Goal: Task Accomplishment & Management: Manage account settings

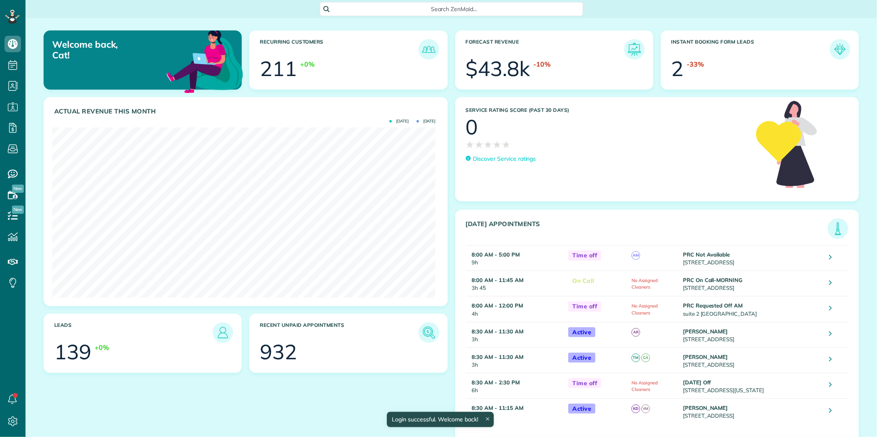
scroll to position [170, 383]
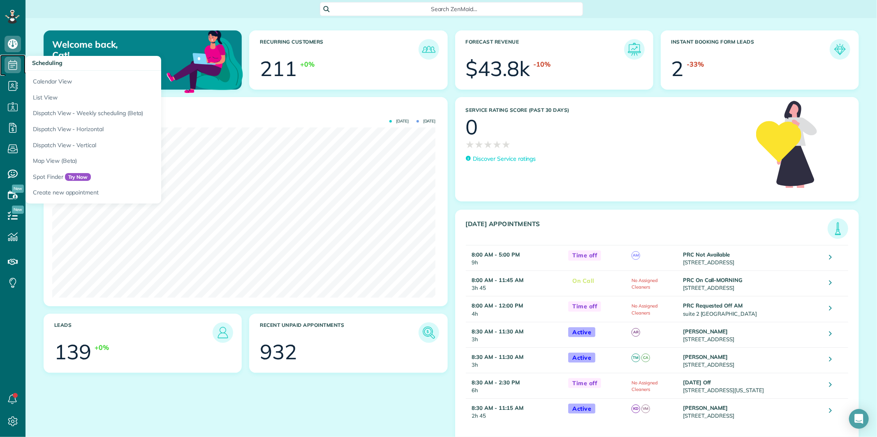
click at [16, 63] on use at bounding box center [13, 65] width 9 height 10
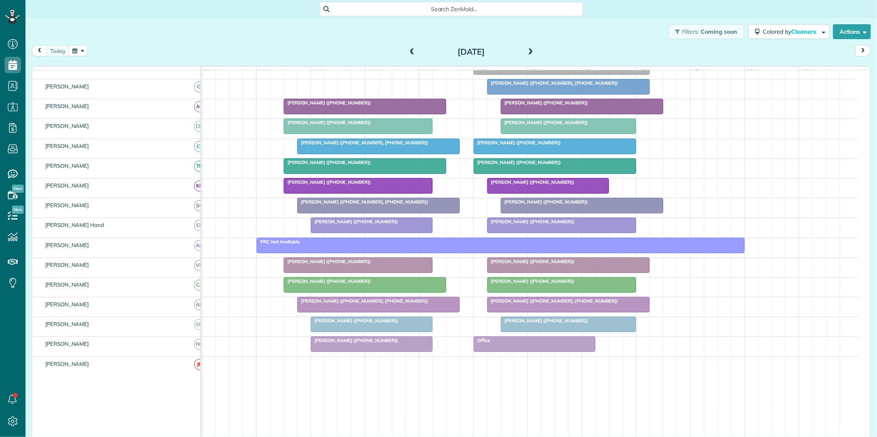
scroll to position [3, 3]
click at [526, 52] on span at bounding box center [530, 51] width 9 height 7
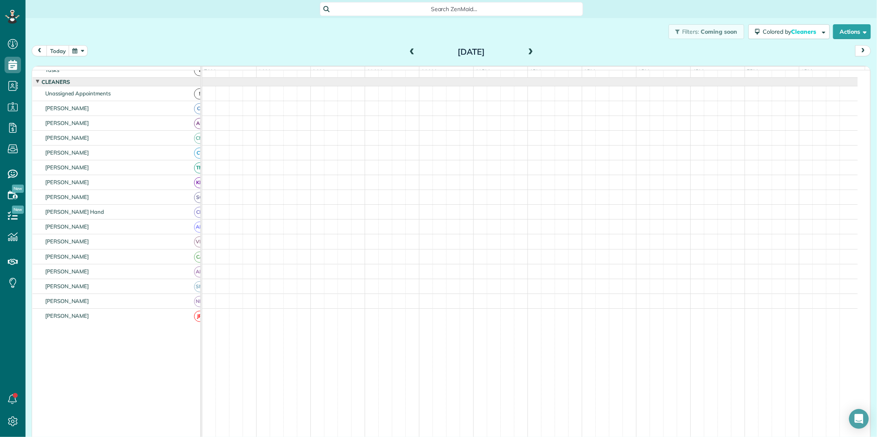
scroll to position [16, 0]
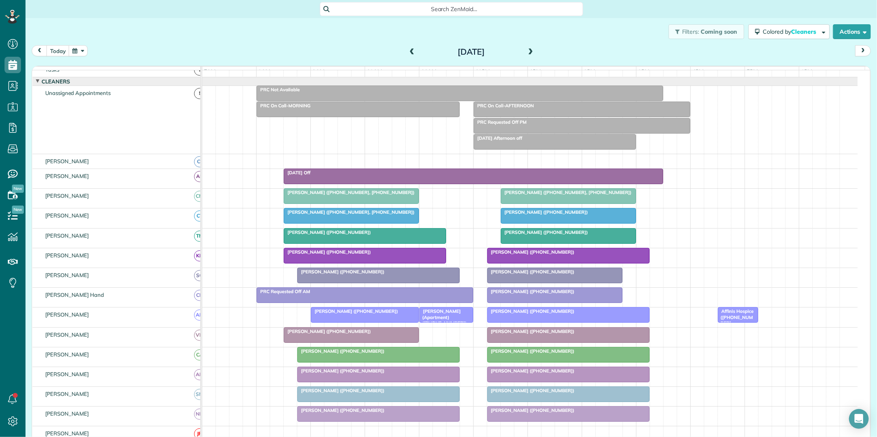
click at [526, 52] on span at bounding box center [530, 51] width 9 height 7
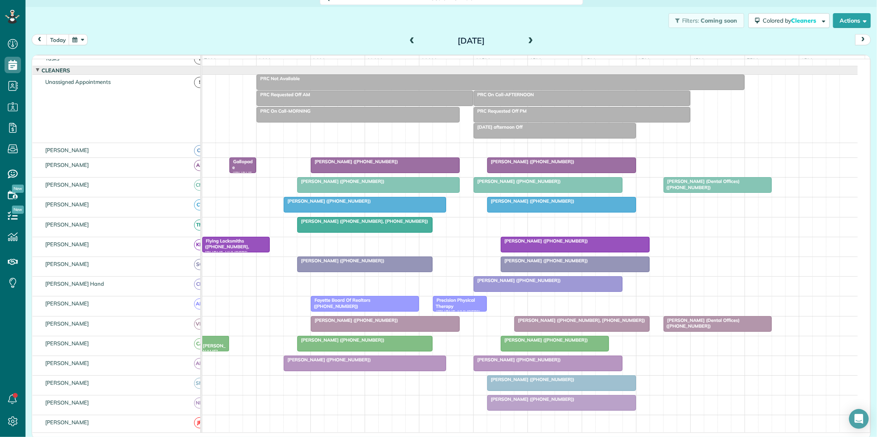
scroll to position [13, 0]
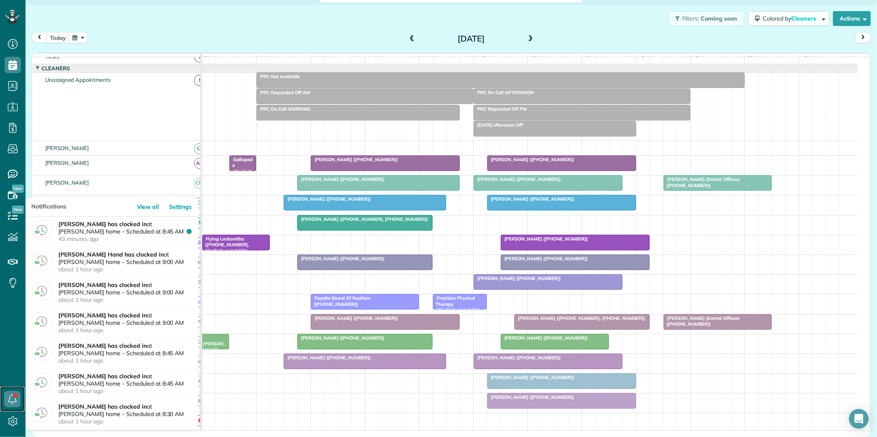
click at [16, 398] on icon at bounding box center [12, 399] width 16 height 16
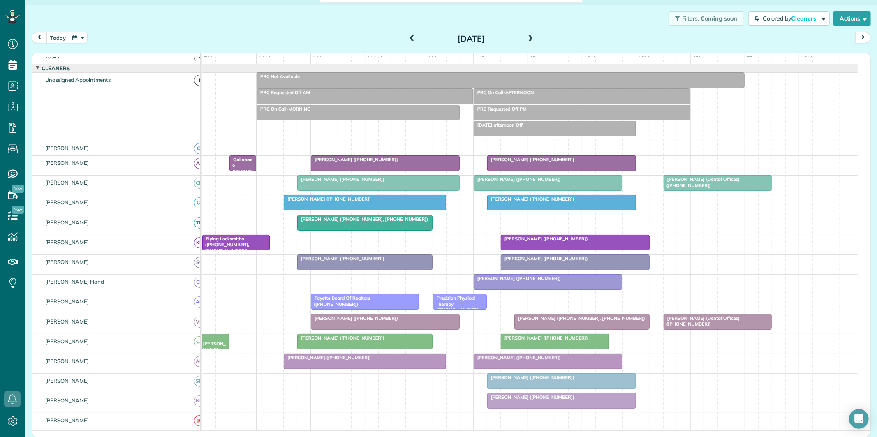
click at [266, 23] on div "Filters: Coming soon Colored by Cleaners Color by Cleaner Color by Team Color b…" at bounding box center [450, 18] width 851 height 27
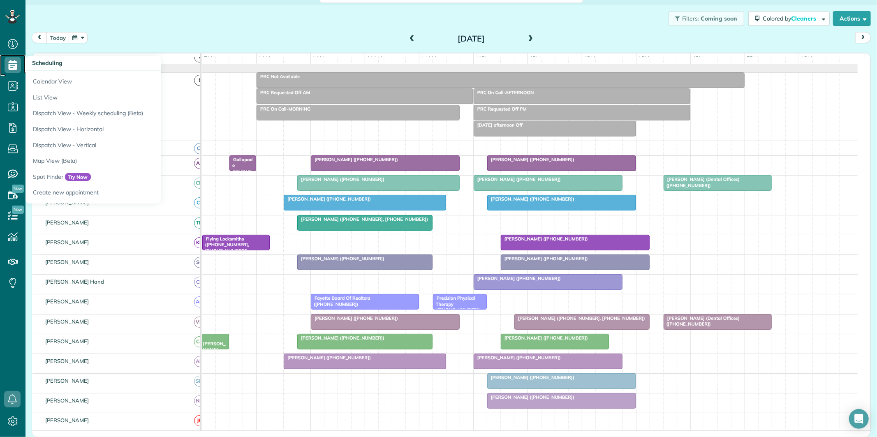
click at [14, 67] on use at bounding box center [13, 65] width 9 height 10
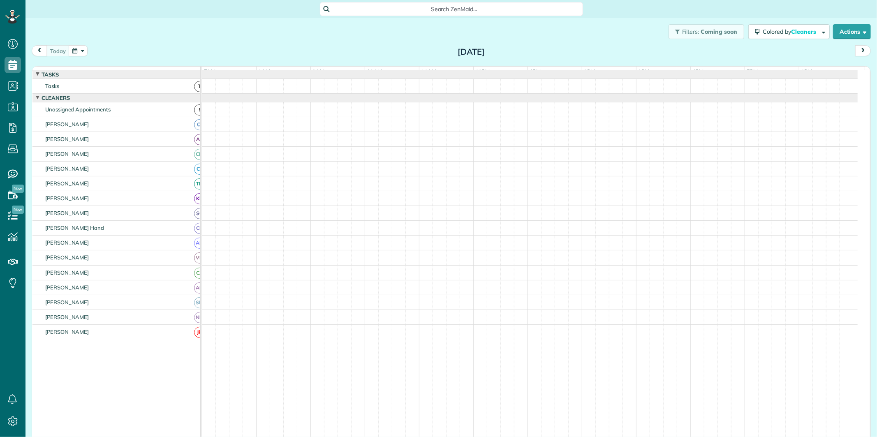
scroll to position [3, 3]
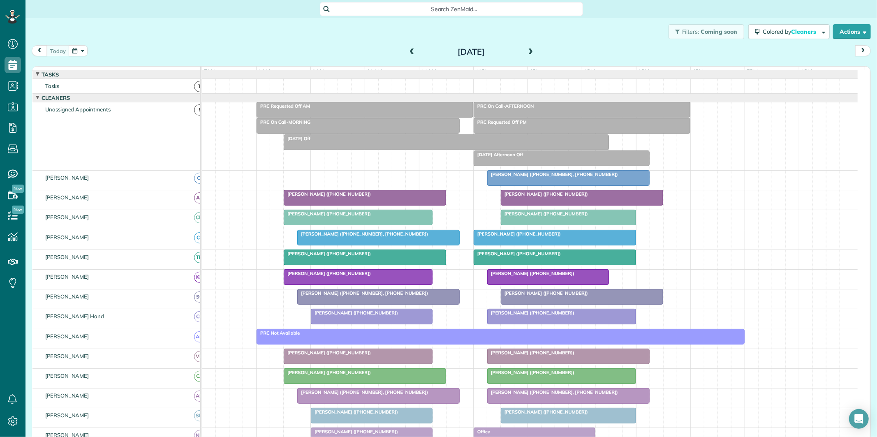
click at [79, 51] on button "button" at bounding box center [78, 50] width 19 height 11
click at [258, 37] on div "Filters: Coming soon Colored by Cleaners Color by Cleaner Color by Team Color b…" at bounding box center [450, 31] width 851 height 27
click at [391, 237] on span "John Long (+16786330770, +17703314304)" at bounding box center [362, 234] width 131 height 6
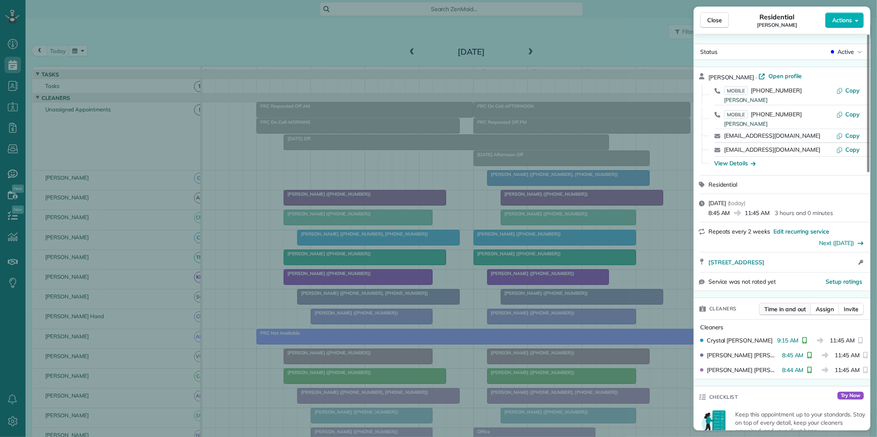
click at [781, 309] on span "Time in and out" at bounding box center [785, 309] width 42 height 8
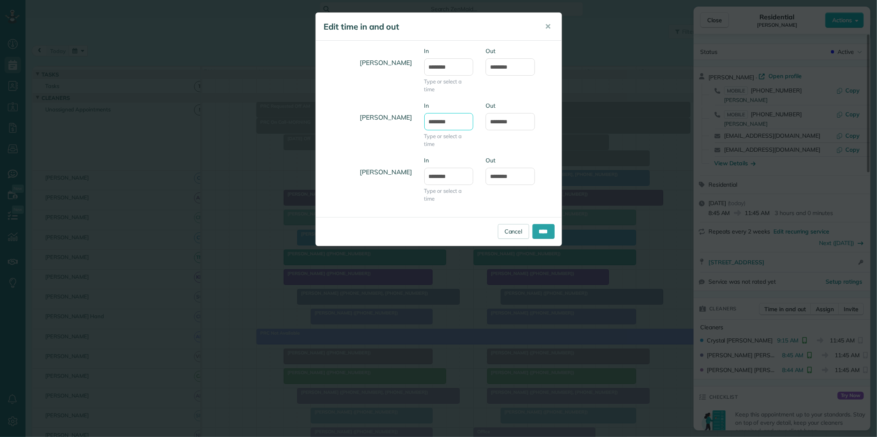
click at [455, 122] on input "*******" at bounding box center [448, 121] width 49 height 17
type input "*******"
click at [441, 166] on body "Dashboard Scheduling Calendar View List View Dispatch View - Weekly scheduling …" at bounding box center [438, 218] width 877 height 437
click at [546, 230] on input "****" at bounding box center [543, 231] width 22 height 15
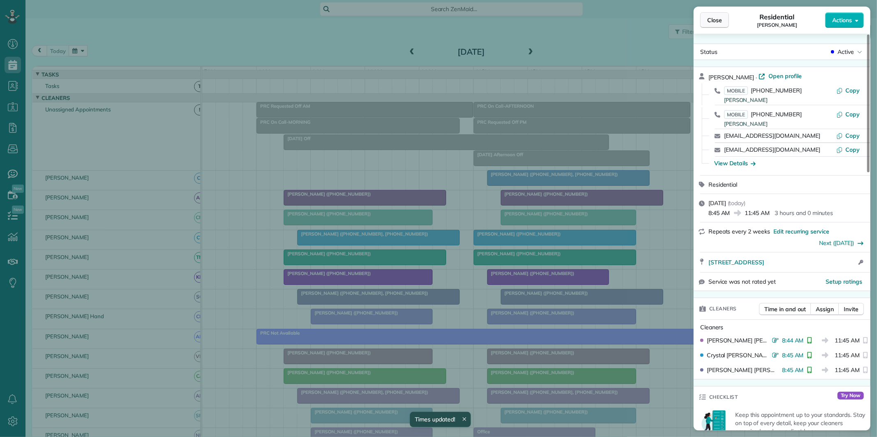
click at [721, 19] on span "Close" at bounding box center [714, 20] width 15 height 8
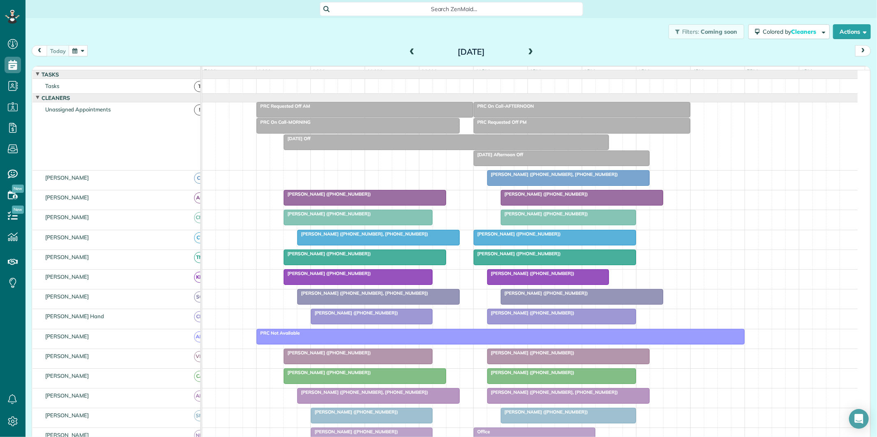
click at [526, 48] on span at bounding box center [530, 51] width 9 height 7
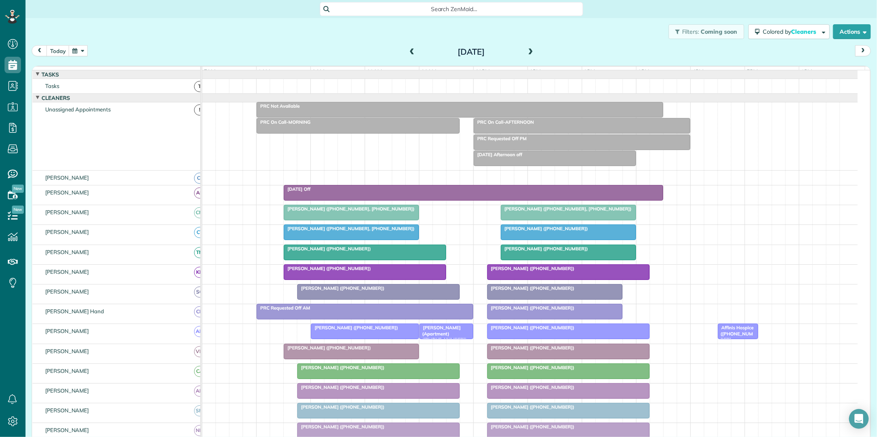
click at [526, 48] on span at bounding box center [530, 51] width 9 height 7
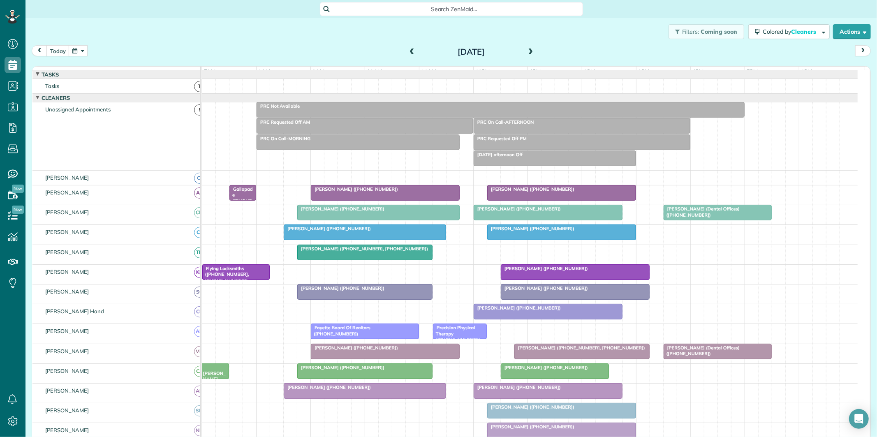
click at [526, 49] on span at bounding box center [530, 51] width 9 height 7
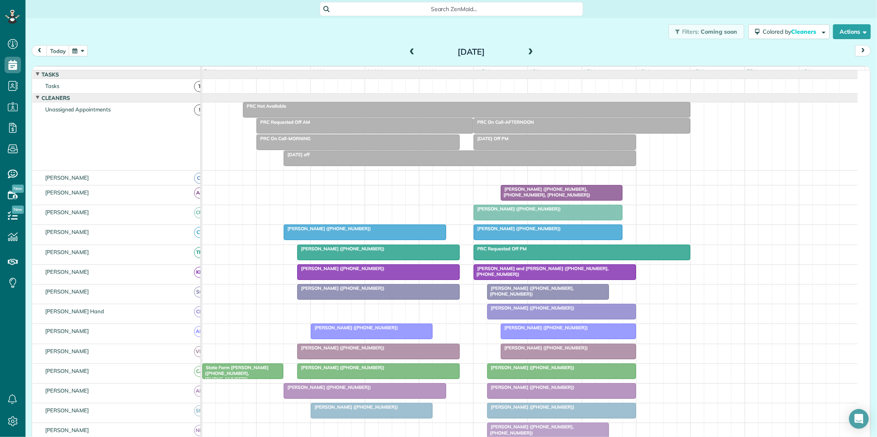
click at [549, 220] on div at bounding box center [548, 212] width 148 height 15
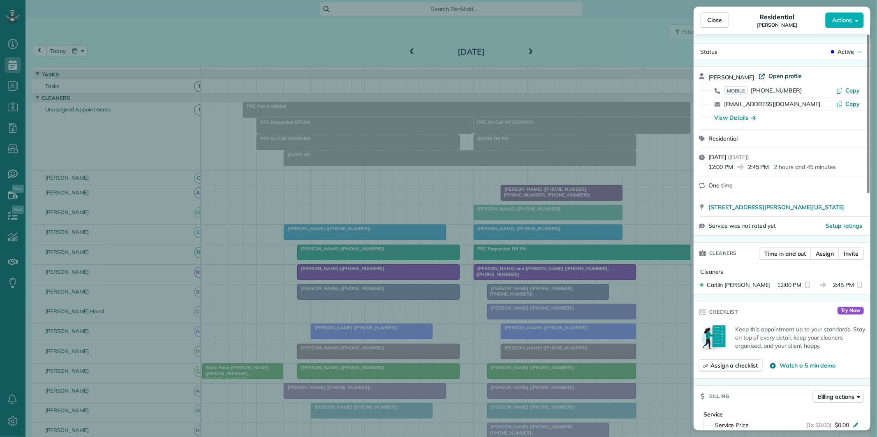
click at [768, 75] on span "Open profile" at bounding box center [784, 76] width 33 height 8
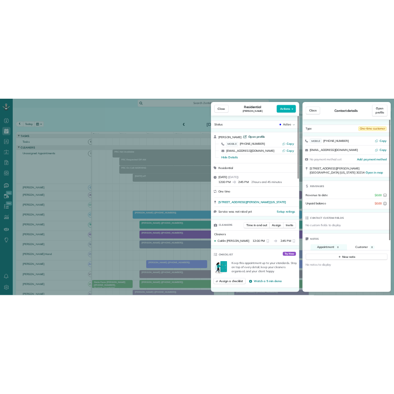
scroll to position [4, 4]
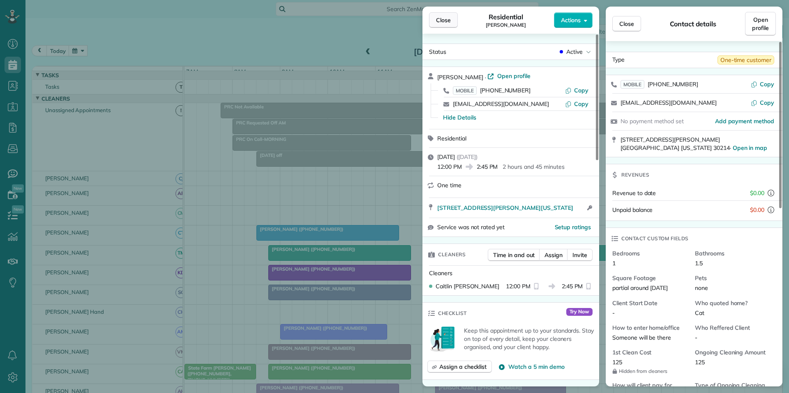
click at [443, 22] on span "Close" at bounding box center [443, 20] width 15 height 8
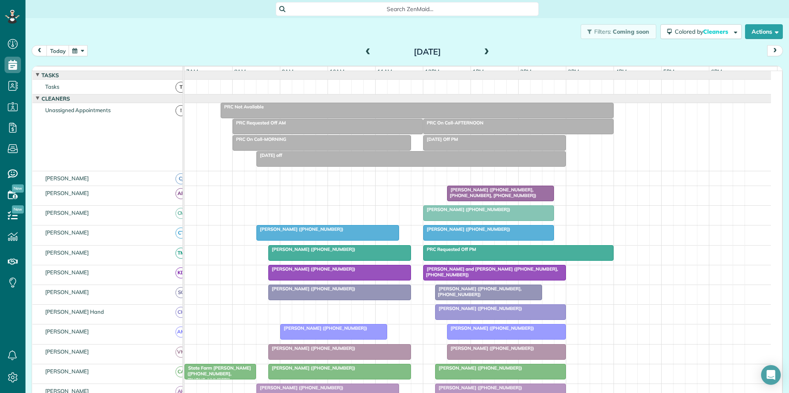
click at [257, 45] on div "Filters: Coming soon Colored by Cleaners Color by Cleaner Color by Team Color b…" at bounding box center [407, 31] width 764 height 27
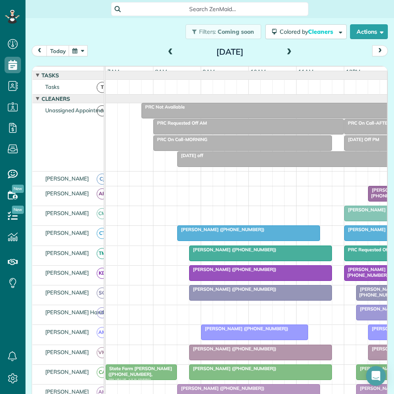
scroll to position [394, 25]
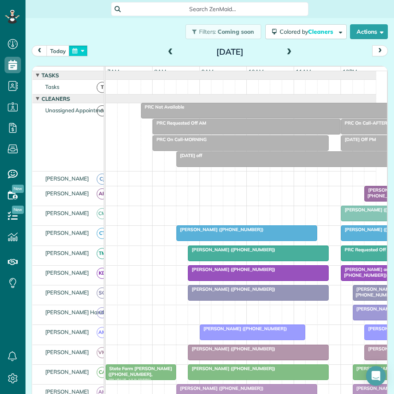
click at [76, 50] on button "button" at bounding box center [78, 50] width 19 height 11
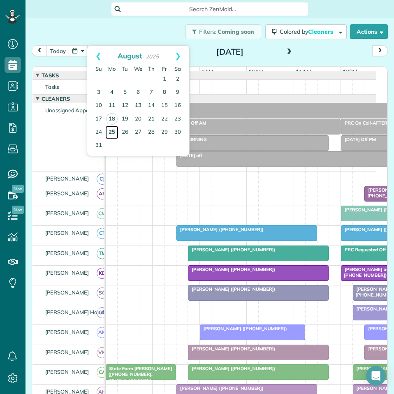
click at [113, 129] on link "25" at bounding box center [111, 132] width 13 height 13
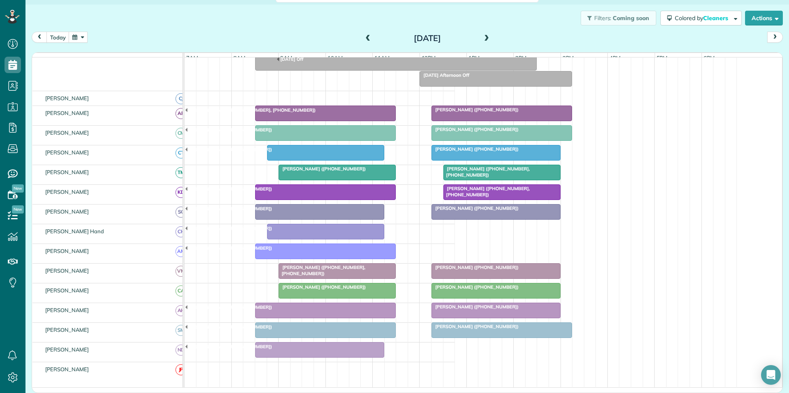
scroll to position [82, 0]
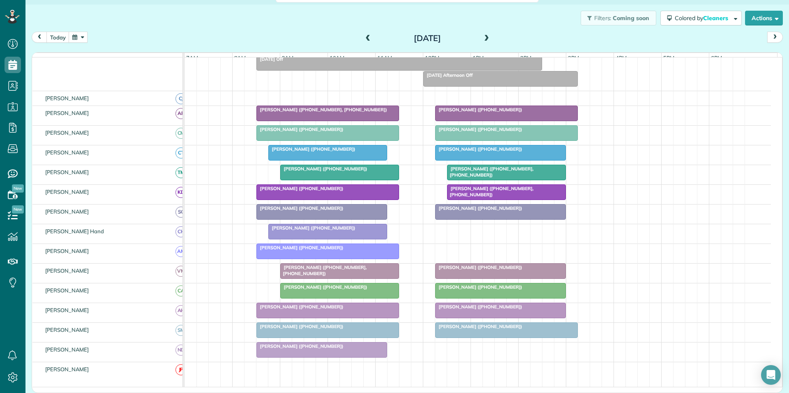
click at [77, 36] on button "button" at bounding box center [78, 37] width 19 height 11
click at [138, 106] on link "20" at bounding box center [137, 105] width 13 height 13
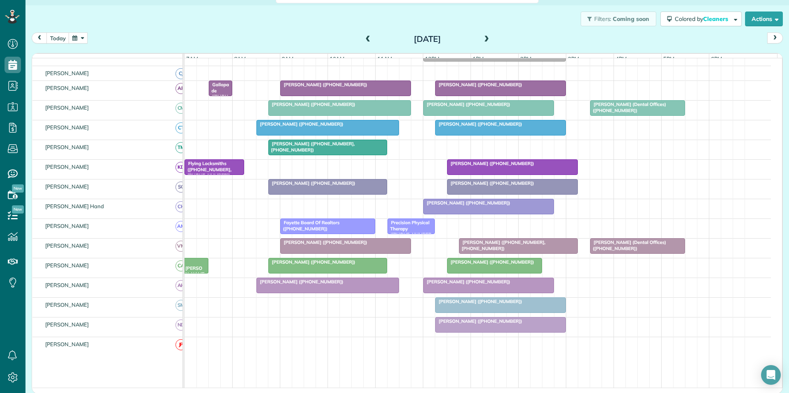
scroll to position [95, 0]
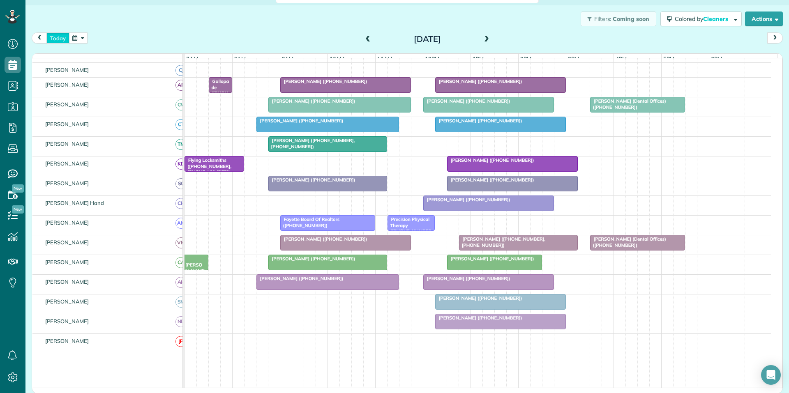
click at [58, 37] on button "today" at bounding box center [57, 37] width 23 height 11
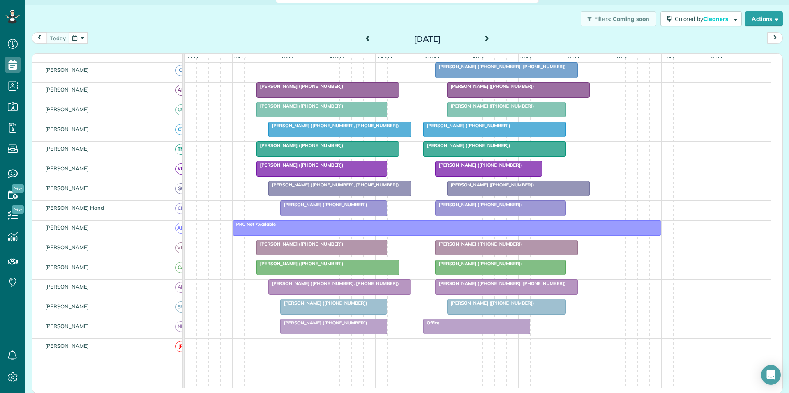
click at [512, 69] on span "[PERSON_NAME] ([PHONE_NUMBER], [PHONE_NUMBER])" at bounding box center [500, 67] width 131 height 6
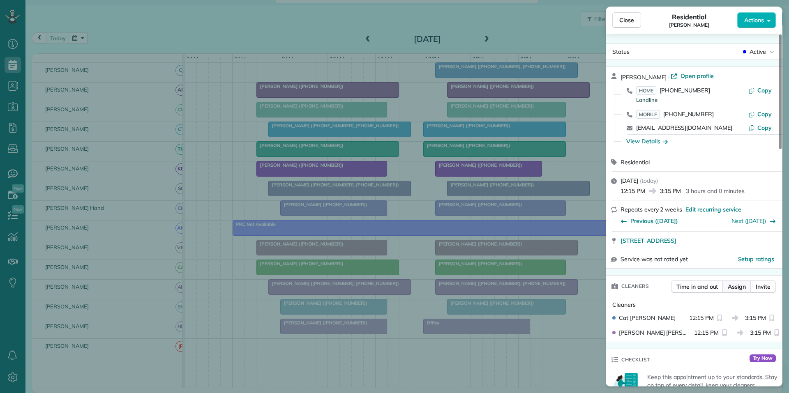
click at [740, 283] on span "Assign" at bounding box center [737, 287] width 18 height 8
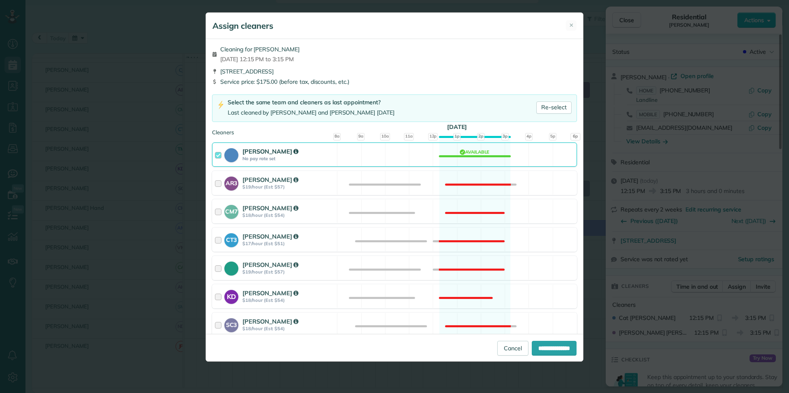
click at [487, 154] on div "[PERSON_NAME] No pay rate set Available" at bounding box center [394, 155] width 365 height 24
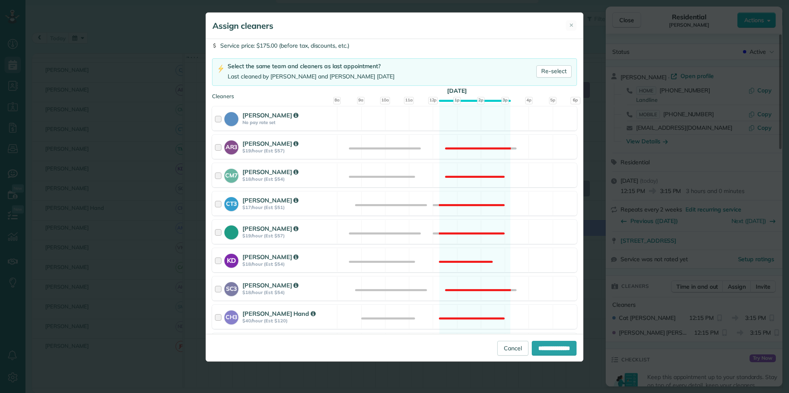
scroll to position [82, 0]
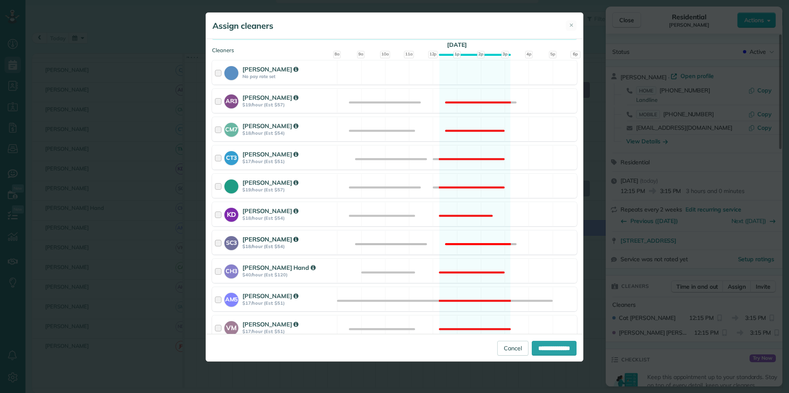
click at [475, 238] on div "SC3 [PERSON_NAME] $18/hour (Est: $54) Not available" at bounding box center [394, 243] width 365 height 24
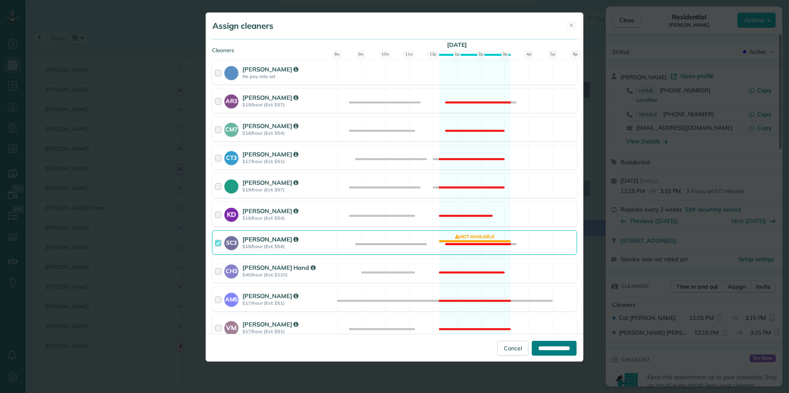
click at [559, 349] on input "**********" at bounding box center [554, 348] width 45 height 15
type input "**********"
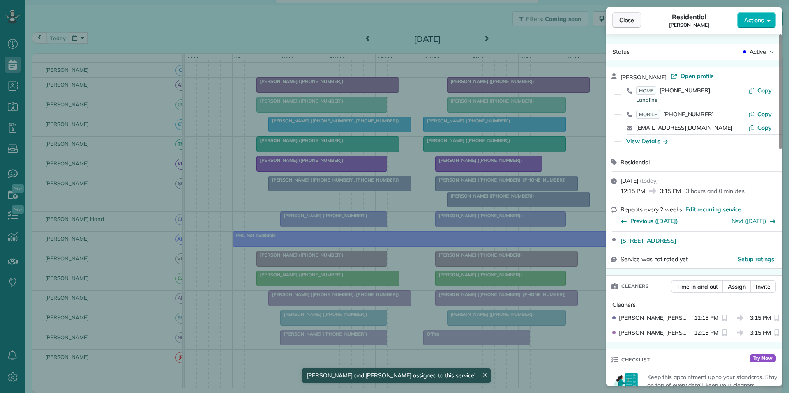
click at [623, 24] on span "Close" at bounding box center [626, 20] width 15 height 8
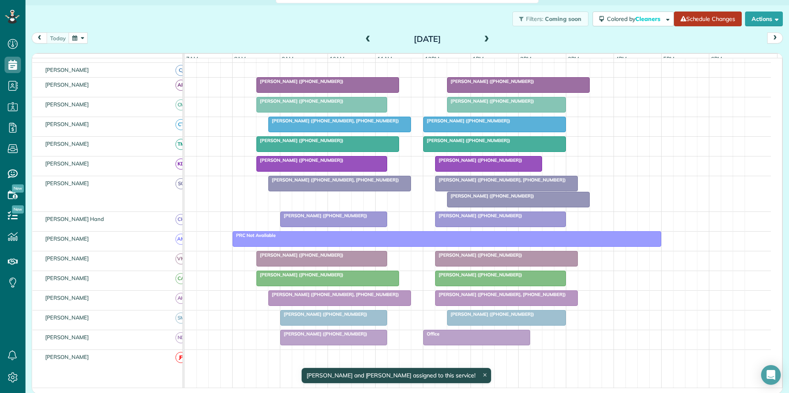
click at [699, 21] on link "Schedule Changes" at bounding box center [708, 19] width 68 height 15
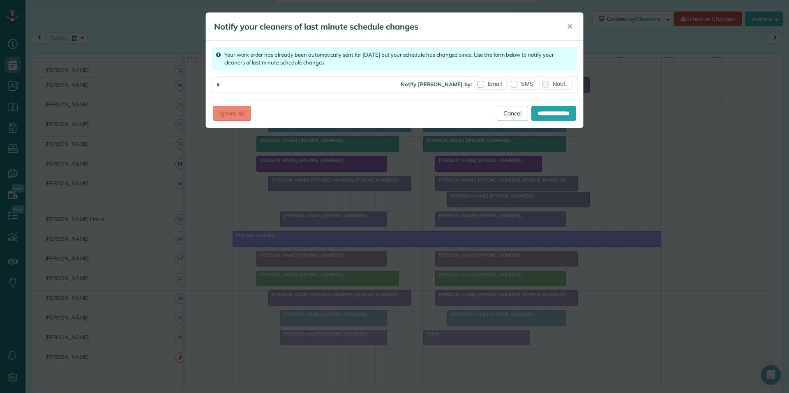
click at [507, 89] on div "Notify Cat Jacobson by: Email SMS Notif." at bounding box center [395, 85] width 358 height 9
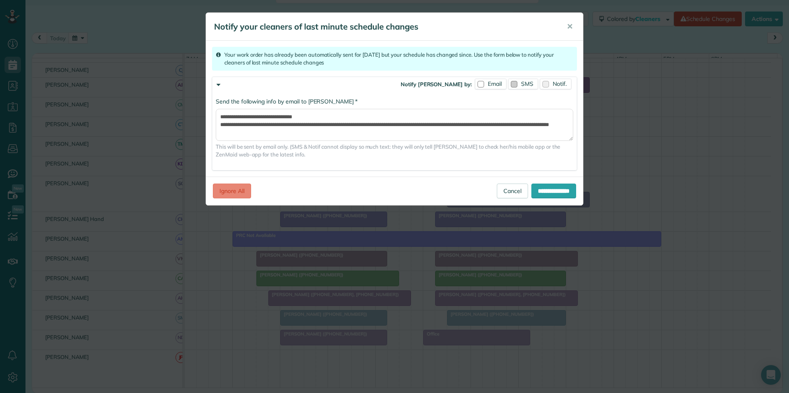
click at [521, 85] on span "SMS" at bounding box center [527, 83] width 12 height 7
click at [568, 25] on span "✕" at bounding box center [570, 26] width 6 height 9
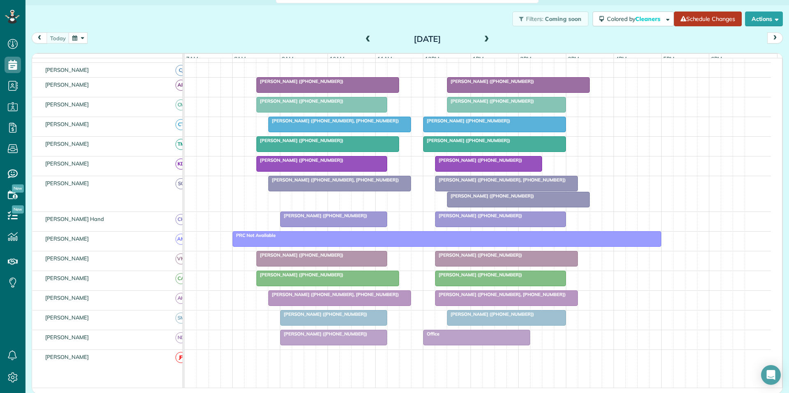
click at [692, 20] on link "Schedule Changes" at bounding box center [708, 19] width 68 height 15
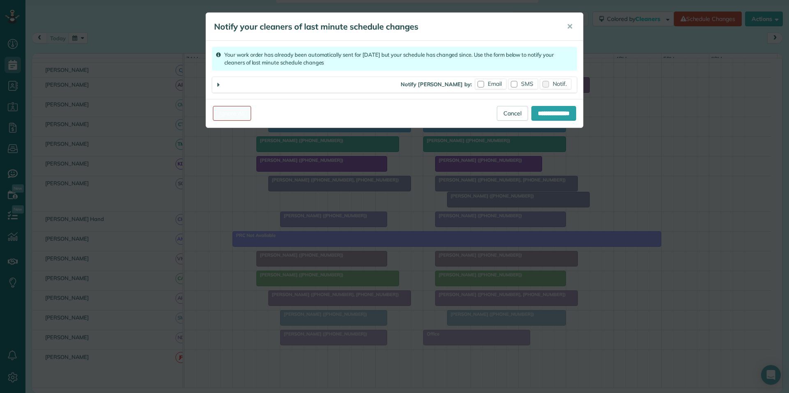
click at [243, 113] on link "Ignore All" at bounding box center [232, 113] width 38 height 15
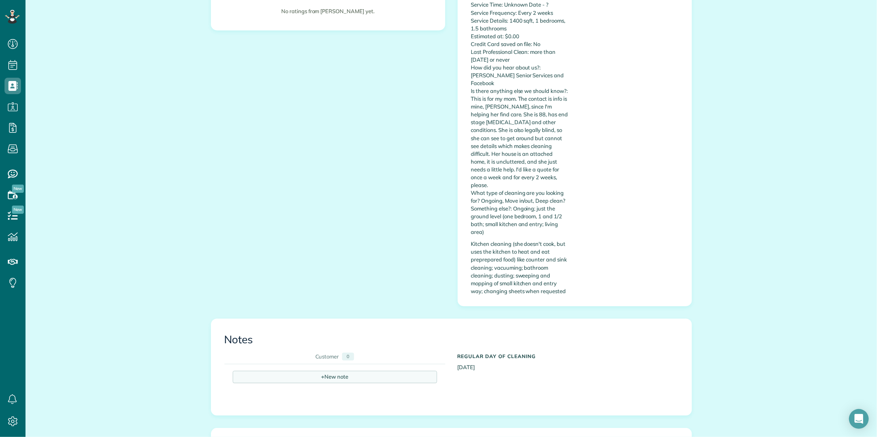
scroll to position [274, 0]
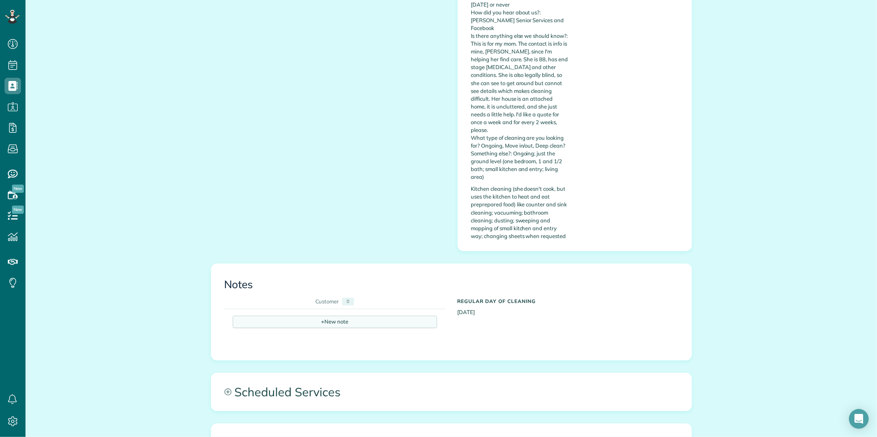
click at [354, 316] on div "+ New note" at bounding box center [335, 322] width 204 height 12
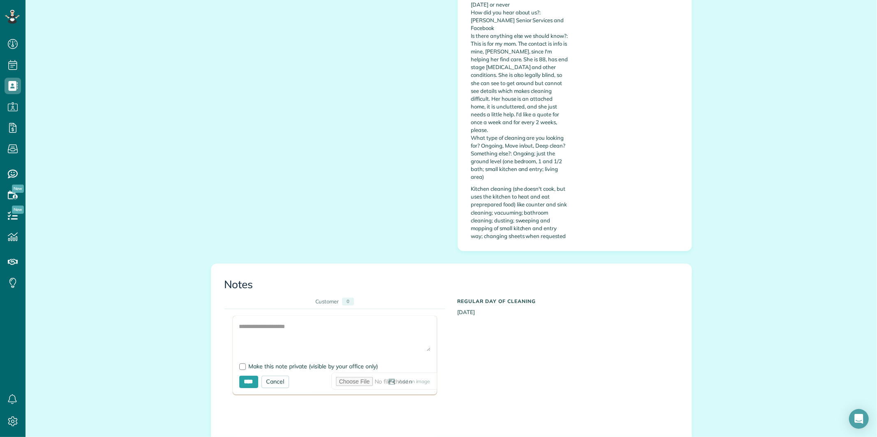
click at [536, 309] on div "Add Image Make this note private (visible by your office only) **** Cancel Add …" at bounding box center [444, 395] width 441 height 172
click at [279, 376] on div "Cancel" at bounding box center [275, 382] width 28 height 12
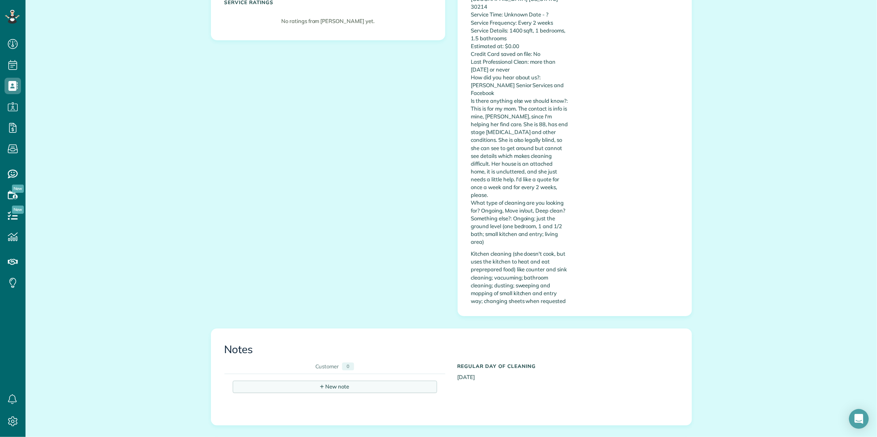
scroll to position [0, 0]
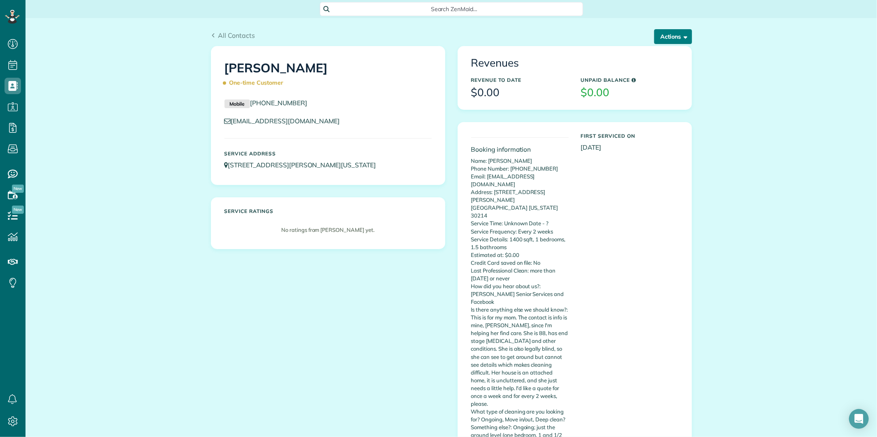
click at [669, 36] on button "Actions" at bounding box center [673, 36] width 38 height 15
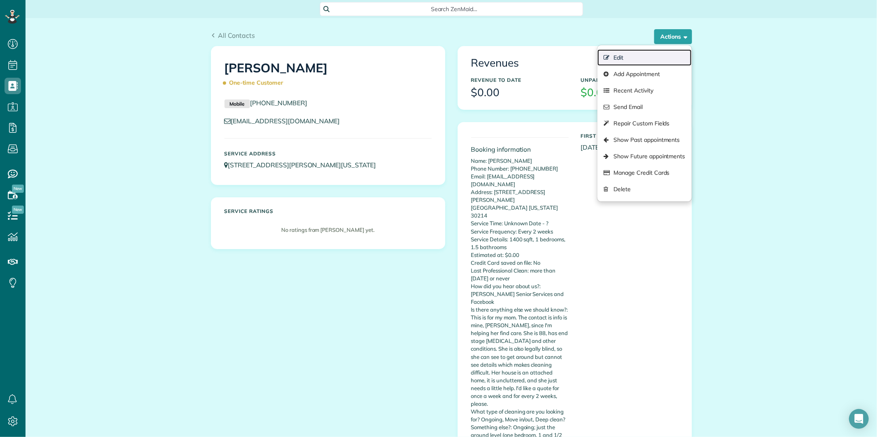
click at [613, 58] on link "Edit" at bounding box center [644, 57] width 94 height 16
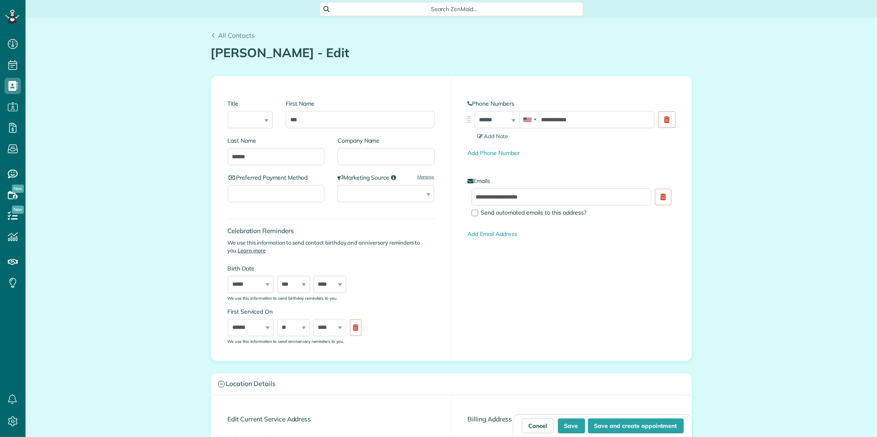
type input "**********"
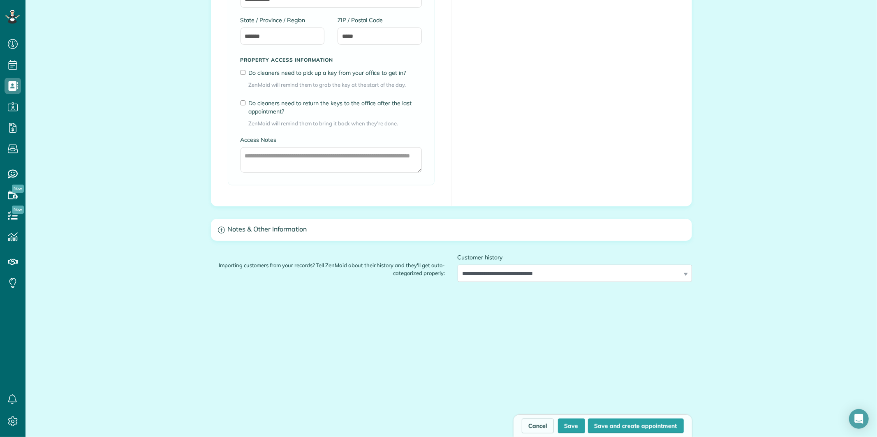
scroll to position [590, 0]
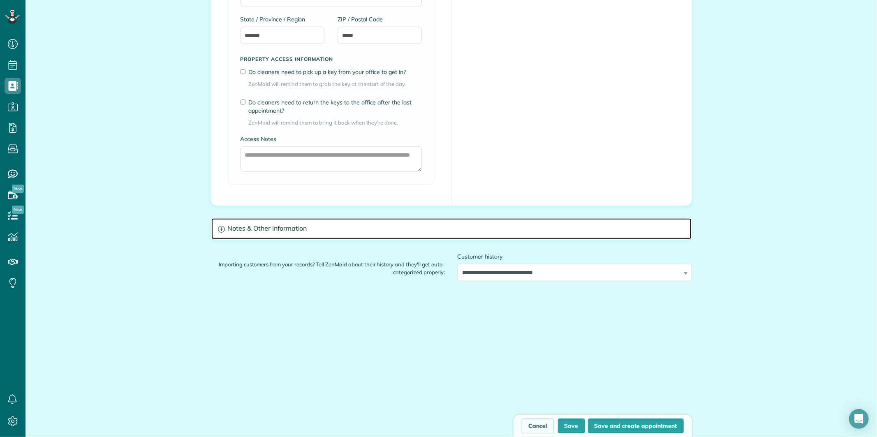
click at [219, 227] on icon at bounding box center [221, 229] width 7 height 7
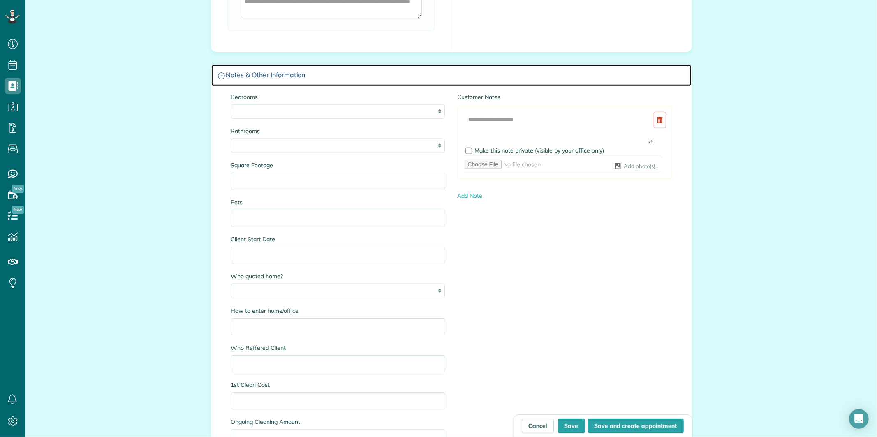
scroll to position [727, 0]
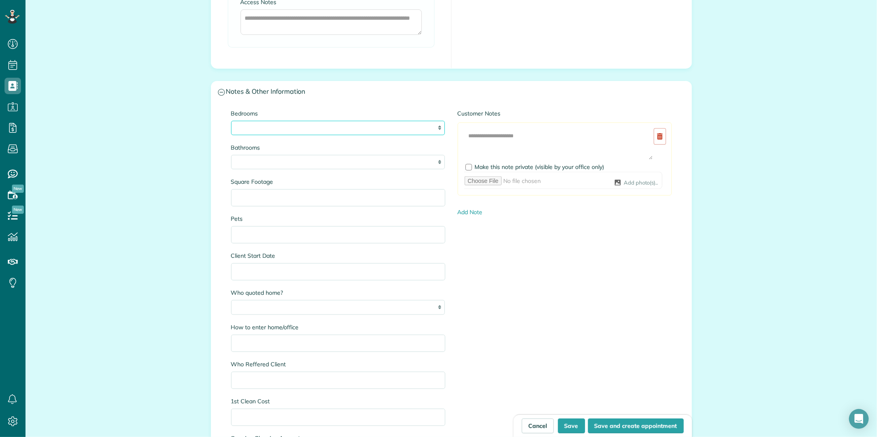
click at [381, 126] on select "* * * * * *" at bounding box center [338, 128] width 214 height 14
select select "*"
click at [231, 121] on select "* * * * * *" at bounding box center [338, 128] width 214 height 14
click at [346, 164] on select "* *** * *** * *** * *** **" at bounding box center [338, 162] width 214 height 14
select select "***"
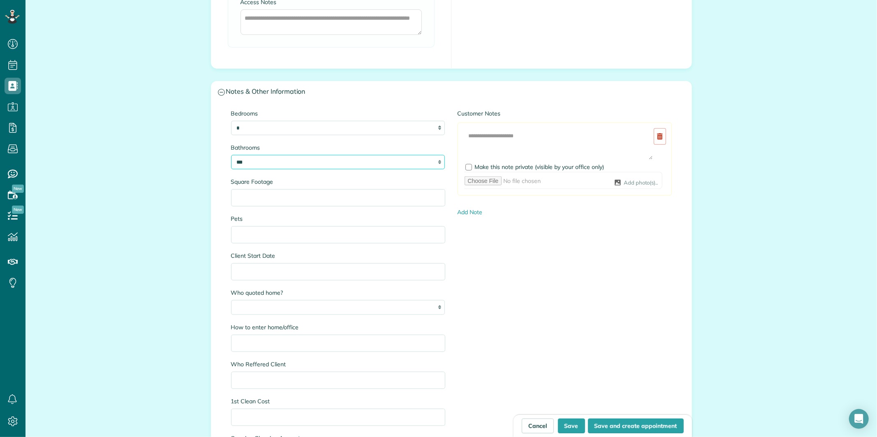
click at [231, 155] on select "* *** * *** * *** * *** **" at bounding box center [338, 162] width 214 height 14
click at [330, 199] on input "Square Footage" at bounding box center [338, 197] width 214 height 17
type input "**********"
click at [317, 236] on input "Pets" at bounding box center [338, 234] width 214 height 17
type input "****"
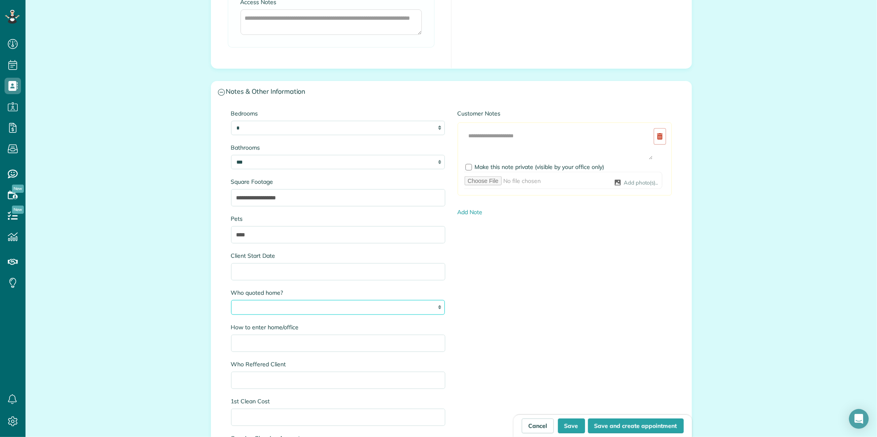
click at [312, 304] on select "*** ****" at bounding box center [338, 307] width 214 height 14
select select "***"
click at [231, 300] on select "*** ****" at bounding box center [338, 307] width 214 height 14
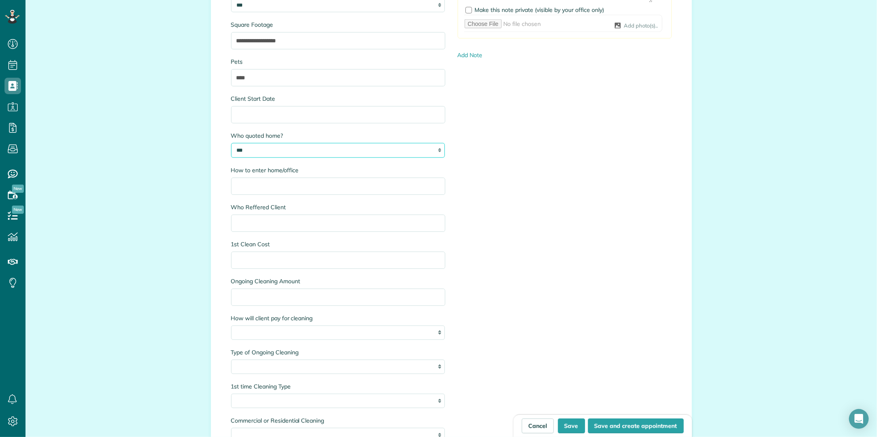
scroll to position [909, 0]
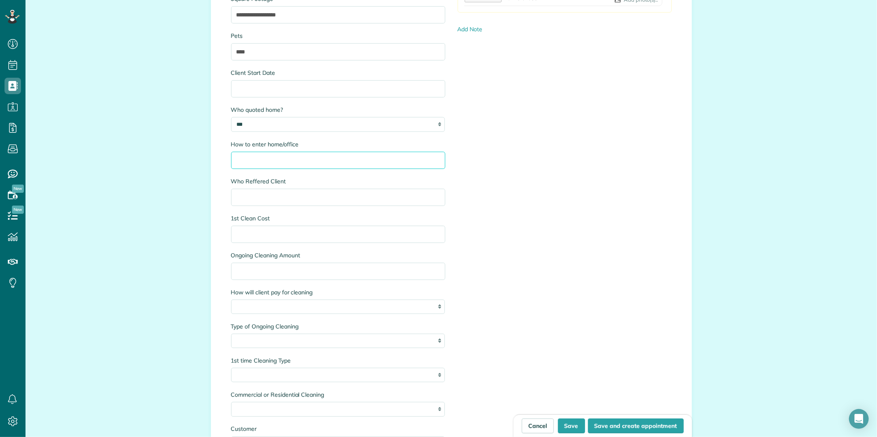
click at [258, 153] on input "How to enter home/office" at bounding box center [338, 160] width 214 height 17
type input "**********"
click at [276, 235] on input "1st Clean Cost" at bounding box center [338, 234] width 214 height 17
type input "***"
click at [286, 265] on input "Ongoing Cleaning Amount" at bounding box center [338, 271] width 214 height 17
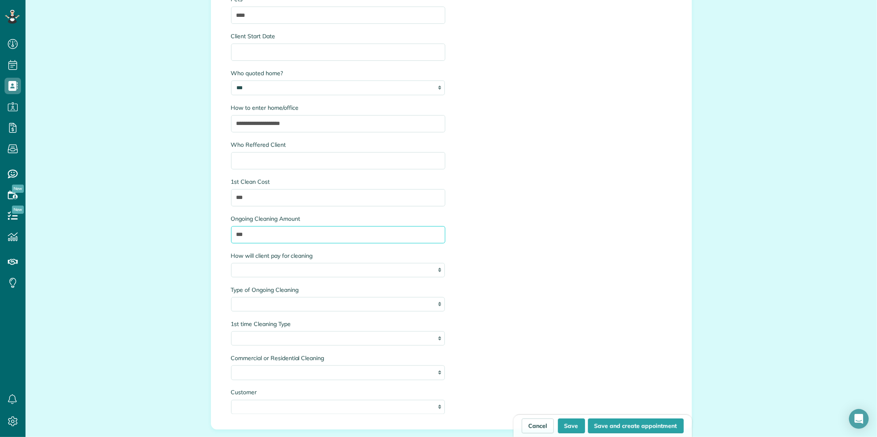
scroll to position [1001, 0]
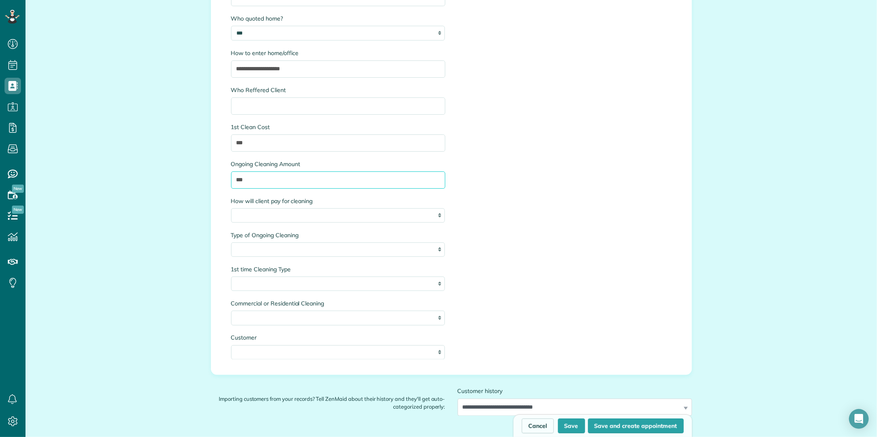
type input "***"
click at [376, 215] on select "**********" at bounding box center [338, 215] width 214 height 14
select select "**********"
click at [231, 208] on select "**********" at bounding box center [338, 215] width 214 height 14
click at [330, 248] on select "**********" at bounding box center [338, 249] width 214 height 14
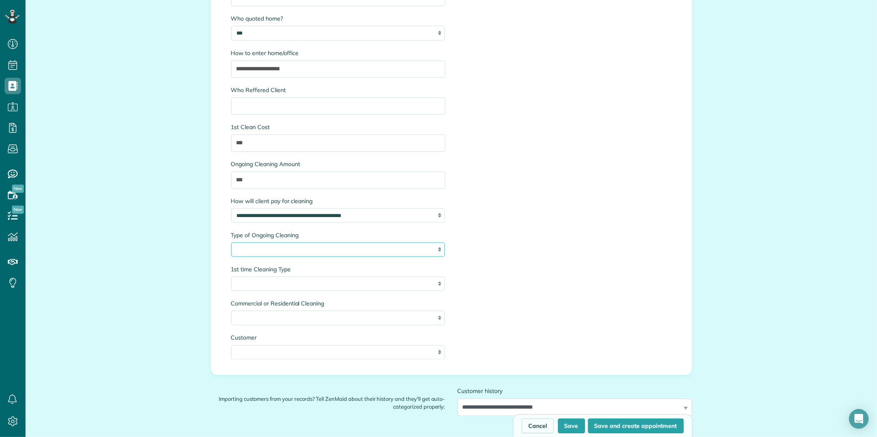
select select "**********"
click at [231, 242] on select "**********" at bounding box center [338, 249] width 214 height 14
click at [304, 281] on select "**********" at bounding box center [338, 284] width 214 height 14
select select "**********"
click at [231, 277] on select "**********" at bounding box center [338, 284] width 214 height 14
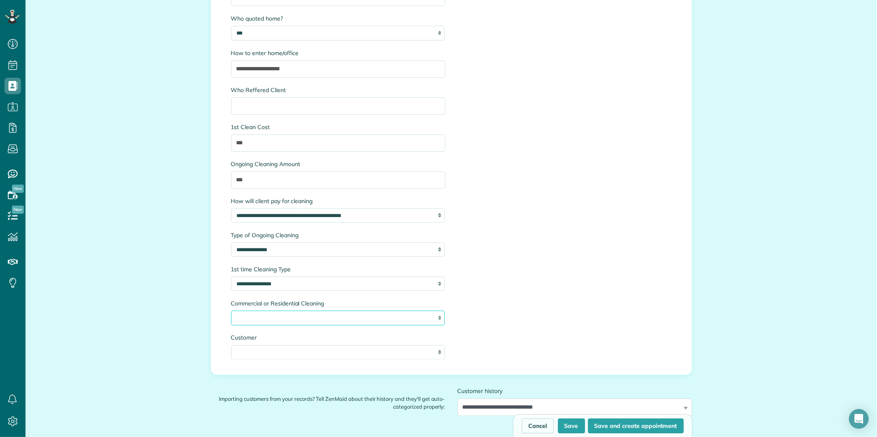
click at [307, 316] on select "**********" at bounding box center [338, 318] width 214 height 14
select select "**********"
click at [231, 311] on select "**********" at bounding box center [338, 318] width 214 height 14
click at [295, 354] on select "**** *******" at bounding box center [338, 352] width 214 height 14
click at [318, 347] on select "**** *******" at bounding box center [338, 352] width 214 height 14
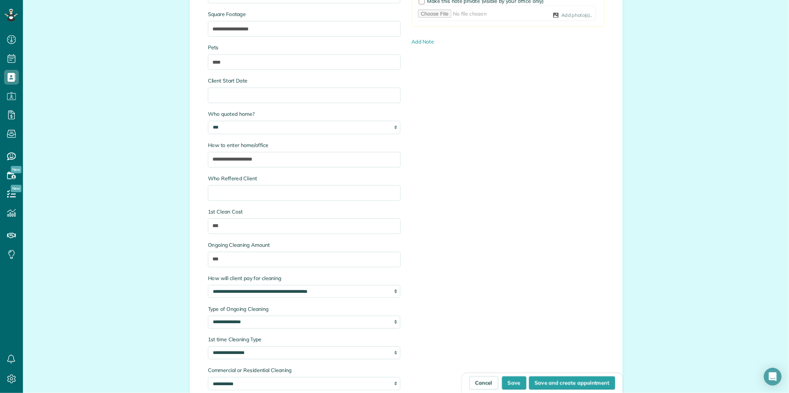
scroll to position [681, 0]
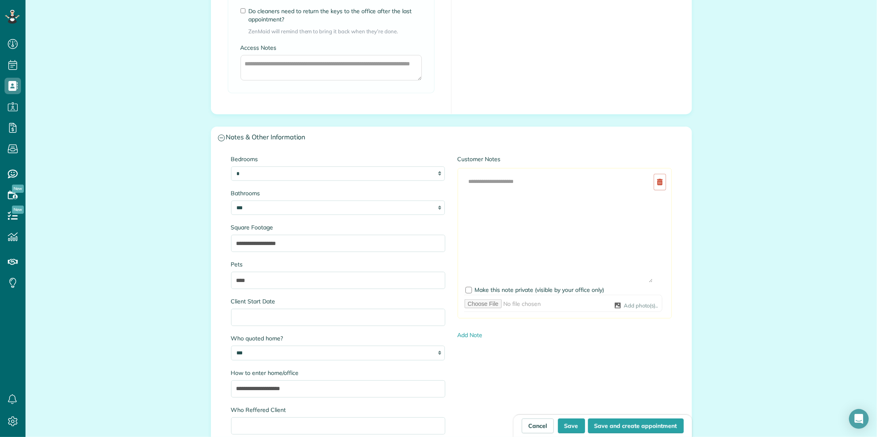
drag, startPoint x: 644, startPoint y: 202, endPoint x: 656, endPoint y: 280, distance: 78.6
click at [656, 280] on div at bounding box center [565, 227] width 202 height 109
click at [478, 180] on textarea at bounding box center [558, 227] width 189 height 109
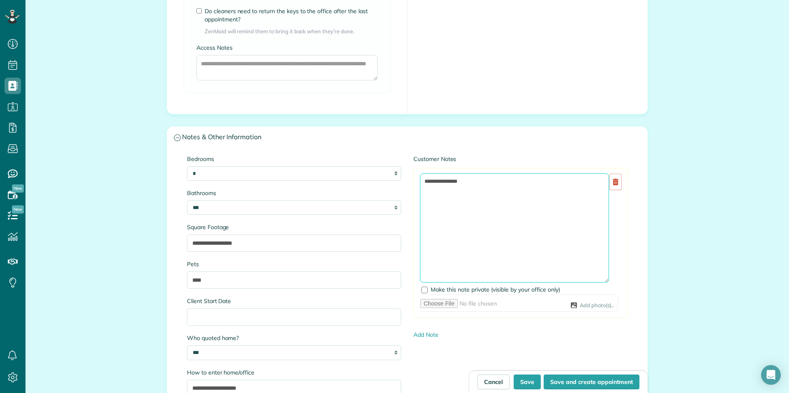
scroll to position [681, 0]
drag, startPoint x: 636, startPoint y: 3, endPoint x: 478, endPoint y: 182, distance: 238.7
click at [478, 182] on textarea "**********" at bounding box center [514, 227] width 189 height 109
click at [495, 187] on textarea "**********" at bounding box center [514, 227] width 189 height 109
click at [572, 187] on textarea "**********" at bounding box center [514, 227] width 189 height 109
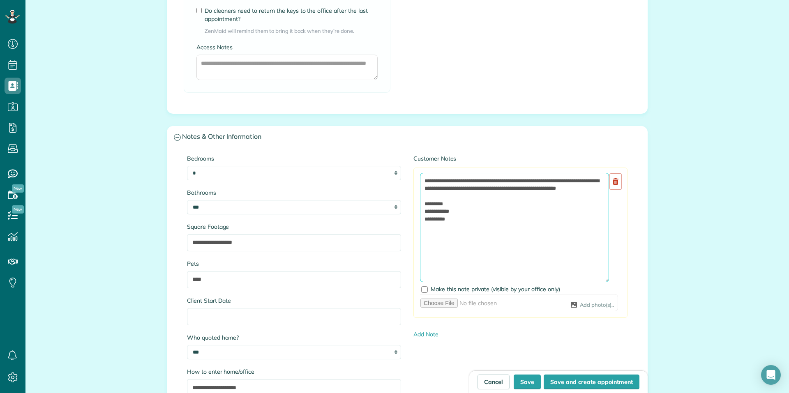
click at [487, 198] on textarea "**********" at bounding box center [514, 227] width 189 height 109
click at [465, 235] on textarea "**********" at bounding box center [514, 227] width 189 height 109
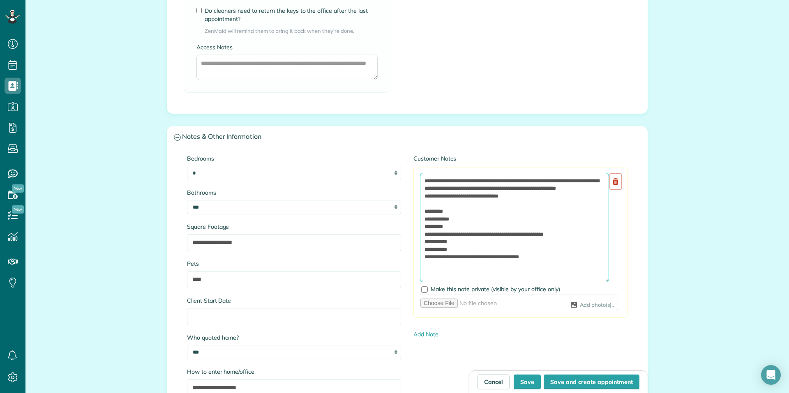
click at [482, 265] on textarea "**********" at bounding box center [514, 227] width 189 height 109
click at [559, 265] on textarea "**********" at bounding box center [514, 227] width 189 height 109
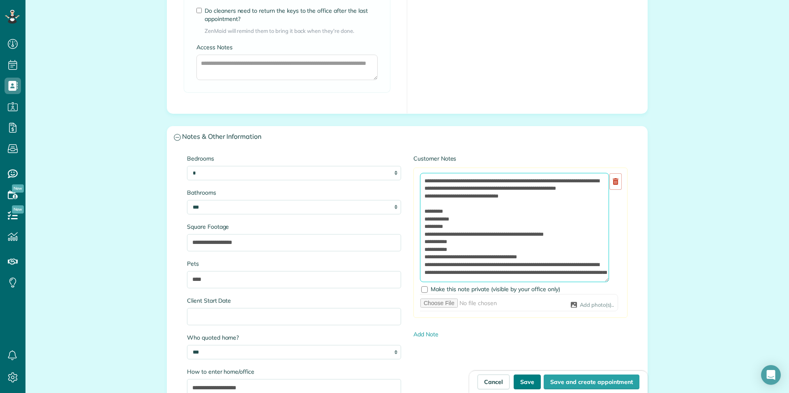
type textarea "**********"
click at [524, 384] on button "Save" at bounding box center [527, 382] width 27 height 15
type input "**********"
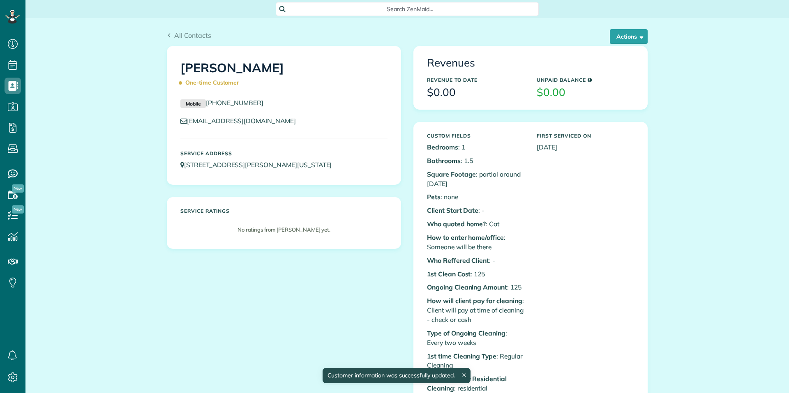
scroll to position [4, 4]
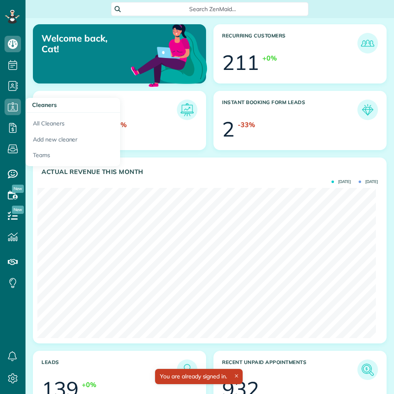
scroll to position [150, 338]
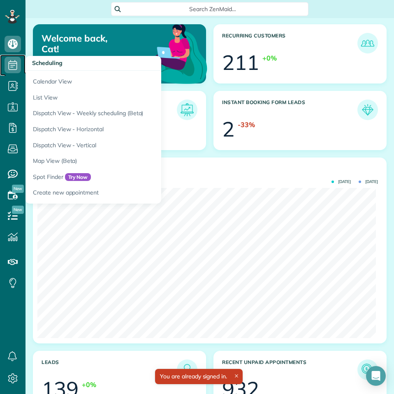
click at [12, 64] on use at bounding box center [13, 65] width 9 height 10
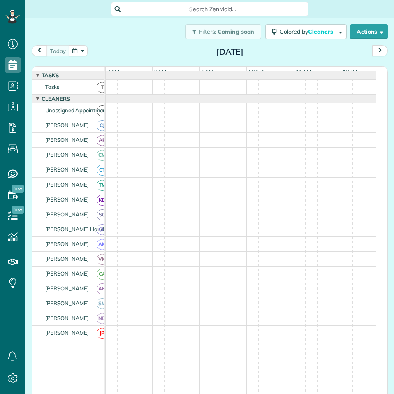
scroll to position [4, 4]
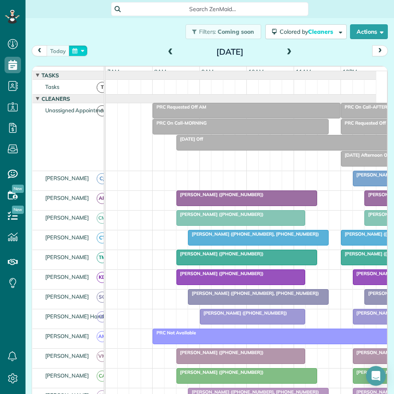
click at [79, 48] on button "button" at bounding box center [78, 50] width 19 height 11
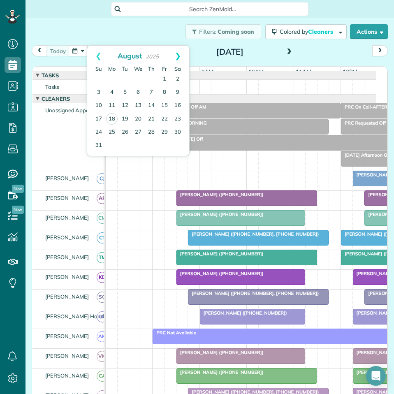
click at [178, 53] on link "Next" at bounding box center [177, 56] width 23 height 21
click at [112, 90] on link "8" at bounding box center [111, 92] width 13 height 13
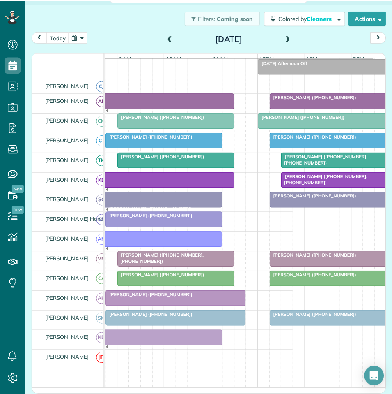
scroll to position [82, 0]
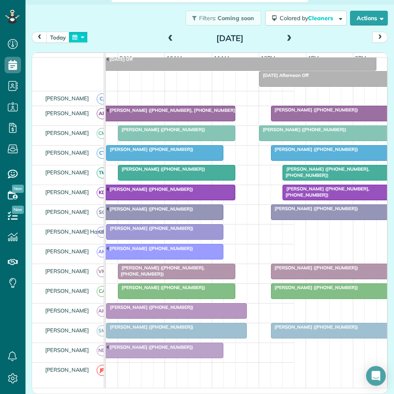
click at [83, 35] on button "button" at bounding box center [78, 37] width 19 height 11
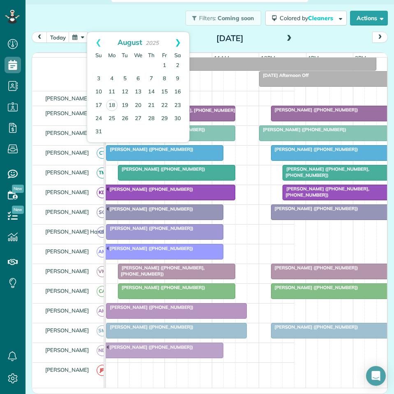
click at [178, 42] on link "Next" at bounding box center [177, 42] width 23 height 21
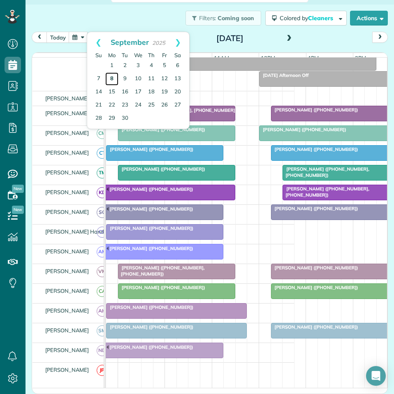
click at [112, 79] on link "8" at bounding box center [111, 78] width 13 height 13
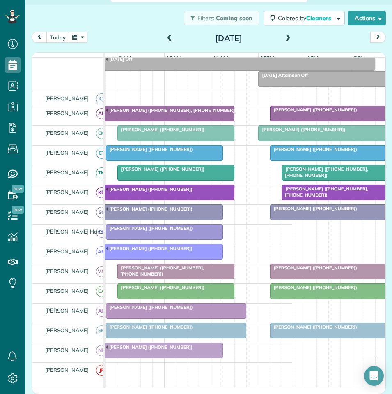
click at [285, 36] on span at bounding box center [288, 38] width 9 height 7
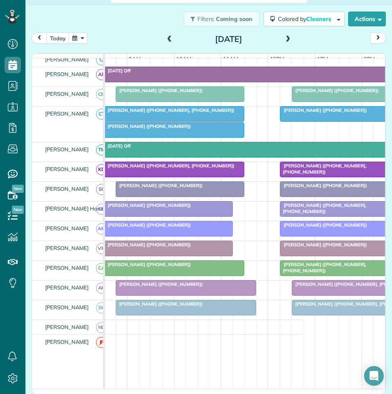
scroll to position [95, 0]
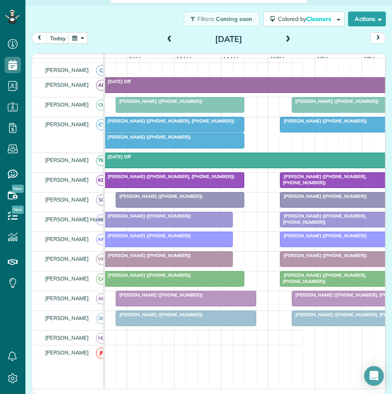
click at [288, 37] on span at bounding box center [288, 39] width 9 height 7
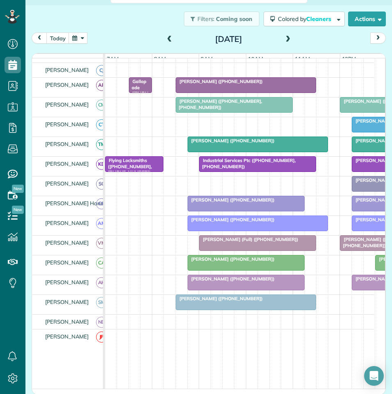
scroll to position [0, 0]
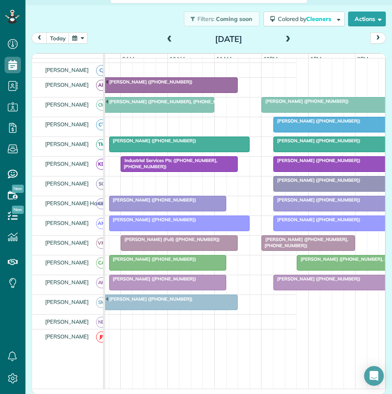
click at [284, 37] on span at bounding box center [288, 39] width 9 height 7
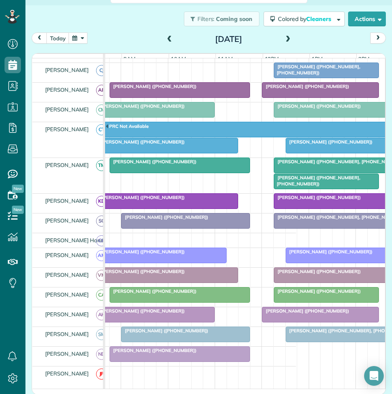
scroll to position [0, 78]
click at [288, 38] on span at bounding box center [288, 39] width 9 height 7
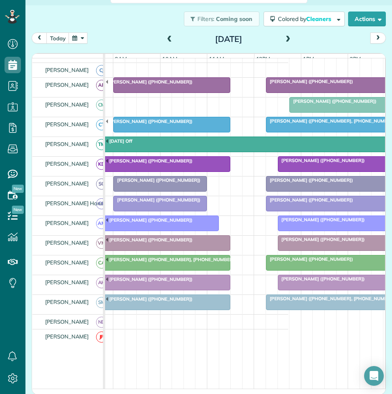
scroll to position [0, 106]
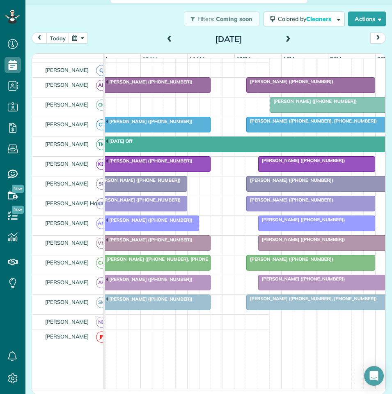
click at [82, 37] on button "button" at bounding box center [78, 37] width 19 height 11
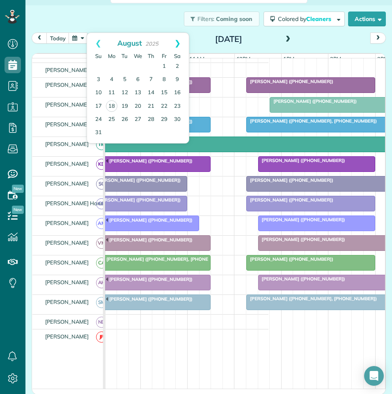
click at [180, 39] on link "Next" at bounding box center [177, 43] width 23 height 21
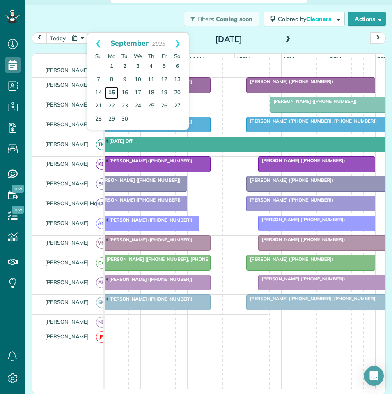
click at [109, 91] on link "15" at bounding box center [111, 92] width 13 height 13
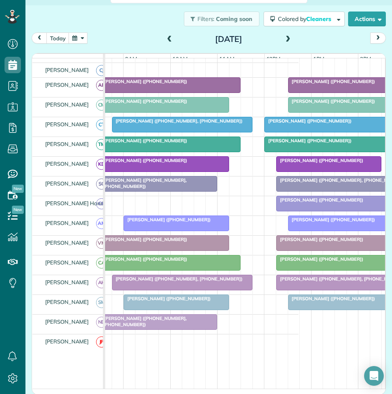
scroll to position [0, 82]
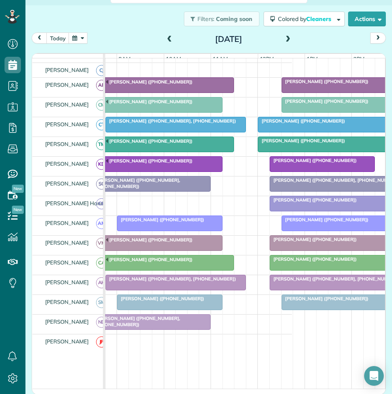
click at [284, 37] on span at bounding box center [288, 39] width 9 height 7
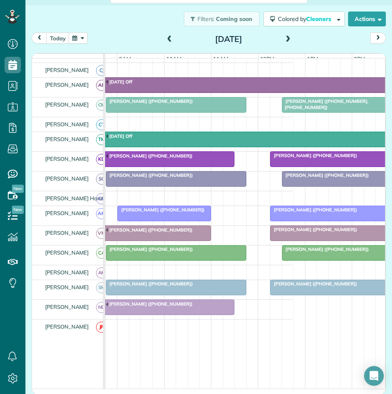
scroll to position [0, 87]
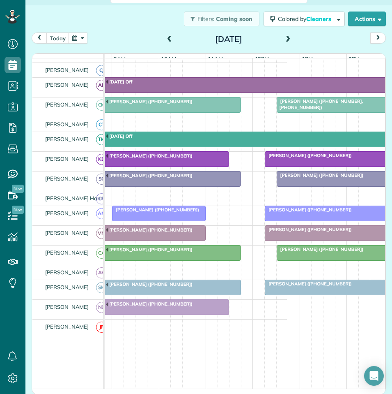
click at [77, 39] on button "button" at bounding box center [78, 37] width 19 height 11
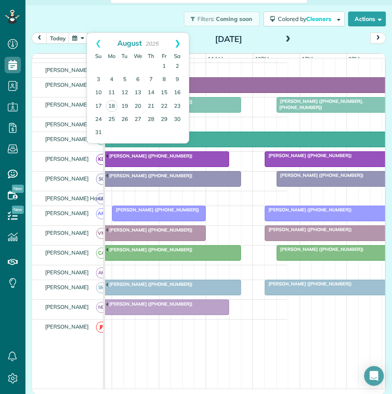
click at [180, 42] on link "Next" at bounding box center [177, 43] width 23 height 21
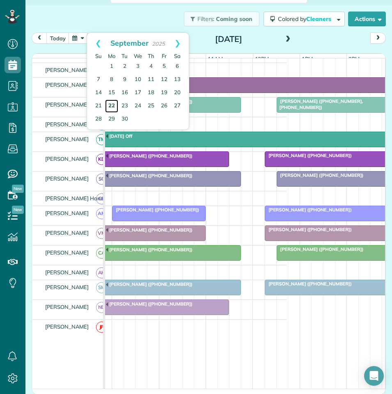
click at [113, 104] on link "22" at bounding box center [111, 105] width 13 height 13
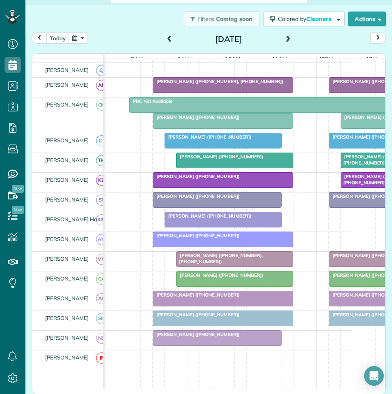
scroll to position [95, 84]
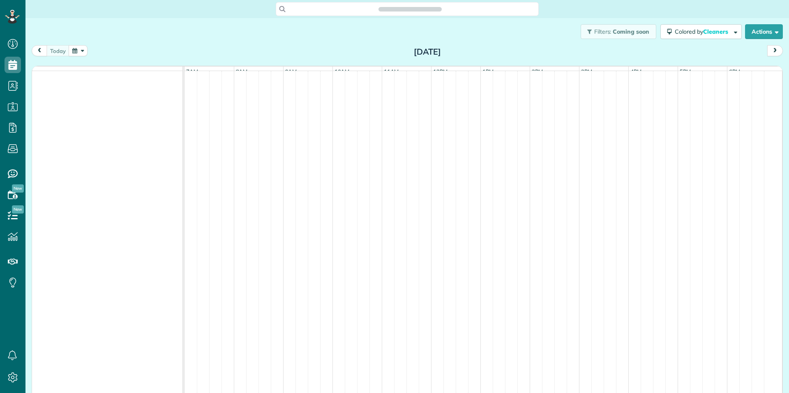
scroll to position [4, 4]
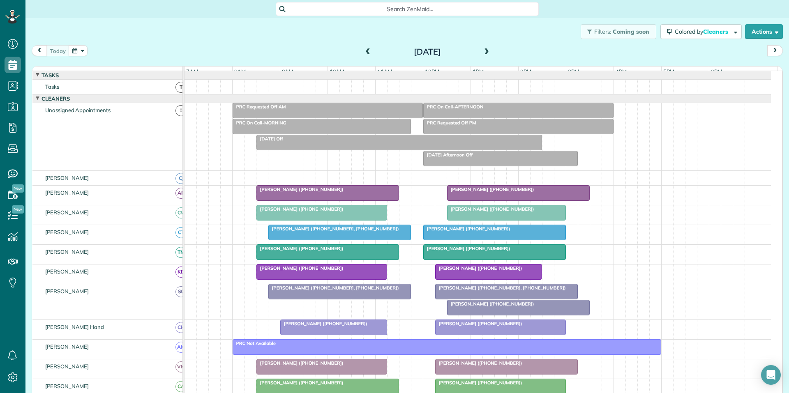
click at [496, 307] on div "[PERSON_NAME] ([PHONE_NUMBER])" at bounding box center [519, 304] width 138 height 6
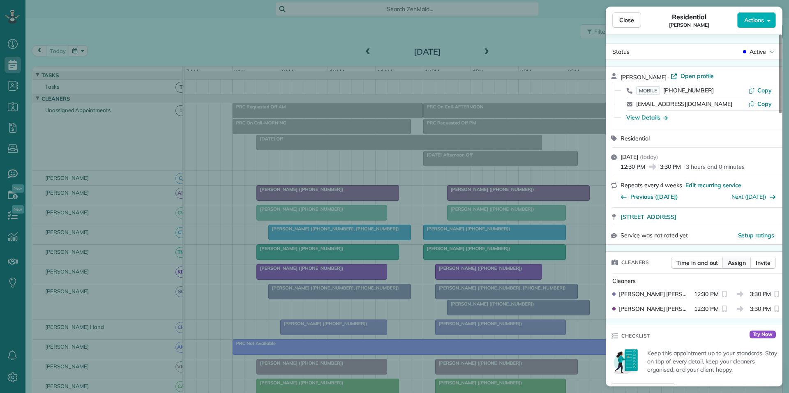
click at [739, 263] on span "Assign" at bounding box center [737, 263] width 18 height 8
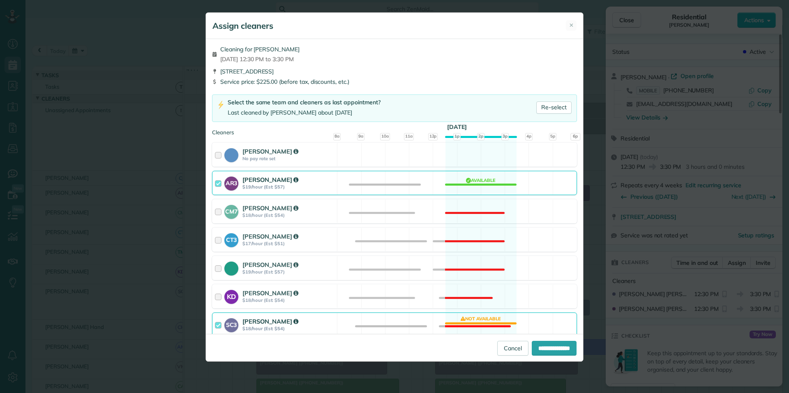
drag, startPoint x: 475, startPoint y: 162, endPoint x: 479, endPoint y: 172, distance: 10.5
click at [475, 162] on div "Cat Jacobson No pay rate set Available" at bounding box center [394, 155] width 365 height 24
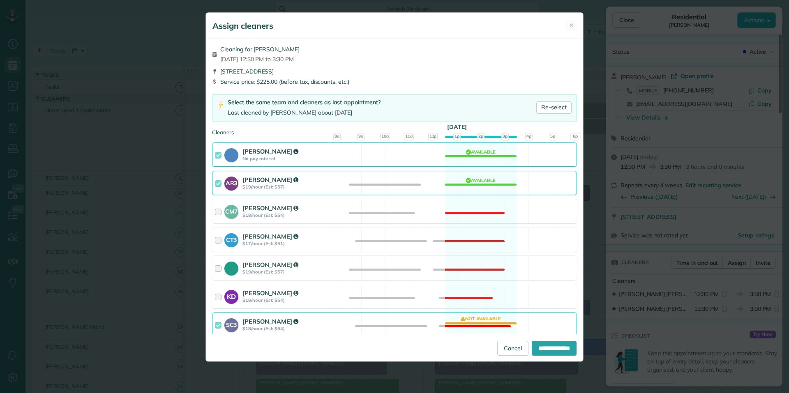
click at [479, 323] on div "SC3 Stephanie Cruz $18/hour (Est: $54) Not available" at bounding box center [394, 325] width 365 height 24
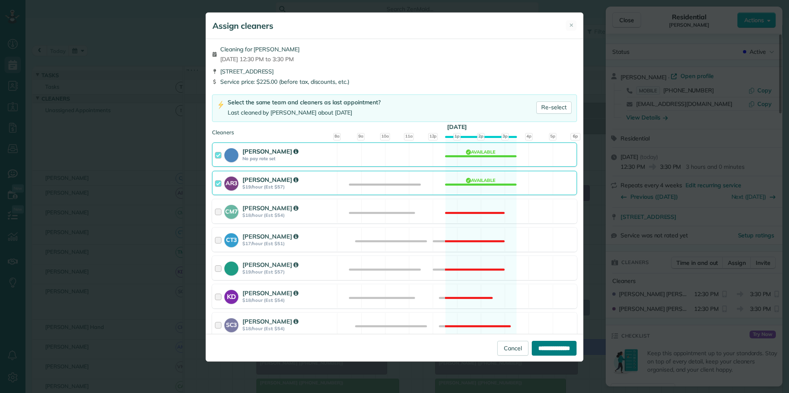
click at [544, 350] on input "**********" at bounding box center [554, 348] width 45 height 15
type input "**********"
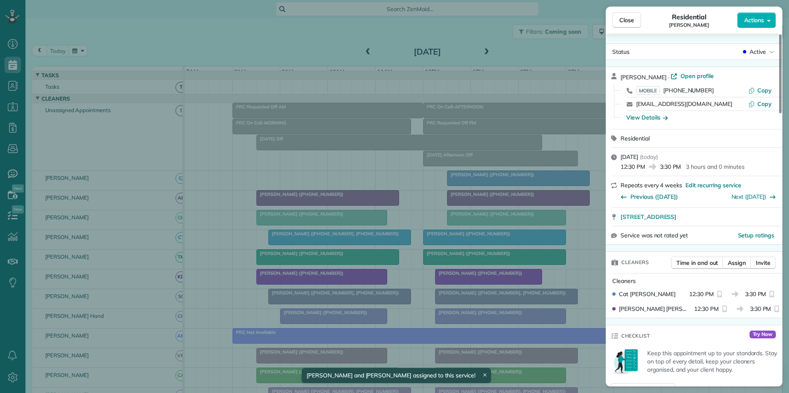
click at [707, 33] on div "Close Residential Julie Butler Actions" at bounding box center [694, 20] width 177 height 27
click at [632, 18] on span "Close" at bounding box center [626, 20] width 15 height 8
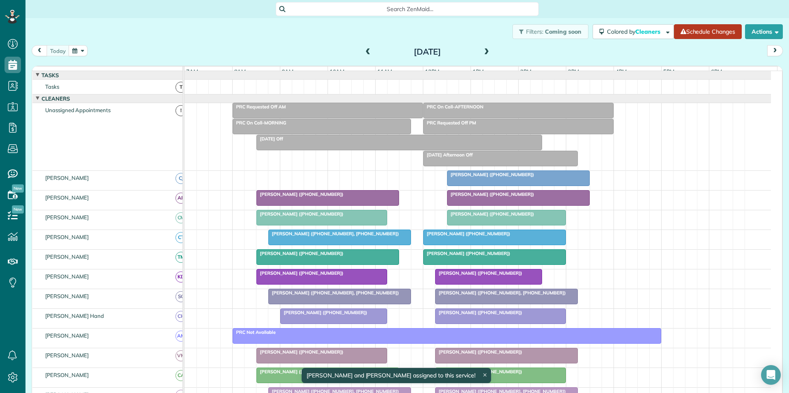
click at [712, 32] on link "Schedule Changes" at bounding box center [708, 31] width 68 height 15
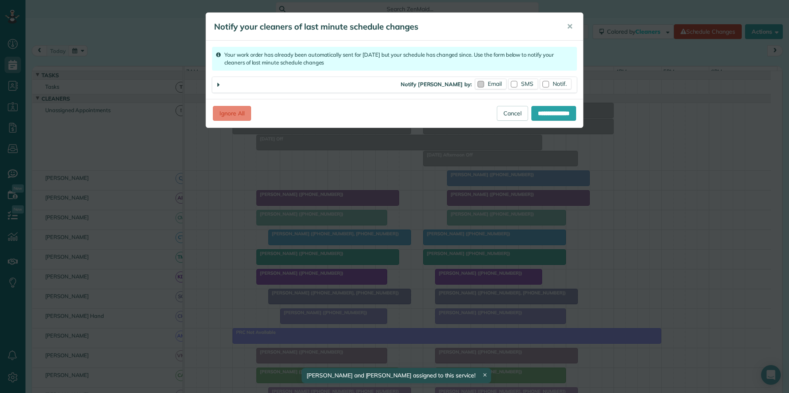
click at [492, 83] on span "Email" at bounding box center [495, 83] width 14 height 7
click at [547, 84] on div at bounding box center [545, 84] width 7 height 7
click at [548, 112] on input "**********" at bounding box center [553, 113] width 45 height 15
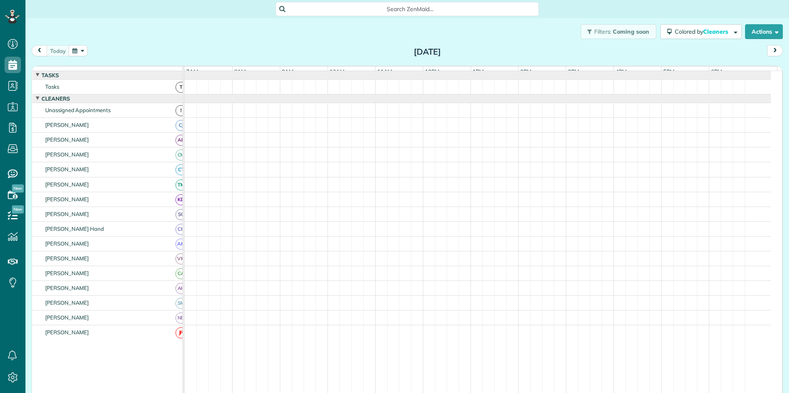
scroll to position [4, 4]
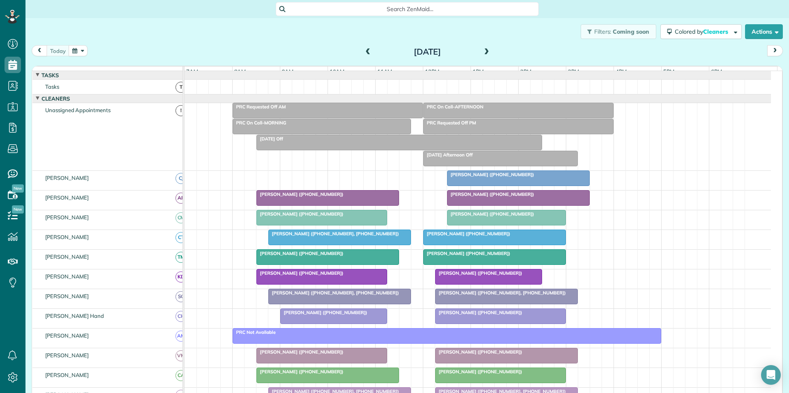
click at [82, 52] on button "button" at bounding box center [78, 50] width 19 height 11
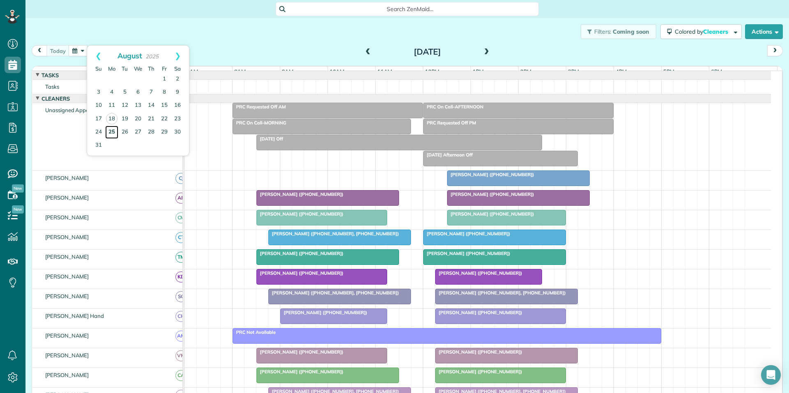
click at [113, 132] on link "25" at bounding box center [111, 132] width 13 height 13
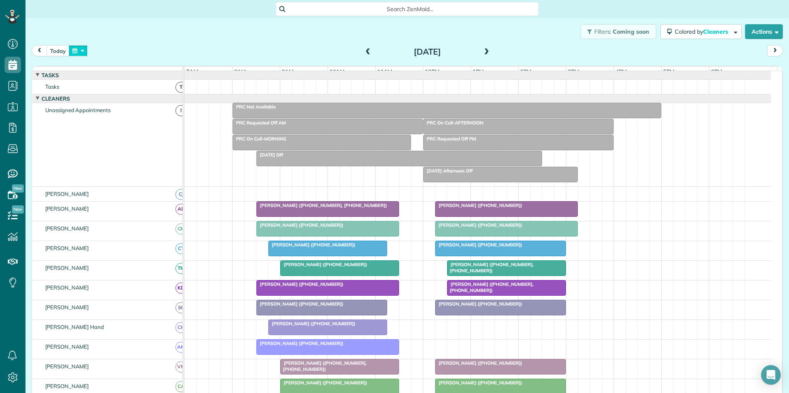
click at [81, 48] on button "button" at bounding box center [78, 50] width 19 height 11
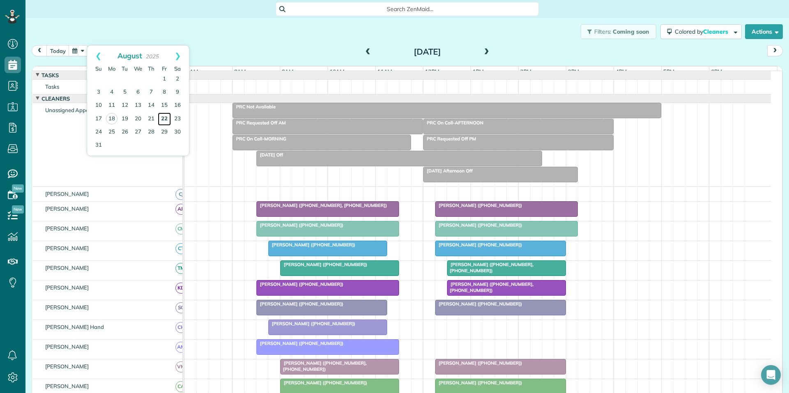
click at [163, 118] on link "22" at bounding box center [164, 119] width 13 height 13
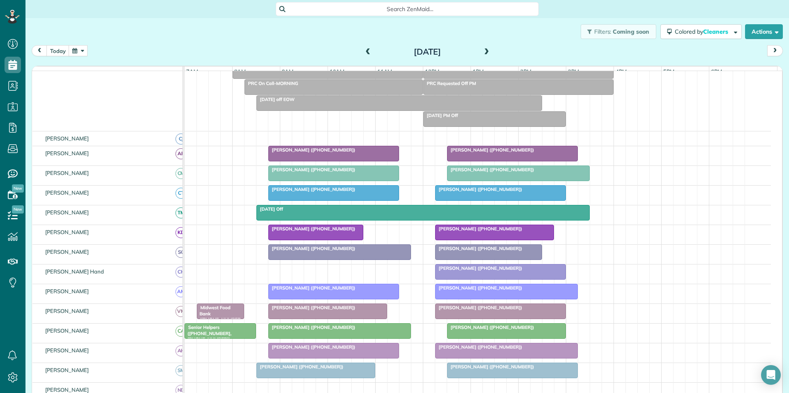
scroll to position [123, 0]
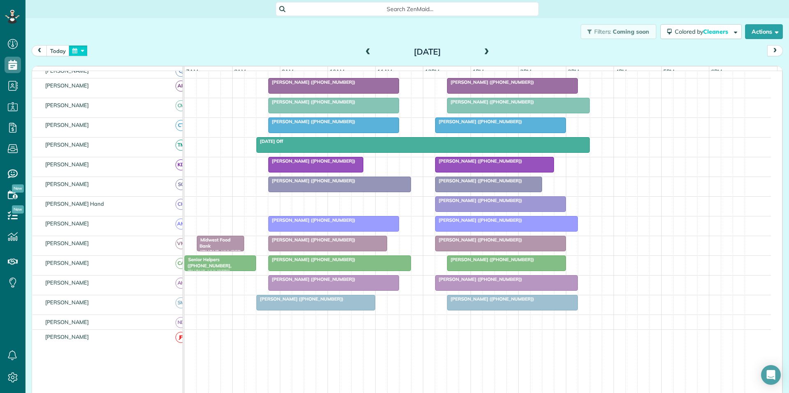
click at [83, 51] on button "button" at bounding box center [78, 50] width 19 height 11
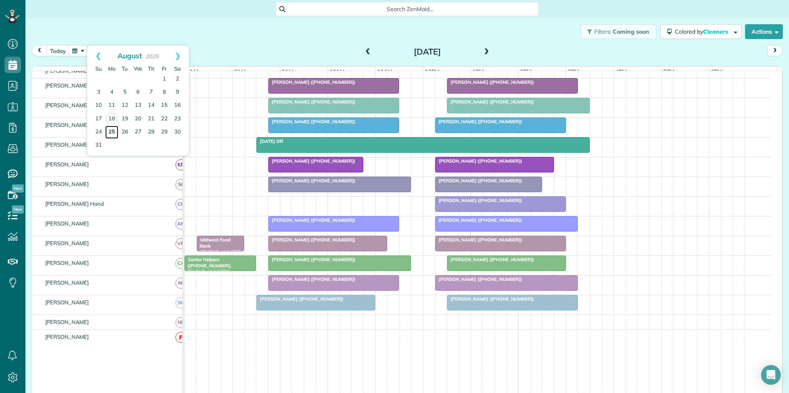
click at [114, 132] on link "25" at bounding box center [111, 132] width 13 height 13
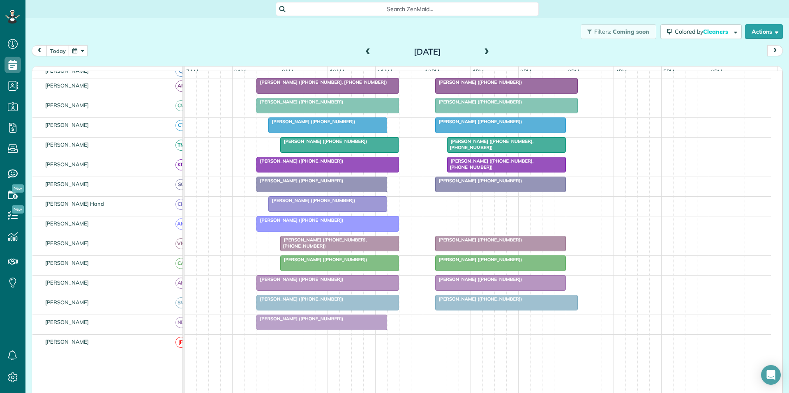
click at [485, 52] on span at bounding box center [486, 51] width 9 height 7
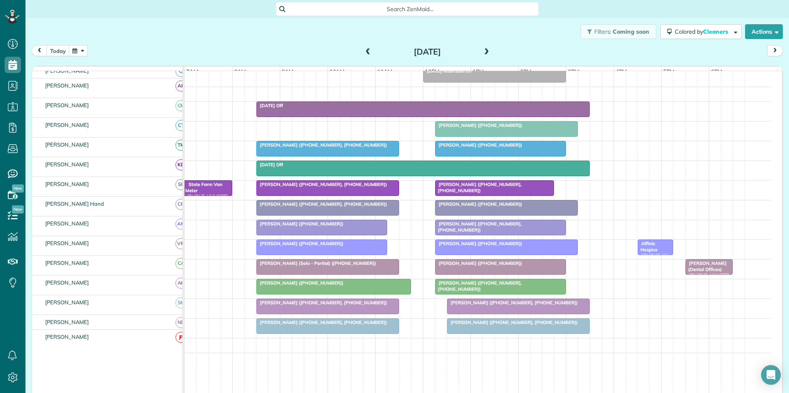
scroll to position [66, 0]
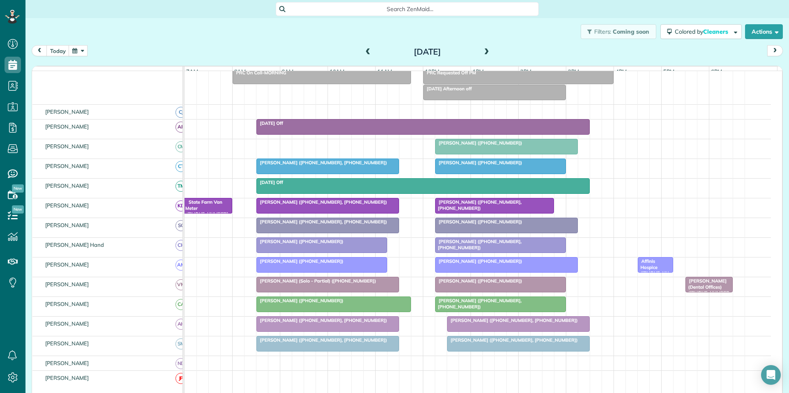
click at [483, 51] on span at bounding box center [486, 51] width 9 height 7
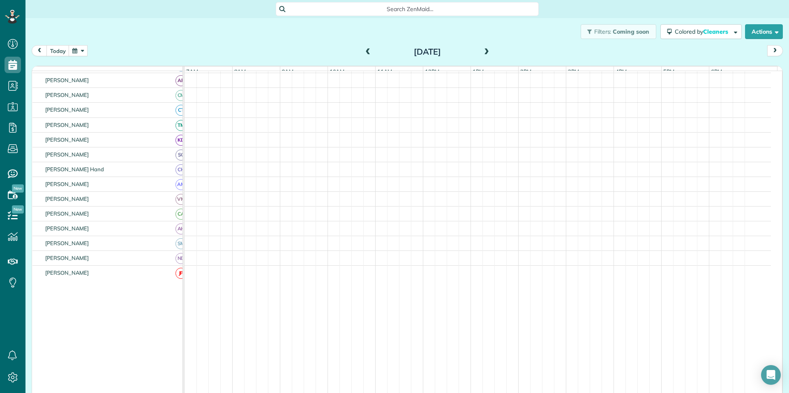
scroll to position [13, 0]
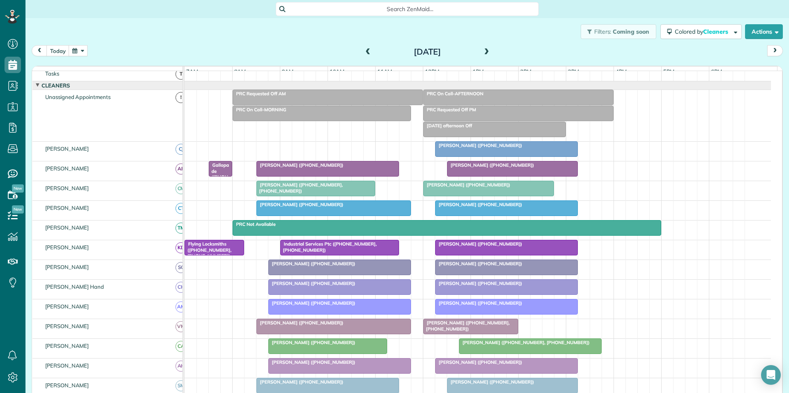
click at [79, 50] on button "button" at bounding box center [78, 50] width 19 height 11
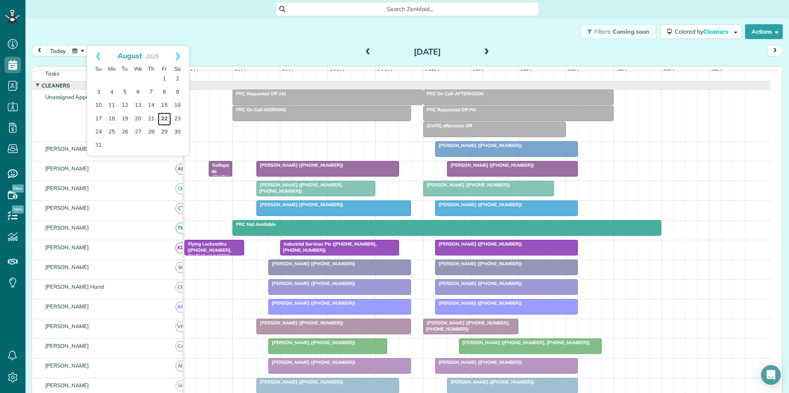
click at [168, 116] on link "22" at bounding box center [164, 119] width 13 height 13
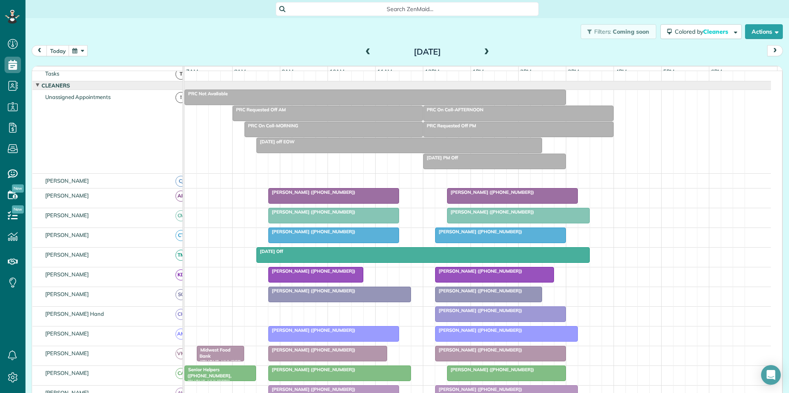
click at [369, 48] on span at bounding box center [368, 51] width 9 height 7
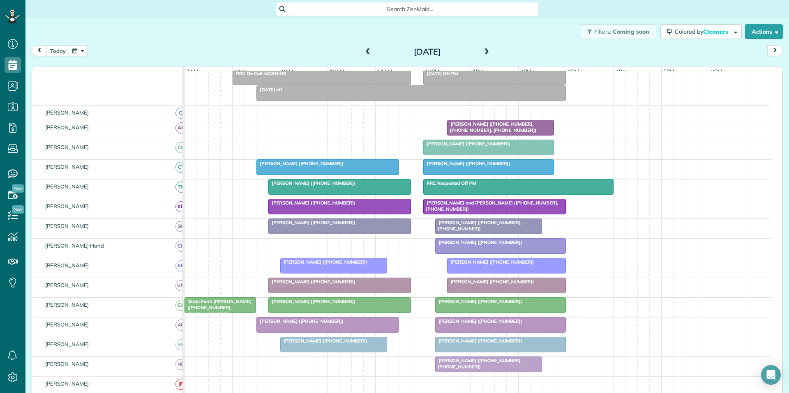
scroll to position [95, 0]
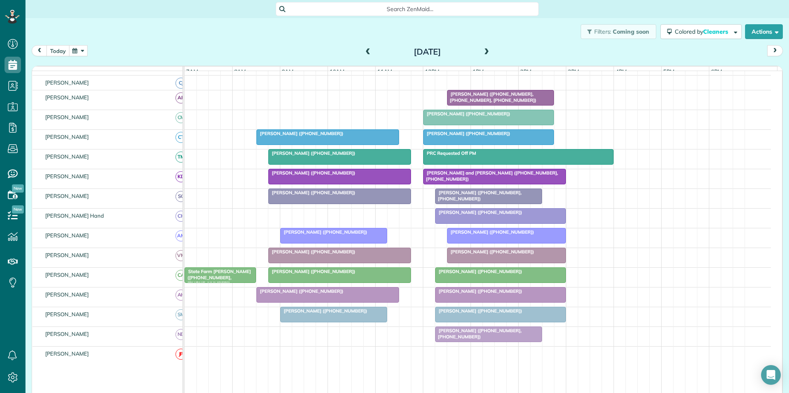
click at [61, 49] on button "today" at bounding box center [57, 50] width 23 height 11
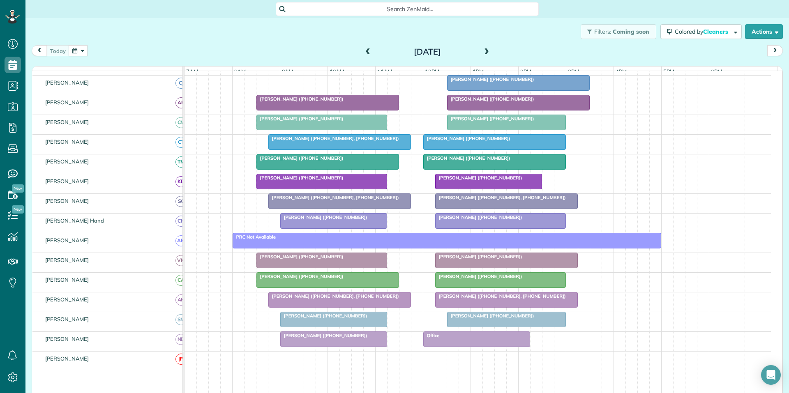
click at [486, 50] on span at bounding box center [486, 51] width 9 height 7
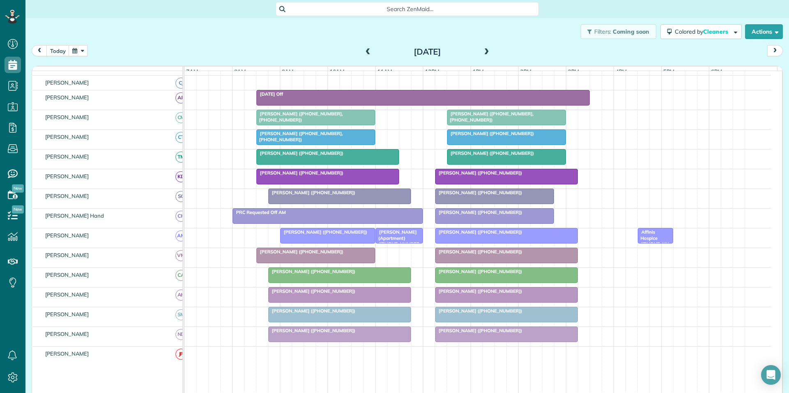
click at [483, 51] on span at bounding box center [486, 51] width 9 height 7
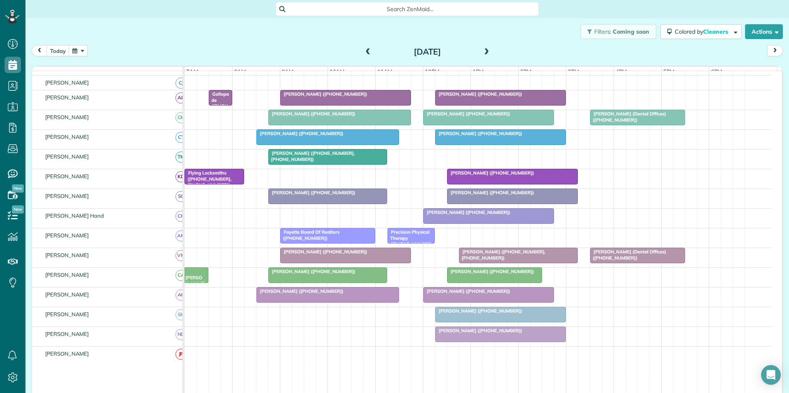
click at [483, 52] on span at bounding box center [486, 51] width 9 height 7
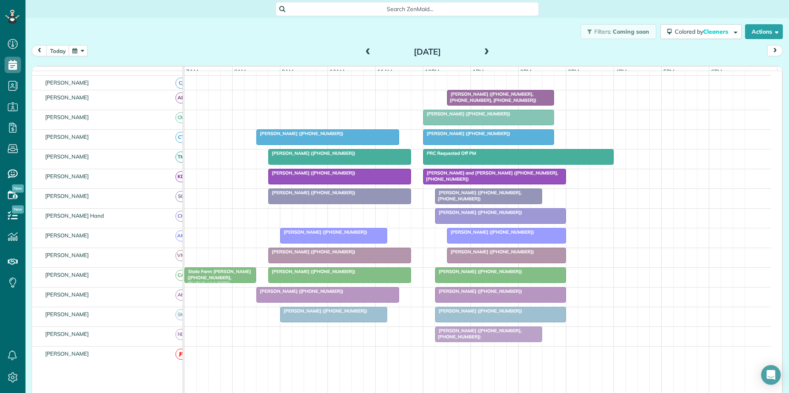
click at [484, 50] on span at bounding box center [486, 51] width 9 height 7
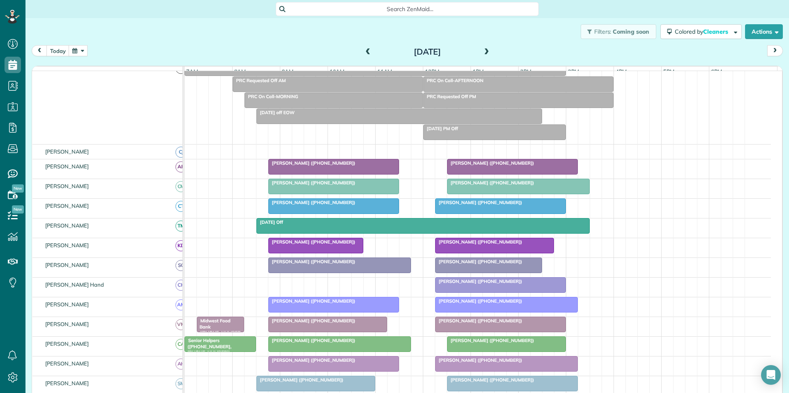
scroll to position [111, 0]
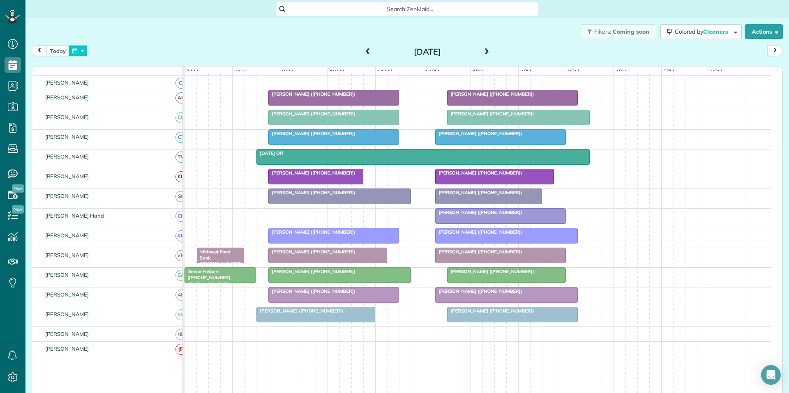
click at [79, 51] on button "button" at bounding box center [78, 50] width 19 height 11
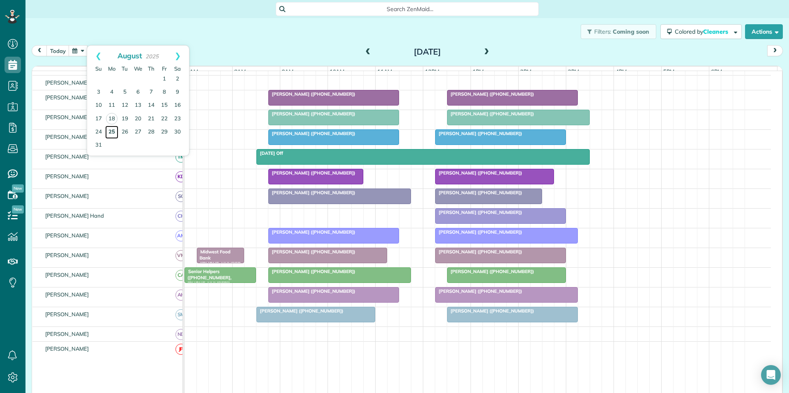
click at [110, 129] on link "25" at bounding box center [111, 132] width 13 height 13
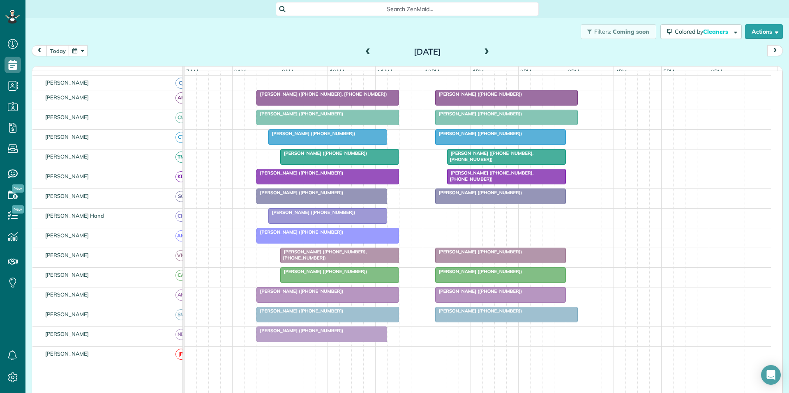
click at [484, 51] on span at bounding box center [486, 51] width 9 height 7
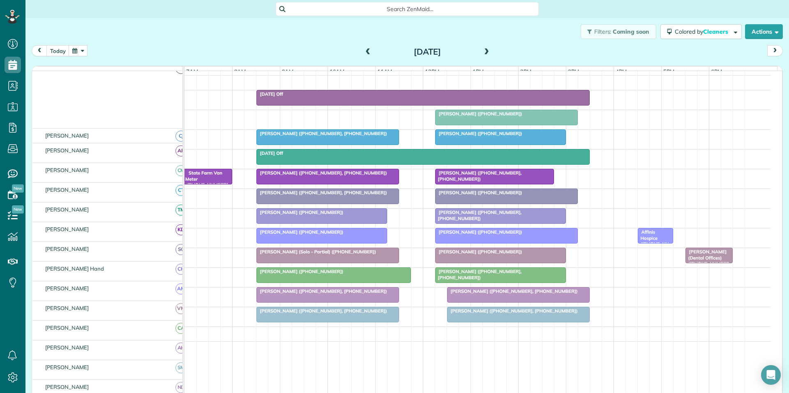
scroll to position [95, 0]
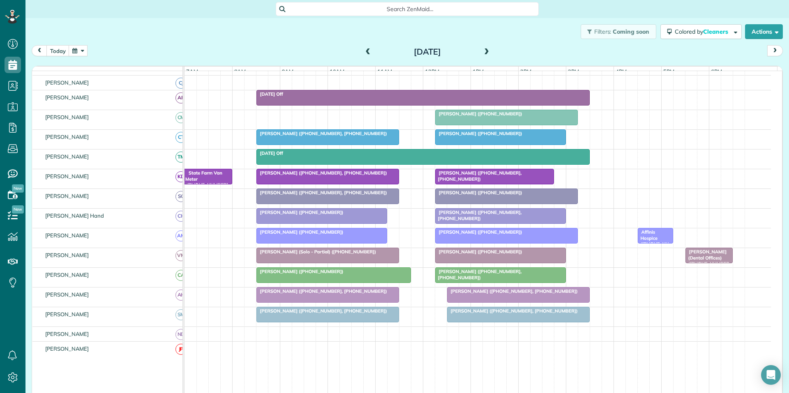
click at [484, 51] on span at bounding box center [486, 51] width 9 height 7
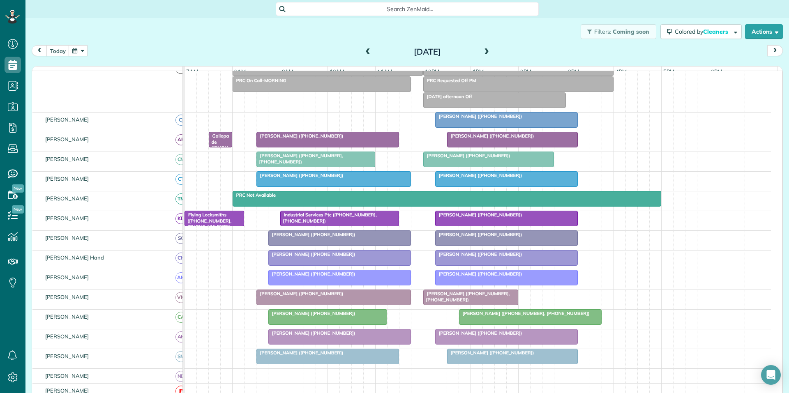
scroll to position [79, 0]
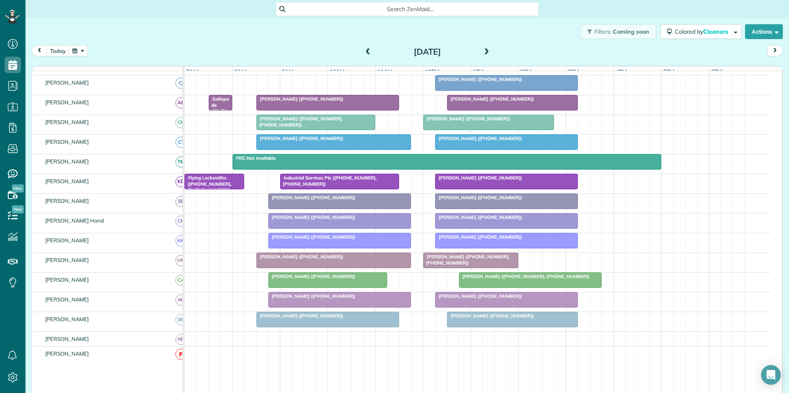
click at [484, 51] on span at bounding box center [486, 51] width 9 height 7
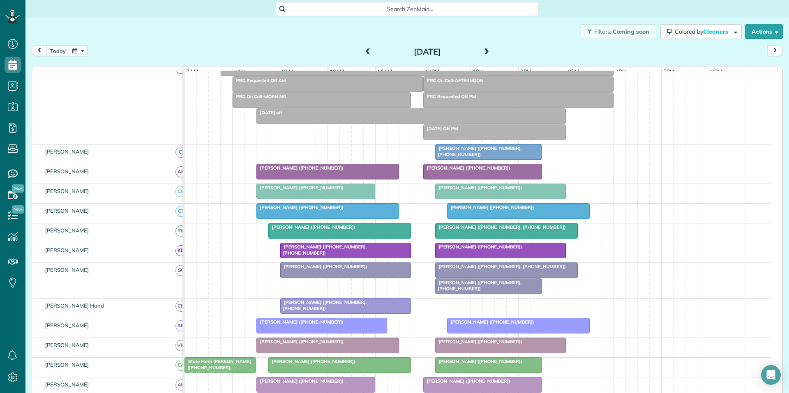
scroll to position [111, 0]
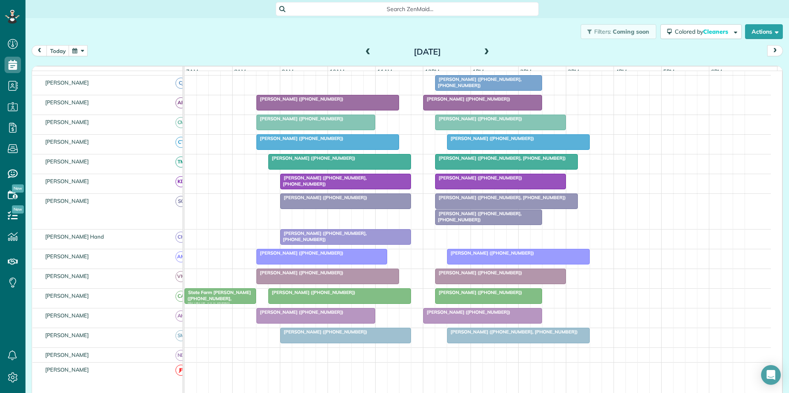
click at [482, 49] on span at bounding box center [486, 51] width 9 height 7
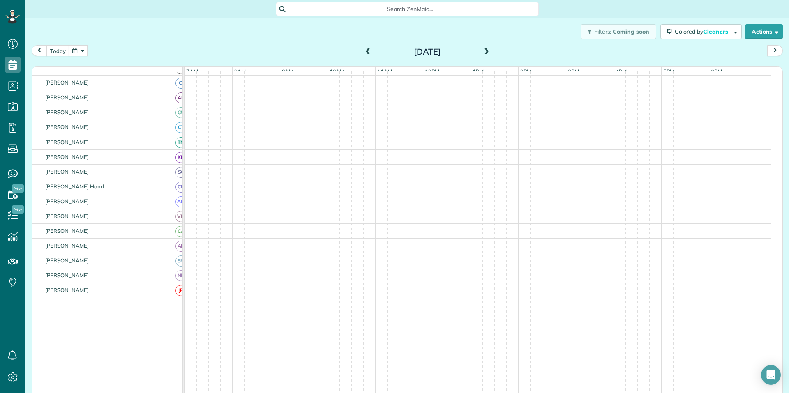
scroll to position [95, 0]
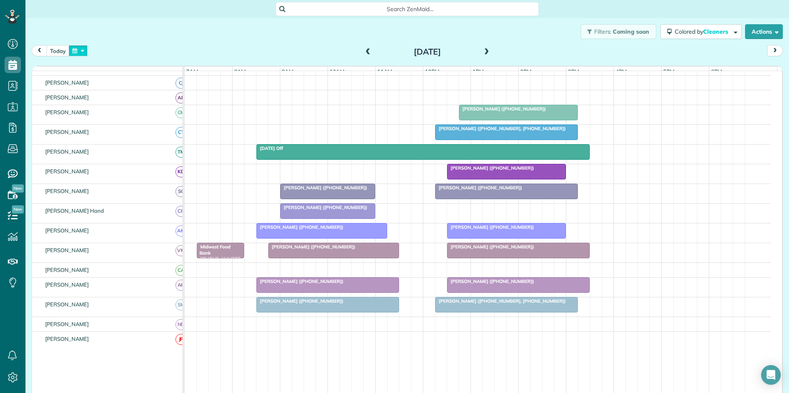
click at [80, 53] on button "button" at bounding box center [78, 50] width 19 height 11
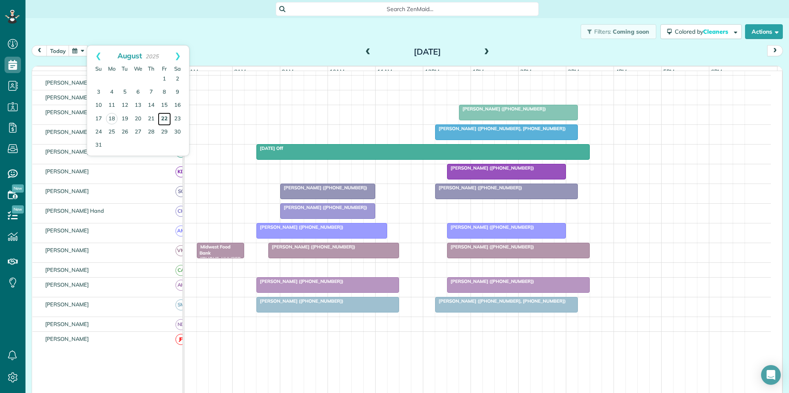
click at [165, 118] on link "22" at bounding box center [164, 119] width 13 height 13
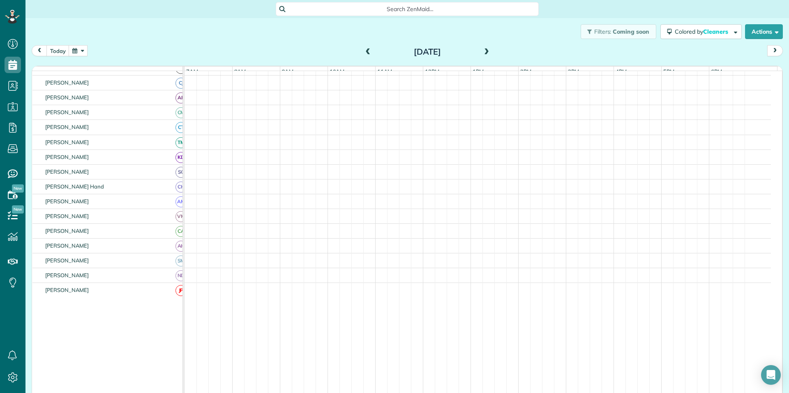
scroll to position [111, 0]
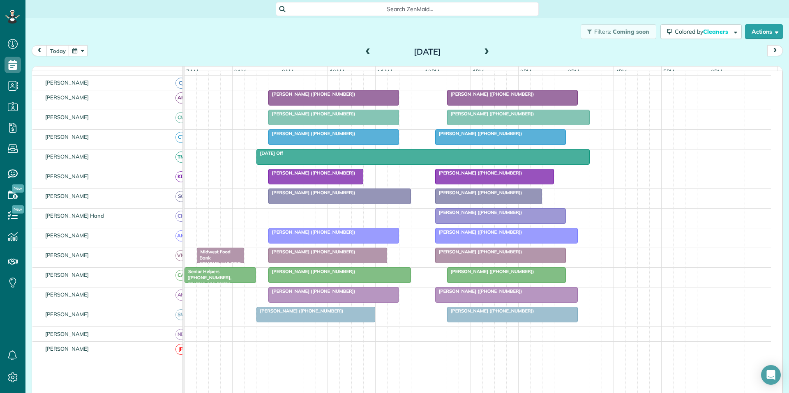
click at [364, 47] on span at bounding box center [368, 52] width 9 height 12
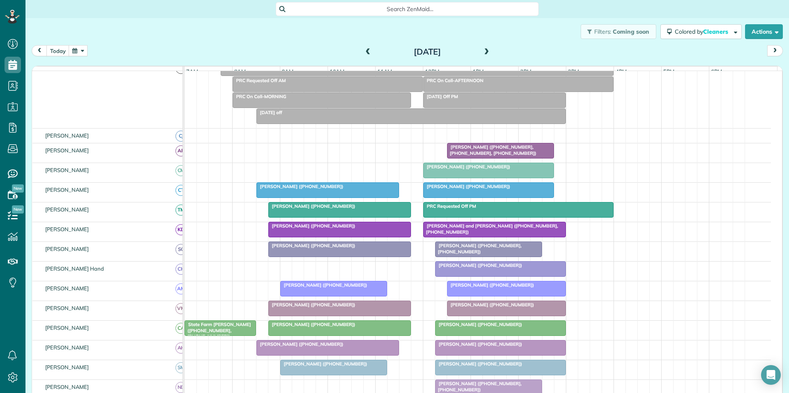
scroll to position [95, 0]
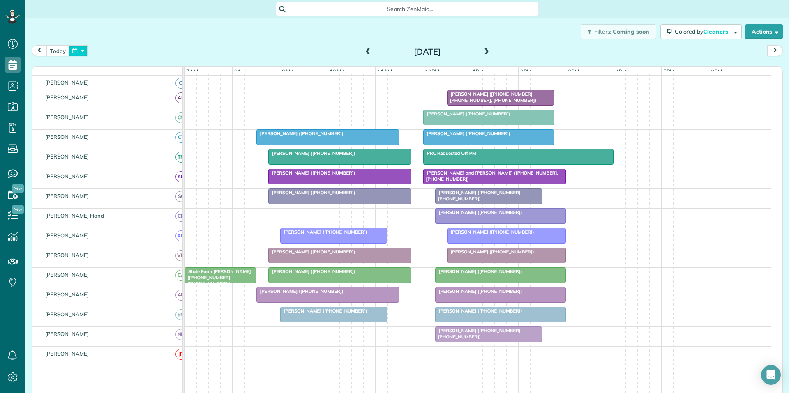
click at [83, 48] on button "button" at bounding box center [78, 50] width 19 height 11
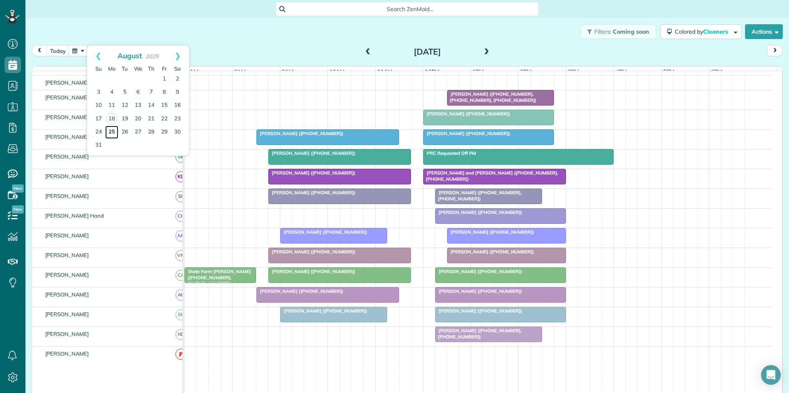
click at [115, 131] on link "25" at bounding box center [111, 132] width 13 height 13
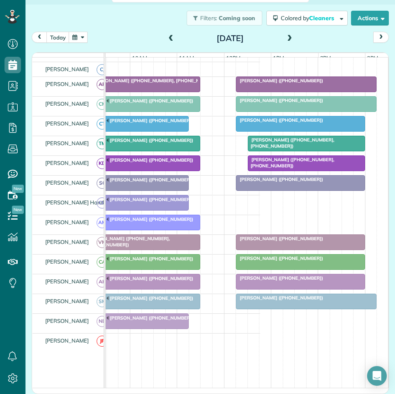
scroll to position [0, 0]
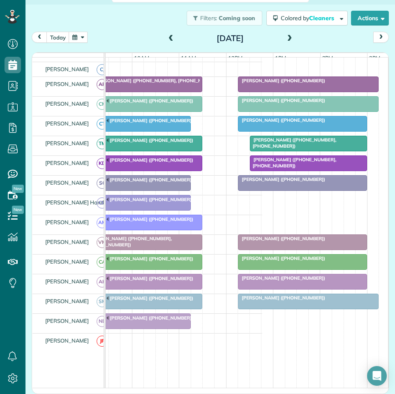
click at [288, 34] on span at bounding box center [289, 38] width 9 height 12
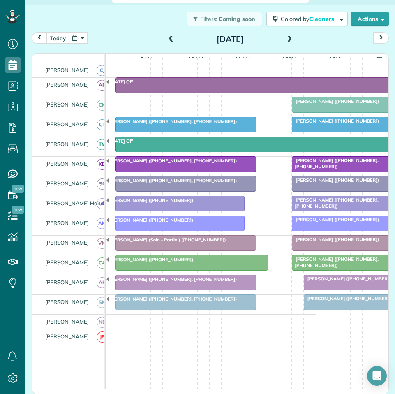
scroll to position [0, 84]
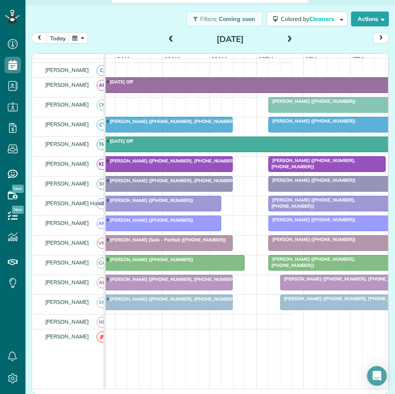
drag, startPoint x: 284, startPoint y: 37, endPoint x: 290, endPoint y: 36, distance: 5.4
click at [285, 37] on span at bounding box center [289, 39] width 9 height 7
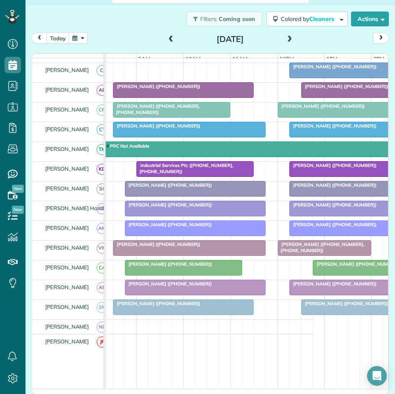
scroll to position [0, 80]
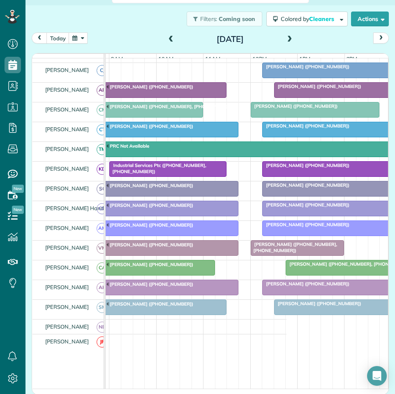
click at [312, 76] on div at bounding box center [333, 70] width 140 height 15
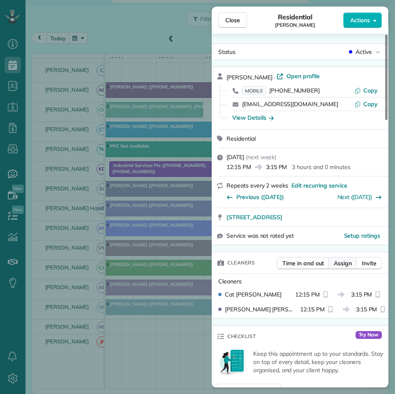
click at [347, 264] on span "Assign" at bounding box center [343, 263] width 18 height 8
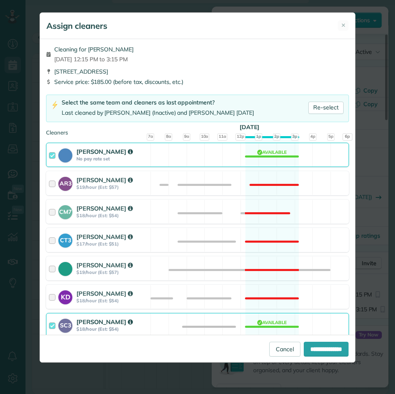
click at [277, 150] on div "Cat Jacobson No pay rate set Available" at bounding box center [197, 155] width 303 height 24
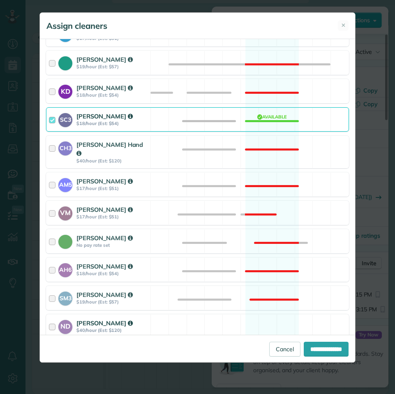
drag, startPoint x: 272, startPoint y: 320, endPoint x: 295, endPoint y: 326, distance: 24.1
click at [272, 320] on div "ND Nathalie Duverna $40/hour (Est: $120) Available" at bounding box center [197, 326] width 303 height 24
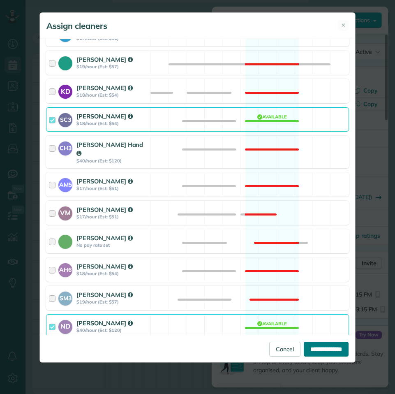
click at [327, 348] on input "**********" at bounding box center [326, 348] width 45 height 15
type input "**********"
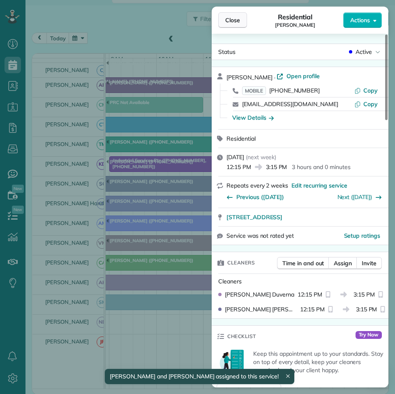
click at [232, 20] on span "Close" at bounding box center [232, 20] width 15 height 8
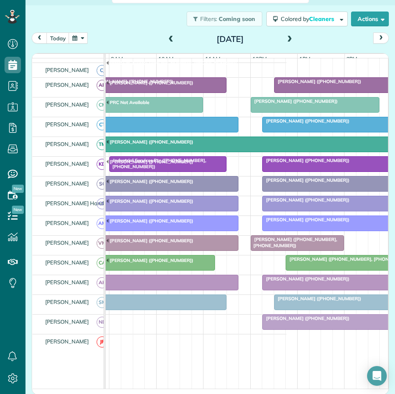
click at [246, 152] on div at bounding box center [274, 144] width 422 height 15
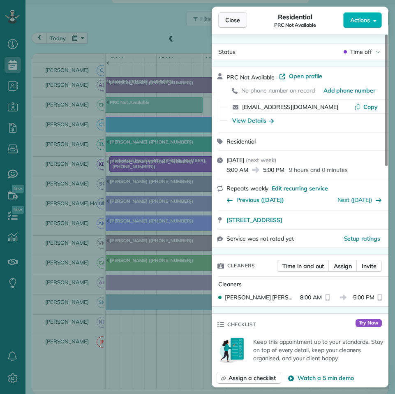
click at [242, 20] on button "Close" at bounding box center [232, 20] width 29 height 16
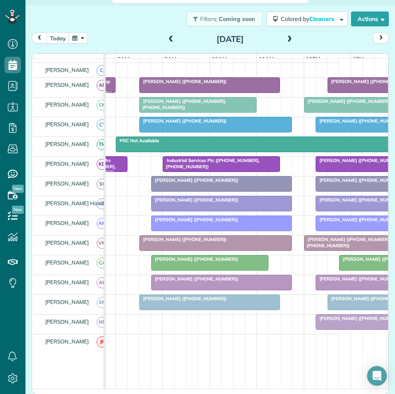
drag, startPoint x: 285, startPoint y: 38, endPoint x: 360, endPoint y: 28, distance: 76.2
click at [285, 38] on span at bounding box center [289, 39] width 9 height 7
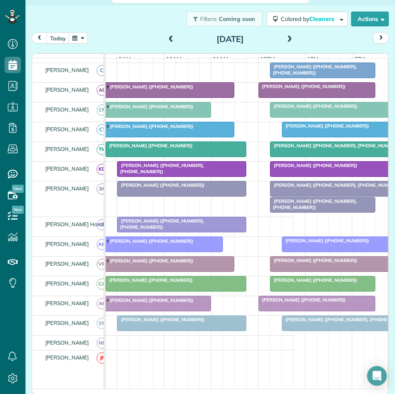
click at [287, 39] on span at bounding box center [289, 39] width 9 height 7
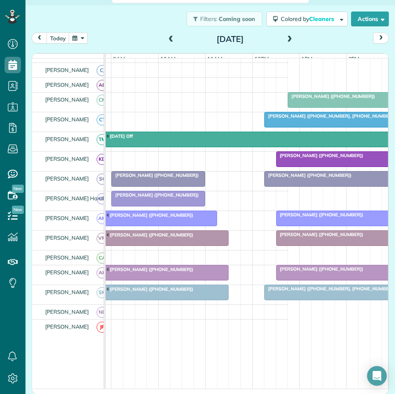
scroll to position [0, 96]
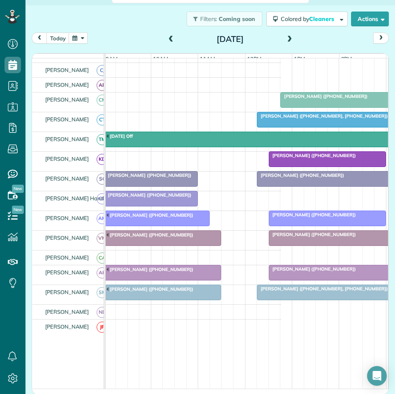
click at [285, 35] on span at bounding box center [289, 39] width 9 height 12
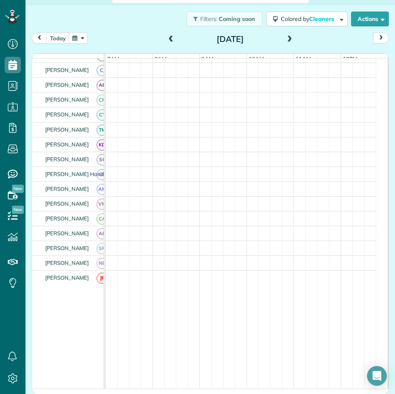
scroll to position [47, 0]
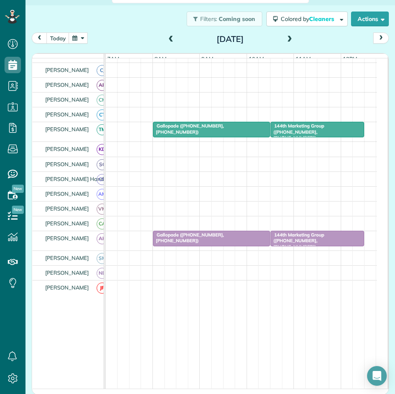
click at [77, 33] on button "button" at bounding box center [78, 37] width 19 height 11
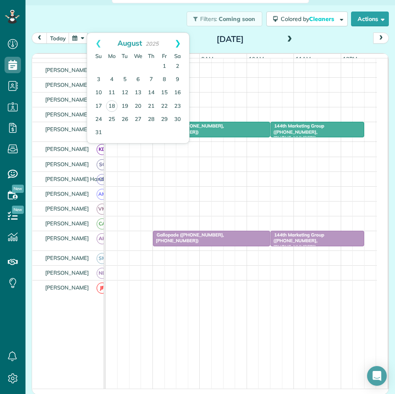
click at [178, 41] on link "Next" at bounding box center [177, 43] width 23 height 21
click at [111, 65] on link "1" at bounding box center [111, 66] width 13 height 13
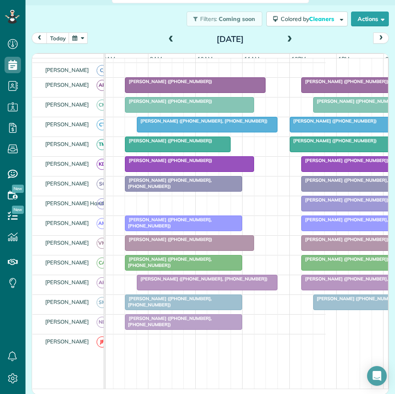
scroll to position [0, 91]
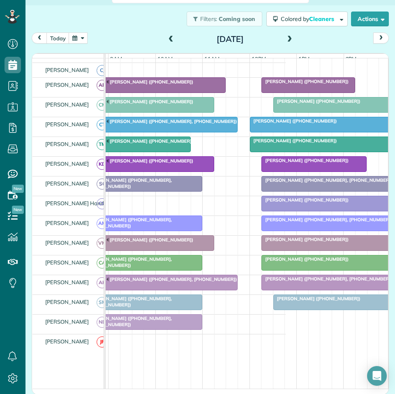
drag, startPoint x: 286, startPoint y: 38, endPoint x: 302, endPoint y: 34, distance: 16.5
click at [286, 38] on span at bounding box center [289, 39] width 9 height 7
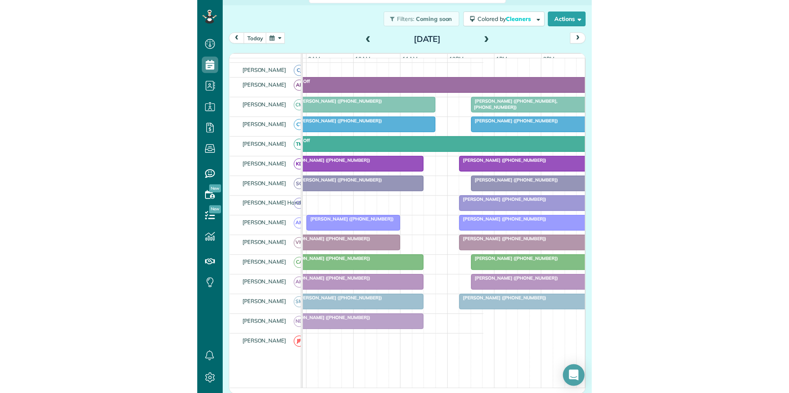
scroll to position [95, 0]
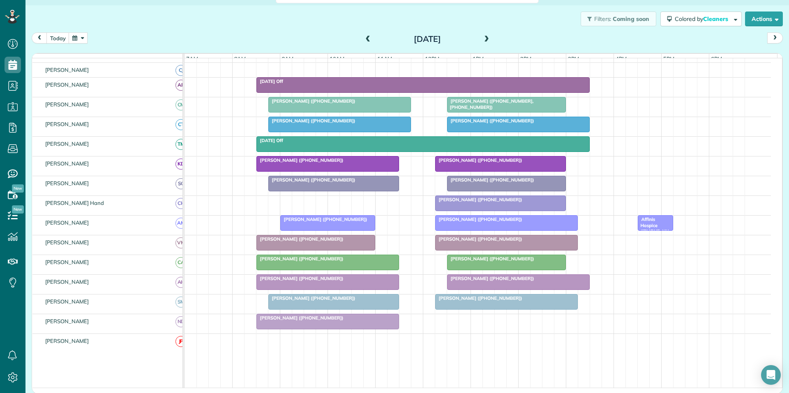
click at [74, 38] on button "button" at bounding box center [78, 37] width 19 height 11
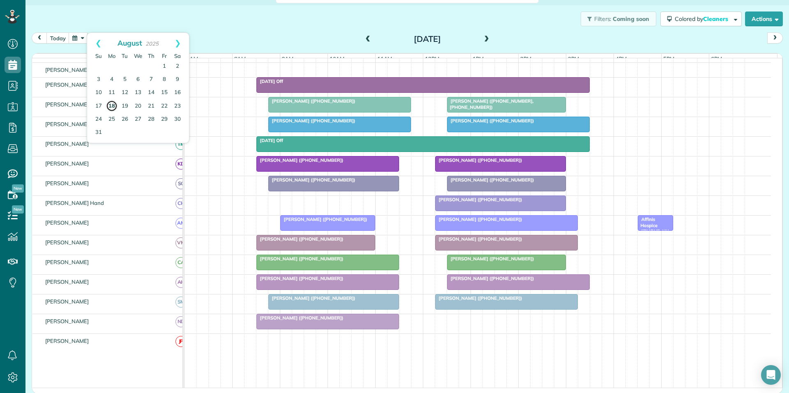
click at [113, 106] on link "18" at bounding box center [112, 106] width 12 height 12
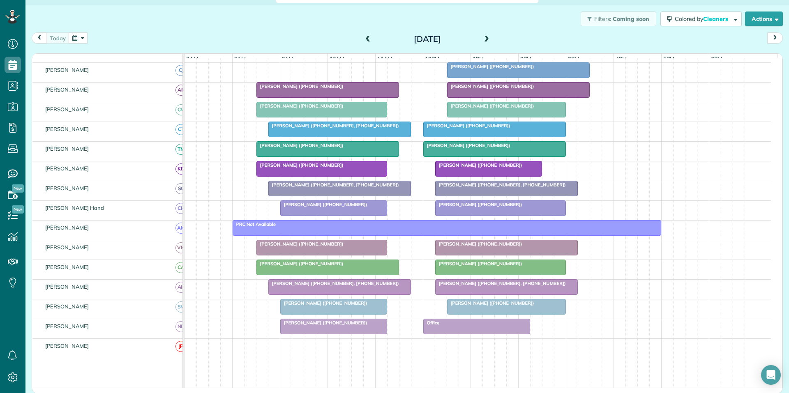
click at [512, 76] on div at bounding box center [519, 70] width 142 height 15
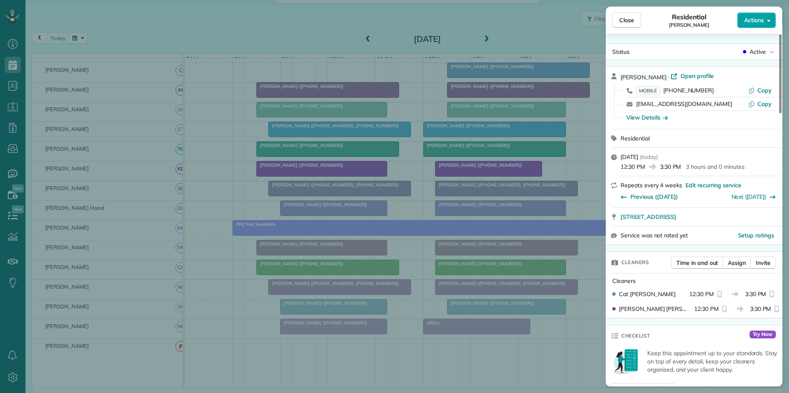
click at [761, 20] on span "Actions" at bounding box center [754, 20] width 20 height 8
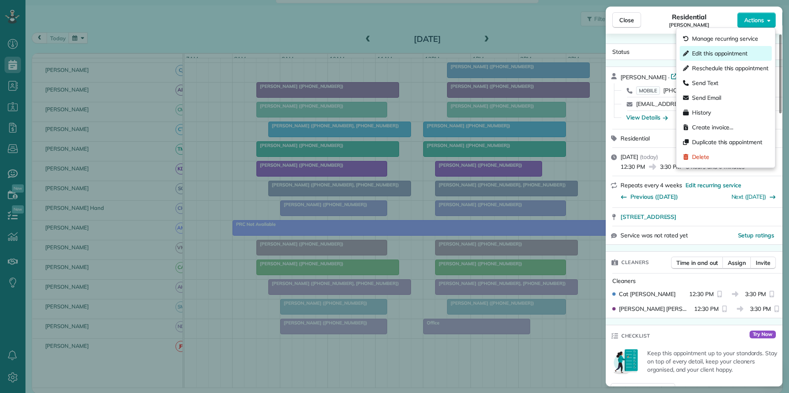
click at [719, 54] on span "Edit this appointment" at bounding box center [719, 53] width 55 height 8
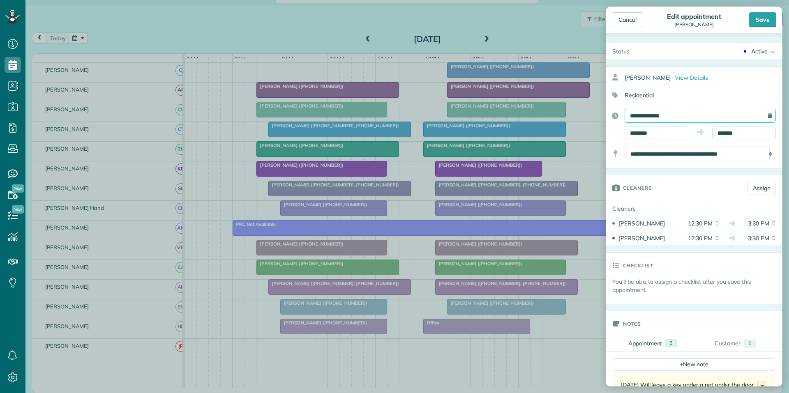
click at [664, 115] on input "**********" at bounding box center [700, 116] width 151 height 14
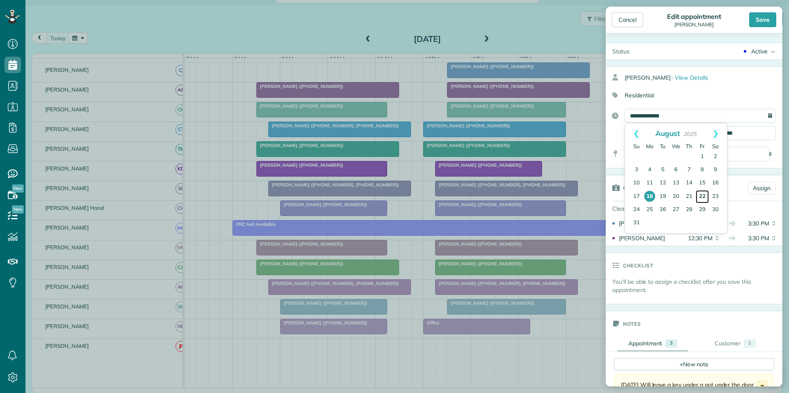
click at [701, 195] on link "22" at bounding box center [702, 196] width 13 height 13
type input "**********"
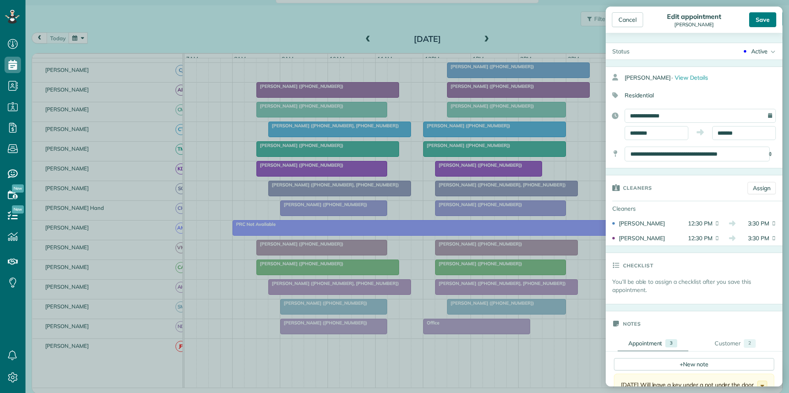
click at [771, 17] on div "Save" at bounding box center [762, 19] width 27 height 15
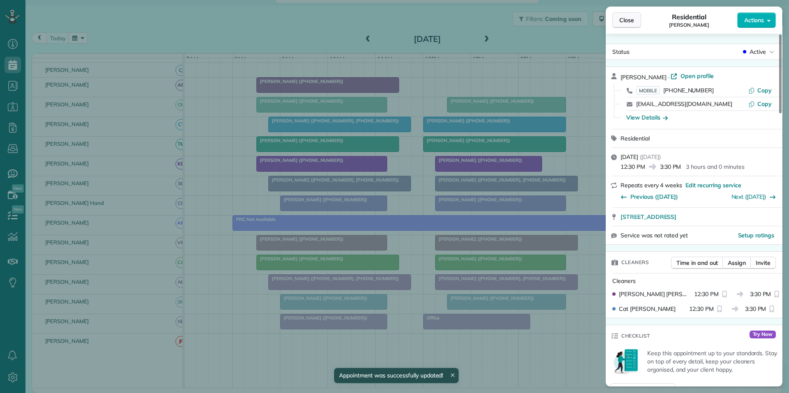
click at [624, 22] on span "Close" at bounding box center [626, 20] width 15 height 8
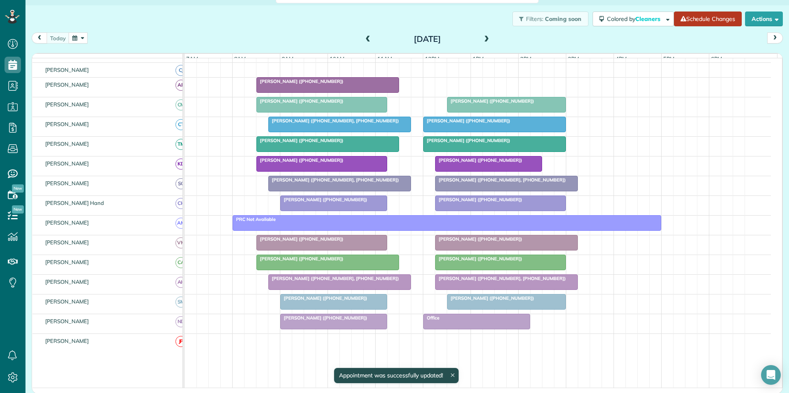
click at [704, 16] on link "Schedule Changes" at bounding box center [708, 19] width 68 height 15
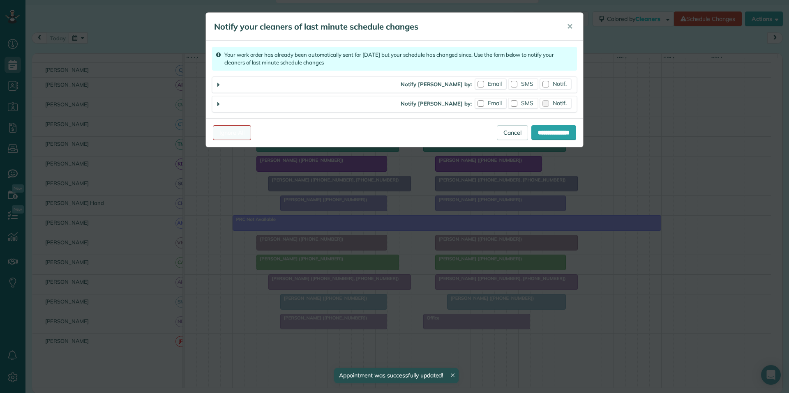
click at [244, 133] on link "Ignore All" at bounding box center [232, 132] width 38 height 15
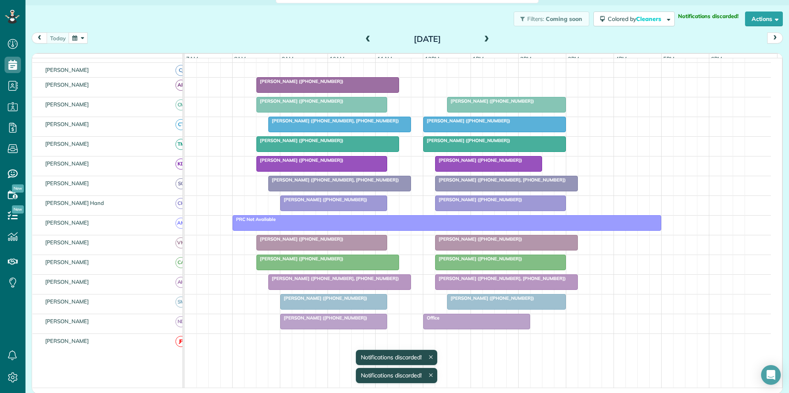
click at [484, 35] on span at bounding box center [486, 39] width 9 height 12
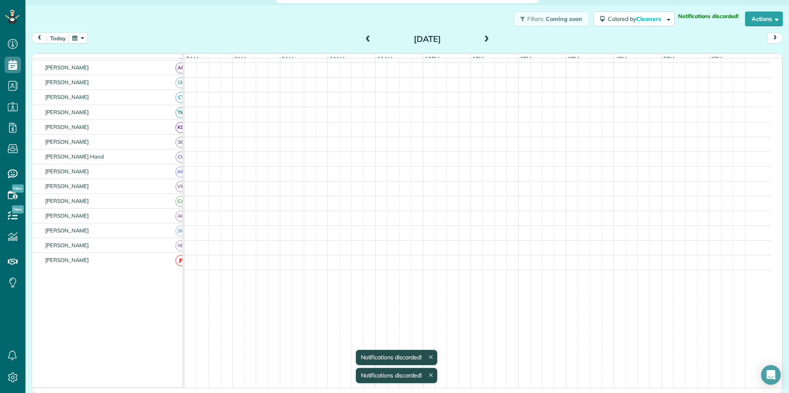
scroll to position [42, 0]
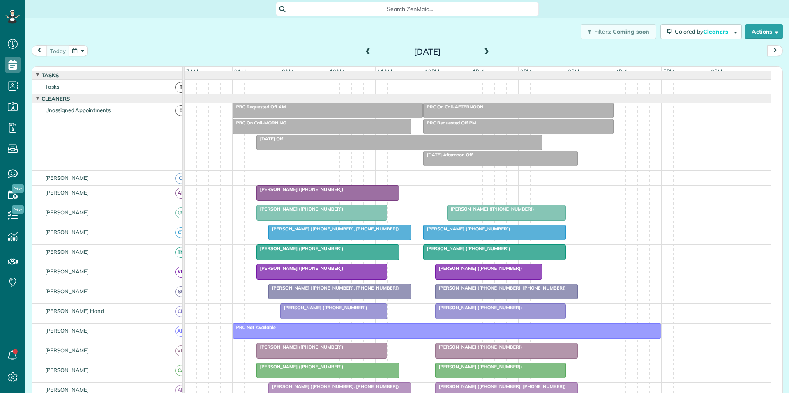
scroll to position [4, 4]
click at [78, 53] on button "button" at bounding box center [78, 50] width 19 height 11
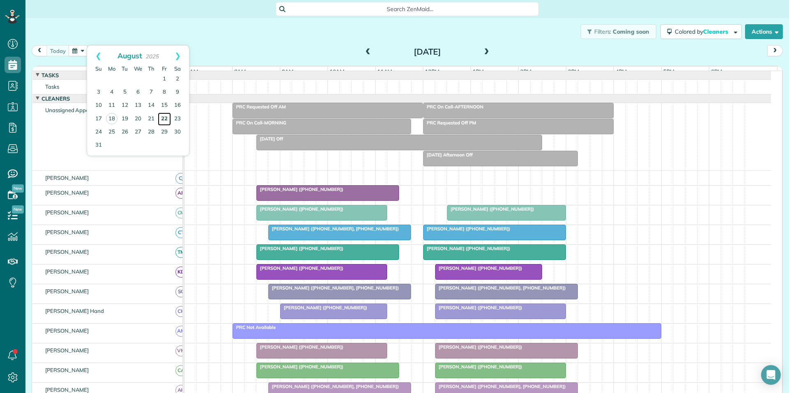
click at [167, 117] on link "22" at bounding box center [164, 119] width 13 height 13
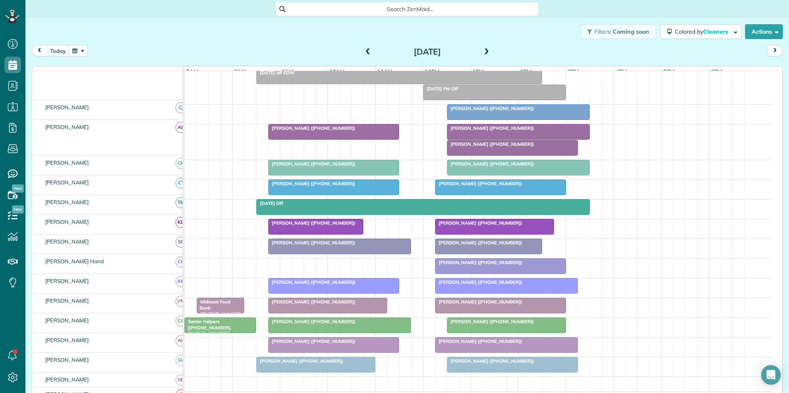
scroll to position [82, 0]
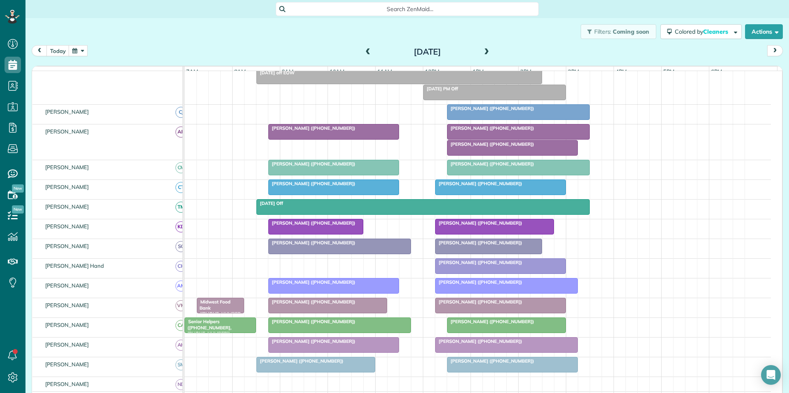
click at [489, 111] on span "[PERSON_NAME] ([PHONE_NUMBER])" at bounding box center [491, 109] width 88 height 6
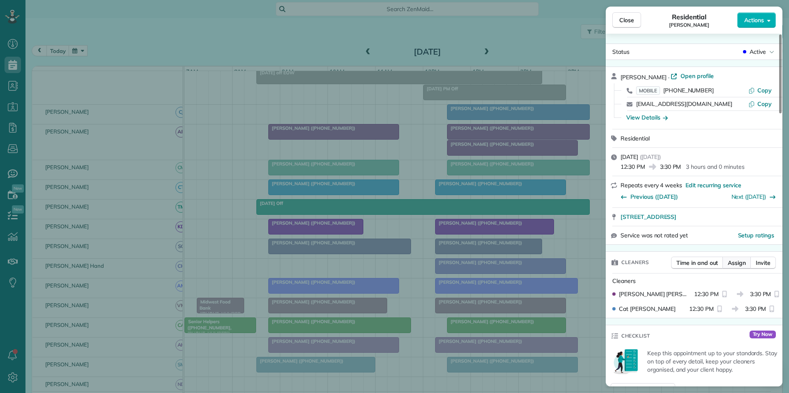
click at [739, 263] on span "Assign" at bounding box center [737, 263] width 18 height 8
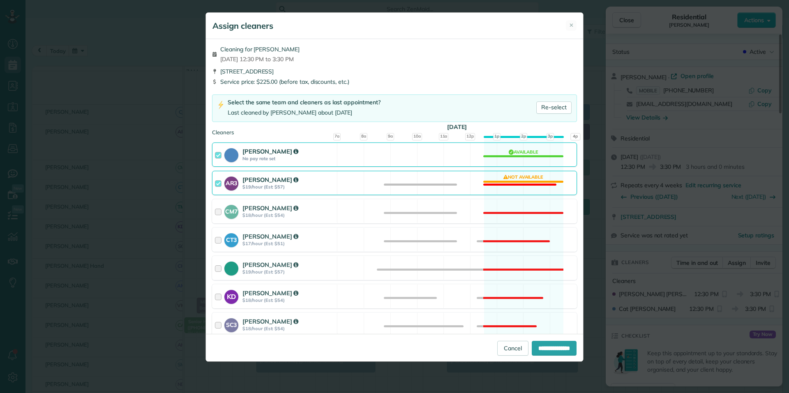
drag, startPoint x: 507, startPoint y: 153, endPoint x: 509, endPoint y: 171, distance: 18.2
click at [507, 153] on div "[PERSON_NAME] No pay rate set Available" at bounding box center [394, 155] width 365 height 24
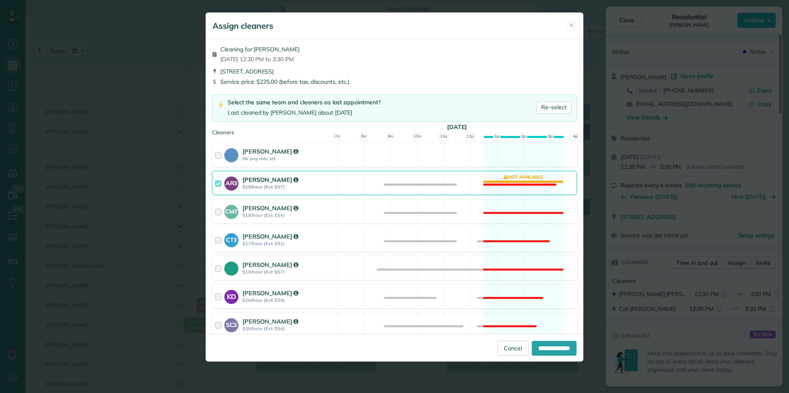
click at [510, 179] on div "AR3 [PERSON_NAME] $19/hour (Est: $57) Not available" at bounding box center [394, 183] width 365 height 24
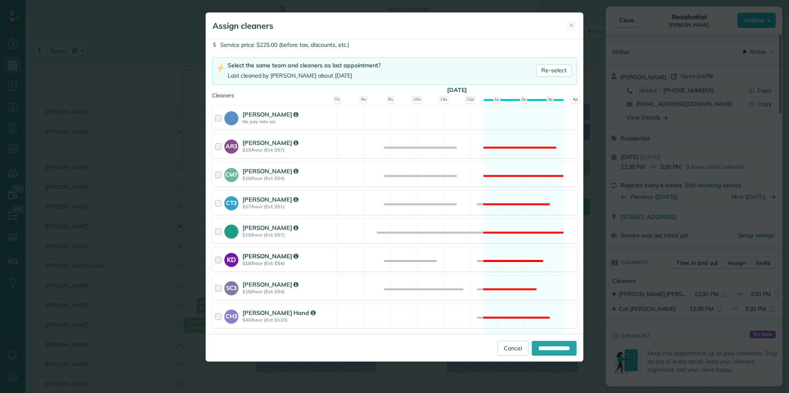
scroll to position [123, 0]
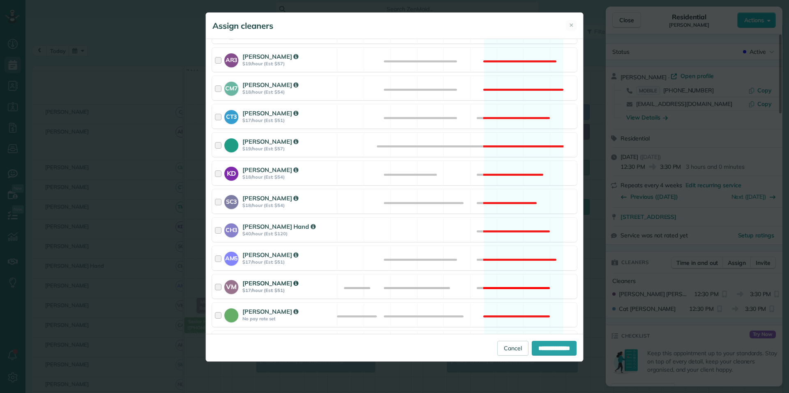
click at [513, 280] on div "VM [PERSON_NAME] $17/hour (Est: $51) Not available" at bounding box center [394, 287] width 365 height 24
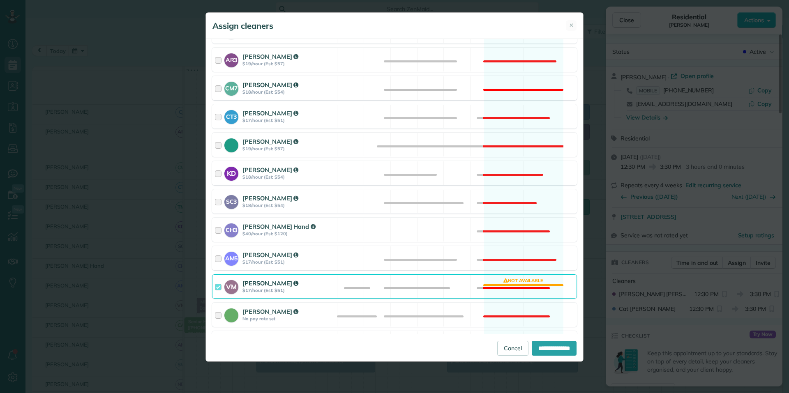
click at [518, 79] on div "CM7 [PERSON_NAME] $18/hour (Est: $54) Not available" at bounding box center [394, 88] width 365 height 24
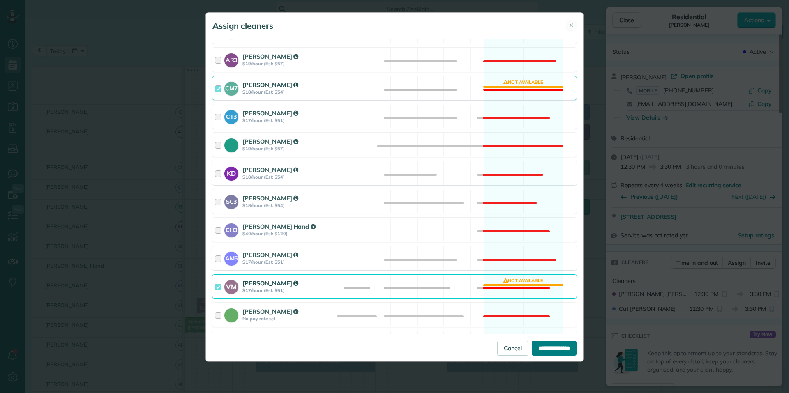
click at [553, 352] on input "**********" at bounding box center [554, 348] width 45 height 15
type input "**********"
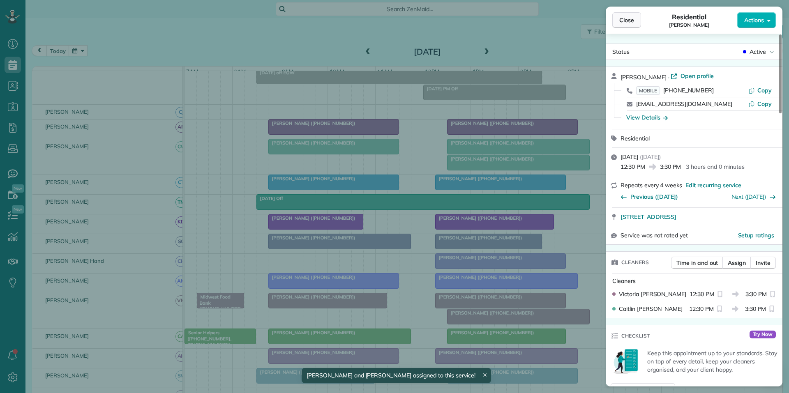
click at [625, 21] on span "Close" at bounding box center [626, 20] width 15 height 8
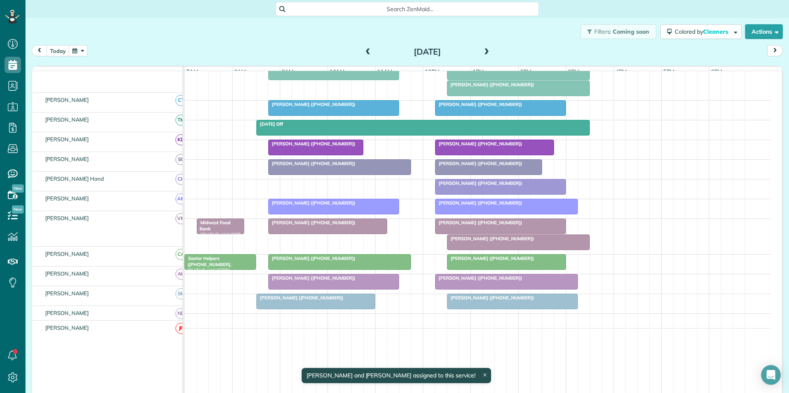
scroll to position [164, 0]
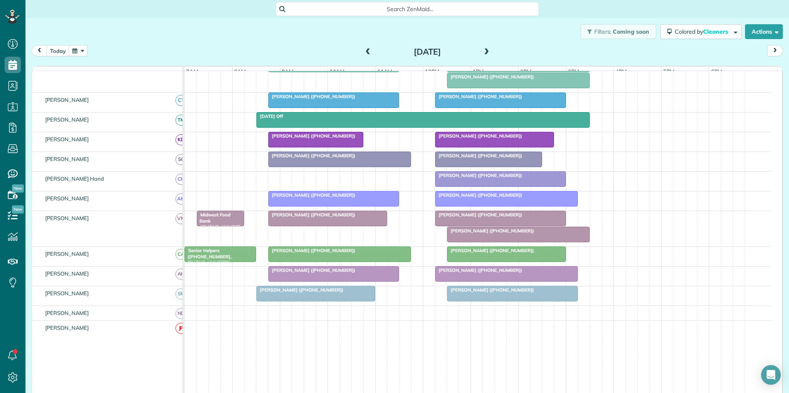
click at [84, 49] on button "button" at bounding box center [78, 50] width 19 height 11
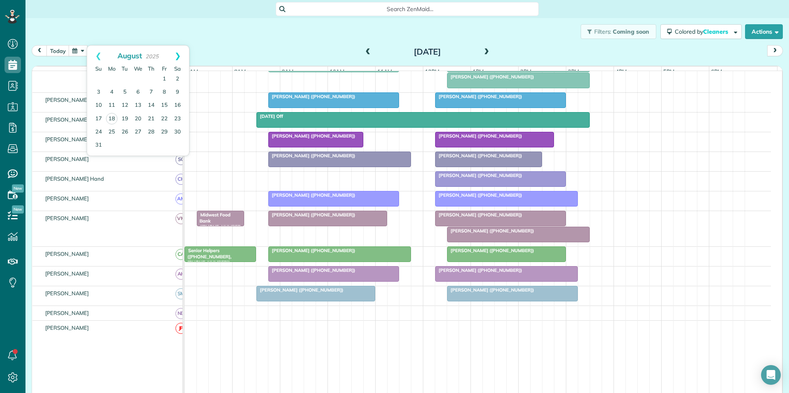
click at [178, 53] on link "Next" at bounding box center [177, 56] width 23 height 21
click at [111, 115] on link "22" at bounding box center [111, 118] width 13 height 13
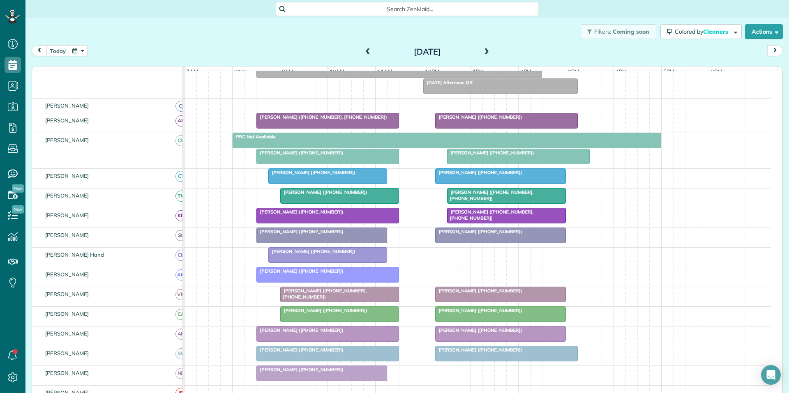
scroll to position [30, 0]
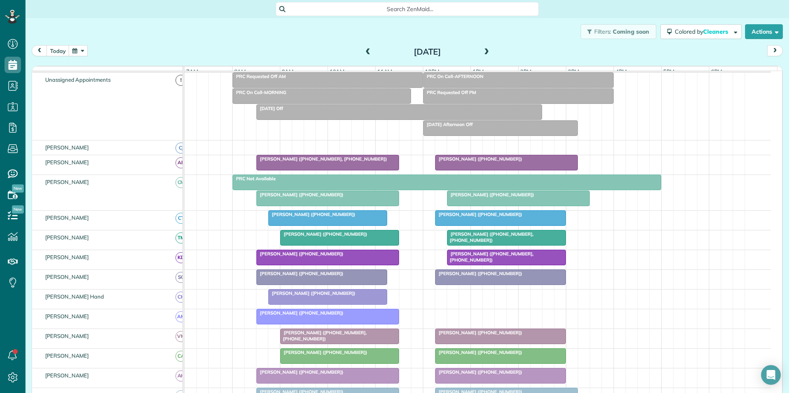
click at [78, 45] on button "button" at bounding box center [78, 50] width 19 height 11
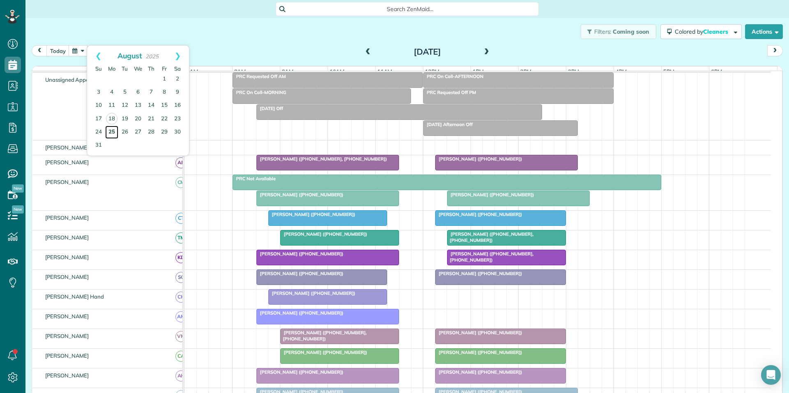
click at [111, 131] on link "25" at bounding box center [111, 132] width 13 height 13
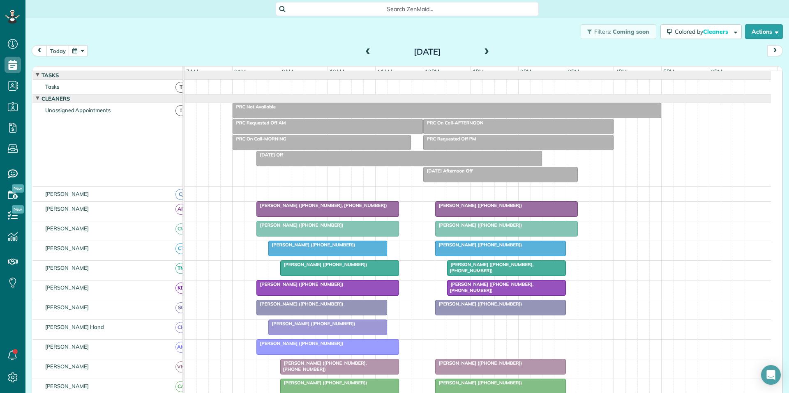
scroll to position [123, 0]
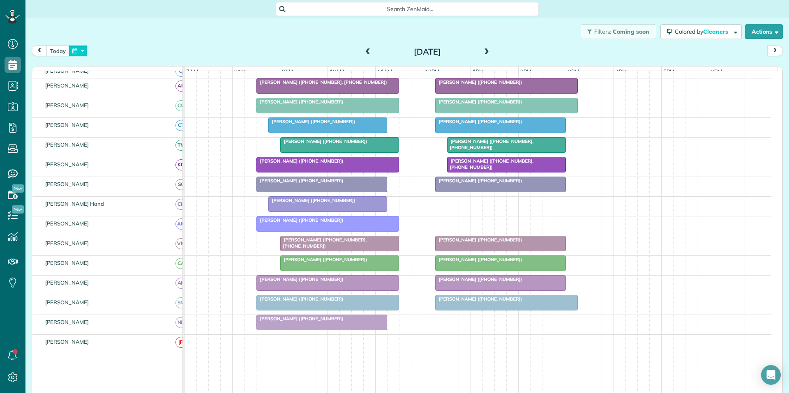
click at [82, 53] on button "button" at bounding box center [78, 50] width 19 height 11
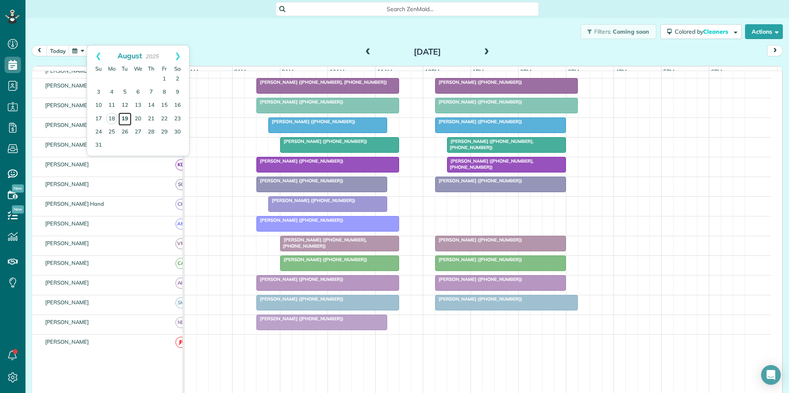
click at [126, 117] on link "19" at bounding box center [124, 119] width 13 height 13
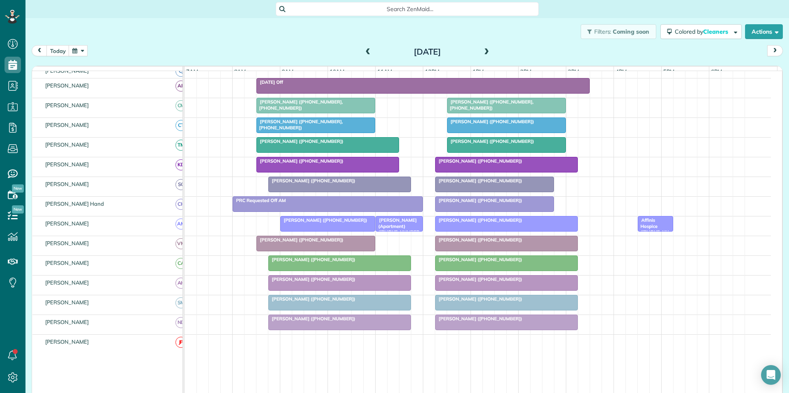
scroll to position [25, 0]
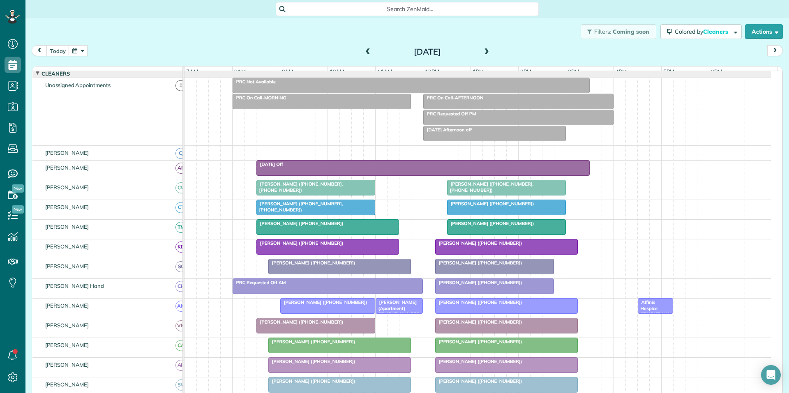
click at [485, 50] on span at bounding box center [486, 51] width 9 height 7
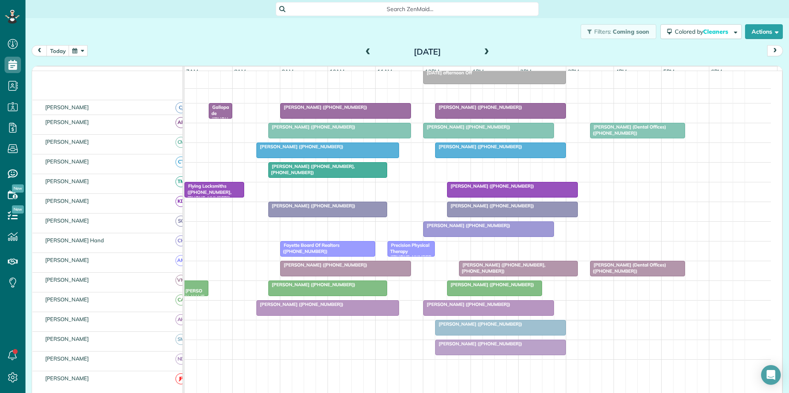
scroll to position [82, 0]
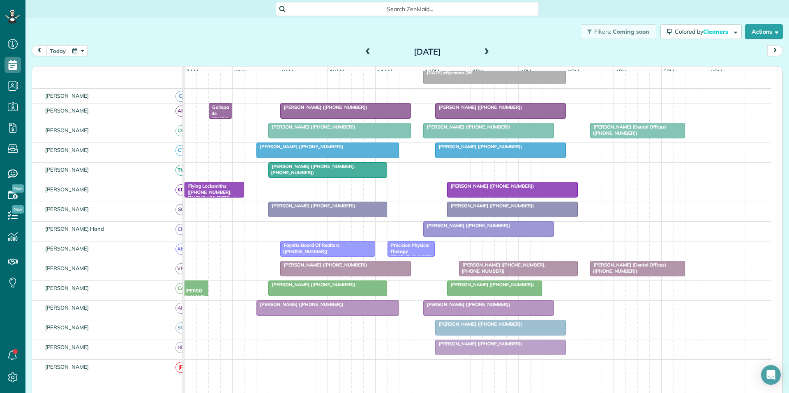
click at [482, 51] on span at bounding box center [486, 51] width 9 height 7
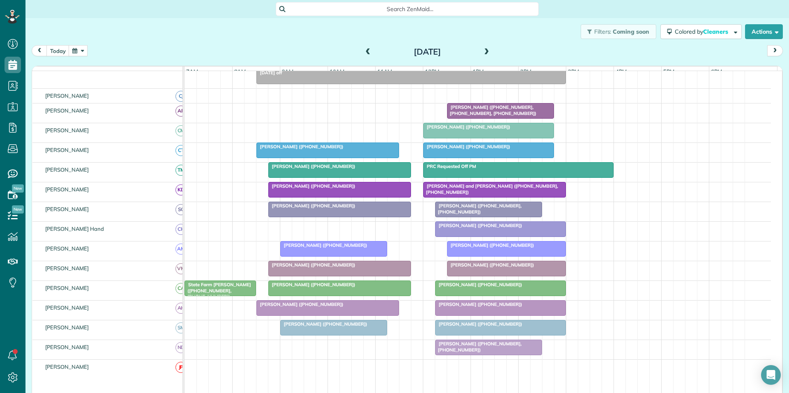
click at [364, 51] on span at bounding box center [368, 51] width 9 height 7
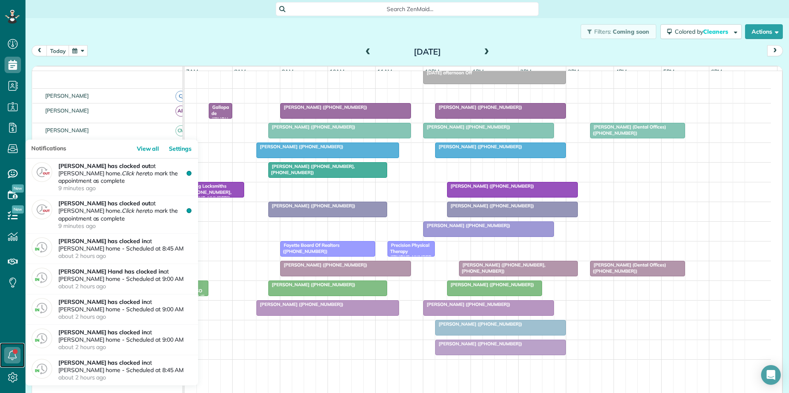
click at [9, 354] on icon at bounding box center [12, 355] width 16 height 16
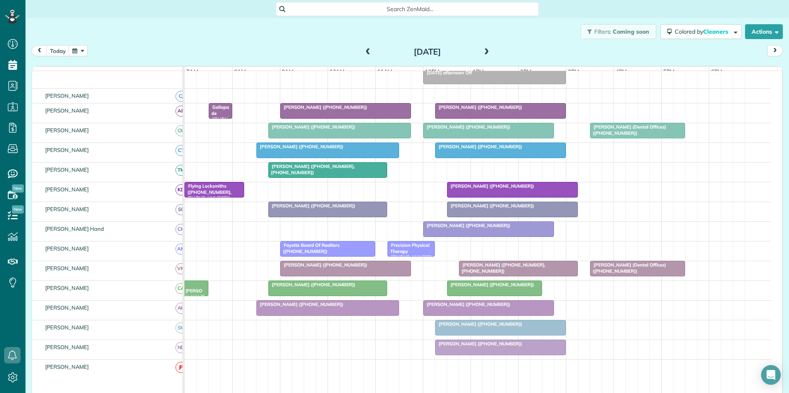
click at [221, 43] on div "Filters: Coming soon Colored by Cleaners Color by Cleaner Color by Team Color b…" at bounding box center [407, 31] width 764 height 27
click at [83, 49] on button "button" at bounding box center [78, 50] width 19 height 11
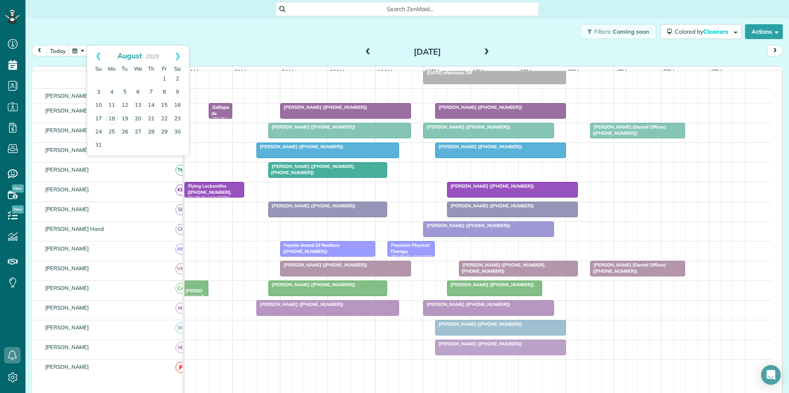
click at [228, 42] on div "Filters: Coming soon Colored by Cleaners Color by Cleaner Color by Team Color b…" at bounding box center [407, 31] width 764 height 27
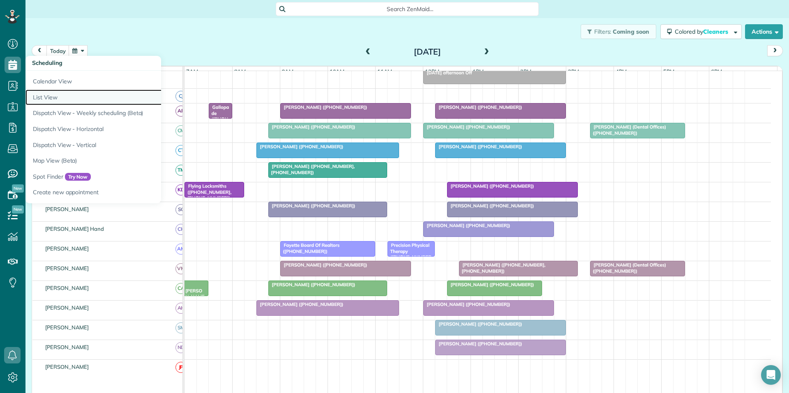
click at [56, 97] on link "List View" at bounding box center [127, 98] width 205 height 16
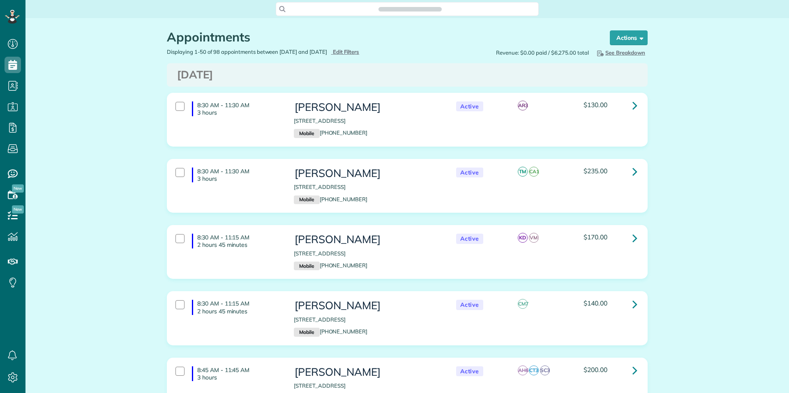
scroll to position [4, 4]
click at [616, 52] on span "See Breakdown" at bounding box center [620, 52] width 50 height 7
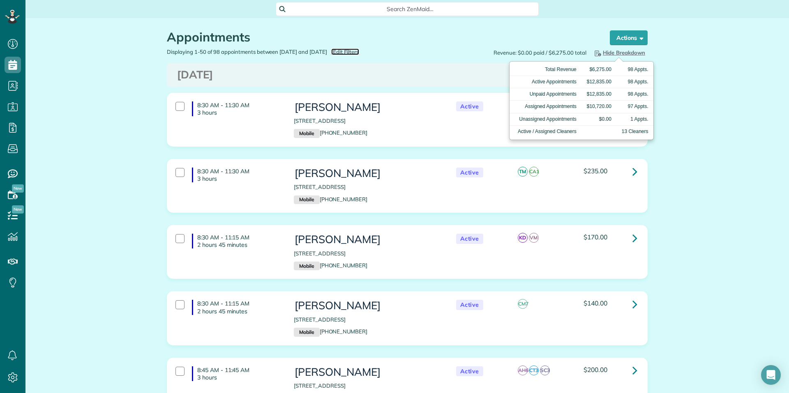
click at [360, 50] on span "Edit Filters" at bounding box center [346, 51] width 27 height 7
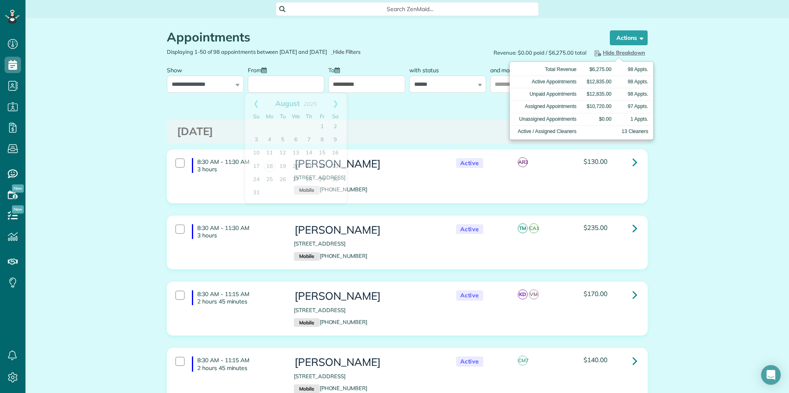
click at [280, 83] on input "From" at bounding box center [286, 84] width 77 height 17
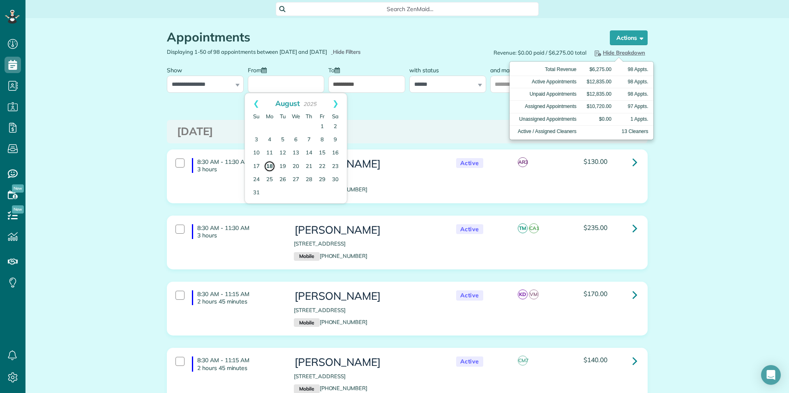
click at [269, 166] on link "18" at bounding box center [270, 167] width 12 height 12
type input "**********"
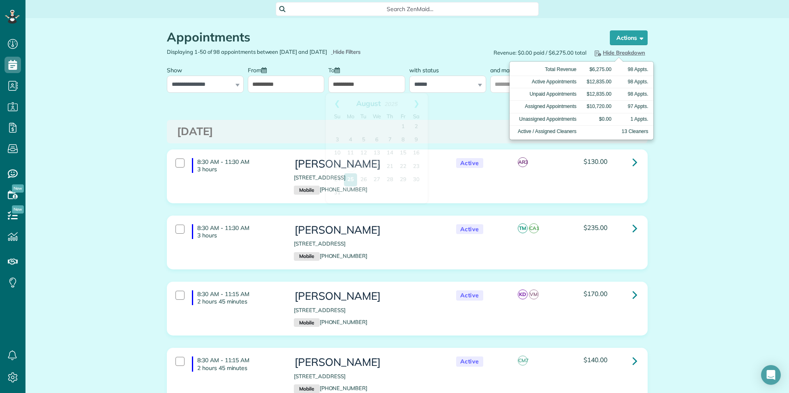
click at [344, 81] on input "**********" at bounding box center [366, 84] width 77 height 17
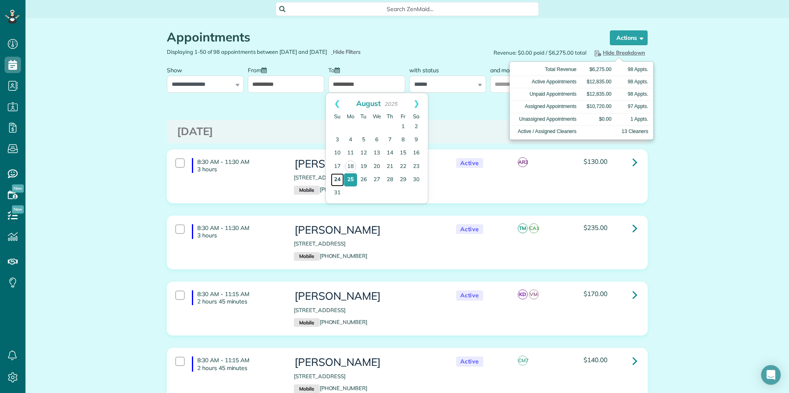
click at [340, 179] on link "24" at bounding box center [337, 179] width 13 height 13
type input "**********"
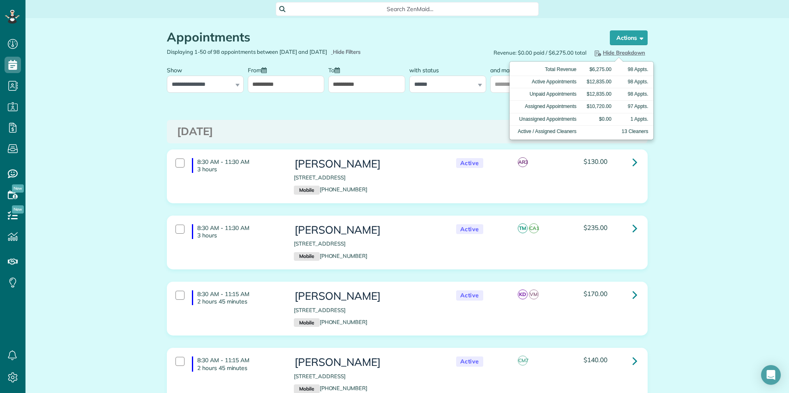
drag, startPoint x: 445, startPoint y: 37, endPoint x: 495, endPoint y: 37, distance: 50.5
click at [445, 37] on h1 "Appointments" at bounding box center [380, 37] width 427 height 14
click at [619, 49] on span "Hide Breakdown" at bounding box center [619, 52] width 52 height 7
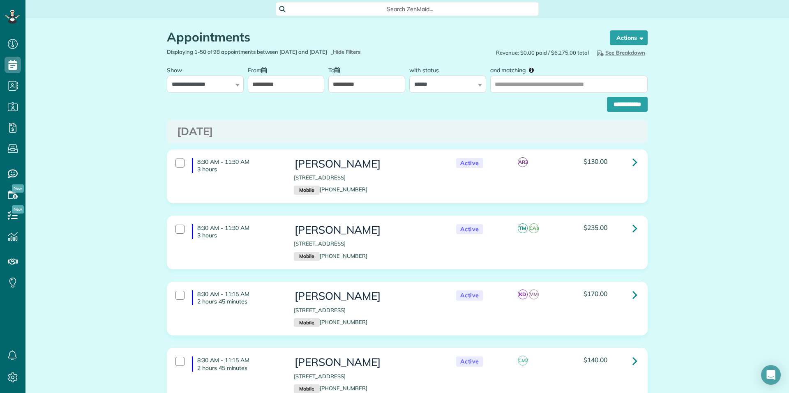
click at [619, 49] on span "See Breakdown" at bounding box center [620, 52] width 50 height 7
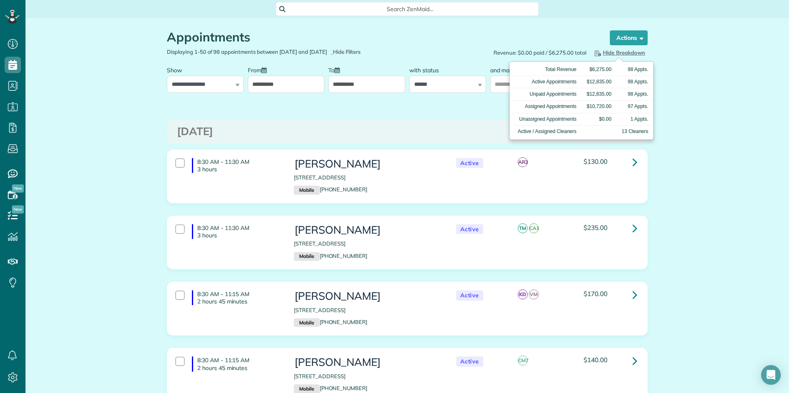
click at [612, 50] on span "Hide Breakdown" at bounding box center [619, 52] width 52 height 7
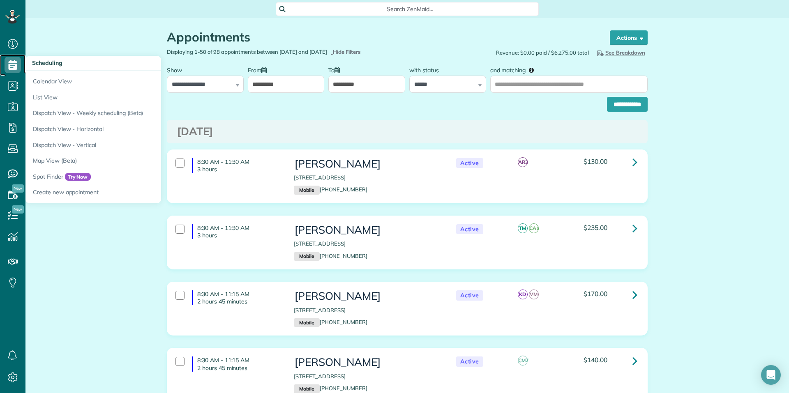
click at [12, 64] on use at bounding box center [13, 65] width 9 height 10
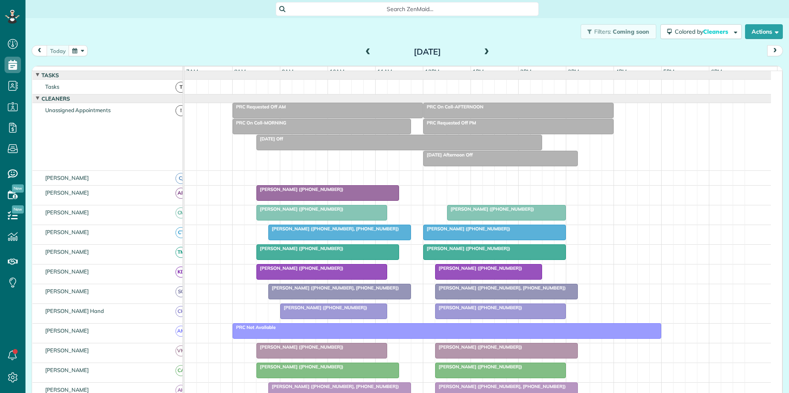
scroll to position [4, 4]
click at [71, 49] on button "button" at bounding box center [78, 50] width 19 height 11
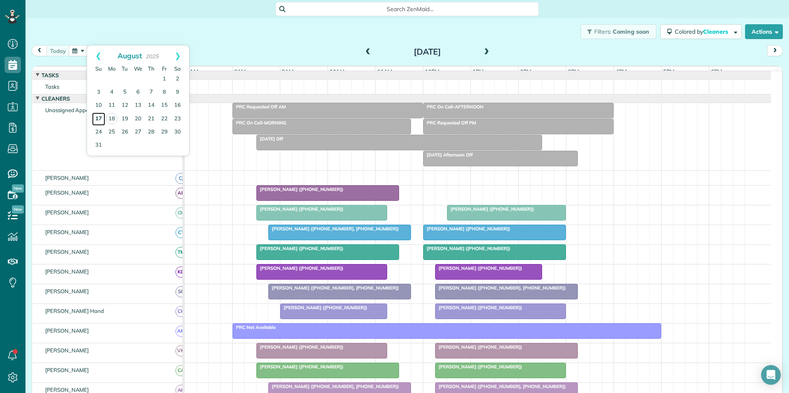
click at [98, 115] on link "17" at bounding box center [98, 119] width 13 height 13
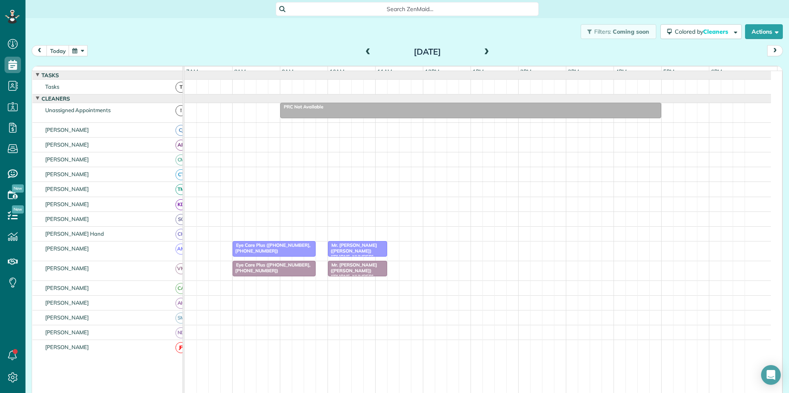
click at [485, 49] on span at bounding box center [486, 51] width 9 height 7
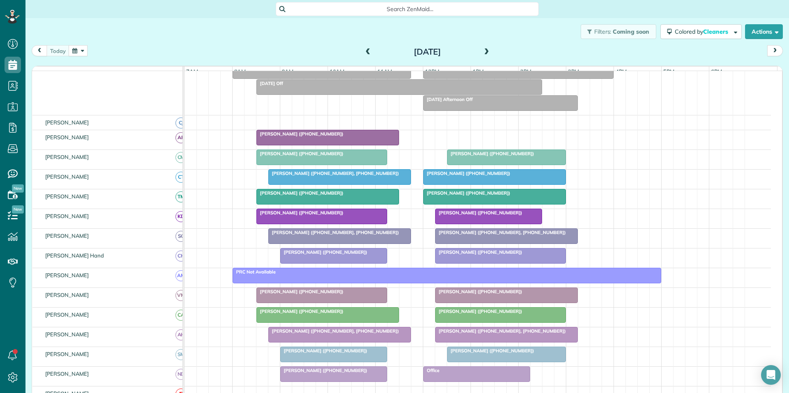
scroll to position [123, 0]
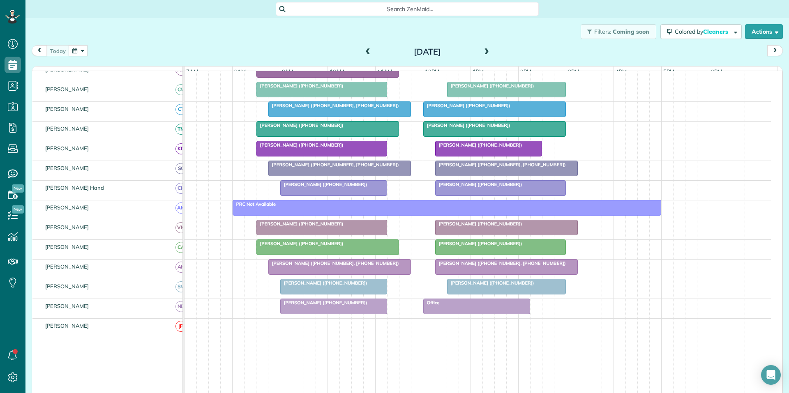
click at [485, 51] on span at bounding box center [486, 51] width 9 height 7
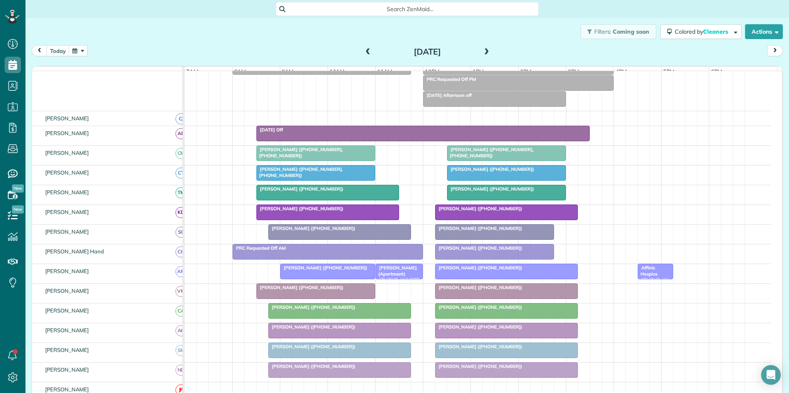
scroll to position [113, 0]
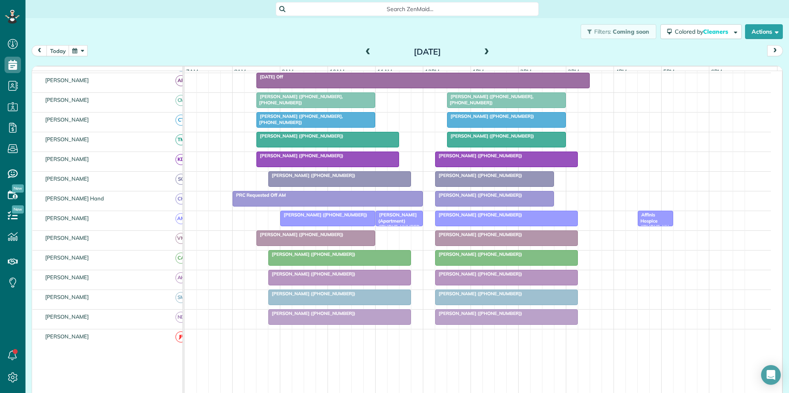
click at [364, 49] on span at bounding box center [368, 51] width 9 height 7
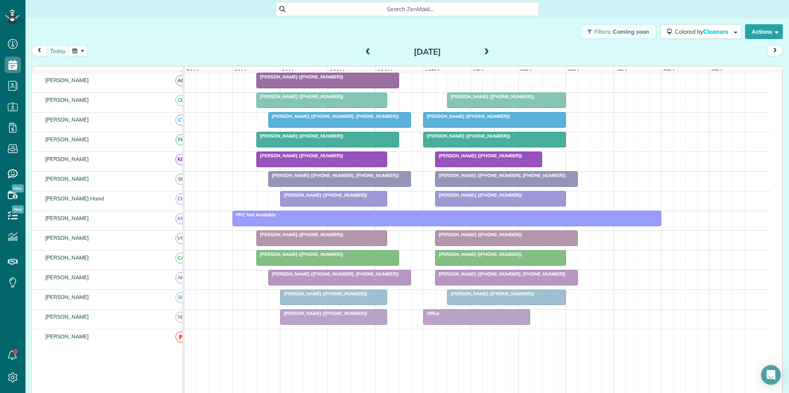
click at [337, 257] on div "[PERSON_NAME] ([PHONE_NUMBER])" at bounding box center [328, 254] width 138 height 6
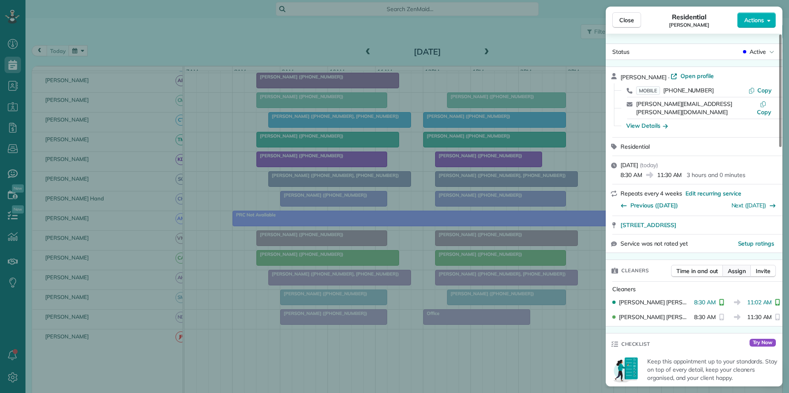
click at [738, 267] on span "Assign" at bounding box center [737, 271] width 18 height 8
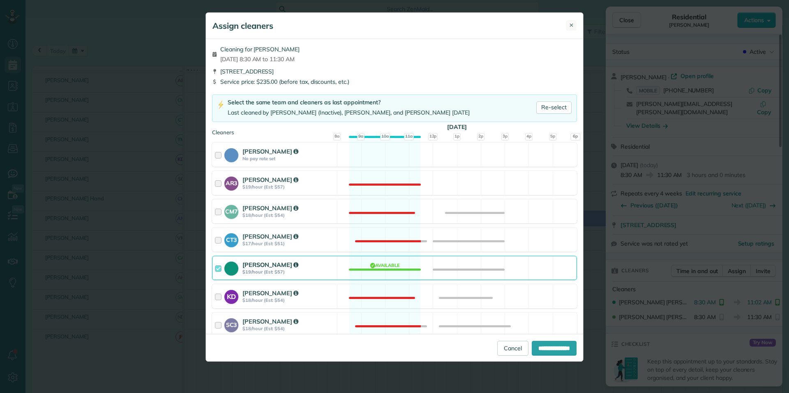
click at [567, 25] on button "✕" at bounding box center [571, 25] width 11 height 11
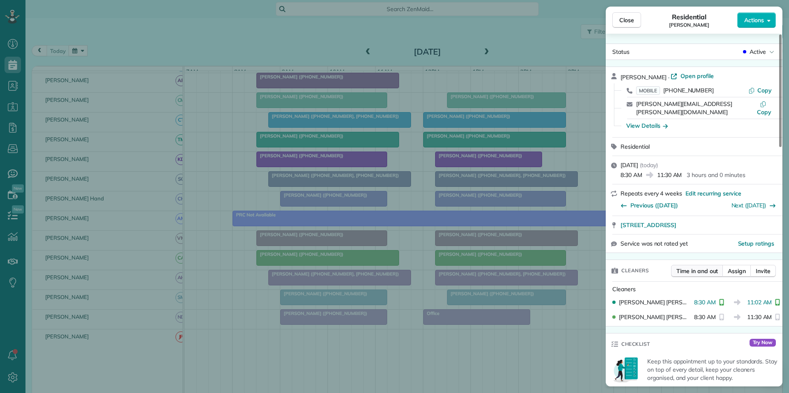
click at [693, 267] on span "Time in and out" at bounding box center [697, 271] width 42 height 8
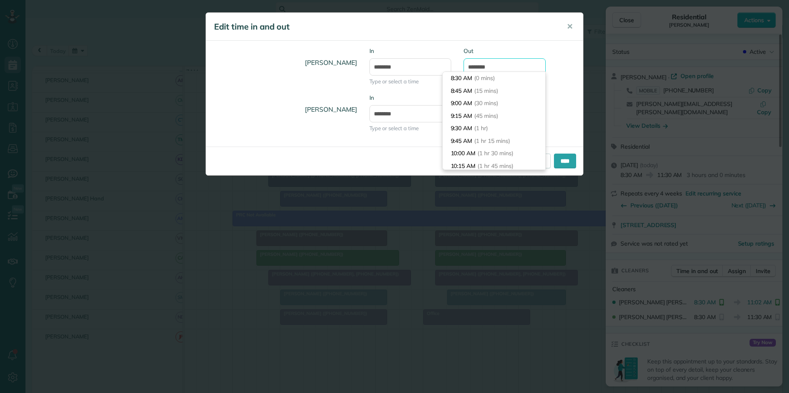
click at [501, 66] on input "********" at bounding box center [505, 66] width 82 height 17
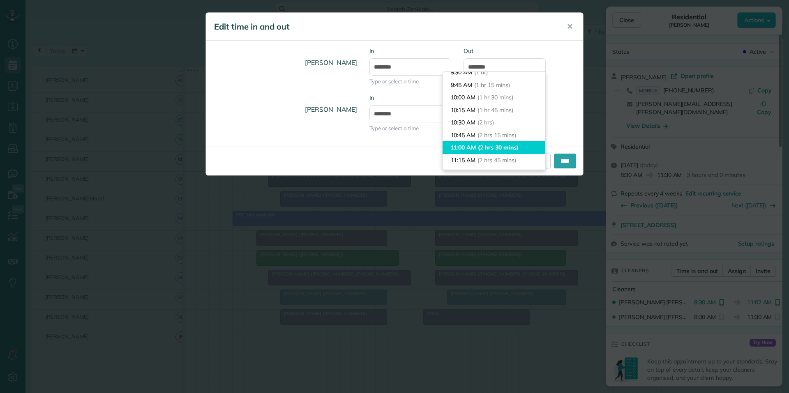
type input "********"
click at [471, 144] on body "Dashboard Scheduling Calendar View List View Dispatch View - Weekly scheduling …" at bounding box center [394, 196] width 789 height 393
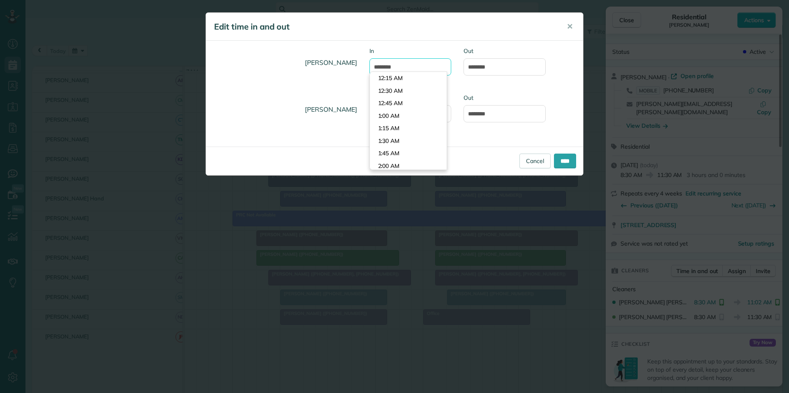
click at [407, 62] on input "*******" at bounding box center [410, 66] width 82 height 17
type input "*******"
click at [403, 88] on body "Dashboard Scheduling Calendar View List View Dispatch View - Weekly scheduling …" at bounding box center [394, 196] width 789 height 393
click at [559, 163] on input "****" at bounding box center [565, 161] width 22 height 15
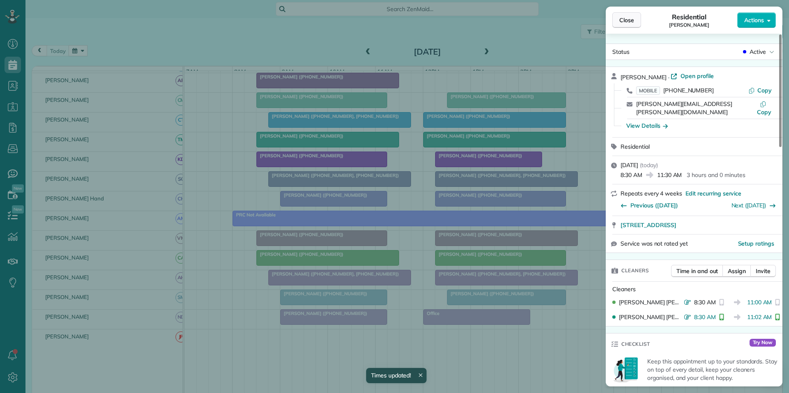
click at [628, 20] on span "Close" at bounding box center [626, 20] width 15 height 8
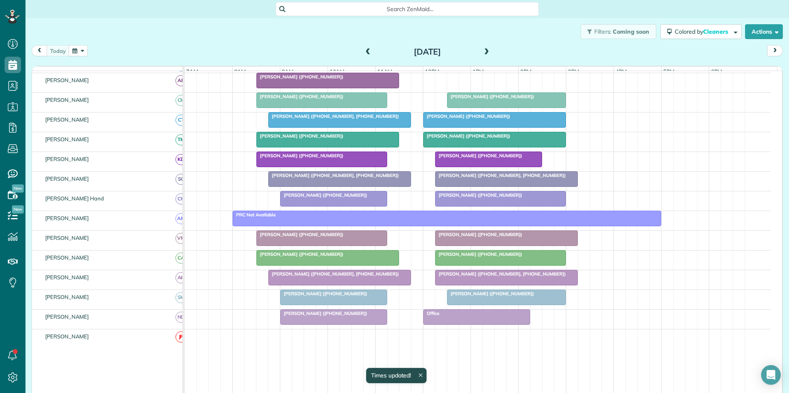
click at [332, 119] on span "[PERSON_NAME] ([PHONE_NUMBER], [PHONE_NUMBER])" at bounding box center [333, 116] width 131 height 6
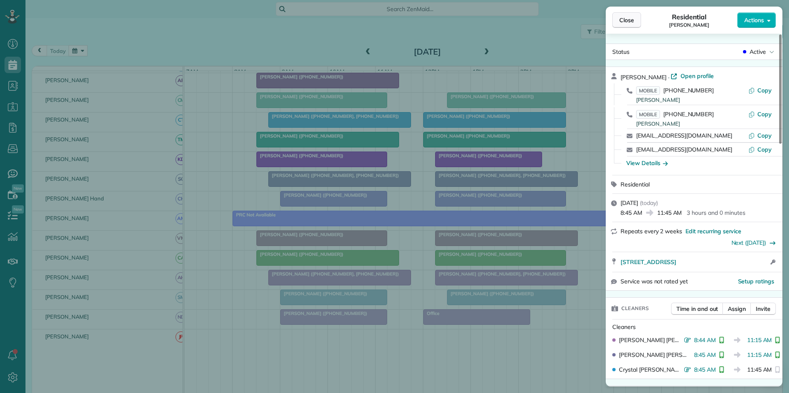
click at [627, 20] on span "Close" at bounding box center [626, 20] width 15 height 8
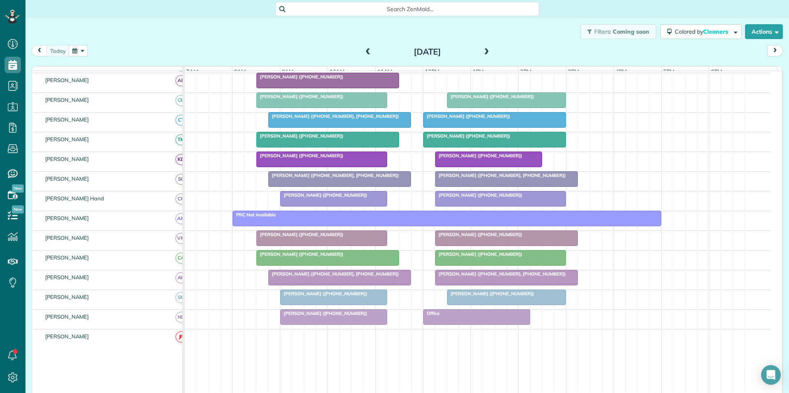
click at [340, 198] on span "[PERSON_NAME] ([PHONE_NUMBER])" at bounding box center [324, 195] width 88 height 6
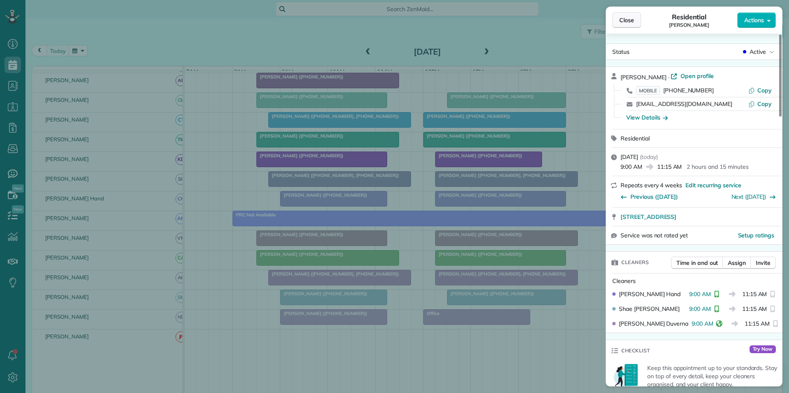
click at [627, 18] on span "Close" at bounding box center [626, 20] width 15 height 8
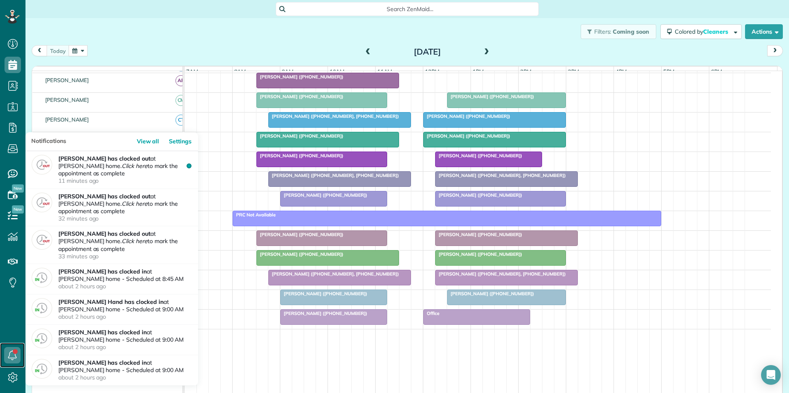
click at [15, 354] on link at bounding box center [12, 355] width 25 height 25
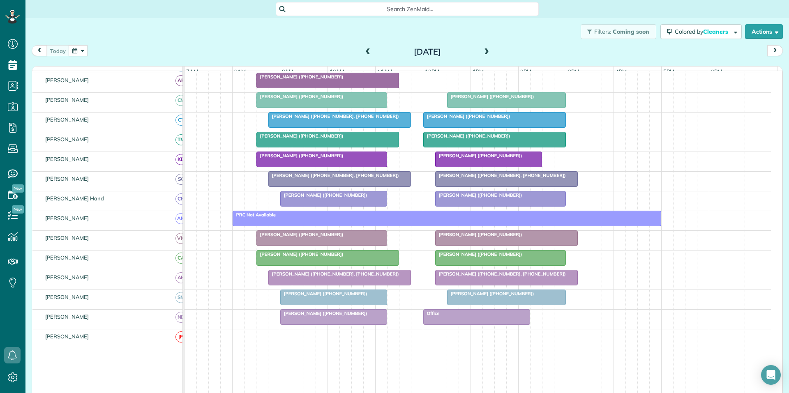
click at [216, 37] on div "Filters: Coming soon Colored by Cleaners Color by Cleaner Color by Team Color b…" at bounding box center [407, 31] width 764 height 27
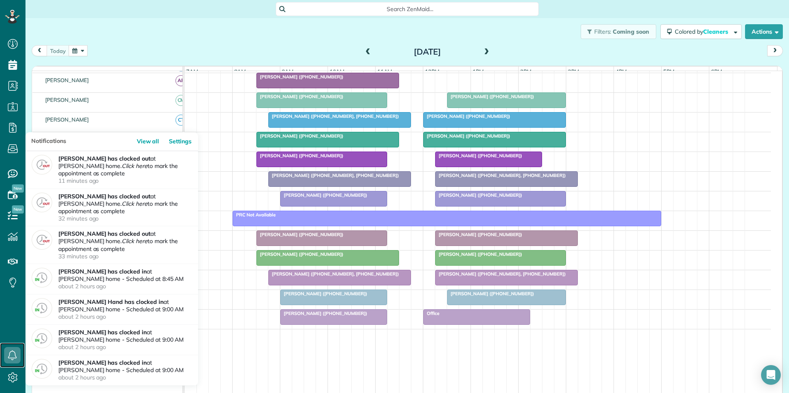
click at [10, 355] on icon at bounding box center [12, 355] width 16 height 16
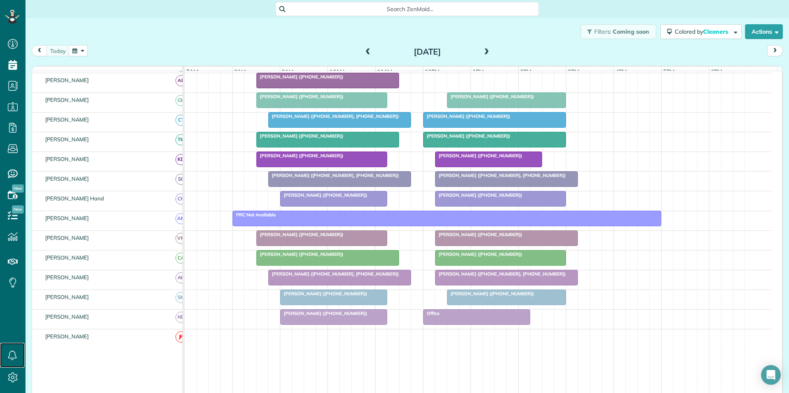
click at [320, 257] on span "Anthony Stange (+17706390907)" at bounding box center [300, 254] width 88 height 6
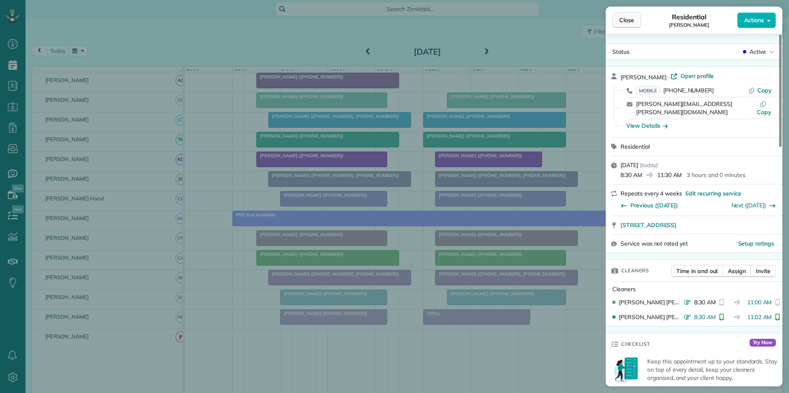
click at [634, 19] on span "Close" at bounding box center [626, 20] width 15 height 8
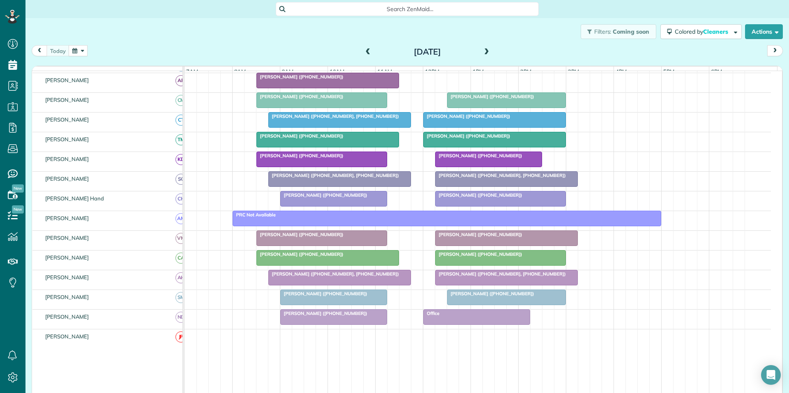
click at [253, 38] on div "Filters: Coming soon Colored by Cleaners Color by Cleaner Color by Team Color b…" at bounding box center [407, 31] width 764 height 27
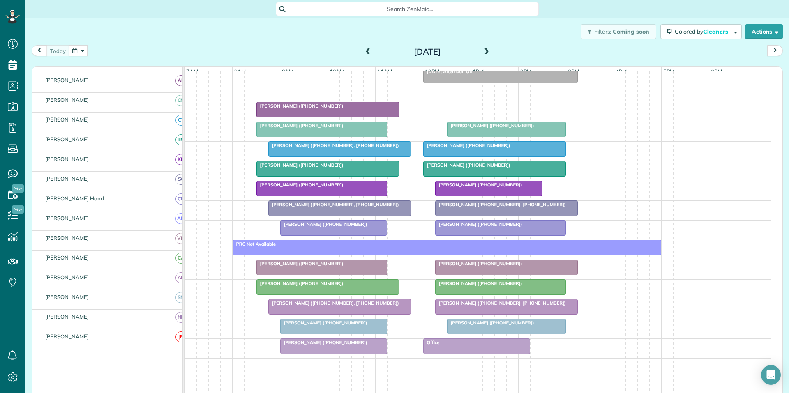
scroll to position [72, 0]
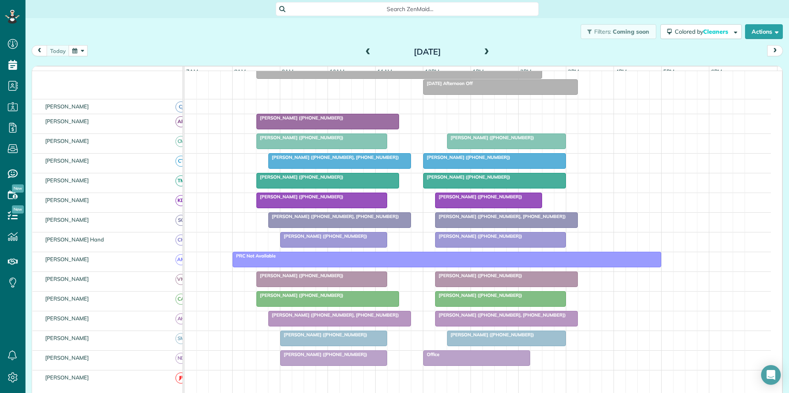
click at [345, 129] on div at bounding box center [328, 121] width 142 height 15
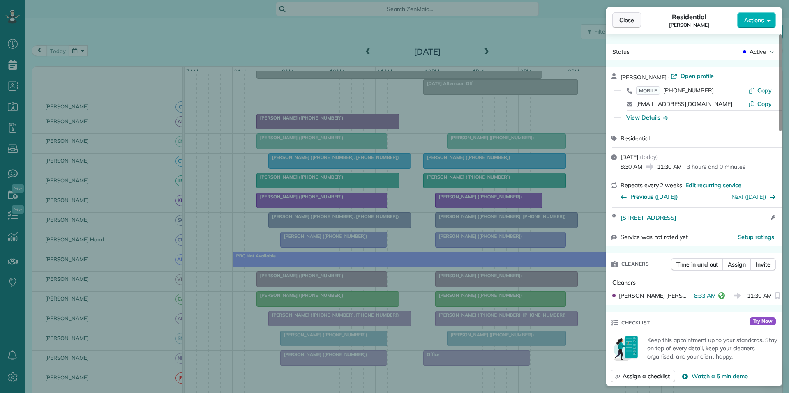
click at [627, 20] on span "Close" at bounding box center [626, 20] width 15 height 8
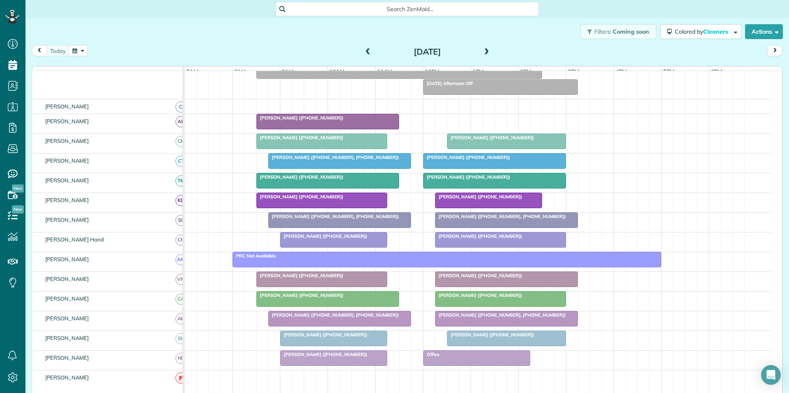
click at [251, 42] on div "Filters: Coming soon Colored by Cleaners Color by Cleaner Color by Team Color b…" at bounding box center [407, 31] width 764 height 27
click at [303, 31] on div "Filters: Coming soon Colored by Cleaners Color by Cleaner Color by Team Color b…" at bounding box center [407, 31] width 764 height 27
click at [482, 50] on span at bounding box center [486, 51] width 9 height 7
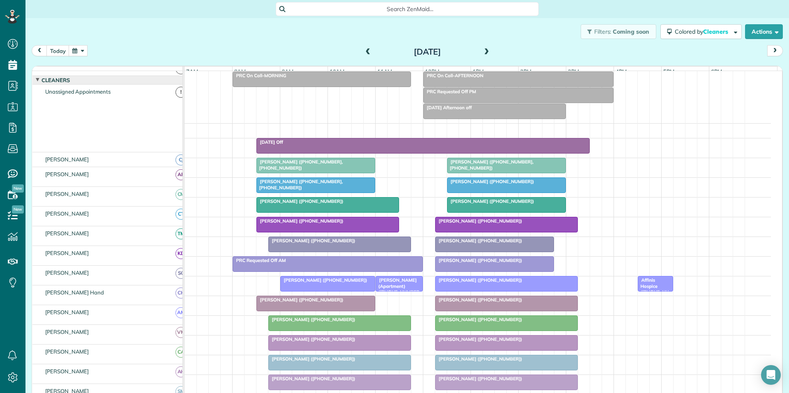
scroll to position [60, 0]
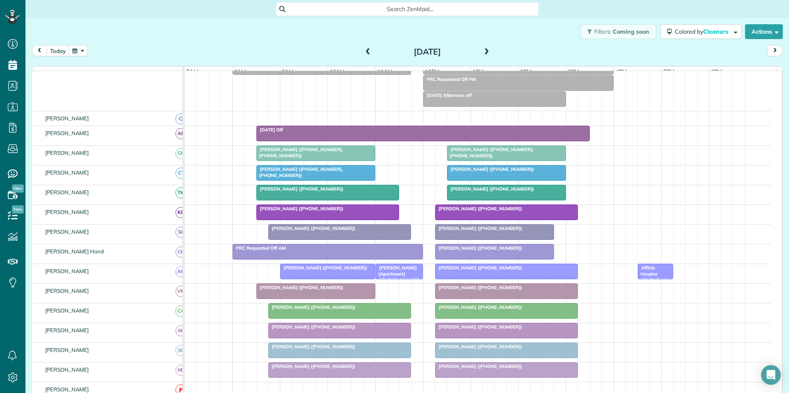
click at [482, 51] on span at bounding box center [486, 51] width 9 height 7
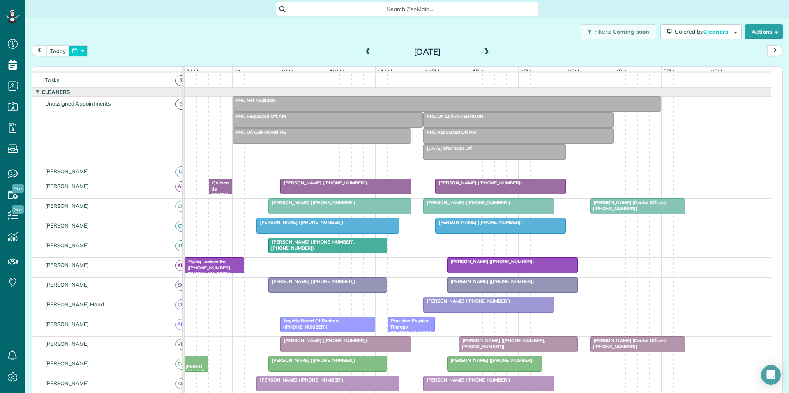
click at [83, 51] on button "button" at bounding box center [78, 50] width 19 height 11
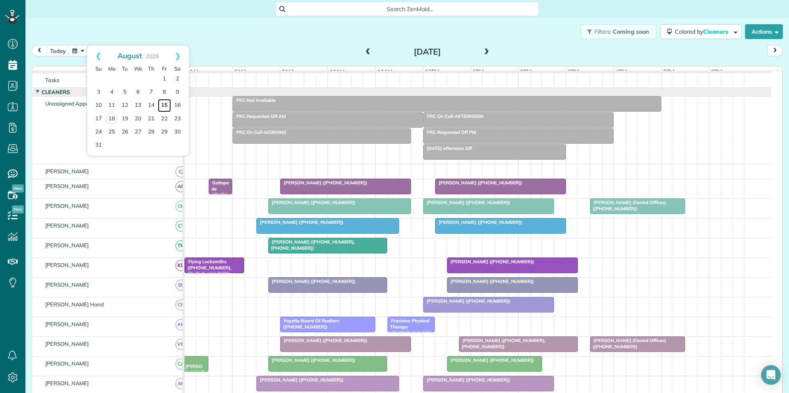
click at [167, 108] on link "15" at bounding box center [164, 105] width 13 height 13
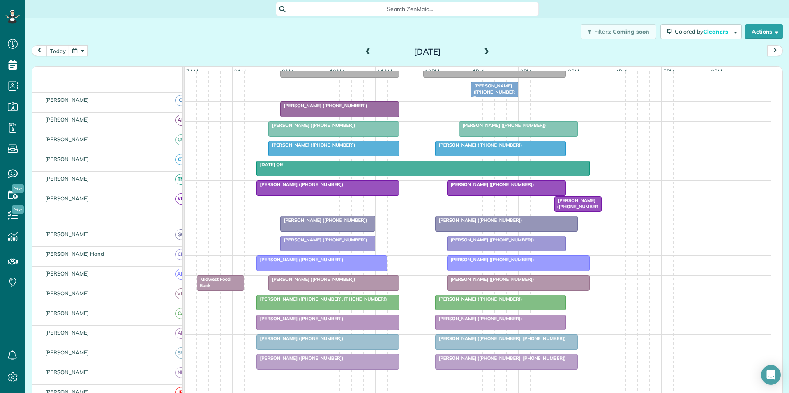
scroll to position [89, 0]
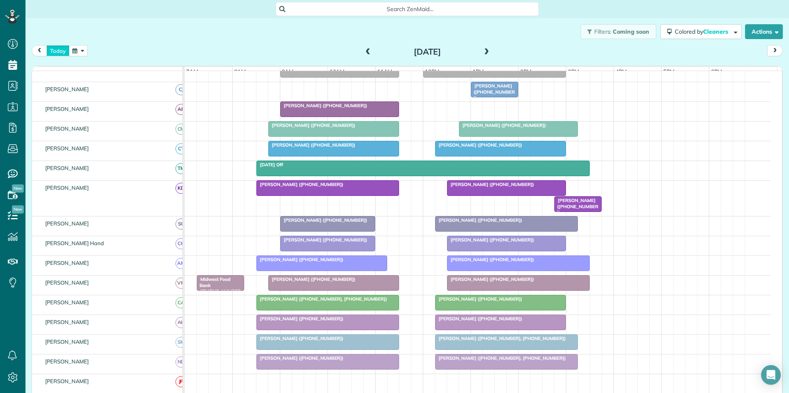
click at [65, 51] on button "today" at bounding box center [57, 50] width 23 height 11
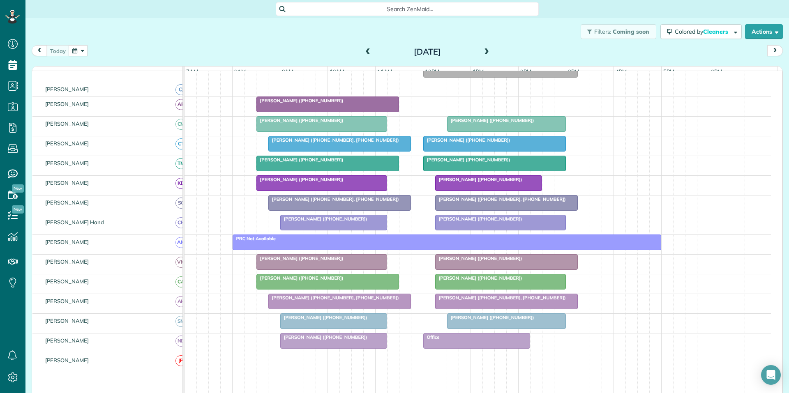
click at [314, 340] on span "Jessica Summers (+18127861791)" at bounding box center [324, 337] width 88 height 6
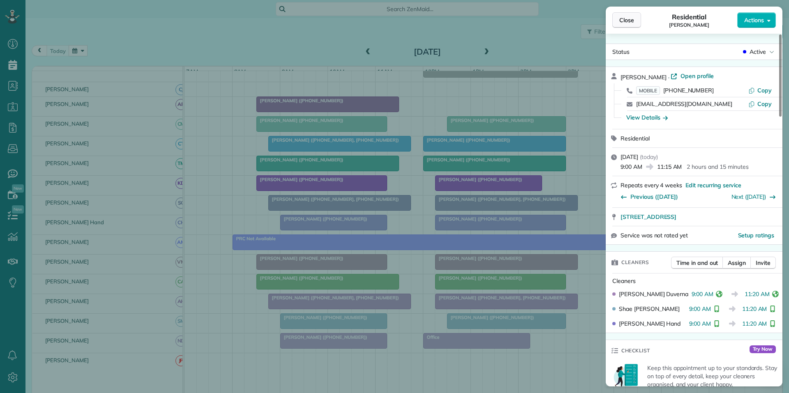
click at [623, 20] on span "Close" at bounding box center [626, 20] width 15 height 8
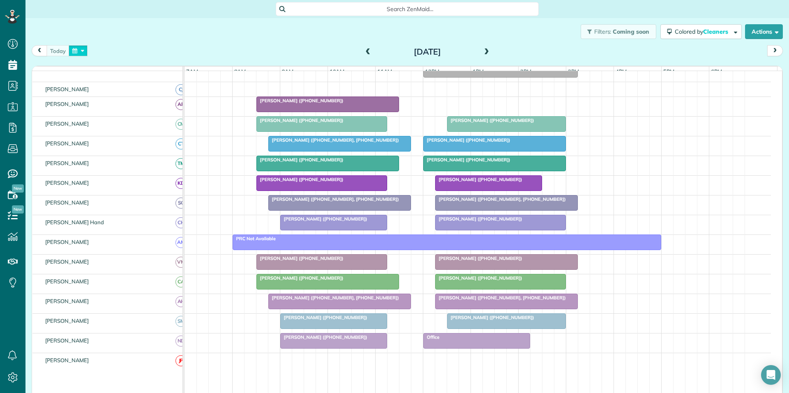
click at [76, 48] on button "button" at bounding box center [78, 50] width 19 height 11
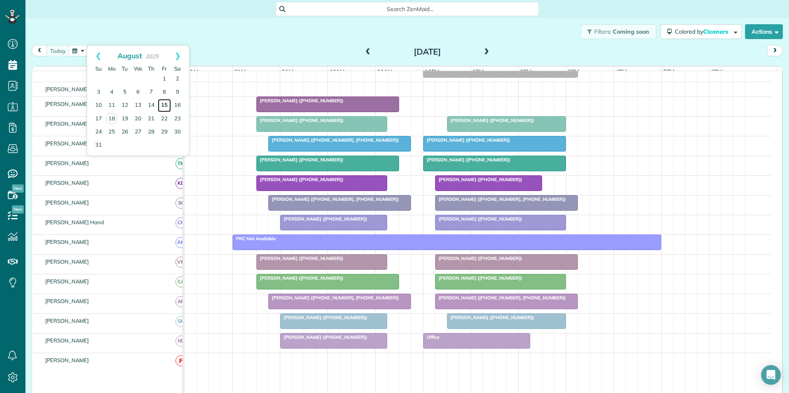
click at [166, 104] on link "15" at bounding box center [164, 105] width 13 height 13
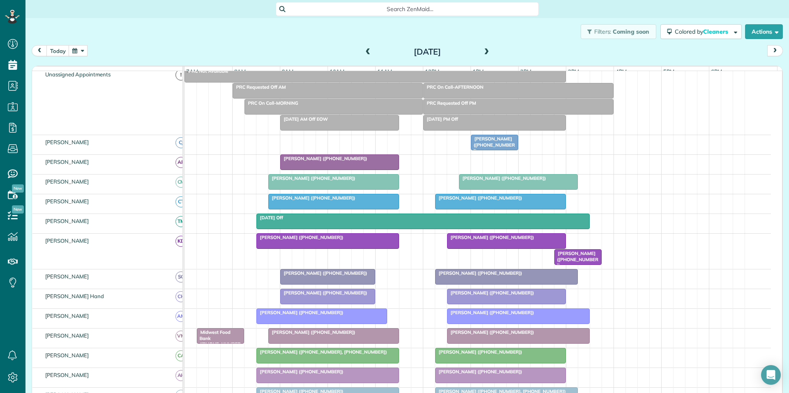
scroll to position [89, 0]
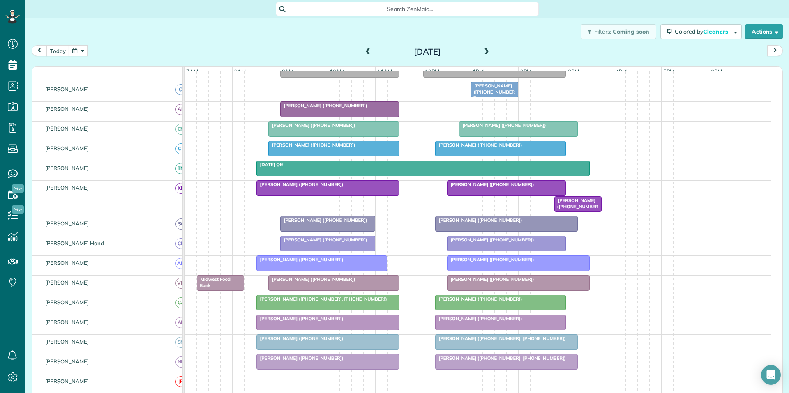
click at [364, 51] on span at bounding box center [368, 51] width 9 height 7
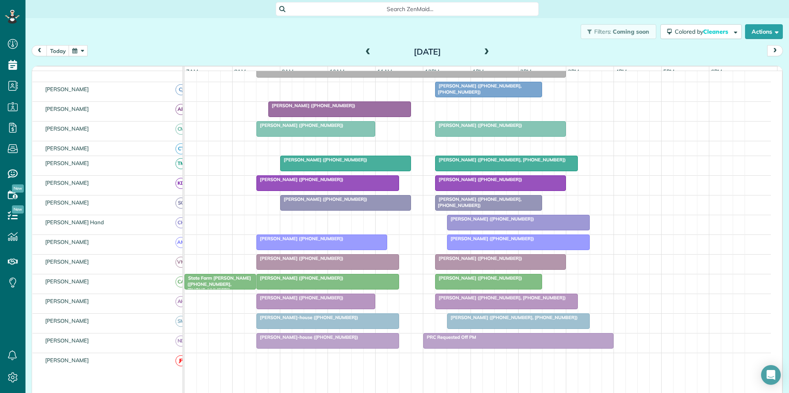
click at [366, 48] on span at bounding box center [368, 51] width 9 height 7
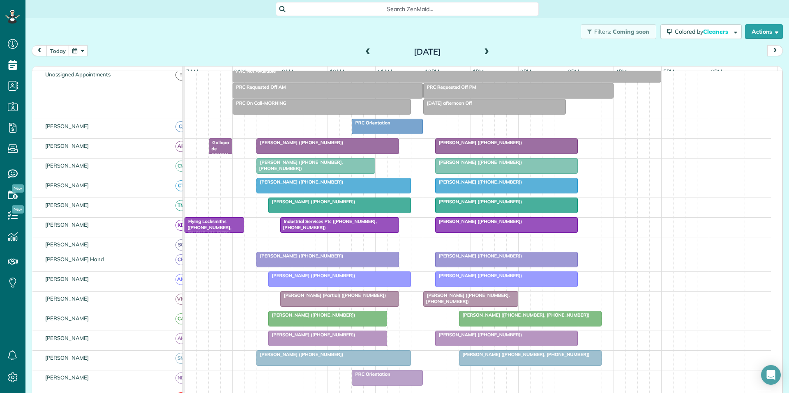
scroll to position [73, 0]
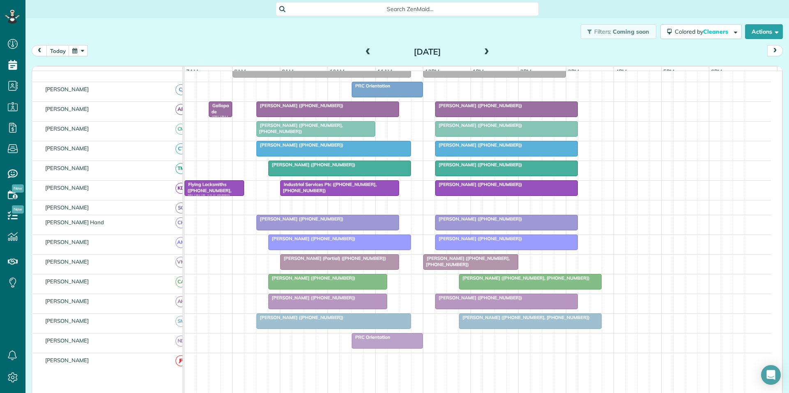
click at [482, 51] on span at bounding box center [486, 51] width 9 height 7
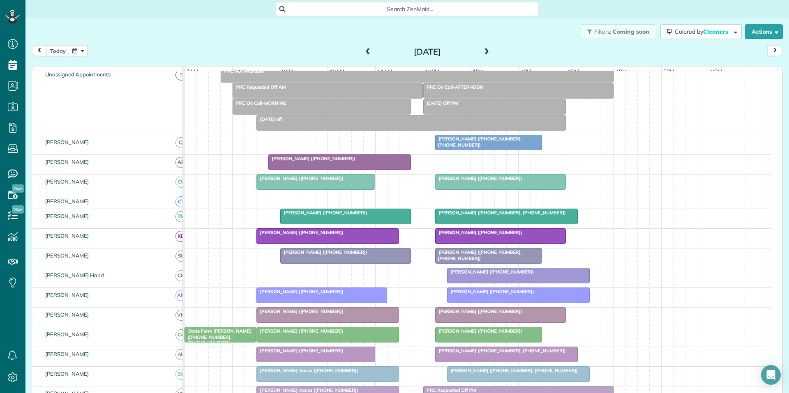
scroll to position [89, 0]
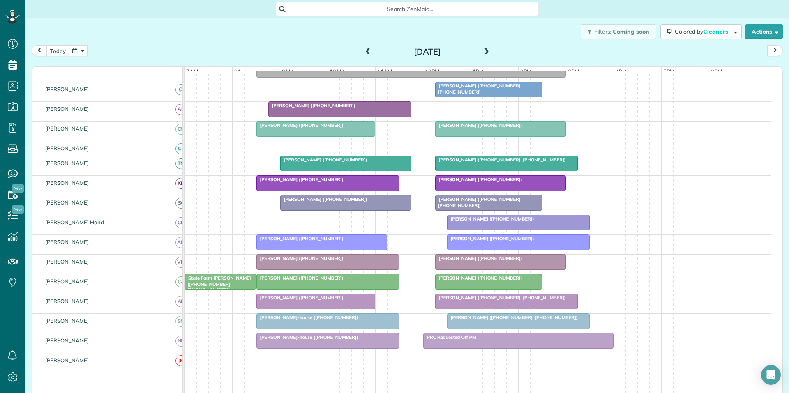
click at [482, 51] on span at bounding box center [486, 51] width 9 height 7
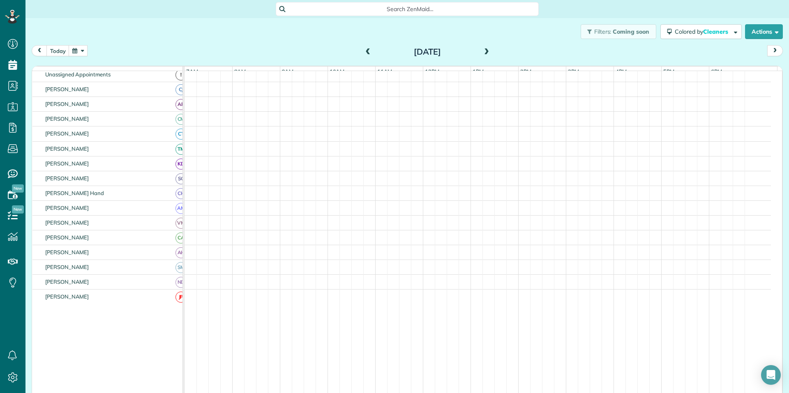
scroll to position [0, 0]
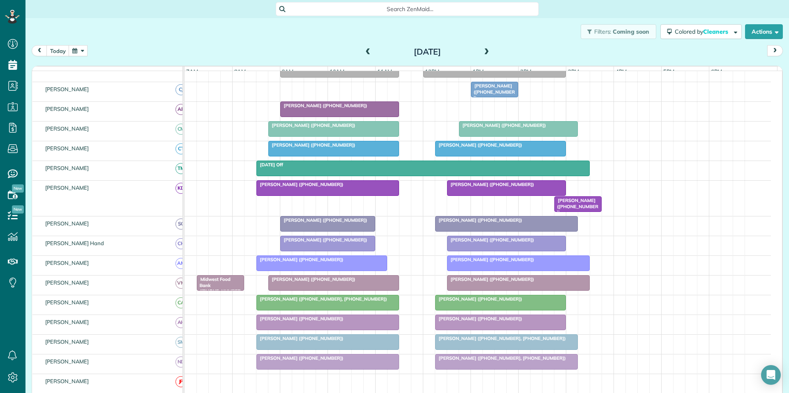
click at [82, 49] on button "button" at bounding box center [78, 50] width 19 height 11
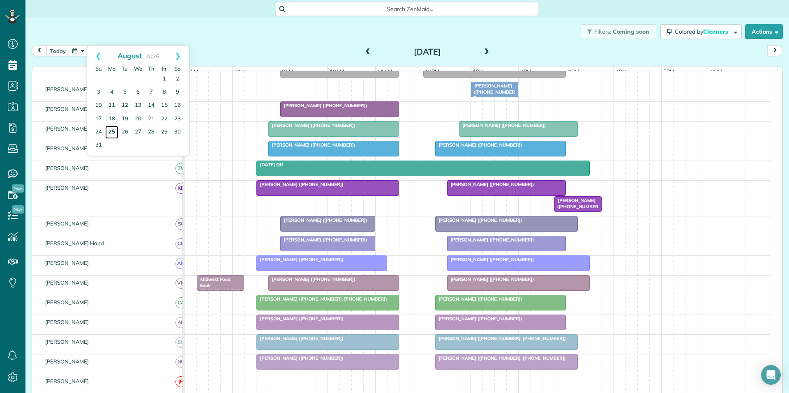
click at [113, 129] on link "25" at bounding box center [111, 132] width 13 height 13
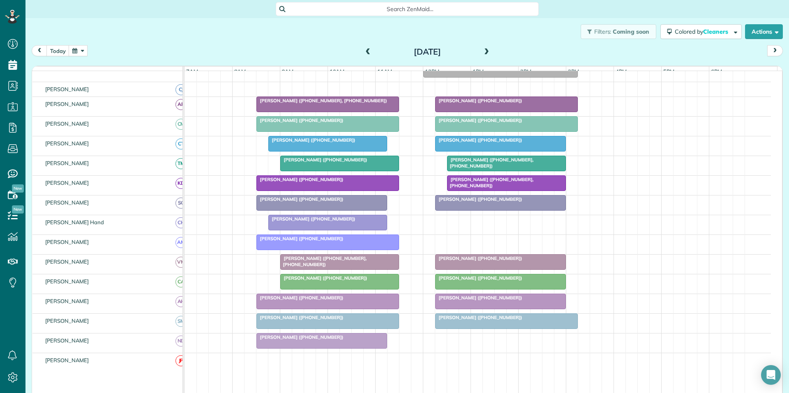
click at [81, 48] on button "button" at bounding box center [78, 50] width 19 height 11
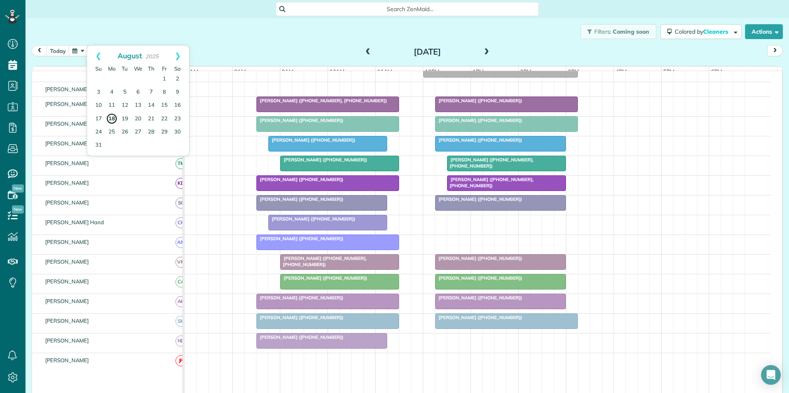
click at [112, 119] on link "18" at bounding box center [112, 119] width 12 height 12
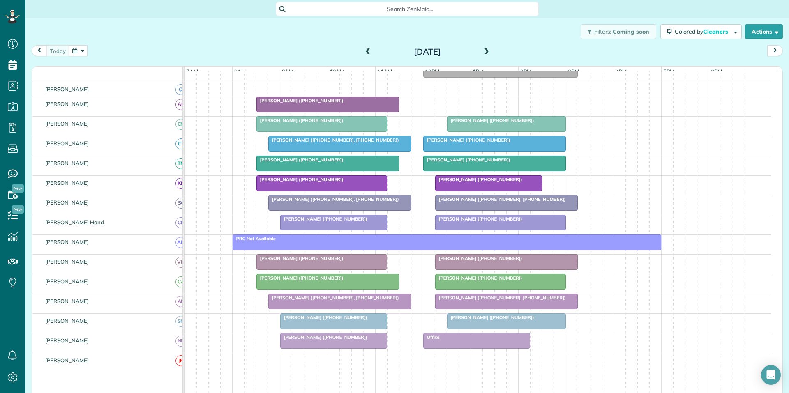
click at [484, 48] on span at bounding box center [486, 52] width 9 height 12
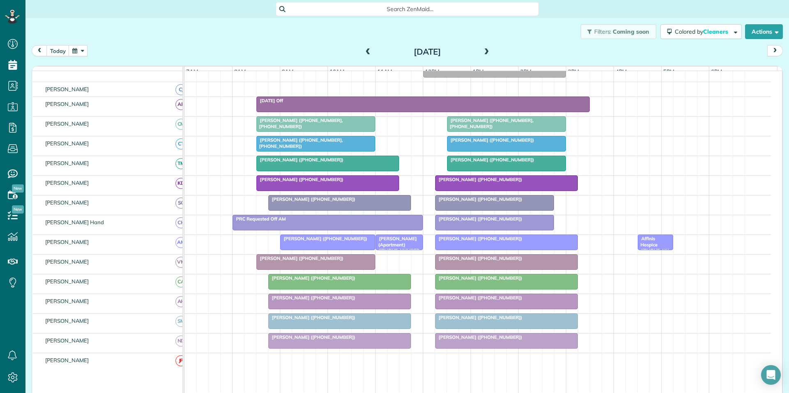
click at [484, 49] on span at bounding box center [486, 51] width 9 height 7
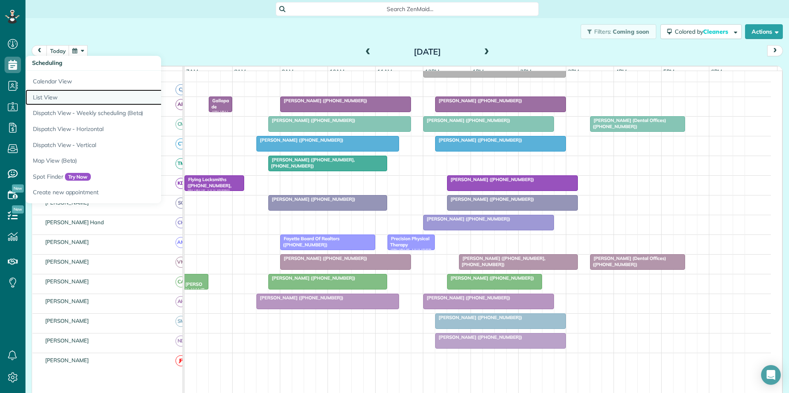
click at [48, 99] on link "List View" at bounding box center [127, 98] width 205 height 16
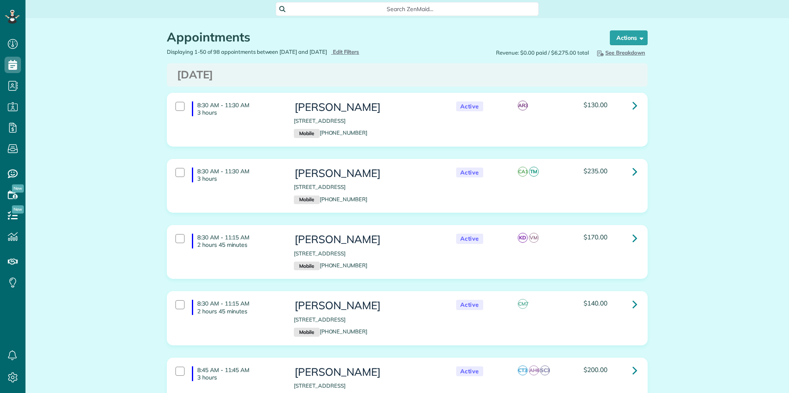
scroll to position [4, 4]
type input "**********"
click at [360, 50] on span "Edit Filters" at bounding box center [346, 51] width 27 height 7
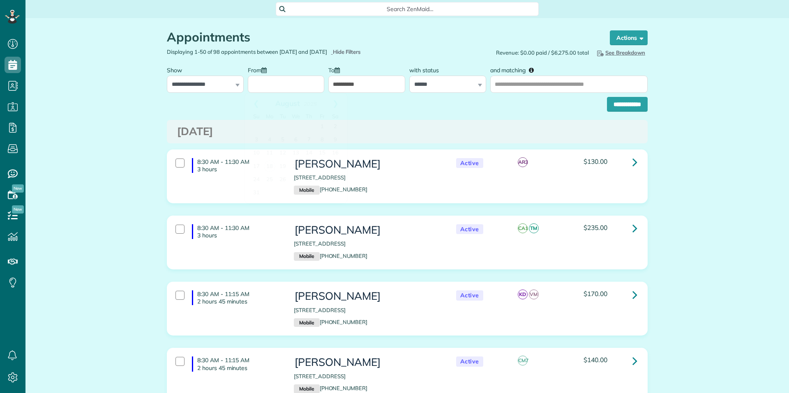
click at [273, 85] on input "From" at bounding box center [286, 84] width 77 height 17
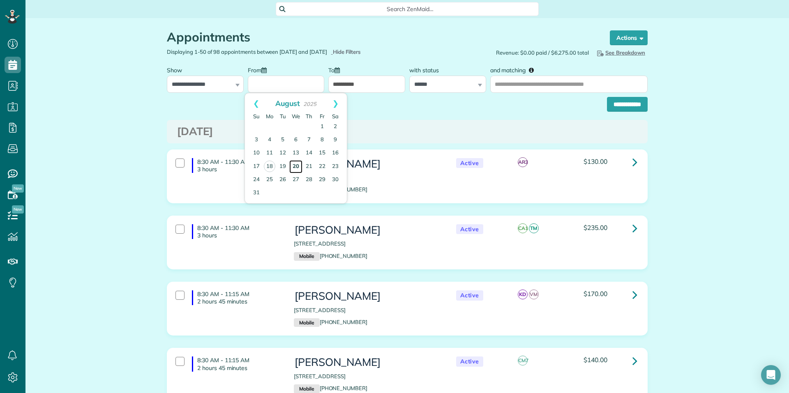
click at [296, 165] on link "20" at bounding box center [295, 166] width 13 height 13
type input "**********"
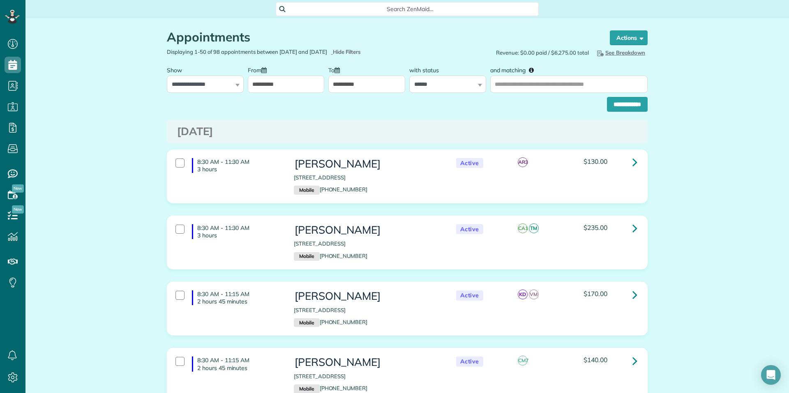
click at [360, 81] on input "**********" at bounding box center [366, 84] width 77 height 17
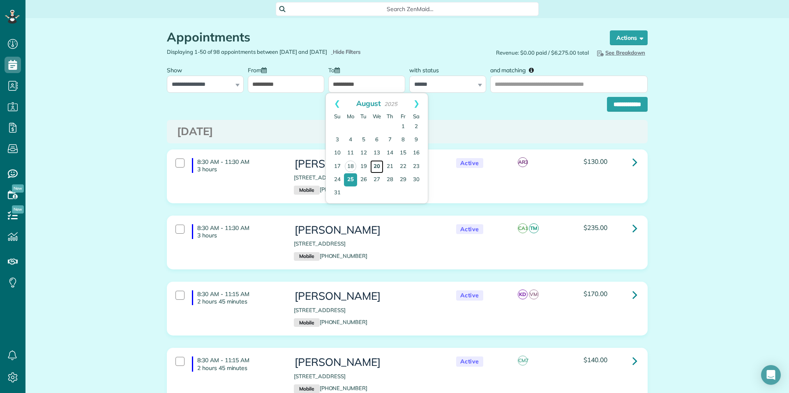
click at [380, 166] on link "20" at bounding box center [376, 166] width 13 height 13
type input "**********"
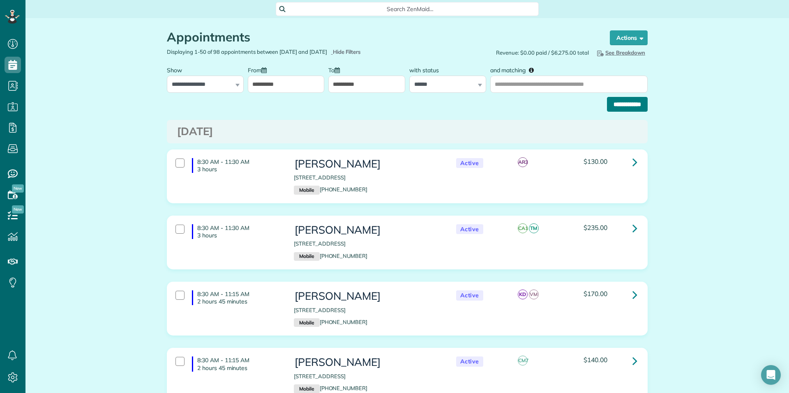
click at [623, 104] on input "**********" at bounding box center [627, 104] width 41 height 15
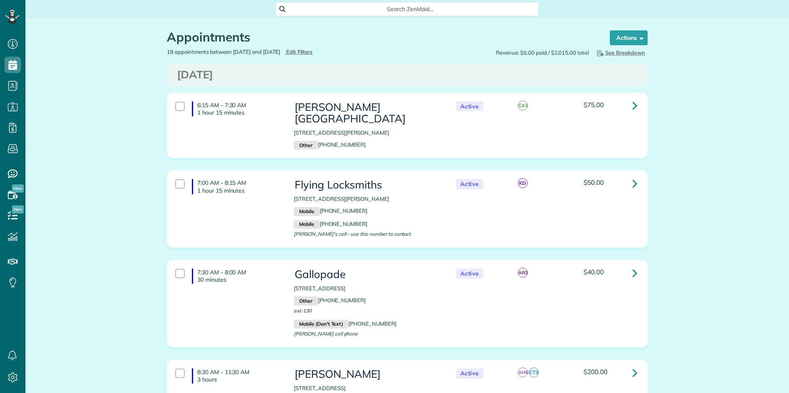
scroll to position [4, 4]
click at [625, 51] on span "See Breakdown" at bounding box center [620, 52] width 50 height 7
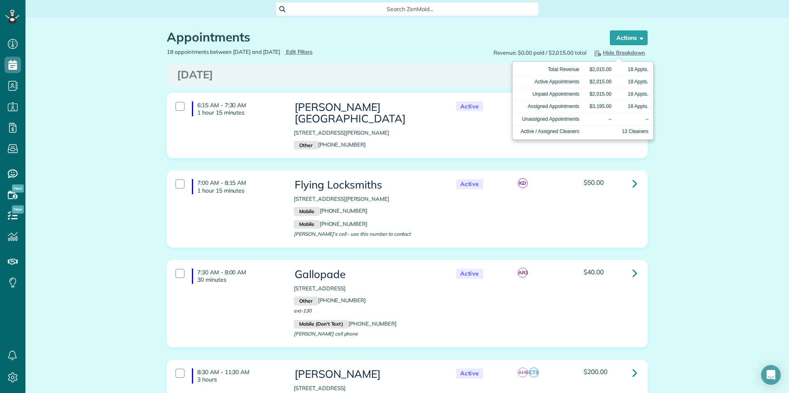
click at [619, 51] on span "Hide Breakdown" at bounding box center [619, 52] width 52 height 7
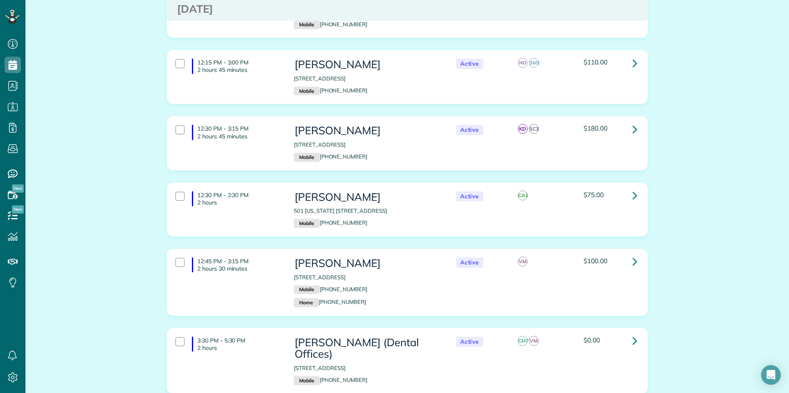
scroll to position [986, 0]
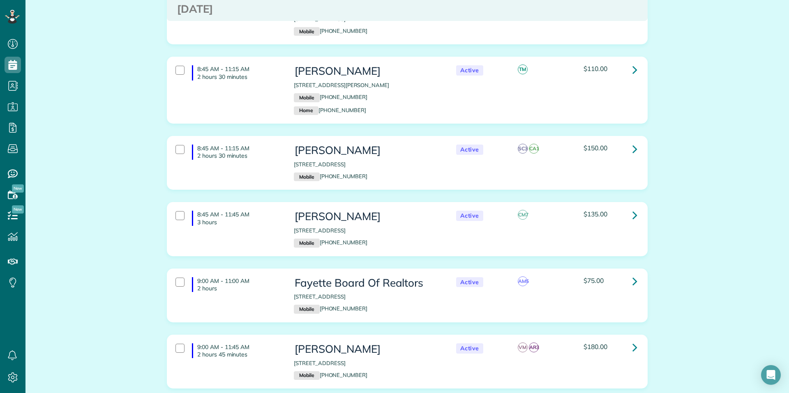
scroll to position [0, 0]
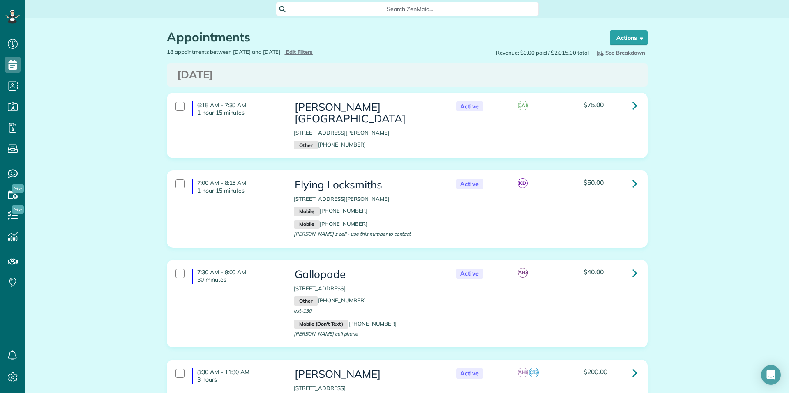
click at [623, 51] on span "See Breakdown" at bounding box center [620, 52] width 50 height 7
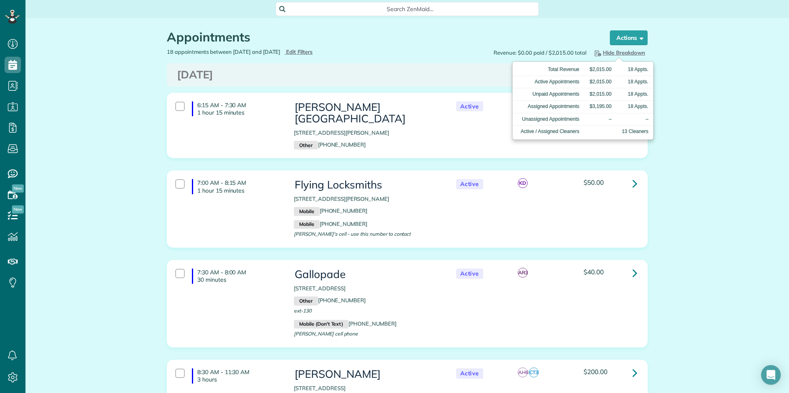
click at [623, 51] on span "Hide Breakdown" at bounding box center [619, 52] width 52 height 7
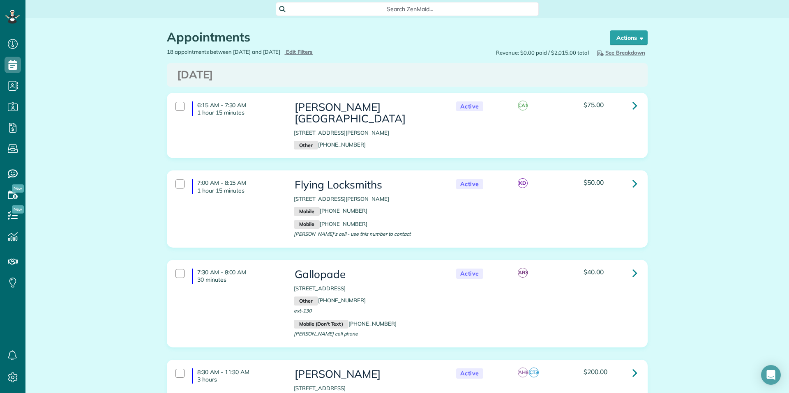
click at [623, 50] on span "See Breakdown" at bounding box center [620, 52] width 50 height 7
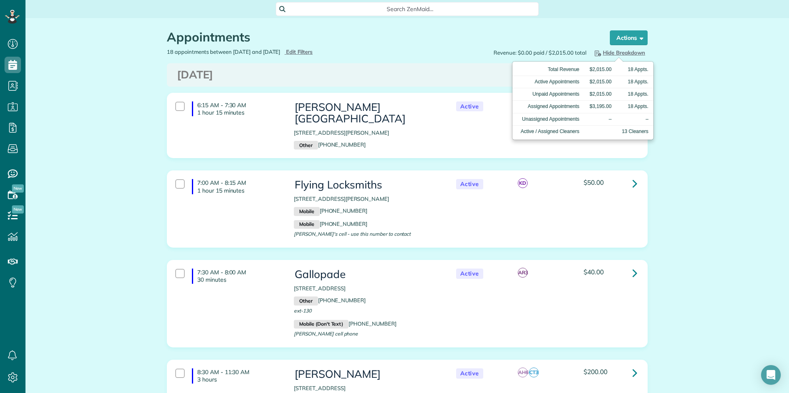
click at [618, 51] on span "Hide Breakdown" at bounding box center [619, 52] width 52 height 7
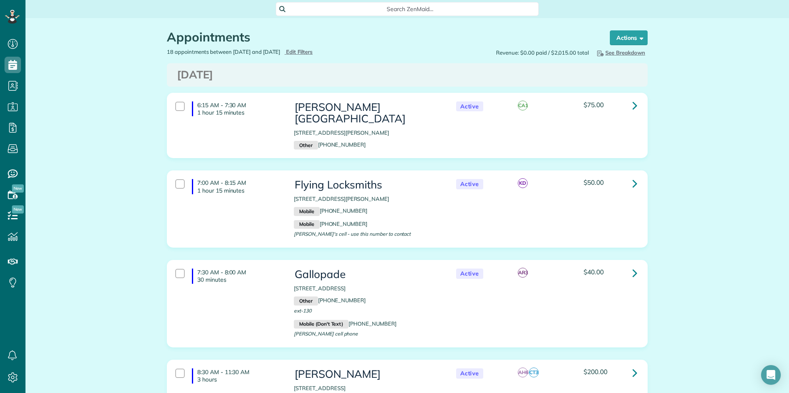
click at [627, 52] on span "See Breakdown" at bounding box center [620, 52] width 50 height 7
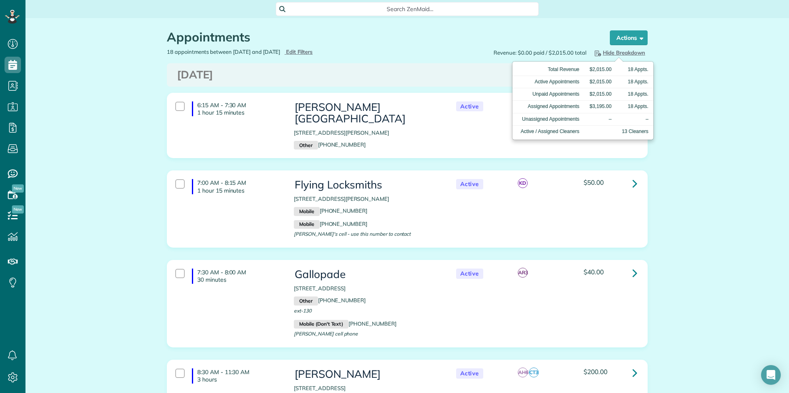
click at [628, 52] on span "Hide Breakdown" at bounding box center [619, 52] width 52 height 7
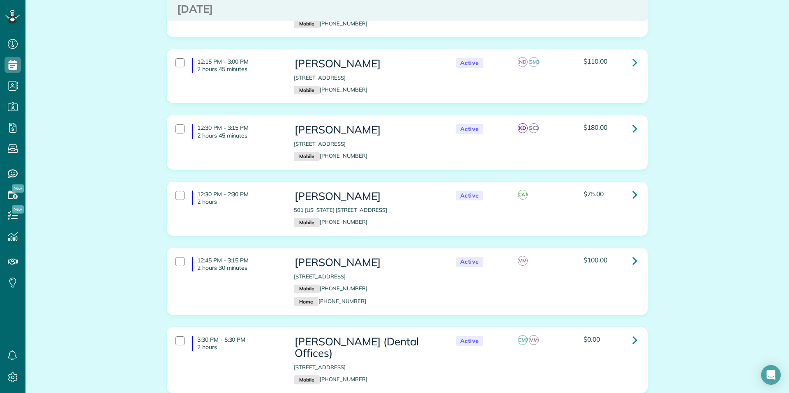
scroll to position [1024, 0]
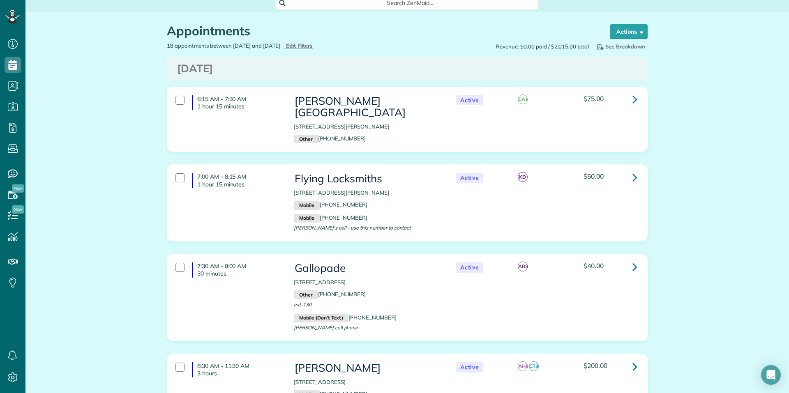
scroll to position [0, 0]
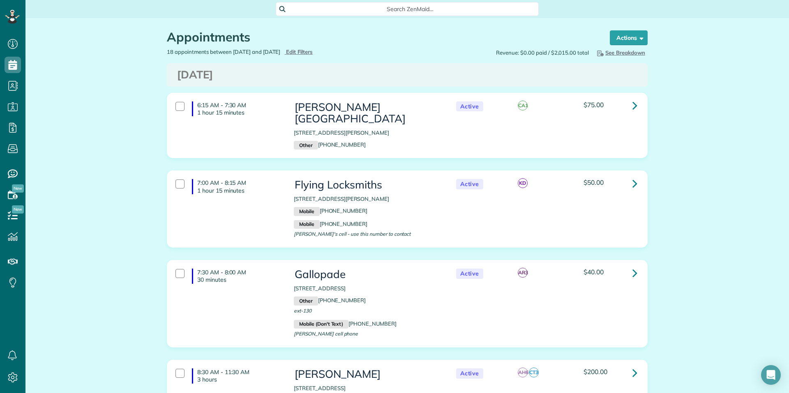
click at [618, 52] on span "See Breakdown" at bounding box center [620, 52] width 50 height 7
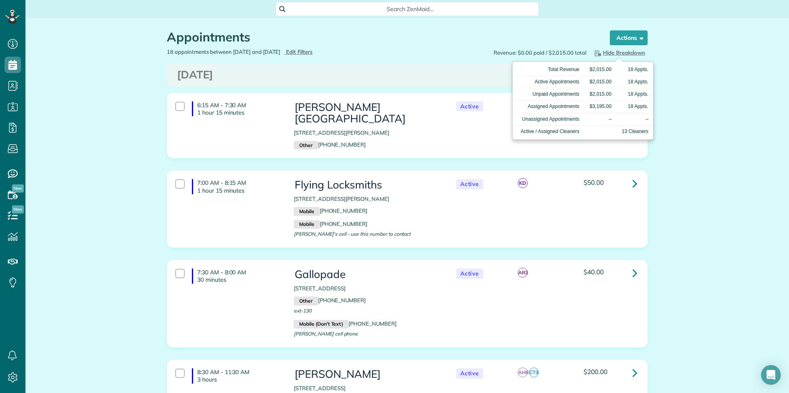
click at [627, 51] on span "Hide Breakdown" at bounding box center [619, 52] width 52 height 7
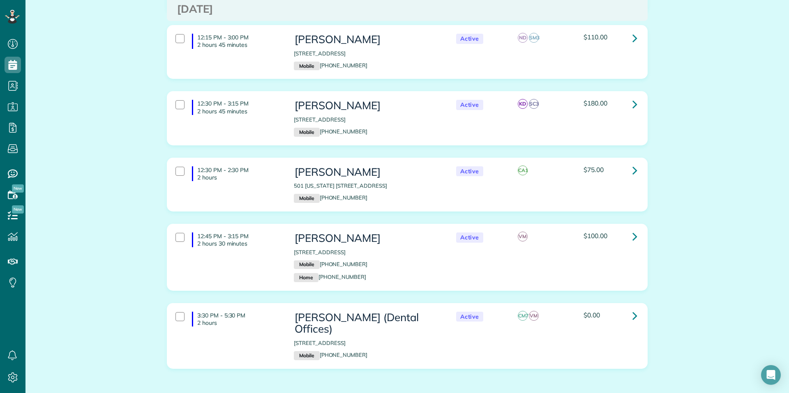
scroll to position [1024, 0]
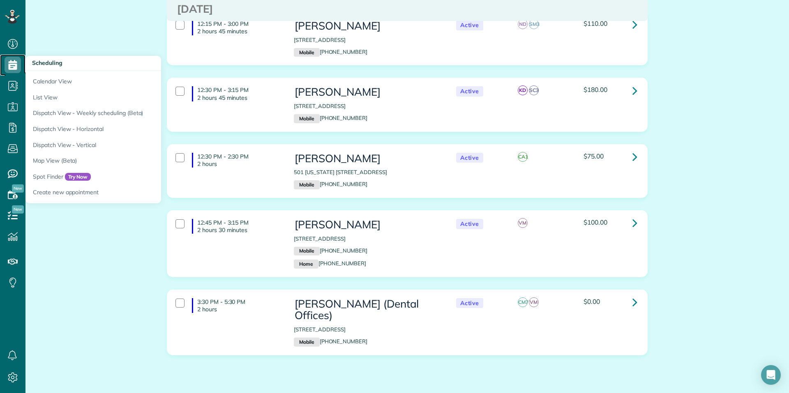
click at [9, 67] on icon at bounding box center [13, 65] width 16 height 16
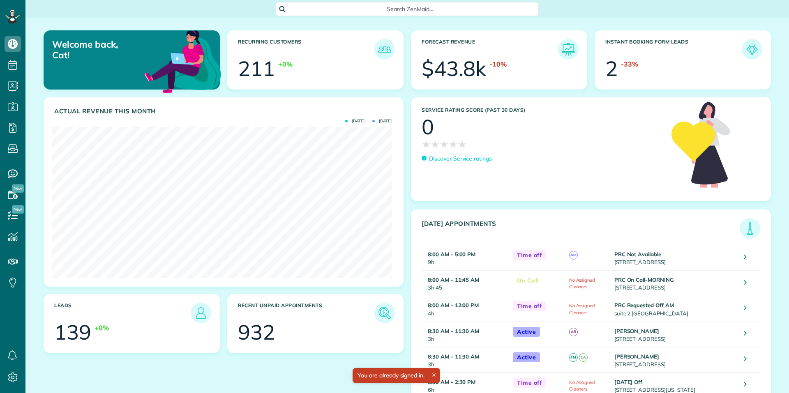
scroll to position [151, 339]
click at [10, 236] on icon at bounding box center [13, 236] width 16 height 16
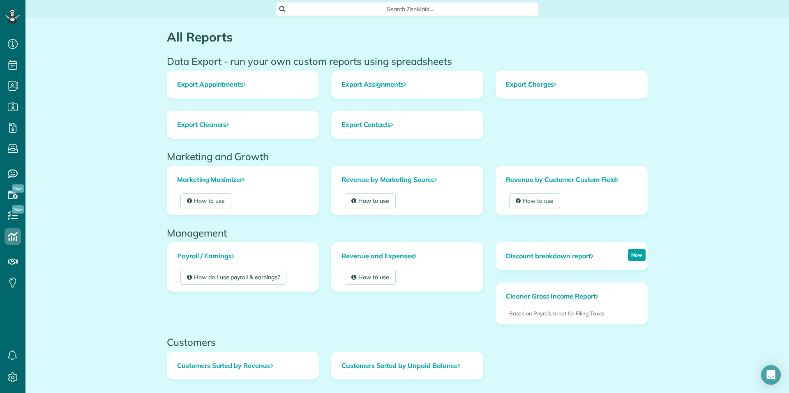
scroll to position [82, 0]
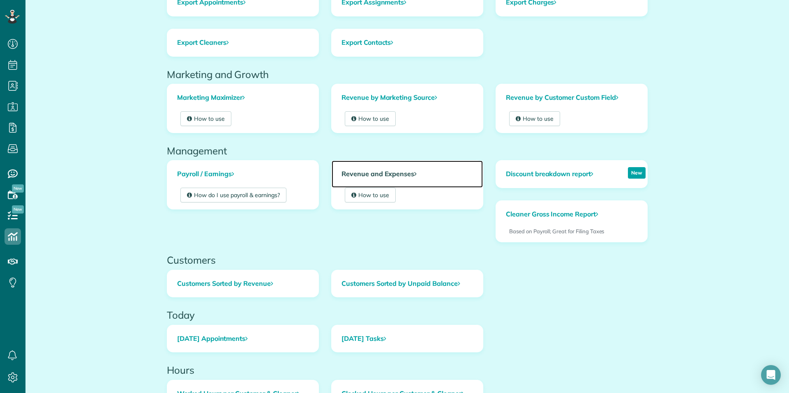
click at [391, 171] on link "Revenue and Expenses" at bounding box center [407, 174] width 151 height 27
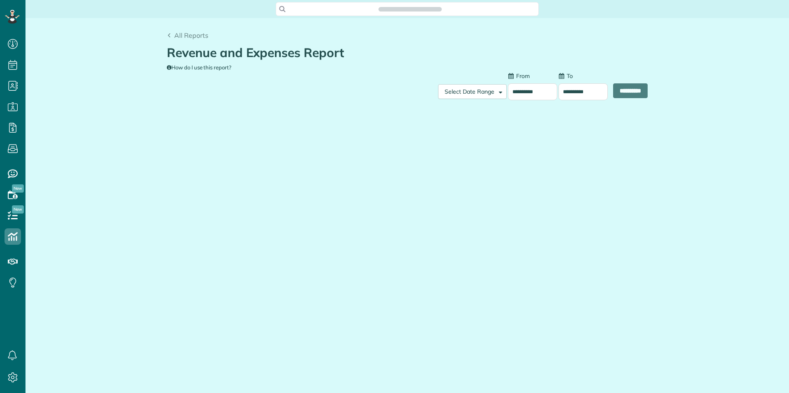
scroll to position [4, 4]
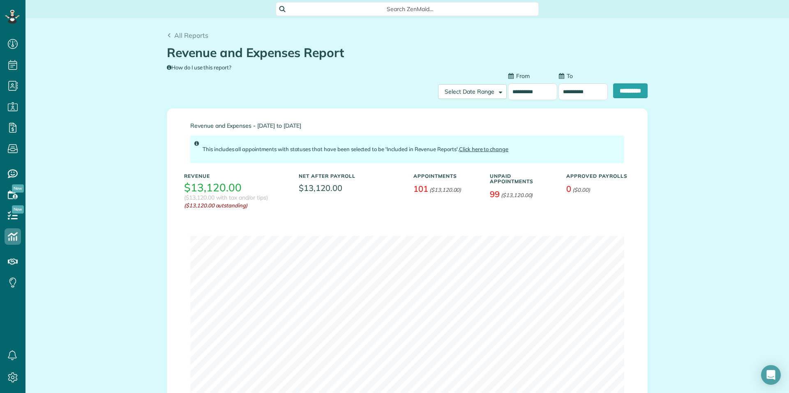
type input "**********"
click at [525, 88] on input "**********" at bounding box center [532, 91] width 49 height 17
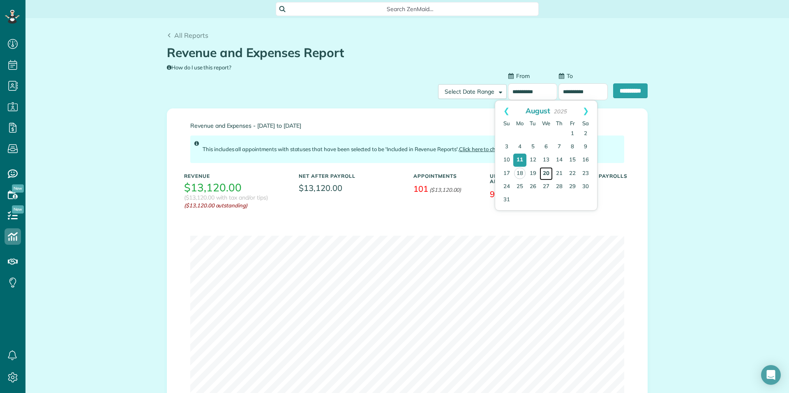
click at [546, 170] on link "20" at bounding box center [546, 173] width 13 height 13
type input "**********"
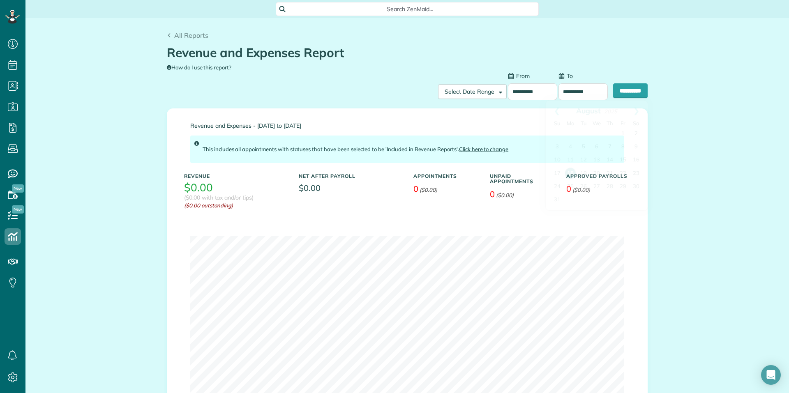
click at [570, 88] on input "**********" at bounding box center [582, 91] width 49 height 17
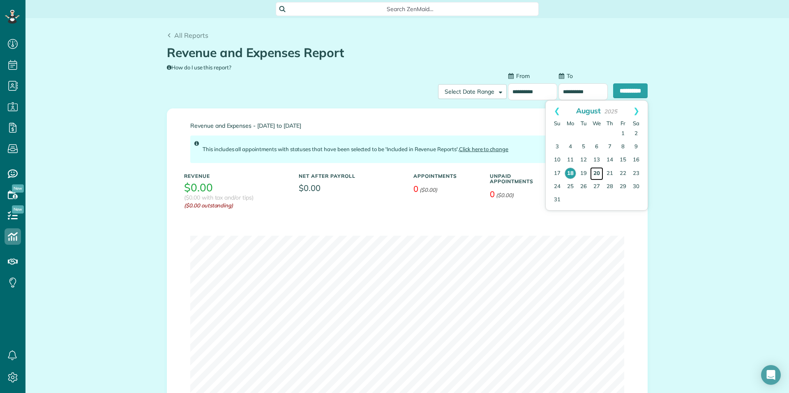
click at [593, 170] on link "20" at bounding box center [596, 173] width 13 height 13
type input "**********"
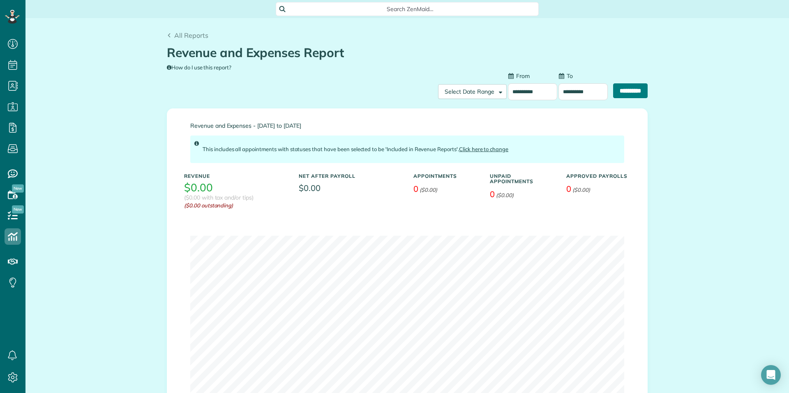
click at [625, 88] on input "**********" at bounding box center [630, 90] width 35 height 15
click at [483, 148] on link "Click here to change" at bounding box center [483, 149] width 49 height 7
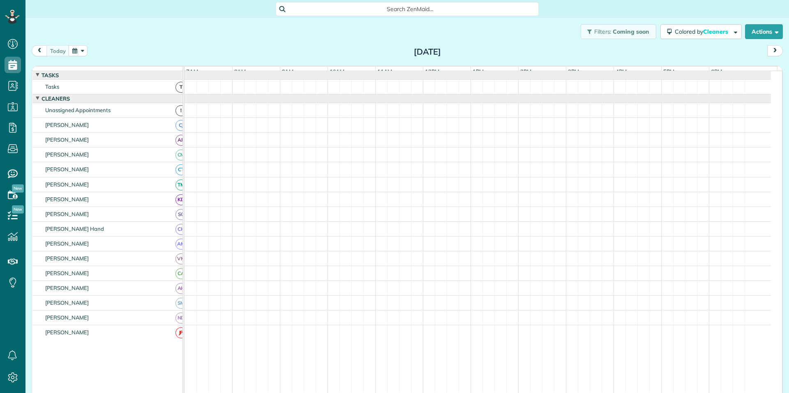
scroll to position [4, 4]
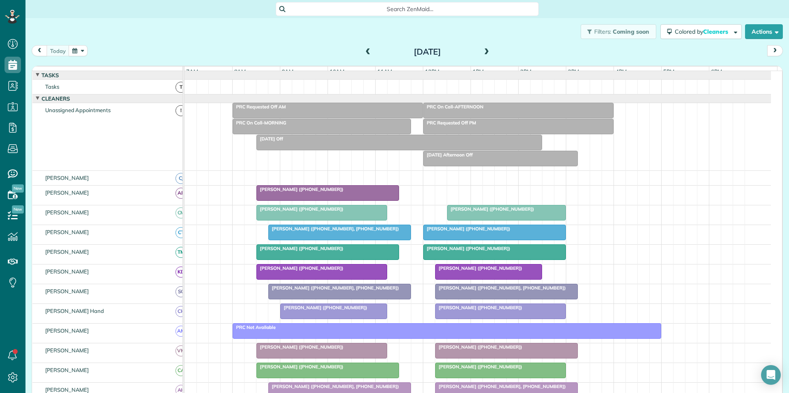
click at [224, 39] on div "Filters: Coming soon Colored by Cleaners Color by Cleaner Color by Team Color b…" at bounding box center [407, 31] width 764 height 27
click at [483, 49] on span at bounding box center [486, 51] width 9 height 7
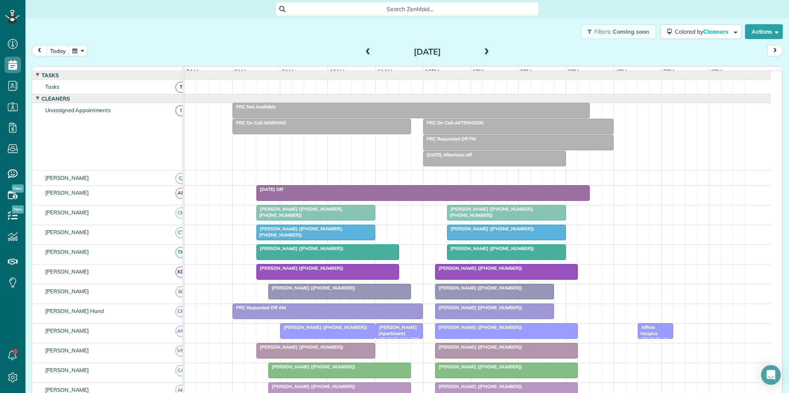
click at [265, 32] on div "Filters: Coming soon Colored by Cleaners Color by Cleaner Color by Team Color b…" at bounding box center [407, 31] width 764 height 27
click at [483, 52] on span at bounding box center [486, 51] width 9 height 7
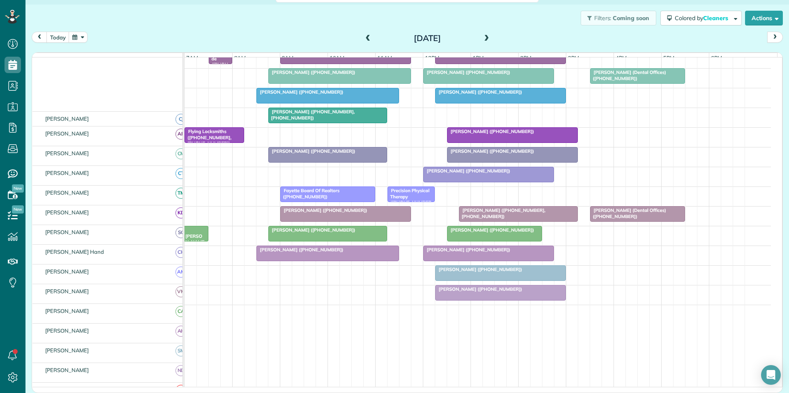
scroll to position [123, 0]
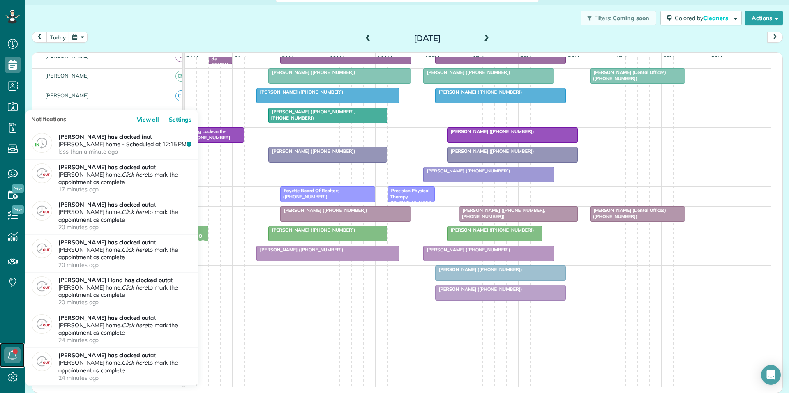
click at [9, 354] on icon at bounding box center [12, 355] width 16 height 16
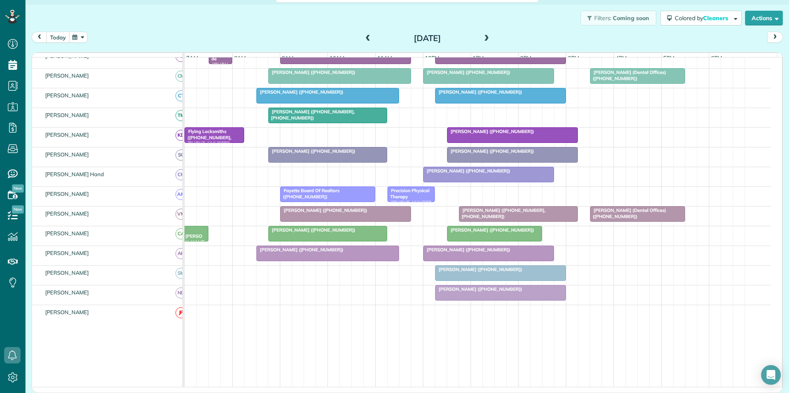
click at [59, 38] on button "today" at bounding box center [57, 37] width 23 height 11
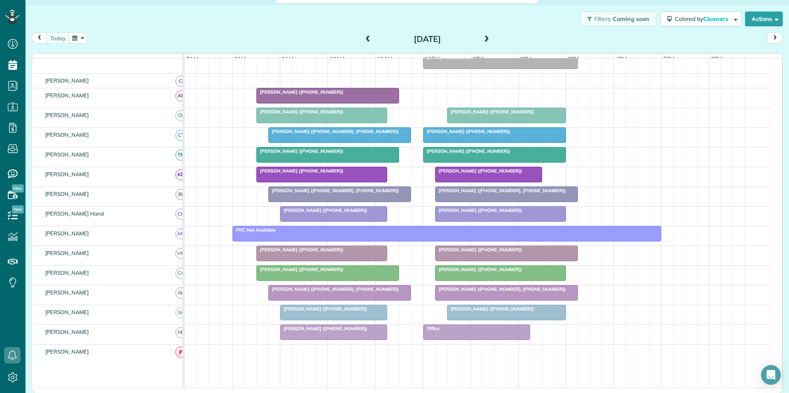
scroll to position [72, 0]
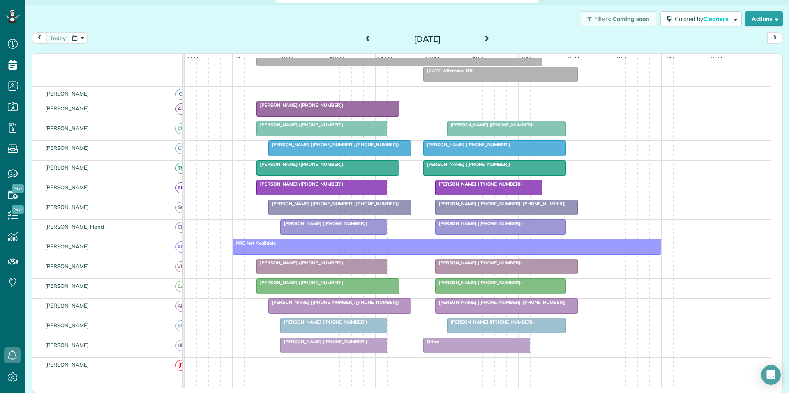
click at [351, 108] on div "Franklin Green (+16787700707)" at bounding box center [328, 105] width 138 height 6
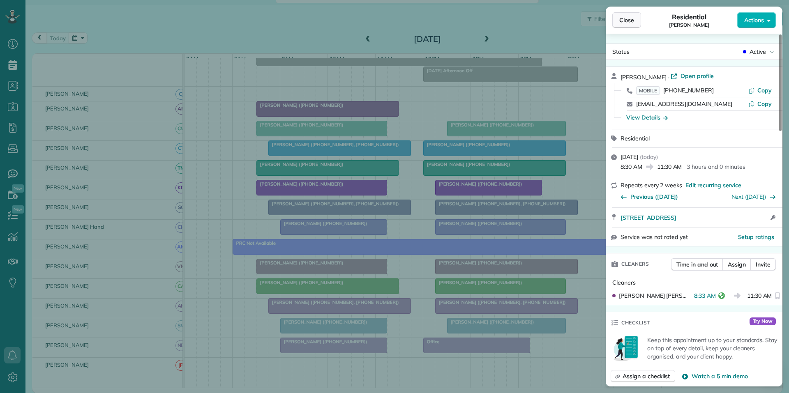
click at [625, 22] on span "Close" at bounding box center [626, 20] width 15 height 8
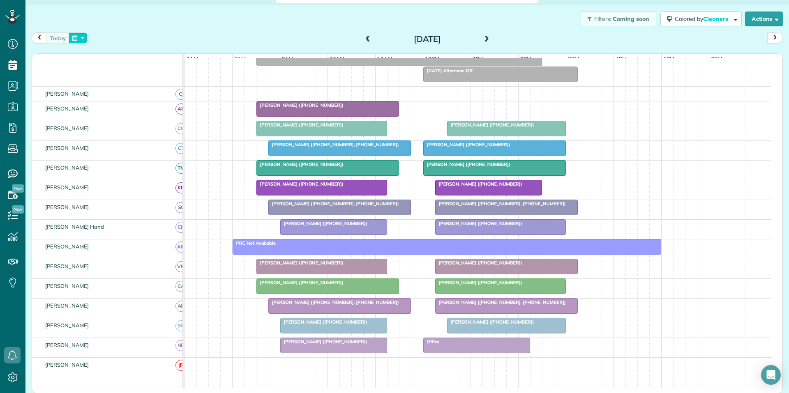
click at [78, 39] on button "button" at bounding box center [78, 37] width 19 height 11
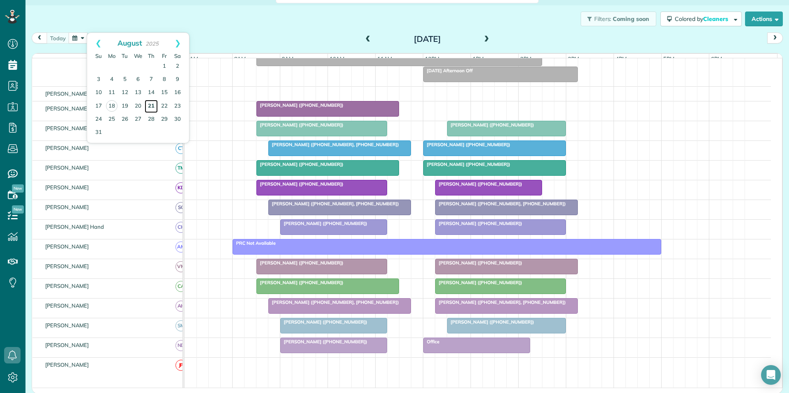
click at [149, 100] on link "21" at bounding box center [151, 106] width 13 height 13
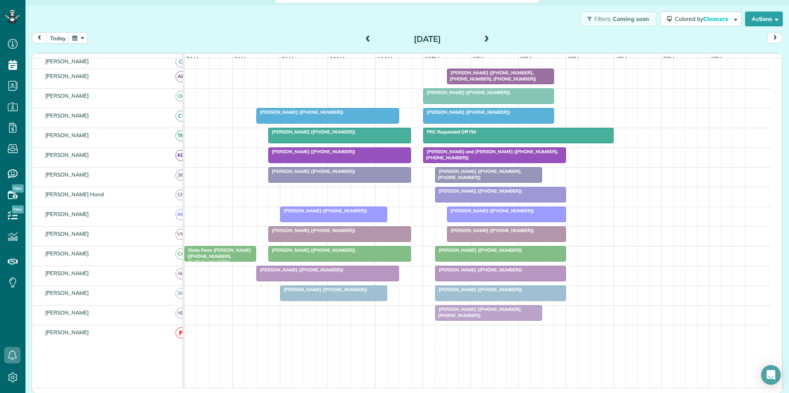
scroll to position [60, 0]
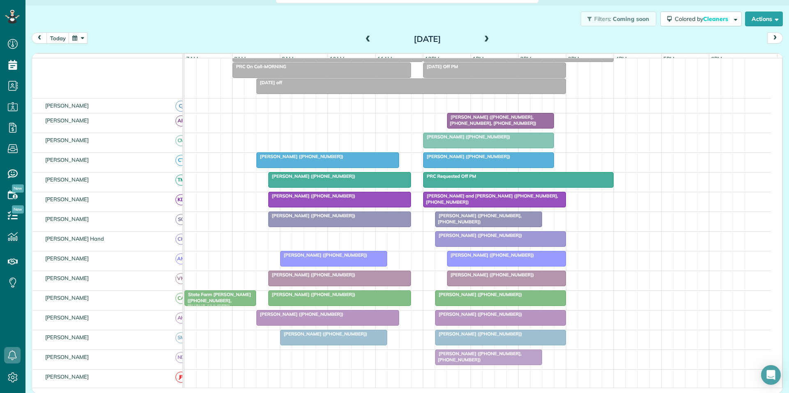
click at [482, 35] on span at bounding box center [486, 39] width 9 height 12
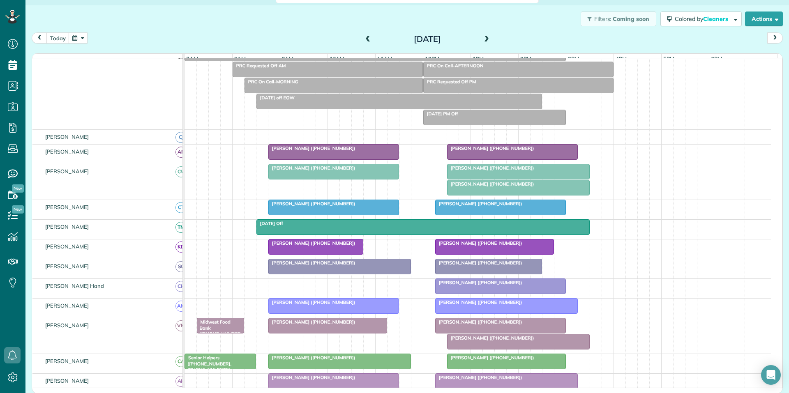
scroll to position [89, 0]
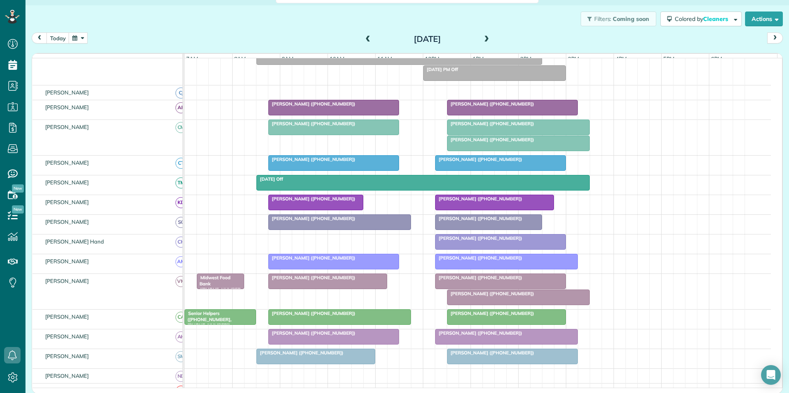
click at [364, 38] on span at bounding box center [368, 39] width 9 height 7
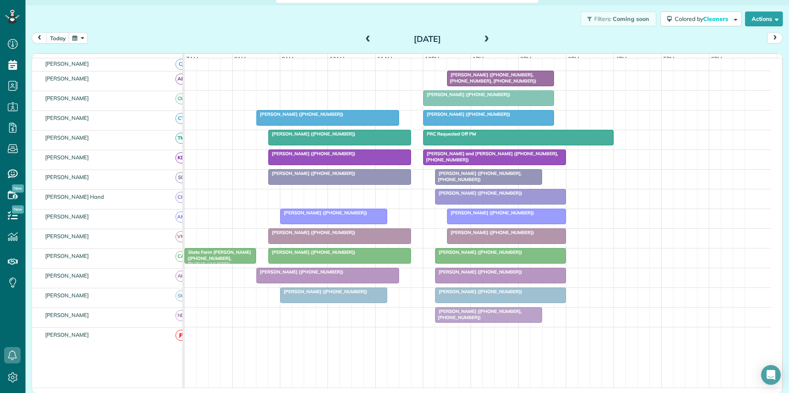
scroll to position [102, 0]
click at [485, 37] on span at bounding box center [486, 39] width 9 height 7
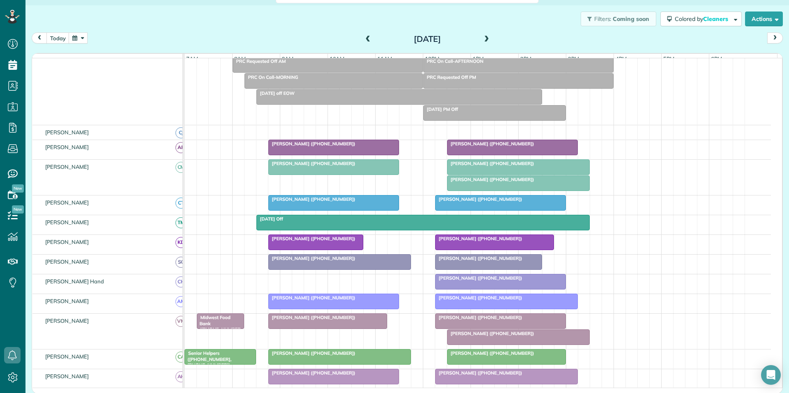
scroll to position [118, 0]
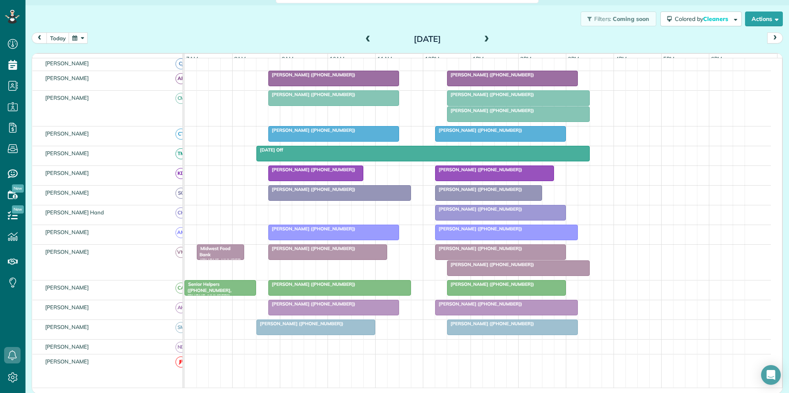
click at [483, 133] on div "Kim Airhart (+14047518434)" at bounding box center [501, 130] width 126 height 6
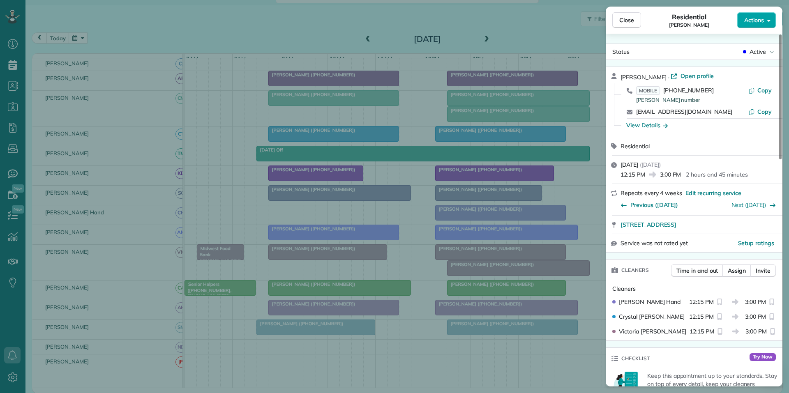
click at [758, 19] on span "Actions" at bounding box center [754, 20] width 20 height 8
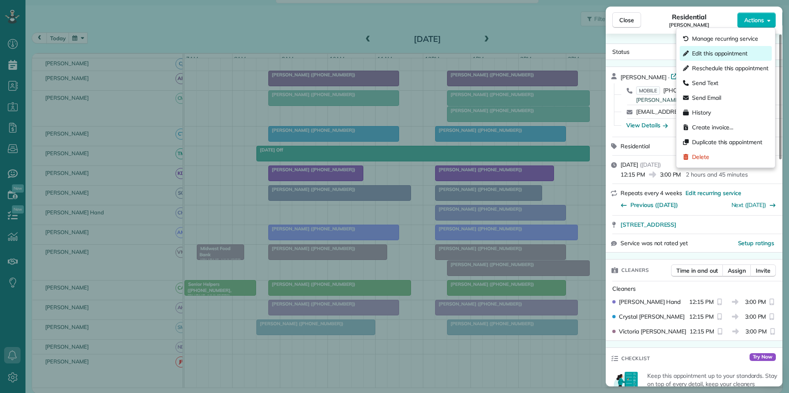
click at [726, 52] on span "Edit this appointment" at bounding box center [719, 53] width 55 height 8
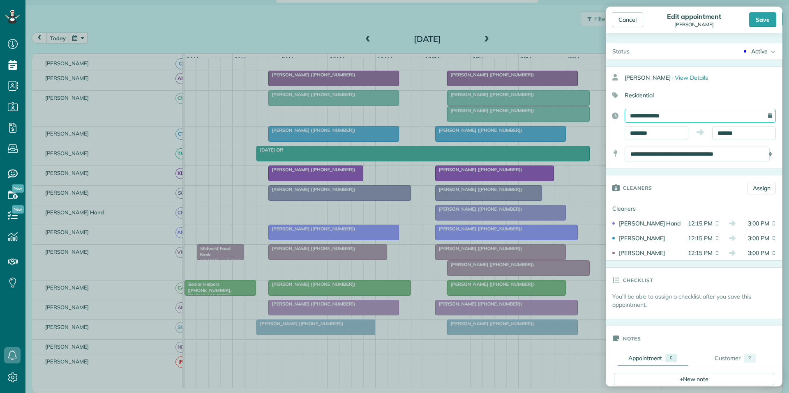
click at [675, 112] on input "**********" at bounding box center [700, 116] width 151 height 14
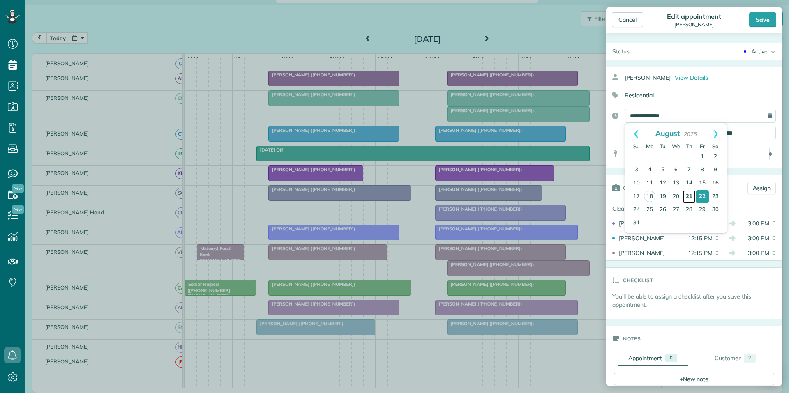
click at [690, 196] on link "21" at bounding box center [689, 196] width 13 height 13
type input "**********"
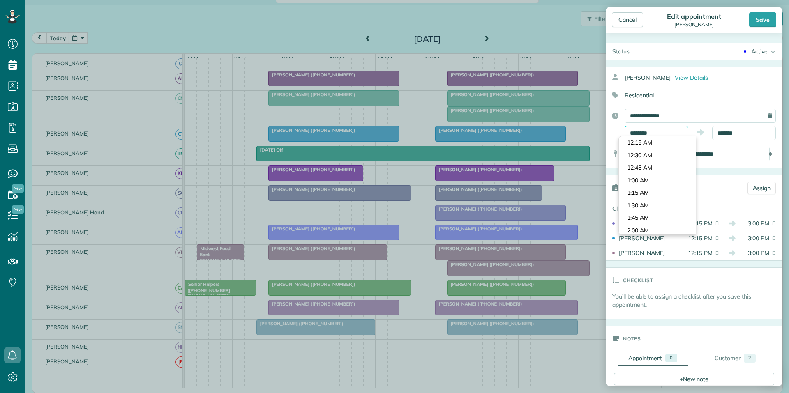
click at [649, 134] on input "********" at bounding box center [657, 133] width 64 height 14
type input "*******"
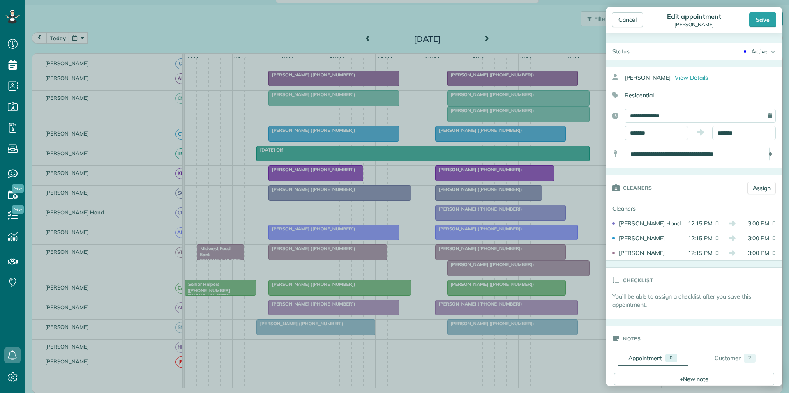
click at [641, 145] on body "Dashboard Scheduling Calendar View List View Dispatch View - Weekly scheduling …" at bounding box center [394, 196] width 789 height 393
click at [736, 126] on div "**********" at bounding box center [694, 124] width 177 height 31
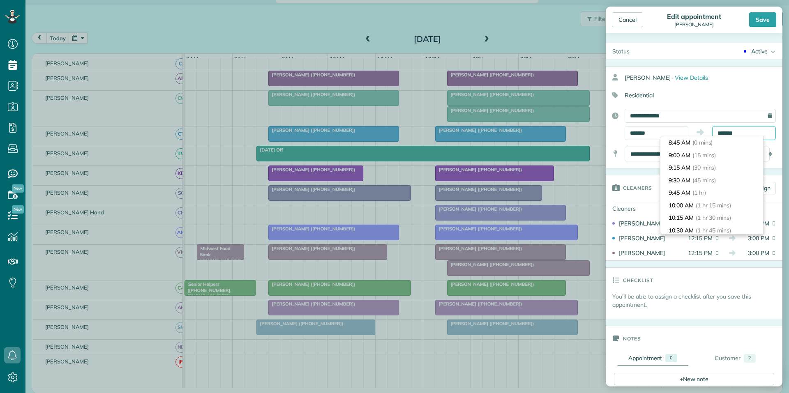
click at [740, 138] on body "Dashboard Scheduling Calendar View List View Dispatch View - Weekly scheduling …" at bounding box center [394, 196] width 789 height 393
type input "********"
click at [684, 153] on li "11:45 AM (3 hrs)" at bounding box center [711, 156] width 103 height 13
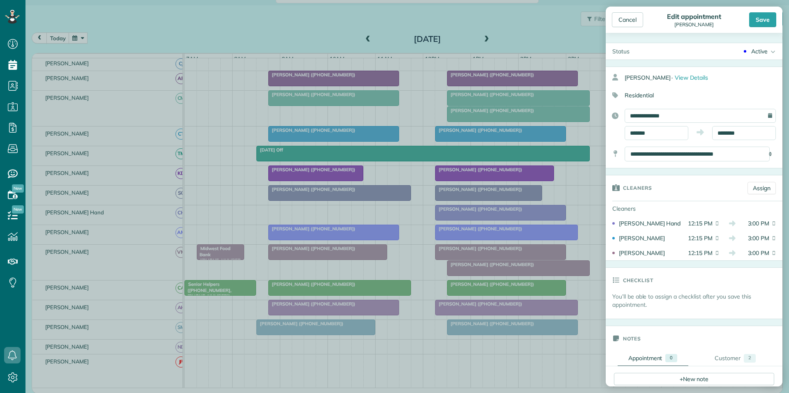
click at [766, 20] on div "Save" at bounding box center [762, 19] width 27 height 15
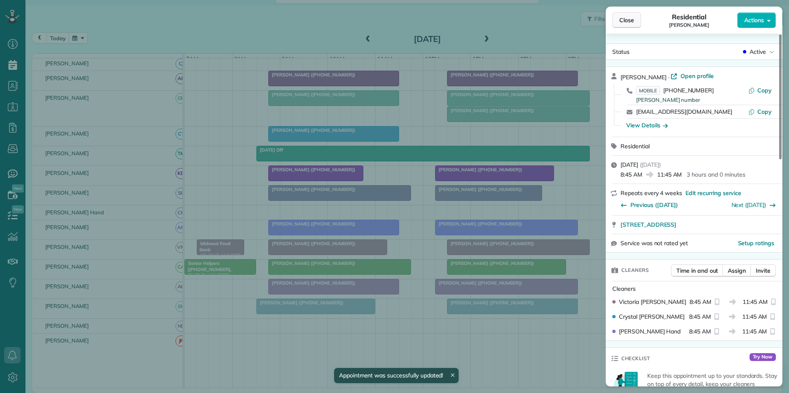
click at [630, 20] on span "Close" at bounding box center [626, 20] width 15 height 8
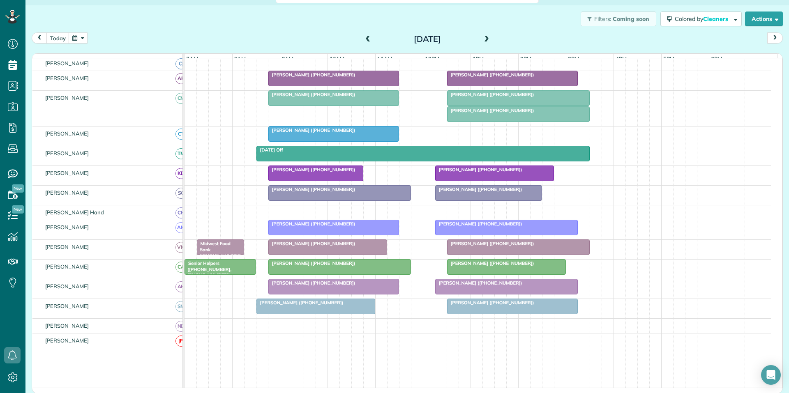
click at [364, 37] on span at bounding box center [368, 39] width 9 height 7
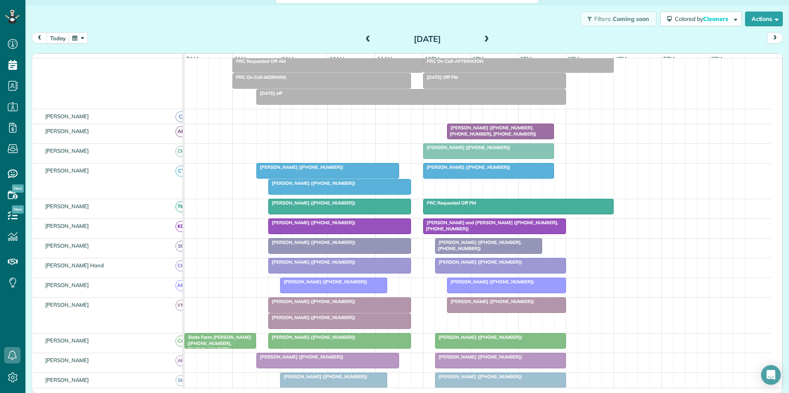
scroll to position [102, 0]
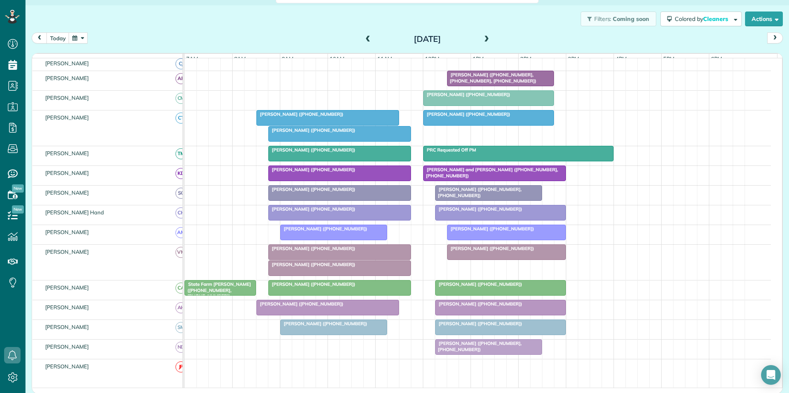
click at [338, 251] on div "Amber Alford (+17062241981)" at bounding box center [340, 249] width 138 height 6
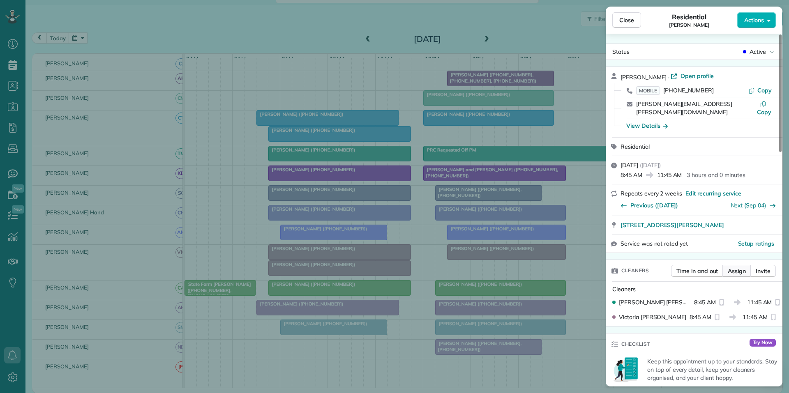
click at [735, 267] on span "Assign" at bounding box center [737, 271] width 18 height 8
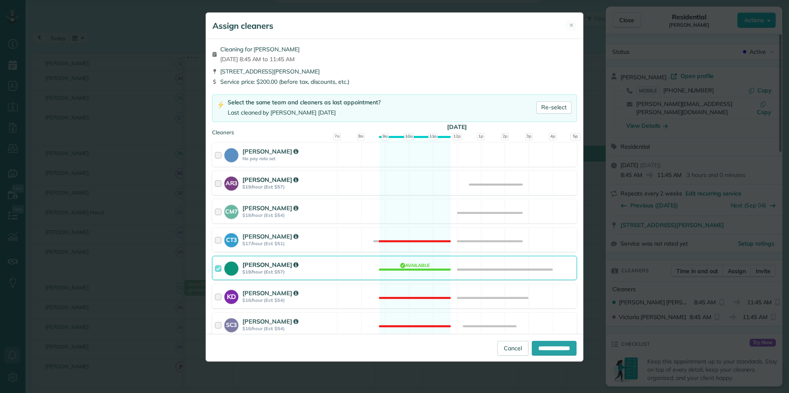
click at [407, 180] on div "AR3 Amy Reid $19/hour (Est: $57) Available" at bounding box center [394, 183] width 365 height 24
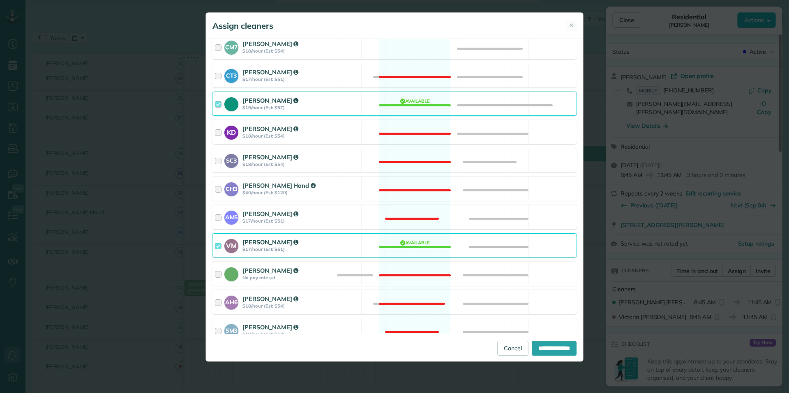
click at [414, 245] on div "VM Victoria Minix $17/hour (Est: $51) Available" at bounding box center [394, 245] width 365 height 24
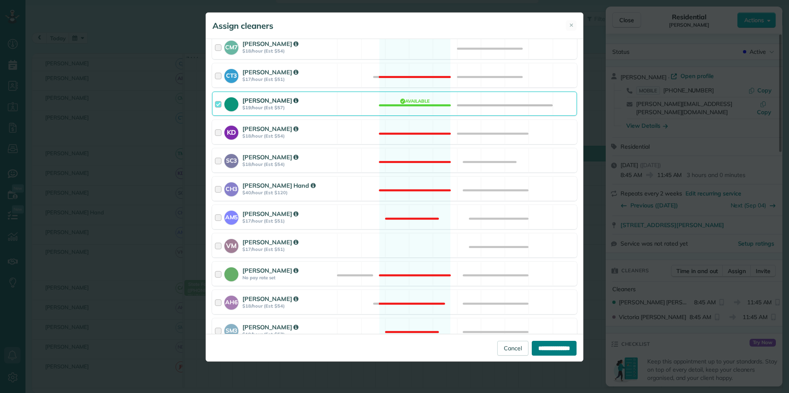
click at [549, 347] on input "**********" at bounding box center [554, 348] width 45 height 15
type input "**********"
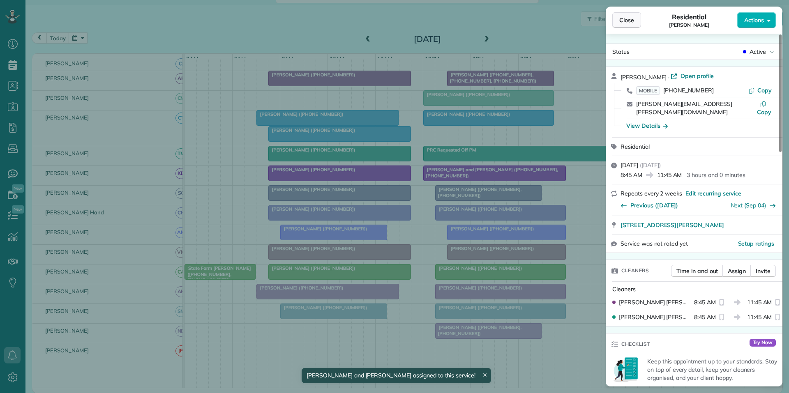
click at [634, 18] on span "Close" at bounding box center [626, 20] width 15 height 8
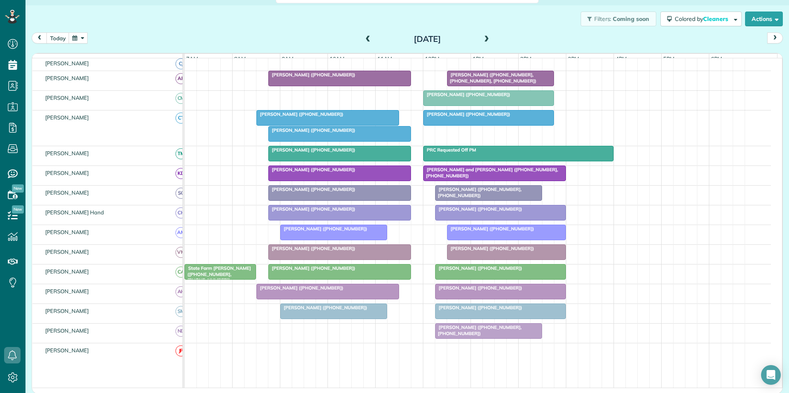
click at [335, 133] on div "Kim Airhart (+14047518434)" at bounding box center [340, 130] width 138 height 6
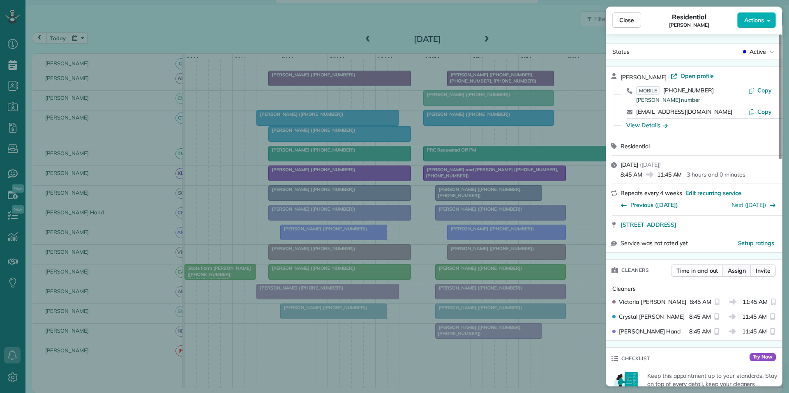
click at [744, 275] on button "Assign" at bounding box center [736, 271] width 29 height 12
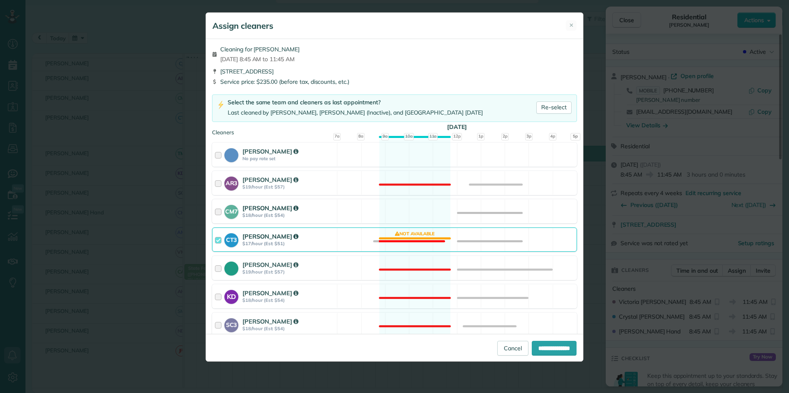
click at [418, 208] on div "CM7 Caitlin Miller $18/hour (Est: $54) Available" at bounding box center [394, 211] width 365 height 24
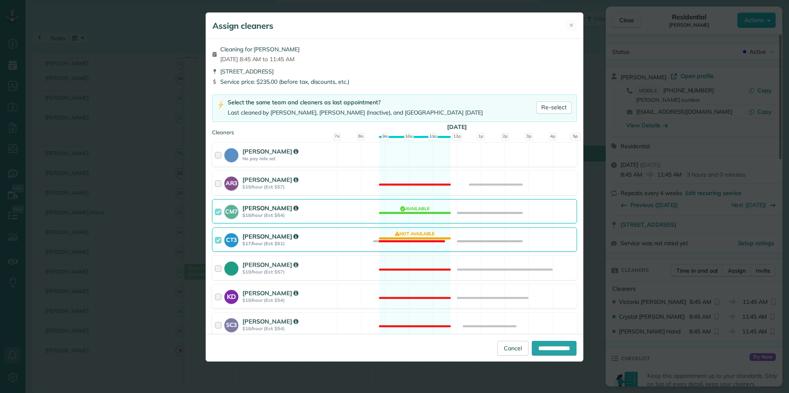
click at [420, 235] on div "CT3 Crystal Todd $17/hour (Est: $51) Not available" at bounding box center [394, 240] width 365 height 24
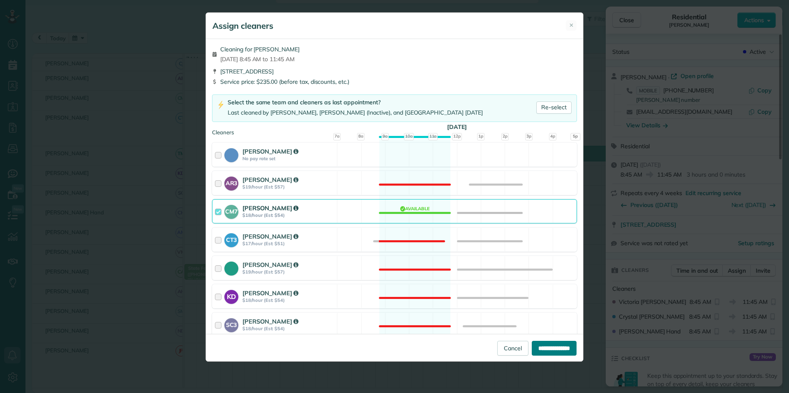
click at [553, 348] on input "**********" at bounding box center [554, 348] width 45 height 15
type input "**********"
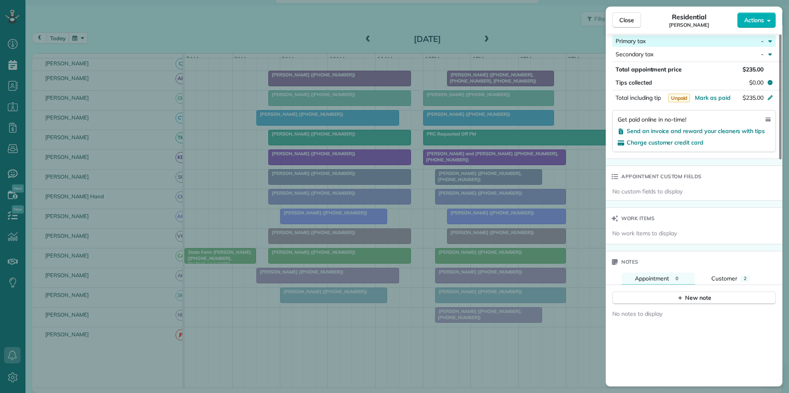
scroll to position [497, 0]
click at [735, 270] on div "Notes" at bounding box center [694, 260] width 177 height 21
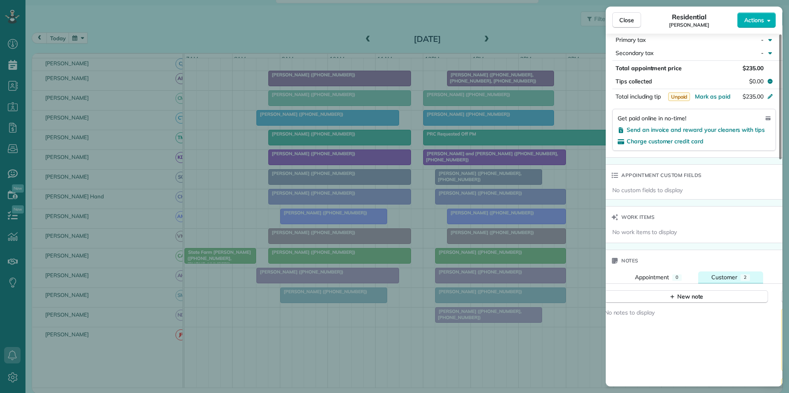
click at [736, 276] on span "Customer" at bounding box center [724, 277] width 26 height 7
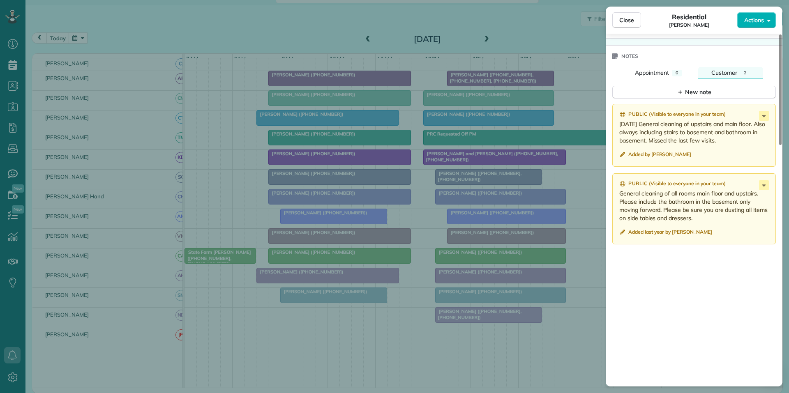
scroll to position [702, 0]
click at [693, 91] on div "New note" at bounding box center [694, 91] width 35 height 9
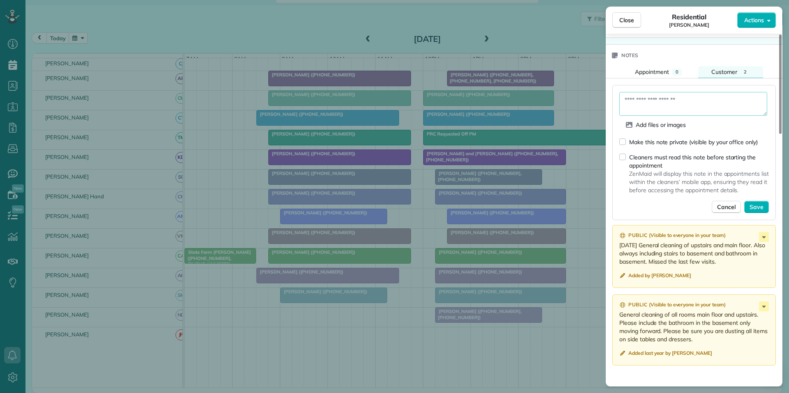
click at [650, 97] on textarea at bounding box center [693, 104] width 148 height 24
paste textarea "**********"
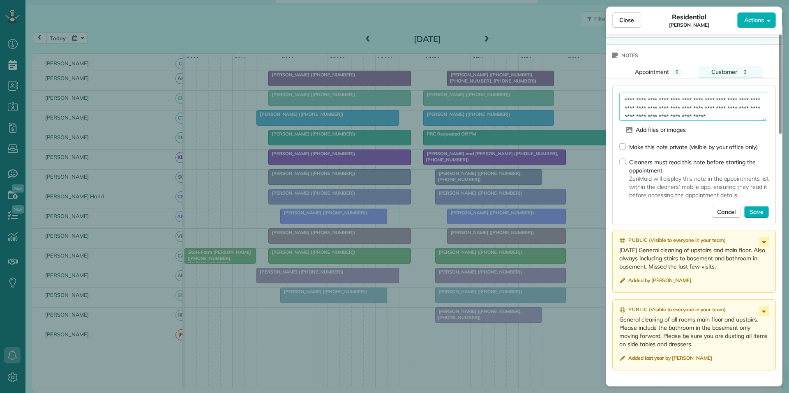
scroll to position [0, 0]
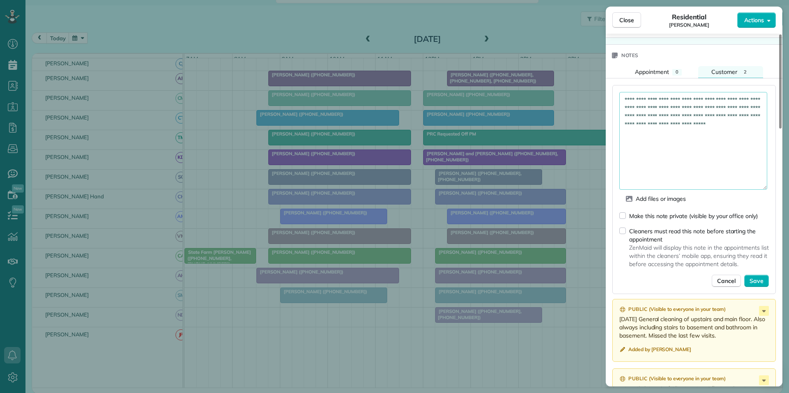
drag, startPoint x: 763, startPoint y: 114, endPoint x: 754, endPoint y: 159, distance: 46.0
click at [777, 187] on div "**********" at bounding box center [694, 186] width 177 height 216
click at [625, 98] on textarea "**********" at bounding box center [693, 140] width 148 height 97
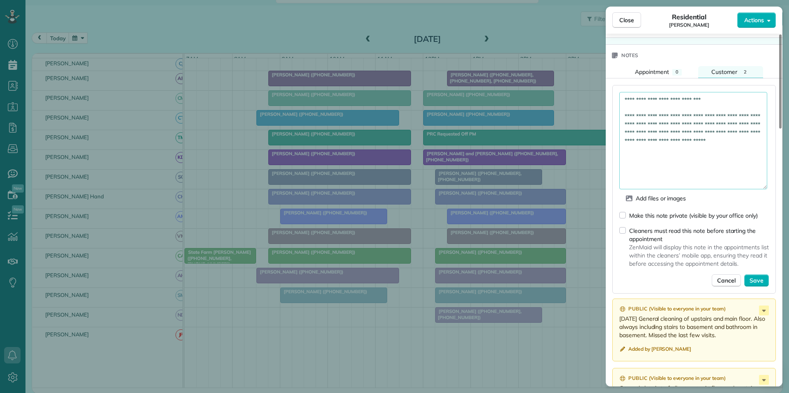
click at [730, 101] on textarea "**********" at bounding box center [693, 140] width 148 height 97
type textarea "**********"
click at [760, 280] on span "Save" at bounding box center [757, 281] width 14 height 8
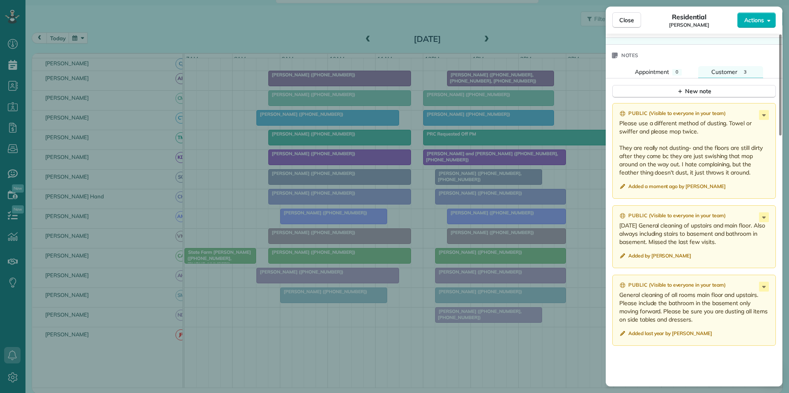
drag, startPoint x: 618, startPoint y: 27, endPoint x: 609, endPoint y: 24, distance: 9.8
click at [618, 26] on button "Close" at bounding box center [626, 20] width 29 height 16
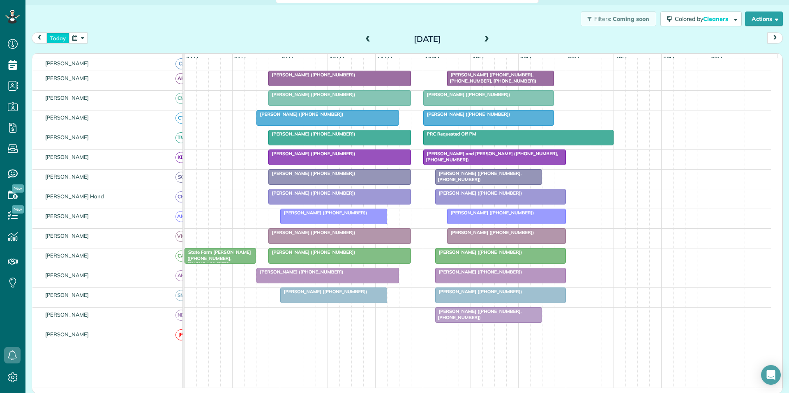
click at [60, 42] on button "today" at bounding box center [57, 37] width 23 height 11
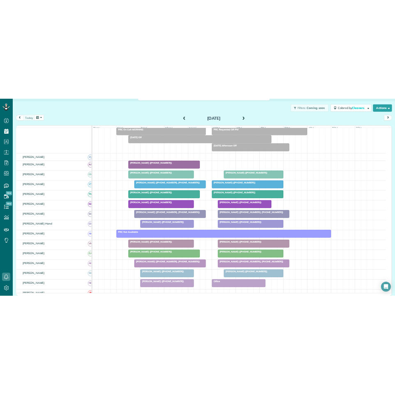
scroll to position [102, 0]
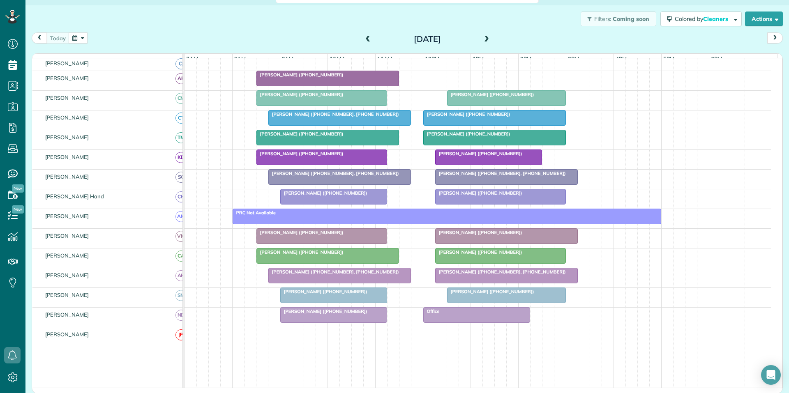
click at [477, 137] on span "Sharon Foley (+14043140543)" at bounding box center [467, 134] width 88 height 6
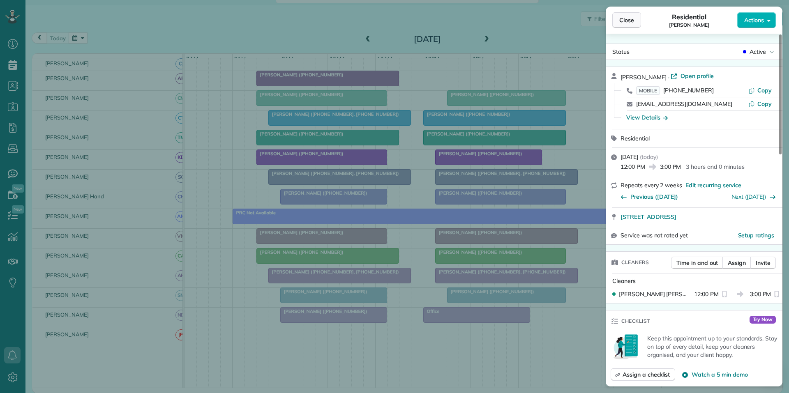
click at [626, 21] on span "Close" at bounding box center [626, 20] width 15 height 8
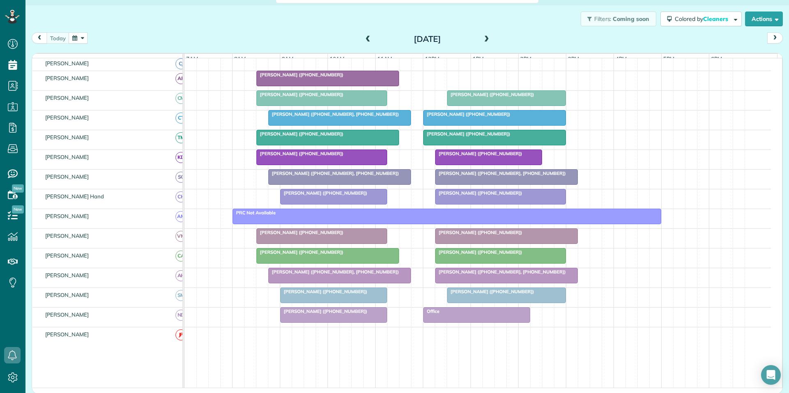
click at [349, 78] on div "Franklin Green (+16787700707)" at bounding box center [328, 75] width 138 height 6
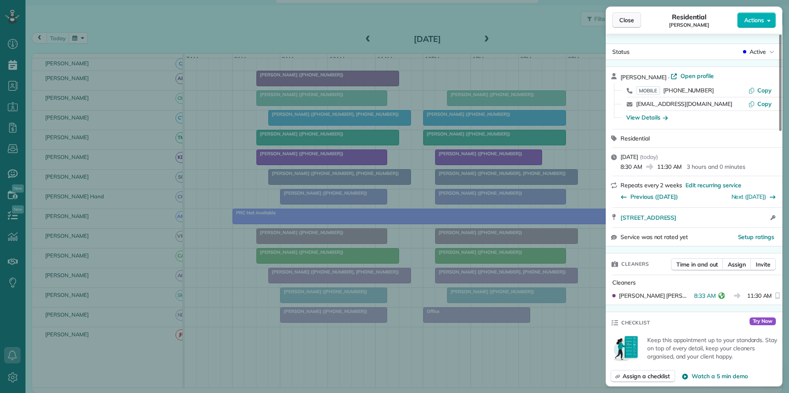
click at [630, 17] on span "Close" at bounding box center [626, 20] width 15 height 8
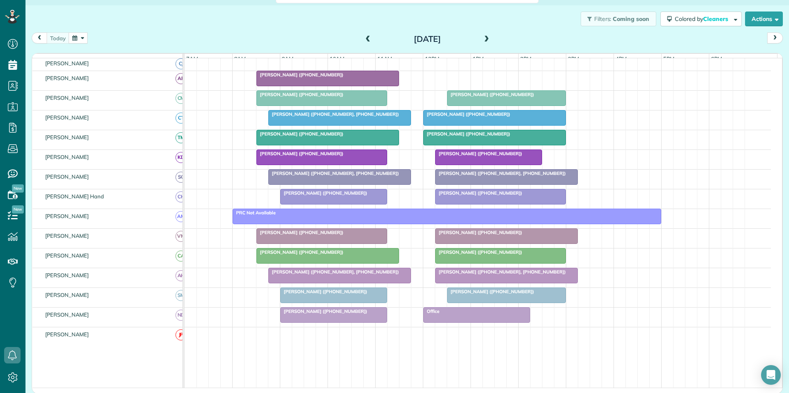
click at [380, 20] on div "Filters: Coming soon Colored by Cleaners Color by Cleaner Color by Team Color b…" at bounding box center [407, 18] width 764 height 27
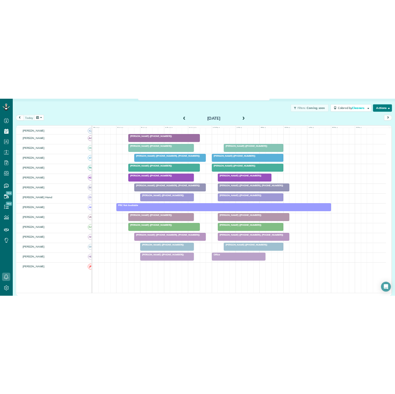
scroll to position [394, 25]
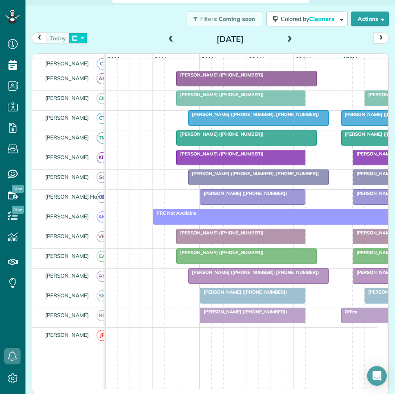
click at [83, 39] on button "button" at bounding box center [78, 37] width 19 height 11
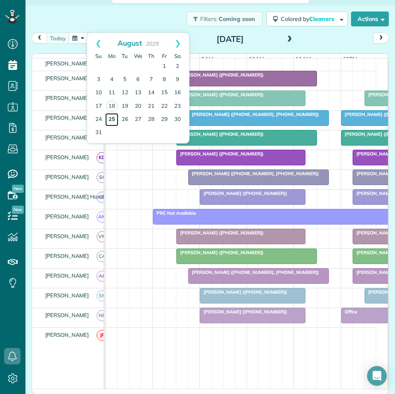
click at [111, 118] on link "25" at bounding box center [111, 119] width 13 height 13
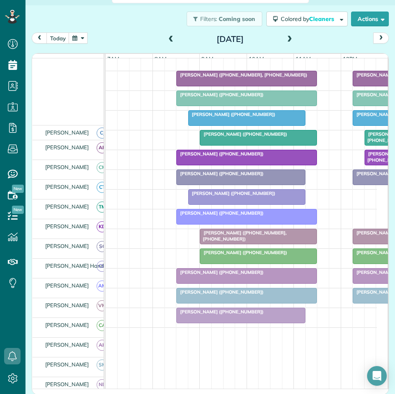
scroll to position [118, 0]
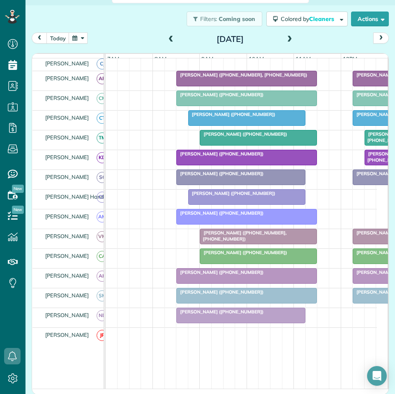
click at [285, 36] on span at bounding box center [289, 39] width 9 height 7
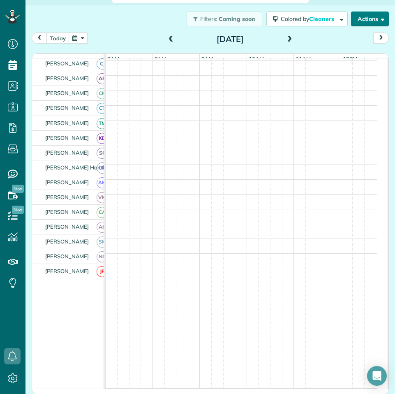
scroll to position [102, 0]
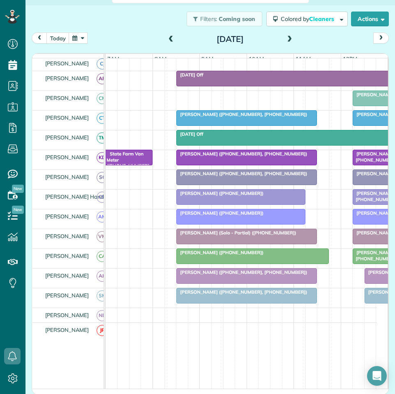
click at [288, 35] on span at bounding box center [289, 39] width 9 height 12
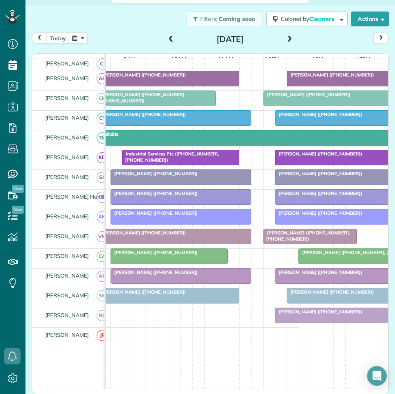
scroll to position [0, 95]
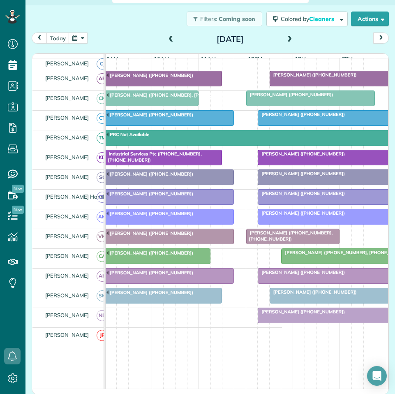
click at [286, 39] on span at bounding box center [289, 39] width 9 height 7
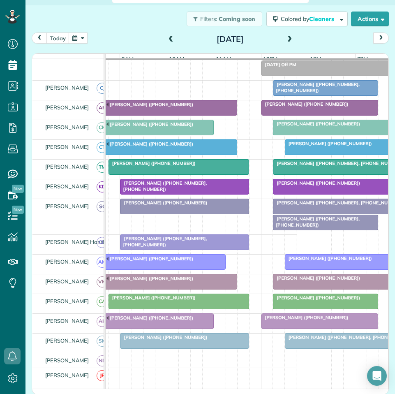
scroll to position [82, 0]
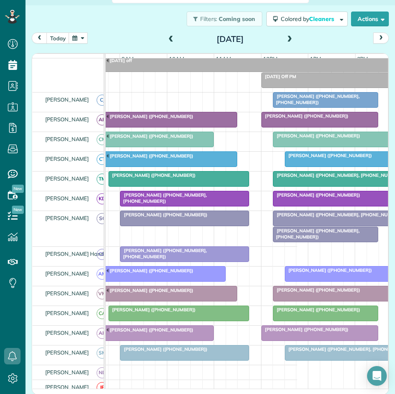
click at [322, 217] on span "Karyn Drage (+17704876914, +14044020986)" at bounding box center [337, 215] width 131 height 6
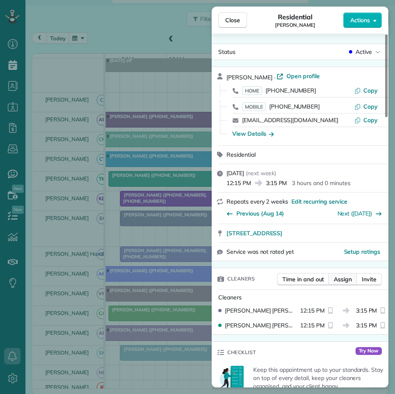
click at [346, 281] on span "Assign" at bounding box center [343, 279] width 18 height 8
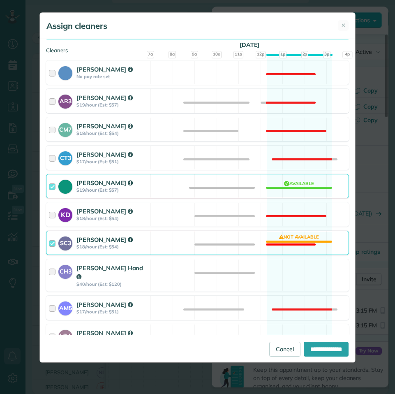
click at [294, 238] on div "SC3 Stephanie Cruz $18/hour (Est: $54) Not available" at bounding box center [197, 243] width 303 height 24
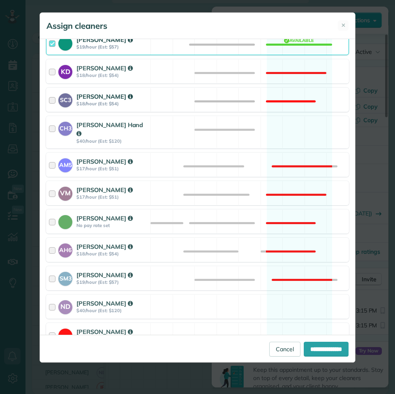
scroll to position [259, 0]
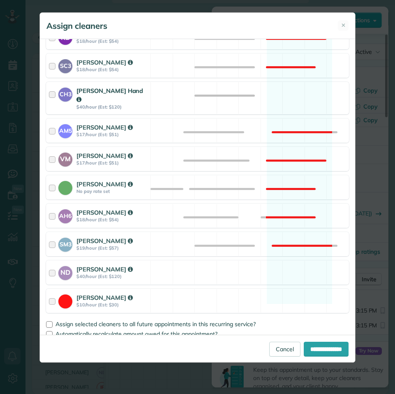
click at [285, 92] on div "CH3 Cortney Hand $40/hour (Est: $120) Available" at bounding box center [197, 98] width 303 height 32
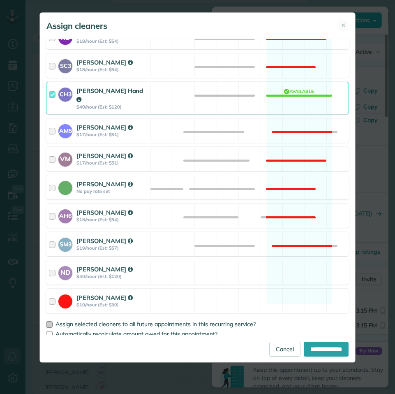
drag, startPoint x: 49, startPoint y: 316, endPoint x: 60, endPoint y: 313, distance: 11.9
click at [49, 321] on div at bounding box center [49, 324] width 7 height 7
click at [319, 349] on input "**********" at bounding box center [326, 348] width 45 height 15
type input "**********"
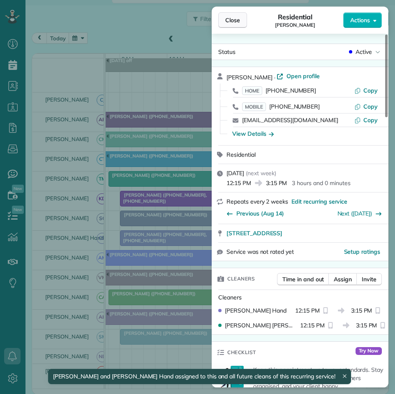
click at [228, 21] on span "Close" at bounding box center [232, 20] width 15 height 8
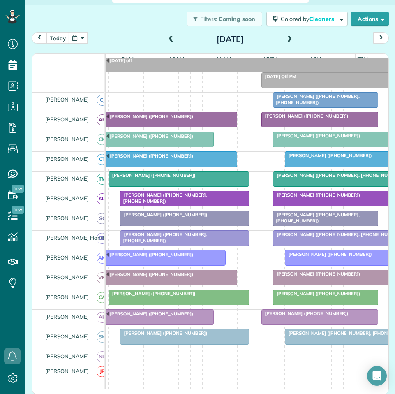
click at [196, 185] on div at bounding box center [179, 178] width 140 height 15
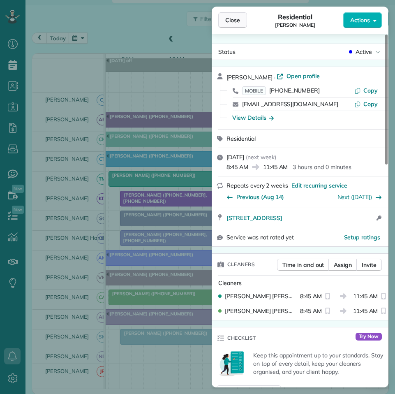
click at [236, 18] on span "Close" at bounding box center [232, 20] width 15 height 8
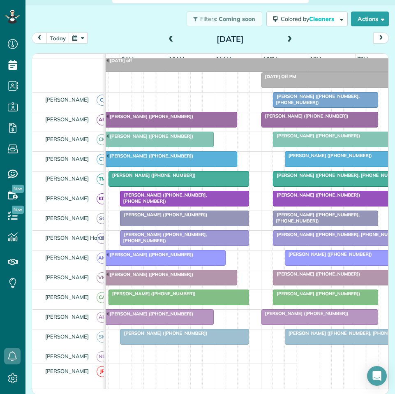
click at [323, 101] on span "Melissa Orme (+16788769253, +14043920319)" at bounding box center [315, 99] width 87 height 12
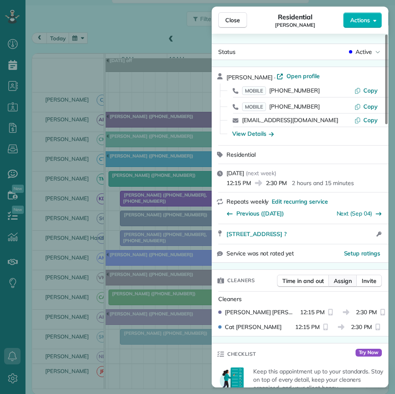
click at [341, 280] on span "Assign" at bounding box center [343, 281] width 18 height 8
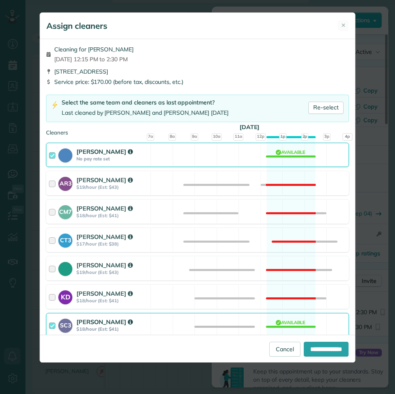
click at [293, 148] on div "Cat Jacobson No pay rate set Available" at bounding box center [197, 155] width 303 height 24
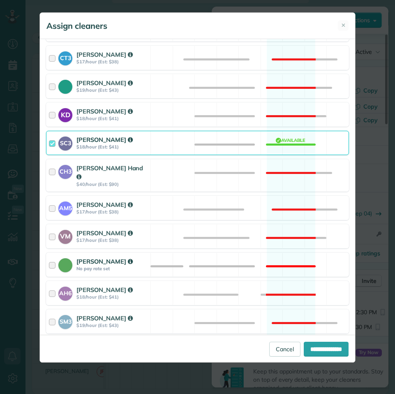
scroll to position [259, 0]
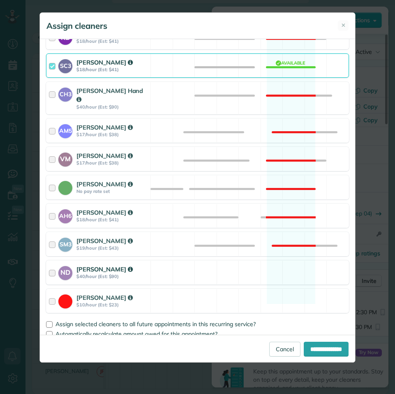
click at [280, 263] on div "ND Nathalie Duverna $40/hour (Est: $90) Available" at bounding box center [197, 272] width 303 height 24
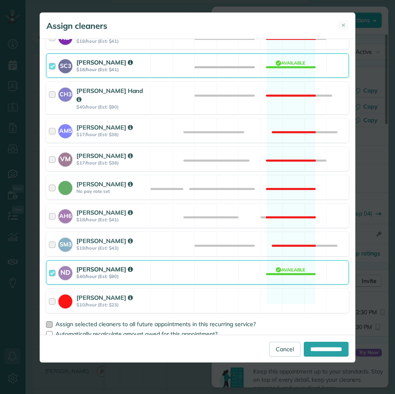
click at [48, 321] on div at bounding box center [49, 324] width 7 height 7
click at [326, 354] on input "**********" at bounding box center [326, 348] width 45 height 15
type input "**********"
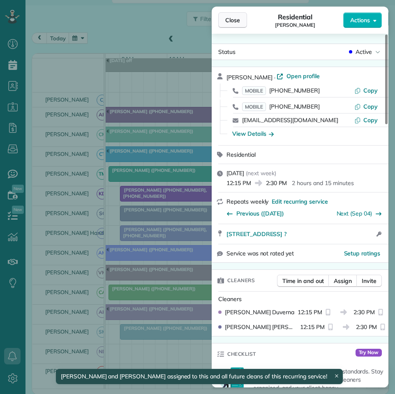
click at [243, 20] on button "Close" at bounding box center [232, 20] width 29 height 16
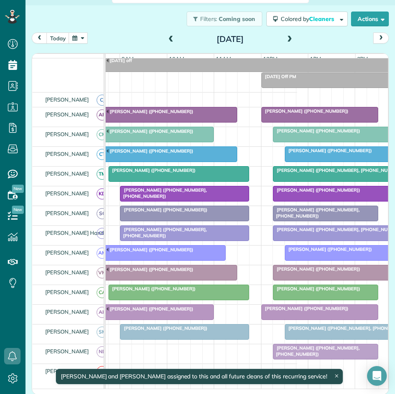
click at [285, 37] on span at bounding box center [289, 39] width 9 height 7
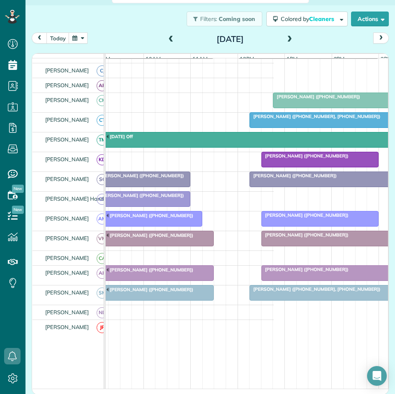
scroll to position [0, 107]
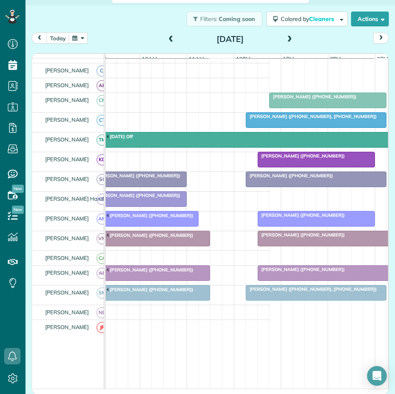
click at [83, 38] on button "button" at bounding box center [78, 37] width 19 height 11
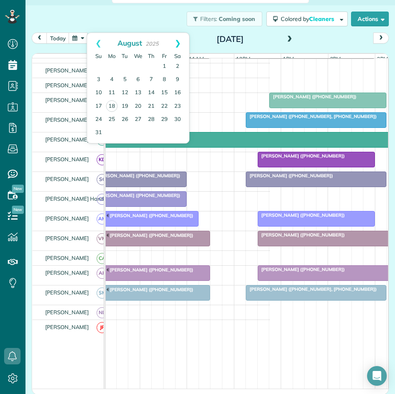
click at [180, 41] on link "Next" at bounding box center [177, 43] width 23 height 21
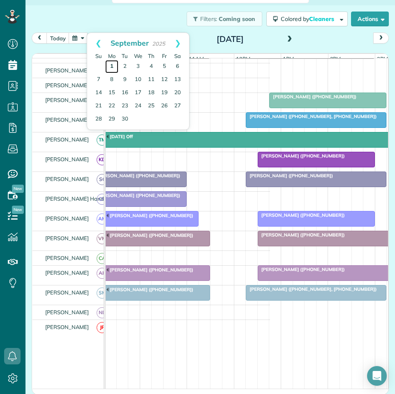
click at [111, 64] on link "1" at bounding box center [111, 66] width 13 height 13
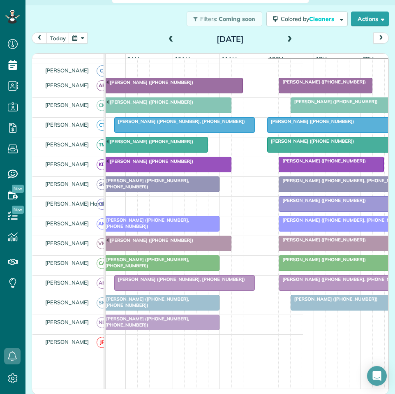
scroll to position [0, 78]
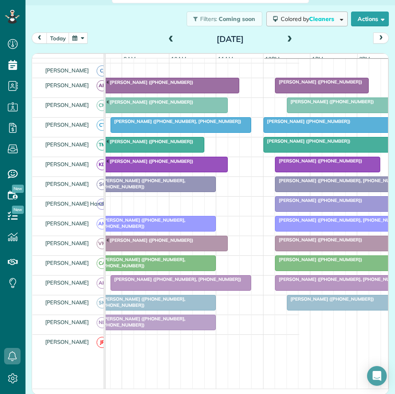
click at [290, 19] on span "Colored by Cleaners" at bounding box center [309, 18] width 56 height 7
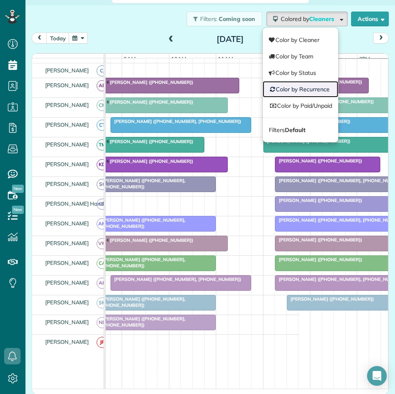
click at [288, 88] on link "Color by Recurrence" at bounding box center [301, 89] width 76 height 16
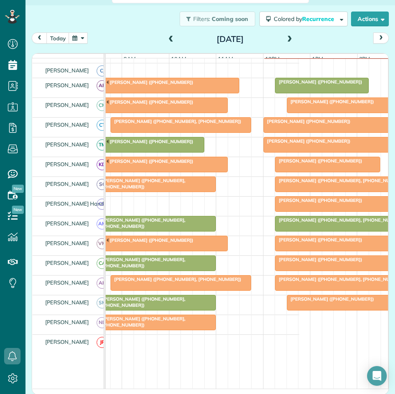
click at [287, 38] on span at bounding box center [289, 39] width 9 height 7
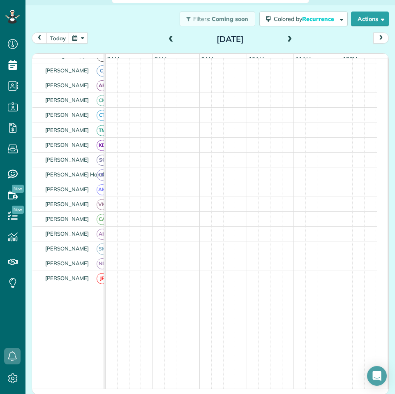
scroll to position [95, 0]
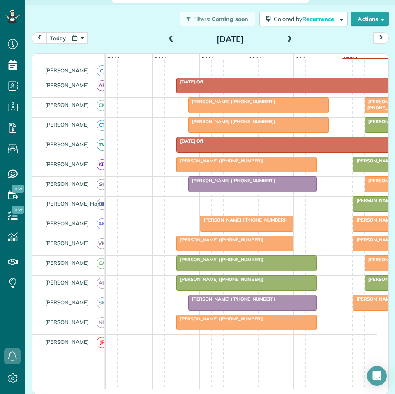
click at [285, 39] on span at bounding box center [289, 39] width 9 height 7
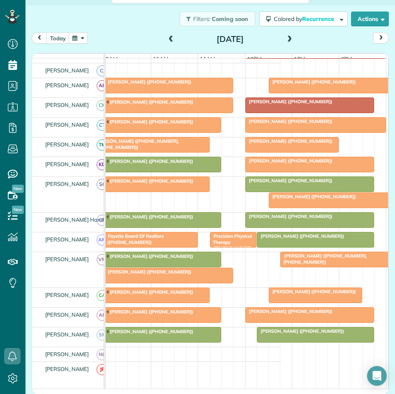
scroll to position [0, 0]
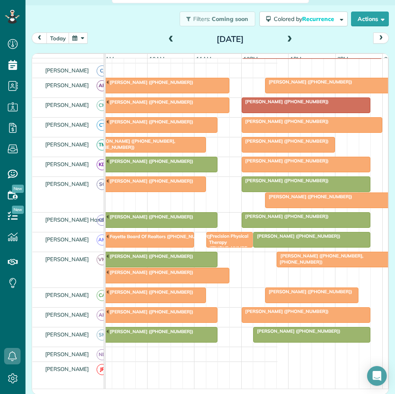
click at [149, 258] on div "Cherron Keith (+13184513761)" at bounding box center [147, 256] width 136 height 6
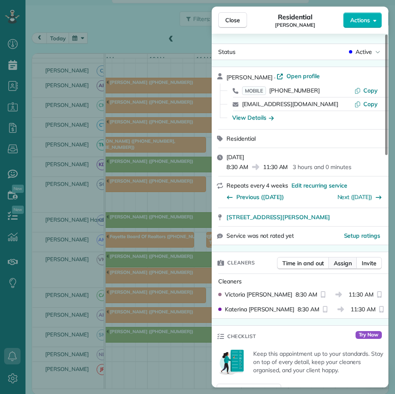
click at [344, 264] on span "Assign" at bounding box center [343, 263] width 18 height 8
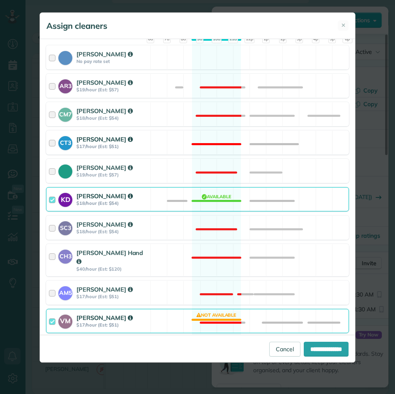
scroll to position [247, 0]
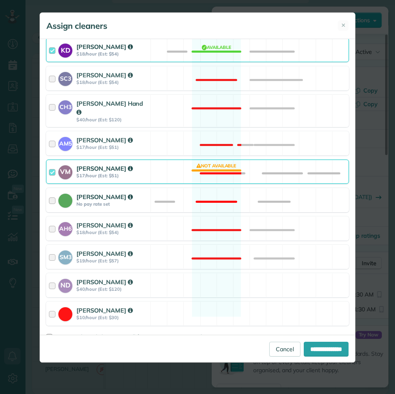
drag, startPoint x: 218, startPoint y: 164, endPoint x: 226, endPoint y: 190, distance: 27.6
click at [219, 164] on div "VM Victoria Minix $17/hour (Est: $51) Not available" at bounding box center [197, 171] width 303 height 24
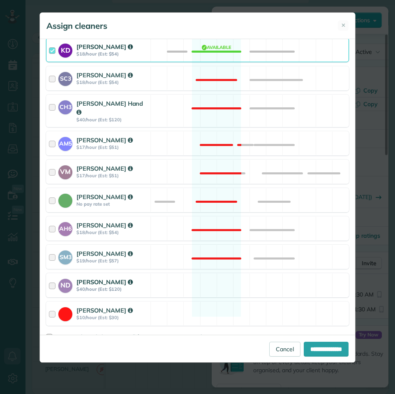
click at [212, 286] on div "ND Nathalie Duverna $40/hour (Est: $120) Available" at bounding box center [197, 285] width 303 height 24
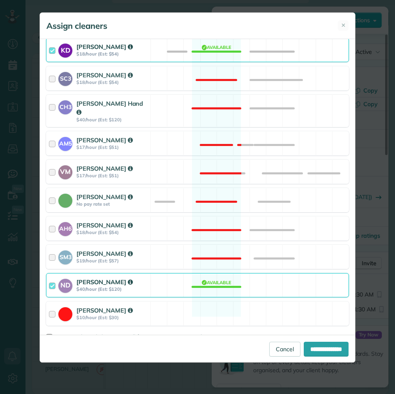
click at [49, 334] on div at bounding box center [49, 337] width 7 height 7
click at [328, 349] on input "**********" at bounding box center [326, 348] width 45 height 15
type input "**********"
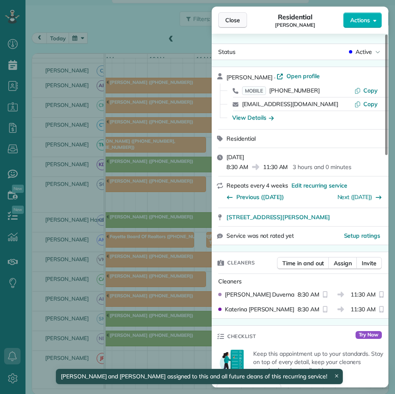
click at [235, 19] on span "Close" at bounding box center [232, 20] width 15 height 8
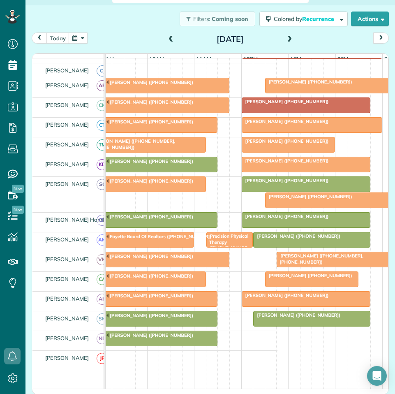
click at [318, 208] on div at bounding box center [329, 200] width 128 height 15
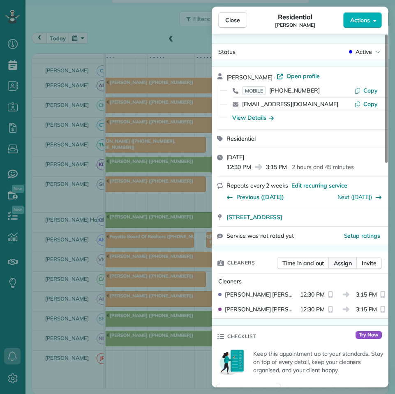
click at [347, 265] on span "Assign" at bounding box center [343, 263] width 18 height 8
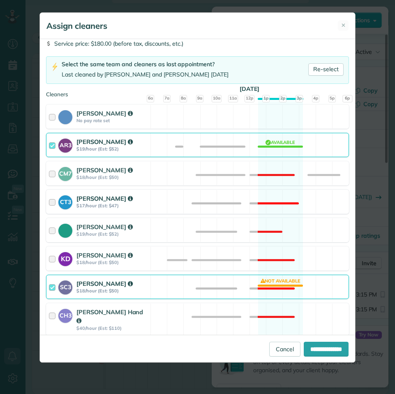
scroll to position [82, 0]
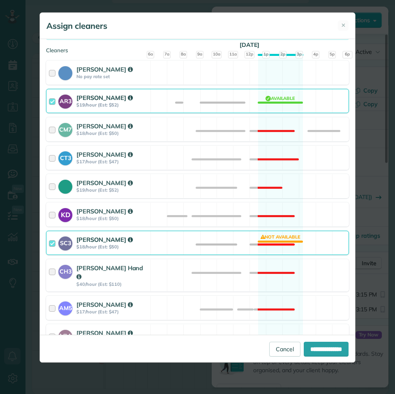
click at [274, 232] on div "SC3 Stephanie Cruz $18/hour (Est: $50) Not available" at bounding box center [197, 243] width 303 height 24
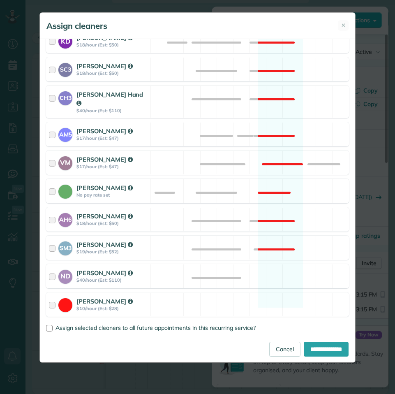
scroll to position [259, 0]
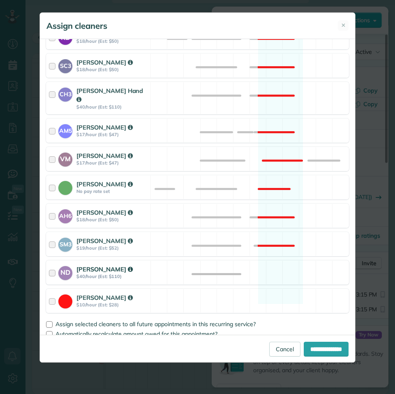
click at [270, 264] on div "ND Nathalie Duverna $40/hour (Est: $110) Available" at bounding box center [197, 272] width 303 height 24
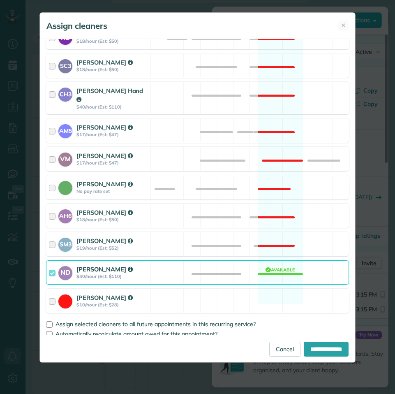
click at [274, 264] on div "ND Nathalie Duverna $40/hour (Est: $110) Available" at bounding box center [197, 272] width 303 height 24
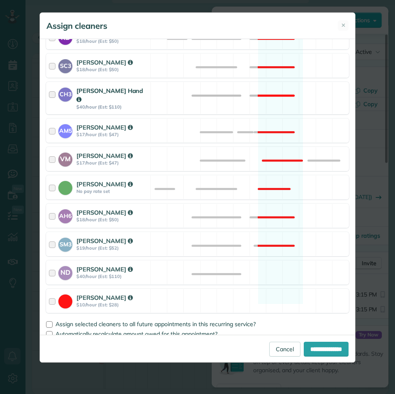
click at [276, 90] on div "CH3 Cortney Hand $40/hour (Est: $110) Not available" at bounding box center [197, 98] width 303 height 32
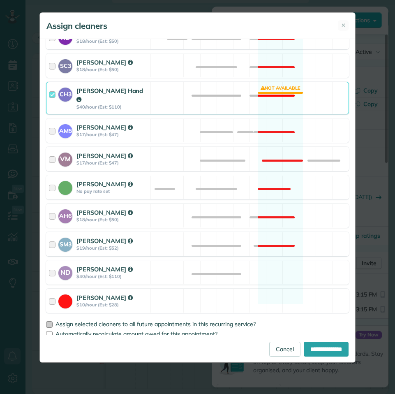
click at [48, 321] on div at bounding box center [49, 324] width 7 height 7
click at [324, 346] on input "**********" at bounding box center [326, 348] width 45 height 15
type input "**********"
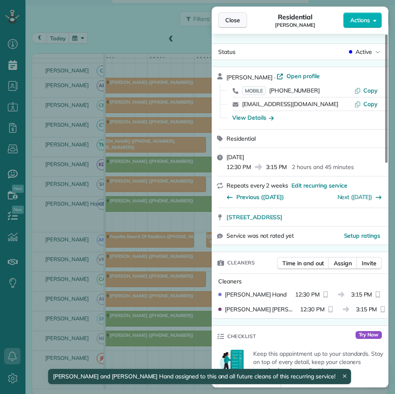
click at [236, 17] on span "Close" at bounding box center [232, 20] width 15 height 8
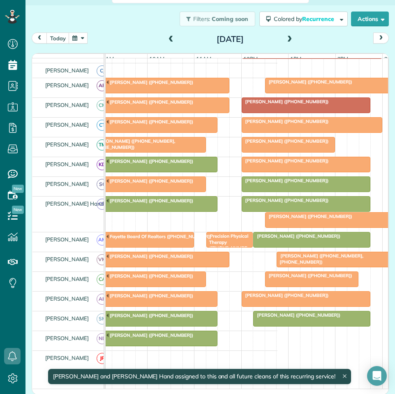
click at [303, 211] on div at bounding box center [306, 203] width 128 height 15
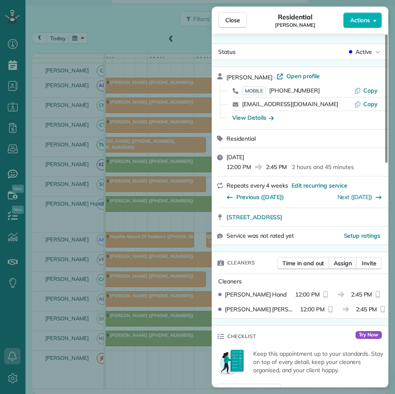
click at [344, 263] on span "Assign" at bounding box center [343, 263] width 18 height 8
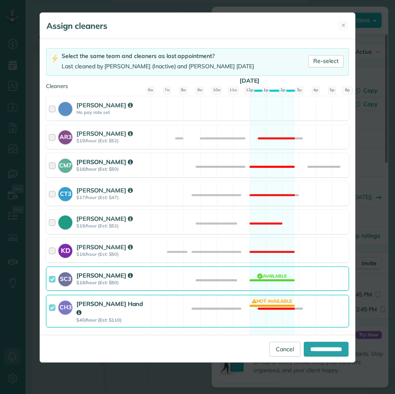
scroll to position [123, 0]
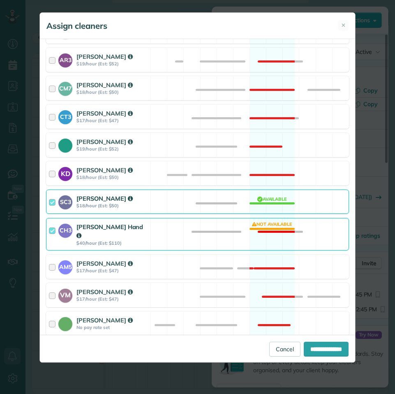
click at [275, 228] on div "CH3 Cortney Hand $40/hour (Est: $110) Not available" at bounding box center [197, 234] width 303 height 32
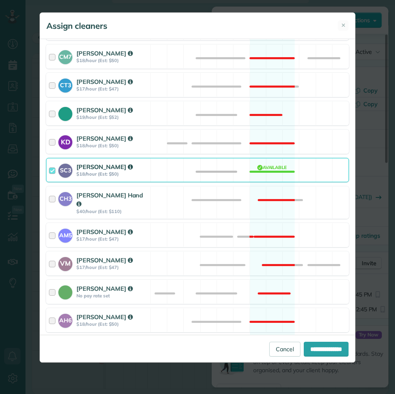
scroll to position [259, 0]
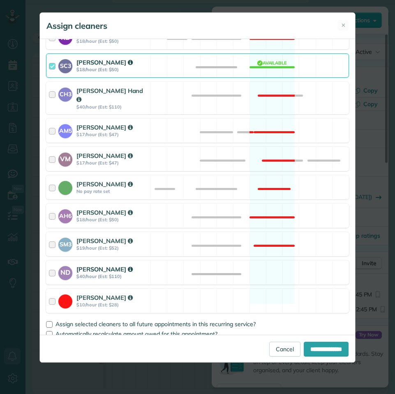
click at [270, 268] on div "ND Nathalie Duverna $40/hour (Est: $110) Available" at bounding box center [197, 272] width 303 height 24
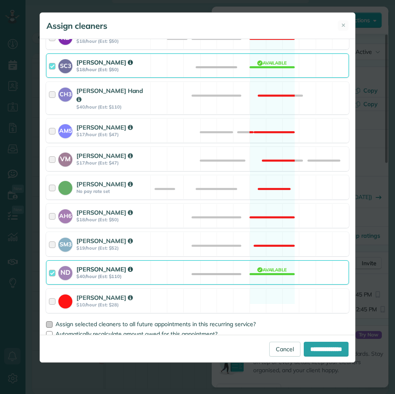
click at [53, 321] on label "Assign selected cleaners to all future appointments in this recurring service?" at bounding box center [197, 324] width 303 height 6
click at [316, 350] on input "**********" at bounding box center [326, 348] width 45 height 15
type input "**********"
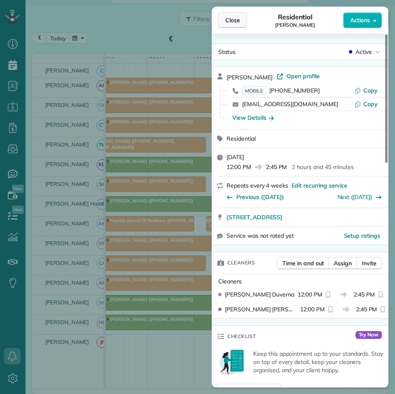
click at [231, 22] on span "Close" at bounding box center [232, 20] width 15 height 8
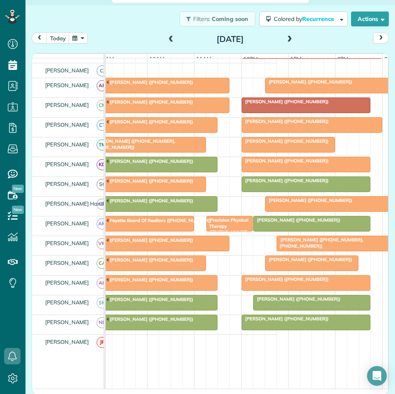
click at [288, 38] on span at bounding box center [289, 39] width 9 height 7
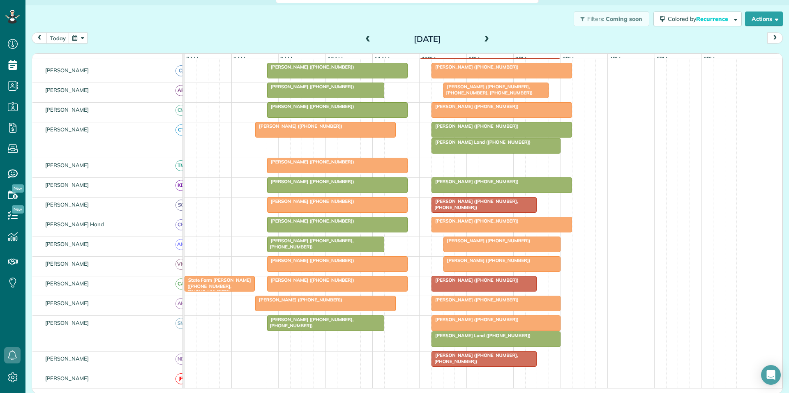
scroll to position [111, 0]
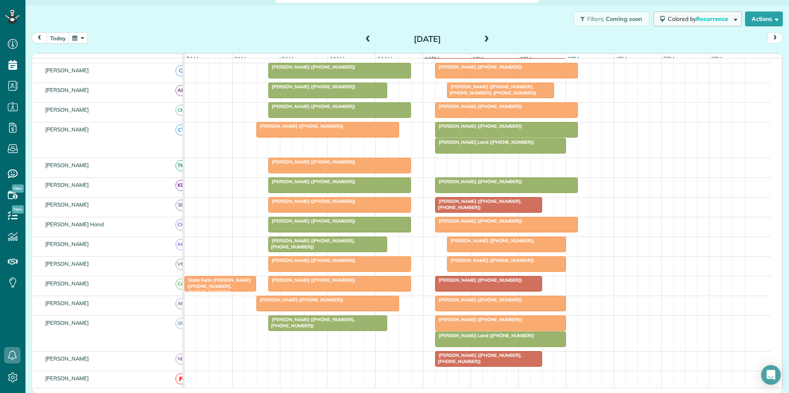
click at [679, 17] on span "Colored by Recurrence" at bounding box center [699, 18] width 63 height 7
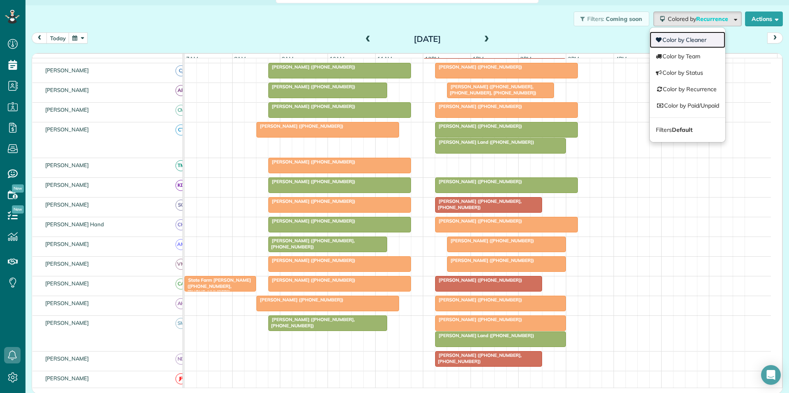
click at [681, 36] on link "Color by Cleaner" at bounding box center [688, 40] width 76 height 16
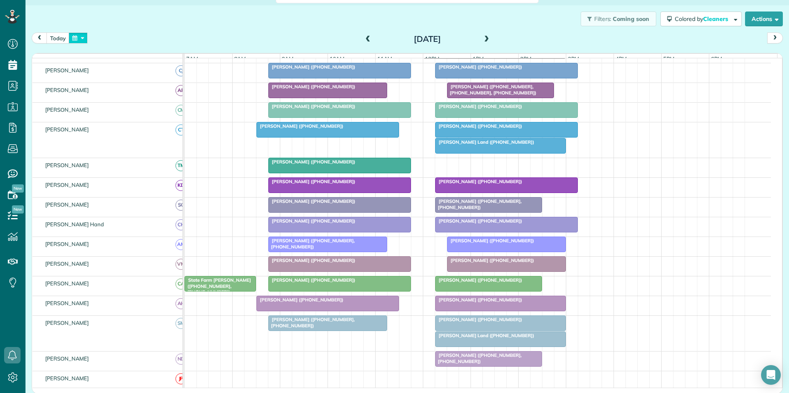
click at [83, 37] on button "button" at bounding box center [78, 37] width 19 height 11
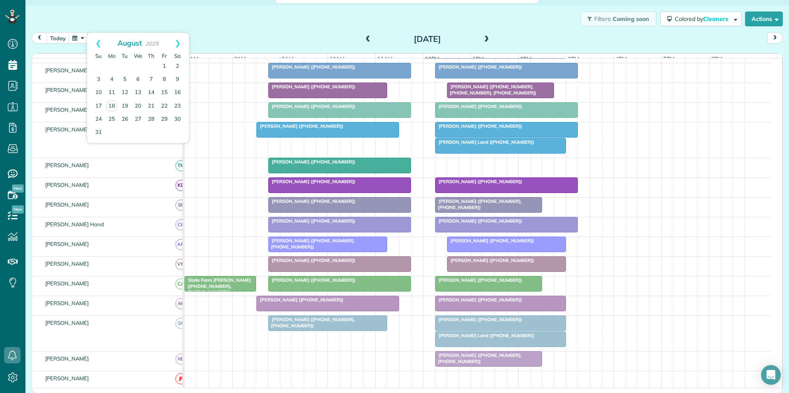
click at [110, 132] on td at bounding box center [111, 132] width 13 height 13
click at [151, 104] on link "21" at bounding box center [151, 106] width 13 height 13
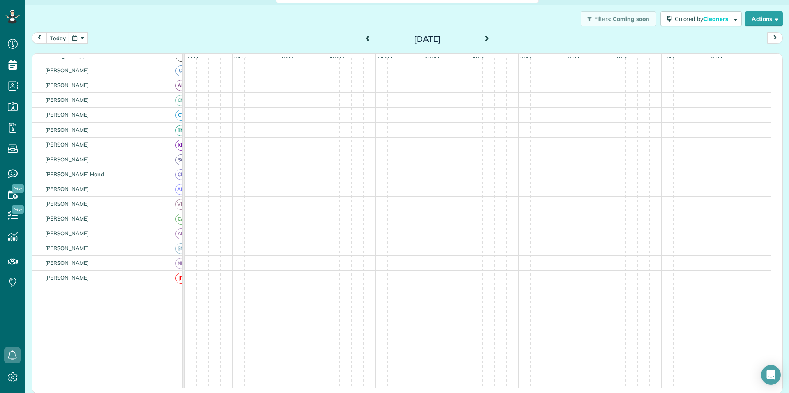
scroll to position [95, 0]
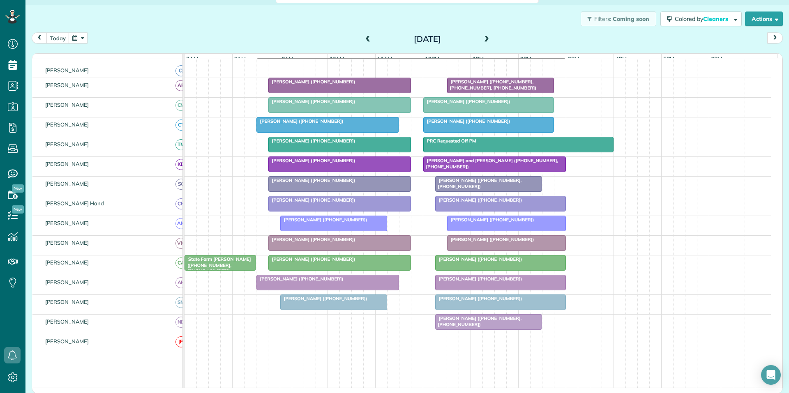
click at [86, 37] on button "button" at bounding box center [78, 37] width 19 height 11
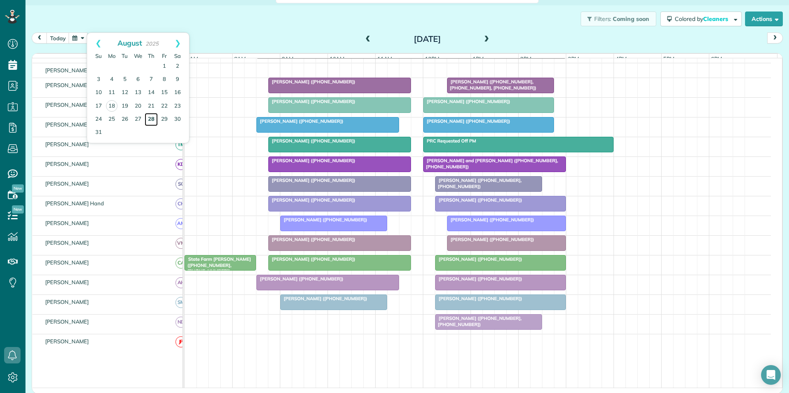
click at [152, 118] on link "28" at bounding box center [151, 119] width 13 height 13
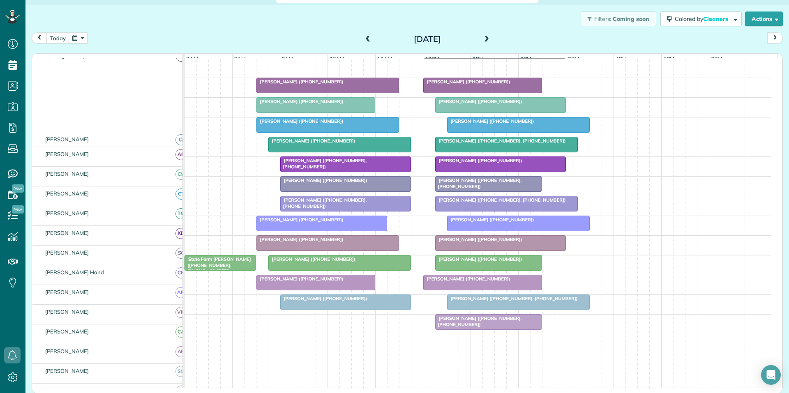
scroll to position [111, 0]
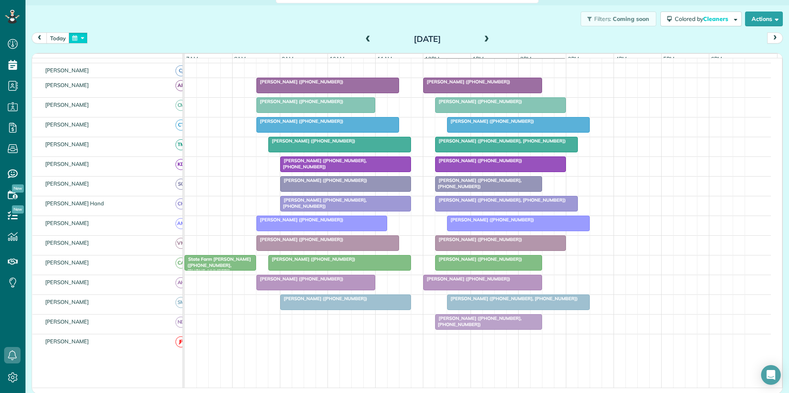
click at [79, 36] on button "button" at bounding box center [78, 37] width 19 height 11
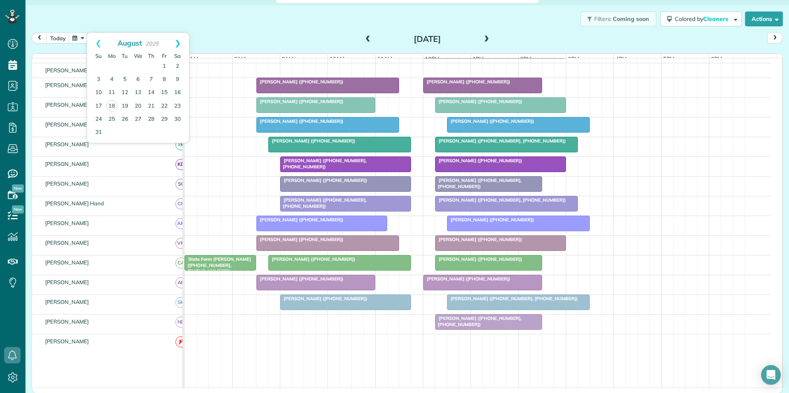
click at [180, 42] on link "Next" at bounding box center [177, 43] width 23 height 21
click at [152, 63] on link "4" at bounding box center [151, 66] width 13 height 13
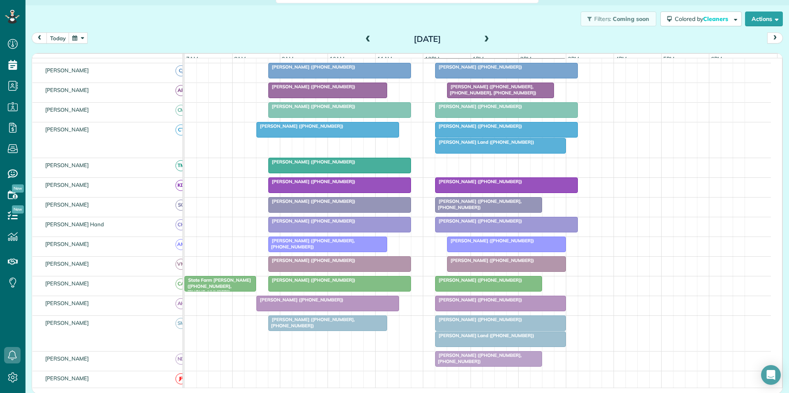
click at [511, 70] on div "[PERSON_NAME] ([PHONE_NUMBER])" at bounding box center [507, 67] width 138 height 6
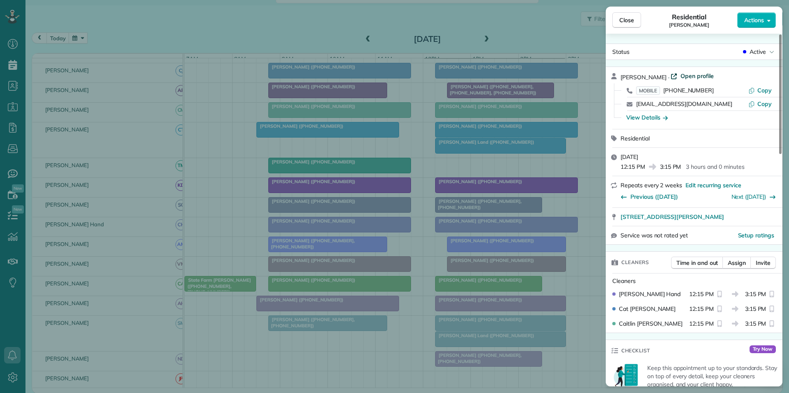
click at [695, 79] on span "Open profile" at bounding box center [697, 76] width 33 height 8
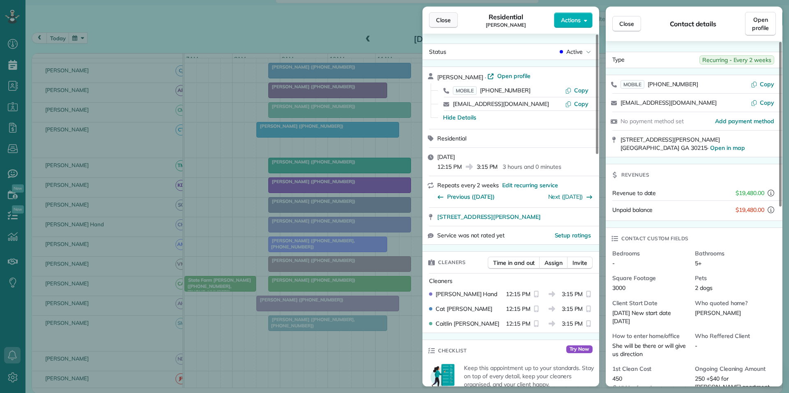
click at [442, 21] on span "Close" at bounding box center [443, 20] width 15 height 8
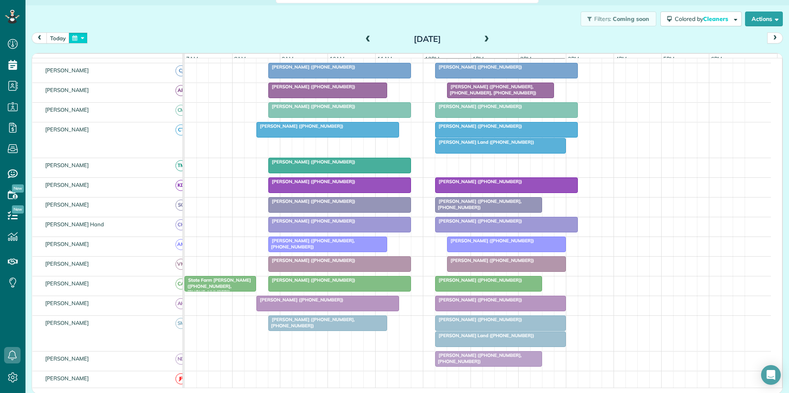
click at [76, 37] on button "button" at bounding box center [78, 37] width 19 height 11
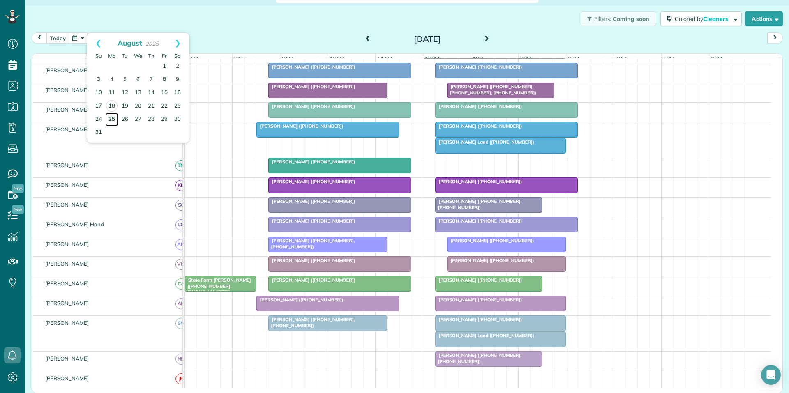
click at [113, 117] on link "25" at bounding box center [111, 119] width 13 height 13
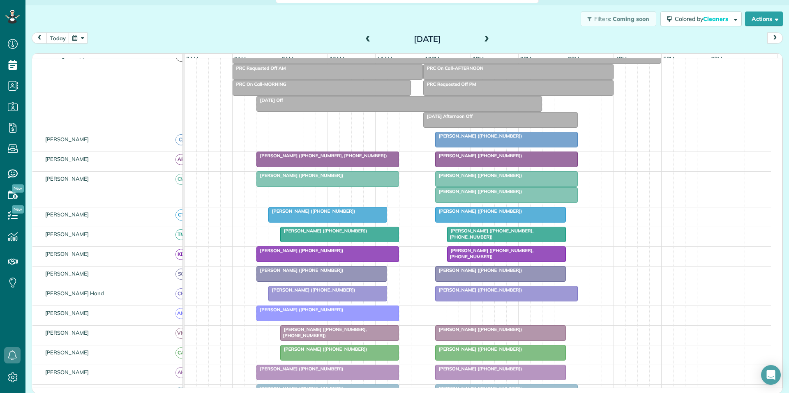
scroll to position [111, 0]
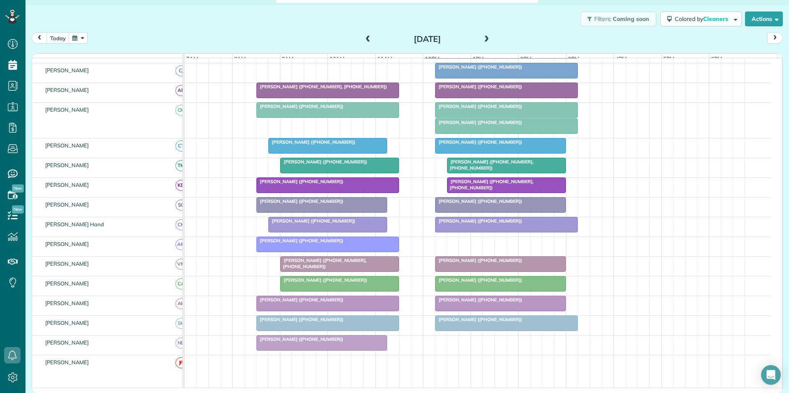
click at [489, 232] on div at bounding box center [507, 224] width 142 height 15
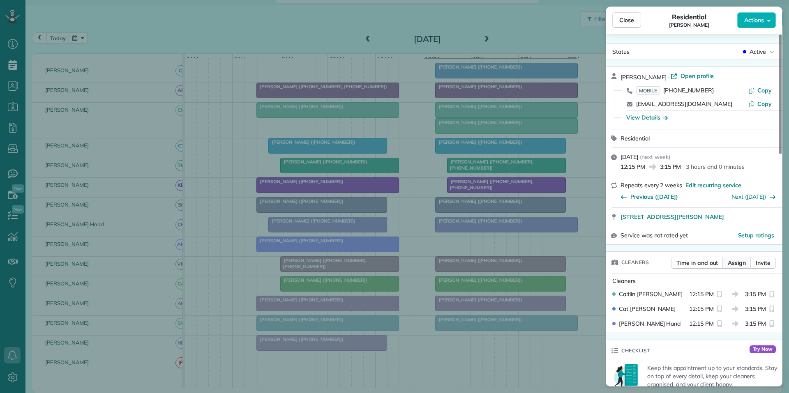
click at [739, 262] on span "Assign" at bounding box center [737, 263] width 18 height 8
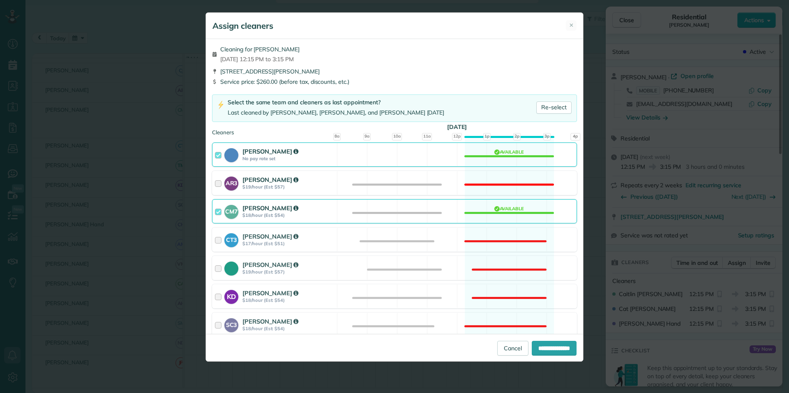
click at [507, 173] on div "AR3 Amy Reid $19/hour (Est: $57) Not available" at bounding box center [394, 183] width 365 height 24
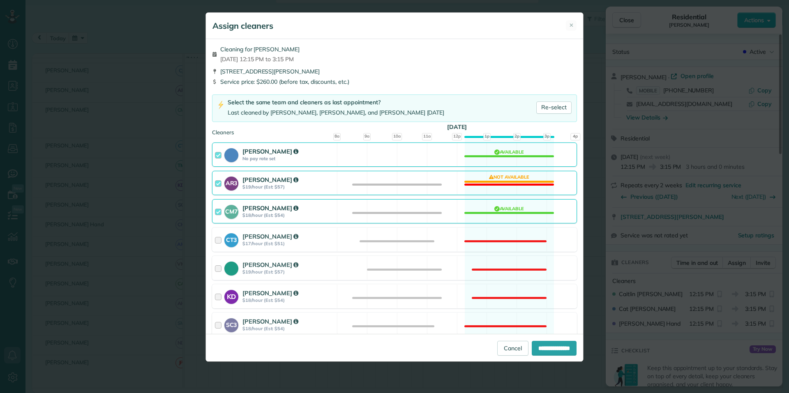
click at [510, 152] on div "Cat Jacobson No pay rate set Available" at bounding box center [394, 155] width 365 height 24
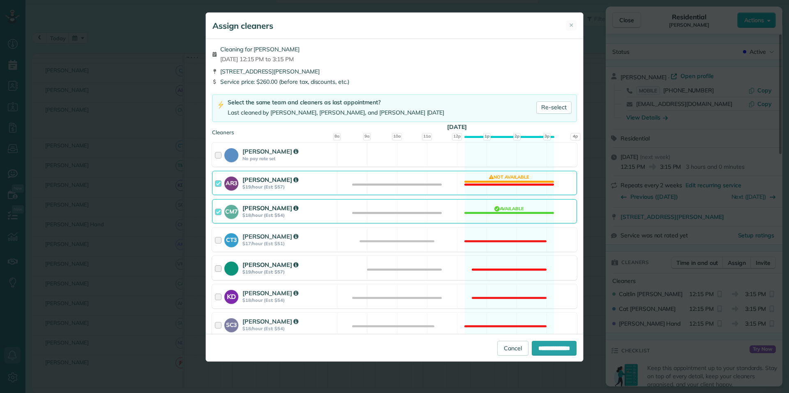
scroll to position [205, 0]
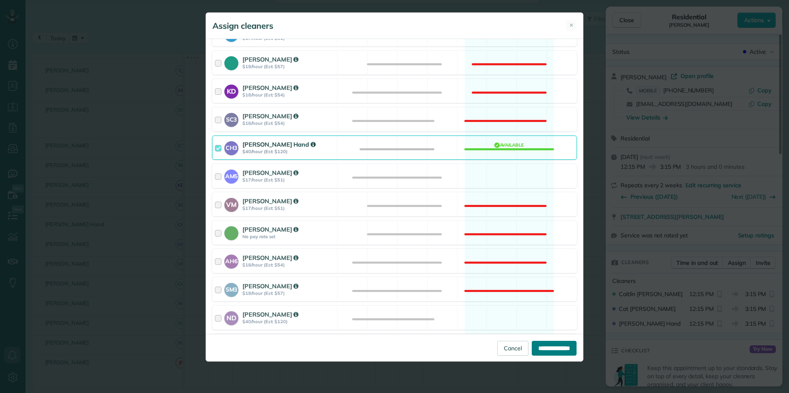
click at [550, 348] on input "**********" at bounding box center [554, 348] width 45 height 15
type input "**********"
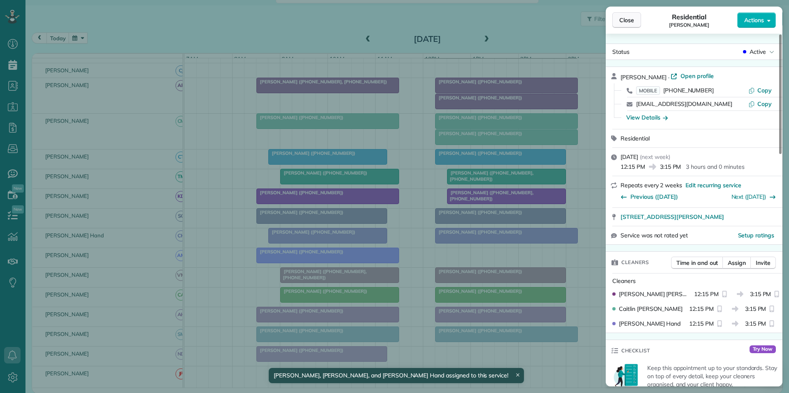
click at [620, 16] on span "Close" at bounding box center [626, 20] width 15 height 8
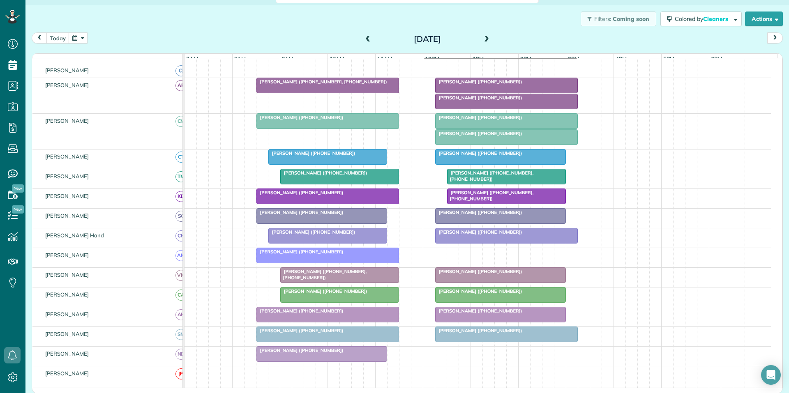
click at [514, 108] on div at bounding box center [507, 101] width 142 height 15
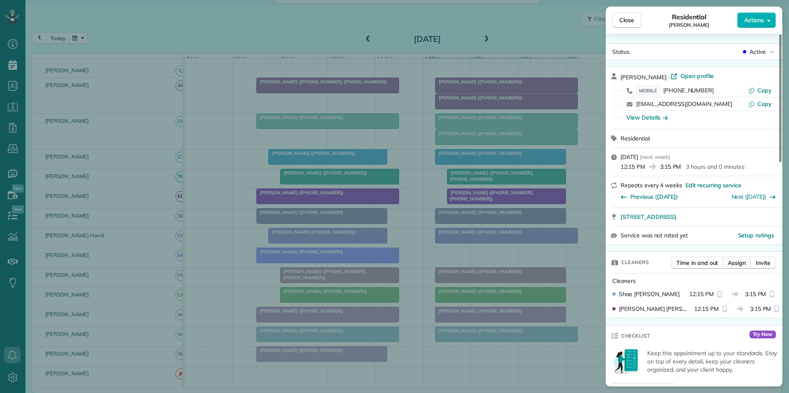
click at [738, 264] on span "Assign" at bounding box center [737, 263] width 18 height 8
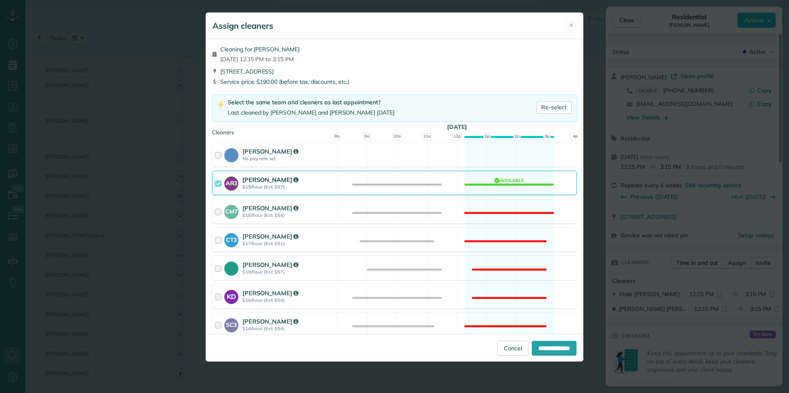
click at [509, 182] on div "AR3 Amy Reid $19/hour (Est: $57) Available" at bounding box center [394, 183] width 365 height 24
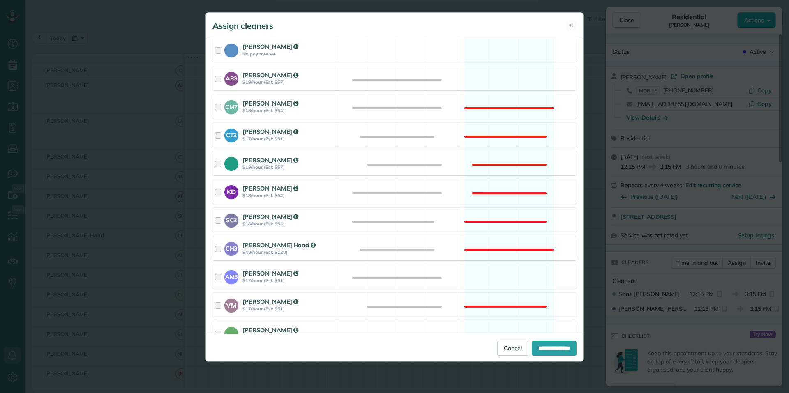
scroll to position [205, 0]
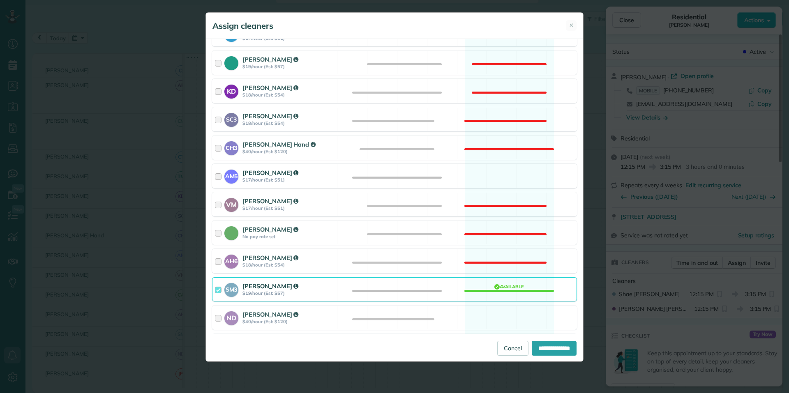
click at [501, 175] on div "AM5 Amanda Minix $17/hour (Est: $51) Available" at bounding box center [394, 176] width 365 height 24
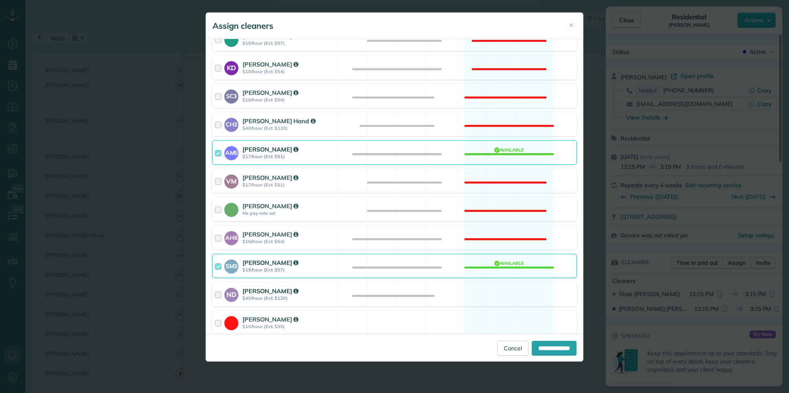
scroll to position [260, 0]
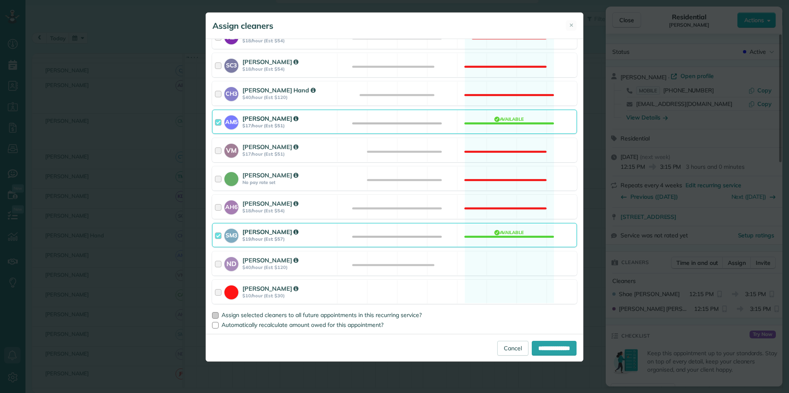
click at [215, 313] on div at bounding box center [215, 315] width 7 height 7
click at [551, 348] on input "**********" at bounding box center [554, 348] width 45 height 15
type input "**********"
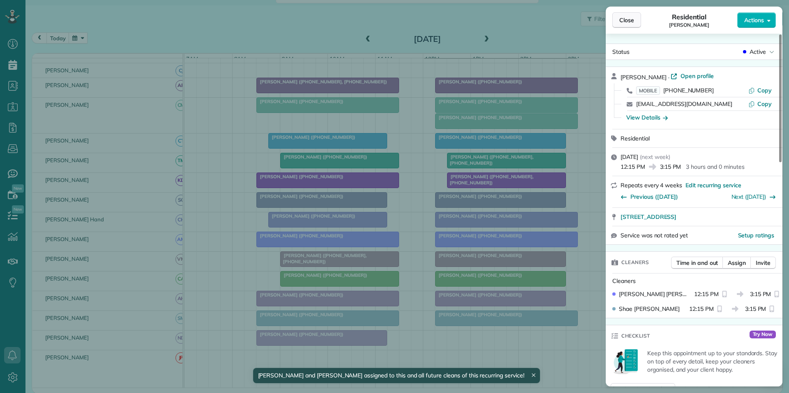
click at [637, 22] on button "Close" at bounding box center [626, 20] width 29 height 16
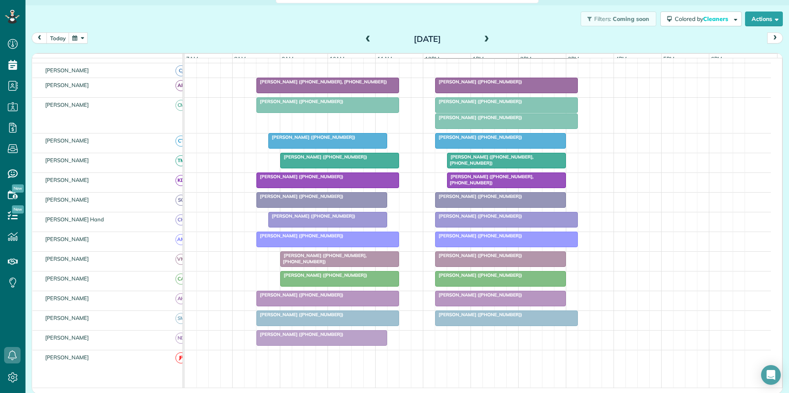
click at [490, 278] on div "[PERSON_NAME] ([PHONE_NUMBER])" at bounding box center [501, 275] width 126 height 6
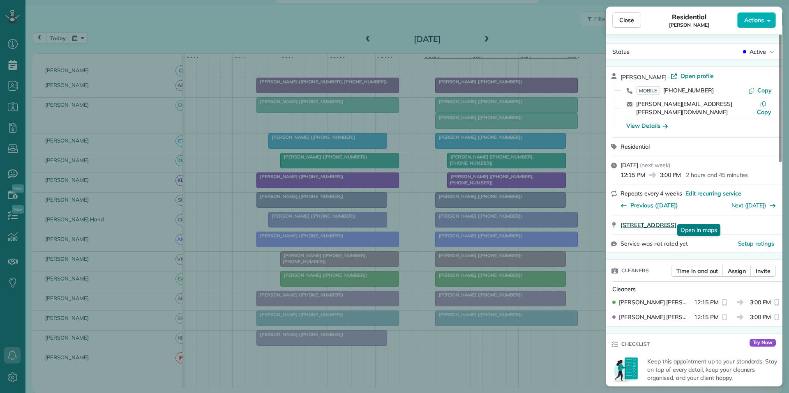
click at [676, 221] on span "155 Harbor Lakes Way Fayetteville GA 30215" at bounding box center [649, 225] width 56 height 8
click at [622, 16] on span "Close" at bounding box center [626, 20] width 15 height 8
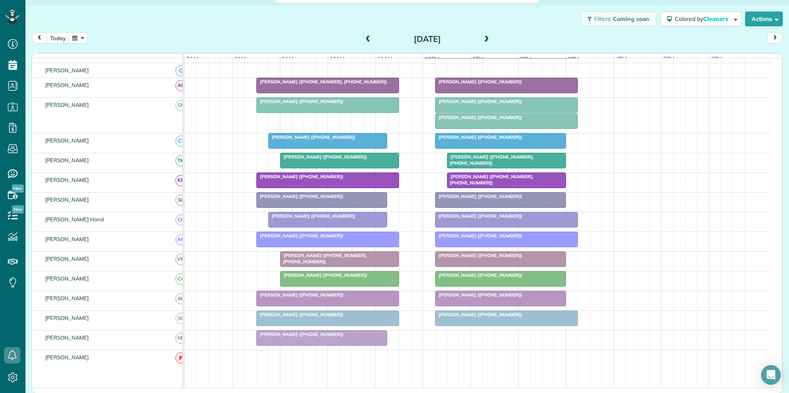
click at [499, 104] on span "[PERSON_NAME] ([PHONE_NUMBER])" at bounding box center [479, 102] width 88 height 6
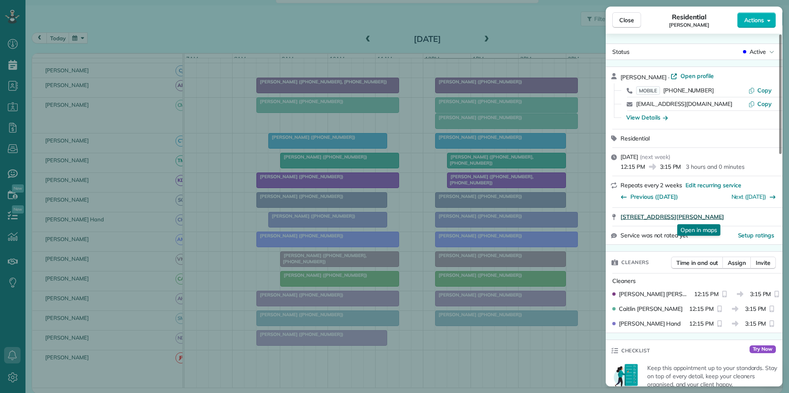
click at [697, 215] on span "[STREET_ADDRESS][PERSON_NAME]" at bounding box center [673, 217] width 104 height 8
click at [623, 23] on span "Close" at bounding box center [626, 20] width 15 height 8
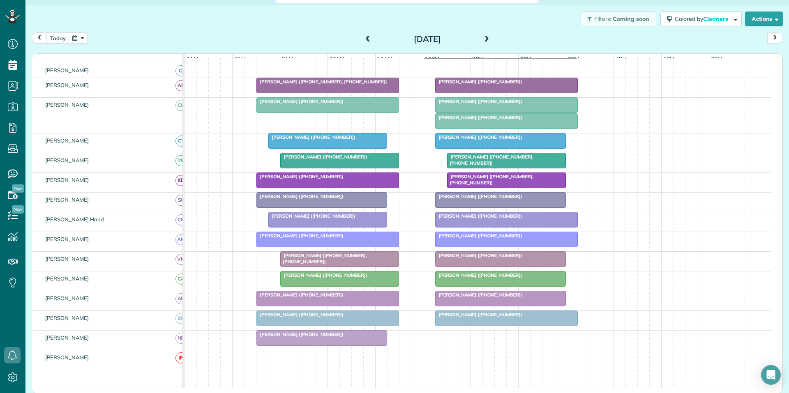
click at [74, 39] on button "button" at bounding box center [78, 37] width 19 height 11
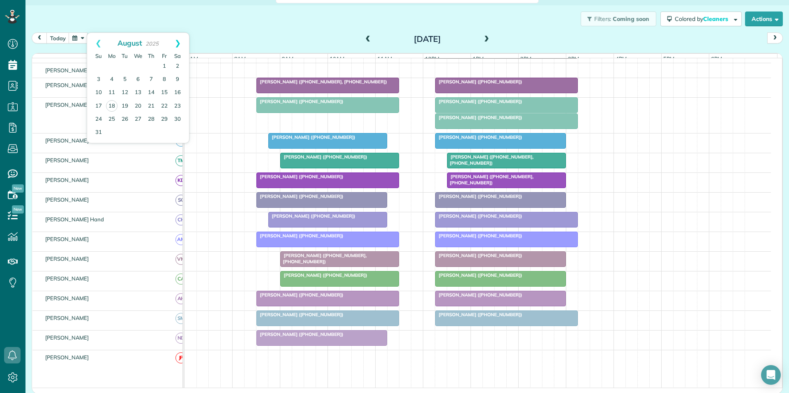
click at [179, 41] on link "Next" at bounding box center [177, 43] width 23 height 21
click at [110, 80] on link "8" at bounding box center [111, 79] width 13 height 13
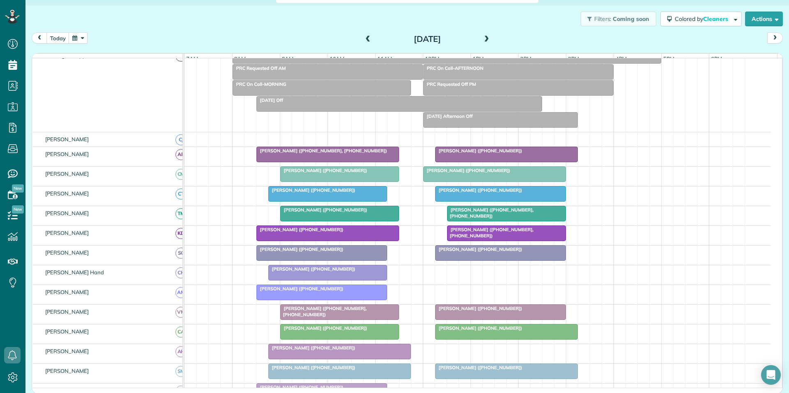
scroll to position [111, 0]
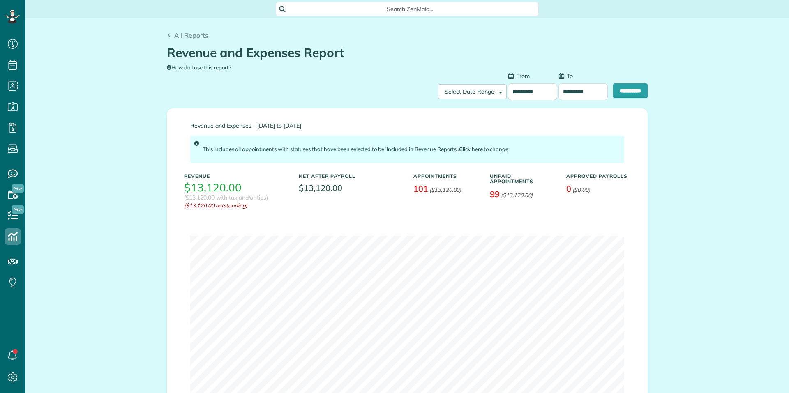
scroll to position [4, 4]
type input "**********"
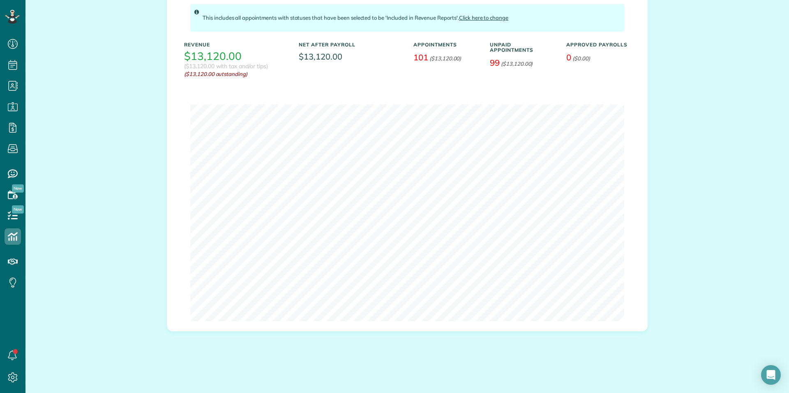
scroll to position [8, 0]
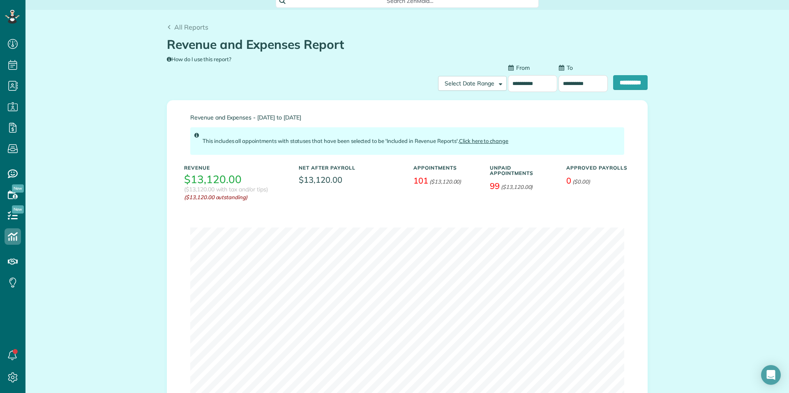
click at [514, 80] on input "**********" at bounding box center [532, 83] width 49 height 17
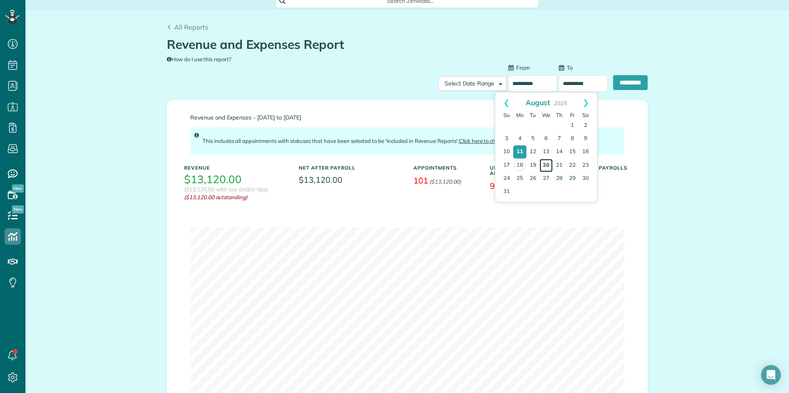
click at [549, 164] on link "20" at bounding box center [546, 165] width 13 height 13
type input "**********"
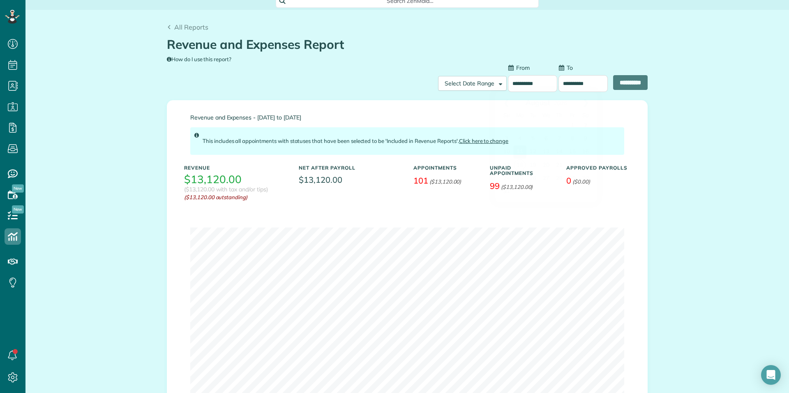
scroll to position [0, 0]
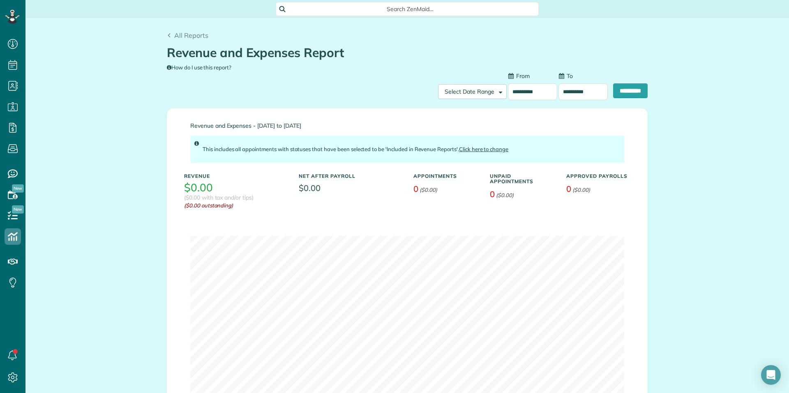
click at [571, 91] on input "**********" at bounding box center [582, 91] width 49 height 17
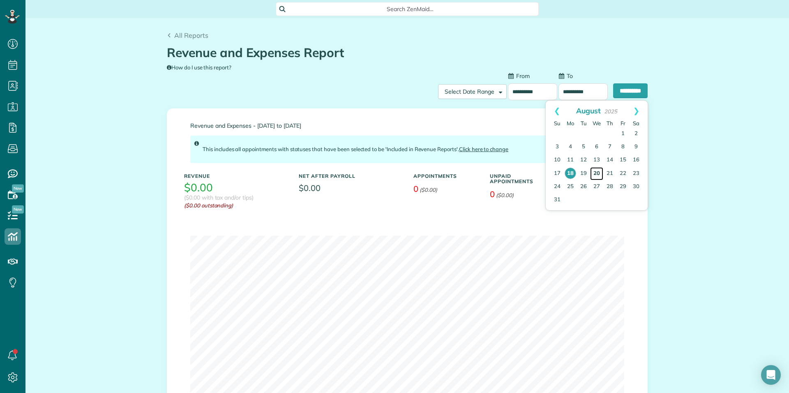
click at [598, 169] on link "20" at bounding box center [596, 173] width 13 height 13
type input "**********"
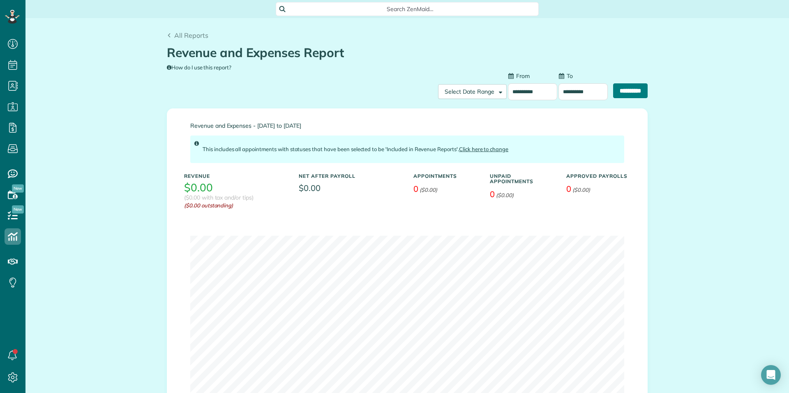
click at [623, 88] on input "**********" at bounding box center [630, 90] width 35 height 15
click at [622, 90] on input "**********" at bounding box center [630, 90] width 35 height 15
click at [519, 88] on input "**********" at bounding box center [532, 91] width 49 height 17
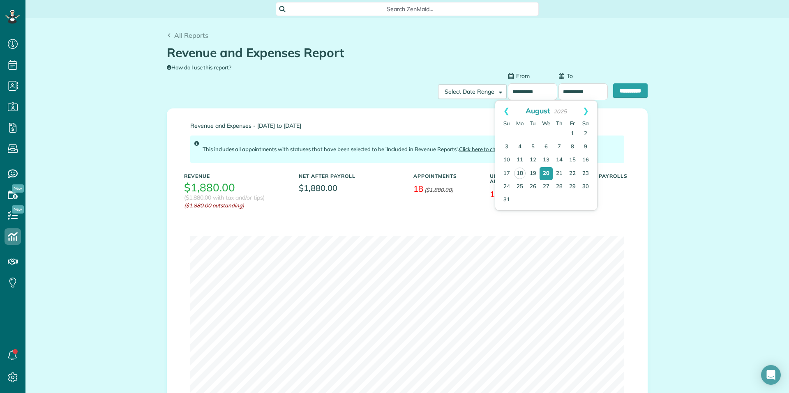
click at [519, 88] on input "**********" at bounding box center [532, 91] width 49 height 17
click at [467, 95] on span "Select Date Range" at bounding box center [470, 91] width 50 height 7
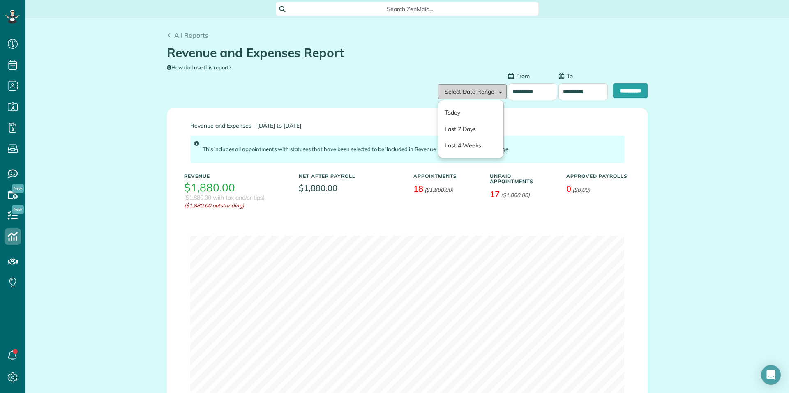
click at [468, 93] on span "Select Date Range" at bounding box center [470, 91] width 50 height 7
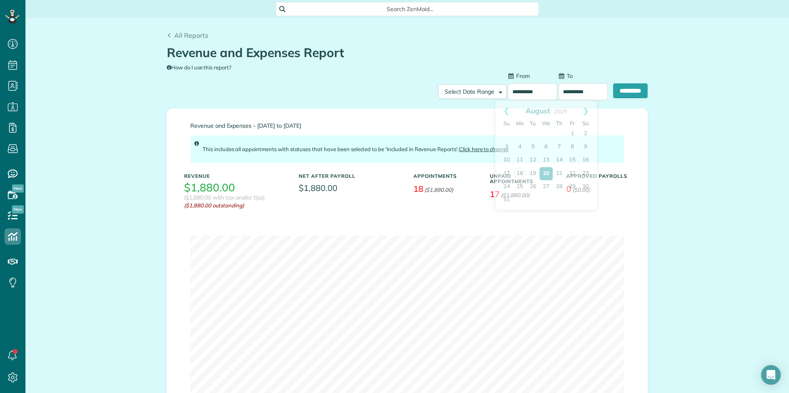
click at [518, 90] on input "**********" at bounding box center [532, 91] width 49 height 17
click at [549, 169] on link "20" at bounding box center [546, 173] width 13 height 13
click at [578, 89] on input "**********" at bounding box center [582, 91] width 49 height 17
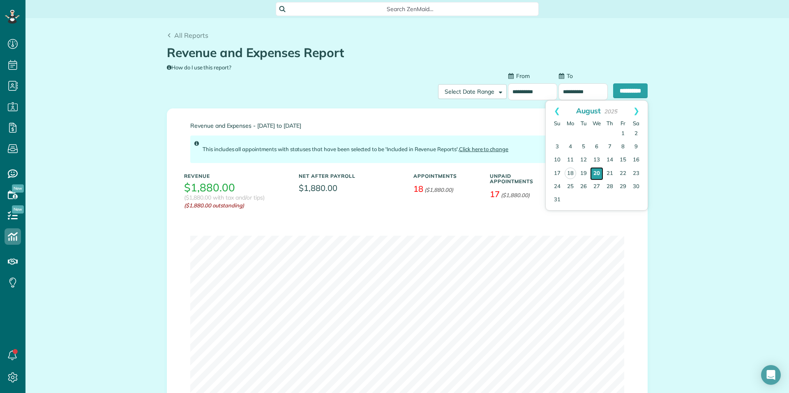
click at [598, 172] on link "20" at bounding box center [596, 173] width 13 height 13
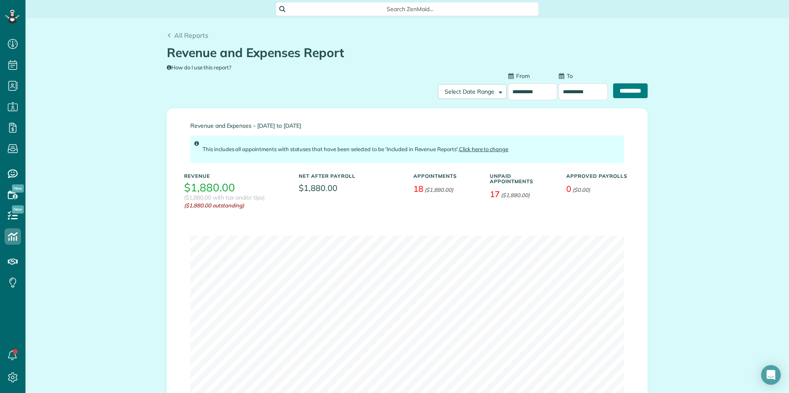
click at [625, 90] on input "**********" at bounding box center [630, 90] width 35 height 15
click at [718, 196] on div "**********" at bounding box center [407, 271] width 764 height 507
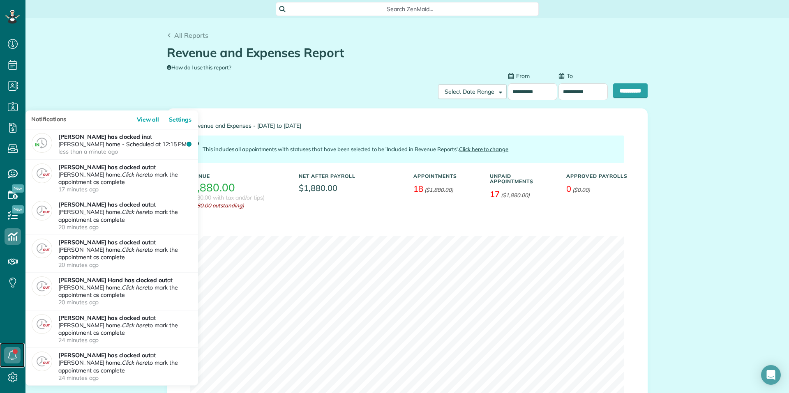
click at [10, 354] on use at bounding box center [12, 356] width 9 height 10
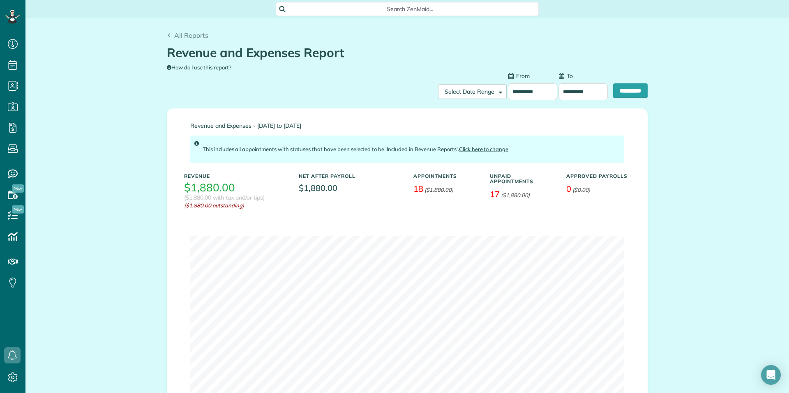
click at [120, 80] on div "**********" at bounding box center [407, 271] width 764 height 507
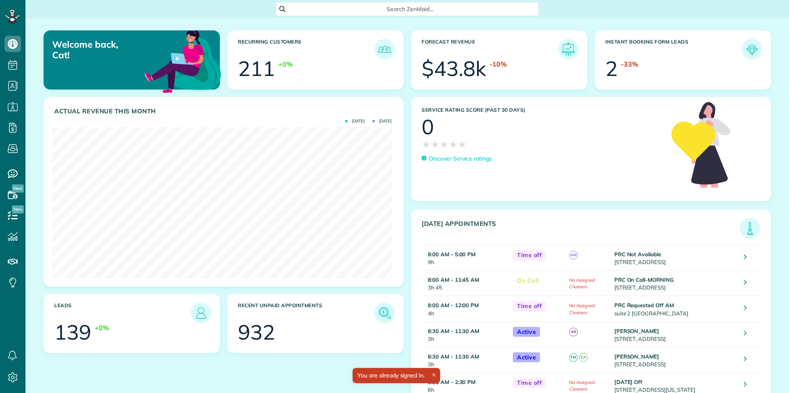
scroll to position [151, 339]
click at [14, 233] on icon at bounding box center [13, 236] width 16 height 16
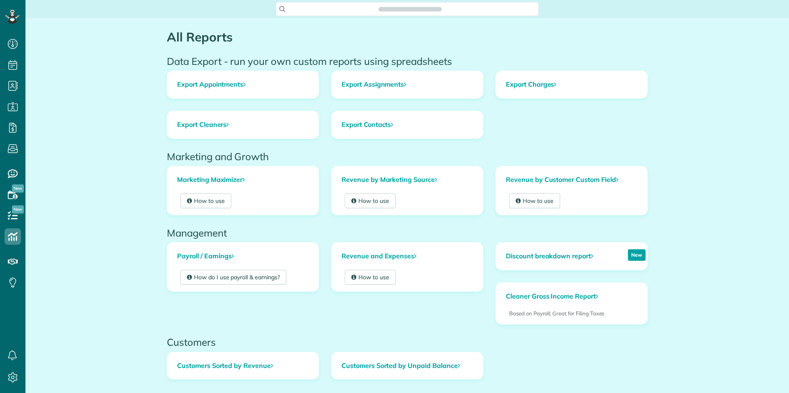
scroll to position [4, 4]
click at [390, 254] on link "Revenue and Expenses" at bounding box center [407, 256] width 151 height 27
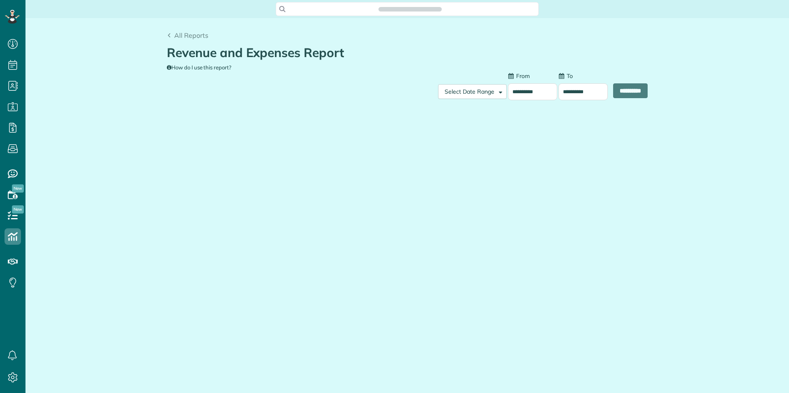
scroll to position [4, 4]
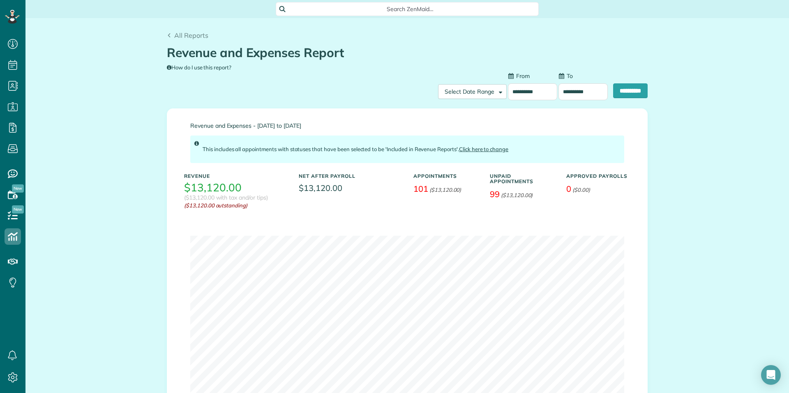
type input "**********"
click at [517, 90] on input "**********" at bounding box center [532, 91] width 49 height 17
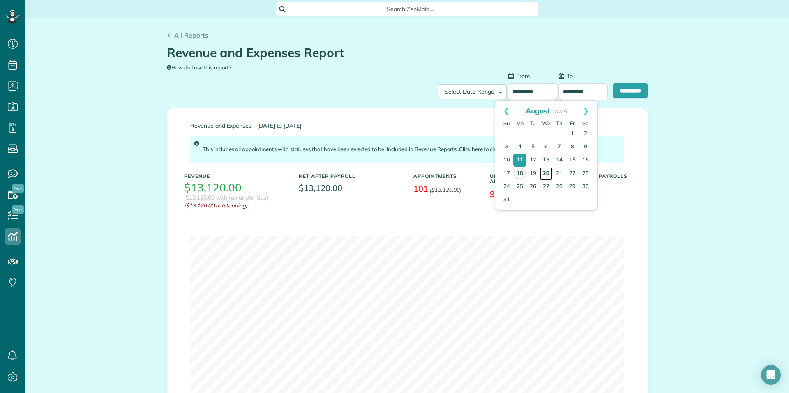
click at [545, 172] on link "20" at bounding box center [546, 173] width 13 height 13
type input "**********"
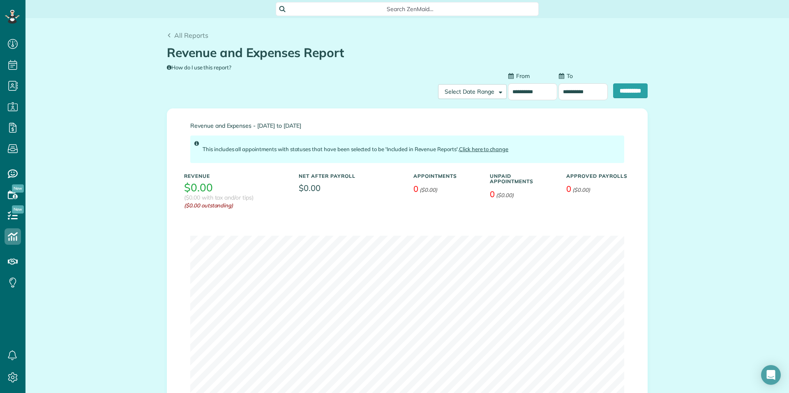
click at [565, 89] on input "**********" at bounding box center [582, 91] width 49 height 17
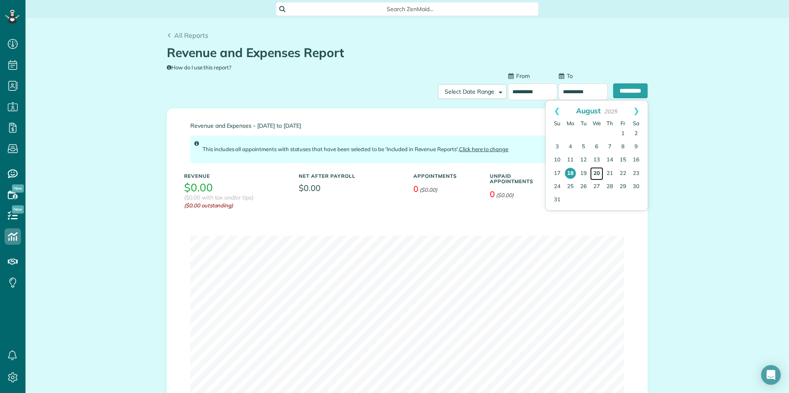
click at [600, 172] on link "20" at bounding box center [596, 173] width 13 height 13
type input "**********"
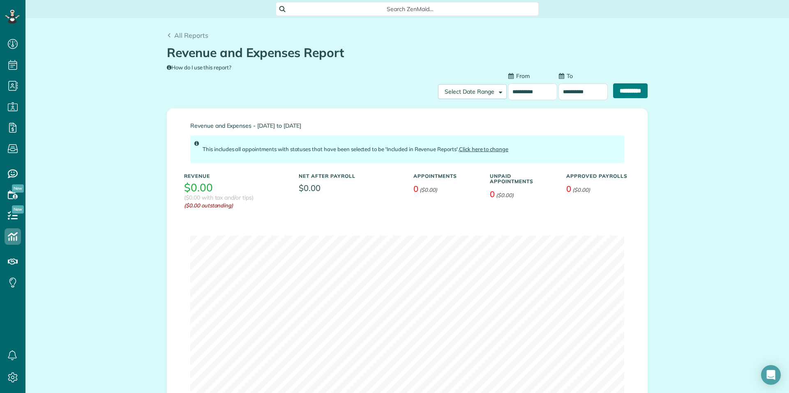
click at [635, 88] on input "**********" at bounding box center [630, 90] width 35 height 15
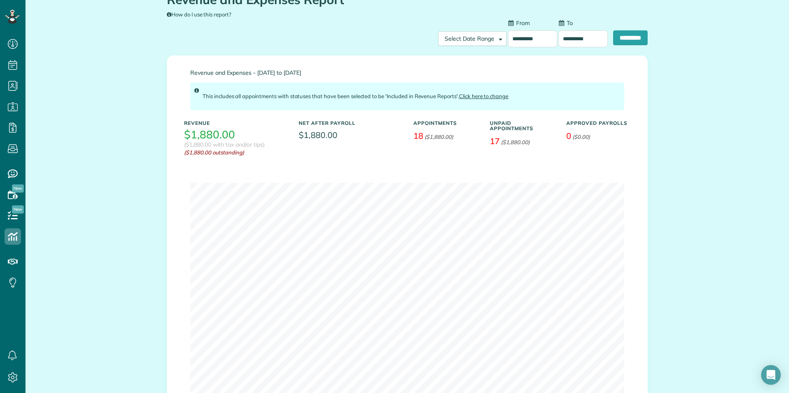
scroll to position [0, 0]
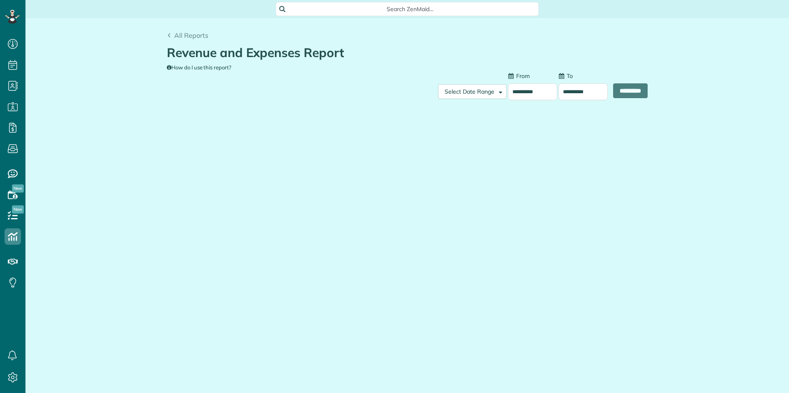
scroll to position [4, 4]
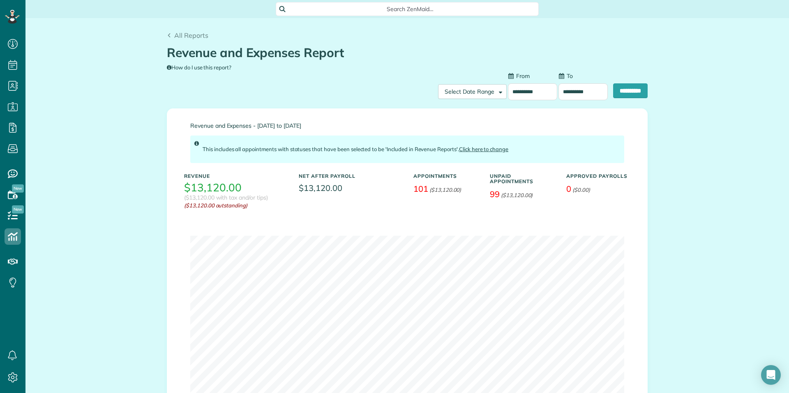
type input "**********"
click at [524, 93] on input "**********" at bounding box center [532, 91] width 49 height 17
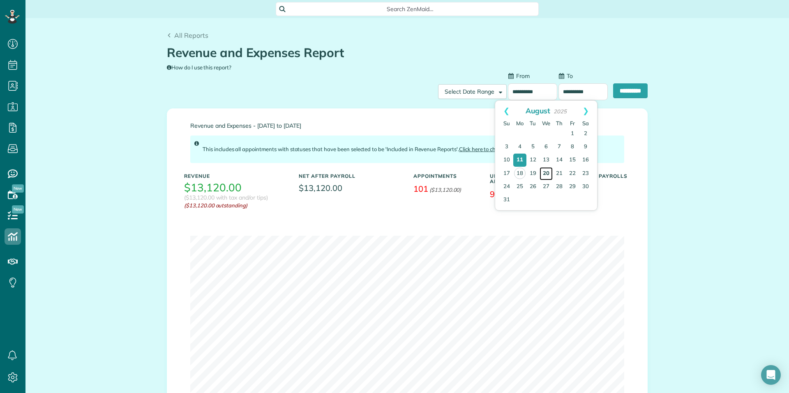
click at [546, 172] on link "20" at bounding box center [546, 173] width 13 height 13
type input "**********"
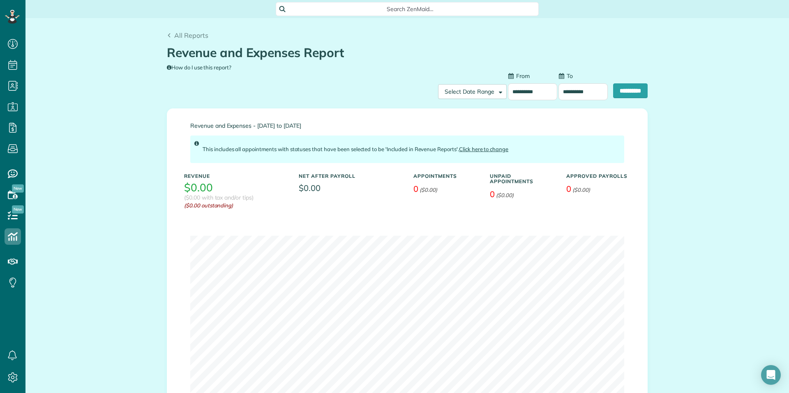
click at [575, 90] on input "**********" at bounding box center [582, 91] width 49 height 17
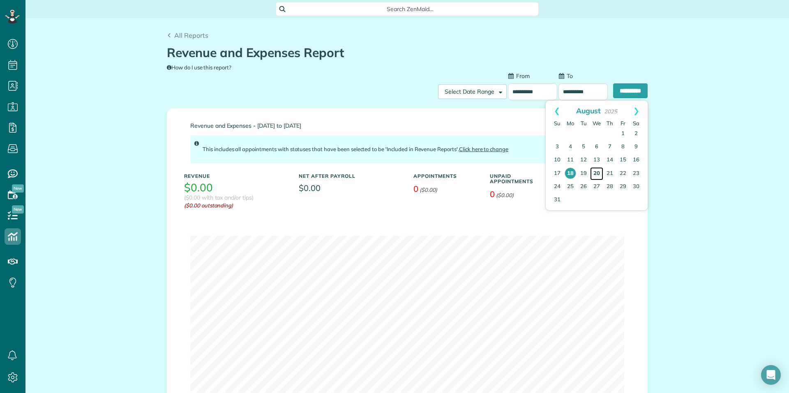
click at [599, 171] on link "20" at bounding box center [596, 173] width 13 height 13
type input "**********"
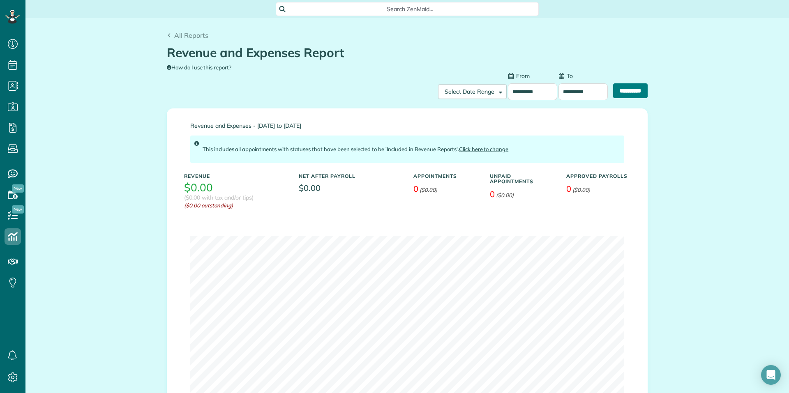
click at [623, 92] on input "**********" at bounding box center [630, 90] width 35 height 15
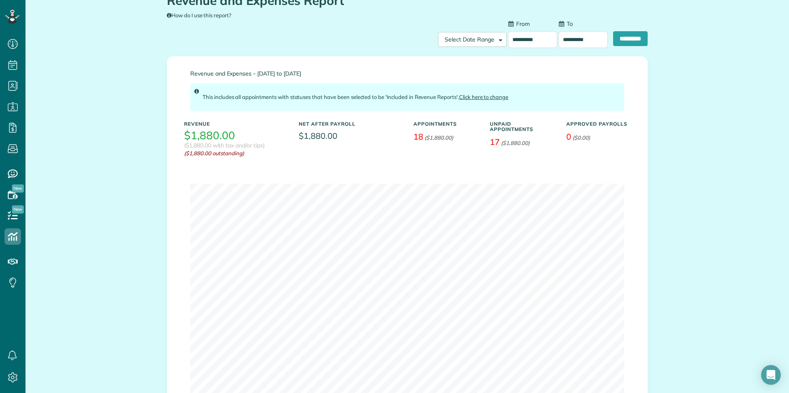
scroll to position [0, 0]
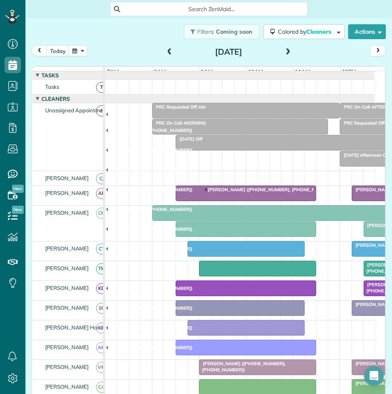
scroll to position [95, 105]
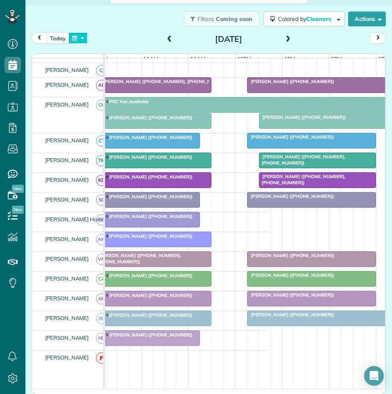
click at [83, 38] on button "button" at bounding box center [78, 37] width 19 height 11
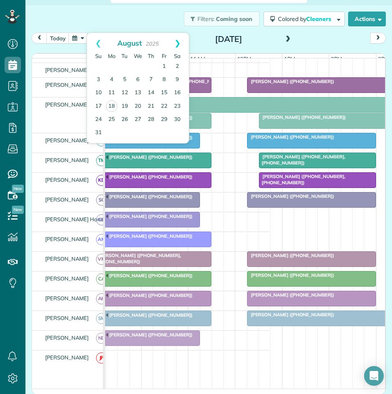
click at [176, 43] on link "Next" at bounding box center [177, 43] width 23 height 21
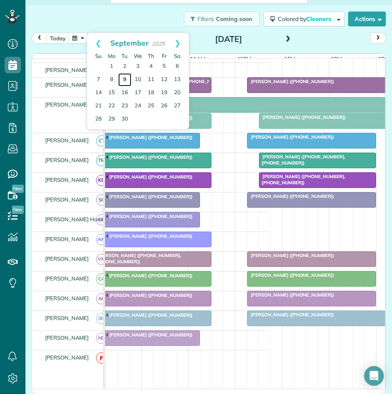
click at [125, 77] on link "9" at bounding box center [124, 79] width 13 height 13
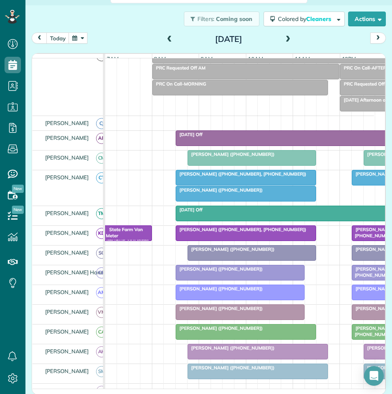
scroll to position [95, 0]
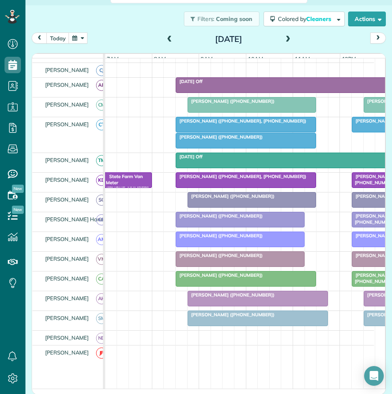
click at [286, 38] on span at bounding box center [288, 39] width 9 height 7
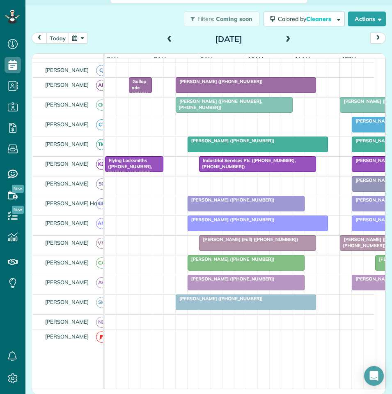
click at [286, 38] on span at bounding box center [288, 39] width 9 height 7
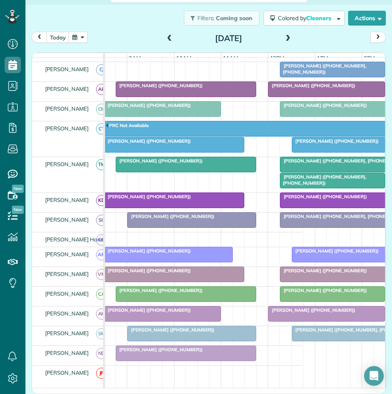
scroll to position [0, 78]
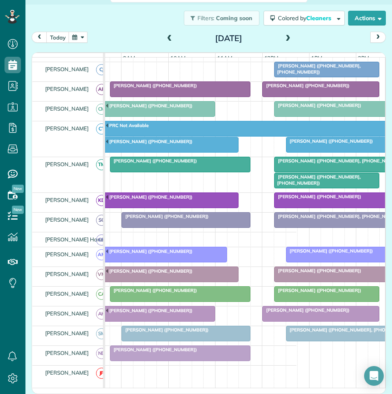
click at [165, 36] on span at bounding box center [169, 38] width 9 height 7
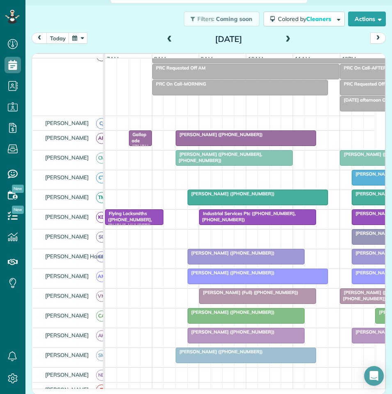
scroll to position [95, 0]
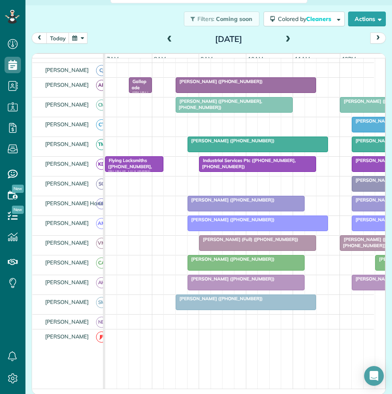
click at [284, 37] on span at bounding box center [288, 39] width 9 height 7
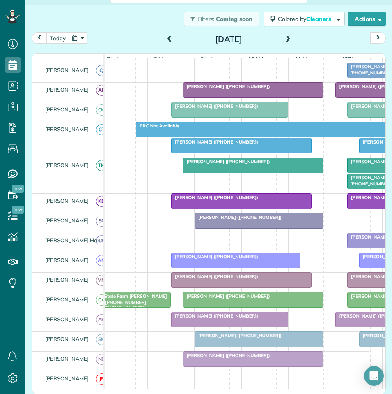
scroll to position [0, 0]
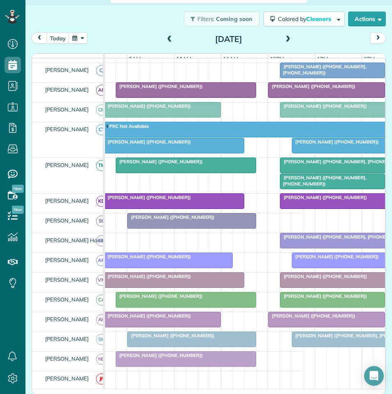
click at [286, 37] on span at bounding box center [288, 39] width 9 height 7
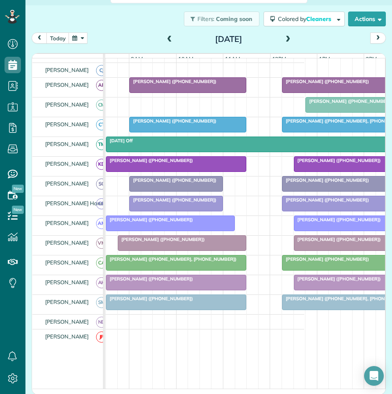
scroll to position [95, 67]
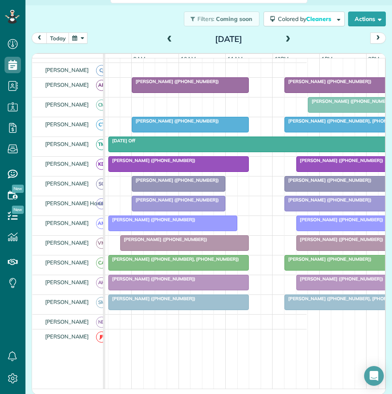
click at [77, 37] on button "button" at bounding box center [78, 37] width 19 height 11
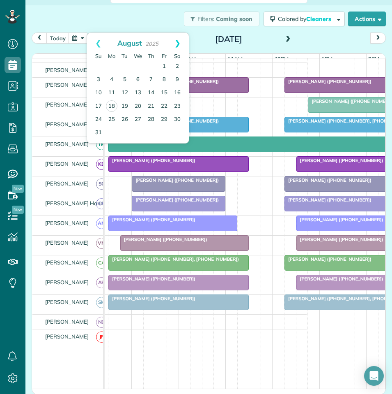
click at [179, 42] on link "Next" at bounding box center [177, 43] width 23 height 21
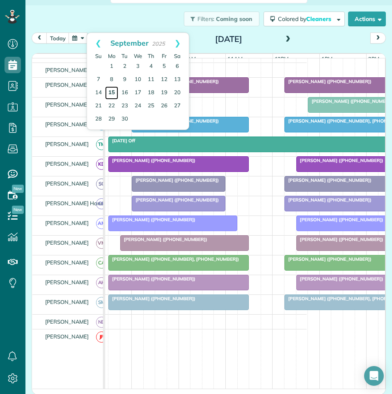
click at [111, 90] on link "15" at bounding box center [111, 92] width 13 height 13
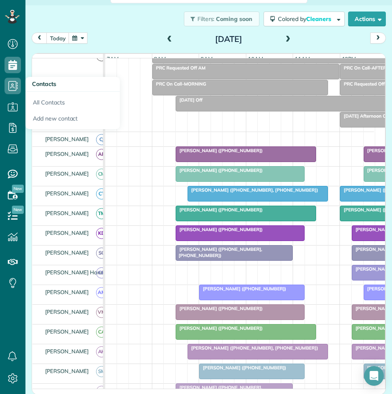
scroll to position [111, 0]
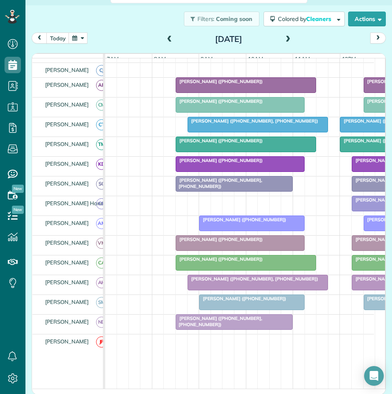
click at [284, 39] on span at bounding box center [288, 39] width 9 height 7
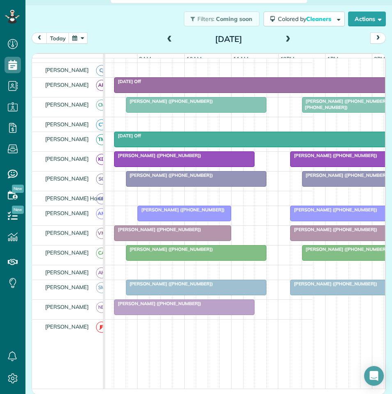
scroll to position [0, 63]
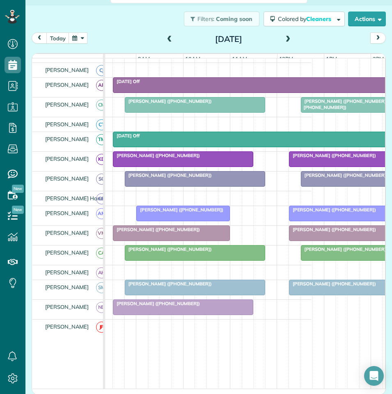
click at [286, 36] on span at bounding box center [288, 39] width 9 height 7
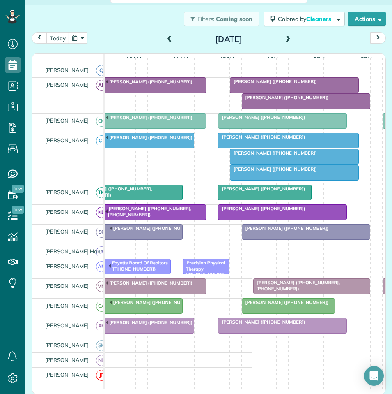
scroll to position [0, 131]
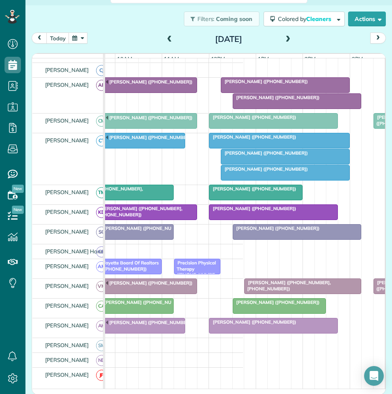
click at [257, 180] on div at bounding box center [285, 172] width 128 height 15
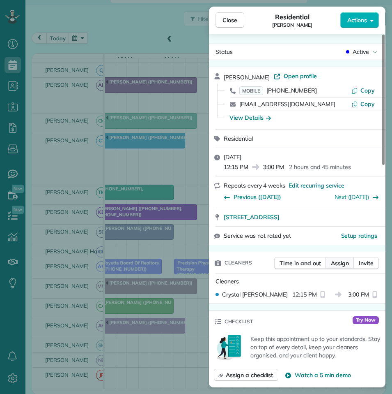
click at [341, 261] on span "Assign" at bounding box center [340, 263] width 18 height 8
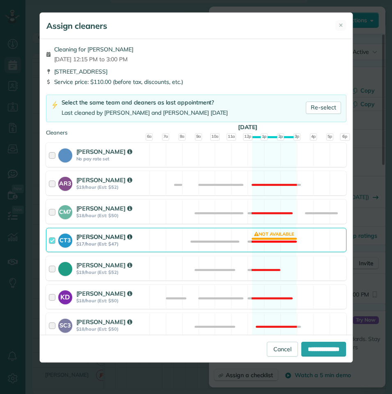
click at [267, 232] on div "CT3 Crystal Todd $17/hour (Est: $47) Not available" at bounding box center [196, 240] width 301 height 24
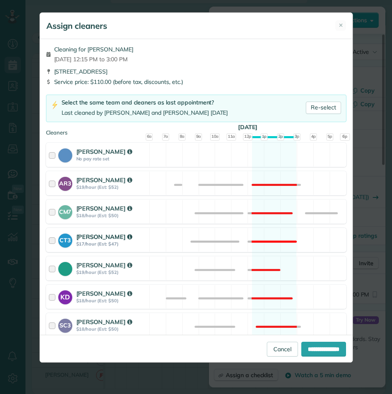
scroll to position [259, 0]
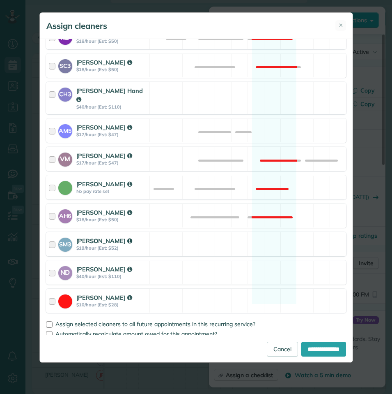
click at [266, 232] on div "SM3 Shae Morris $19/hour (Est: $52) Available" at bounding box center [196, 244] width 301 height 24
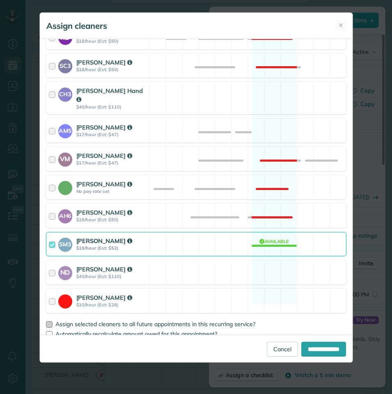
click at [52, 321] on div at bounding box center [49, 324] width 7 height 7
click at [325, 351] on input "**********" at bounding box center [324, 348] width 45 height 15
type input "**********"
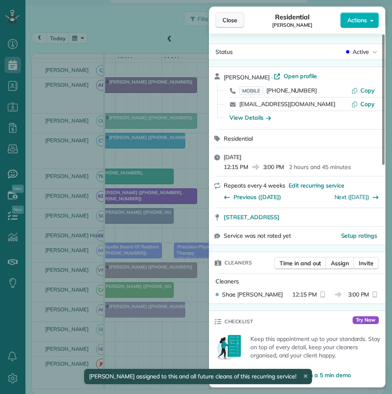
click at [226, 21] on span "Close" at bounding box center [230, 20] width 15 height 8
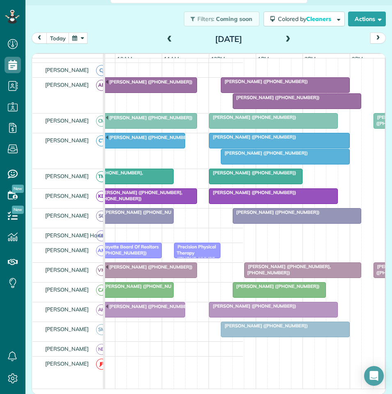
click at [286, 39] on span at bounding box center [288, 39] width 9 height 7
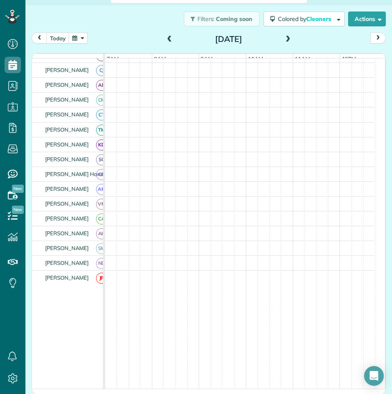
scroll to position [95, 0]
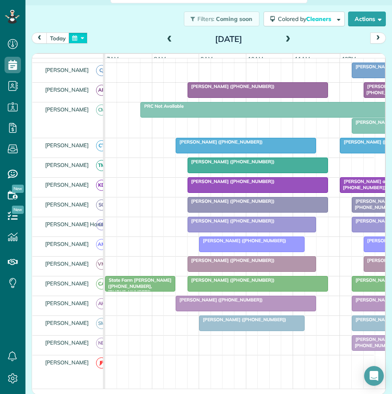
click at [74, 35] on button "button" at bounding box center [78, 37] width 19 height 11
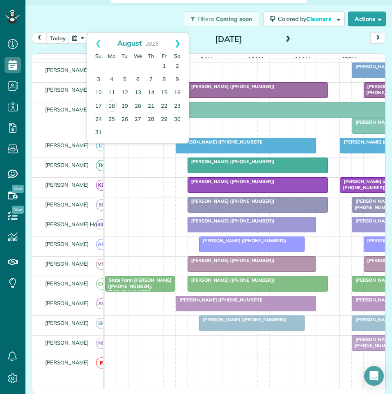
click at [180, 41] on link "Next" at bounding box center [177, 43] width 23 height 21
click at [112, 77] on link "8" at bounding box center [111, 79] width 13 height 13
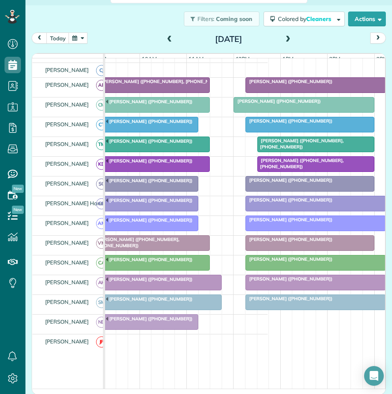
scroll to position [0, 124]
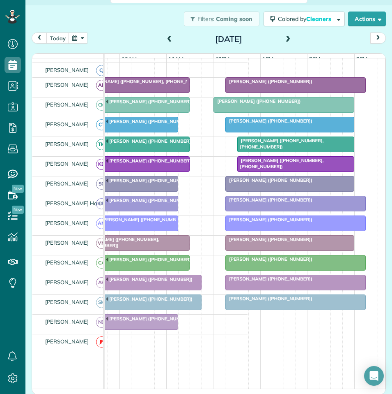
click at [166, 36] on span at bounding box center [169, 39] width 9 height 7
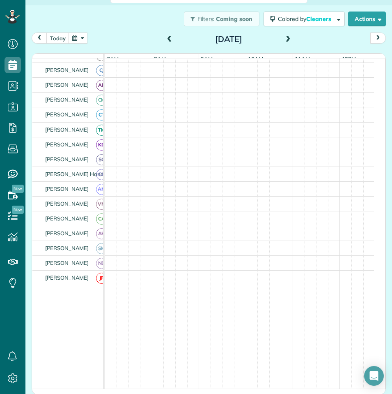
scroll to position [47, 0]
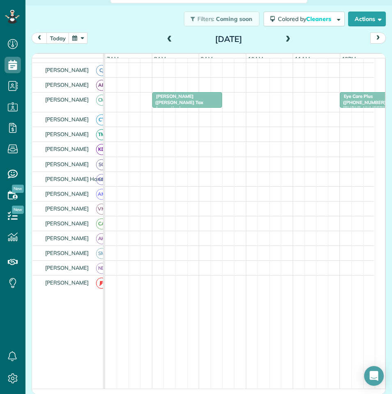
click at [288, 37] on span at bounding box center [288, 39] width 9 height 7
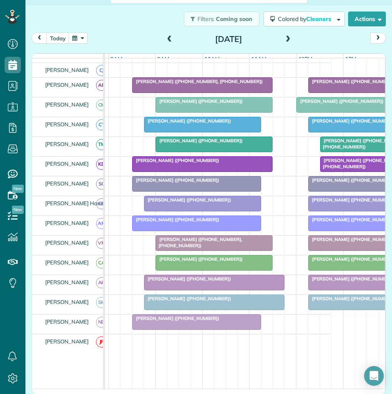
scroll to position [0, 134]
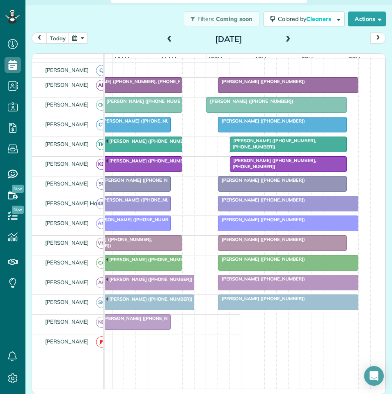
click at [260, 84] on span "Nichole Martin (+16784647972)" at bounding box center [262, 81] width 88 height 6
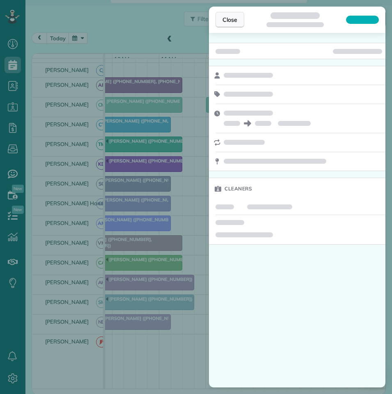
click at [232, 16] on span "Close" at bounding box center [230, 20] width 15 height 8
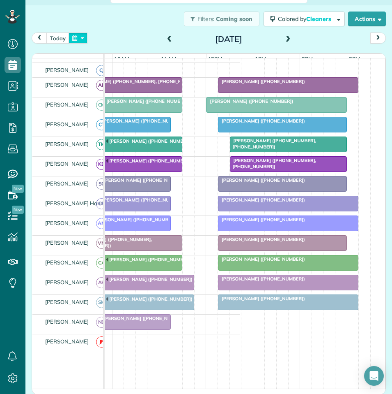
click at [82, 35] on button "button" at bounding box center [78, 37] width 19 height 11
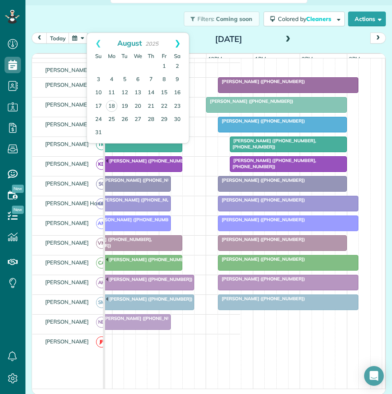
click at [179, 40] on link "Next" at bounding box center [177, 43] width 23 height 21
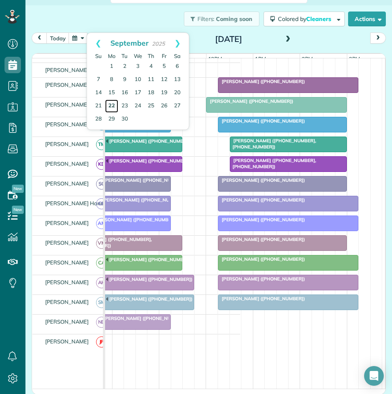
click at [110, 104] on link "22" at bounding box center [111, 105] width 13 height 13
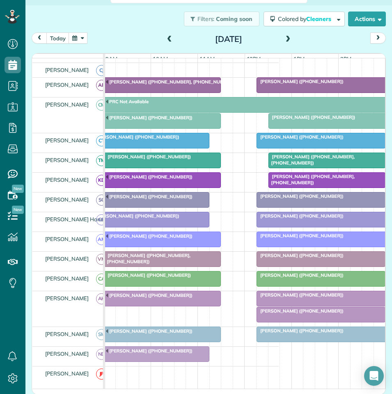
scroll to position [0, 109]
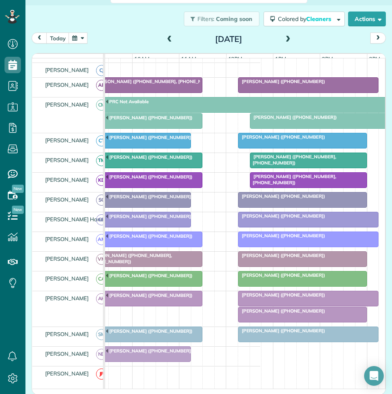
click at [163, 37] on div "Monday Sep 22, 2025" at bounding box center [228, 38] width 131 height 13
click at [170, 39] on span at bounding box center [169, 39] width 9 height 7
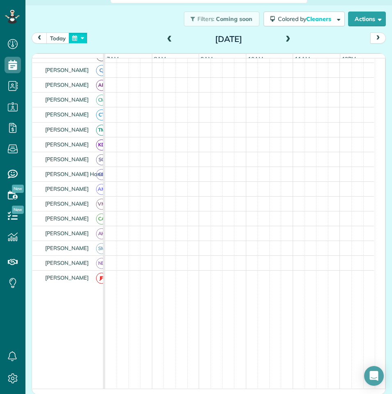
click at [78, 37] on button "button" at bounding box center [78, 37] width 19 height 11
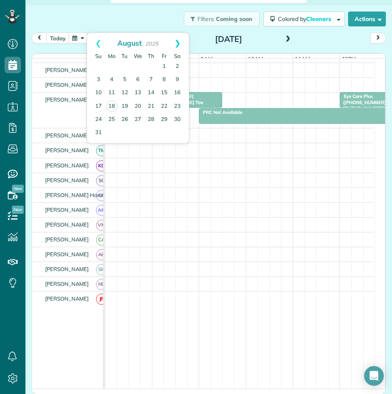
click at [177, 42] on link "Next" at bounding box center [177, 43] width 23 height 21
click at [110, 76] on link "8" at bounding box center [111, 79] width 13 height 13
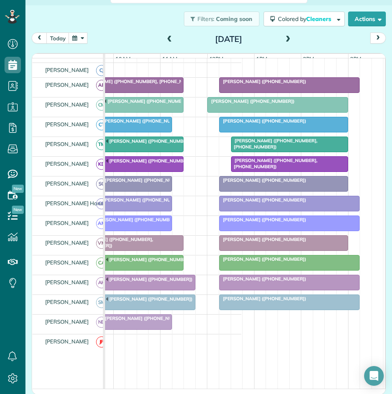
click at [266, 289] on div at bounding box center [290, 282] width 140 height 15
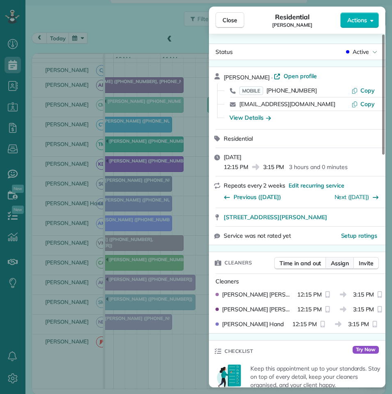
click at [341, 263] on span "Assign" at bounding box center [340, 263] width 18 height 8
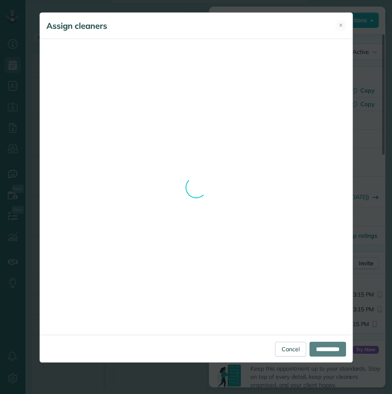
click at [340, 27] on div "Assign cleaners ✕ Cleaning for Debbie Lerash Wed, Sep 17 - 12:15 PM to 3:00 PM …" at bounding box center [196, 187] width 314 height 350
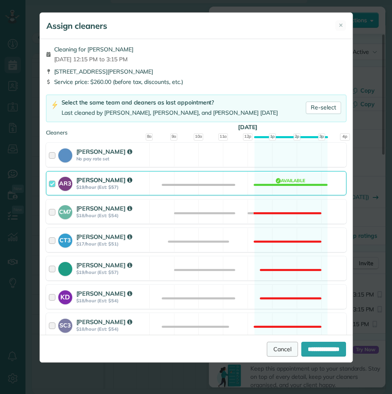
click at [269, 349] on link "Cancel" at bounding box center [282, 348] width 31 height 15
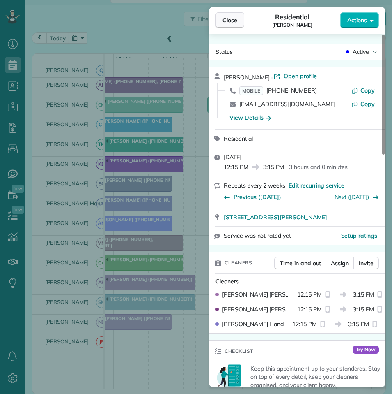
click at [231, 16] on button "Close" at bounding box center [230, 20] width 29 height 16
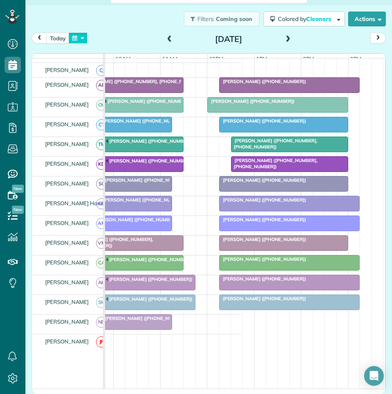
click at [82, 38] on button "button" at bounding box center [78, 37] width 19 height 11
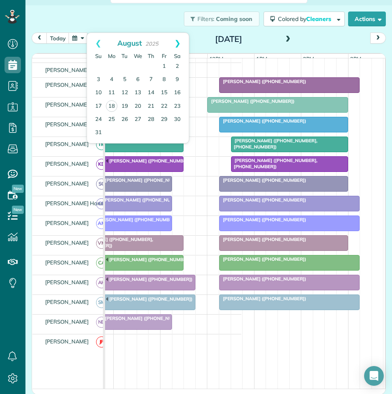
click at [178, 41] on link "Next" at bounding box center [177, 43] width 23 height 21
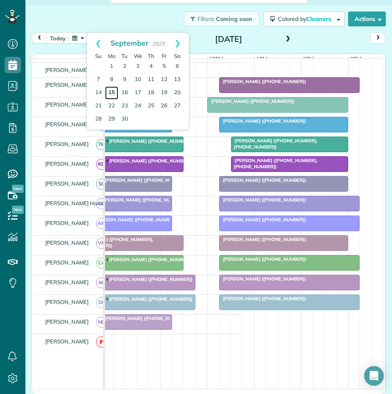
click at [111, 90] on link "15" at bounding box center [111, 92] width 13 height 13
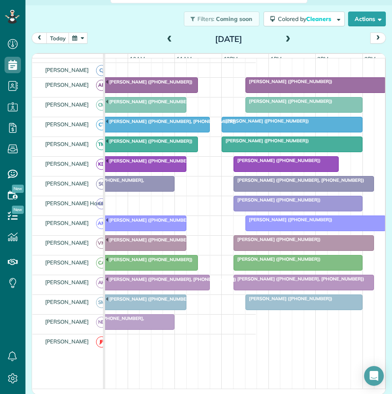
scroll to position [0, 127]
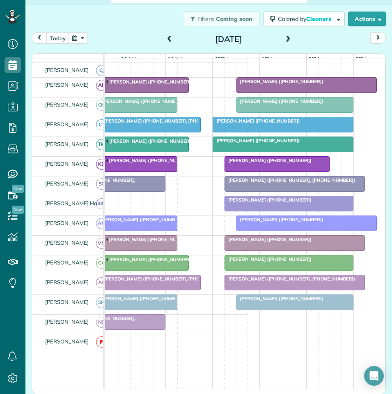
click at [285, 38] on span at bounding box center [288, 39] width 9 height 7
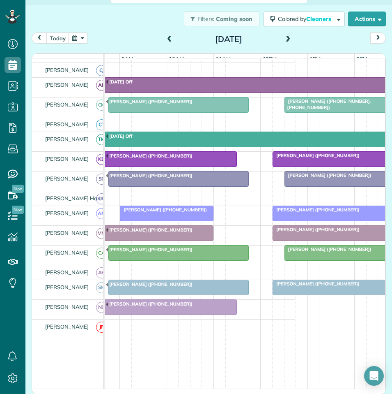
scroll to position [0, 100]
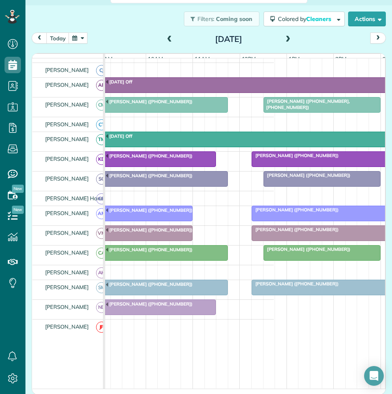
click at [285, 37] on span at bounding box center [288, 39] width 9 height 7
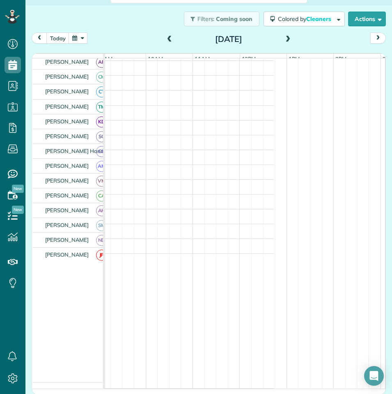
scroll to position [42, 0]
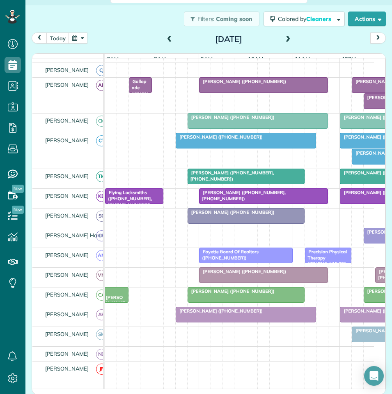
click at [284, 36] on span at bounding box center [288, 39] width 9 height 7
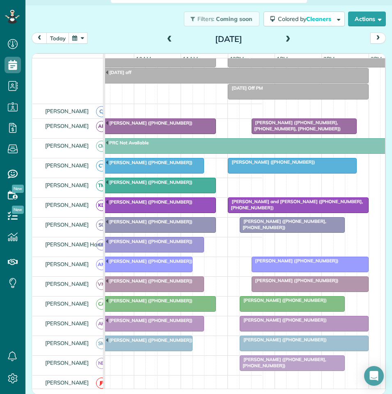
click at [81, 39] on button "button" at bounding box center [78, 37] width 19 height 11
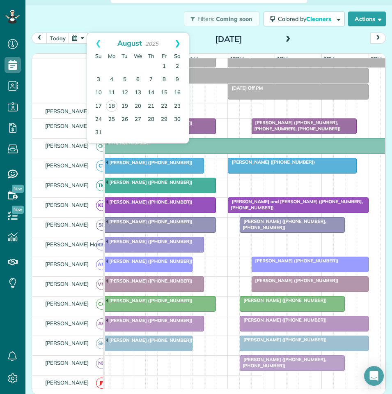
click at [177, 42] on link "Next" at bounding box center [177, 43] width 23 height 21
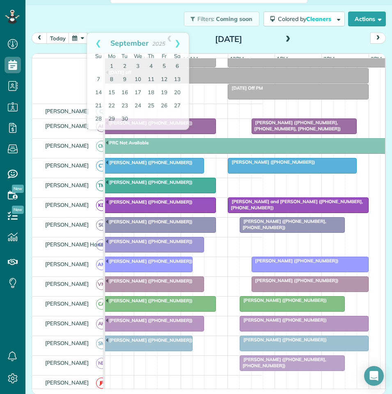
click at [138, 15] on div "Filters: Coming soon Colored by Cleaners Color by Cleaner Color by Team Color b…" at bounding box center [208, 18] width 367 height 27
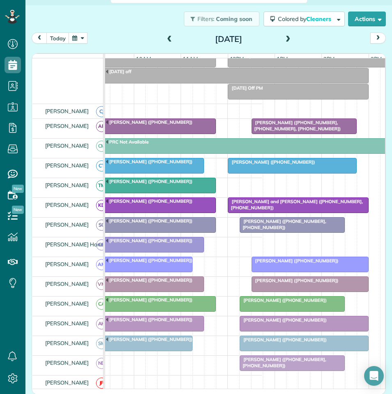
scroll to position [95, 0]
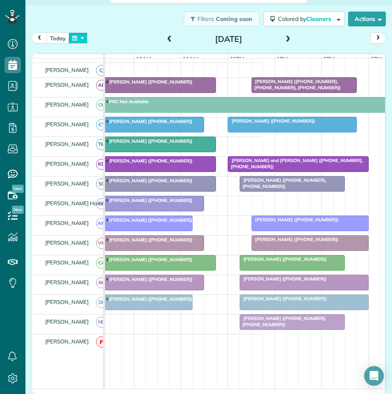
click at [81, 39] on button "button" at bounding box center [78, 37] width 19 height 11
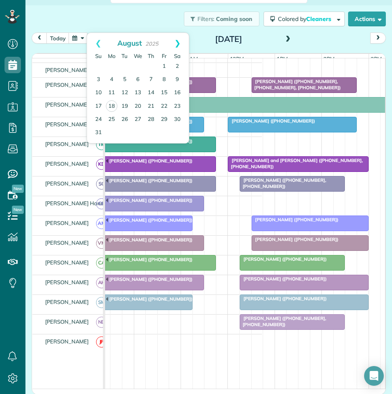
click at [180, 39] on link "Next" at bounding box center [177, 43] width 23 height 21
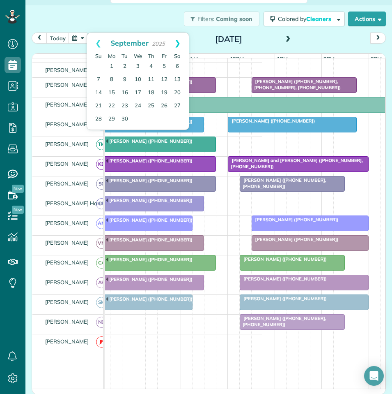
click at [179, 42] on link "Next" at bounding box center [177, 43] width 23 height 21
click at [150, 67] on link "2" at bounding box center [151, 66] width 13 height 13
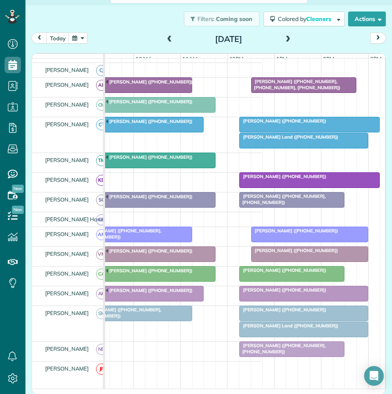
scroll to position [0, 127]
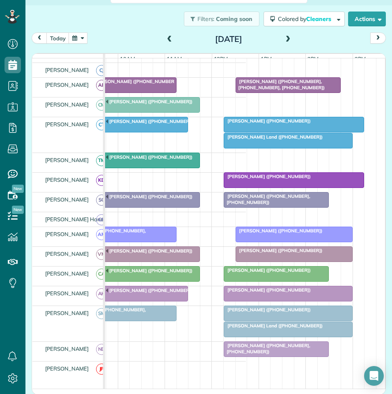
click at [152, 132] on div at bounding box center [118, 124] width 140 height 15
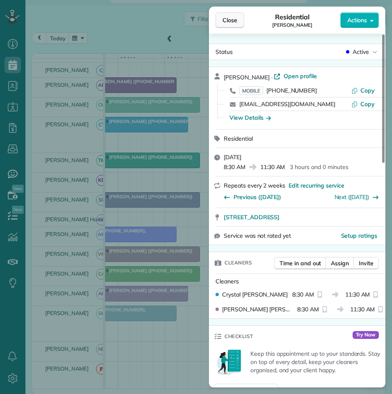
click at [240, 18] on button "Close" at bounding box center [230, 20] width 29 height 16
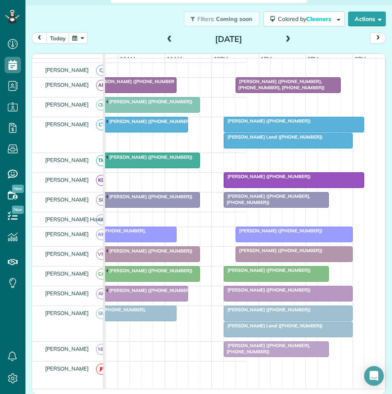
click at [166, 37] on span at bounding box center [169, 39] width 9 height 7
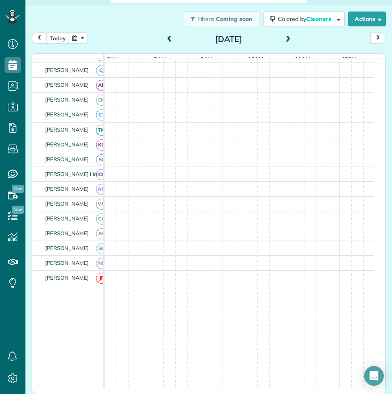
scroll to position [95, 0]
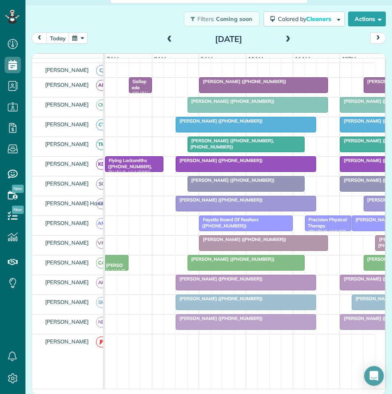
click at [286, 37] on span at bounding box center [288, 39] width 9 height 7
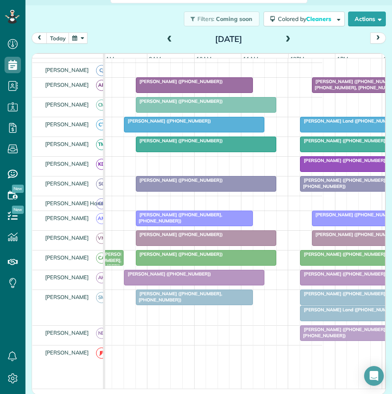
scroll to position [0, 89]
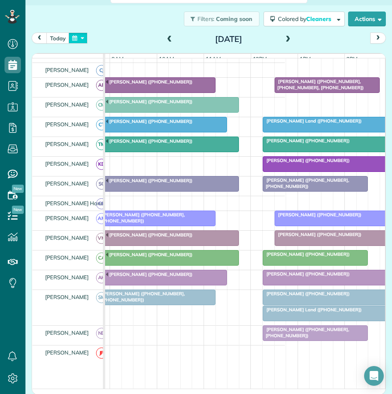
click at [83, 38] on button "button" at bounding box center [78, 37] width 19 height 11
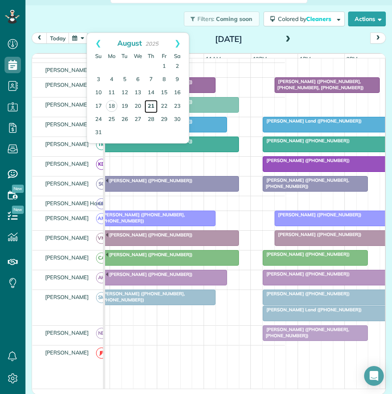
click at [151, 104] on link "21" at bounding box center [151, 106] width 13 height 13
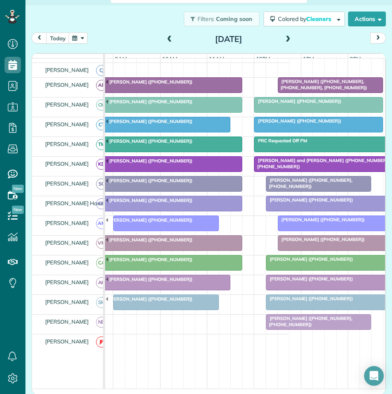
scroll to position [0, 136]
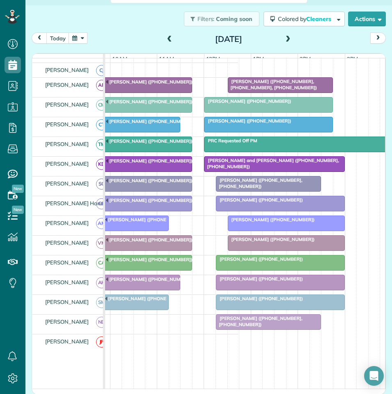
click at [258, 270] on div at bounding box center [281, 262] width 128 height 15
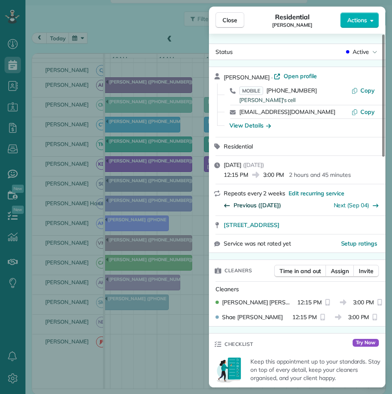
click at [263, 203] on span "Previous (Aug 11)" at bounding box center [258, 205] width 48 height 8
click at [231, 21] on span "Close" at bounding box center [230, 20] width 15 height 8
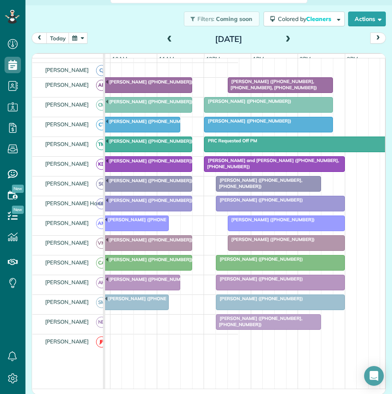
click at [269, 262] on span "[PERSON_NAME] ([PHONE_NUMBER])" at bounding box center [260, 259] width 88 height 6
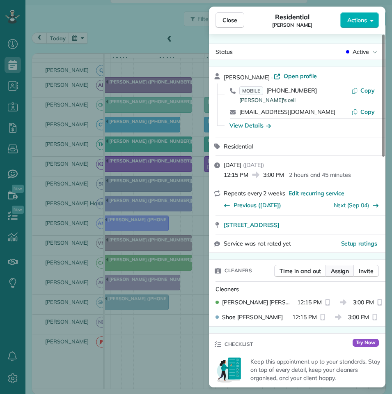
click at [340, 270] on span "Assign" at bounding box center [340, 271] width 18 height 8
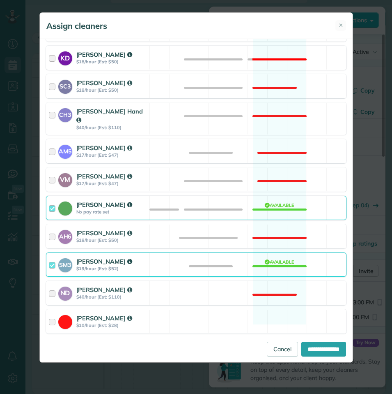
scroll to position [247, 0]
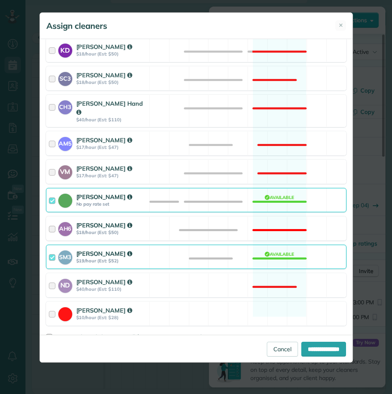
click at [279, 218] on div "AH6 Ashley Hudson $18/hour (Est: $50) Not available" at bounding box center [196, 228] width 301 height 24
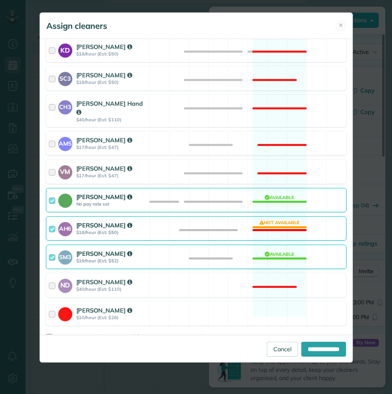
click at [277, 247] on div "SM3 Shae Morris $19/hour (Est: $52) Available" at bounding box center [196, 257] width 301 height 24
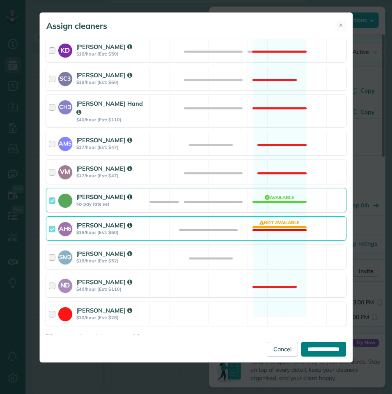
click at [322, 350] on input "**********" at bounding box center [324, 348] width 45 height 15
type input "**********"
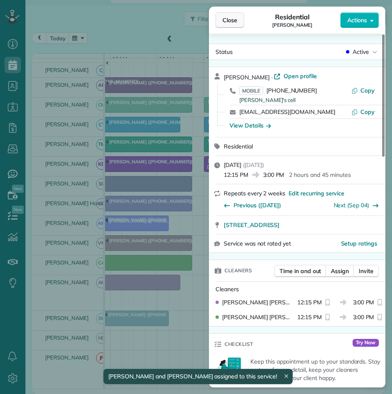
click at [232, 19] on span "Close" at bounding box center [230, 20] width 15 height 8
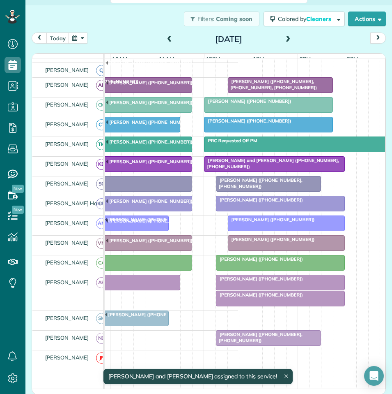
click at [283, 281] on span "[PERSON_NAME] ([PHONE_NUMBER])" at bounding box center [260, 279] width 88 height 6
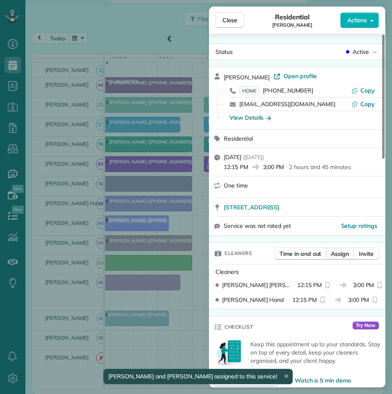
click at [336, 253] on span "Assign" at bounding box center [340, 253] width 18 height 8
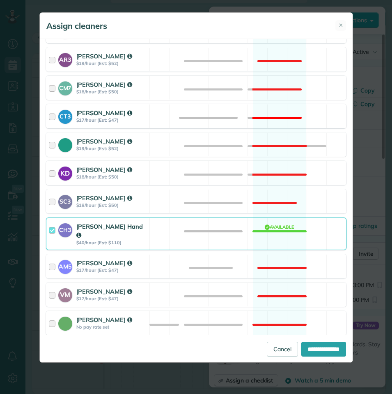
scroll to position [247, 0]
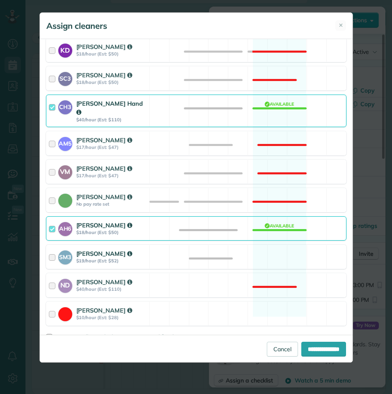
click at [276, 245] on div "SM3 Shae Morris $19/hour (Est: $52) Available" at bounding box center [196, 257] width 301 height 24
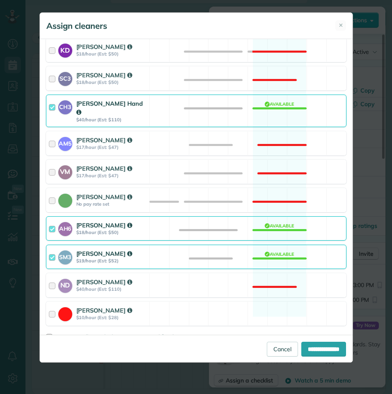
click at [269, 223] on div "AH6 Ashley Hudson $18/hour (Est: $50) Available" at bounding box center [196, 228] width 301 height 24
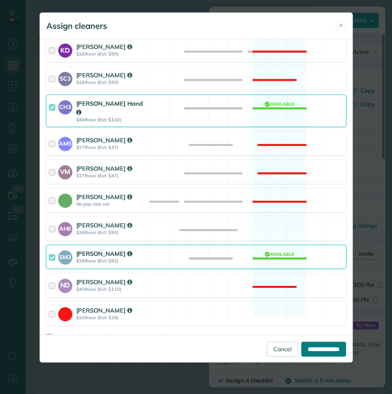
click at [318, 346] on input "**********" at bounding box center [324, 348] width 45 height 15
type input "**********"
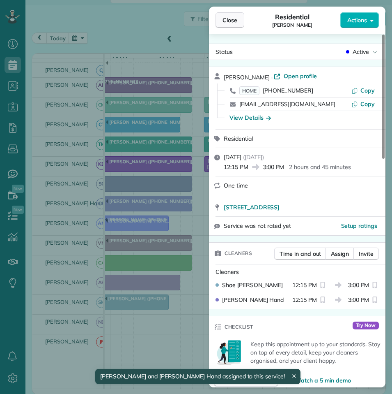
click at [236, 22] on span "Close" at bounding box center [230, 20] width 15 height 8
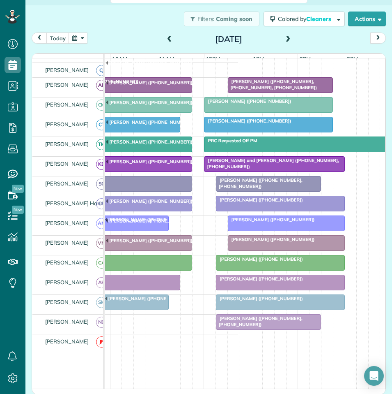
click at [81, 37] on button "button" at bounding box center [78, 37] width 19 height 11
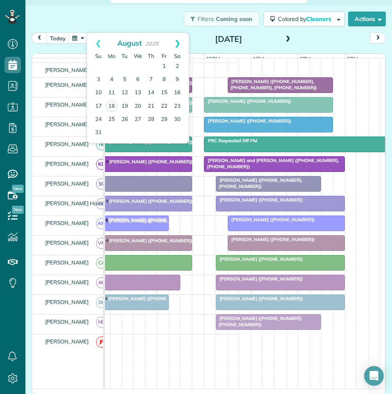
click at [178, 39] on link "Next" at bounding box center [177, 43] width 23 height 21
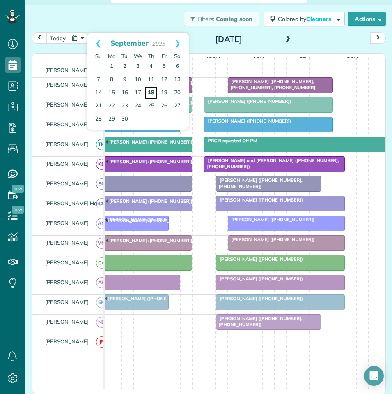
click at [153, 90] on link "18" at bounding box center [151, 92] width 13 height 13
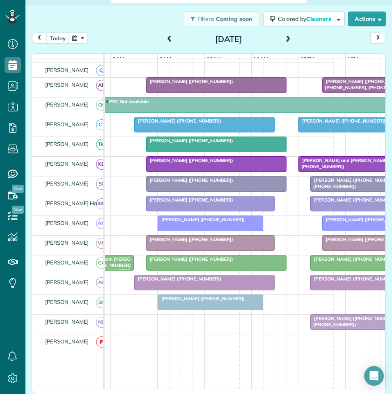
scroll to position [0, 88]
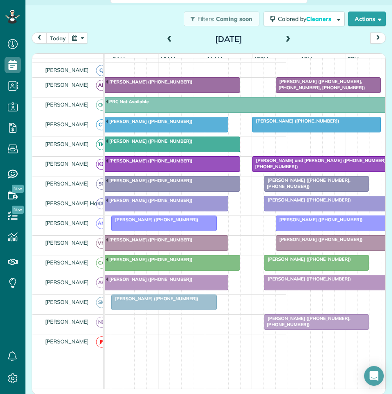
click at [284, 42] on span at bounding box center [288, 39] width 9 height 7
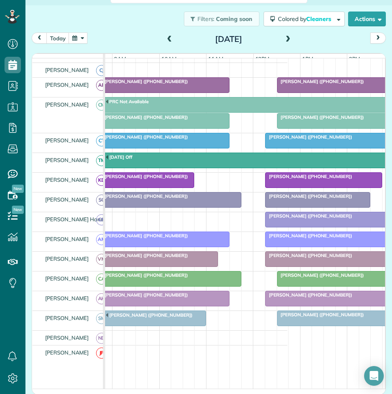
scroll to position [0, 98]
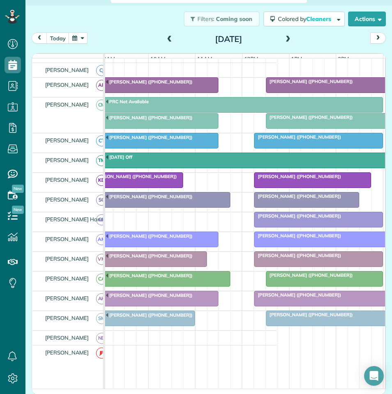
click at [80, 39] on button "button" at bounding box center [78, 37] width 19 height 11
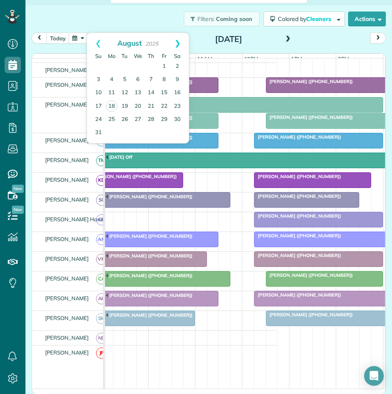
click at [179, 42] on link "Next" at bounding box center [177, 43] width 23 height 21
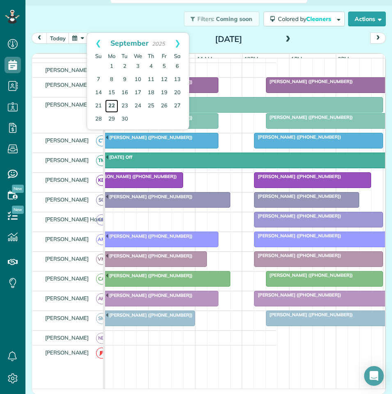
click at [111, 104] on link "22" at bounding box center [111, 105] width 13 height 13
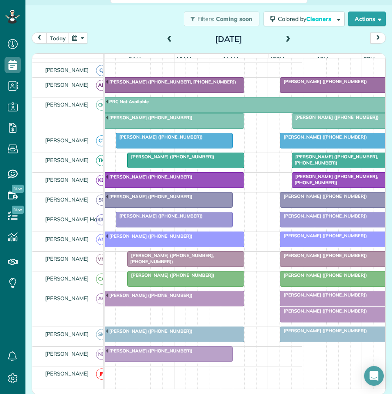
scroll to position [0, 81]
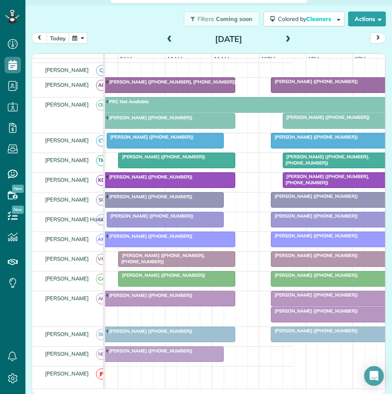
click at [286, 38] on span at bounding box center [288, 39] width 9 height 7
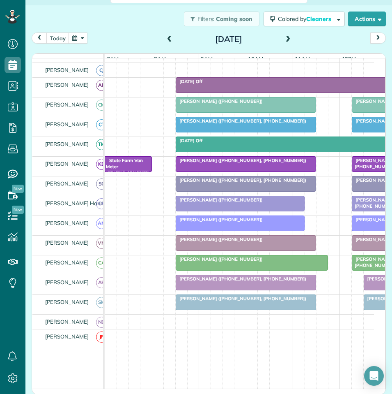
scroll to position [0, 11]
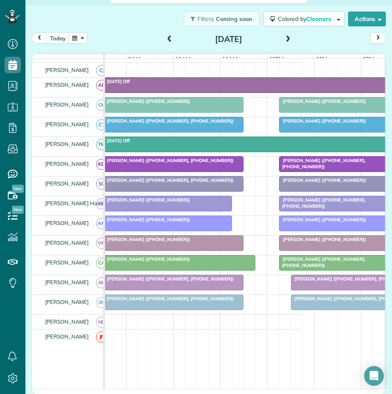
click at [284, 38] on span at bounding box center [288, 39] width 9 height 7
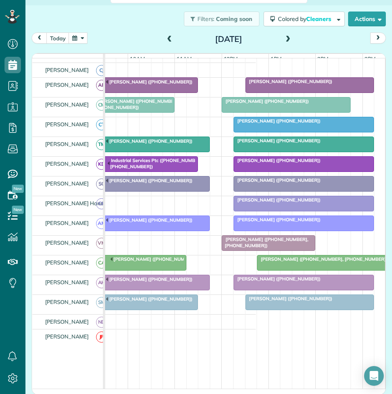
scroll to position [0, 116]
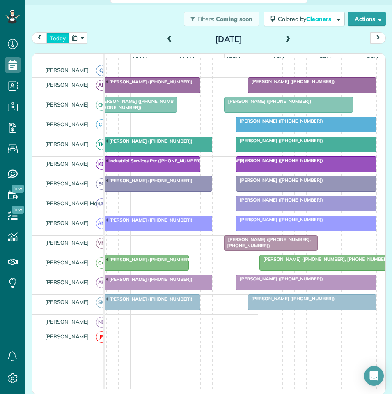
click at [62, 36] on button "today" at bounding box center [57, 37] width 23 height 11
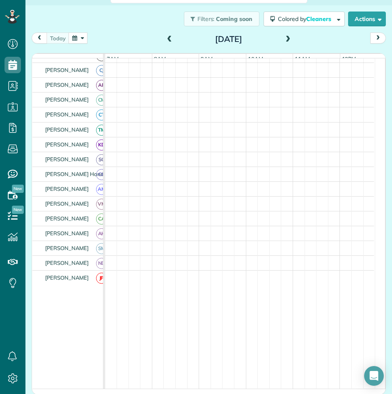
scroll to position [95, 0]
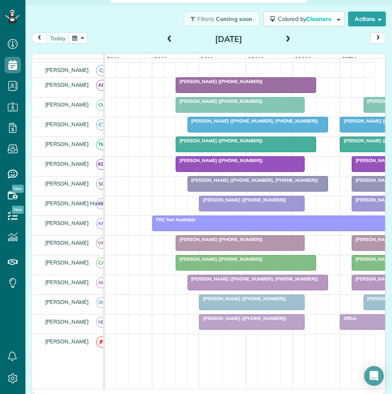
click at [287, 37] on span at bounding box center [288, 39] width 9 height 7
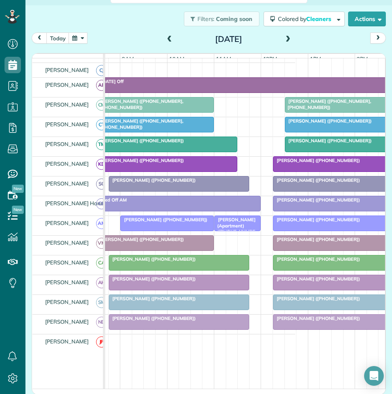
scroll to position [0, 93]
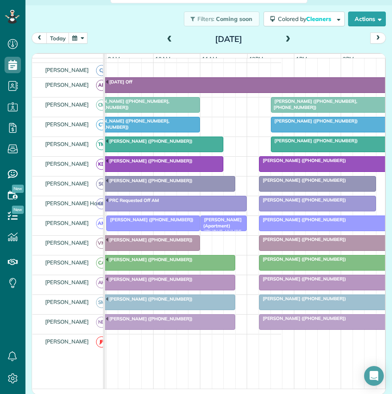
click at [79, 36] on button "button" at bounding box center [78, 37] width 19 height 11
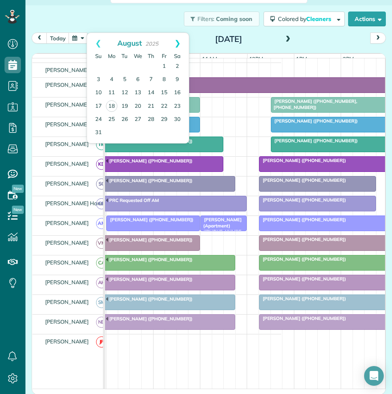
click at [178, 40] on link "Next" at bounding box center [177, 43] width 23 height 21
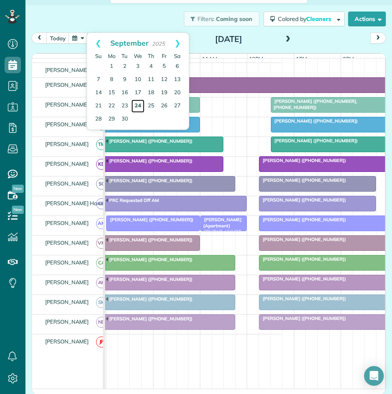
click at [138, 103] on link "24" at bounding box center [137, 105] width 13 height 13
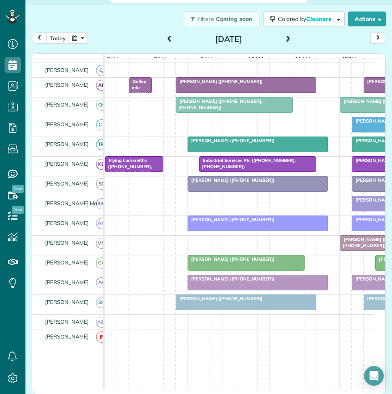
scroll to position [0, 17]
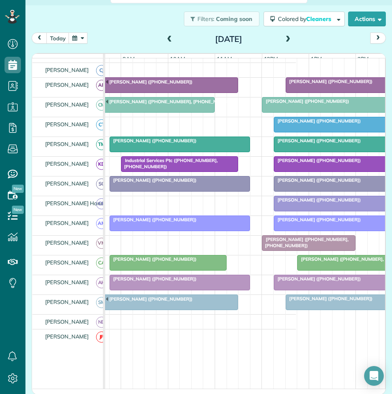
click at [286, 37] on span at bounding box center [288, 39] width 9 height 7
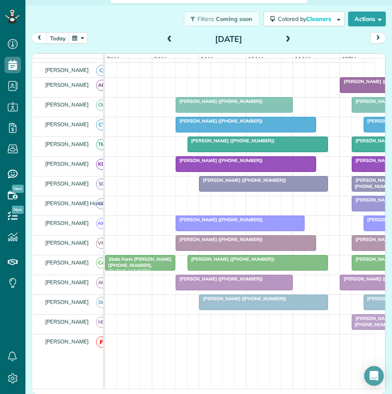
click at [285, 37] on span at bounding box center [288, 39] width 9 height 7
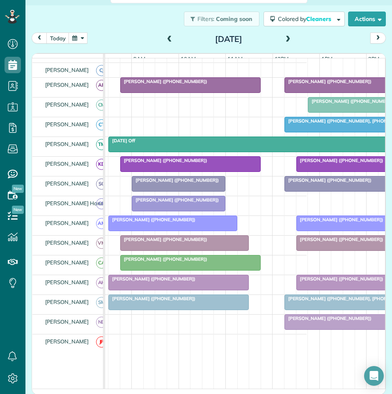
scroll to position [0, 88]
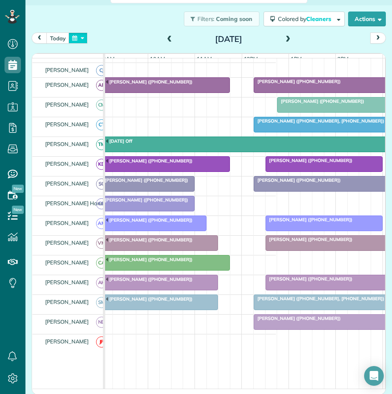
click at [80, 40] on button "button" at bounding box center [78, 37] width 19 height 11
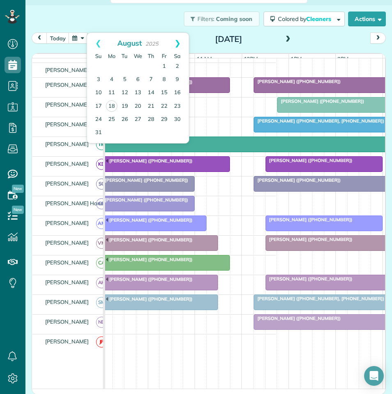
click at [179, 45] on link "Next" at bounding box center [177, 43] width 23 height 21
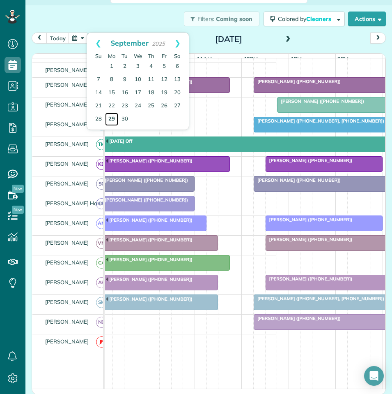
click at [109, 116] on link "29" at bounding box center [111, 119] width 13 height 13
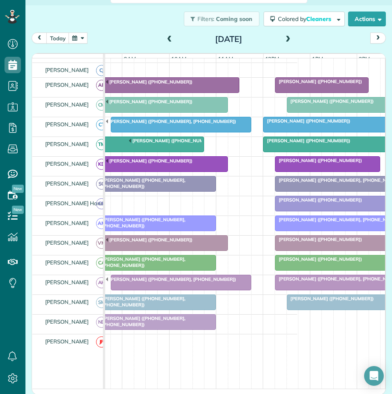
scroll to position [0, 117]
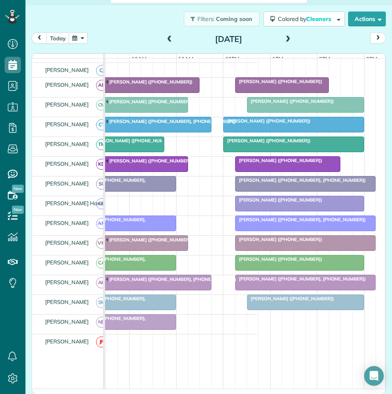
click at [286, 35] on span at bounding box center [288, 39] width 9 height 12
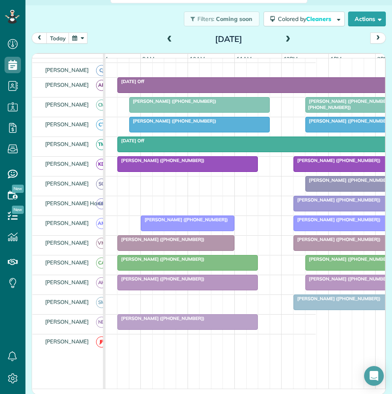
scroll to position [0, 72]
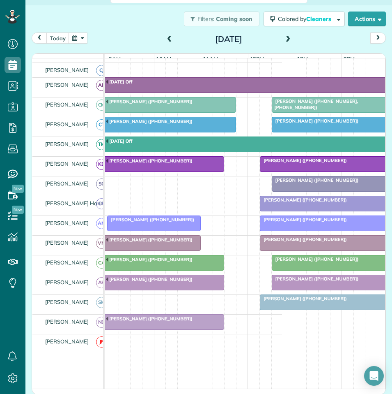
click at [181, 111] on div at bounding box center [166, 104] width 140 height 15
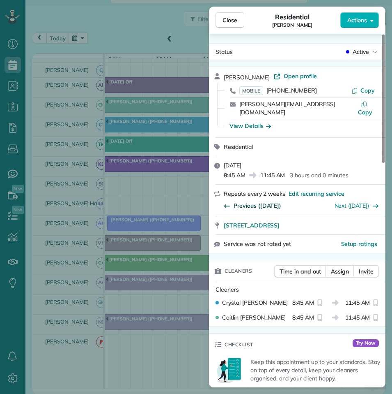
click at [258, 201] on span "Previous (Sep 16)" at bounding box center [258, 205] width 48 height 8
click at [259, 201] on span "Previous (Sep 02)" at bounding box center [258, 205] width 48 height 8
click at [257, 201] on span "Previous (Aug 19)" at bounding box center [258, 205] width 48 height 8
click at [231, 16] on span "Close" at bounding box center [230, 20] width 15 height 8
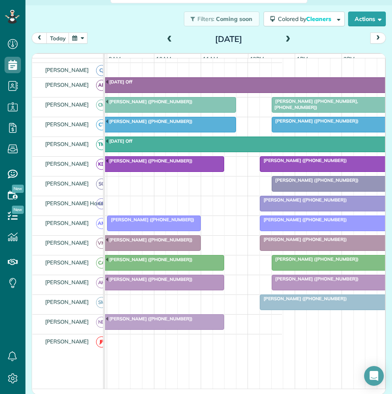
click at [74, 38] on button "button" at bounding box center [78, 37] width 19 height 11
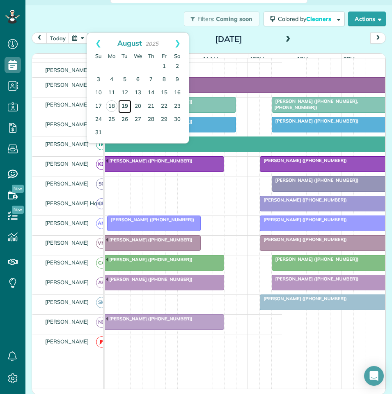
click at [127, 103] on link "19" at bounding box center [124, 106] width 13 height 13
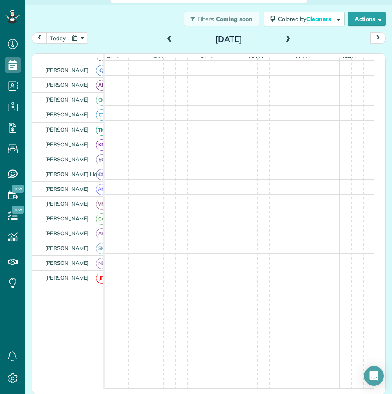
scroll to position [95, 0]
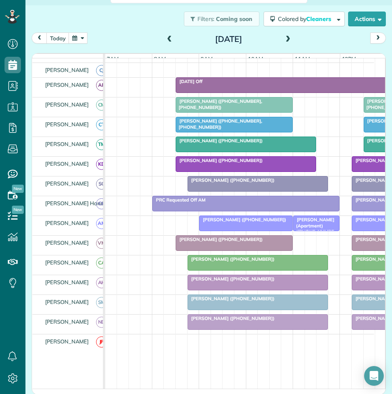
click at [82, 39] on button "button" at bounding box center [78, 37] width 19 height 11
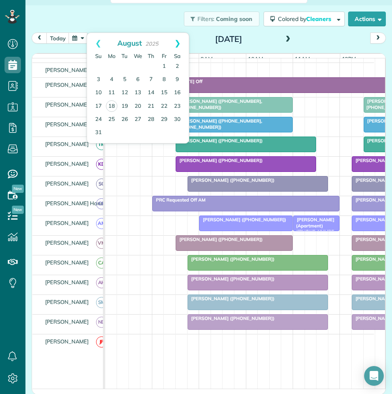
click at [180, 41] on link "Next" at bounding box center [177, 43] width 23 height 21
click at [127, 117] on link "30" at bounding box center [124, 119] width 13 height 13
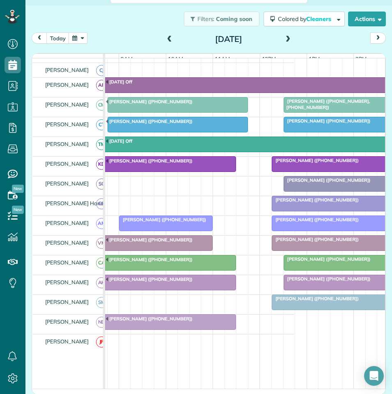
scroll to position [0, 99]
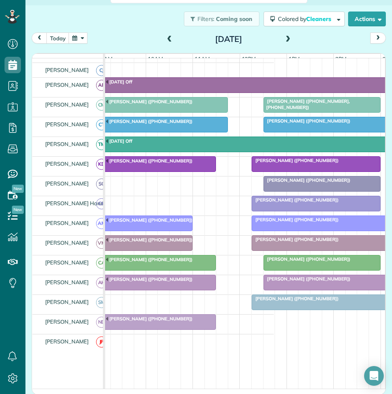
click at [286, 38] on span at bounding box center [288, 39] width 9 height 7
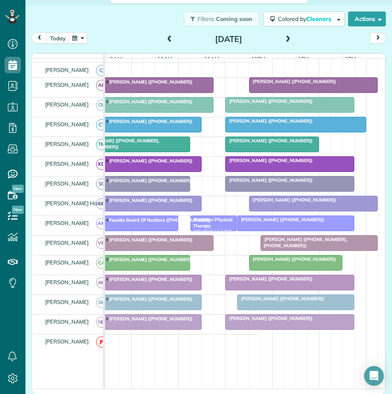
scroll to position [0, 126]
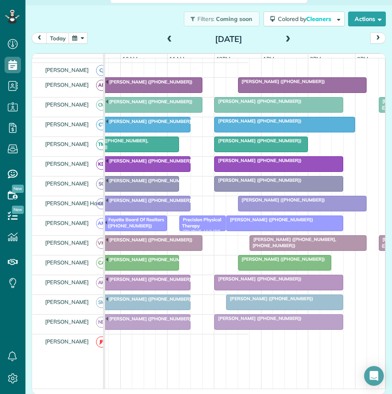
click at [287, 37] on span at bounding box center [288, 39] width 9 height 7
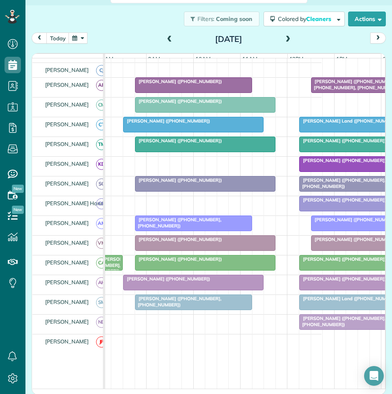
scroll to position [0, 74]
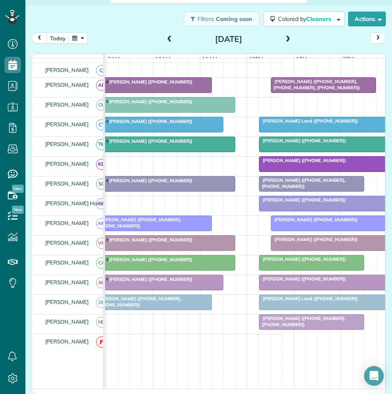
click at [285, 36] on span at bounding box center [288, 39] width 9 height 7
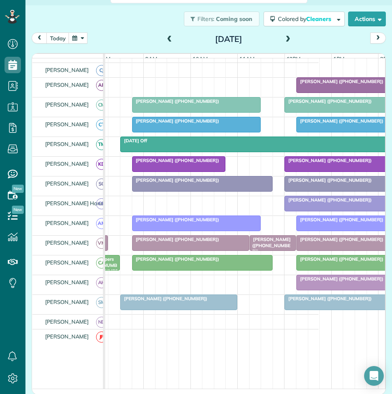
scroll to position [0, 93]
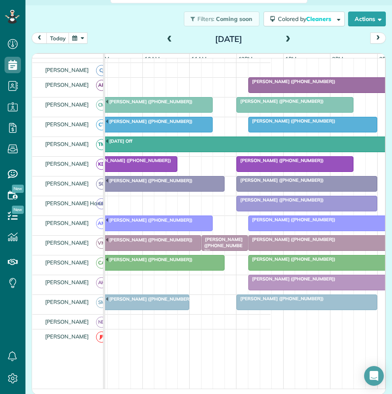
click at [81, 37] on button "button" at bounding box center [78, 37] width 19 height 11
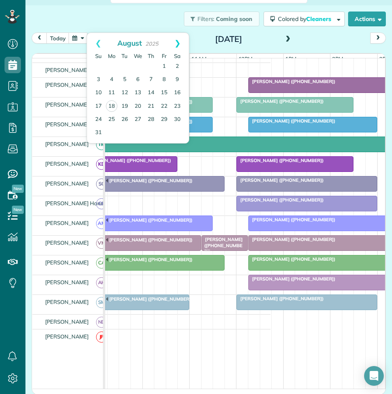
click at [178, 42] on link "Next" at bounding box center [177, 43] width 23 height 21
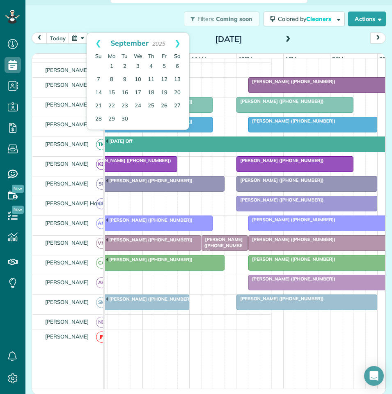
click at [178, 42] on link "Next" at bounding box center [177, 43] width 23 height 21
click at [112, 78] on link "6" at bounding box center [111, 79] width 13 height 13
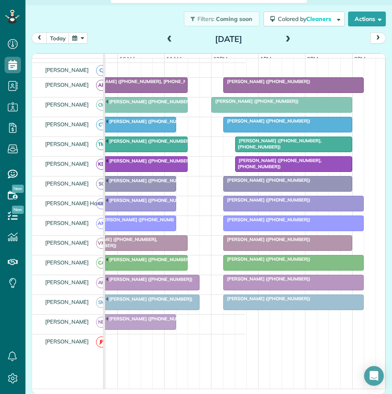
scroll to position [0, 108]
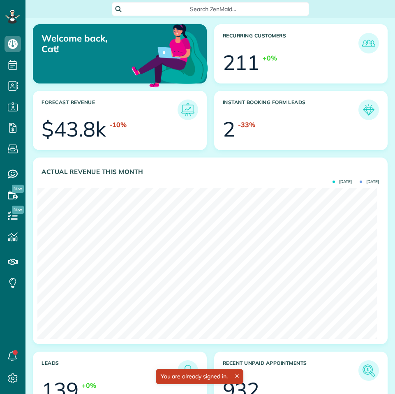
scroll to position [151, 339]
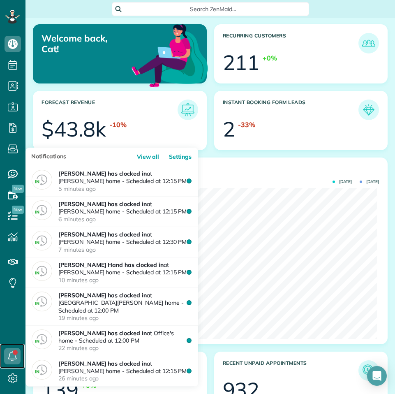
click at [13, 353] on link at bounding box center [12, 356] width 25 height 25
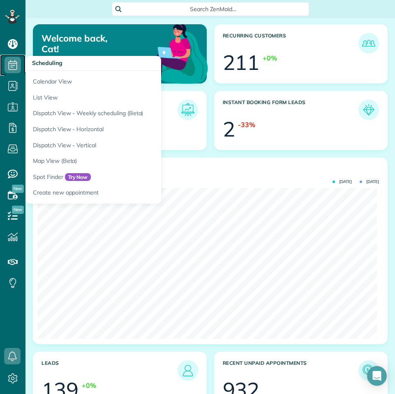
click at [9, 66] on icon at bounding box center [13, 65] width 16 height 16
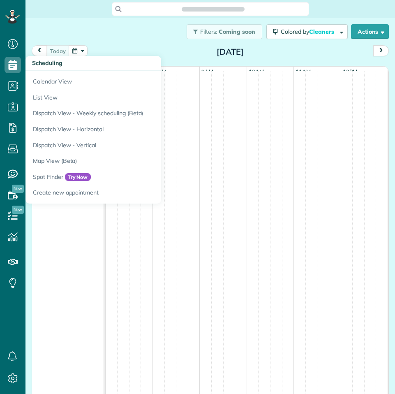
scroll to position [4, 4]
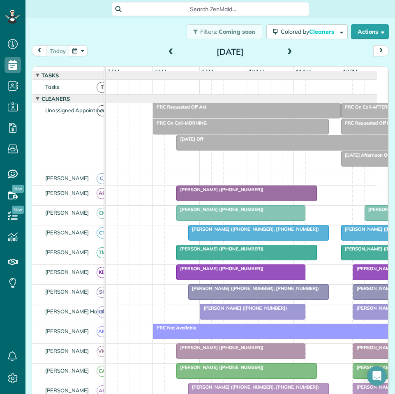
click at [270, 192] on div "[PERSON_NAME] ([PHONE_NUMBER])" at bounding box center [247, 190] width 136 height 6
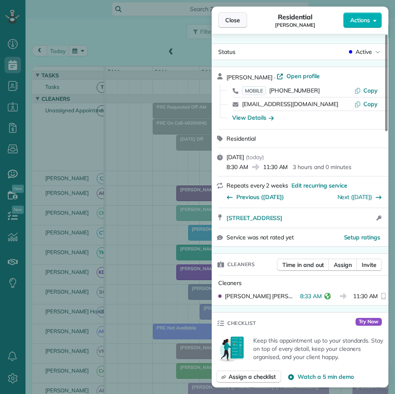
click at [236, 20] on span "Close" at bounding box center [232, 20] width 15 height 8
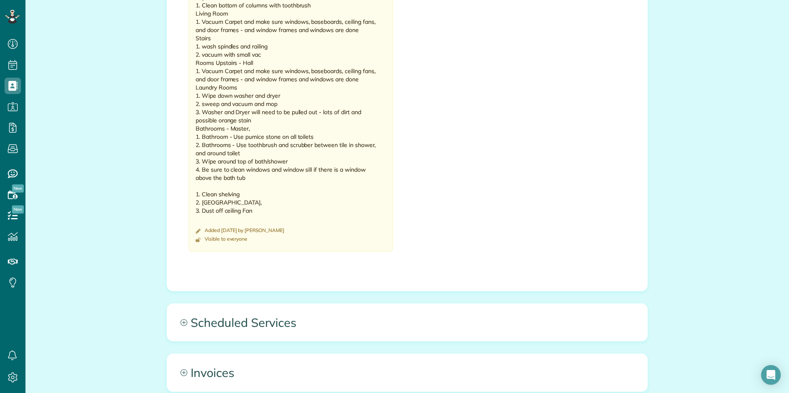
scroll to position [822, 0]
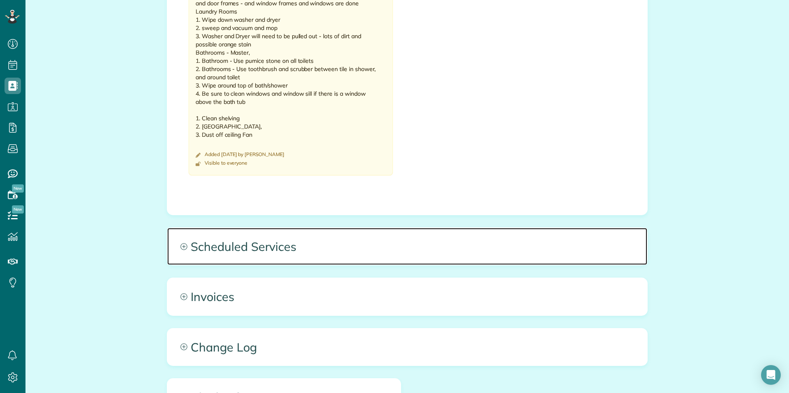
click at [180, 243] on icon at bounding box center [183, 246] width 7 height 7
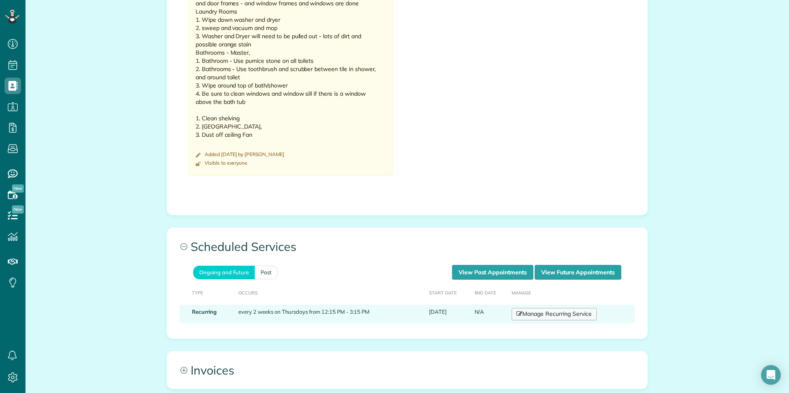
click at [542, 308] on link "Manage Recurring Service" at bounding box center [554, 314] width 85 height 12
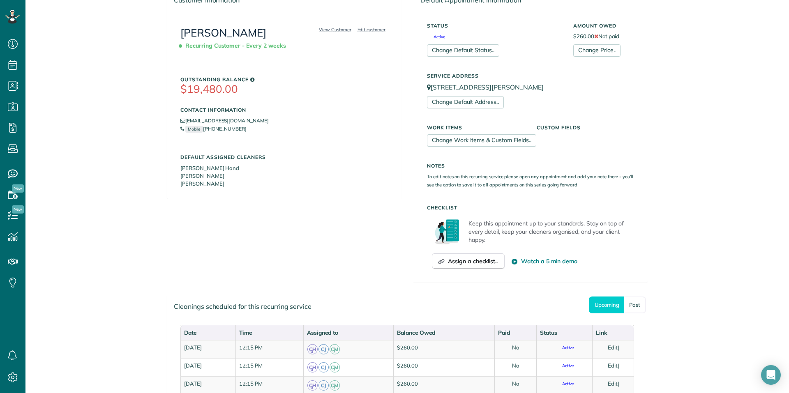
scroll to position [247, 0]
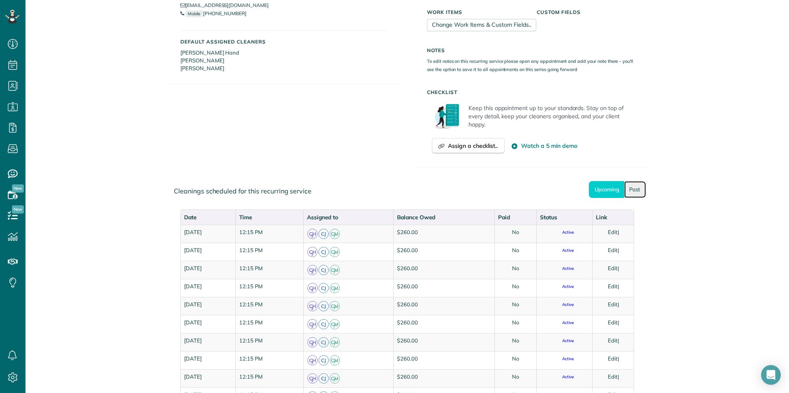
click at [631, 187] on link "Past" at bounding box center [635, 189] width 22 height 17
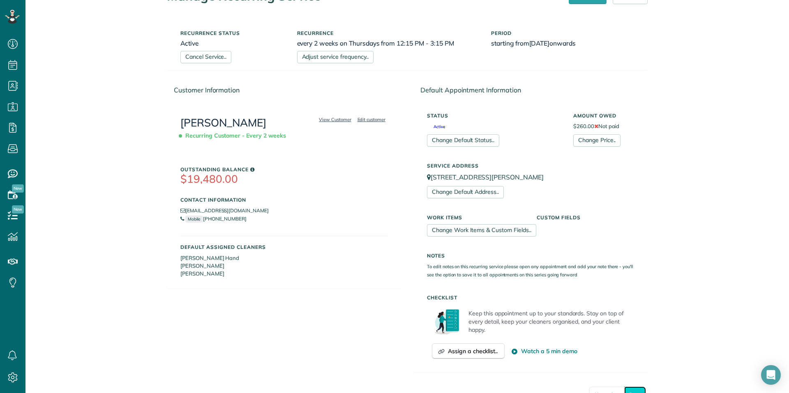
scroll to position [288, 0]
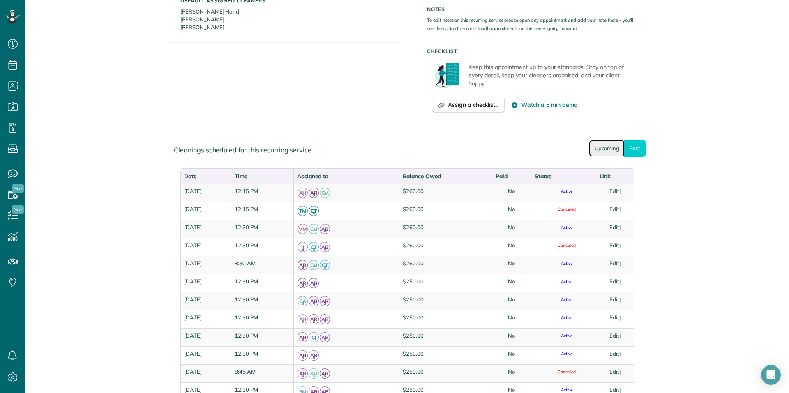
click at [600, 150] on link "Upcoming" at bounding box center [606, 148] width 35 height 17
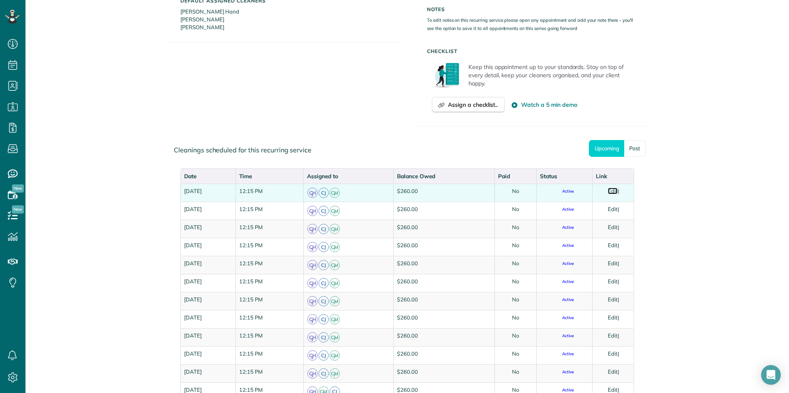
click at [613, 188] on link "Edit" at bounding box center [613, 191] width 10 height 7
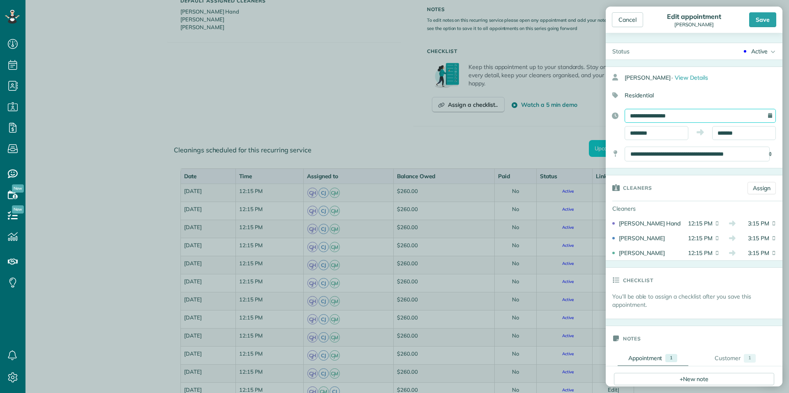
click at [677, 115] on input "**********" at bounding box center [700, 116] width 151 height 14
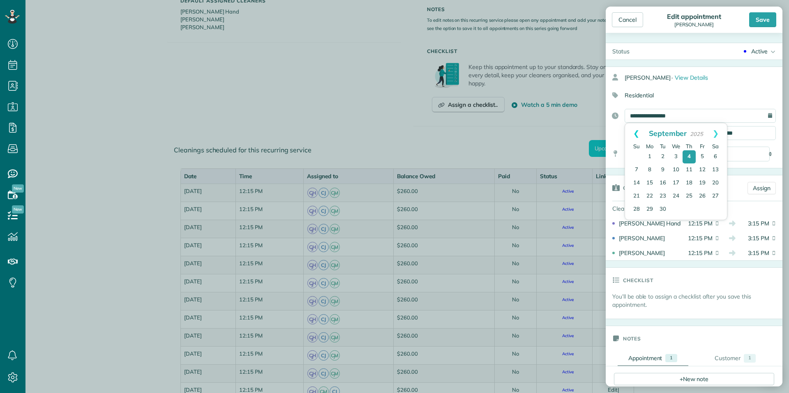
click at [632, 129] on link "Prev" at bounding box center [636, 133] width 23 height 21
click at [649, 209] on link "25" at bounding box center [649, 209] width 13 height 13
type input "**********"
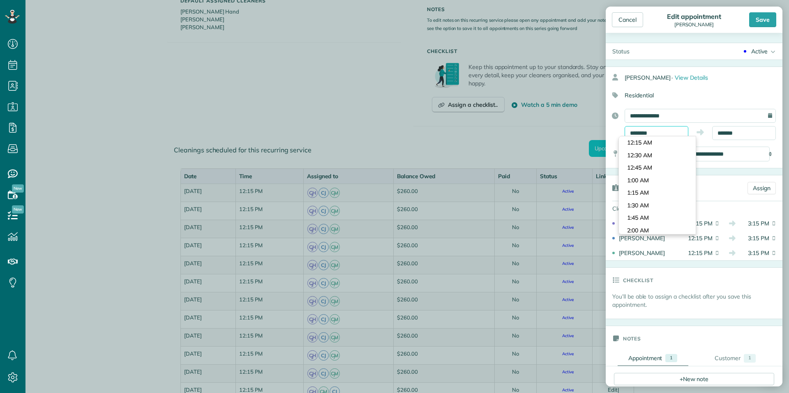
click at [660, 132] on input "********" at bounding box center [657, 133] width 64 height 14
click at [645, 143] on body "Dashboard Scheduling Calendar View List View Dispatch View - Weekly scheduling …" at bounding box center [394, 196] width 789 height 393
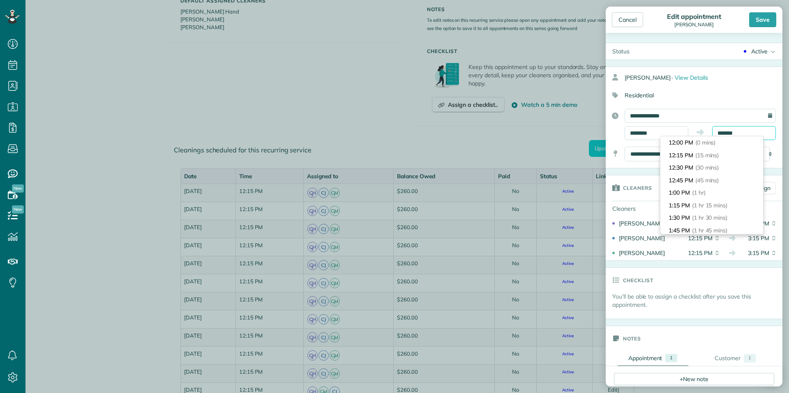
click at [739, 131] on input "*******" at bounding box center [744, 133] width 64 height 14
click at [697, 155] on span "(3 hrs 15 mins)" at bounding box center [712, 155] width 40 height 7
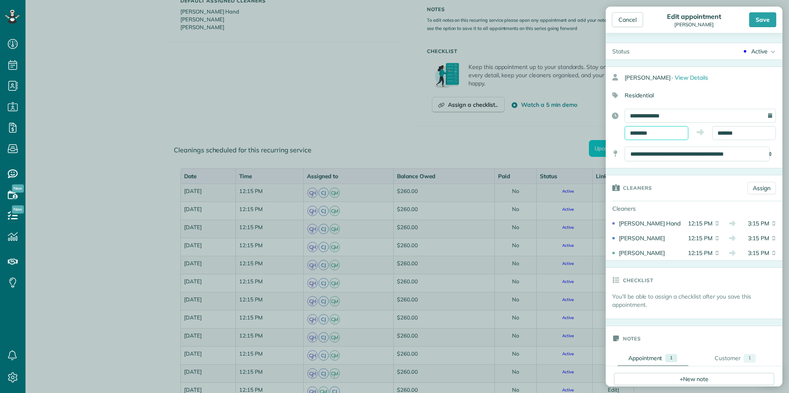
click at [645, 131] on input "********" at bounding box center [657, 133] width 64 height 14
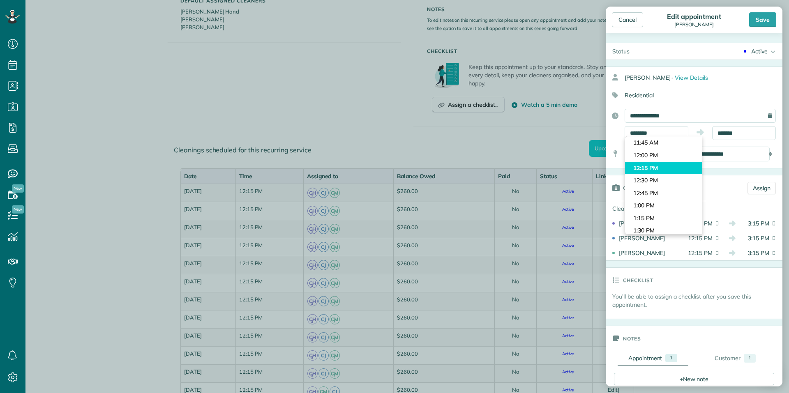
type input "********"
click at [650, 166] on body "Dashboard Scheduling Calendar View List View Dispatch View - Weekly scheduling …" at bounding box center [394, 196] width 789 height 393
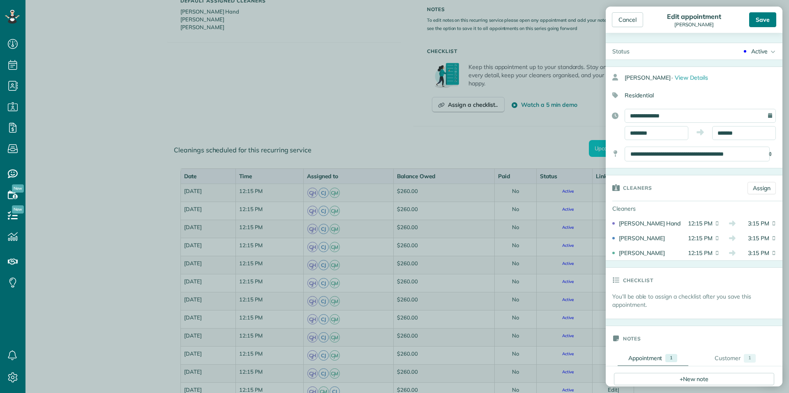
click at [764, 19] on div "Save" at bounding box center [762, 19] width 27 height 15
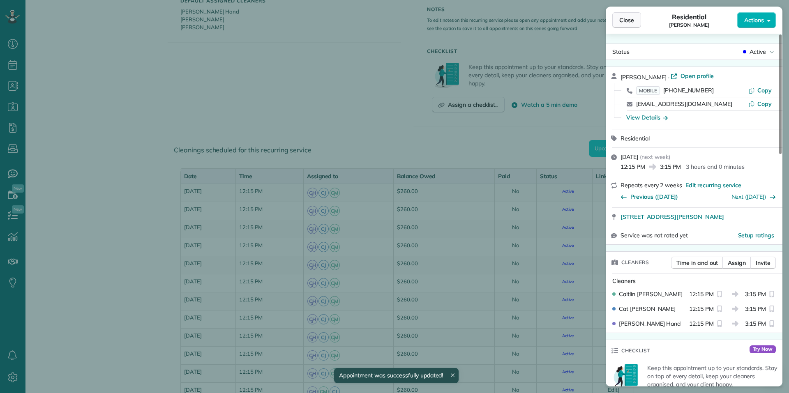
click at [627, 20] on span "Close" at bounding box center [626, 20] width 15 height 8
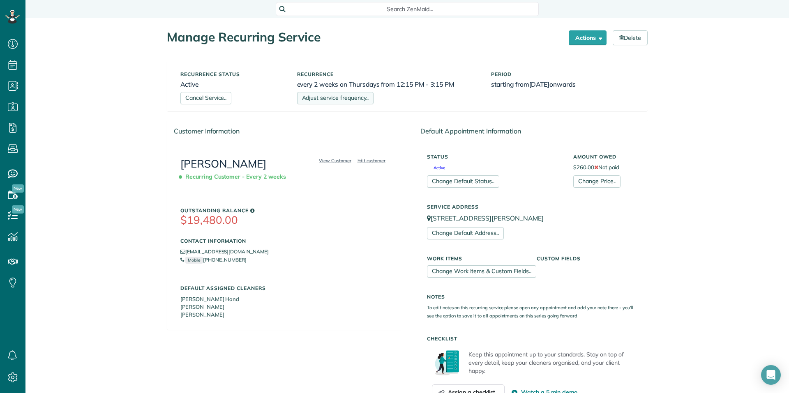
click at [333, 99] on link "Adjust service frequency.." at bounding box center [335, 98] width 76 height 12
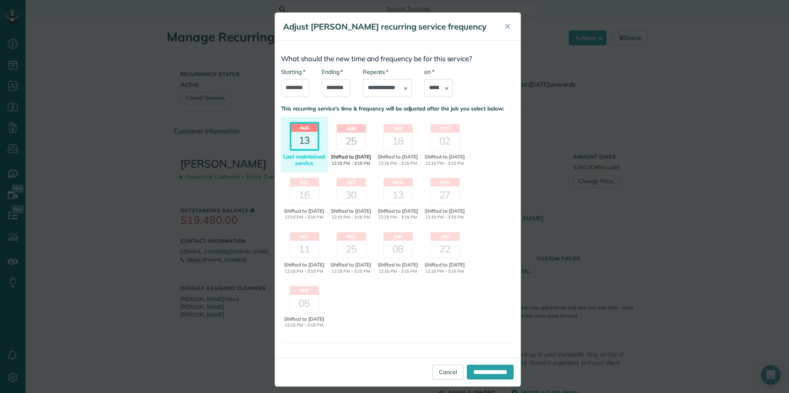
click at [350, 148] on div "25" at bounding box center [351, 141] width 29 height 17
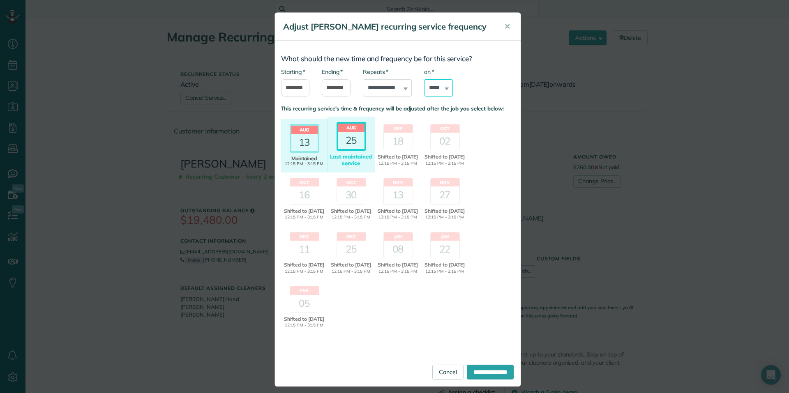
click at [436, 85] on select "****** ****** ******* ********* ******** ****** ********" at bounding box center [438, 87] width 29 height 17
select select "*"
click at [424, 79] on select "****** ****** ******* ********* ******** ****** ********" at bounding box center [438, 87] width 29 height 17
click at [484, 380] on input "**********" at bounding box center [490, 372] width 47 height 15
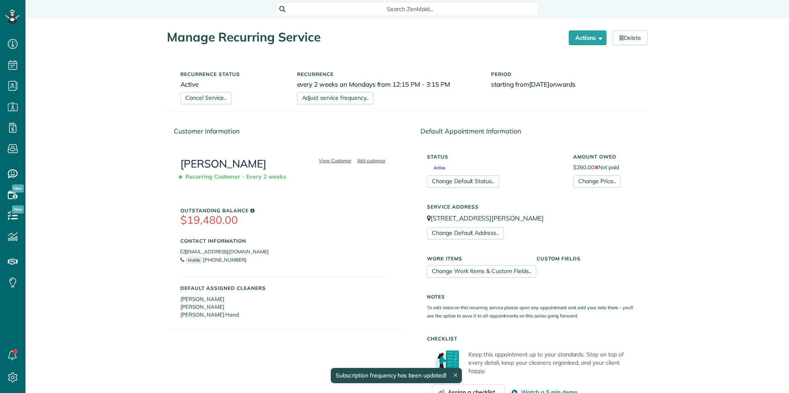
scroll to position [4, 4]
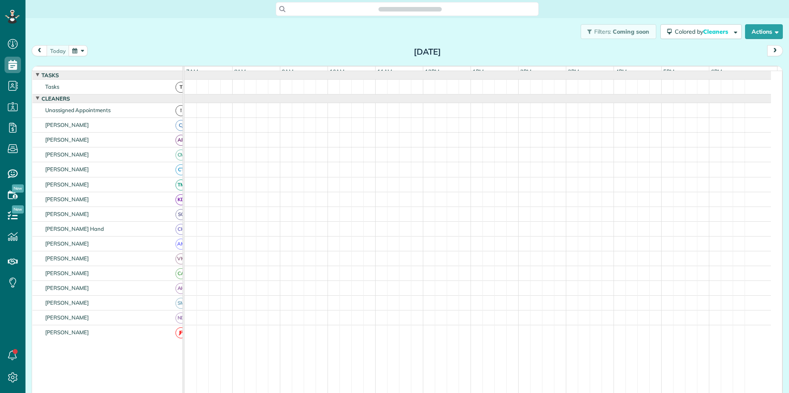
scroll to position [4, 4]
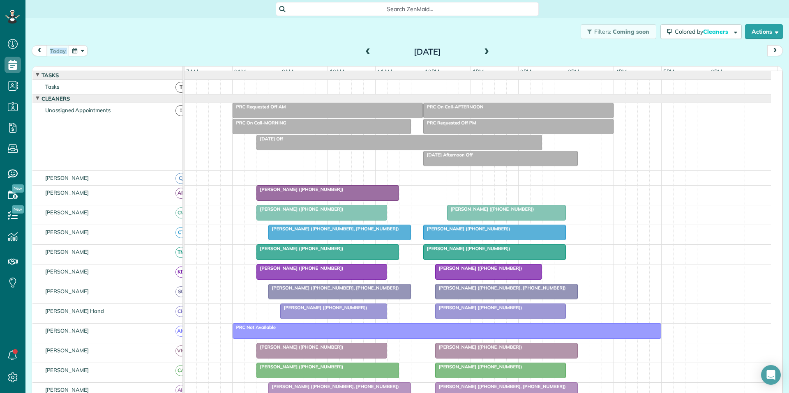
click at [77, 56] on div "[DATE] [DATE]" at bounding box center [407, 52] width 751 height 15
click at [79, 52] on button "button" at bounding box center [78, 50] width 19 height 11
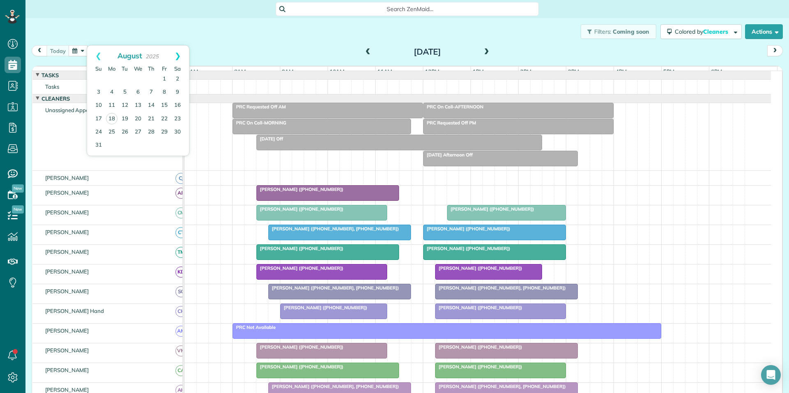
click at [178, 53] on link "Next" at bounding box center [177, 56] width 23 height 21
click at [111, 90] on link "8" at bounding box center [111, 92] width 13 height 13
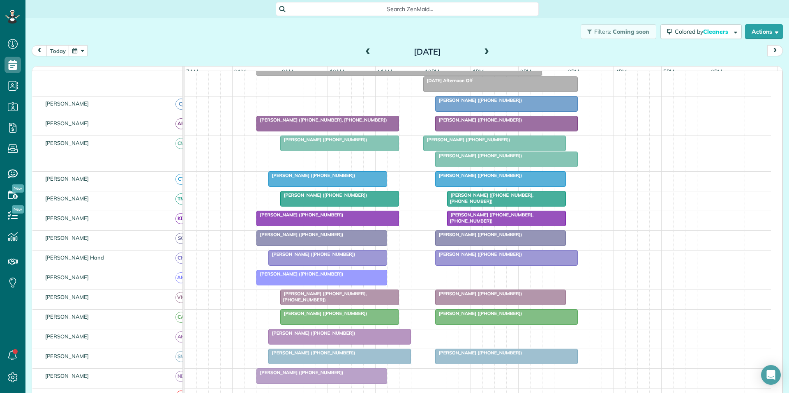
scroll to position [123, 0]
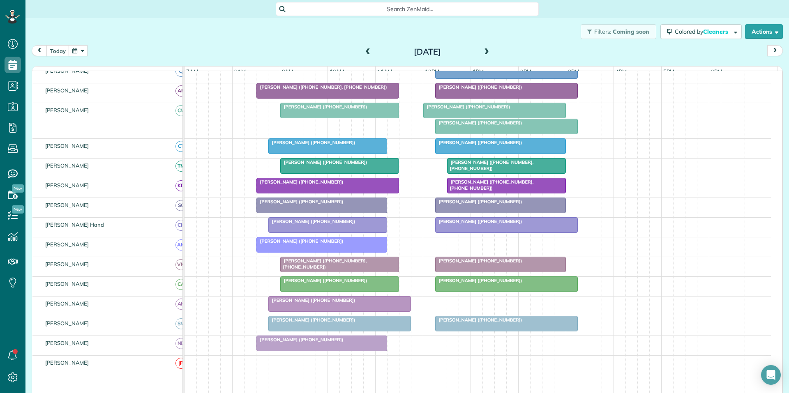
click at [480, 224] on span "Nichole Martin (+16784647972)" at bounding box center [479, 222] width 88 height 6
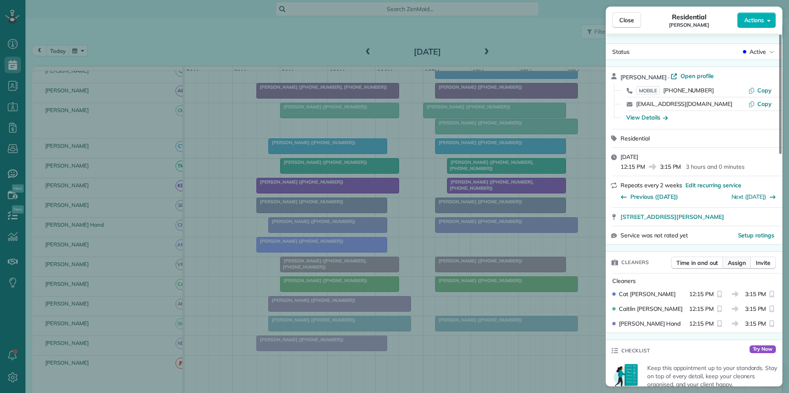
click at [735, 263] on span "Assign" at bounding box center [737, 263] width 18 height 8
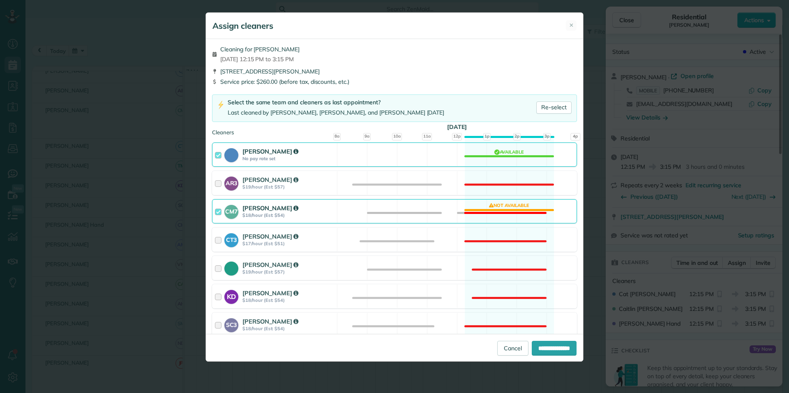
click at [500, 210] on div "CM7 Caitlin Miller $18/hour (Est: $54) Not available" at bounding box center [394, 211] width 365 height 24
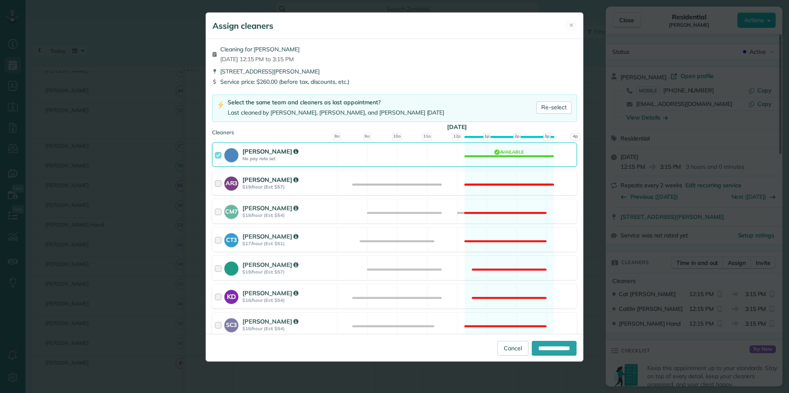
click at [497, 180] on div "AR3 Amy Reid $19/hour (Est: $57) Not available" at bounding box center [394, 183] width 365 height 24
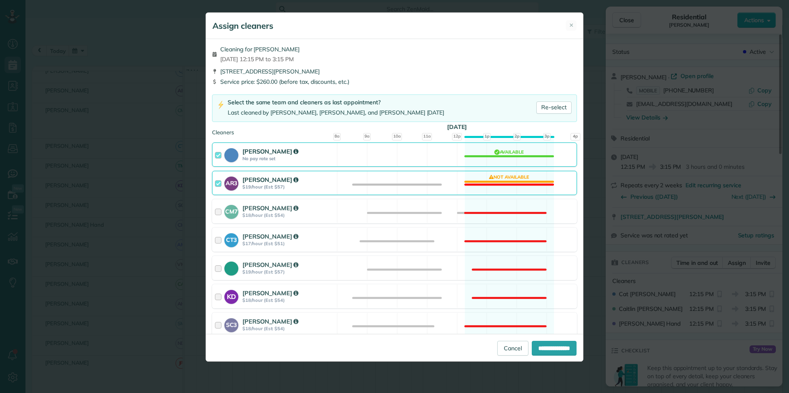
click at [504, 153] on div "Cat Jacobson No pay rate set Available" at bounding box center [394, 155] width 365 height 24
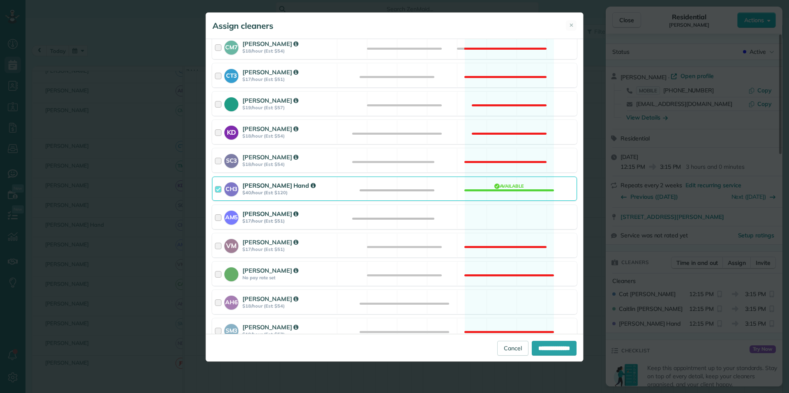
scroll to position [205, 0]
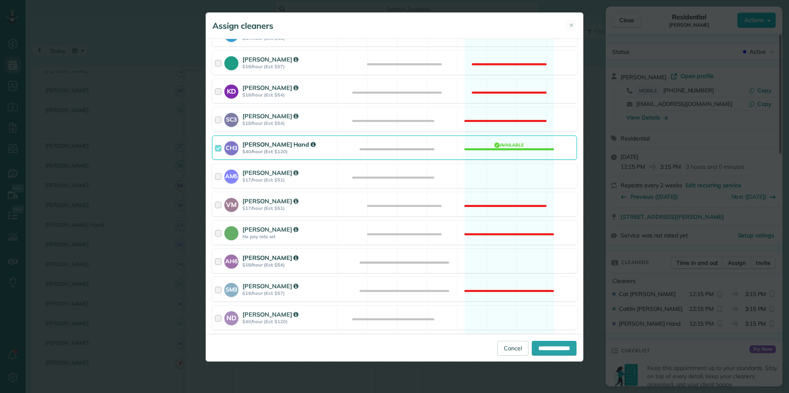
click at [486, 258] on div "AH6 Ashley Hudson $18/hour (Est: $54) Available" at bounding box center [394, 261] width 365 height 24
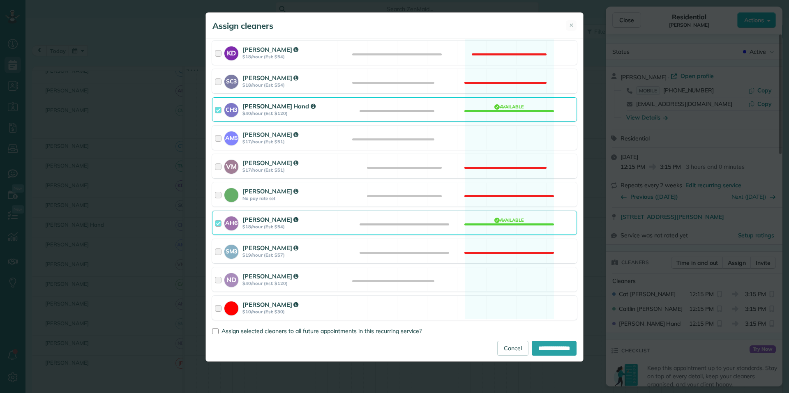
scroll to position [260, 0]
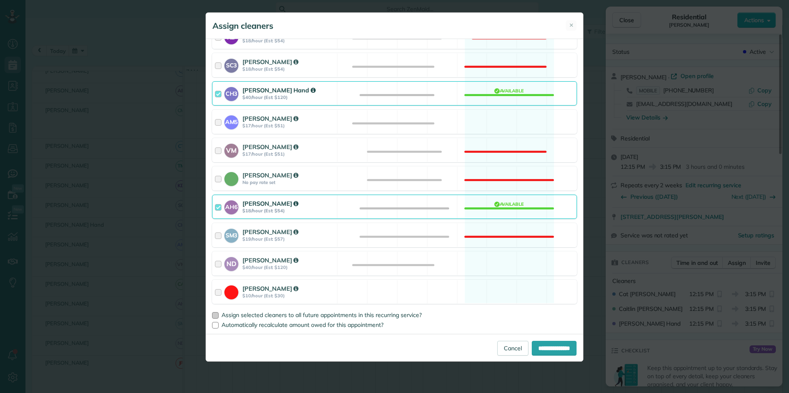
click at [214, 316] on div at bounding box center [215, 315] width 7 height 7
click at [544, 348] on input "**********" at bounding box center [554, 348] width 45 height 15
type input "**********"
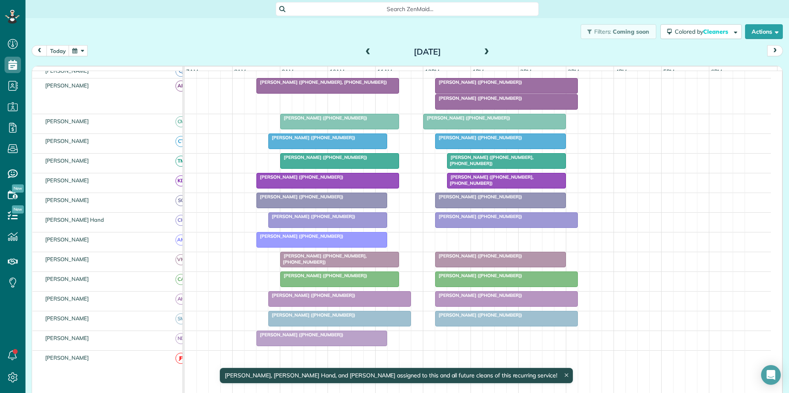
scroll to position [118, 0]
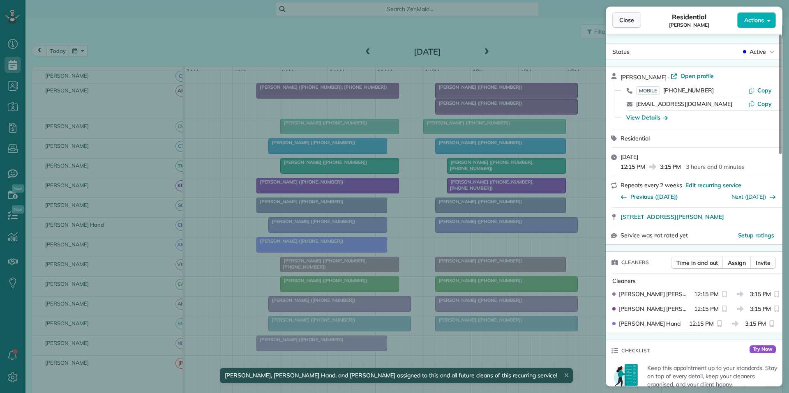
click at [630, 19] on span "Close" at bounding box center [626, 20] width 15 height 8
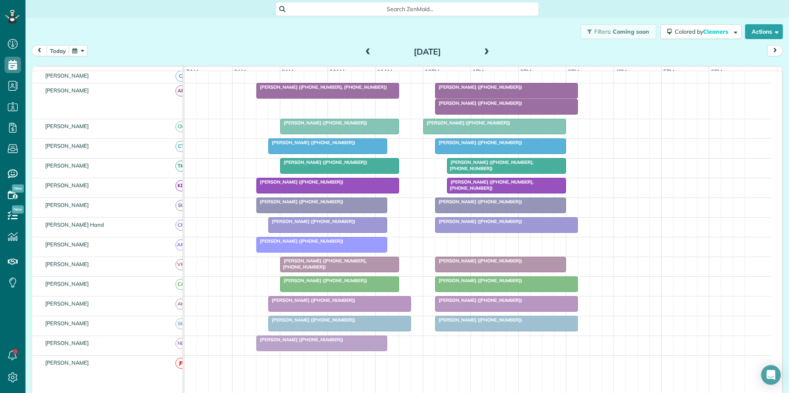
click at [474, 90] on span "[PERSON_NAME] ([PHONE_NUMBER])" at bounding box center [479, 87] width 88 height 6
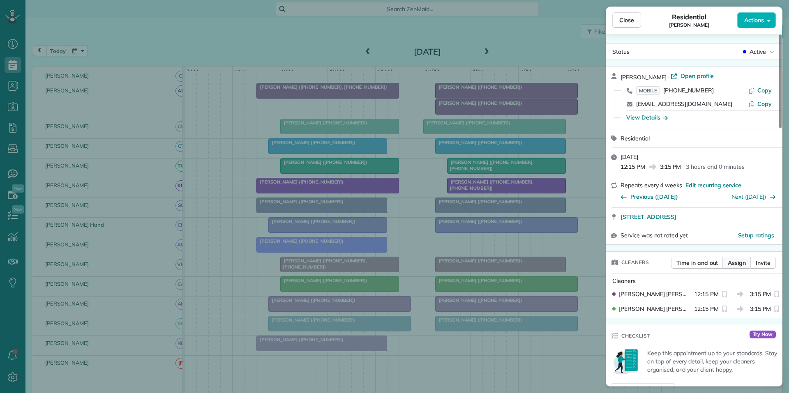
click at [736, 266] on span "Assign" at bounding box center [737, 263] width 18 height 8
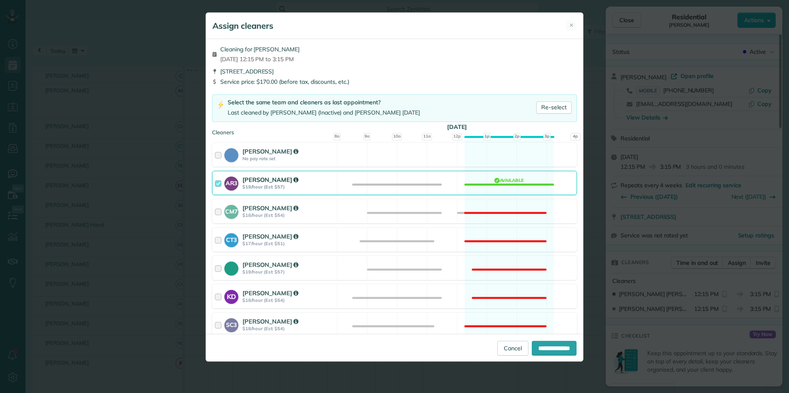
click at [505, 178] on div "AR3 Amy Reid $19/hour (Est: $57) Available" at bounding box center [394, 183] width 365 height 24
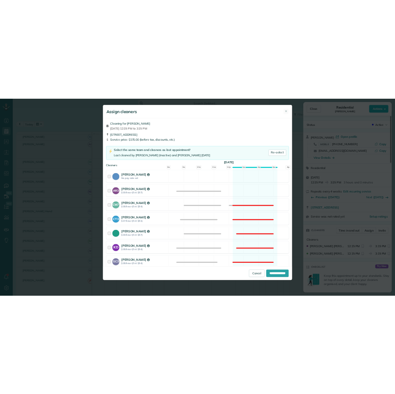
scroll to position [260, 0]
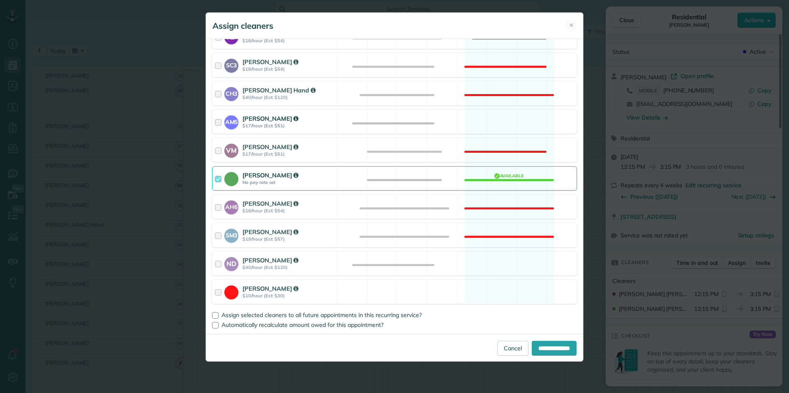
click at [497, 116] on div "AM5 Amanda Minix $17/hour (Est: $51) Available" at bounding box center [394, 122] width 365 height 24
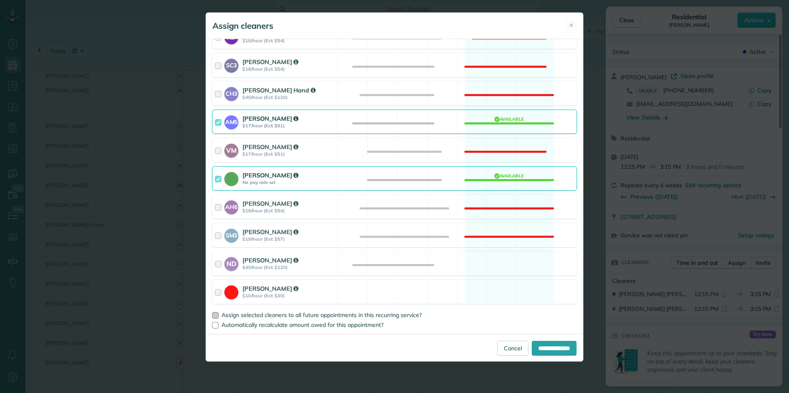
click at [215, 314] on div at bounding box center [215, 315] width 7 height 7
click at [551, 348] on input "**********" at bounding box center [554, 348] width 45 height 15
type input "**********"
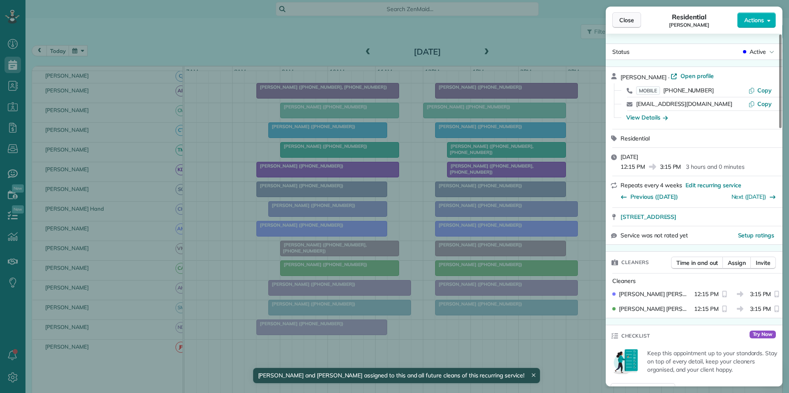
click at [627, 20] on span "Close" at bounding box center [626, 20] width 15 height 8
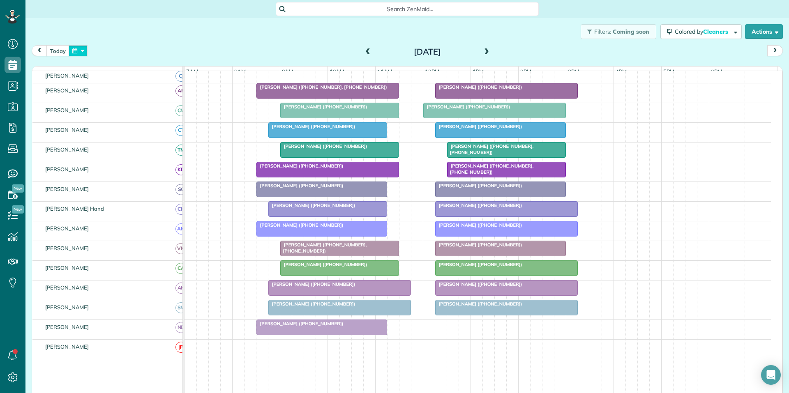
click at [82, 54] on button "button" at bounding box center [78, 50] width 19 height 11
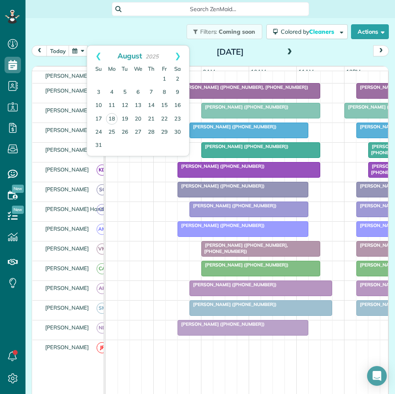
scroll to position [394, 25]
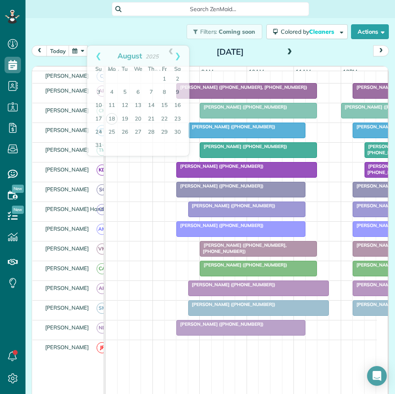
click at [123, 26] on div "Filters: Coming soon Colored by Cleaners Color by Cleaner Color by Team Color b…" at bounding box center [209, 31] width 369 height 27
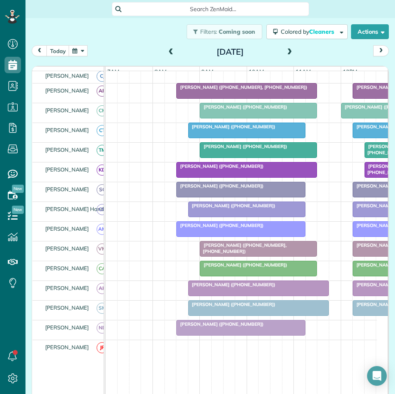
click at [77, 49] on button "button" at bounding box center [78, 50] width 19 height 11
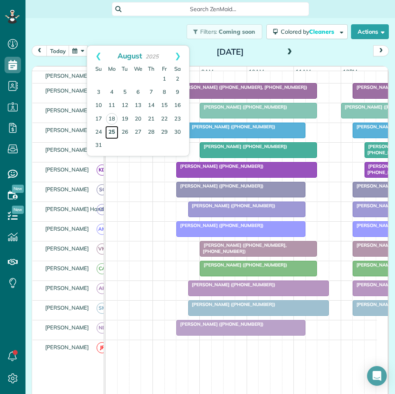
click at [112, 131] on link "25" at bounding box center [111, 132] width 13 height 13
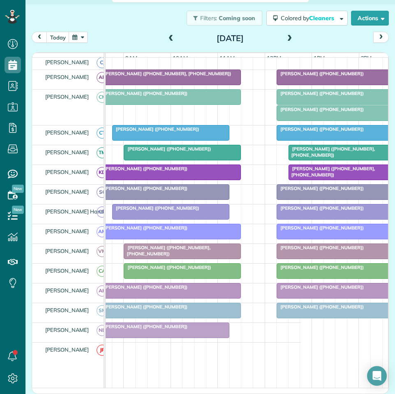
scroll to position [0, 77]
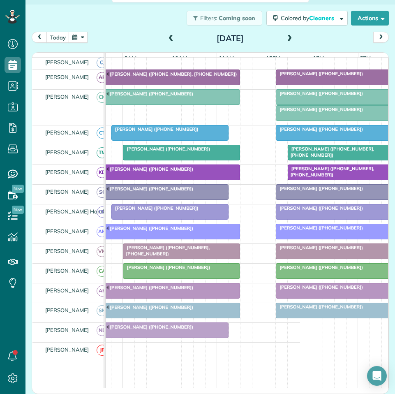
click at [316, 96] on div "[PERSON_NAME] ([PHONE_NUMBER])" at bounding box center [346, 93] width 136 height 6
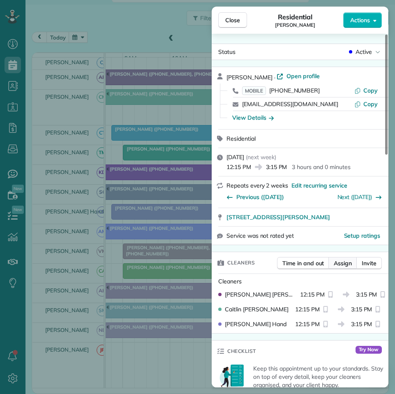
click at [341, 265] on span "Assign" at bounding box center [343, 263] width 18 height 8
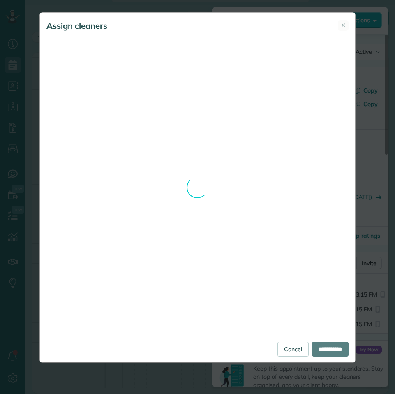
scroll to position [259, 0]
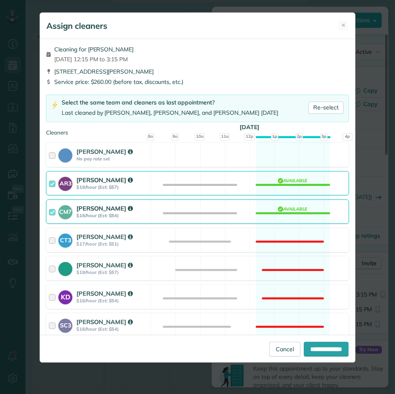
click at [291, 208] on div "CM7 Caitlin Miller $18/hour (Est: $54) Available" at bounding box center [197, 211] width 303 height 24
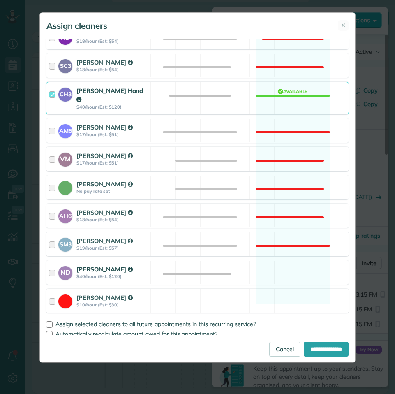
click at [284, 264] on div "ND Nathalie Duverna $40/hour (Est: $120) Available" at bounding box center [197, 272] width 303 height 24
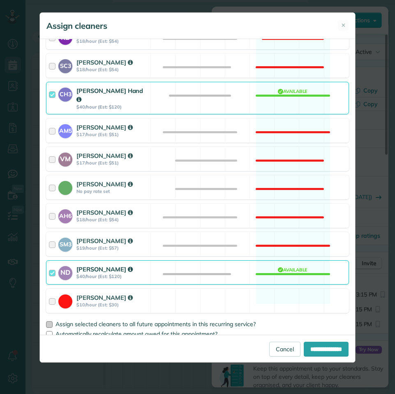
click at [50, 321] on div at bounding box center [49, 324] width 7 height 7
click at [333, 351] on input "**********" at bounding box center [326, 348] width 45 height 15
type input "**********"
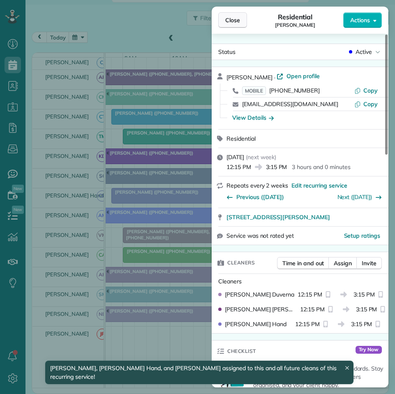
click at [241, 22] on button "Close" at bounding box center [232, 20] width 29 height 16
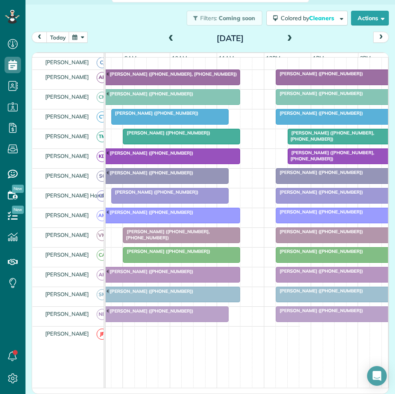
click at [330, 85] on div at bounding box center [346, 77] width 140 height 15
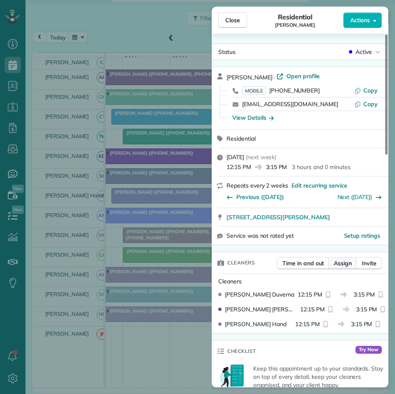
click at [346, 264] on span "Assign" at bounding box center [343, 263] width 18 height 8
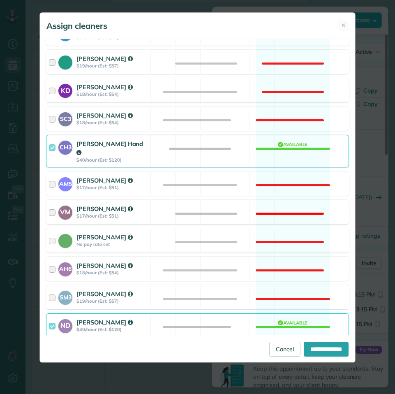
scroll to position [259, 0]
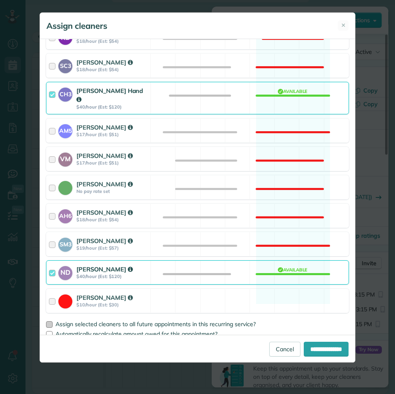
click at [48, 321] on div at bounding box center [49, 324] width 7 height 7
click at [321, 351] on input "**********" at bounding box center [326, 348] width 45 height 15
type input "**********"
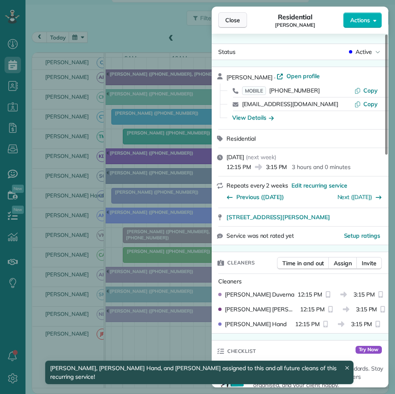
click at [225, 18] on button "Close" at bounding box center [232, 20] width 29 height 16
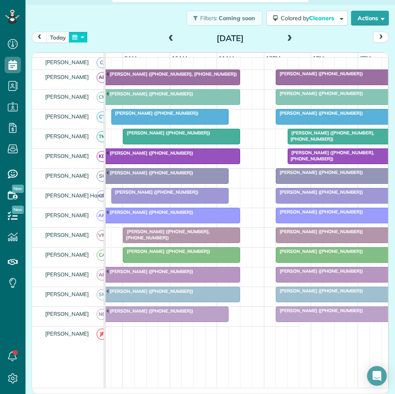
click at [84, 36] on button "button" at bounding box center [78, 37] width 19 height 11
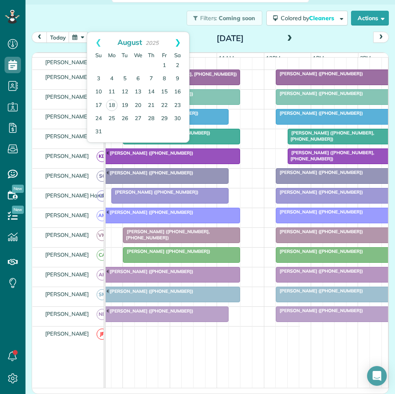
click at [175, 39] on link "Next" at bounding box center [177, 42] width 23 height 21
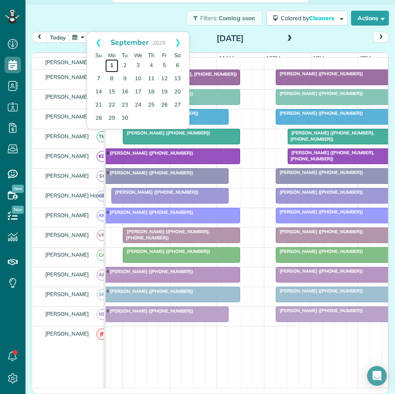
click at [110, 64] on link "1" at bounding box center [111, 65] width 13 height 13
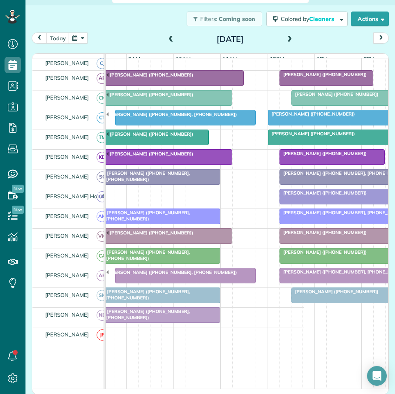
scroll to position [0, 111]
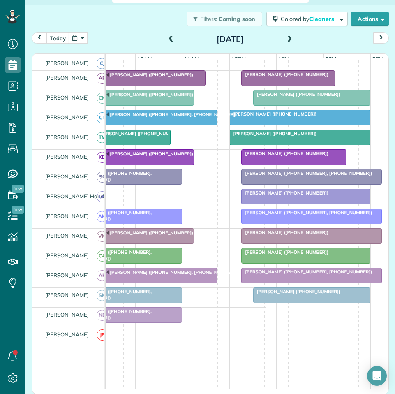
click at [285, 36] on span at bounding box center [289, 39] width 9 height 7
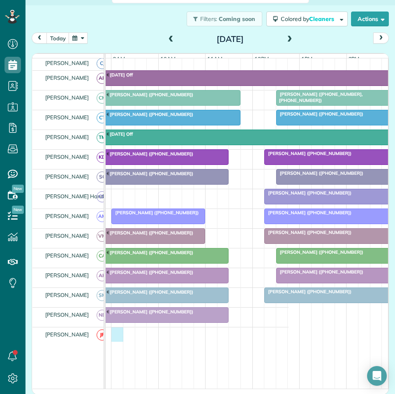
scroll to position [0, 104]
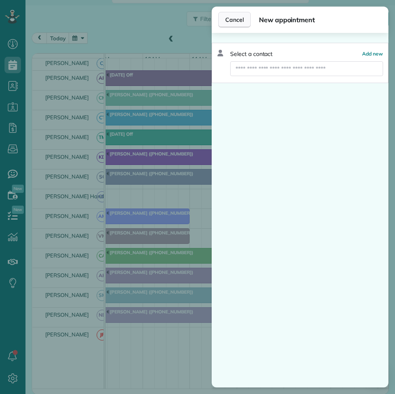
click at [238, 21] on span "Cancel" at bounding box center [234, 20] width 18 height 8
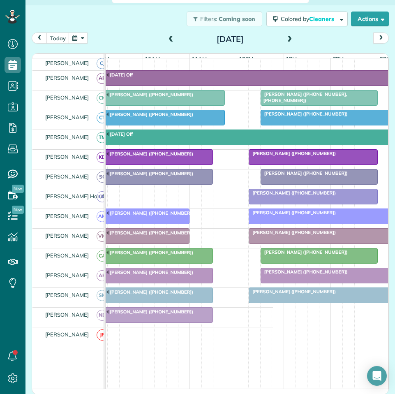
click at [288, 38] on span at bounding box center [289, 39] width 9 height 7
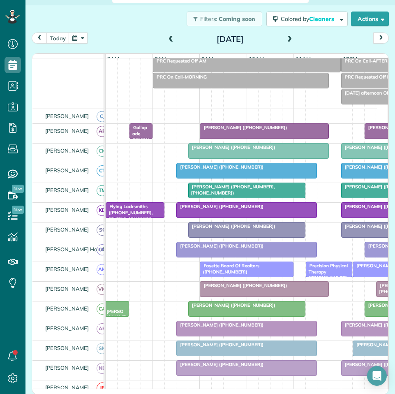
scroll to position [102, 0]
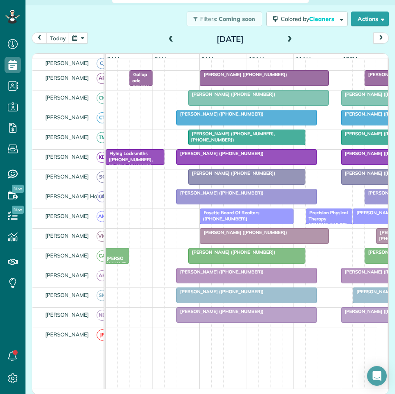
click at [287, 37] on span at bounding box center [289, 39] width 9 height 7
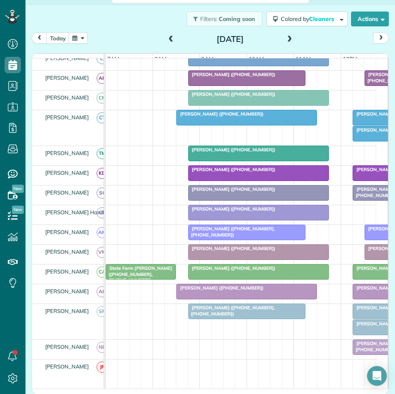
scroll to position [0, 0]
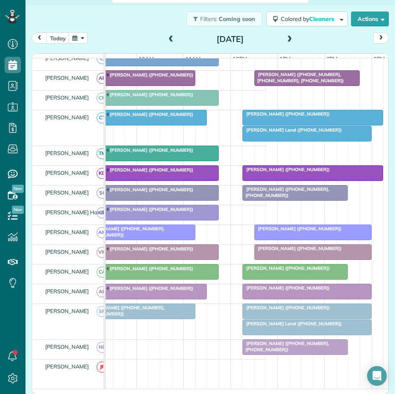
click at [310, 125] on div at bounding box center [313, 117] width 140 height 15
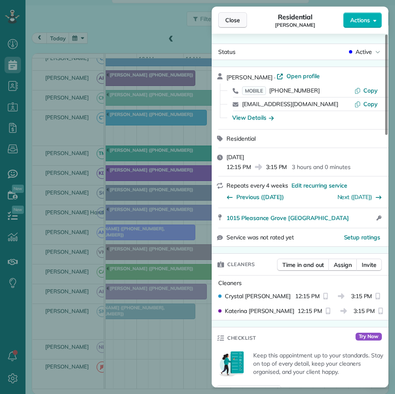
click at [232, 21] on span "Close" at bounding box center [232, 20] width 15 height 8
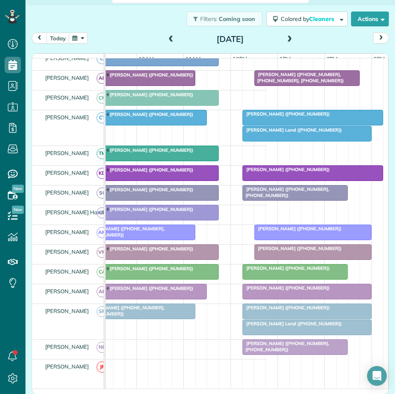
click at [81, 38] on button "button" at bounding box center [78, 37] width 19 height 11
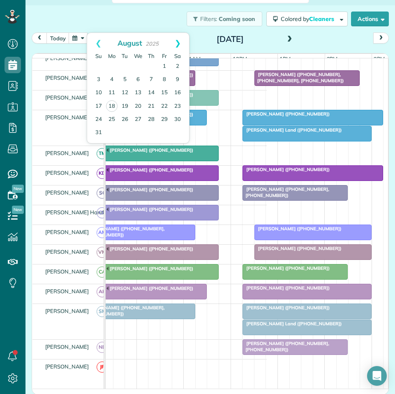
click at [177, 38] on link "Next" at bounding box center [177, 43] width 23 height 21
click at [123, 65] on link "2" at bounding box center [124, 66] width 13 height 13
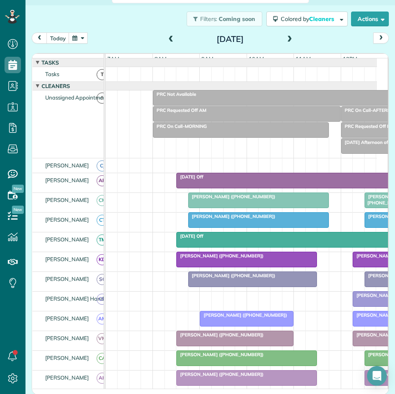
click at [282, 105] on div at bounding box center [328, 97] width 351 height 15
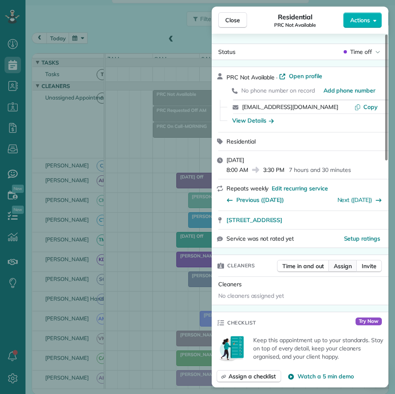
click at [344, 268] on span "Assign" at bounding box center [343, 266] width 18 height 8
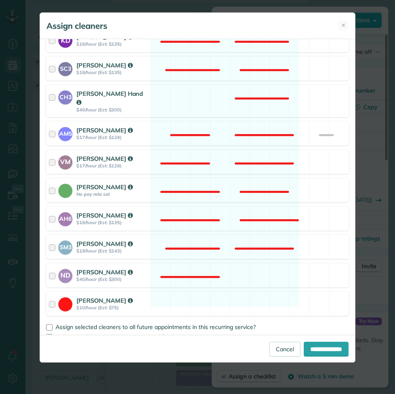
scroll to position [225, 0]
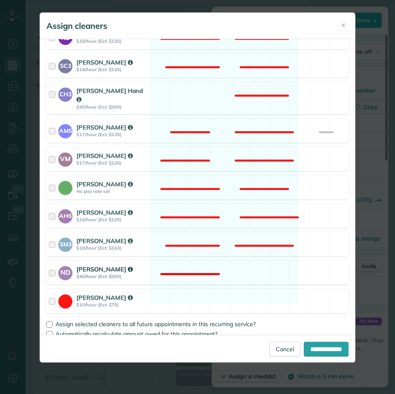
click at [233, 260] on div "ND Nathalie Duverna $40/hour (Est: $300) Not available" at bounding box center [197, 272] width 303 height 24
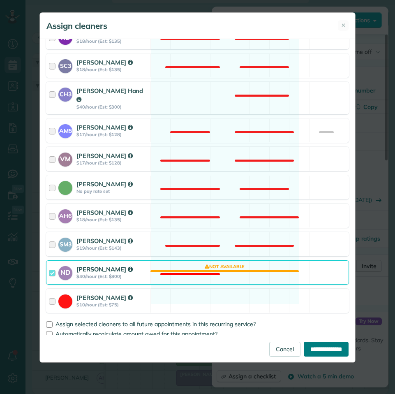
click at [322, 350] on input "**********" at bounding box center [326, 348] width 45 height 15
type input "**********"
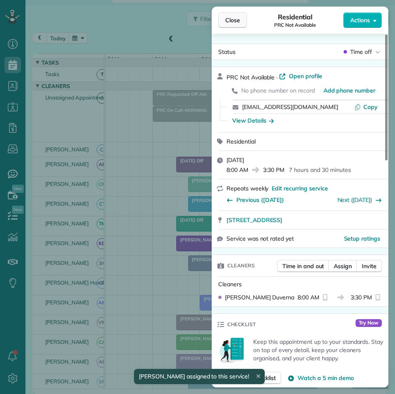
click at [245, 19] on button "Close" at bounding box center [232, 20] width 29 height 16
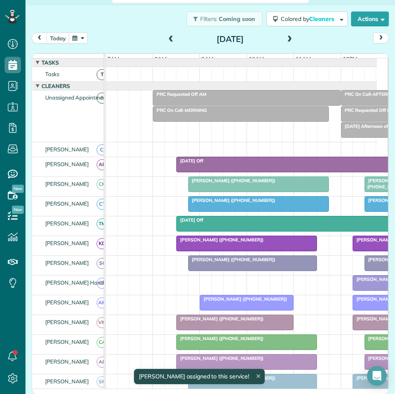
click at [139, 30] on div "Filters: Coming soon Colored by Cleaners Color by Cleaner Color by Team Color b…" at bounding box center [209, 18] width 369 height 27
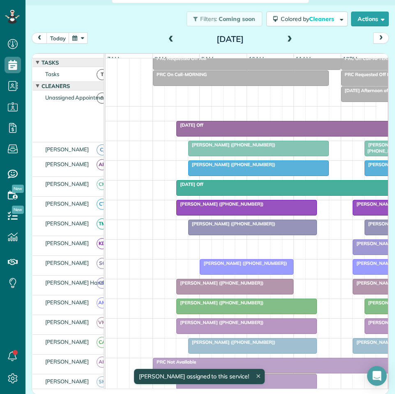
scroll to position [82, 0]
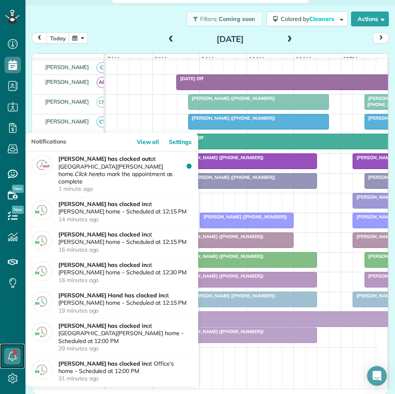
click at [9, 354] on icon at bounding box center [12, 356] width 16 height 16
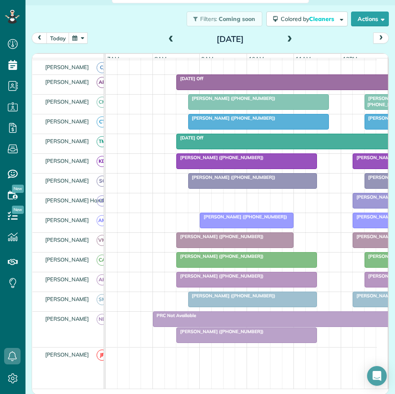
click at [130, 13] on div "Filters: Coming soon Colored by Cleaners Color by Cleaner Color by Team Color b…" at bounding box center [209, 18] width 369 height 27
click at [247, 342] on div at bounding box center [247, 335] width 140 height 15
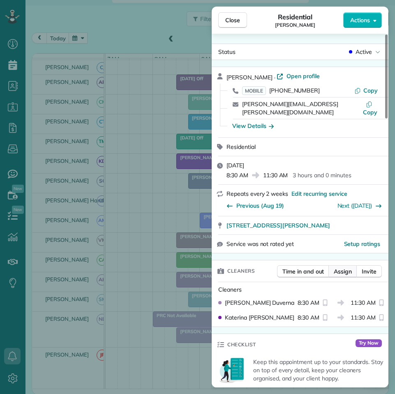
click at [346, 267] on span "Assign" at bounding box center [343, 271] width 18 height 8
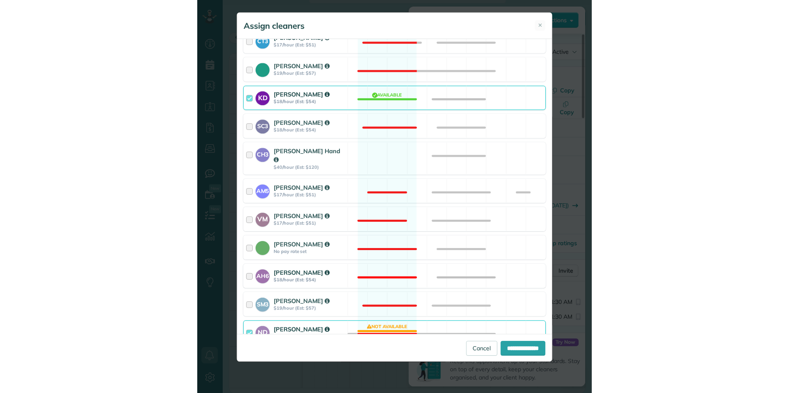
scroll to position [205, 0]
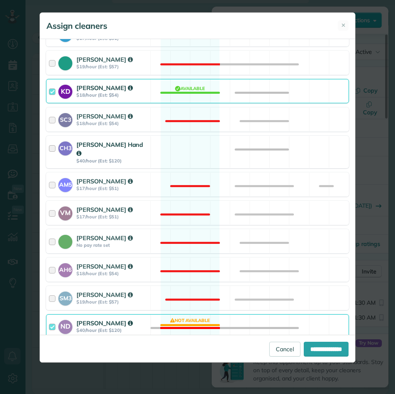
click at [187, 145] on div "CH3 Cortney Hand $40/hour (Est: $120) Available" at bounding box center [197, 152] width 303 height 32
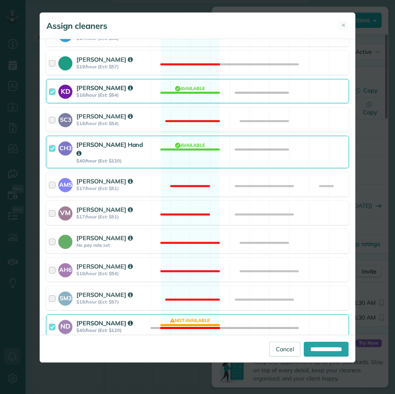
click at [193, 317] on div "ND Nathalie Duverna $40/hour (Est: $120) Not available" at bounding box center [197, 326] width 303 height 24
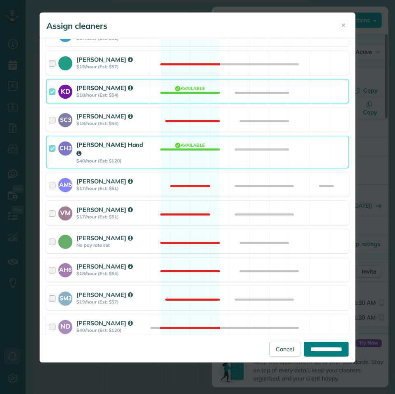
click at [323, 350] on input "**********" at bounding box center [326, 348] width 45 height 15
type input "**********"
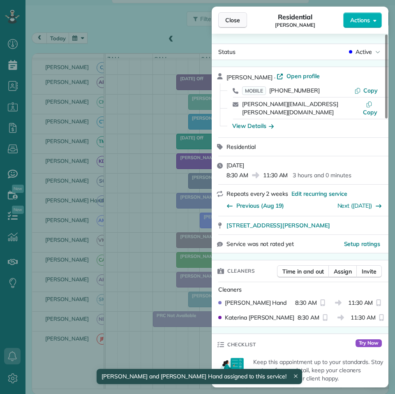
click at [235, 20] on span "Close" at bounding box center [232, 20] width 15 height 8
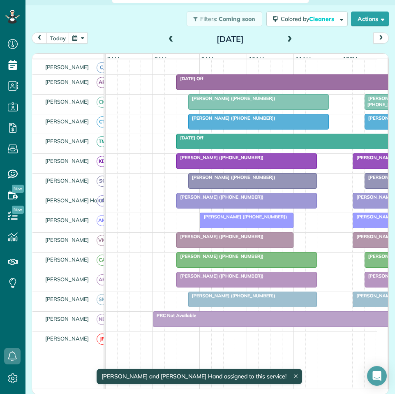
click at [129, 22] on div "Filters: Coming soon Colored by Cleaners Color by Cleaner Color by Team Color b…" at bounding box center [209, 18] width 369 height 27
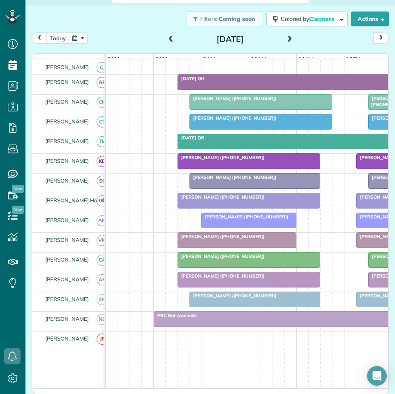
scroll to position [394, 25]
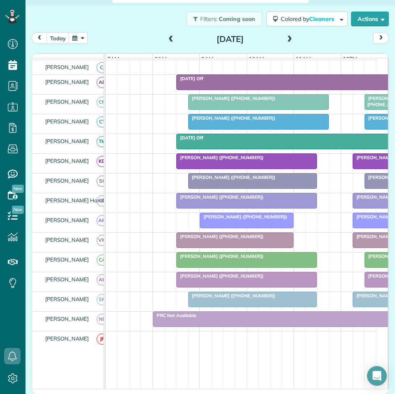
click at [285, 37] on span at bounding box center [289, 39] width 9 height 7
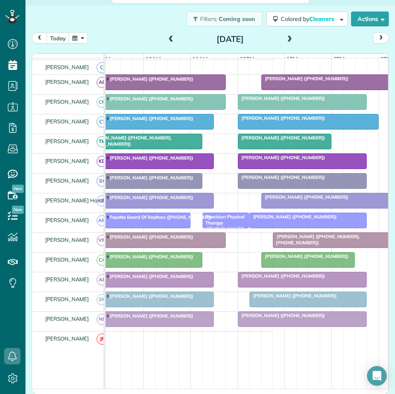
scroll to position [0, 117]
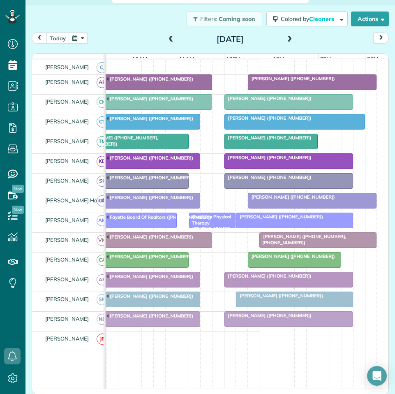
click at [289, 39] on span at bounding box center [289, 39] width 9 height 7
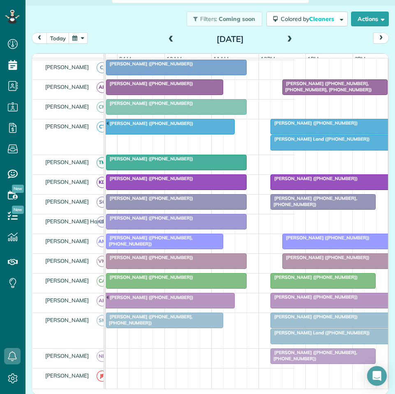
scroll to position [114, 88]
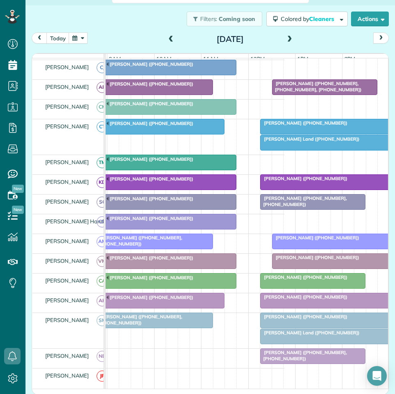
click at [316, 132] on div at bounding box center [331, 126] width 140 height 15
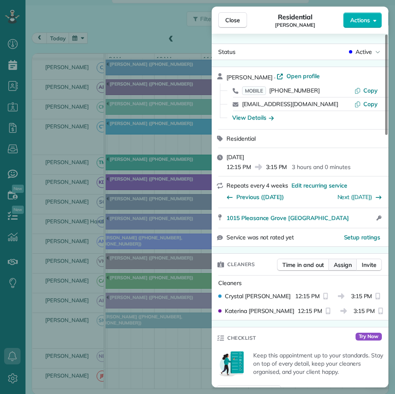
click at [340, 269] on button "Assign" at bounding box center [342, 264] width 29 height 12
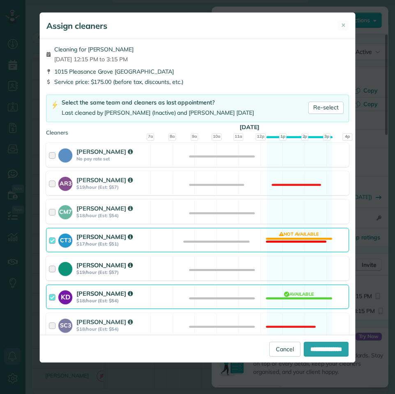
click at [295, 266] on div "[PERSON_NAME] $19/hour (Est: $57) Available" at bounding box center [197, 268] width 303 height 24
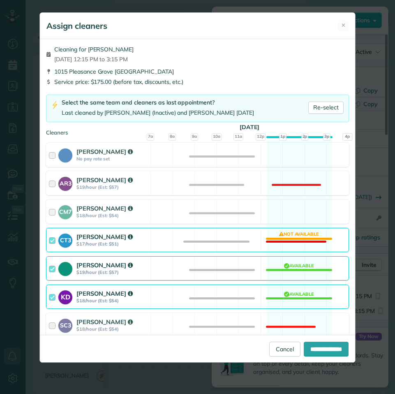
click at [293, 231] on div "CT3 Crystal Todd $17/hour (Est: $51) Not available" at bounding box center [197, 240] width 303 height 24
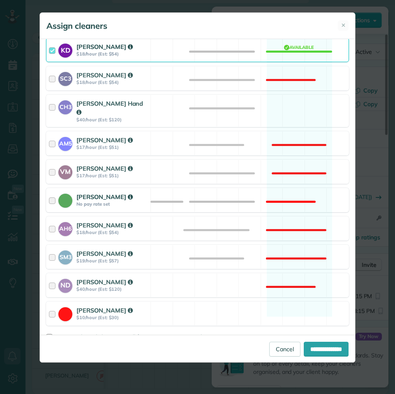
scroll to position [259, 0]
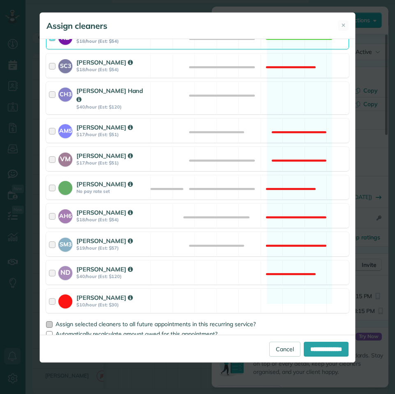
click at [53, 321] on label "Assign selected cleaners to all future appointments in this recurring service?" at bounding box center [197, 324] width 303 height 6
click at [48, 321] on div at bounding box center [49, 324] width 7 height 7
click at [314, 347] on input "**********" at bounding box center [326, 348] width 45 height 15
type input "**********"
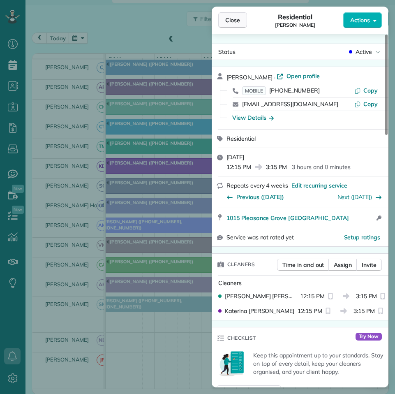
click at [242, 22] on button "Close" at bounding box center [232, 20] width 29 height 16
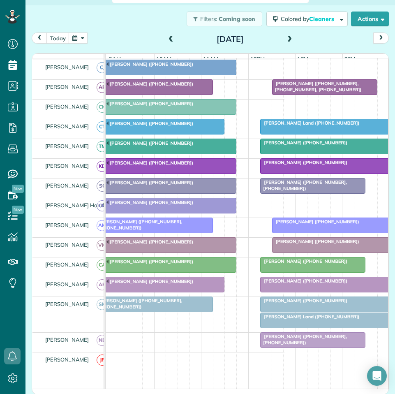
click at [185, 67] on div "[PERSON_NAME] ([PHONE_NUMBER])" at bounding box center [166, 64] width 136 height 6
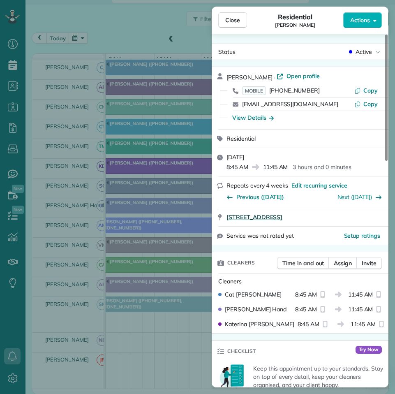
click at [282, 215] on span "105 Northwynn Drive Sharpsburg GA 30277" at bounding box center [254, 217] width 56 height 8
click at [232, 17] on span "Close" at bounding box center [232, 20] width 15 height 8
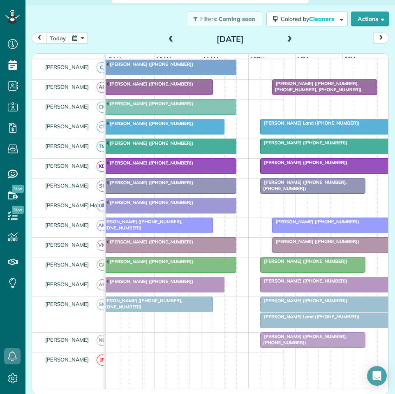
click at [314, 290] on div at bounding box center [325, 284] width 128 height 15
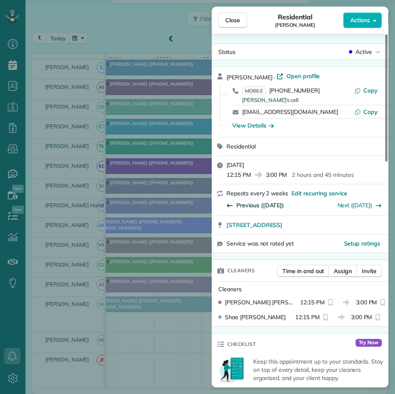
click at [261, 203] on span "Previous (Aug 21)" at bounding box center [260, 205] width 48 height 8
click at [270, 204] on span "Previous (Aug 11)" at bounding box center [260, 205] width 48 height 8
click at [236, 21] on span "Close" at bounding box center [232, 20] width 15 height 8
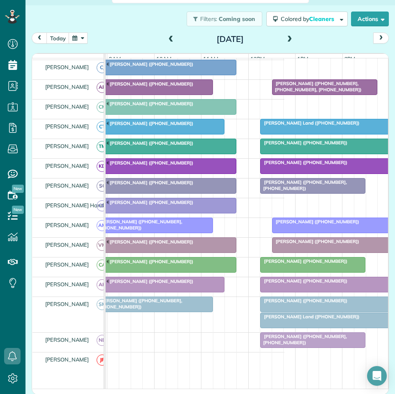
click at [321, 284] on div "[PERSON_NAME] ([PHONE_NUMBER])" at bounding box center [325, 281] width 124 height 6
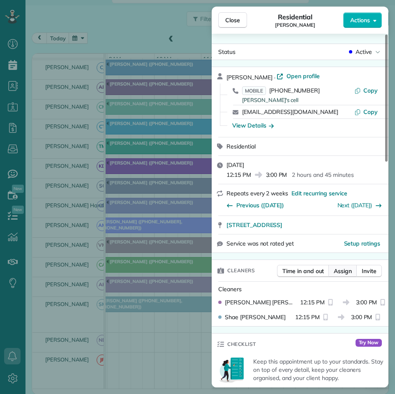
click at [348, 274] on span "Assign" at bounding box center [343, 271] width 18 height 8
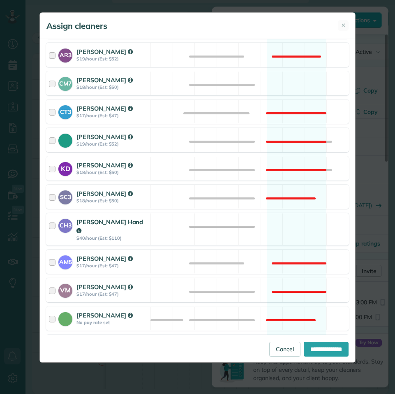
scroll to position [205, 0]
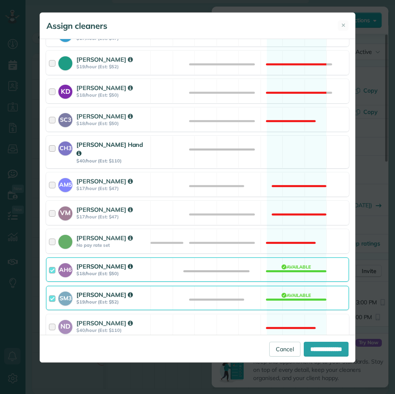
drag, startPoint x: 291, startPoint y: 140, endPoint x: 293, endPoint y: 148, distance: 8.8
click at [291, 140] on div "CH3 Cortney Hand $40/hour (Est: $110) Available" at bounding box center [197, 152] width 303 height 32
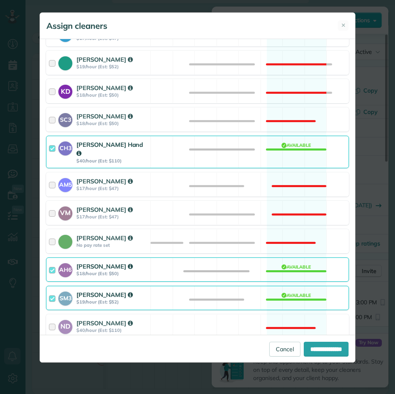
click at [301, 286] on div "SM3 Shae Morris $19/hour (Est: $52) Available" at bounding box center [197, 298] width 303 height 24
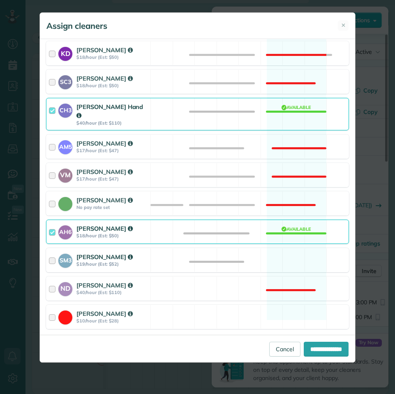
scroll to position [259, 0]
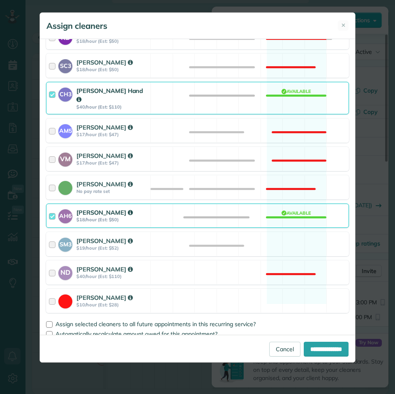
click at [51, 320] on div "Assign selected cleaners to all future appointments in this recurring service? …" at bounding box center [197, 327] width 303 height 20
drag, startPoint x: 46, startPoint y: 314, endPoint x: 51, endPoint y: 318, distance: 6.8
click at [46, 315] on div "Cleaning for Serena Smith Thu, Sep 04 - 12:15 PM to 3:00 PM 403 Winnock Point P…" at bounding box center [197, 186] width 315 height 295
click at [51, 321] on div at bounding box center [49, 324] width 7 height 7
click at [320, 354] on input "**********" at bounding box center [326, 348] width 45 height 15
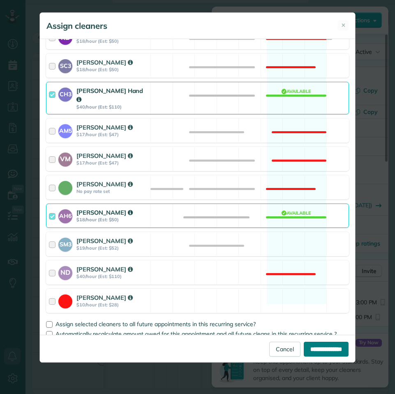
type input "**********"
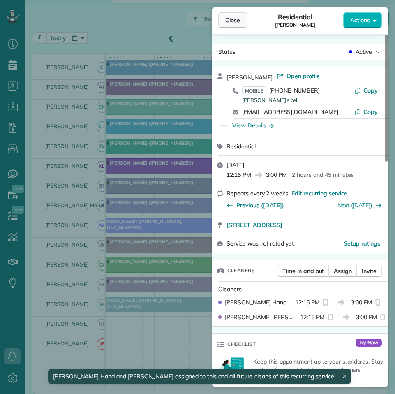
click at [236, 22] on span "Close" at bounding box center [232, 20] width 15 height 8
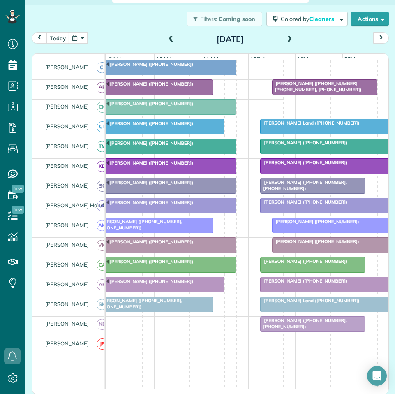
click at [168, 145] on div "[PERSON_NAME] ([PHONE_NUMBER])" at bounding box center [166, 143] width 136 height 6
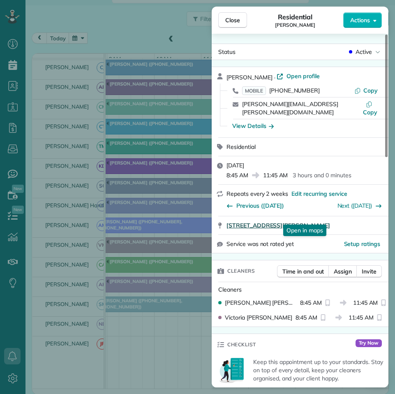
click at [300, 221] on span "175 Alford Drive Fayetteville GA 30215" at bounding box center [278, 225] width 104 height 8
click at [229, 20] on span "Close" at bounding box center [232, 20] width 15 height 8
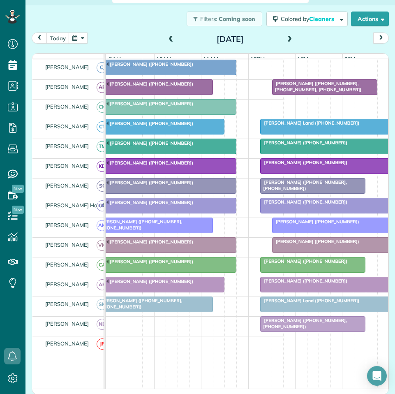
click at [152, 67] on div "[PERSON_NAME] ([PHONE_NUMBER])" at bounding box center [166, 64] width 136 height 6
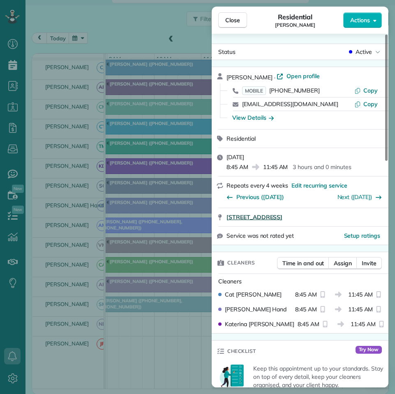
click at [282, 217] on span "105 Northwynn Drive Sharpsburg GA 30277" at bounding box center [254, 217] width 56 height 8
click at [234, 22] on span "Close" at bounding box center [232, 20] width 15 height 8
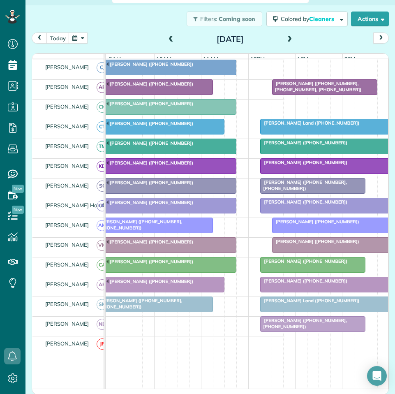
click at [155, 67] on div "[PERSON_NAME] ([PHONE_NUMBER])" at bounding box center [166, 64] width 136 height 6
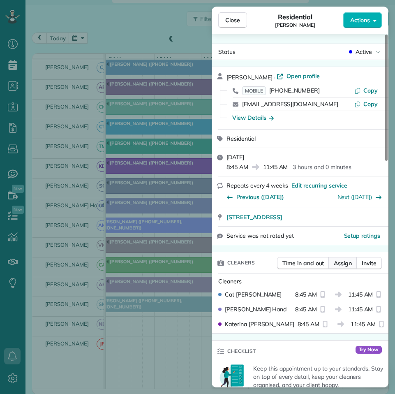
click at [344, 267] on span "Assign" at bounding box center [343, 263] width 18 height 8
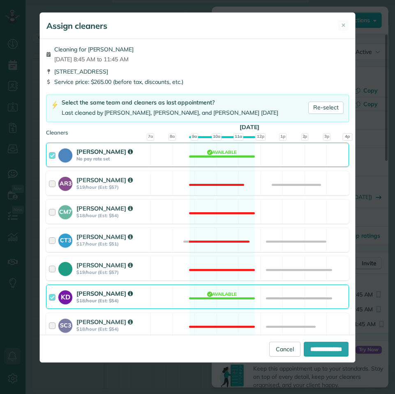
click at [200, 160] on div "Cat Jacobson No pay rate set Available" at bounding box center [197, 155] width 303 height 24
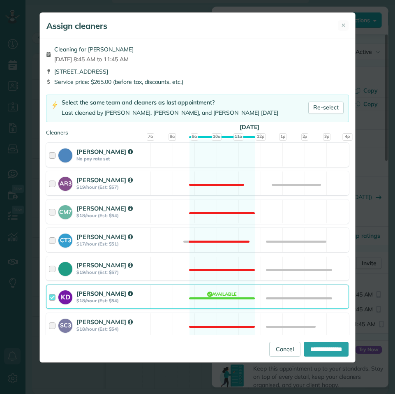
scroll to position [247, 0]
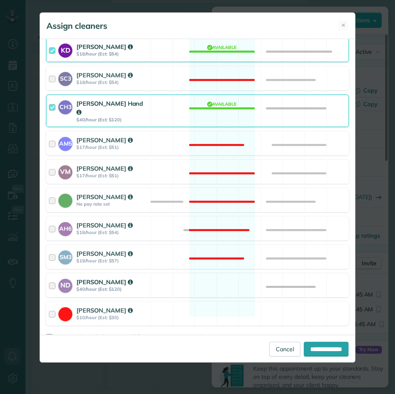
click at [217, 275] on div "ND Nathalie Duverna $40/hour (Est: $120) Available" at bounding box center [197, 285] width 303 height 24
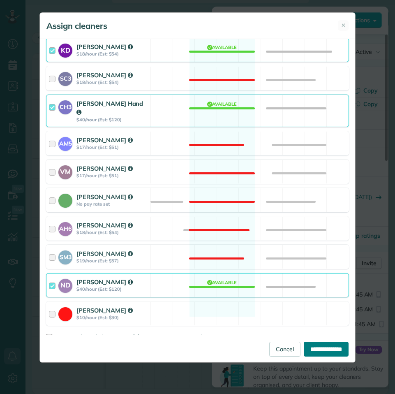
click at [314, 348] on input "**********" at bounding box center [326, 348] width 45 height 15
type input "**********"
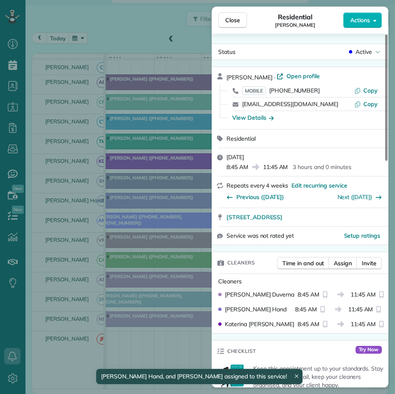
click at [117, 14] on div "Close Residential Kim Hullett Actions Status Active Kim Hullett · Open profile …" at bounding box center [197, 197] width 395 height 394
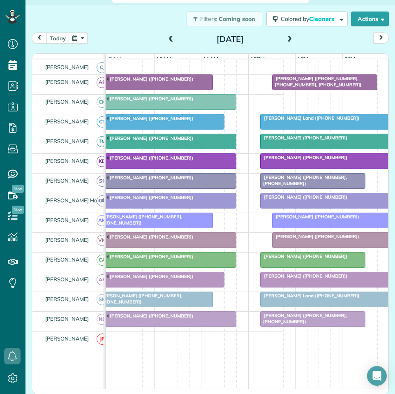
click at [285, 39] on span at bounding box center [289, 39] width 9 height 7
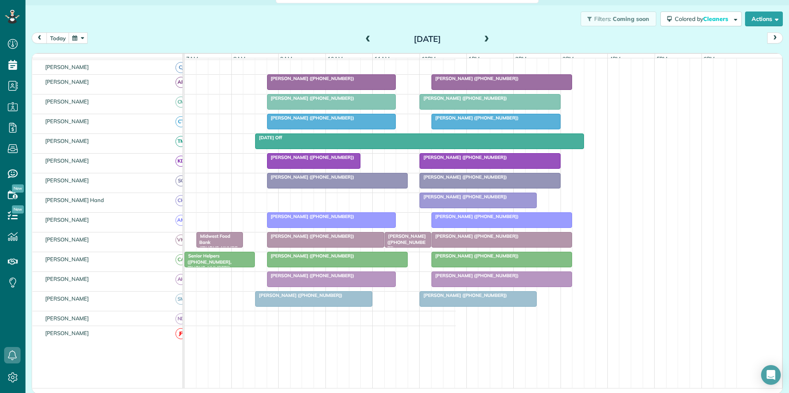
scroll to position [393, 25]
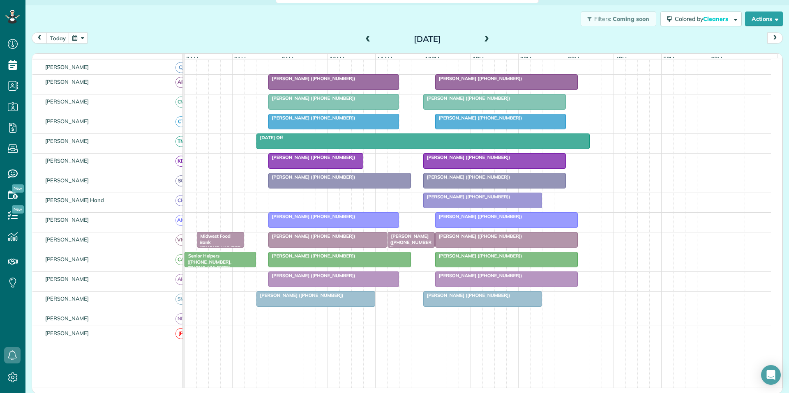
click at [79, 35] on button "button" at bounding box center [78, 37] width 19 height 11
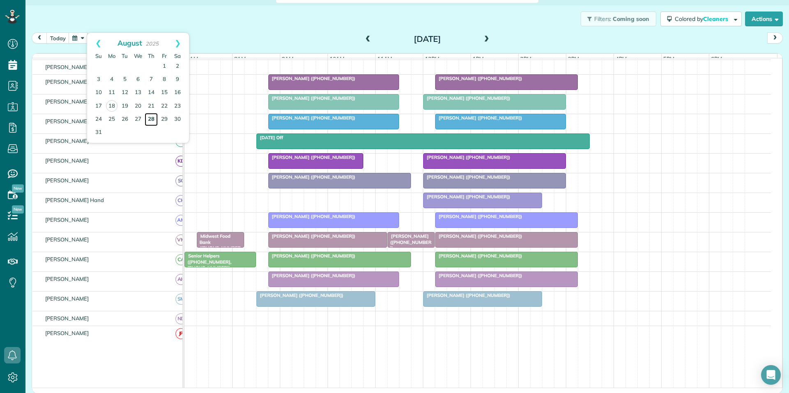
click at [150, 117] on link "28" at bounding box center [151, 119] width 13 height 13
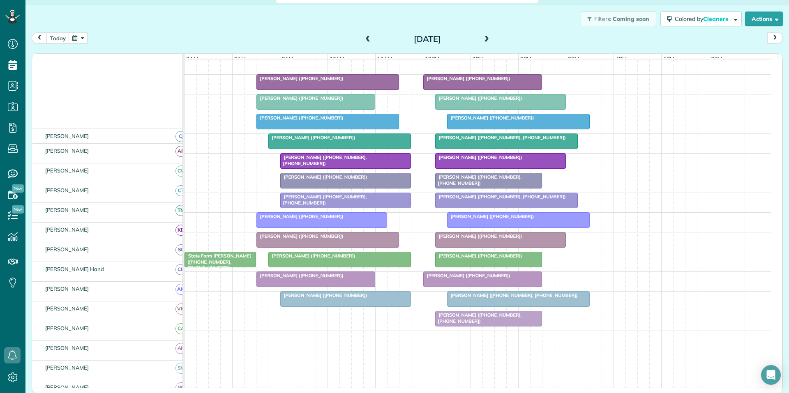
scroll to position [114, 0]
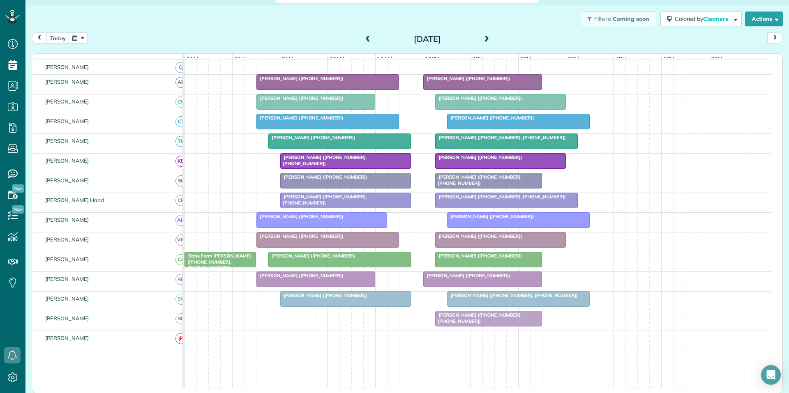
click at [80, 42] on button "button" at bounding box center [78, 37] width 19 height 11
click at [179, 39] on link "Next" at bounding box center [177, 43] width 23 height 21
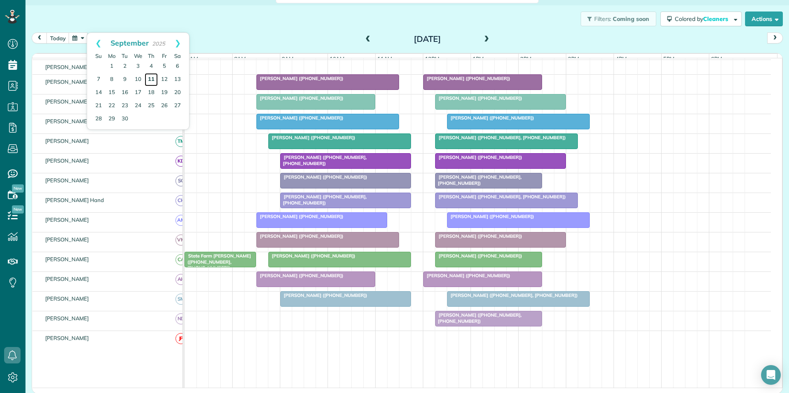
click at [154, 78] on link "11" at bounding box center [151, 79] width 13 height 13
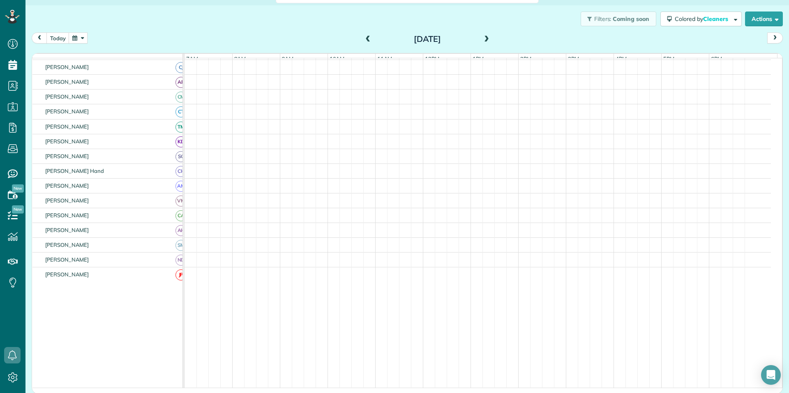
scroll to position [98, 0]
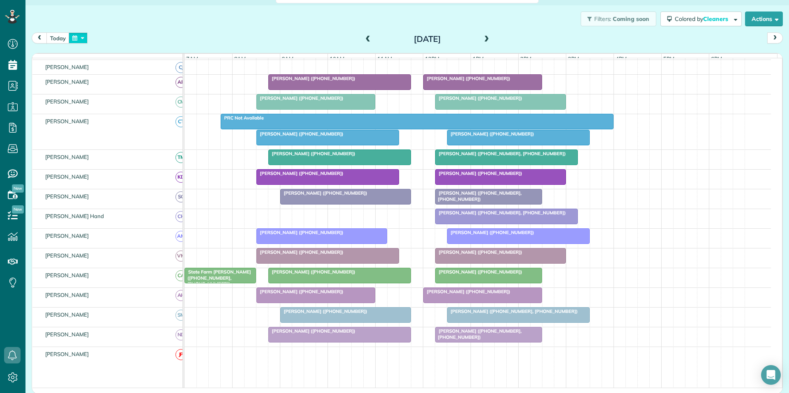
click at [81, 37] on button "button" at bounding box center [78, 37] width 19 height 11
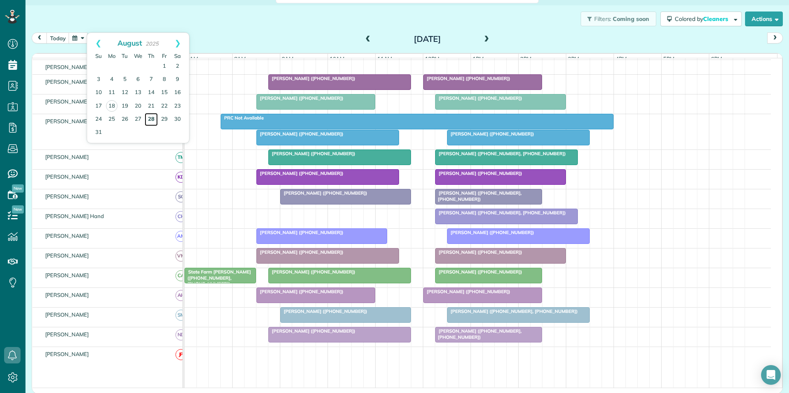
click at [152, 116] on link "28" at bounding box center [151, 119] width 13 height 13
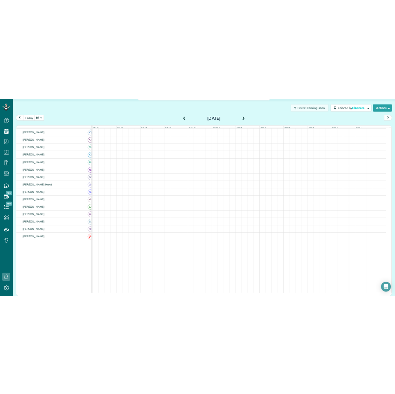
scroll to position [114, 0]
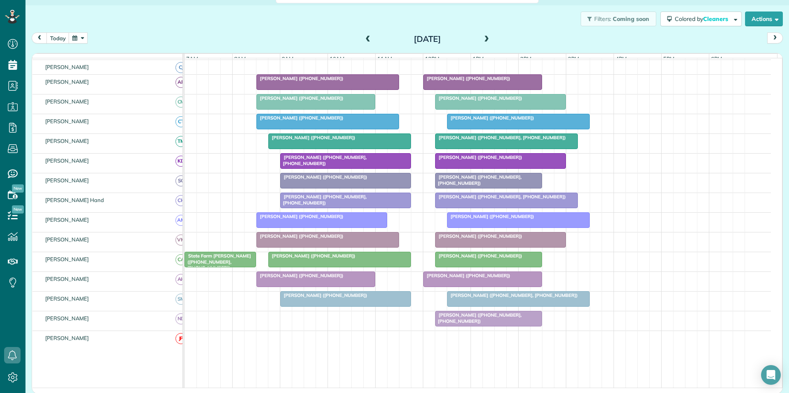
click at [389, 205] on div "Lynn Land (+14043264969, +17704876594)" at bounding box center [346, 200] width 126 height 12
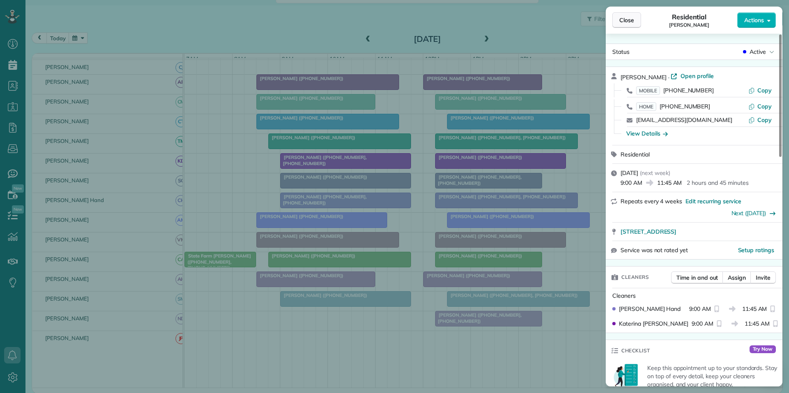
click at [629, 24] on span "Close" at bounding box center [626, 20] width 15 height 8
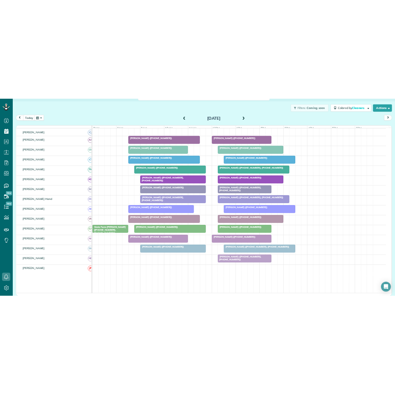
scroll to position [394, 25]
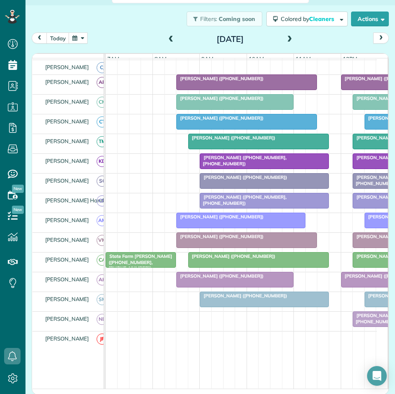
click at [83, 38] on button "button" at bounding box center [78, 37] width 19 height 11
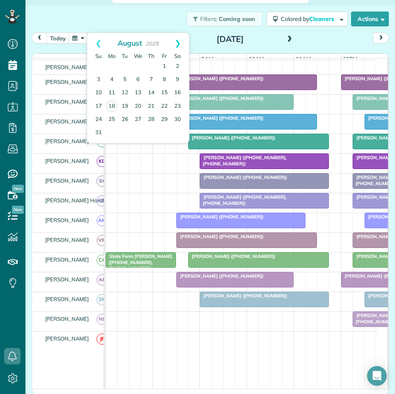
click at [182, 39] on link "Next" at bounding box center [177, 43] width 23 height 21
click at [168, 65] on link "5" at bounding box center [164, 66] width 13 height 13
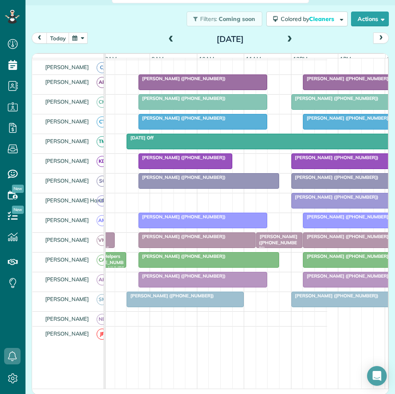
scroll to position [0, 101]
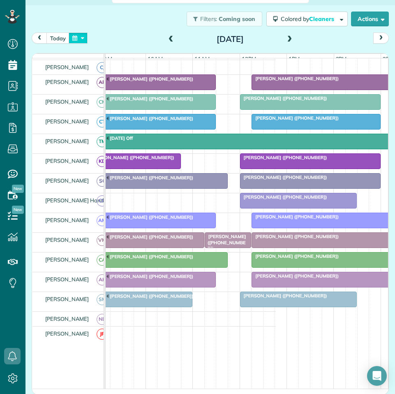
click at [82, 39] on button "button" at bounding box center [78, 37] width 19 height 11
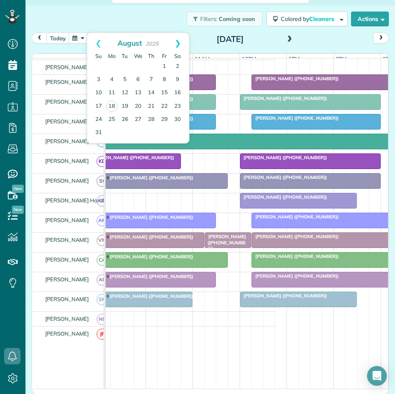
click at [177, 42] on link "Next" at bounding box center [177, 43] width 23 height 21
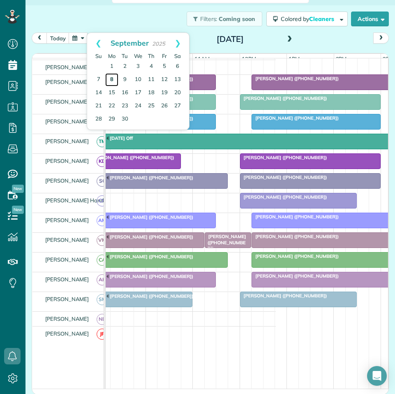
click at [111, 79] on link "8" at bounding box center [111, 79] width 13 height 13
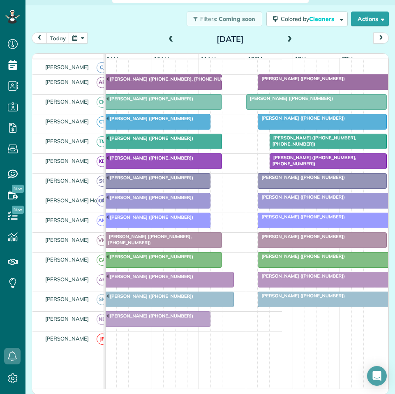
scroll to position [0, 97]
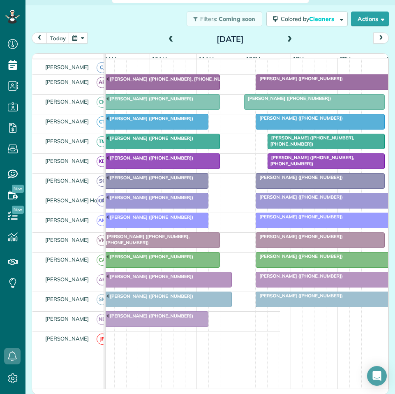
click at [285, 37] on span at bounding box center [289, 39] width 9 height 7
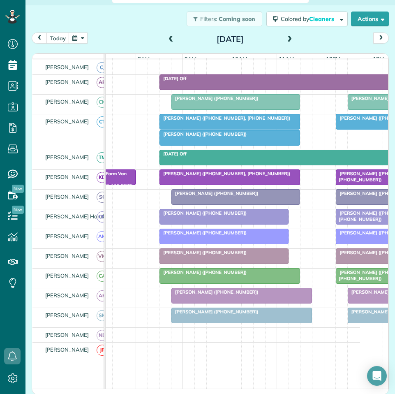
scroll to position [0, 35]
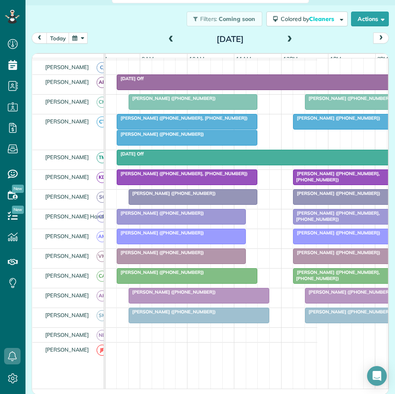
click at [200, 121] on span "Adam Grandle (+16788769327, +17706898094)" at bounding box center [181, 118] width 131 height 6
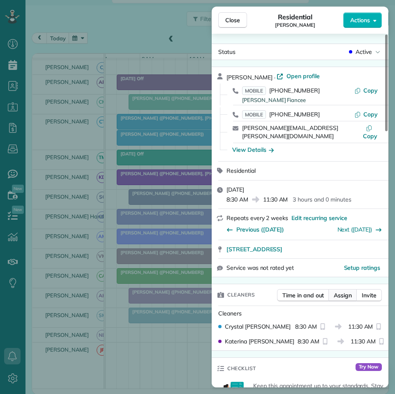
click at [341, 291] on span "Assign" at bounding box center [343, 295] width 18 height 8
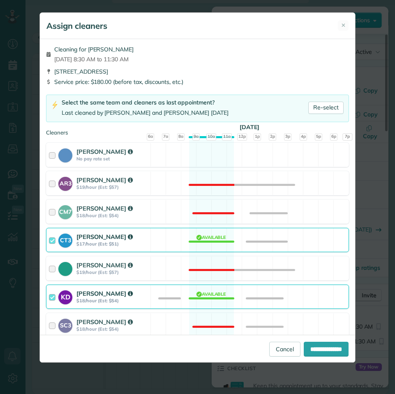
click at [208, 236] on div "CT3 Crystal Todd $17/hour (Est: $51) Available" at bounding box center [197, 240] width 303 height 24
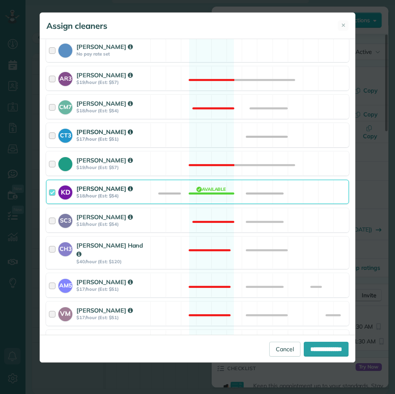
scroll to position [247, 0]
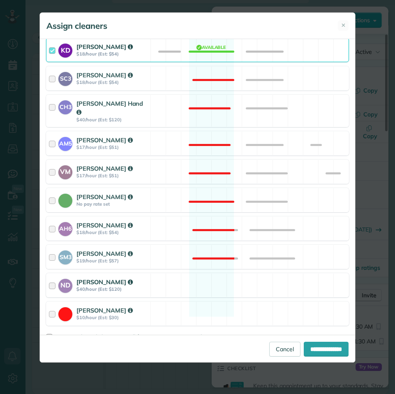
drag, startPoint x: 206, startPoint y: 270, endPoint x: 224, endPoint y: 274, distance: 17.7
click at [208, 273] on div "ND Nathalie Duverna $40/hour (Est: $120) Available" at bounding box center [197, 285] width 303 height 24
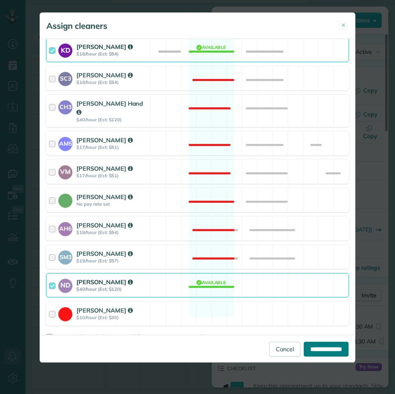
click at [323, 350] on input "**********" at bounding box center [326, 348] width 45 height 15
type input "**********"
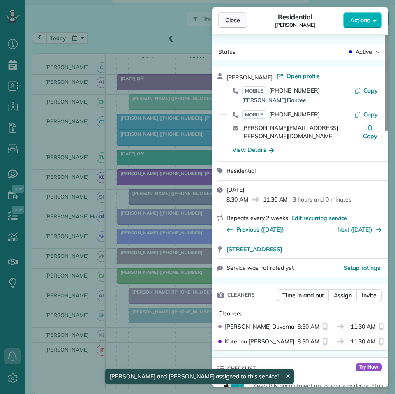
click at [236, 21] on span "Close" at bounding box center [232, 20] width 15 height 8
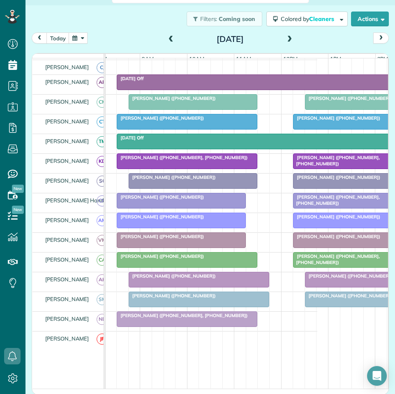
drag, startPoint x: 288, startPoint y: 35, endPoint x: 390, endPoint y: 21, distance: 102.0
click at [290, 34] on span at bounding box center [289, 39] width 9 height 12
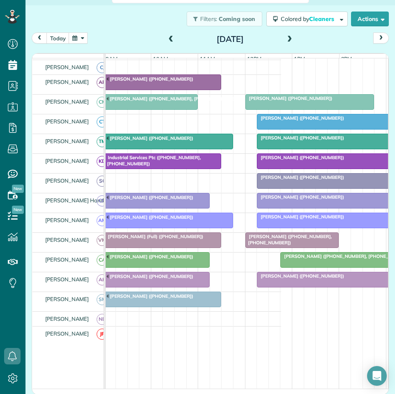
scroll to position [0, 97]
click at [74, 40] on button "button" at bounding box center [78, 37] width 19 height 11
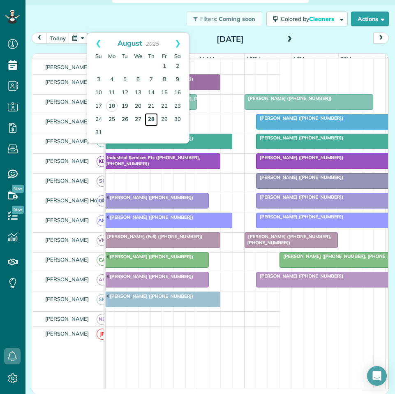
click at [151, 119] on link "28" at bounding box center [151, 119] width 13 height 13
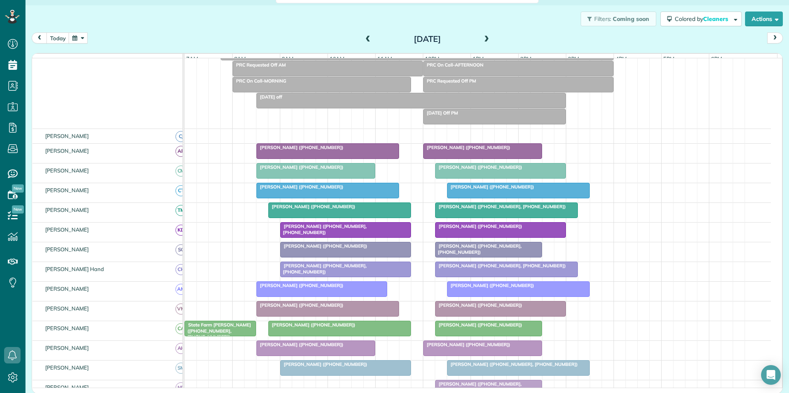
scroll to position [114, 0]
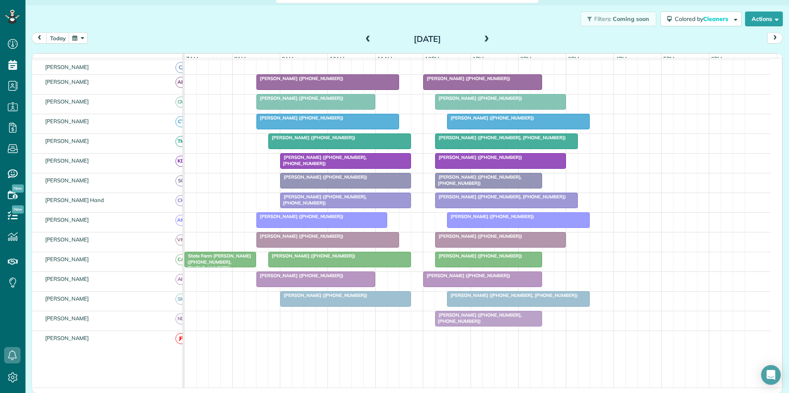
click at [485, 324] on span "[PERSON_NAME] ([PHONE_NUMBER], [PHONE_NUMBER])" at bounding box center [478, 318] width 87 height 12
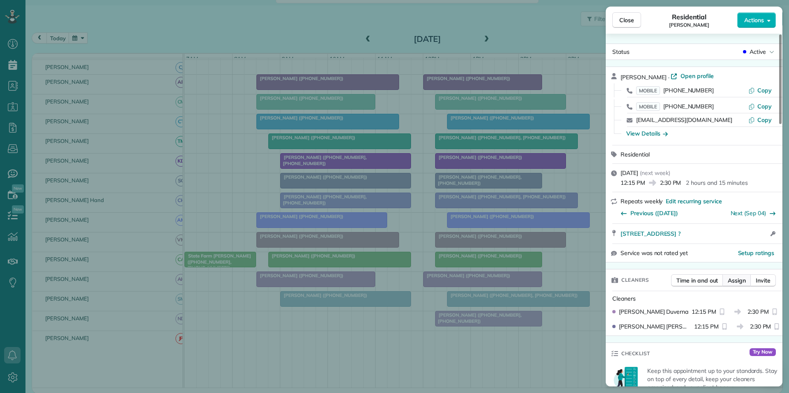
click at [736, 279] on span "Assign" at bounding box center [737, 281] width 18 height 8
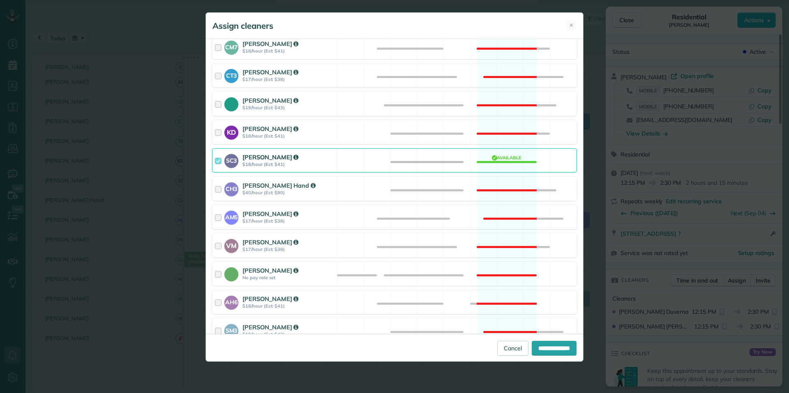
scroll to position [260, 0]
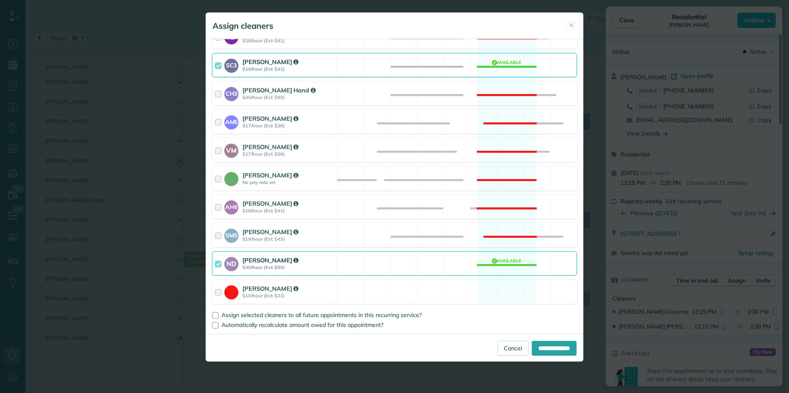
click at [501, 263] on div "ND Nathalie Duverna $40/hour (Est: $90) Available" at bounding box center [394, 263] width 365 height 24
click at [513, 86] on div "CH3 Cortney Hand $40/hour (Est: $90) Not available" at bounding box center [394, 93] width 365 height 24
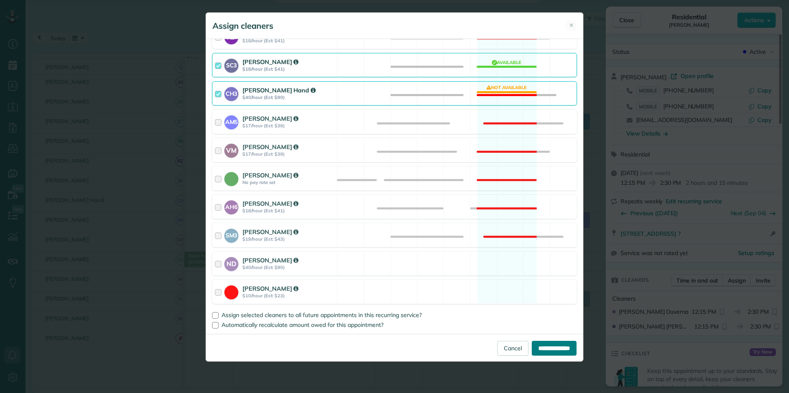
click at [550, 349] on input "**********" at bounding box center [554, 348] width 45 height 15
type input "**********"
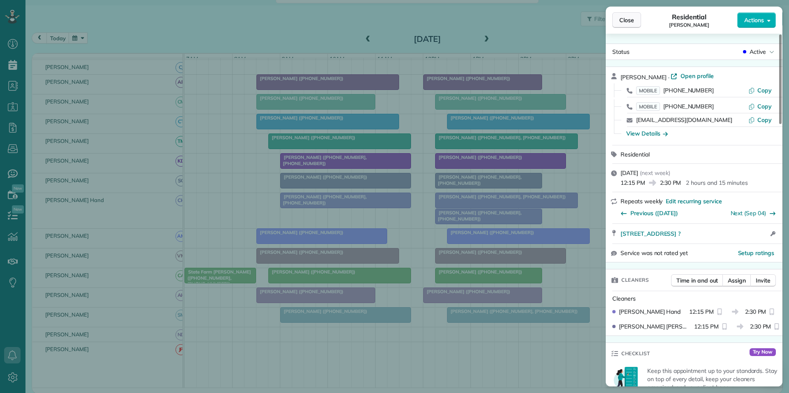
click at [622, 19] on span "Close" at bounding box center [626, 20] width 15 height 8
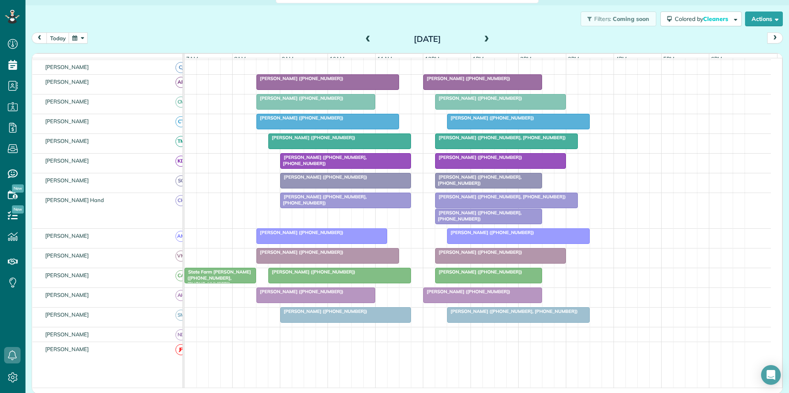
click at [480, 200] on span "Karyn Drage (+14044020986, +17704876914)" at bounding box center [500, 197] width 131 height 6
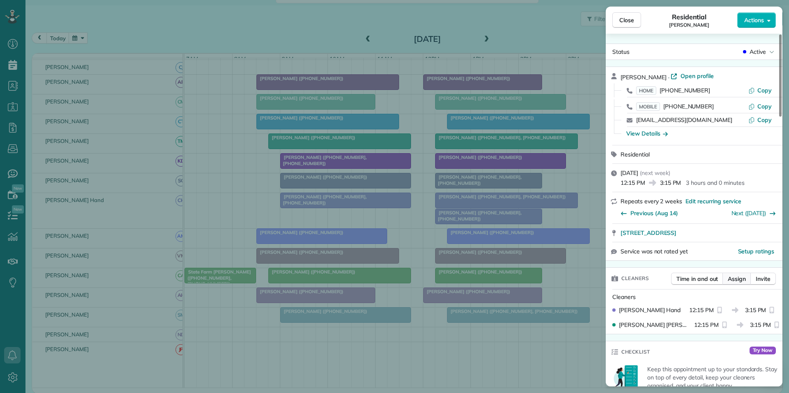
click at [735, 279] on span "Assign" at bounding box center [737, 279] width 18 height 8
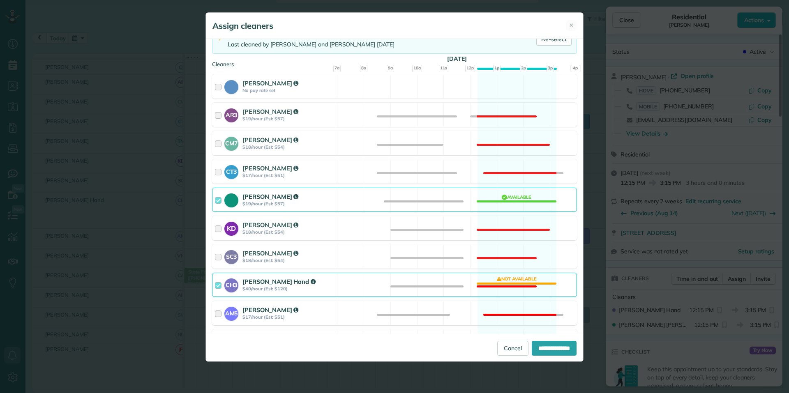
scroll to position [164, 0]
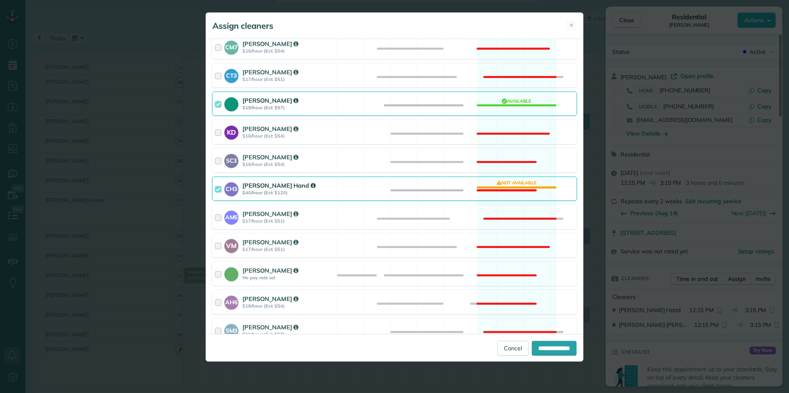
click at [514, 183] on div "CH3 Cortney Hand $40/hour (Est: $120) Not available" at bounding box center [394, 189] width 365 height 24
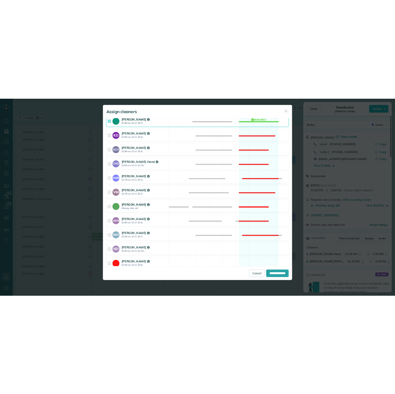
scroll to position [260, 0]
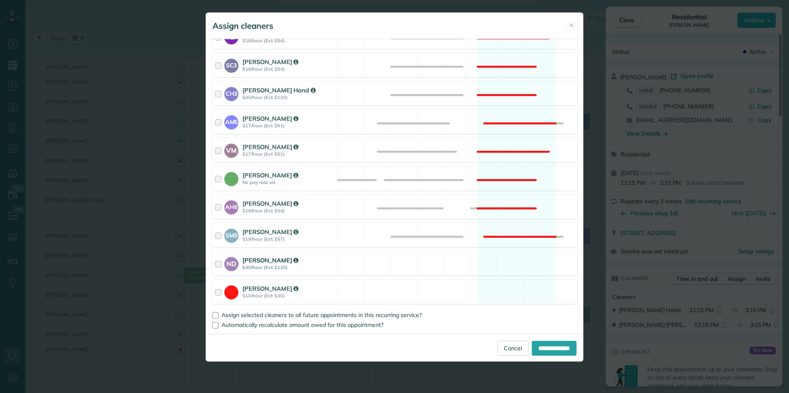
click at [515, 258] on div "ND Nathalie Duverna $40/hour (Est: $120) Available" at bounding box center [394, 263] width 365 height 24
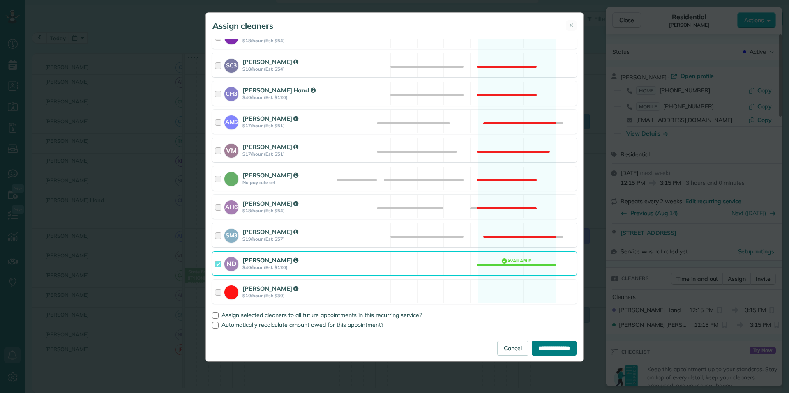
click at [548, 347] on input "**********" at bounding box center [554, 348] width 45 height 15
type input "**********"
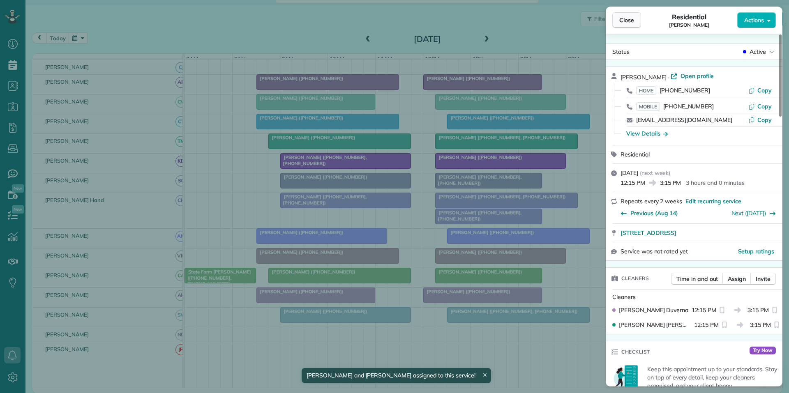
click at [632, 22] on span "Close" at bounding box center [626, 20] width 15 height 8
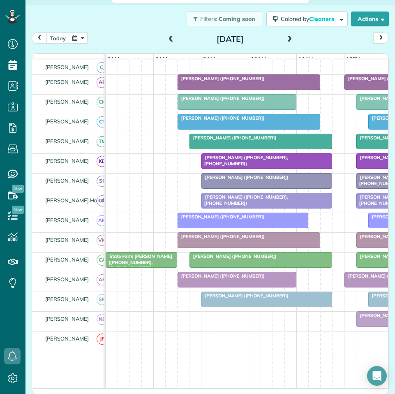
scroll to position [394, 25]
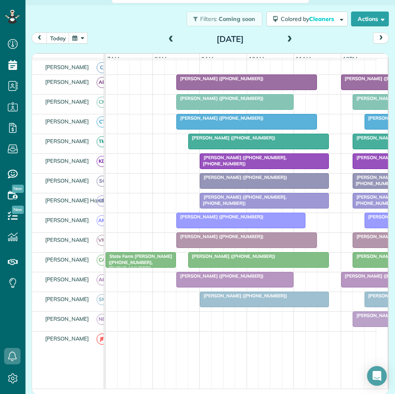
click at [80, 37] on button "button" at bounding box center [78, 37] width 19 height 11
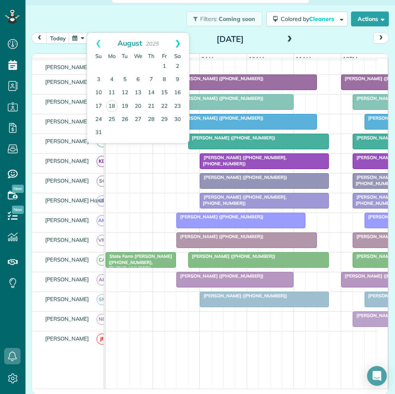
click at [181, 42] on link "Next" at bounding box center [177, 43] width 23 height 21
click at [140, 76] on link "10" at bounding box center [137, 79] width 13 height 13
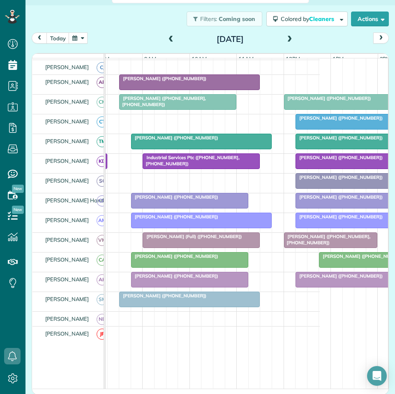
scroll to position [0, 54]
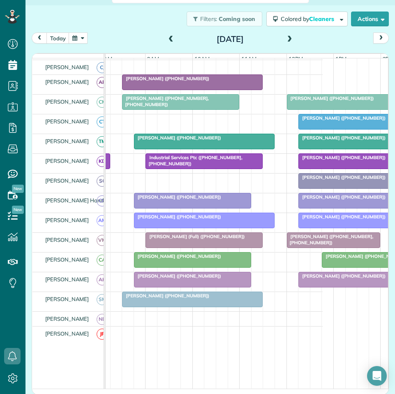
click at [286, 38] on span at bounding box center [289, 39] width 9 height 7
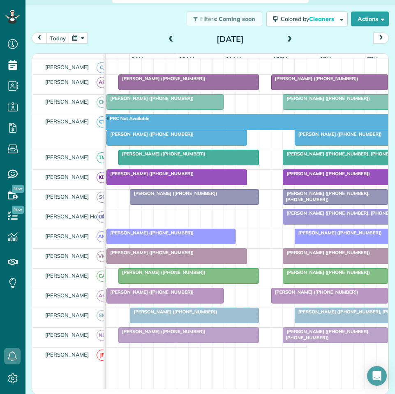
scroll to position [0, 72]
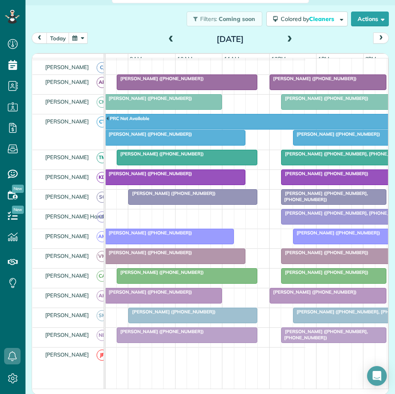
click at [183, 137] on div "[PERSON_NAME] ([PHONE_NUMBER])" at bounding box center [175, 134] width 136 height 6
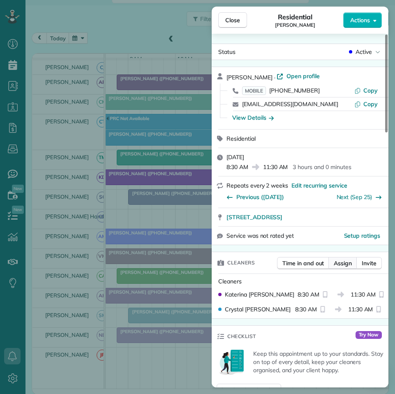
click at [340, 262] on span "Assign" at bounding box center [343, 263] width 18 height 8
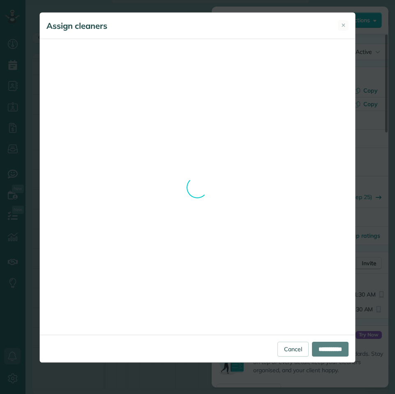
scroll to position [259, 0]
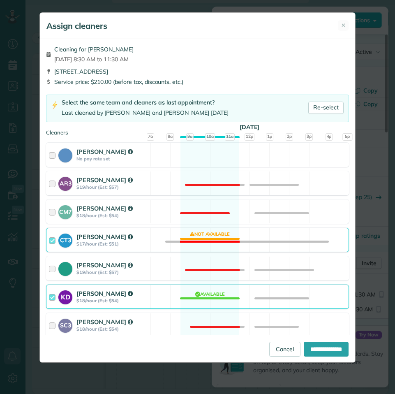
click at [207, 238] on div "CT3 Crystal Todd $17/hour (Est: $51) Not available" at bounding box center [197, 240] width 303 height 24
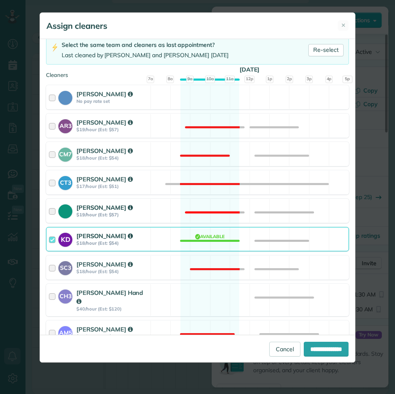
scroll to position [164, 0]
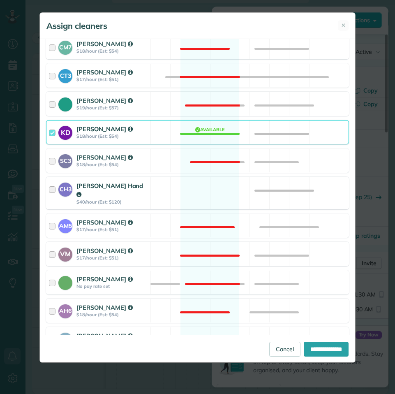
click at [207, 182] on div "CH3 Cortney Hand $40/hour (Est: $120) Available" at bounding box center [197, 193] width 303 height 32
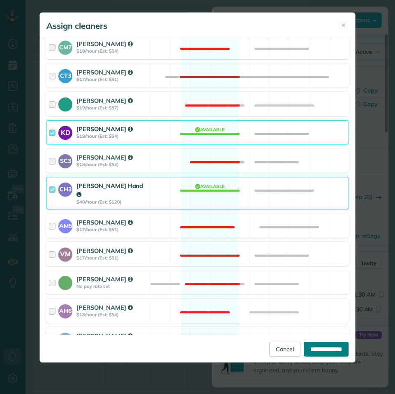
click at [319, 347] on input "**********" at bounding box center [326, 348] width 45 height 15
type input "**********"
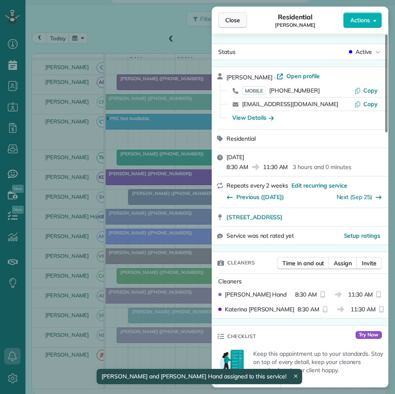
click at [234, 18] on span "Close" at bounding box center [232, 20] width 15 height 8
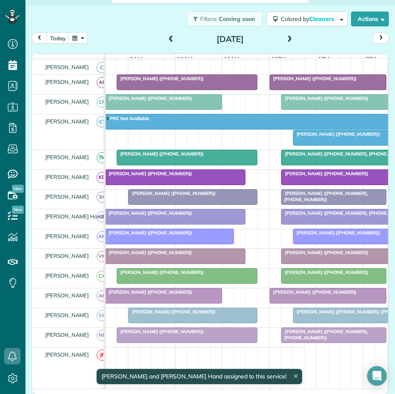
click at [201, 164] on div at bounding box center [187, 157] width 140 height 15
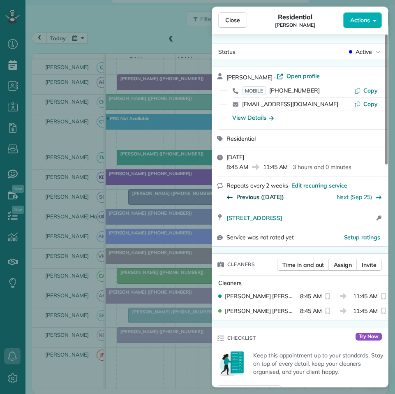
click at [263, 198] on span "Previous (Aug 28)" at bounding box center [260, 197] width 48 height 8
click at [234, 20] on span "Close" at bounding box center [232, 20] width 15 height 8
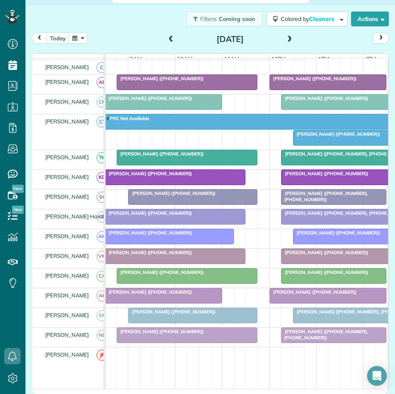
click at [166, 216] on span "[PERSON_NAME] ([PHONE_NUMBER])" at bounding box center [148, 213] width 88 height 6
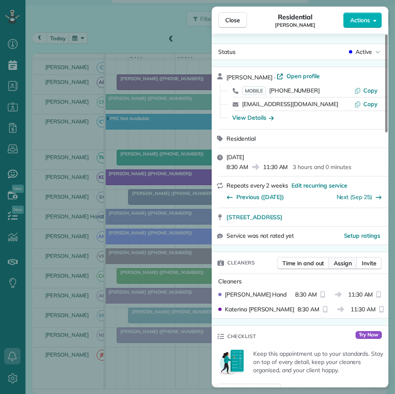
click at [342, 262] on span "Assign" at bounding box center [343, 263] width 18 height 8
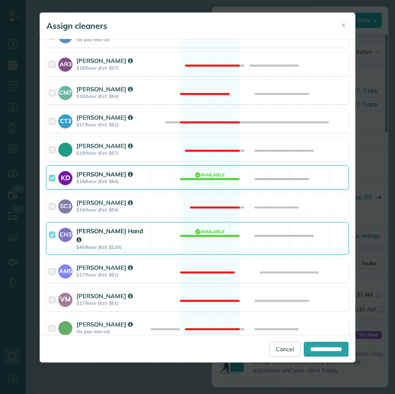
scroll to position [123, 0]
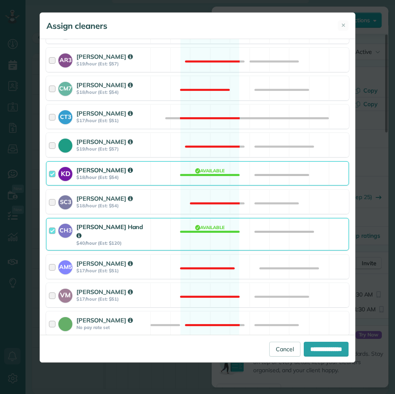
click at [209, 229] on div "CH3 Cortney Hand $40/hour (Est: $120) Available" at bounding box center [197, 234] width 303 height 32
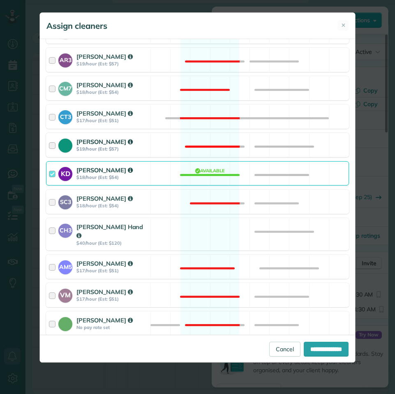
click at [206, 139] on div "Tamara Mitchell $19/hour (Est: $57) Not available" at bounding box center [197, 145] width 303 height 24
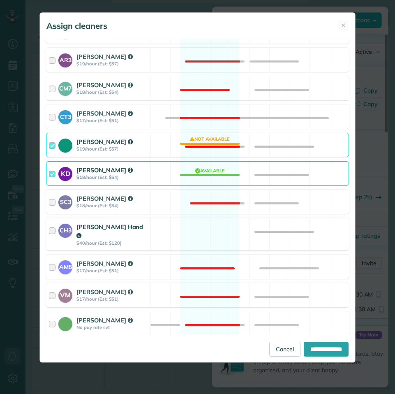
drag, startPoint x: 209, startPoint y: 229, endPoint x: 198, endPoint y: 168, distance: 61.4
click at [209, 228] on div "CH3 Cortney Hand $40/hour (Est: $120) Available" at bounding box center [197, 234] width 303 height 32
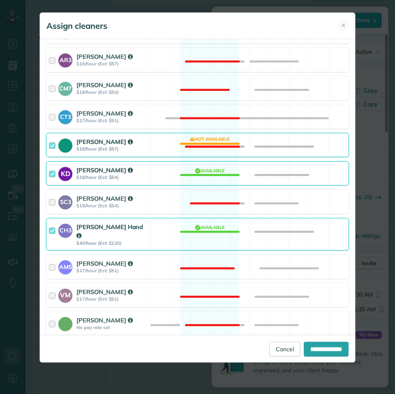
click at [200, 138] on div "Tamara Mitchell $19/hour (Est: $57) Not available" at bounding box center [197, 145] width 303 height 24
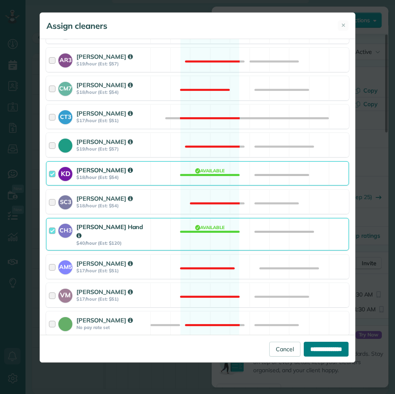
click at [325, 352] on input "**********" at bounding box center [326, 348] width 45 height 15
type input "**********"
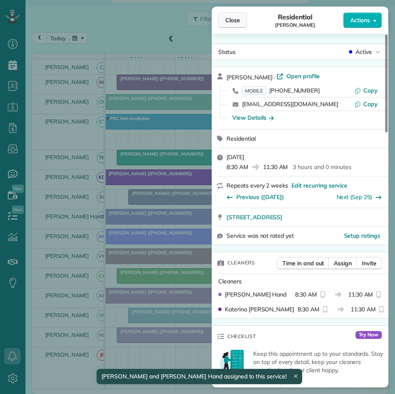
click at [238, 19] on span "Close" at bounding box center [232, 20] width 15 height 8
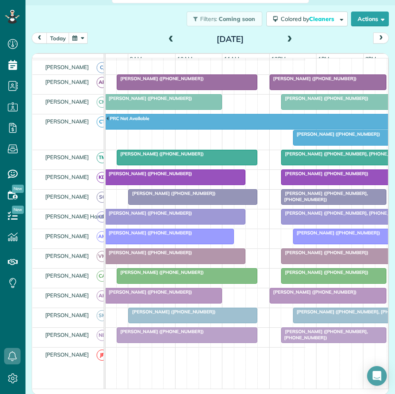
click at [320, 198] on span "[PERSON_NAME] ([PHONE_NUMBER], [PHONE_NUMBER])" at bounding box center [324, 196] width 87 height 12
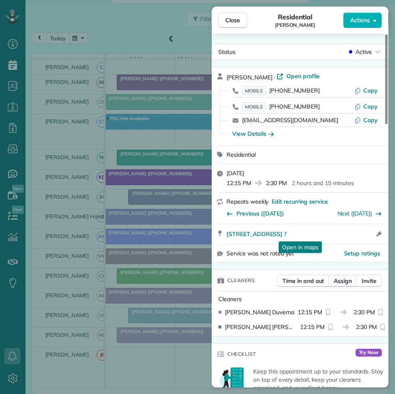
click at [351, 279] on span "Assign" at bounding box center [343, 281] width 18 height 8
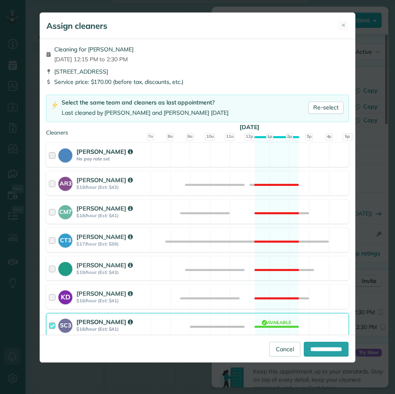
click at [271, 153] on div "Cat Jacobson No pay rate set Available" at bounding box center [197, 155] width 303 height 24
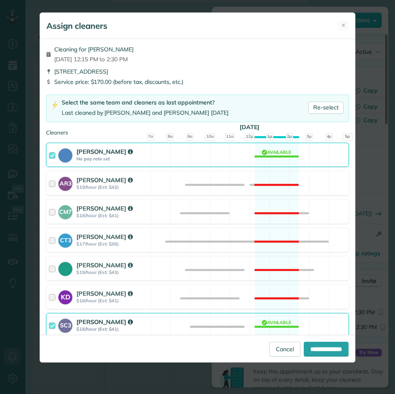
click at [270, 322] on div "SC3 Stephanie Cruz $18/hour (Est: $41) Available" at bounding box center [197, 325] width 303 height 24
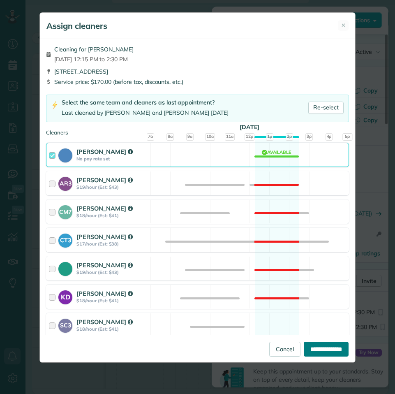
click at [328, 352] on input "**********" at bounding box center [326, 348] width 45 height 15
type input "**********"
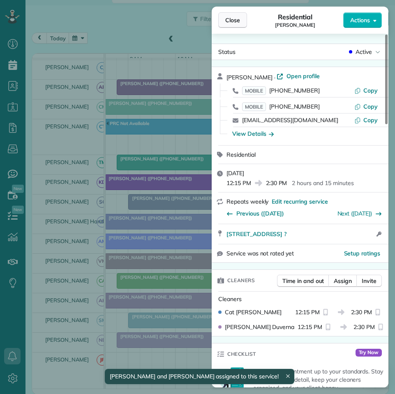
click at [228, 24] on span "Close" at bounding box center [232, 20] width 15 height 8
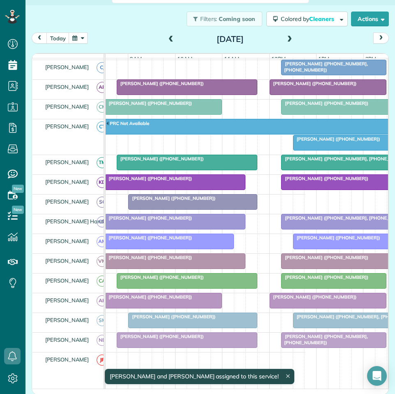
click at [323, 150] on div at bounding box center [363, 142] width 140 height 15
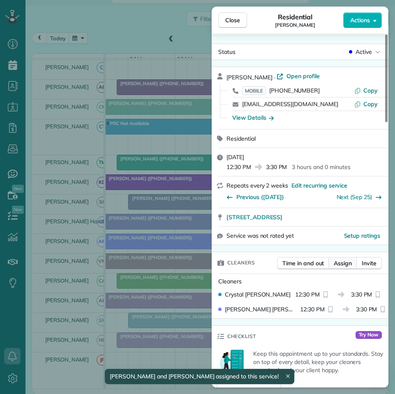
click at [346, 265] on span "Assign" at bounding box center [343, 263] width 18 height 8
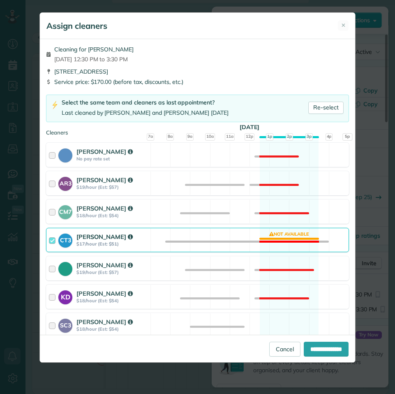
click at [302, 233] on div "CT3 Crystal Todd $17/hour (Est: $51) Not available" at bounding box center [197, 240] width 303 height 24
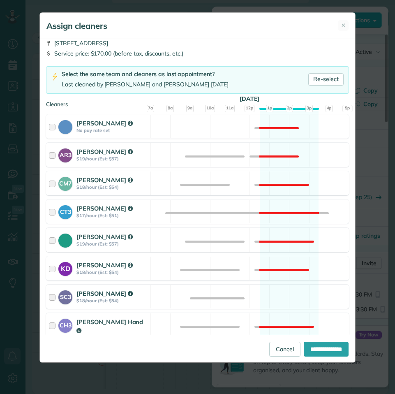
scroll to position [41, 0]
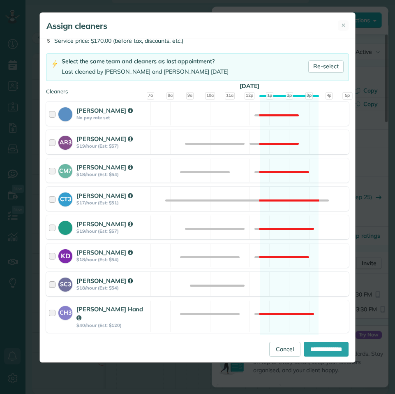
click at [292, 280] on div "SC3 Stephanie Cruz $18/hour (Est: $54) Available" at bounding box center [197, 284] width 303 height 24
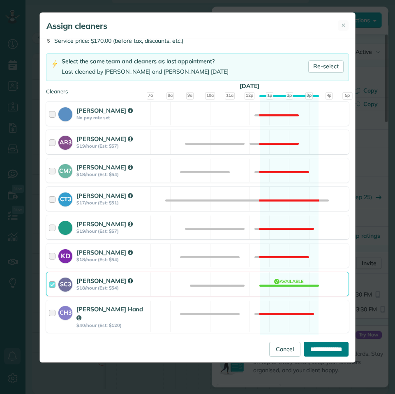
click at [329, 347] on input "**********" at bounding box center [326, 348] width 45 height 15
type input "**********"
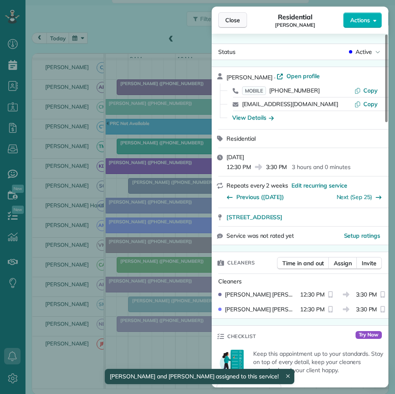
click at [233, 18] on span "Close" at bounding box center [232, 20] width 15 height 8
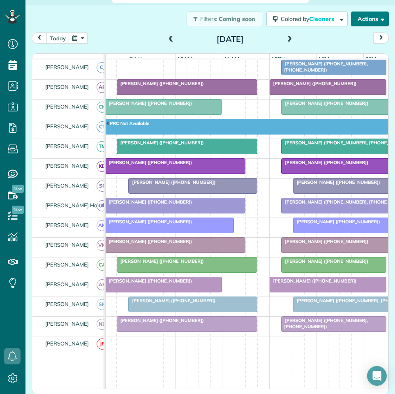
drag, startPoint x: 287, startPoint y: 35, endPoint x: 380, endPoint y: 25, distance: 93.5
click at [288, 35] on span at bounding box center [289, 39] width 9 height 12
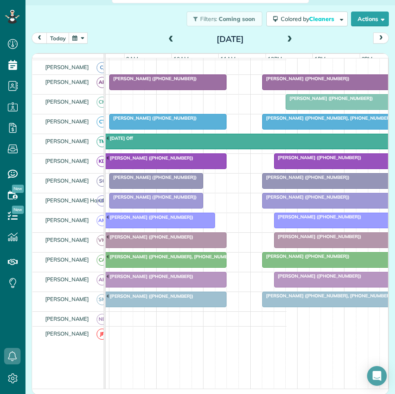
scroll to position [0, 100]
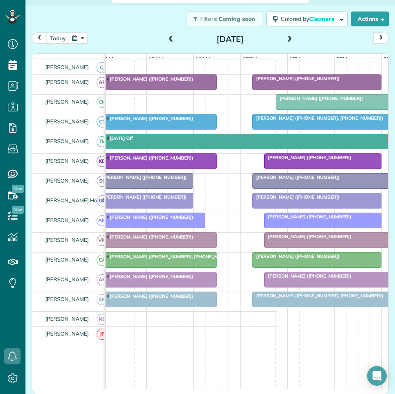
click at [78, 37] on button "button" at bounding box center [78, 37] width 19 height 11
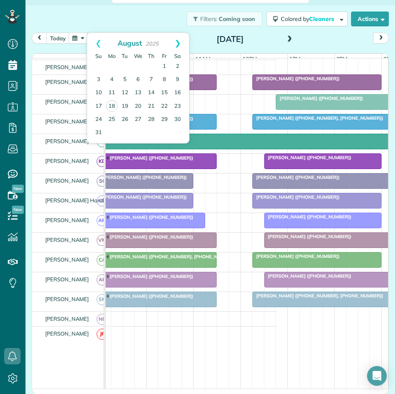
click at [181, 42] on link "Next" at bounding box center [177, 43] width 23 height 21
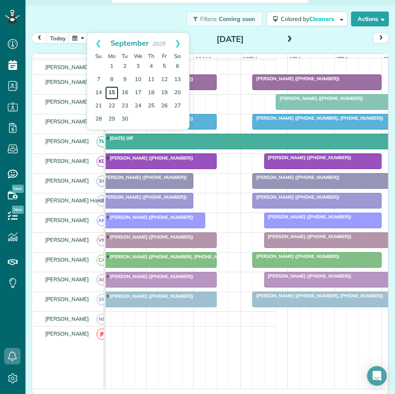
click at [113, 91] on link "15" at bounding box center [111, 92] width 13 height 13
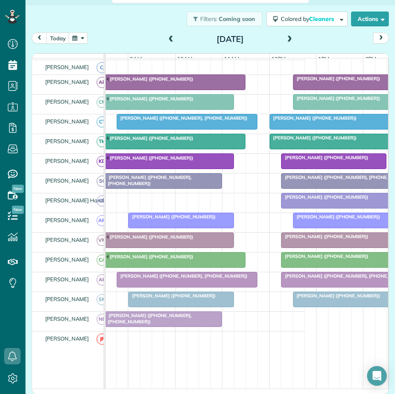
scroll to position [0, 75]
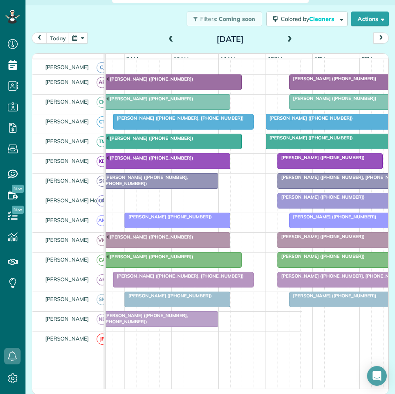
drag, startPoint x: 289, startPoint y: 36, endPoint x: 293, endPoint y: 33, distance: 5.3
click at [289, 36] on span at bounding box center [289, 39] width 9 height 7
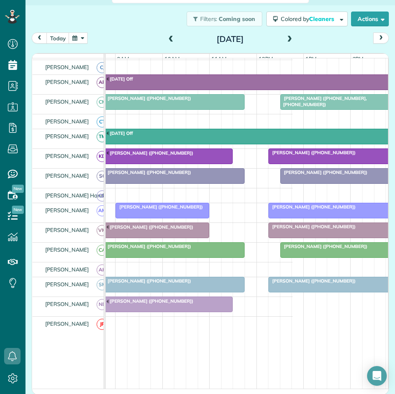
scroll to position [0, 86]
click at [75, 35] on button "button" at bounding box center [78, 37] width 19 height 11
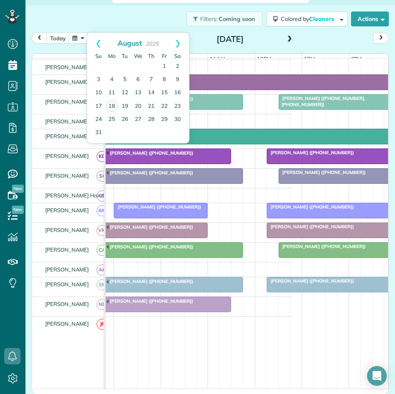
click at [108, 15] on div "Filters: Coming soon Colored by Cleaners Color by Cleaner Color by Team Color b…" at bounding box center [209, 18] width 369 height 27
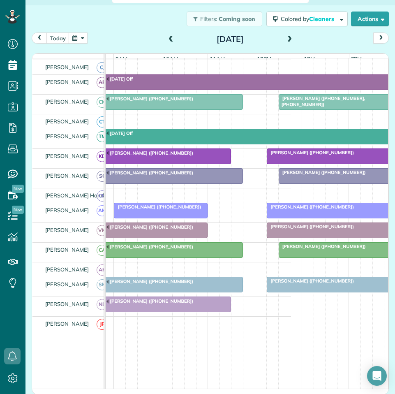
click at [286, 36] on span at bounding box center [289, 39] width 9 height 7
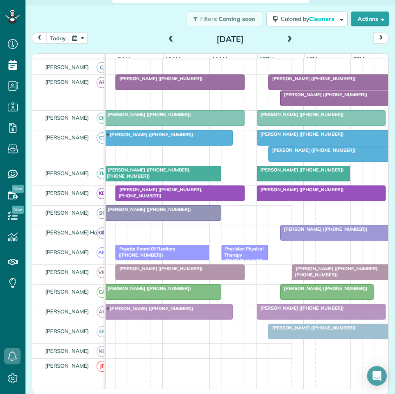
scroll to position [0, 84]
click at [318, 106] on div at bounding box center [345, 98] width 128 height 15
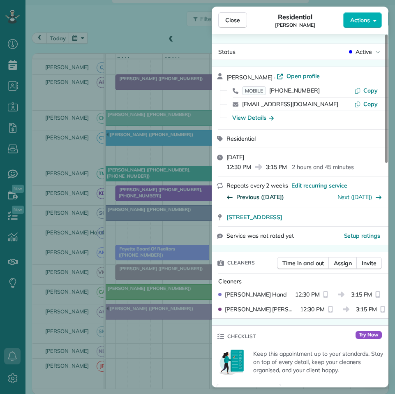
click at [261, 196] on span "Previous (Sep 03)" at bounding box center [260, 197] width 48 height 8
click at [261, 195] on span "Previous (Aug 20)" at bounding box center [260, 197] width 48 height 8
click at [228, 22] on span "Close" at bounding box center [232, 20] width 15 height 8
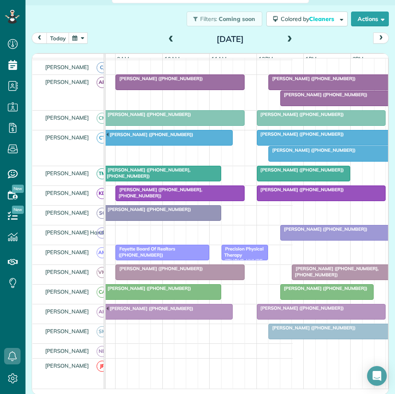
click at [82, 38] on button "button" at bounding box center [78, 37] width 19 height 11
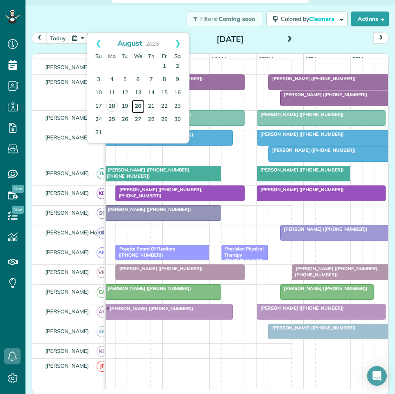
click at [140, 106] on link "20" at bounding box center [137, 106] width 13 height 13
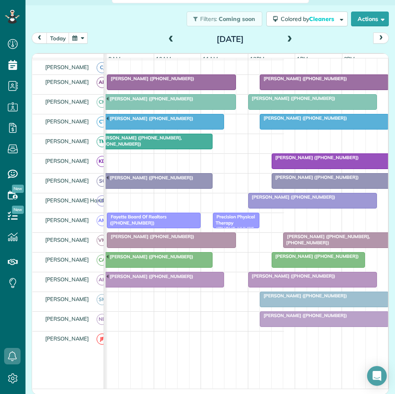
scroll to position [0, 110]
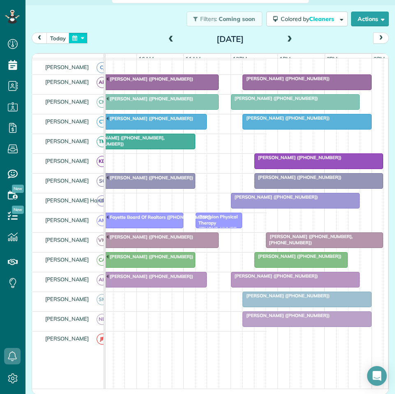
click at [83, 36] on button "button" at bounding box center [78, 37] width 19 height 11
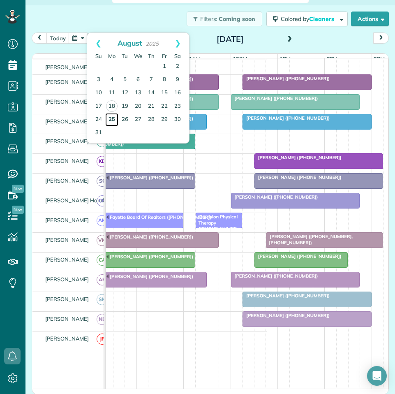
click at [112, 117] on link "25" at bounding box center [111, 119] width 13 height 13
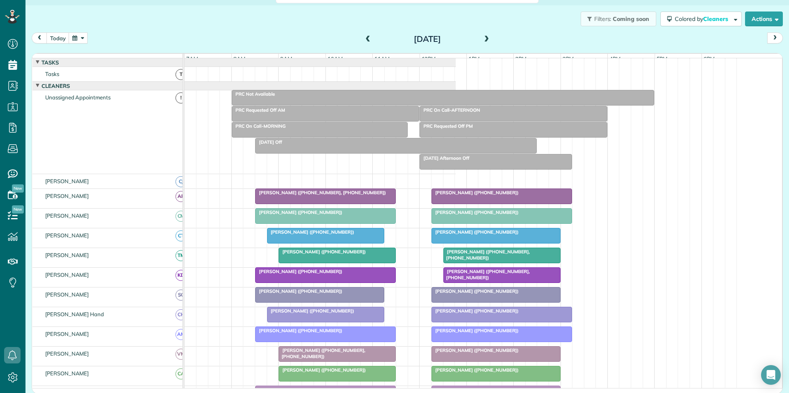
scroll to position [393, 25]
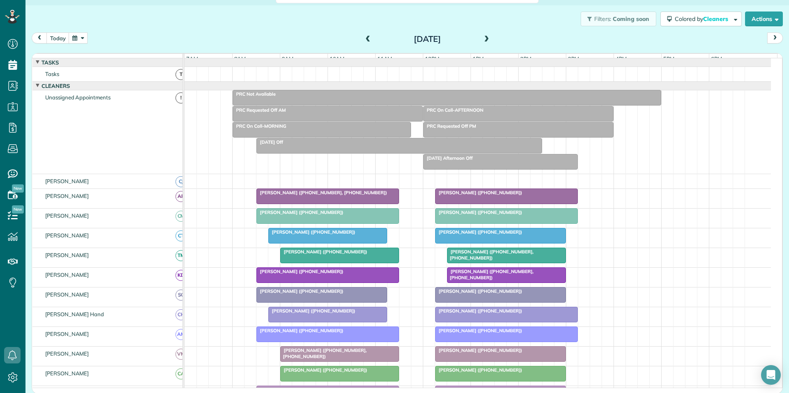
click at [360, 30] on div "Filters: Coming soon Colored by Cleaners Color by Cleaner Color by Team Color b…" at bounding box center [407, 18] width 764 height 27
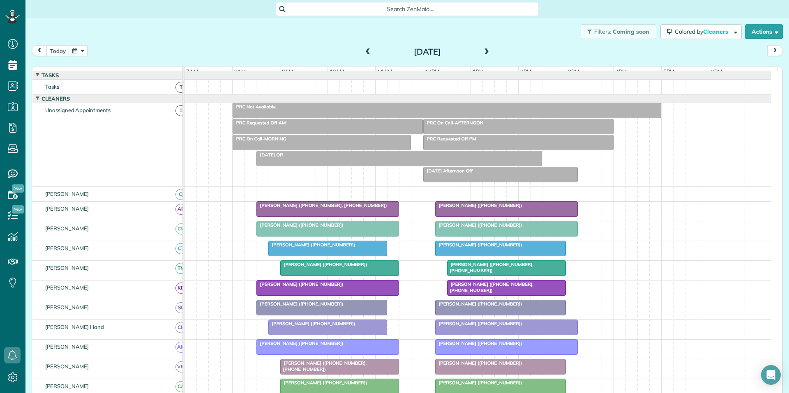
click at [404, 6] on span "Search ZenMaid…" at bounding box center [410, 9] width 250 height 8
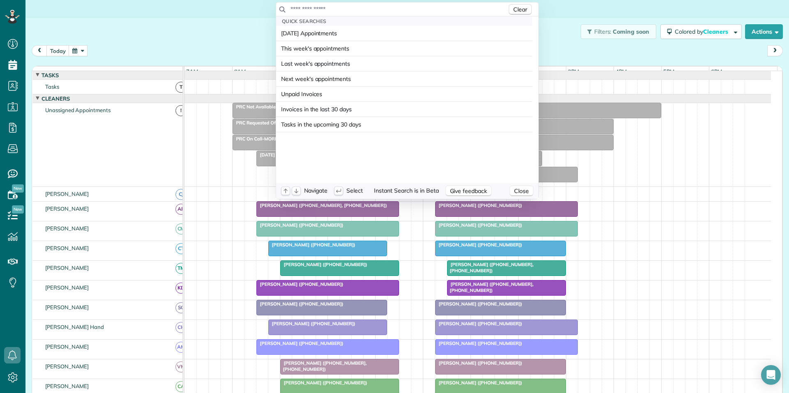
click at [358, 7] on input "text" at bounding box center [398, 9] width 217 height 8
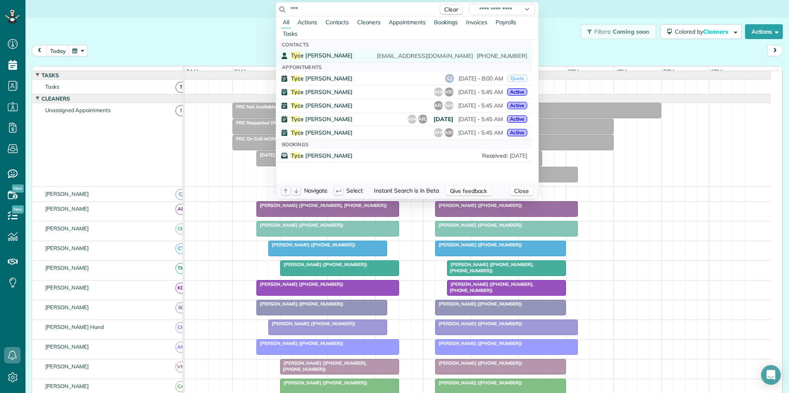
type input "***"
click at [307, 55] on span "Tyc e Nadrich" at bounding box center [322, 55] width 62 height 7
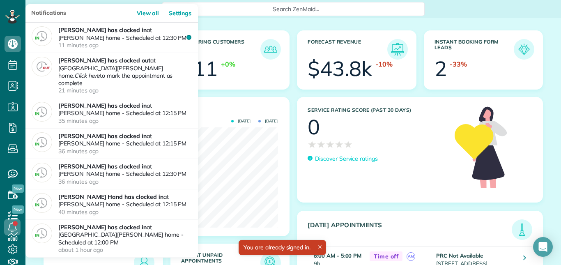
scroll to position [100, 226]
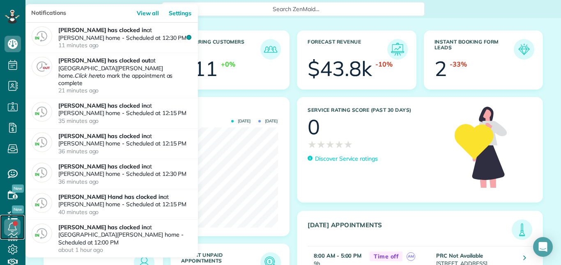
click at [16, 225] on link at bounding box center [12, 227] width 25 height 25
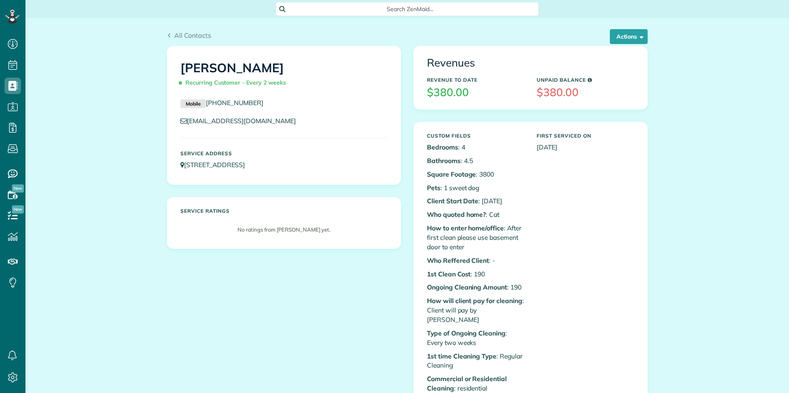
scroll to position [4, 4]
click at [640, 37] on span "button" at bounding box center [640, 36] width 6 height 6
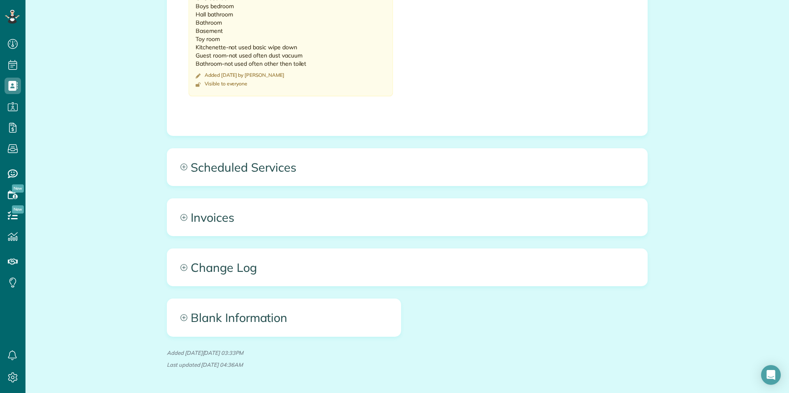
scroll to position [918, 0]
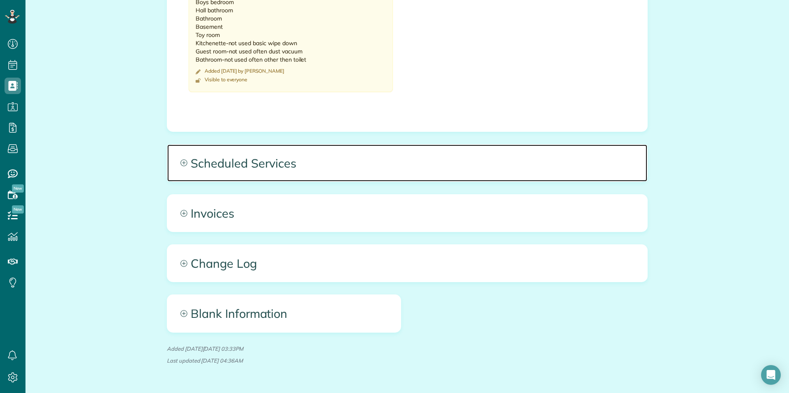
click at [180, 159] on icon at bounding box center [183, 162] width 7 height 7
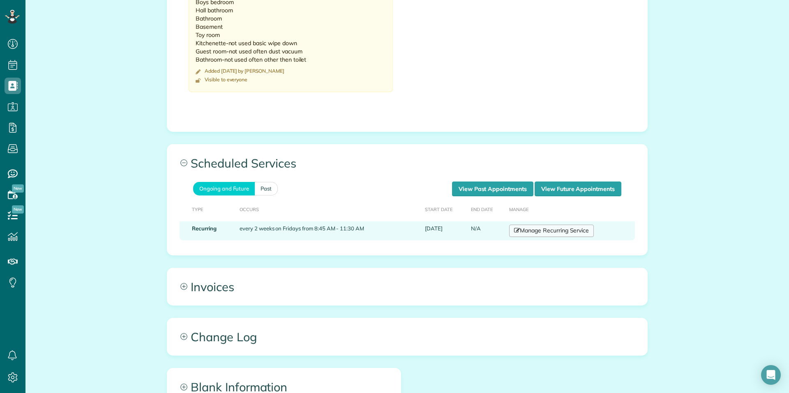
click at [544, 225] on link "Manage Recurring Service" at bounding box center [551, 231] width 85 height 12
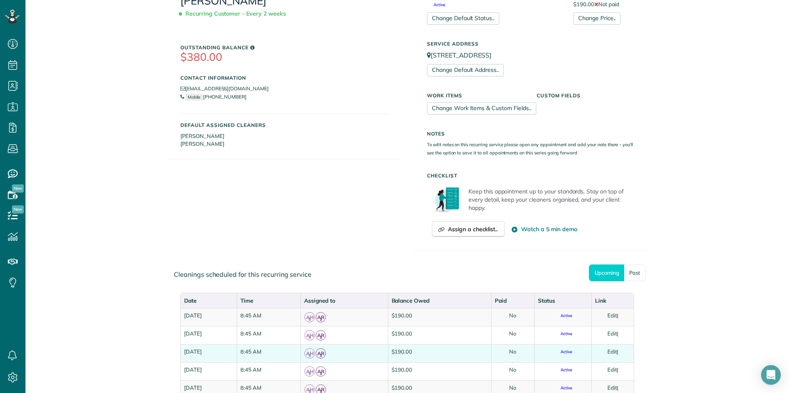
scroll to position [247, 0]
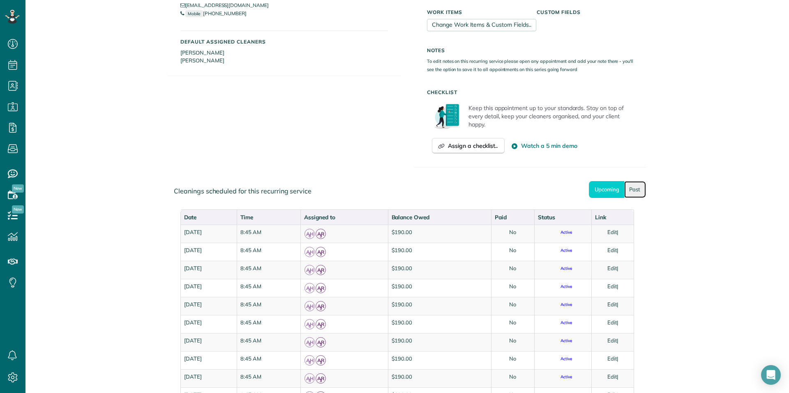
click at [630, 184] on link "Past" at bounding box center [635, 189] width 22 height 17
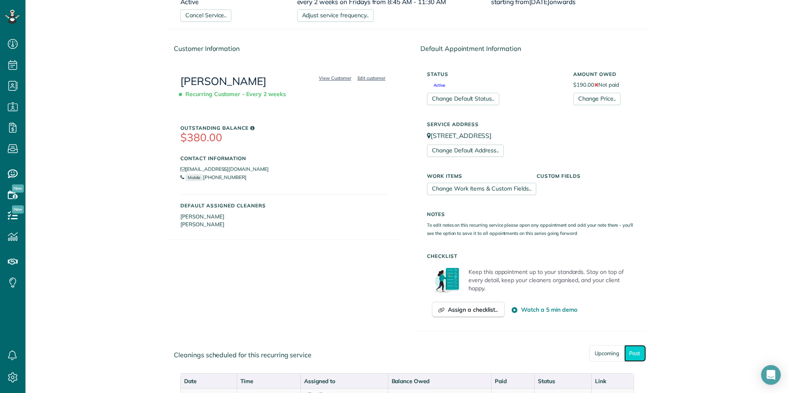
scroll to position [0, 0]
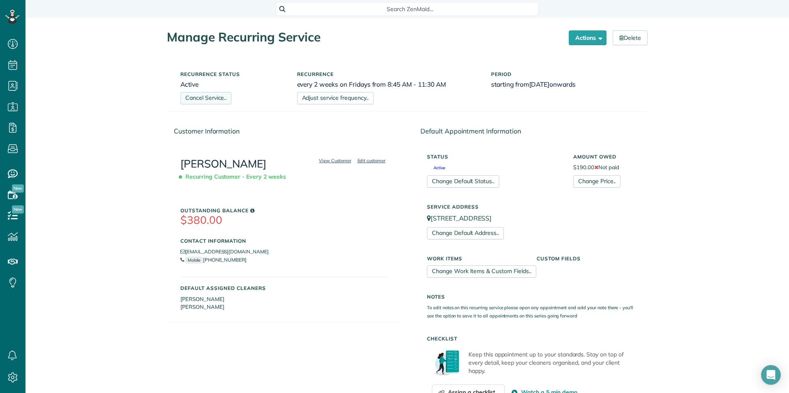
click at [213, 100] on link "Cancel Service.." at bounding box center [205, 98] width 51 height 12
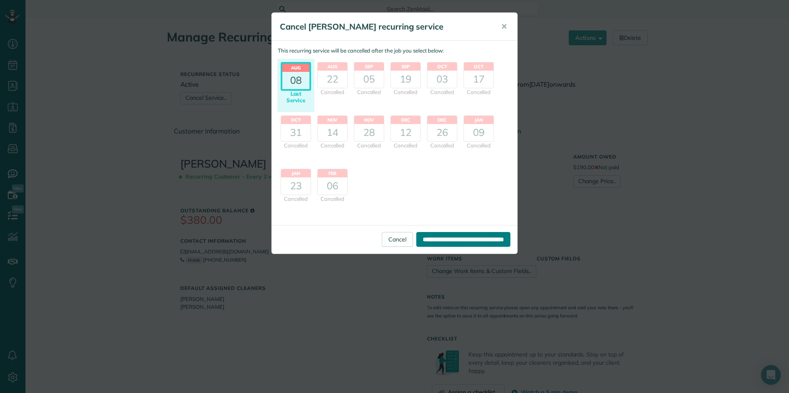
click at [440, 239] on input "**********" at bounding box center [463, 239] width 94 height 15
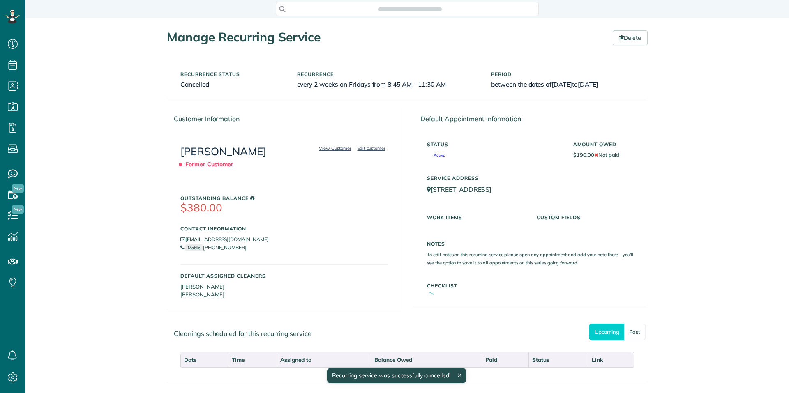
scroll to position [4, 4]
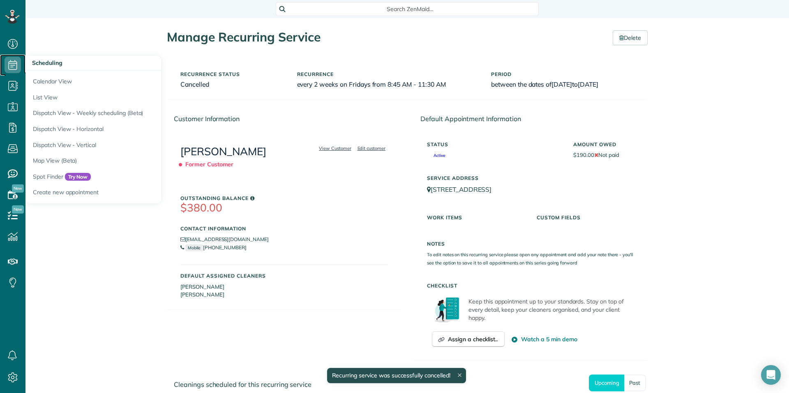
click at [8, 63] on icon at bounding box center [13, 65] width 16 height 16
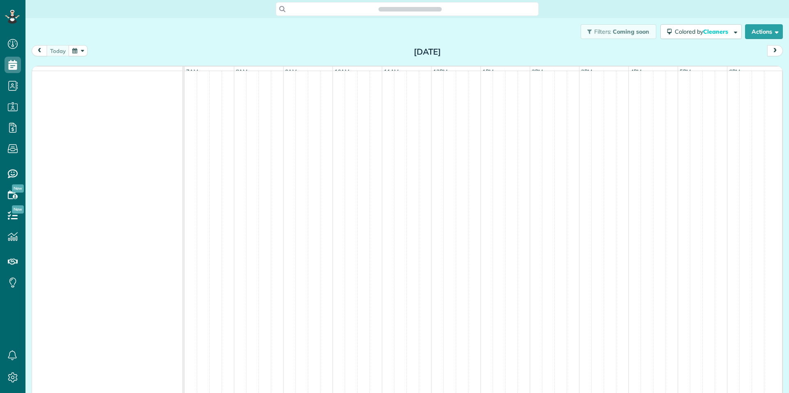
scroll to position [4, 4]
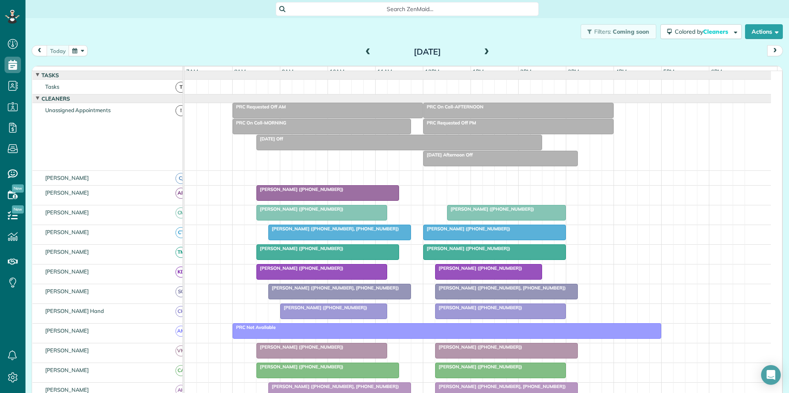
click at [78, 46] on button "button" at bounding box center [78, 50] width 19 height 11
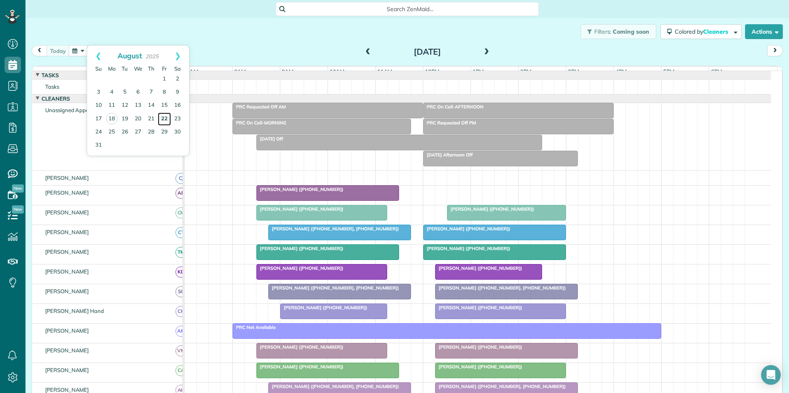
click at [165, 117] on link "22" at bounding box center [164, 119] width 13 height 13
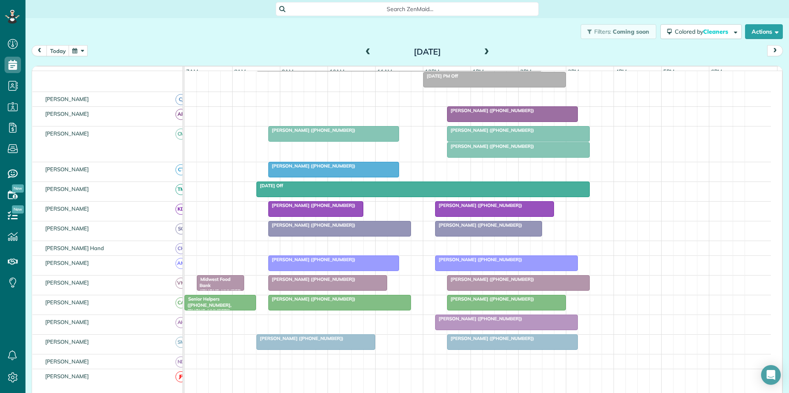
scroll to position [82, 0]
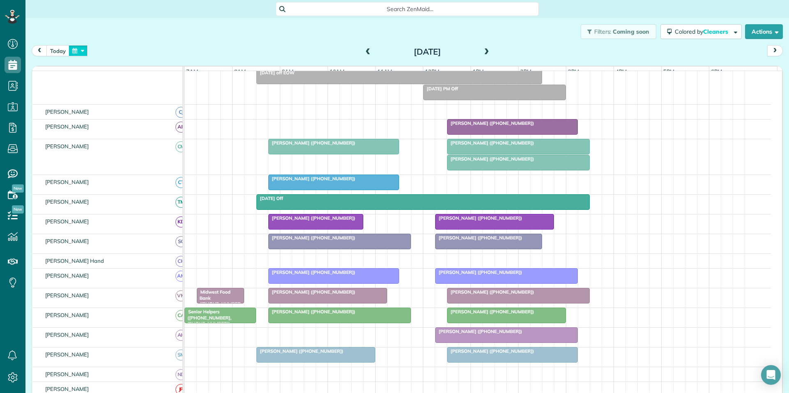
click at [78, 50] on button "button" at bounding box center [78, 50] width 19 height 11
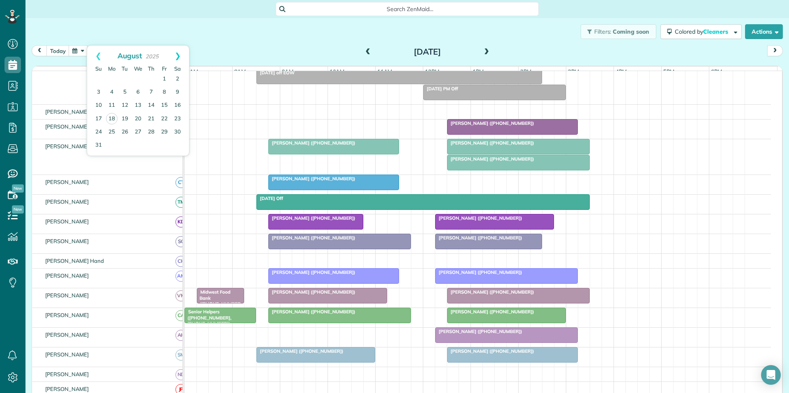
click at [175, 53] on link "Next" at bounding box center [177, 56] width 23 height 21
click at [113, 78] on link "1" at bounding box center [111, 79] width 13 height 13
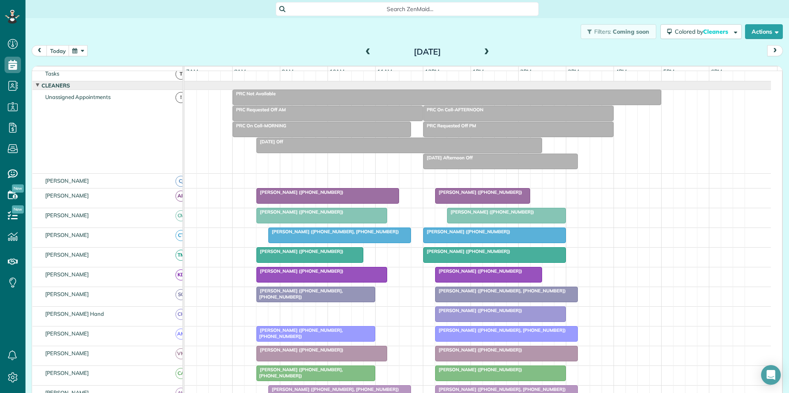
click at [411, 97] on div "PRC Not Available" at bounding box center [447, 94] width 424 height 6
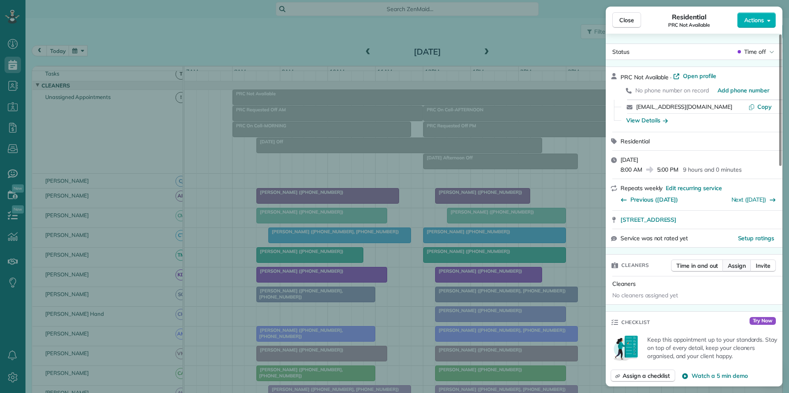
click at [739, 267] on span "Assign" at bounding box center [737, 266] width 18 height 8
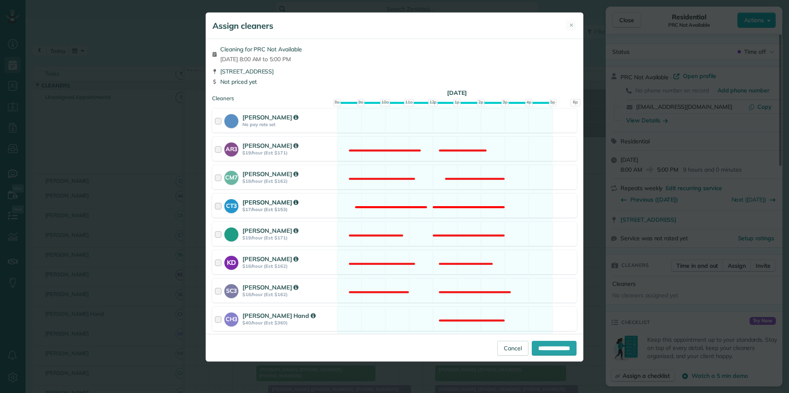
click at [427, 199] on div "CT3 [PERSON_NAME] $17/hour (Est: $153) Not available" at bounding box center [394, 206] width 365 height 24
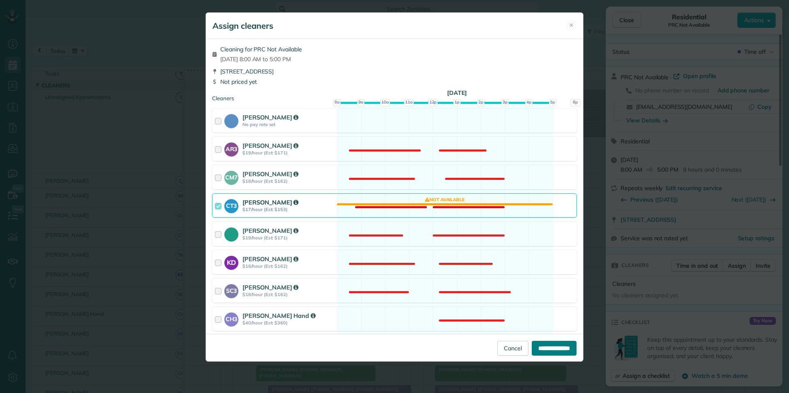
click at [546, 351] on input "**********" at bounding box center [554, 348] width 45 height 15
type input "**********"
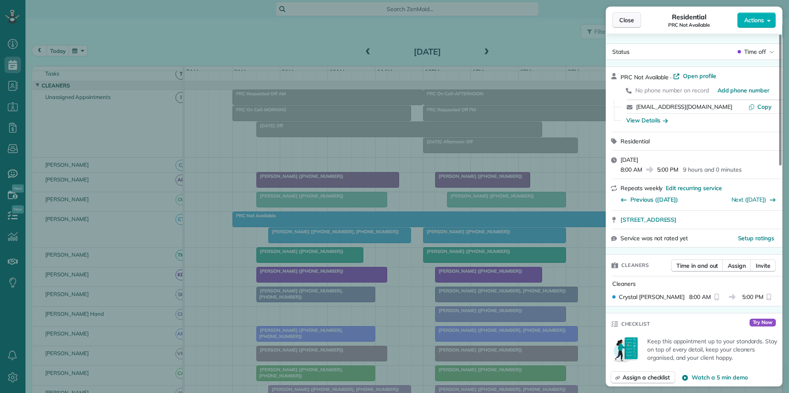
click at [623, 24] on button "Close" at bounding box center [626, 20] width 29 height 16
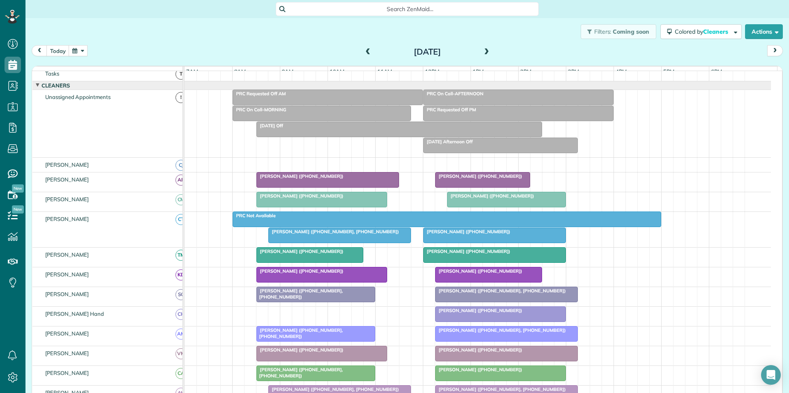
click at [149, 44] on div "Filters: Coming soon Colored by Cleaners Color by Cleaner Color by Team Color b…" at bounding box center [407, 31] width 764 height 27
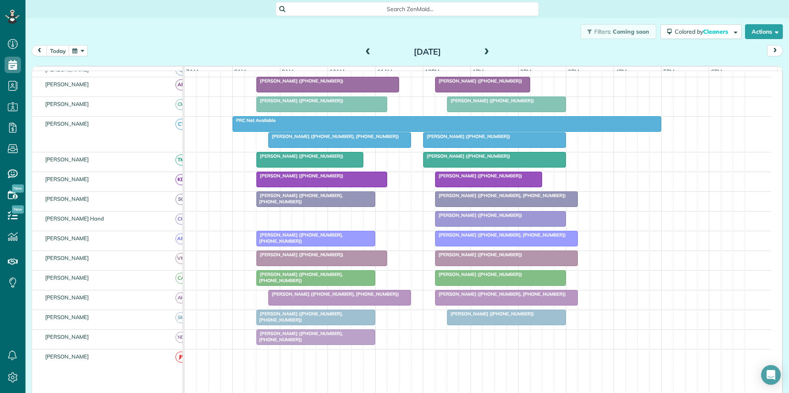
scroll to position [95, 0]
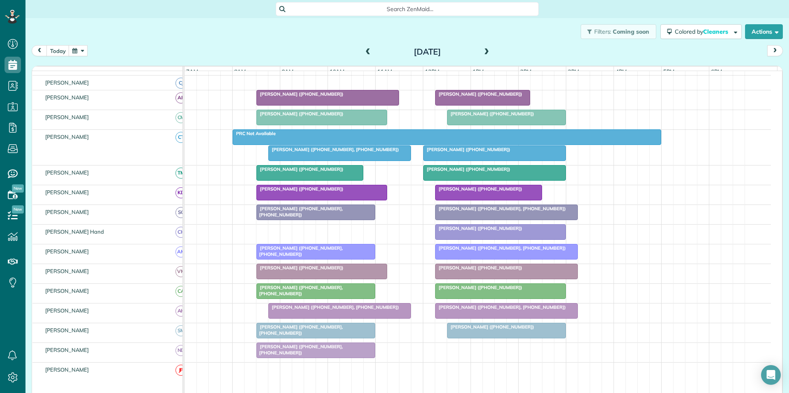
click at [423, 143] on div at bounding box center [447, 137] width 428 height 15
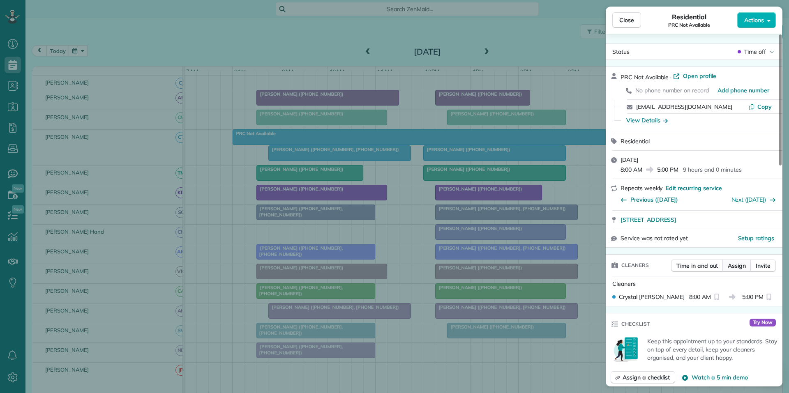
click at [736, 267] on span "Assign" at bounding box center [737, 266] width 18 height 8
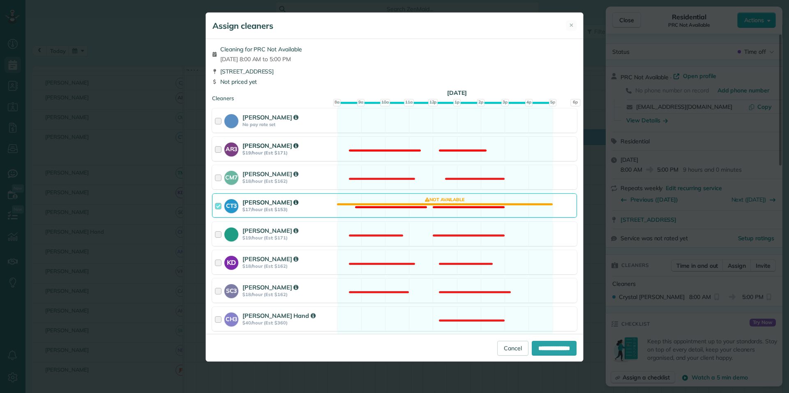
click at [434, 146] on div "AR3 [PERSON_NAME] $19/hour (Est: $171) Not available" at bounding box center [394, 149] width 365 height 24
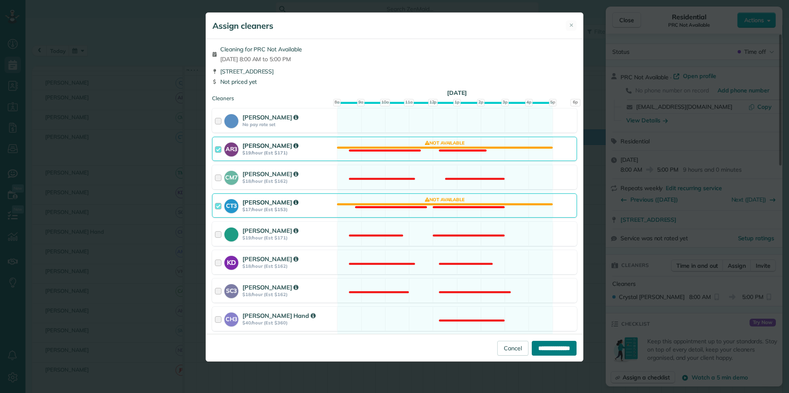
click at [547, 343] on input "**********" at bounding box center [554, 348] width 45 height 15
type input "**********"
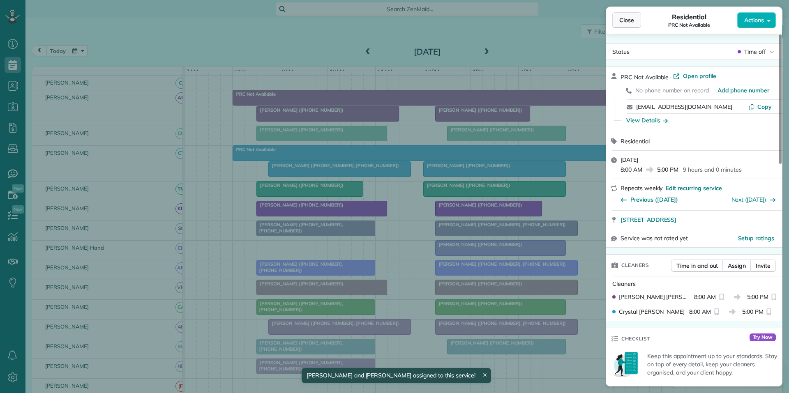
click at [631, 21] on span "Close" at bounding box center [626, 20] width 15 height 8
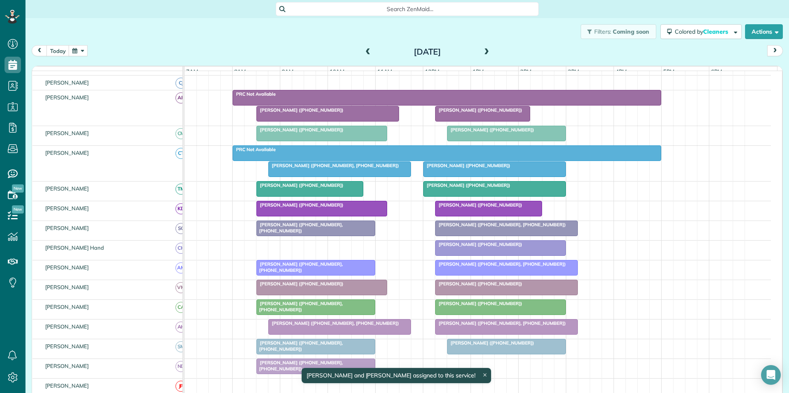
click at [88, 49] on div "today Monday Sep 1, 2025" at bounding box center [407, 52] width 751 height 15
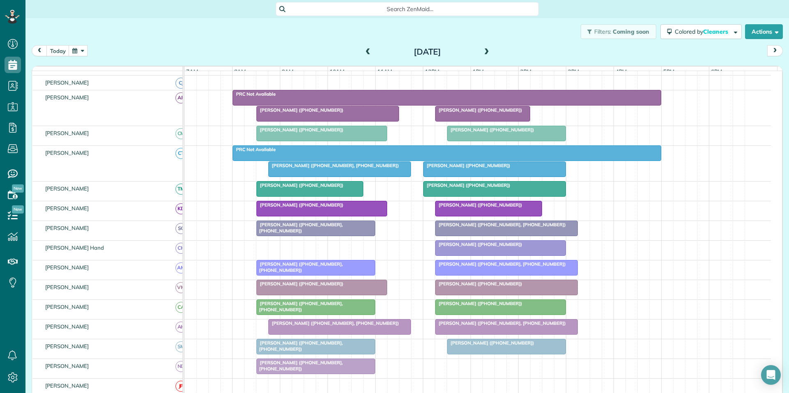
click at [83, 50] on button "button" at bounding box center [78, 50] width 19 height 11
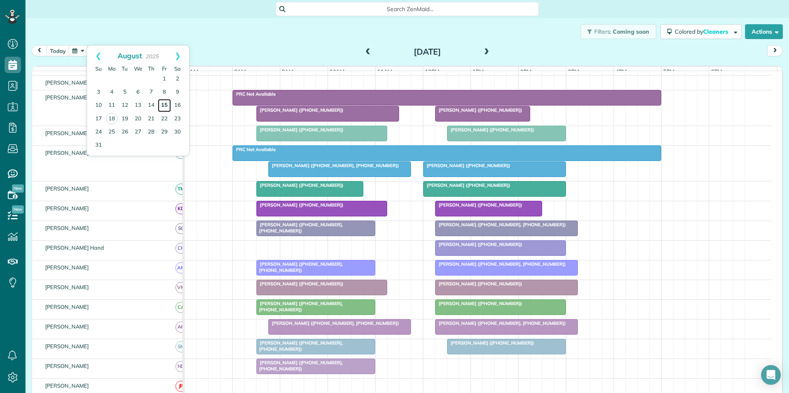
click at [165, 104] on link "15" at bounding box center [164, 105] width 13 height 13
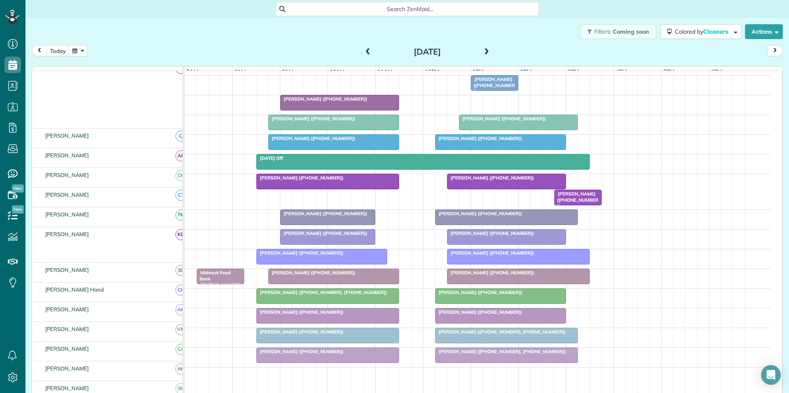
scroll to position [95, 0]
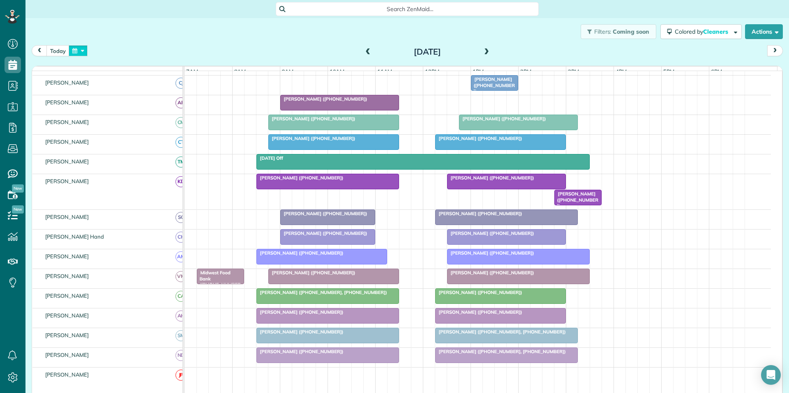
click at [78, 53] on button "button" at bounding box center [78, 50] width 19 height 11
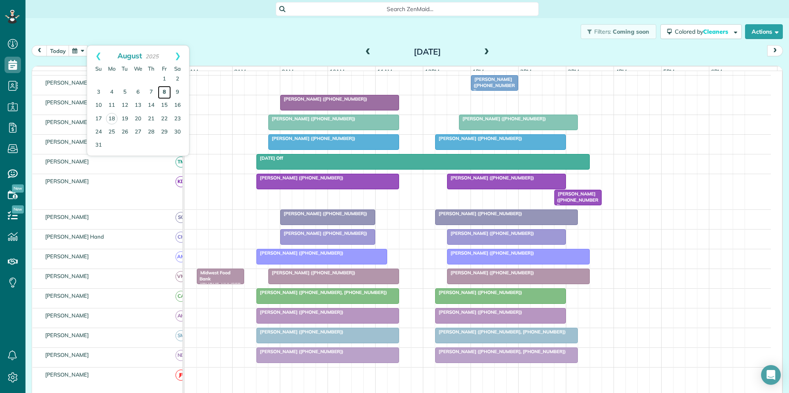
click at [165, 90] on link "8" at bounding box center [164, 92] width 13 height 13
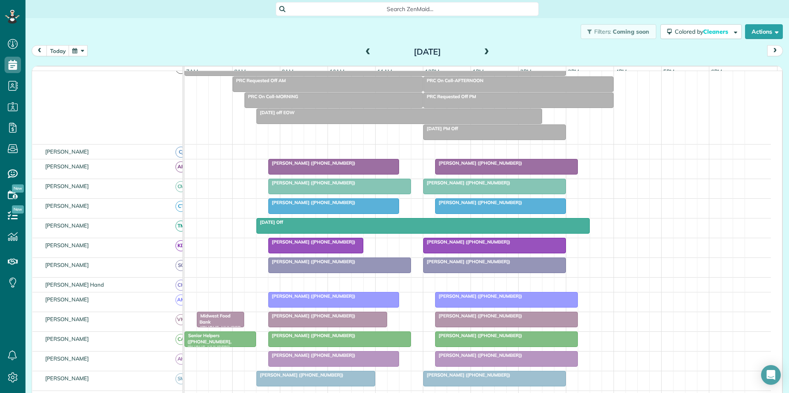
scroll to position [111, 0]
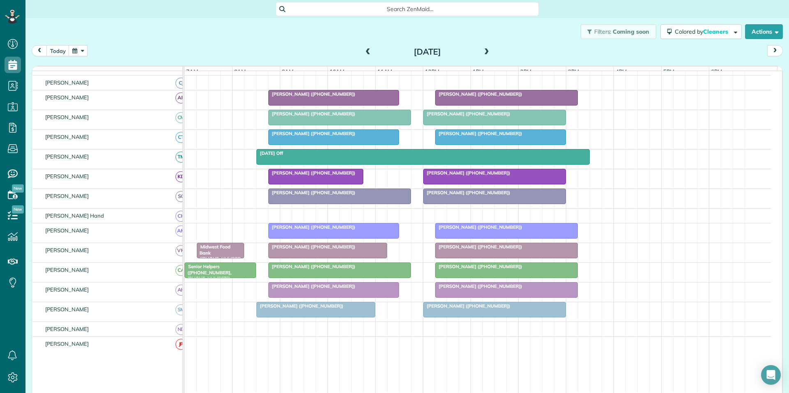
click at [82, 47] on button "button" at bounding box center [78, 50] width 19 height 11
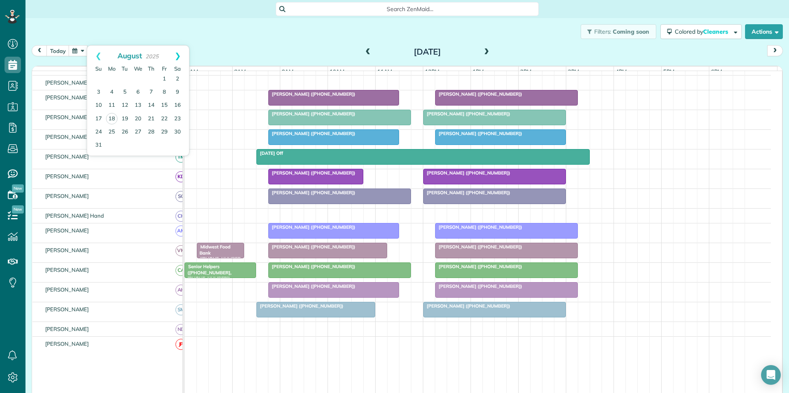
click at [181, 55] on link "Next" at bounding box center [177, 56] width 23 height 21
click at [111, 78] on link "1" at bounding box center [111, 79] width 13 height 13
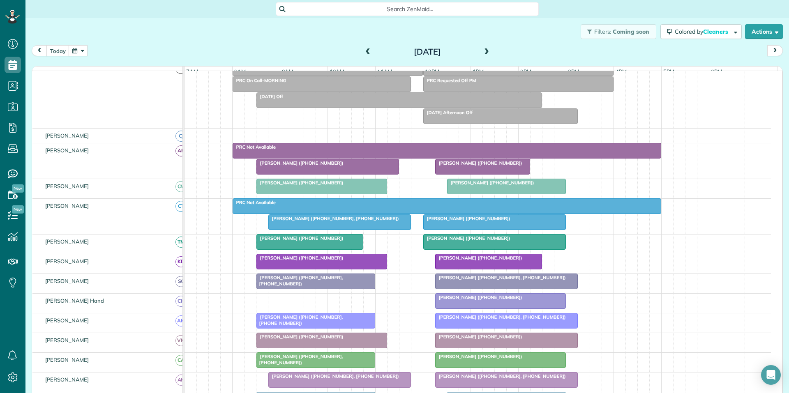
scroll to position [95, 0]
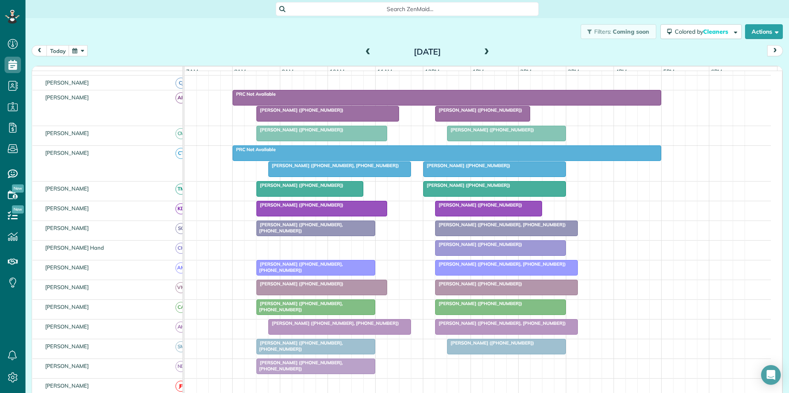
click at [451, 161] on div at bounding box center [447, 153] width 428 height 15
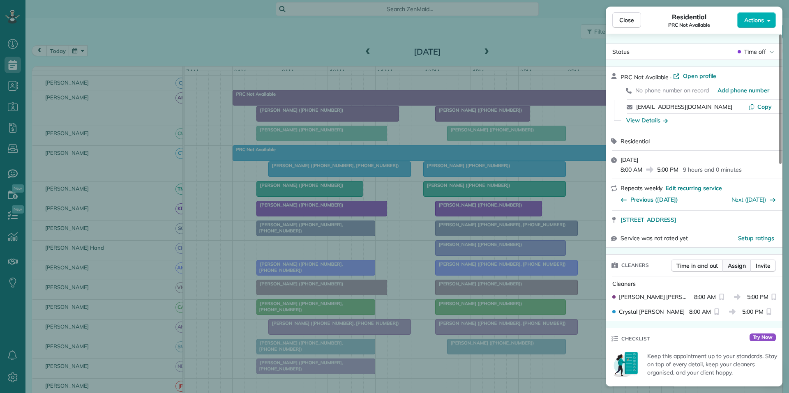
click at [733, 266] on span "Assign" at bounding box center [737, 266] width 18 height 8
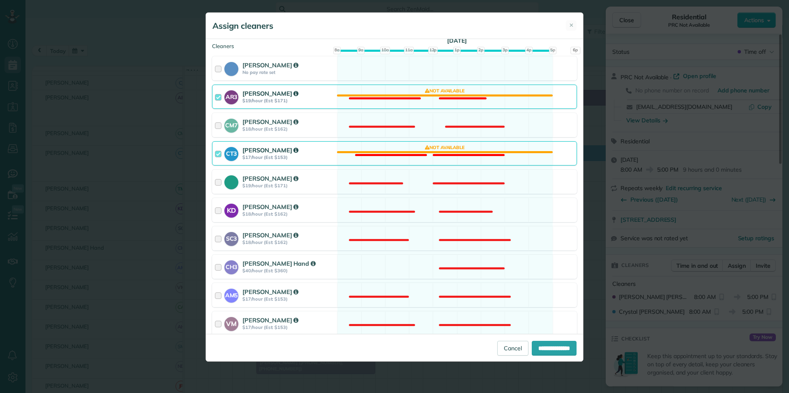
scroll to position [123, 0]
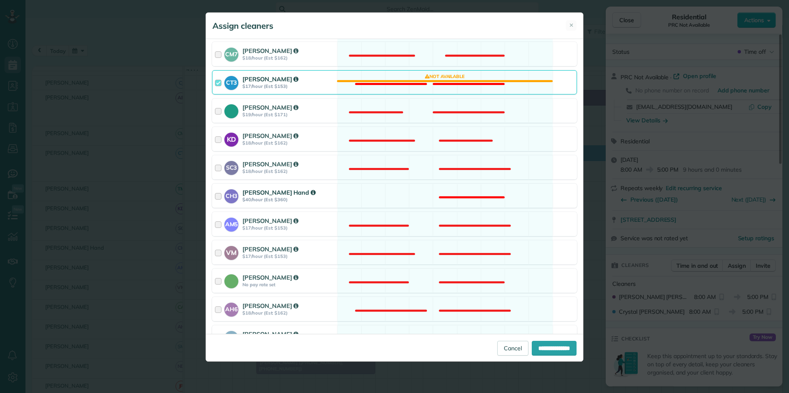
click at [419, 195] on div "CH3 Cortney Hand $40/hour (Est: $360) Not available" at bounding box center [394, 196] width 365 height 24
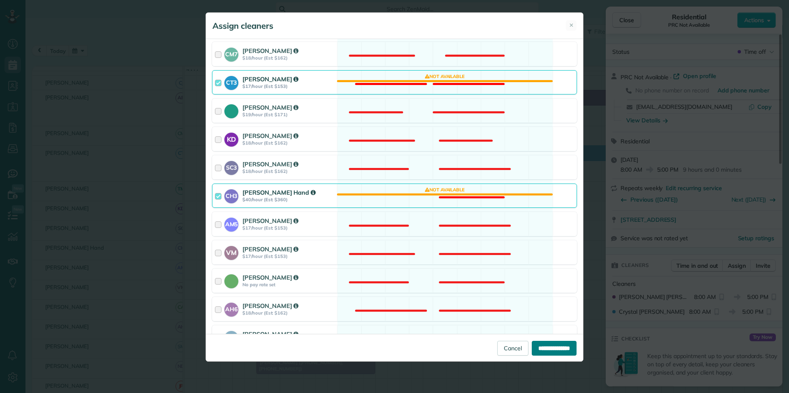
click at [555, 349] on input "**********" at bounding box center [554, 348] width 45 height 15
type input "**********"
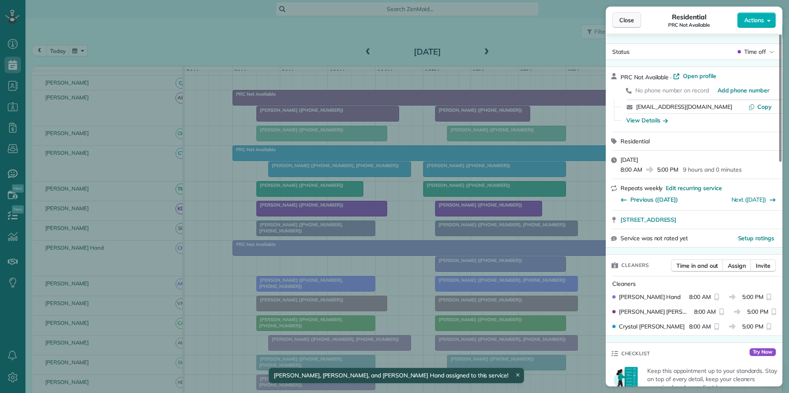
click at [627, 18] on span "Close" at bounding box center [626, 20] width 15 height 8
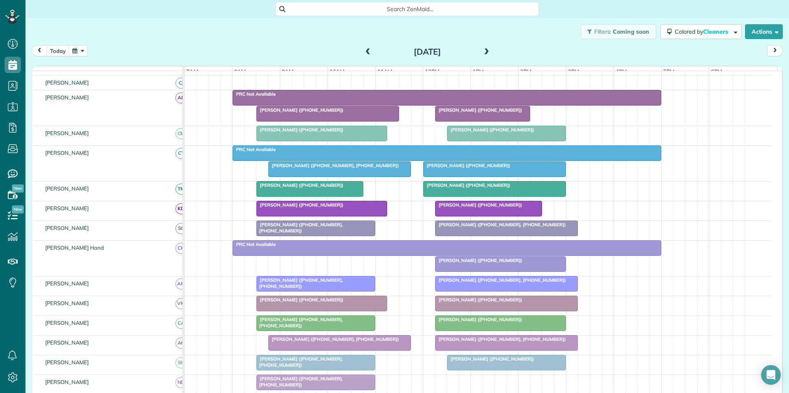
click at [76, 51] on button "button" at bounding box center [78, 50] width 19 height 11
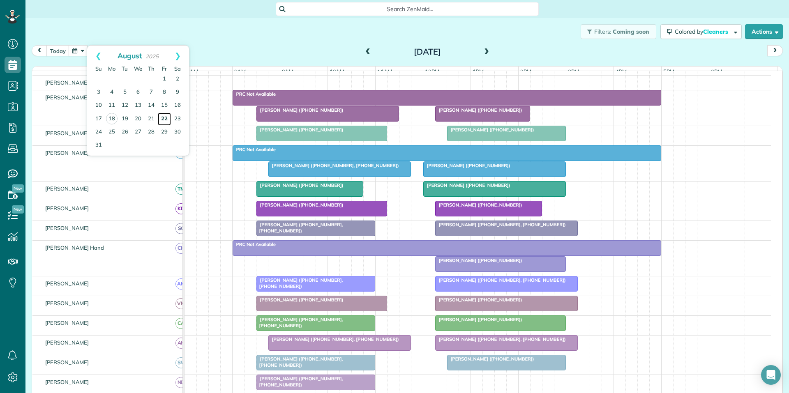
click at [166, 119] on link "22" at bounding box center [164, 119] width 13 height 13
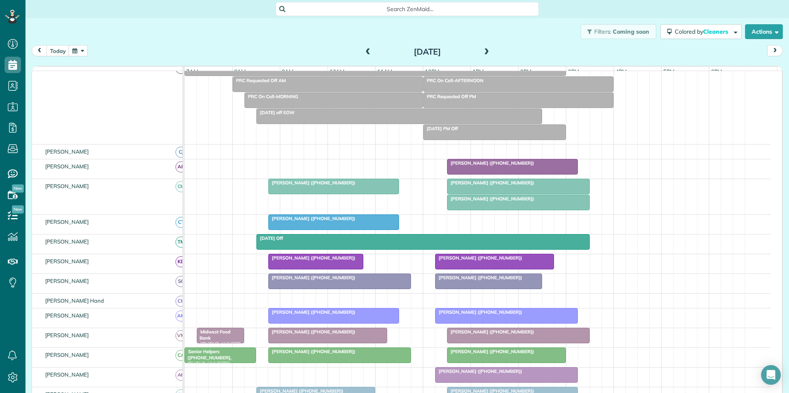
scroll to position [111, 0]
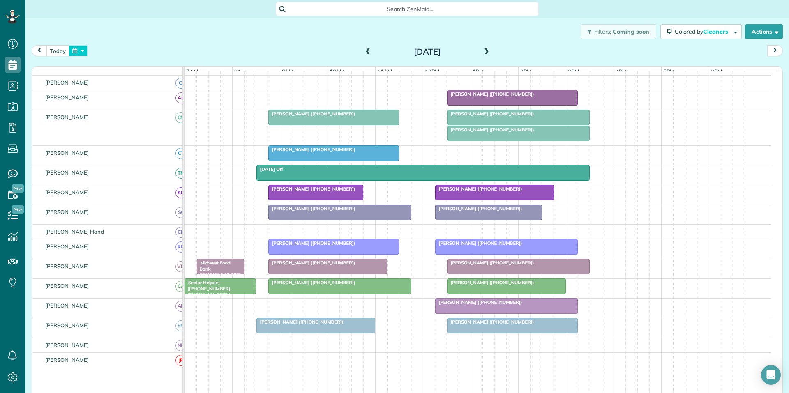
click at [77, 48] on button "button" at bounding box center [78, 50] width 19 height 11
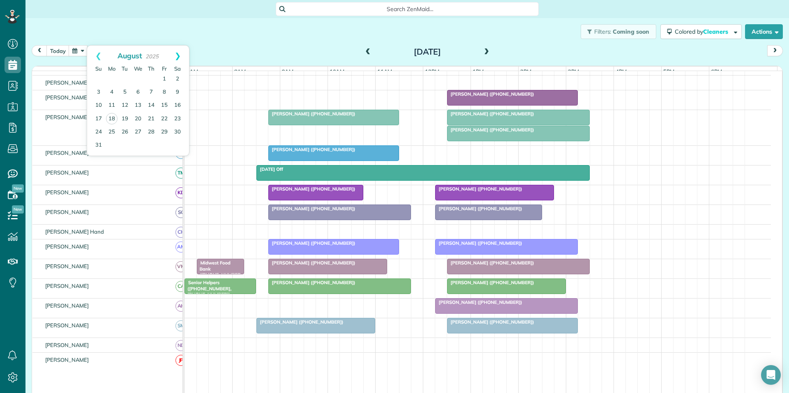
click at [180, 51] on link "Next" at bounding box center [177, 56] width 23 height 21
drag, startPoint x: 166, startPoint y: 80, endPoint x: 373, endPoint y: 86, distance: 207.6
click at [166, 80] on link "5" at bounding box center [164, 79] width 13 height 13
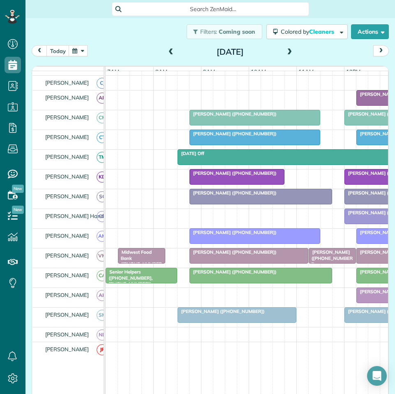
scroll to position [394, 25]
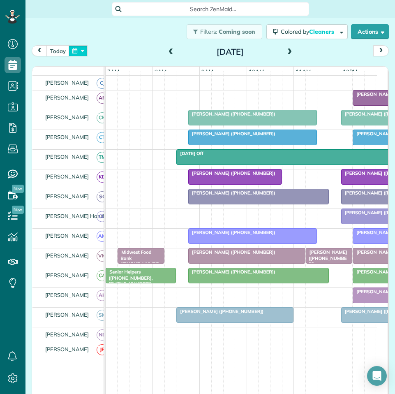
click at [84, 50] on button "button" at bounding box center [78, 50] width 19 height 11
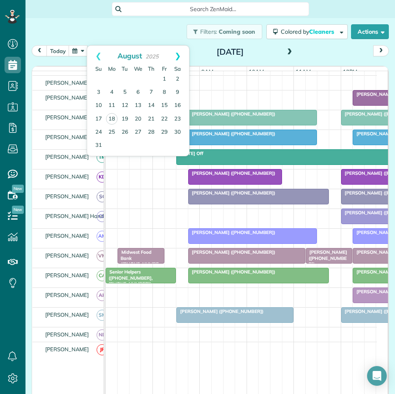
drag, startPoint x: 182, startPoint y: 50, endPoint x: 180, endPoint y: 53, distance: 4.4
click at [180, 53] on link "Next" at bounding box center [177, 56] width 23 height 21
click at [139, 103] on link "17" at bounding box center [137, 105] width 13 height 13
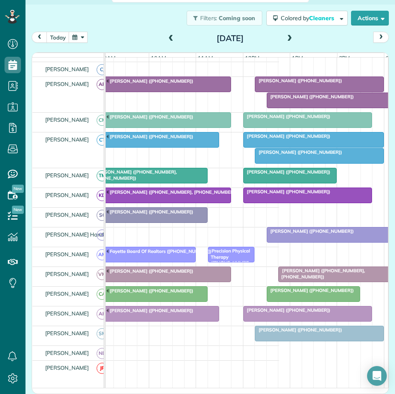
scroll to position [0, 99]
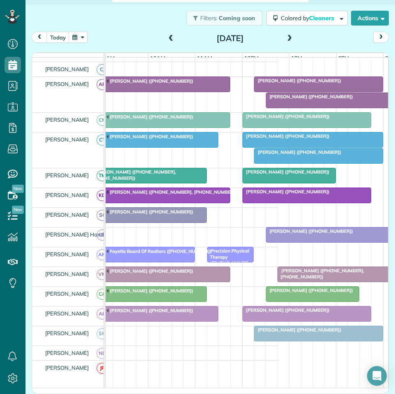
click at [324, 99] on span "[PERSON_NAME] ([PHONE_NUMBER])" at bounding box center [309, 97] width 88 height 6
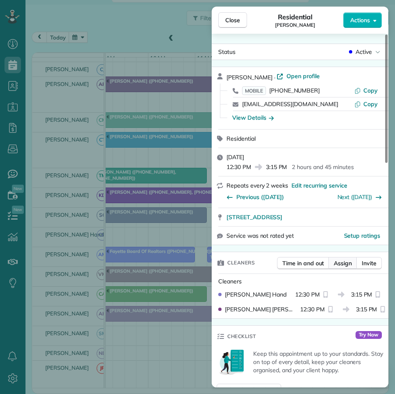
click at [345, 261] on span "Assign" at bounding box center [343, 263] width 18 height 8
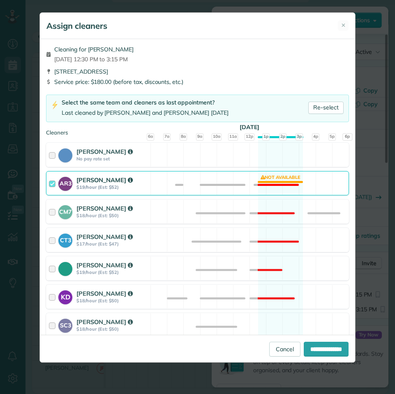
click at [280, 181] on div "AR3 Amy Reid $19/hour (Est: $52) Not available" at bounding box center [197, 183] width 303 height 24
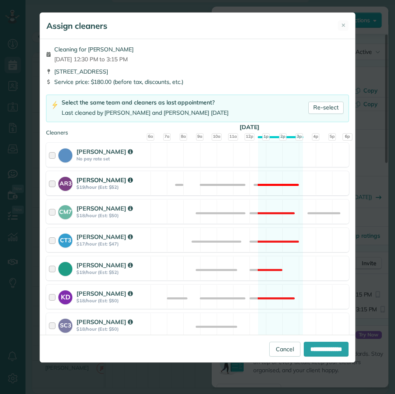
scroll to position [82, 0]
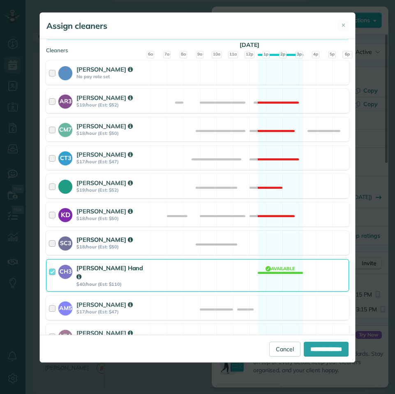
click at [278, 242] on div "SC3 Stephanie Cruz $18/hour (Est: $50) Available" at bounding box center [197, 243] width 303 height 24
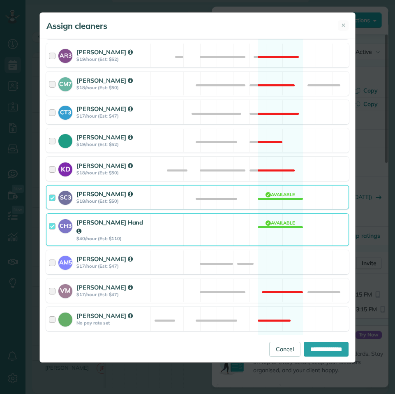
scroll to position [205, 0]
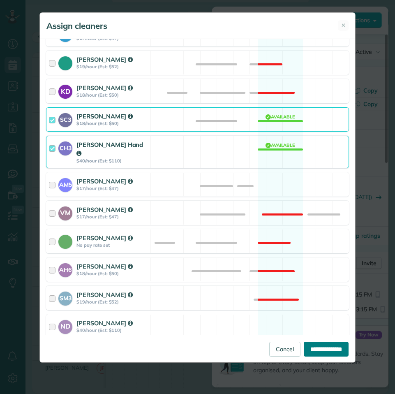
click at [321, 346] on input "**********" at bounding box center [326, 348] width 45 height 15
type input "**********"
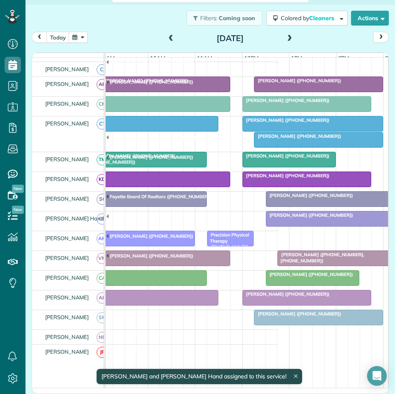
scroll to position [13, 0]
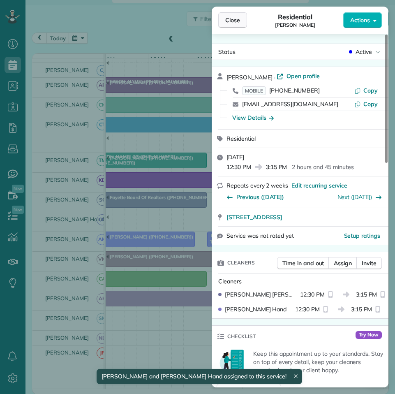
click at [238, 18] on span "Close" at bounding box center [232, 20] width 15 height 8
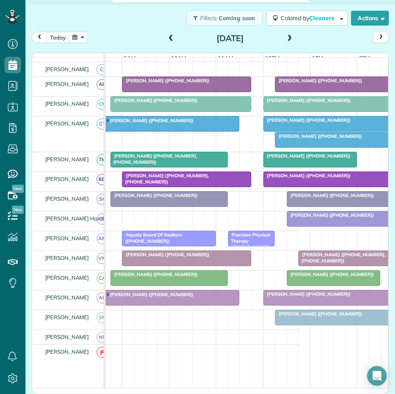
click at [288, 35] on span at bounding box center [289, 38] width 9 height 12
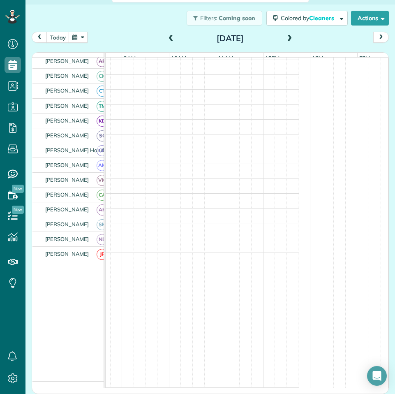
scroll to position [13, 0]
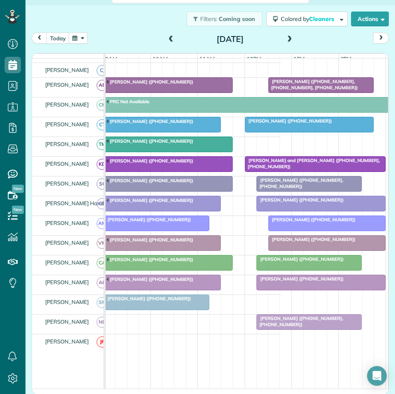
click at [288, 37] on span at bounding box center [289, 39] width 9 height 7
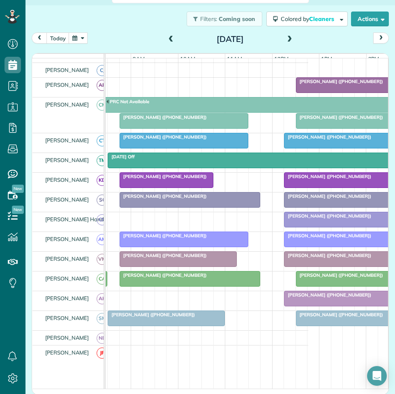
scroll to position [95, 69]
click at [183, 120] on div "[PERSON_NAME] ([PHONE_NUMBER])" at bounding box center [183, 117] width 124 height 6
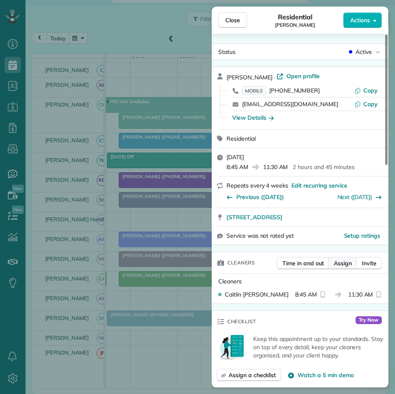
click at [348, 264] on span "Assign" at bounding box center [343, 263] width 18 height 8
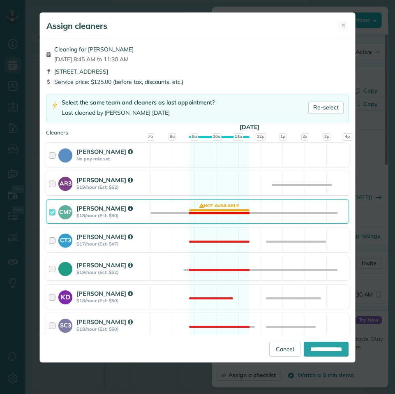
click at [211, 174] on div "AR3 Amy Reid $19/hour (Est: $52) Available" at bounding box center [197, 183] width 303 height 24
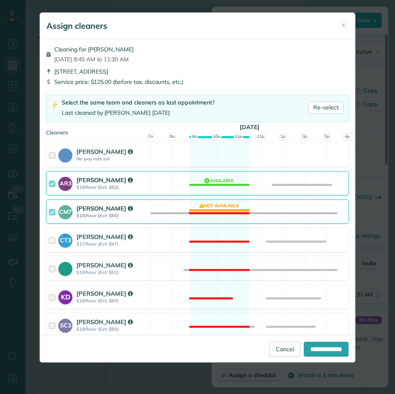
drag, startPoint x: 219, startPoint y: 203, endPoint x: 231, endPoint y: 208, distance: 13.4
click at [220, 203] on div "CM7 Caitlin Miller $18/hour (Est: $50) Not available" at bounding box center [197, 211] width 303 height 24
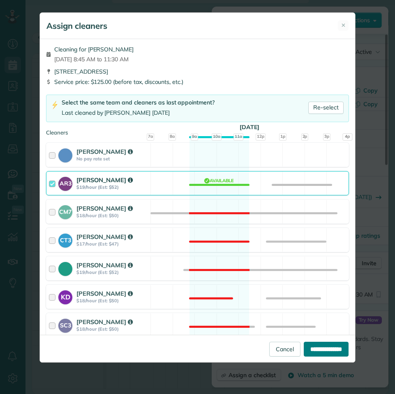
click at [323, 352] on input "**********" at bounding box center [326, 348] width 45 height 15
type input "**********"
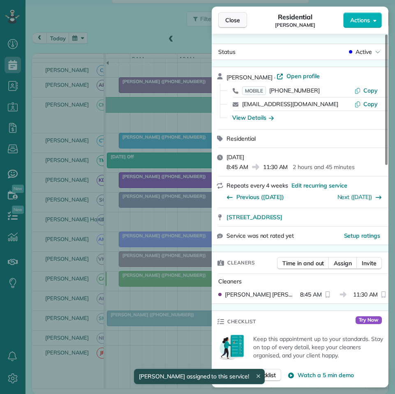
click at [235, 19] on span "Close" at bounding box center [232, 20] width 15 height 8
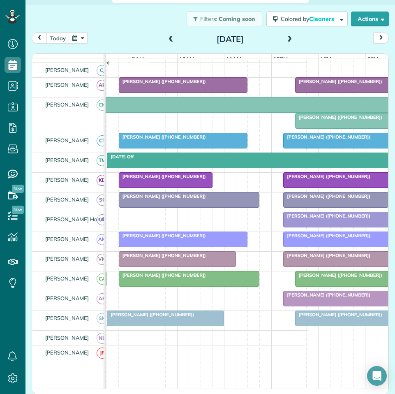
click at [83, 37] on button "button" at bounding box center [78, 37] width 19 height 11
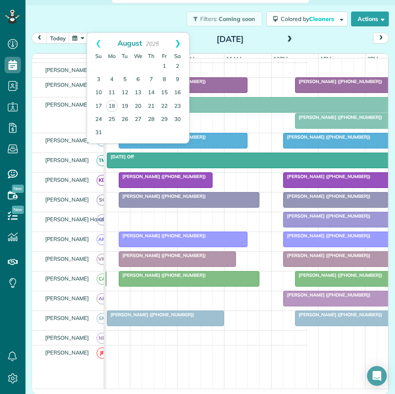
click at [178, 41] on link "Next" at bounding box center [177, 43] width 23 height 21
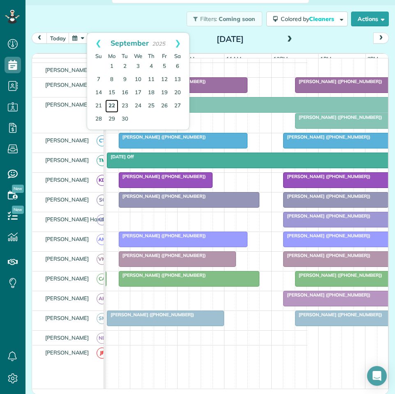
click at [113, 105] on link "22" at bounding box center [111, 105] width 13 height 13
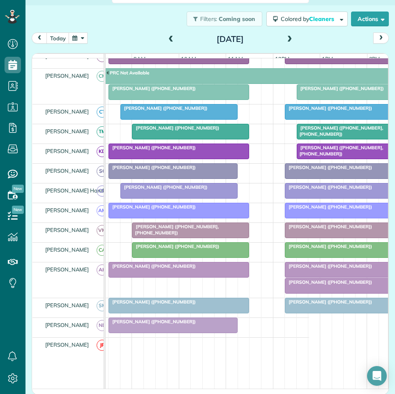
scroll to position [136, 0]
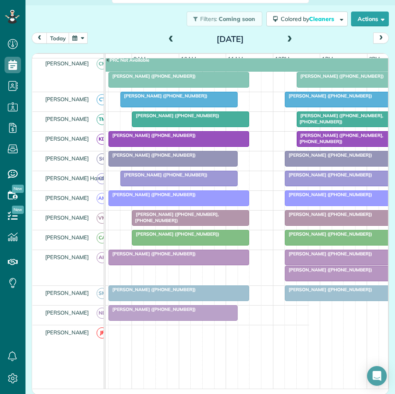
click at [322, 256] on div "[PERSON_NAME] ([PHONE_NUMBER])" at bounding box center [355, 254] width 136 height 6
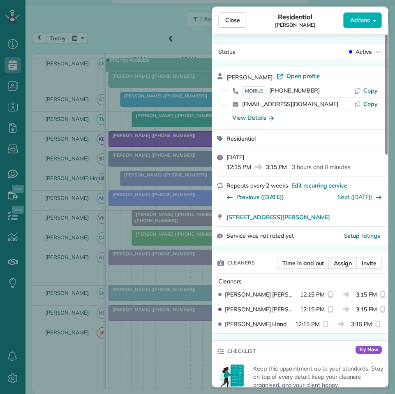
click at [347, 263] on span "Assign" at bounding box center [343, 263] width 18 height 8
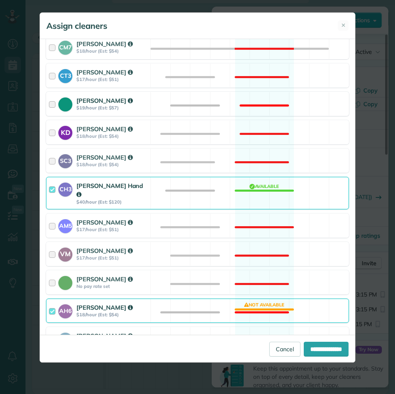
scroll to position [247, 0]
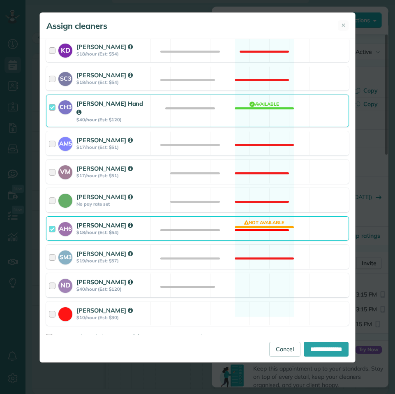
drag, startPoint x: 270, startPoint y: 275, endPoint x: 259, endPoint y: 245, distance: 32.1
click at [269, 273] on div "ND Nathalie Duverna $40/hour (Est: $120) Available" at bounding box center [197, 285] width 303 height 24
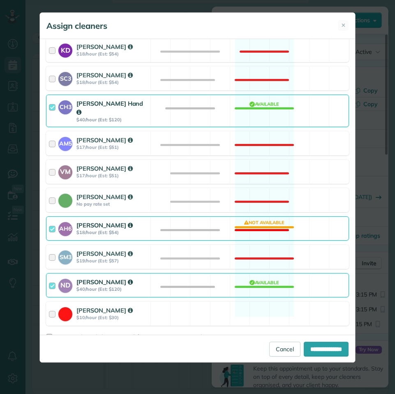
click at [269, 216] on div "AH6 Ashley Hudson $18/hour (Est: $54) Not available" at bounding box center [197, 228] width 303 height 24
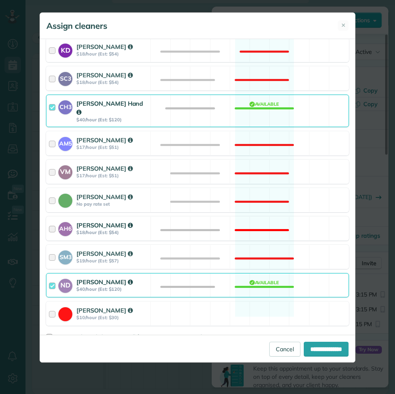
click at [269, 216] on div "AH6 Ashley Hudson $18/hour (Est: $54) Not available" at bounding box center [197, 228] width 303 height 24
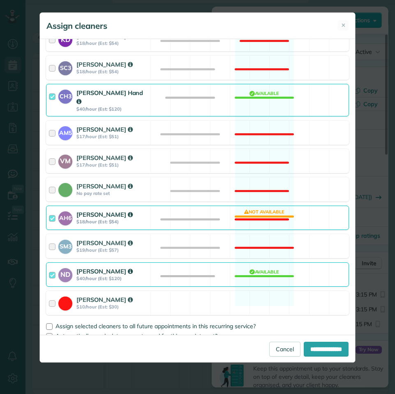
scroll to position [259, 0]
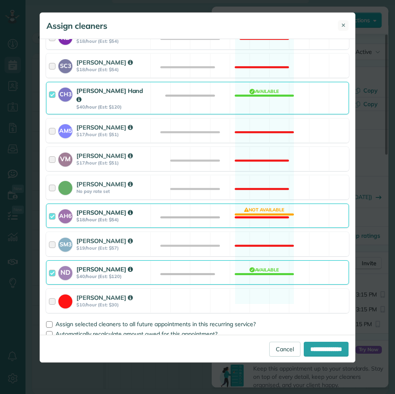
click at [342, 25] on span "✕" at bounding box center [343, 25] width 5 height 8
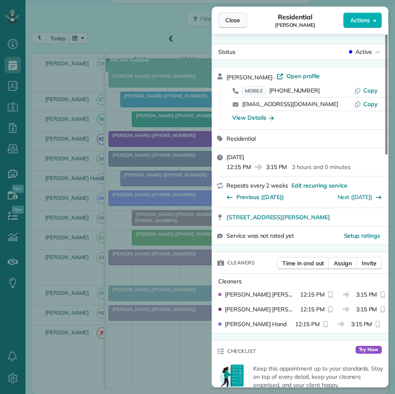
click at [244, 19] on button "Close" at bounding box center [232, 20] width 29 height 16
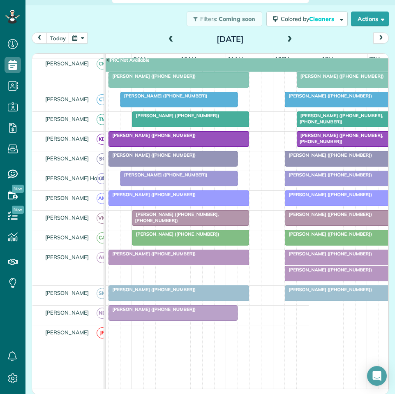
click at [328, 256] on span "[PERSON_NAME] ([PHONE_NUMBER])" at bounding box center [328, 254] width 88 height 6
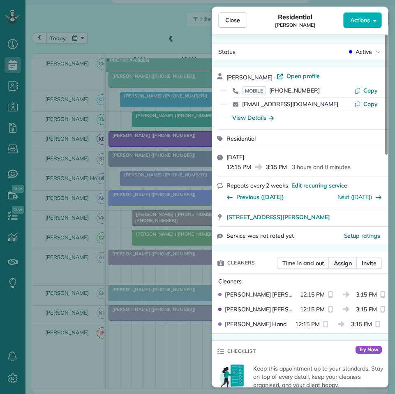
click at [343, 261] on span "Assign" at bounding box center [343, 263] width 18 height 8
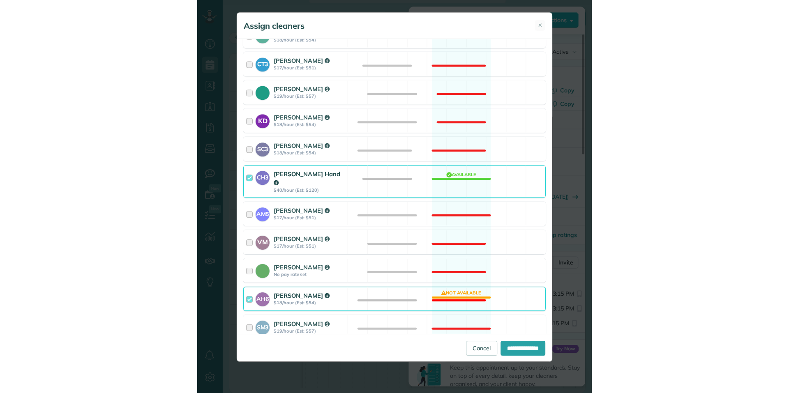
scroll to position [205, 0]
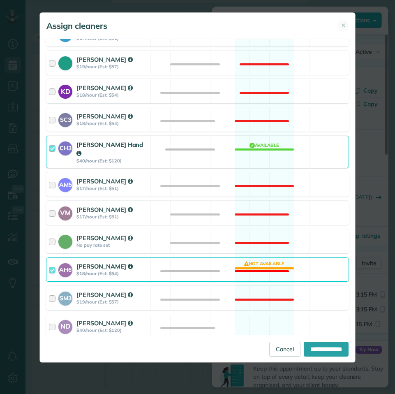
click at [257, 257] on div "AH6 Ashley Hudson $18/hour (Est: $54) Not available" at bounding box center [197, 269] width 303 height 24
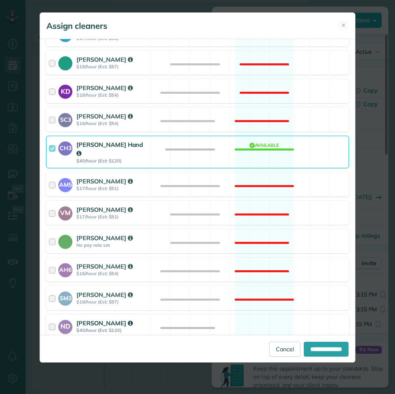
click at [265, 314] on div "ND Nathalie Duverna $40/hour (Est: $120) Available" at bounding box center [197, 326] width 303 height 24
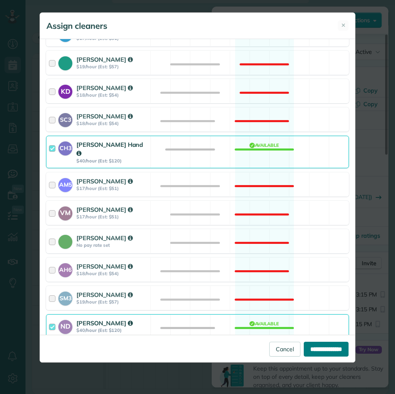
click at [325, 349] on input "**********" at bounding box center [326, 348] width 45 height 15
type input "**********"
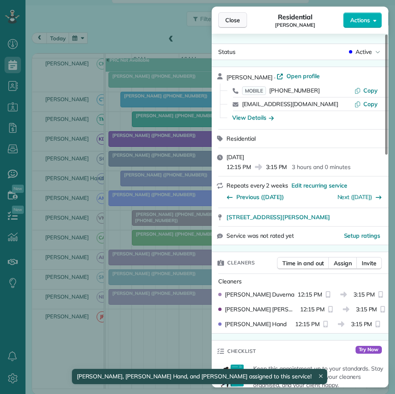
click at [233, 25] on button "Close" at bounding box center [232, 20] width 29 height 16
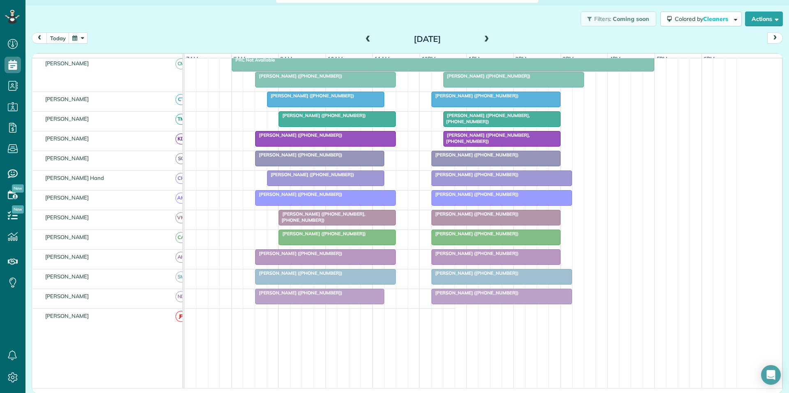
scroll to position [136, 0]
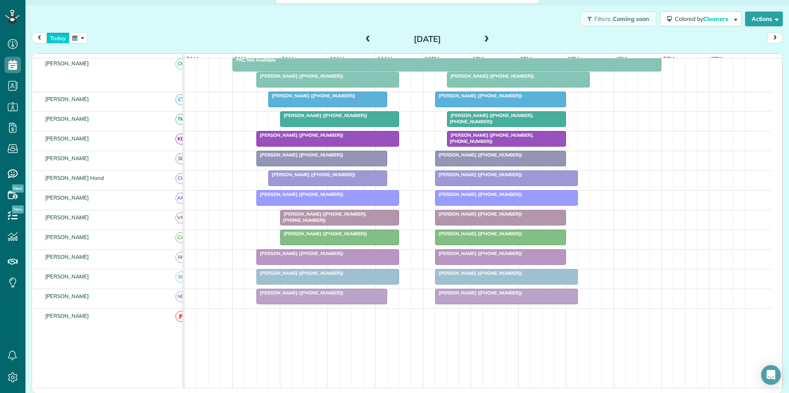
click at [60, 37] on button "today" at bounding box center [57, 37] width 23 height 11
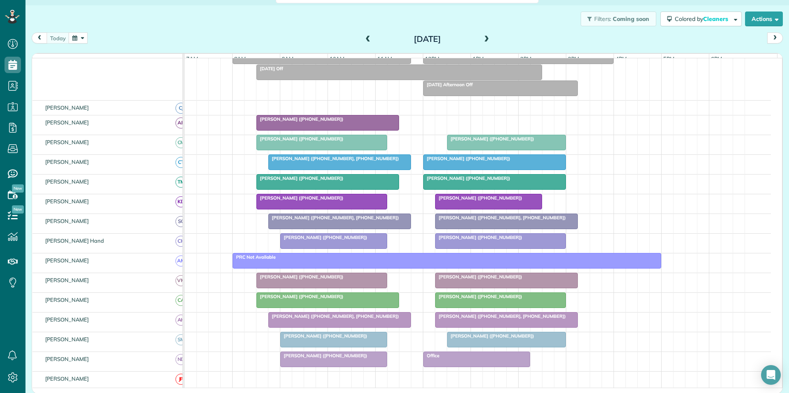
scroll to position [111, 0]
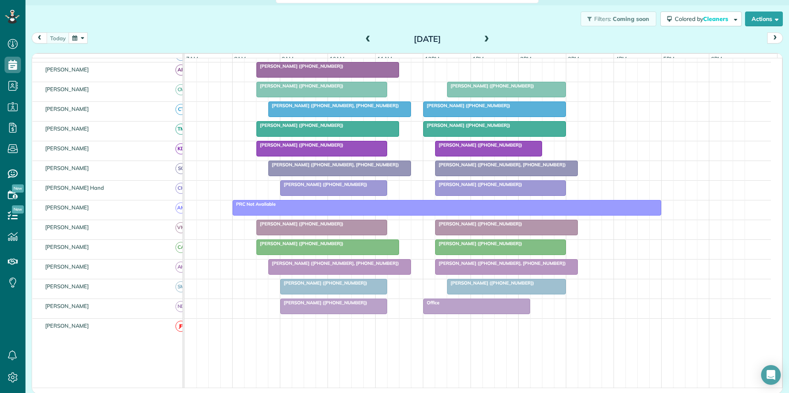
click at [484, 37] on span at bounding box center [486, 39] width 9 height 7
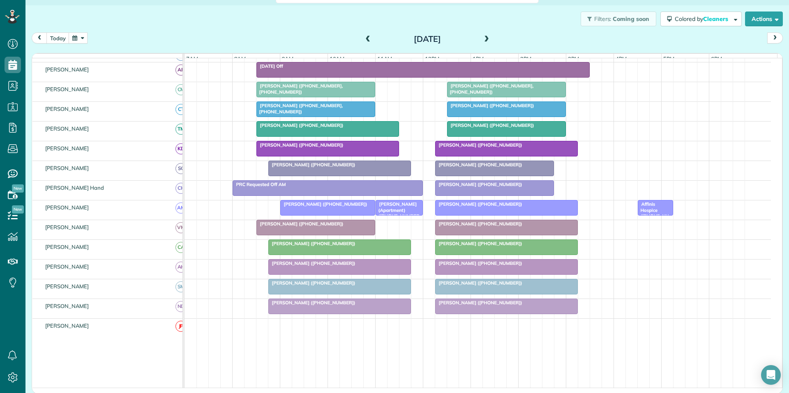
click at [482, 38] on span at bounding box center [486, 39] width 9 height 7
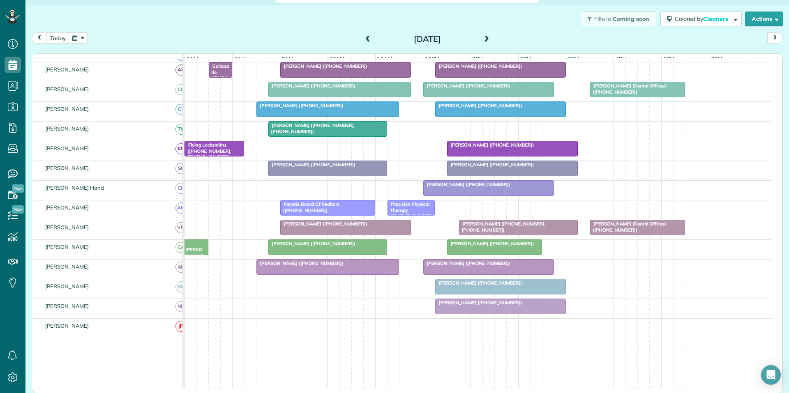
click at [484, 35] on span at bounding box center [486, 39] width 9 height 12
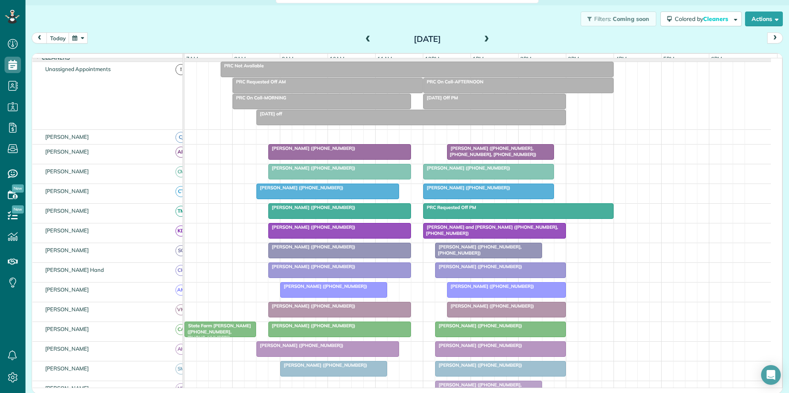
scroll to position [69, 0]
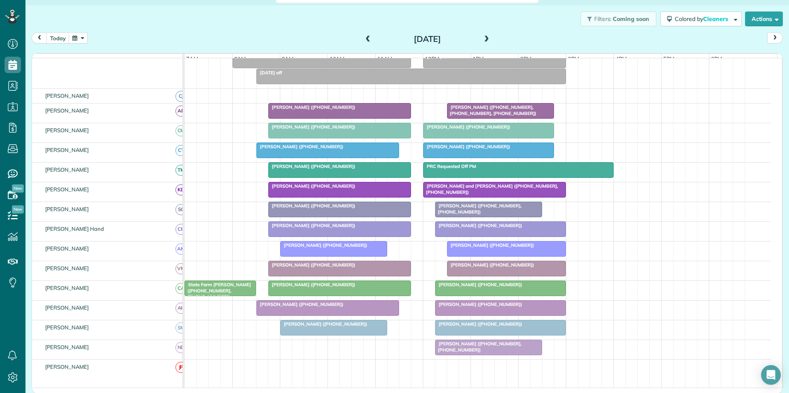
click at [366, 37] on span at bounding box center [368, 39] width 9 height 7
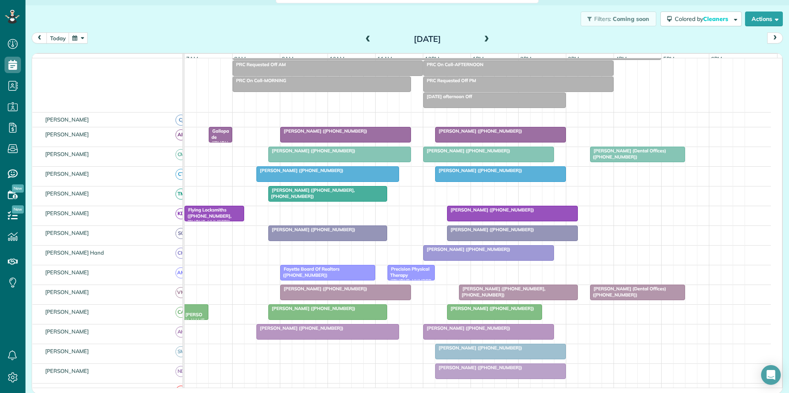
scroll to position [58, 0]
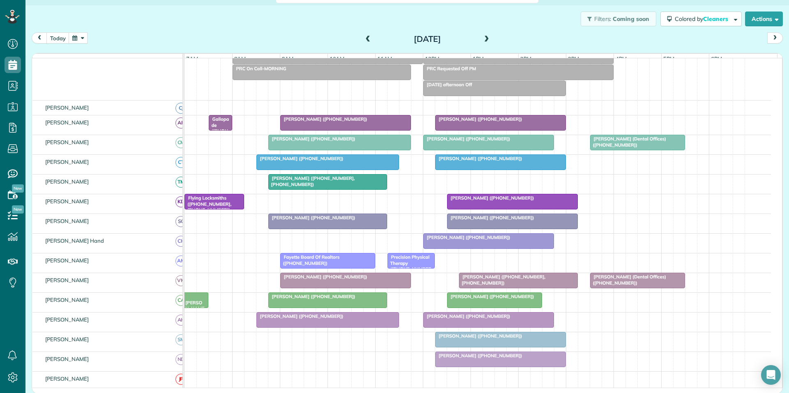
click at [486, 38] on span at bounding box center [486, 39] width 9 height 7
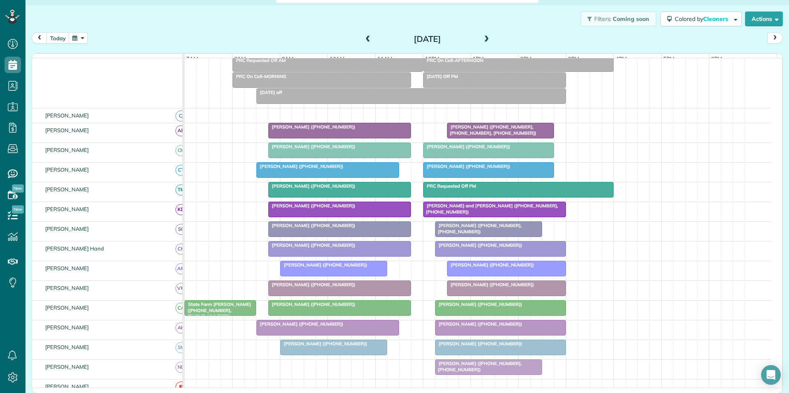
scroll to position [128, 0]
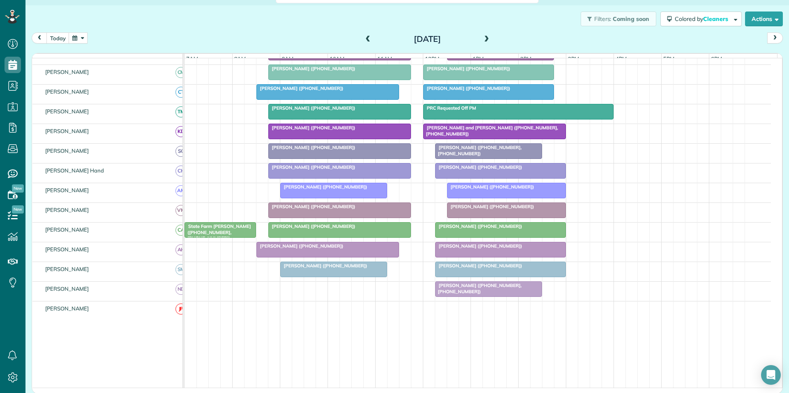
click at [485, 39] on span at bounding box center [486, 39] width 9 height 7
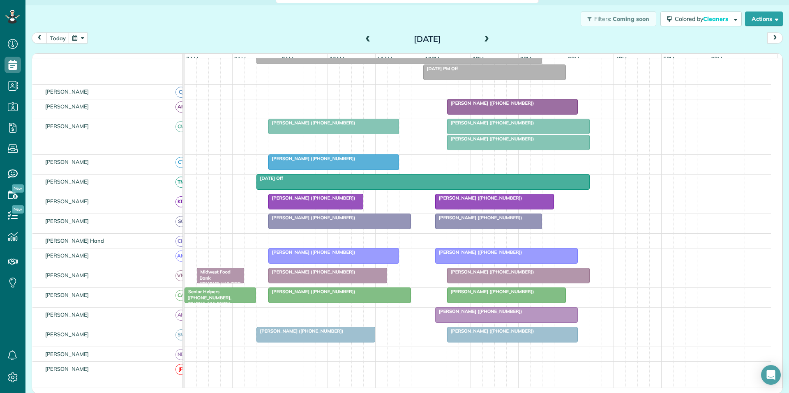
scroll to position [88, 0]
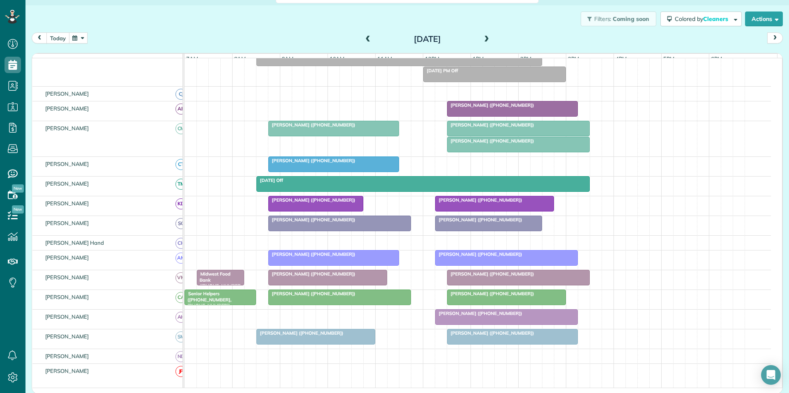
click at [61, 39] on button "today" at bounding box center [57, 37] width 23 height 11
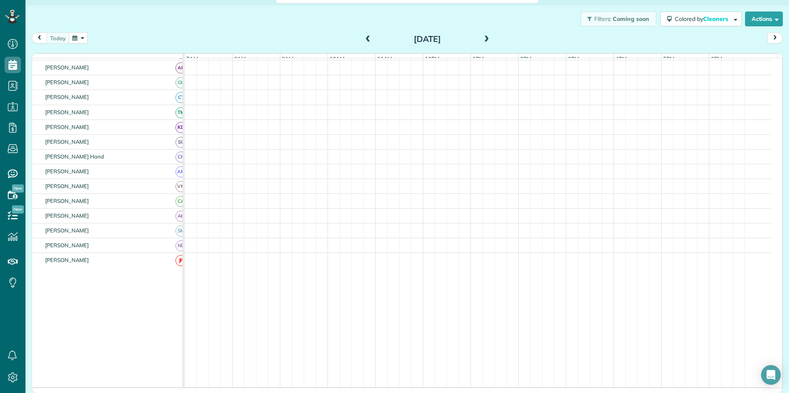
scroll to position [18, 0]
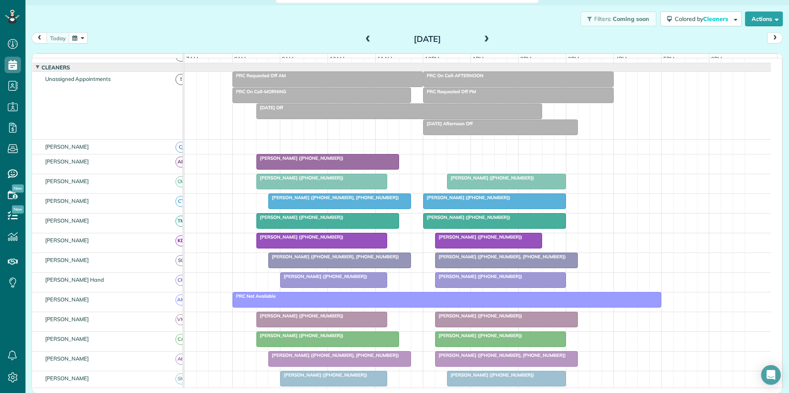
click at [489, 240] on span "[PERSON_NAME] ([PHONE_NUMBER])" at bounding box center [479, 237] width 88 height 6
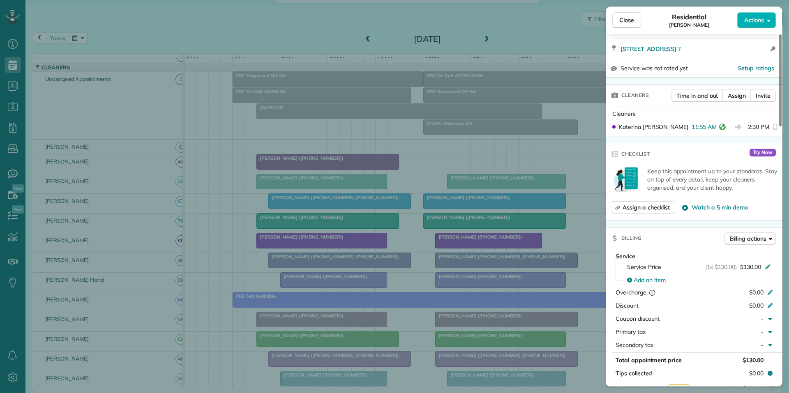
scroll to position [295, 0]
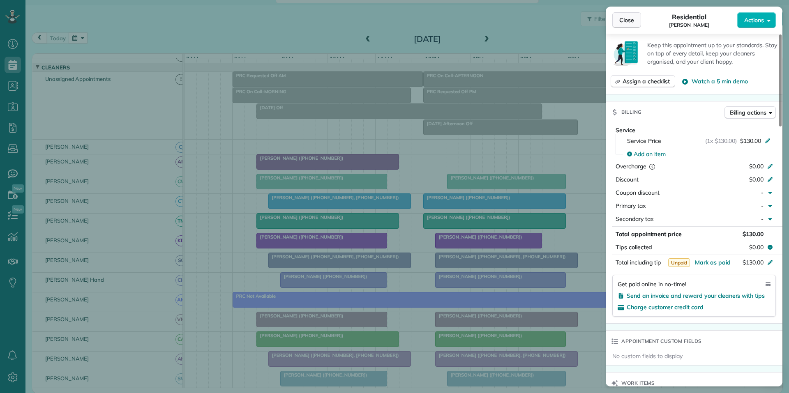
click at [625, 20] on span "Close" at bounding box center [626, 20] width 15 height 8
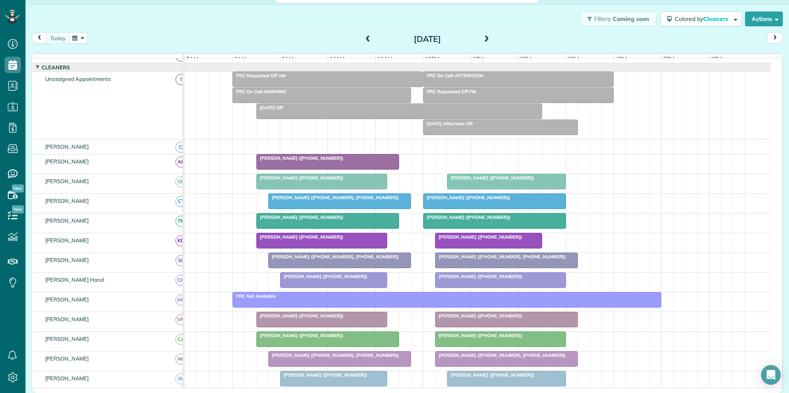
click at [484, 39] on span at bounding box center [486, 39] width 9 height 7
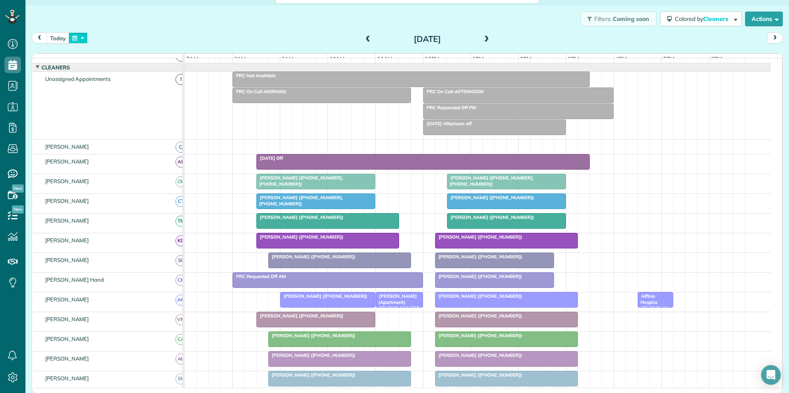
click at [75, 37] on button "button" at bounding box center [78, 37] width 19 height 11
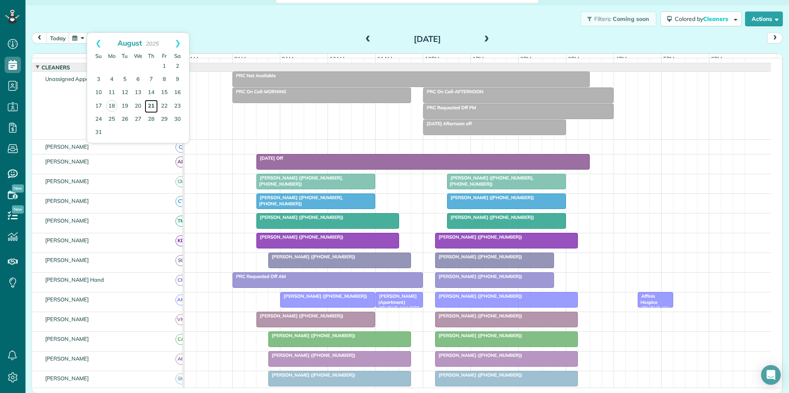
click at [153, 101] on link "21" at bounding box center [151, 106] width 13 height 13
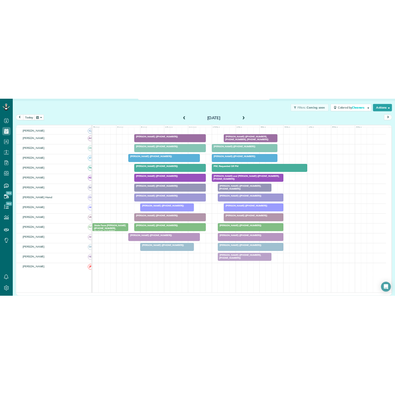
scroll to position [394, 25]
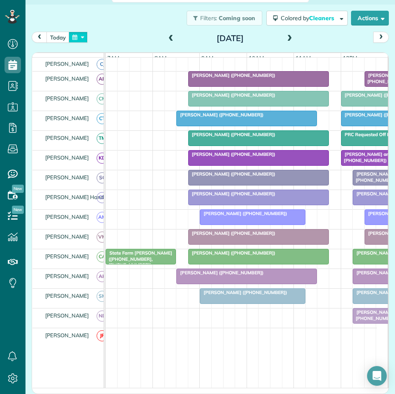
click at [85, 37] on button "button" at bounding box center [78, 37] width 19 height 11
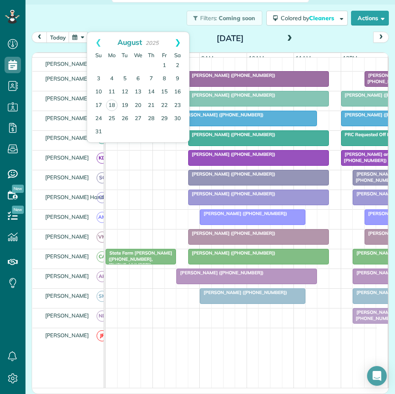
click at [180, 42] on link "Next" at bounding box center [177, 42] width 23 height 21
click at [112, 102] on link "22" at bounding box center [111, 105] width 13 height 13
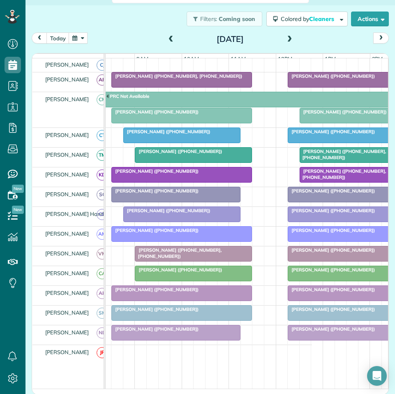
scroll to position [0, 72]
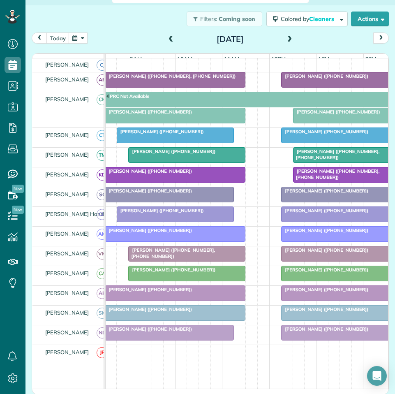
click at [289, 38] on span at bounding box center [289, 39] width 9 height 7
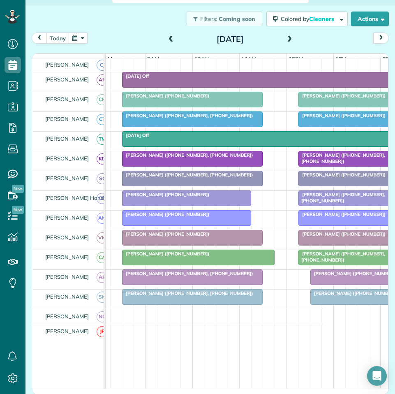
scroll to position [0, 59]
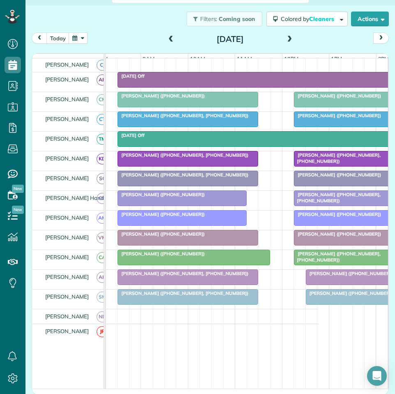
click at [286, 38] on span at bounding box center [289, 39] width 9 height 7
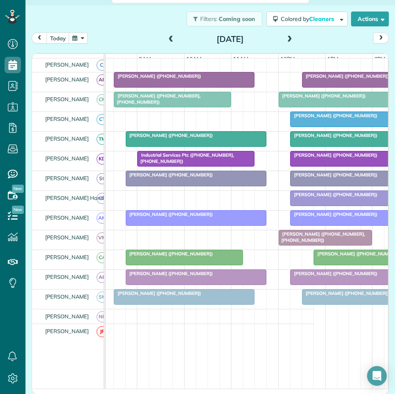
scroll to position [0, 64]
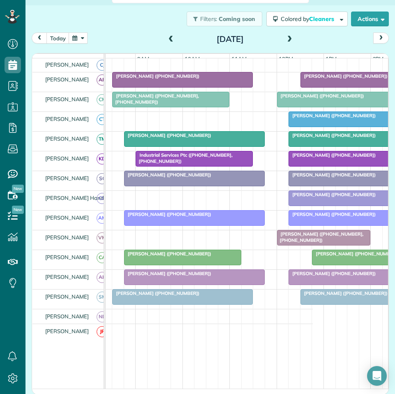
click at [287, 36] on span at bounding box center [289, 39] width 9 height 7
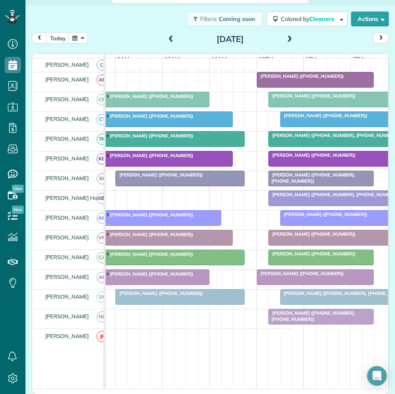
scroll to position [0, 91]
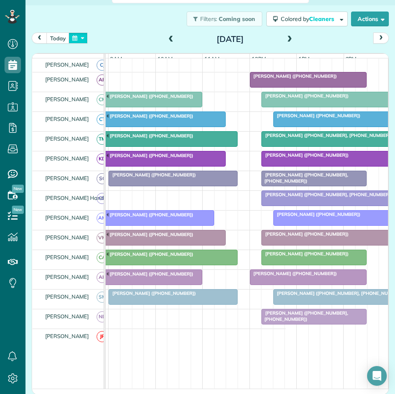
click at [78, 38] on button "button" at bounding box center [78, 37] width 19 height 11
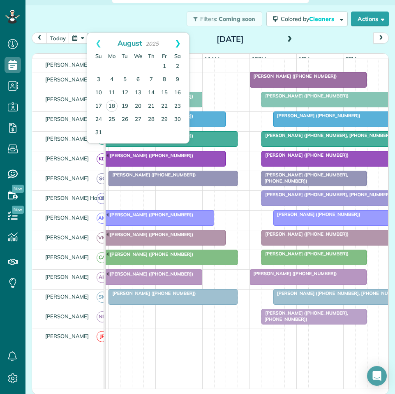
click at [180, 45] on link "Next" at bounding box center [177, 43] width 23 height 21
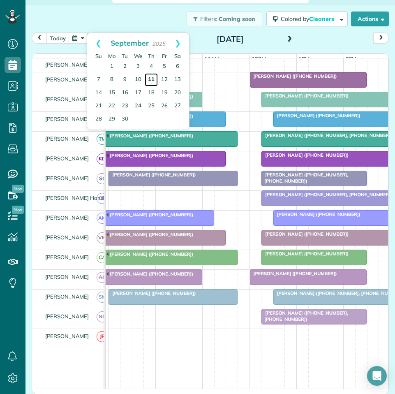
click at [152, 81] on link "11" at bounding box center [151, 79] width 13 height 13
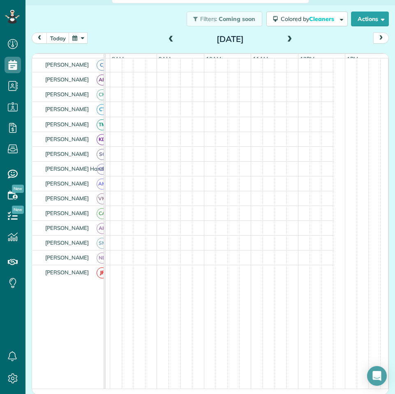
scroll to position [106, 0]
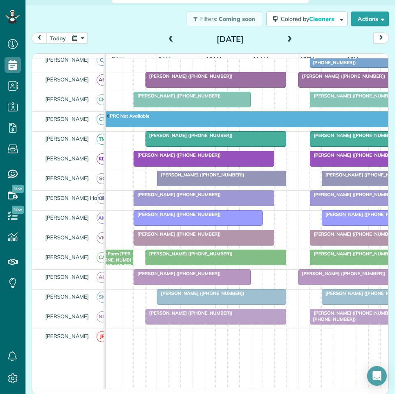
click at [345, 197] on span "[PERSON_NAME] ([PHONE_NUMBER], [PHONE_NUMBER])" at bounding box center [374, 194] width 131 height 6
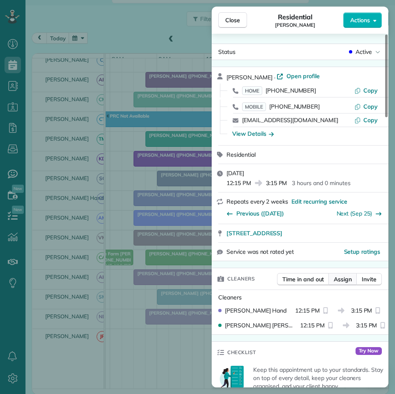
click at [344, 280] on span "Assign" at bounding box center [343, 279] width 18 height 8
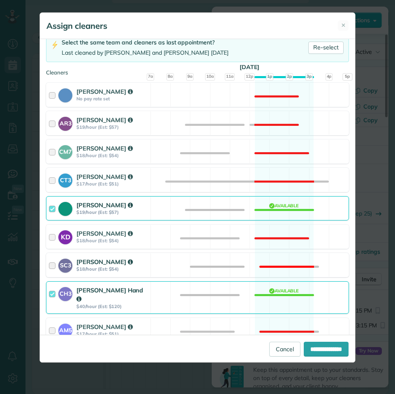
scroll to position [164, 0]
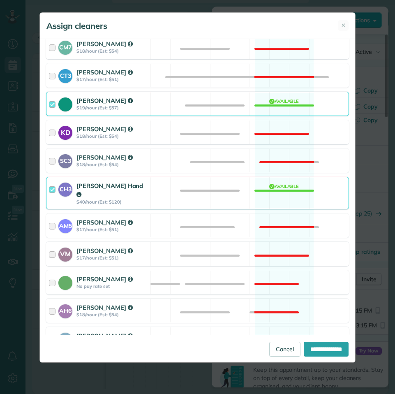
click at [279, 189] on div "CH3 Cortney Hand $40/hour (Est: $120) Available" at bounding box center [197, 193] width 303 height 32
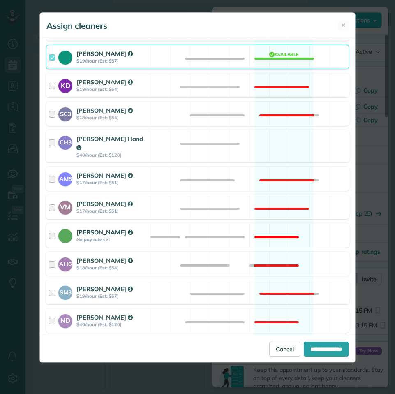
scroll to position [259, 0]
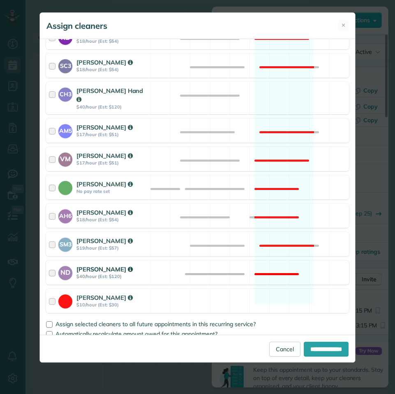
click at [284, 260] on div "ND Nathalie Duverna $40/hour (Est: $120) Not available" at bounding box center [197, 272] width 303 height 24
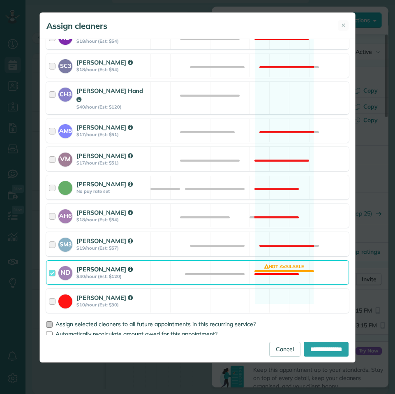
click at [48, 321] on div at bounding box center [49, 324] width 7 height 7
click at [328, 347] on input "**********" at bounding box center [326, 348] width 45 height 15
type input "**********"
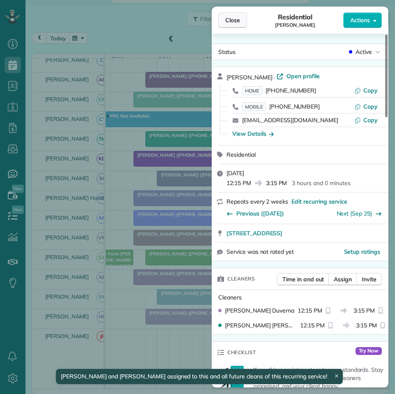
click at [229, 21] on span "Close" at bounding box center [232, 20] width 15 height 8
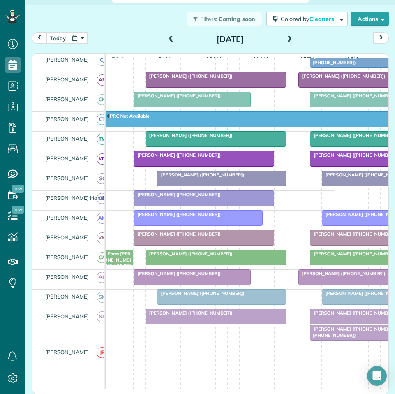
click at [344, 337] on span "[PERSON_NAME] ([PHONE_NUMBER], [PHONE_NUMBER])" at bounding box center [352, 332] width 87 height 12
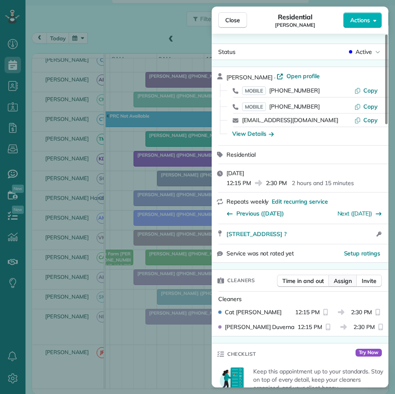
click at [340, 281] on span "Assign" at bounding box center [343, 281] width 18 height 8
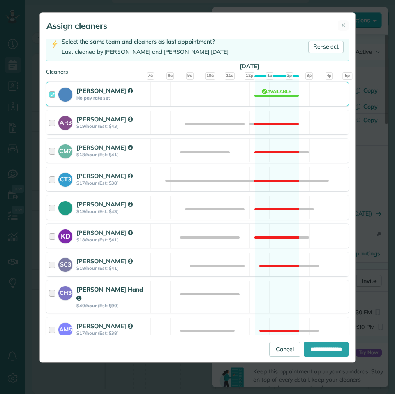
scroll to position [205, 0]
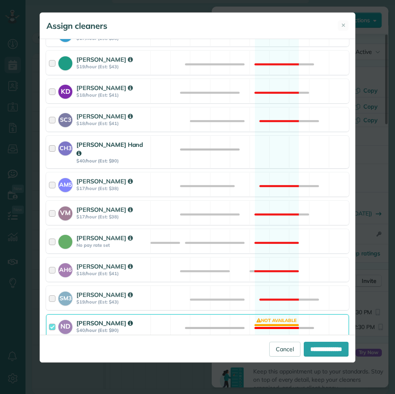
click at [264, 144] on div "CH3 Cortney Hand $40/hour (Est: $90) Available" at bounding box center [197, 152] width 303 height 32
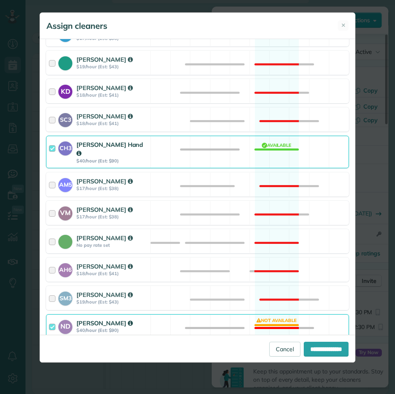
drag, startPoint x: 281, startPoint y: 316, endPoint x: 348, endPoint y: 346, distance: 73.6
click at [283, 316] on div "ND Nathalie Duverna $40/hour (Est: $90) Not available" at bounding box center [197, 326] width 303 height 24
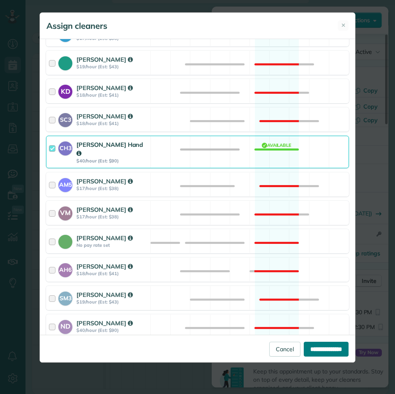
click at [334, 349] on input "**********" at bounding box center [326, 348] width 45 height 15
type input "**********"
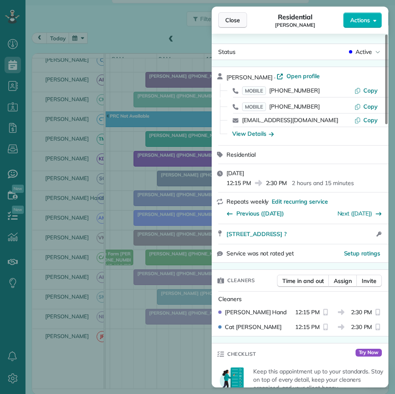
click at [231, 19] on span "Close" at bounding box center [232, 20] width 15 height 8
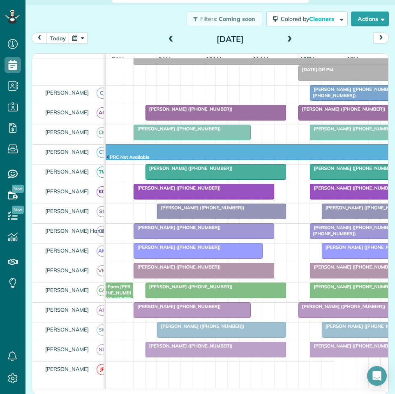
scroll to position [65, 0]
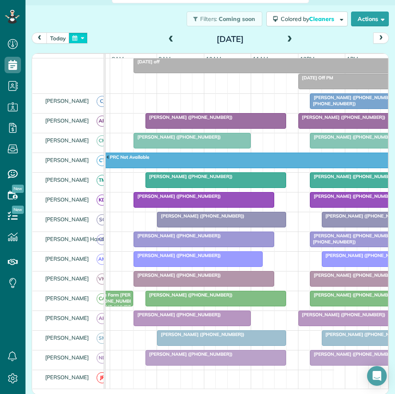
click at [85, 38] on button "button" at bounding box center [78, 37] width 19 height 11
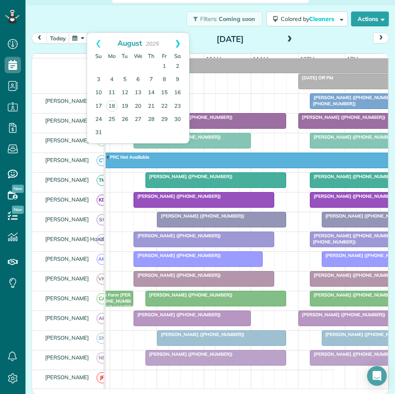
click at [182, 44] on link "Next" at bounding box center [177, 43] width 23 height 21
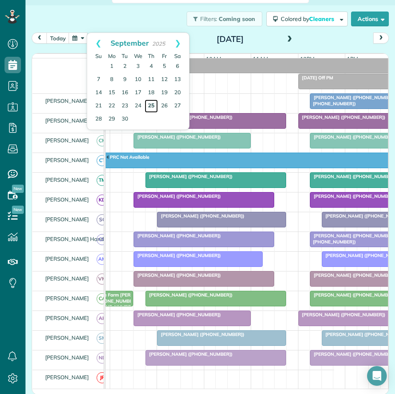
click at [152, 103] on link "25" at bounding box center [151, 105] width 13 height 13
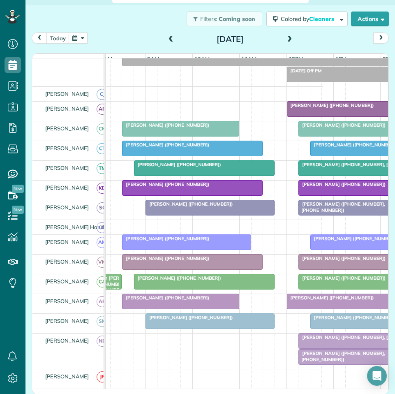
scroll to position [94, 0]
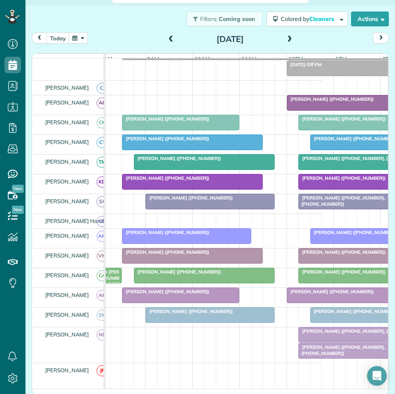
click at [328, 355] on span "[PERSON_NAME] ([PHONE_NUMBER], [PHONE_NUMBER])" at bounding box center [341, 350] width 87 height 12
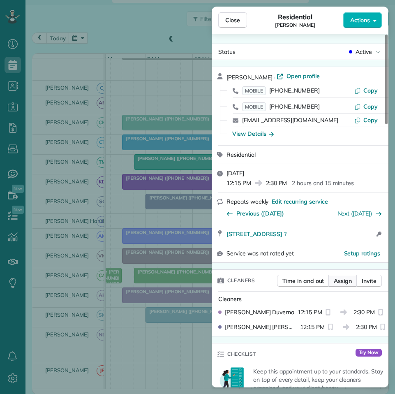
click at [342, 283] on span "Assign" at bounding box center [343, 281] width 18 height 8
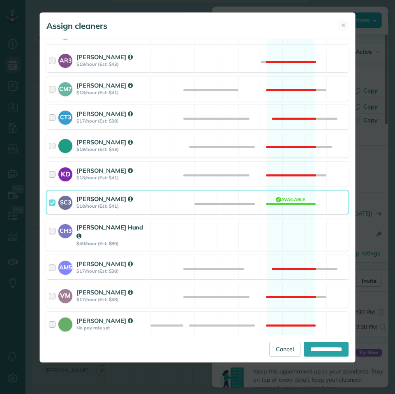
scroll to position [123, 0]
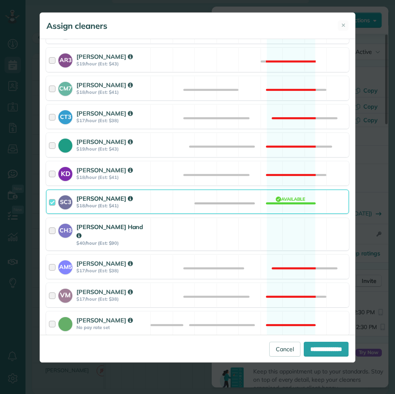
click at [281, 235] on div "CH3 [PERSON_NAME] Hand $40/hour (Est: $90) Available" at bounding box center [197, 234] width 303 height 32
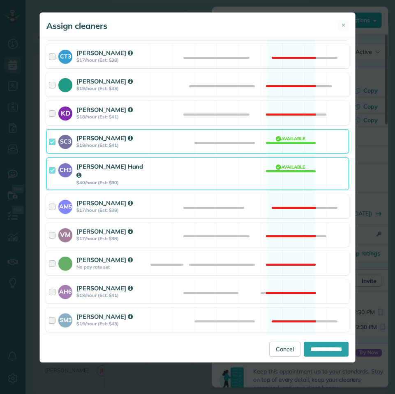
scroll to position [259, 0]
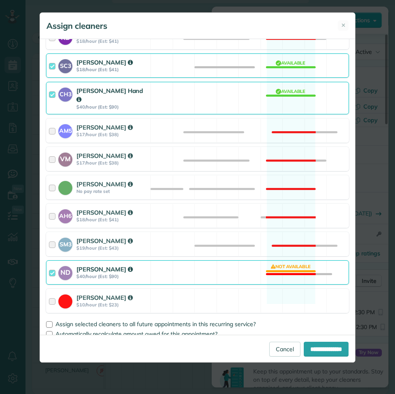
click at [289, 263] on div "ND Nathalie Duverna $40/hour (Est: $90) Not available" at bounding box center [197, 272] width 303 height 24
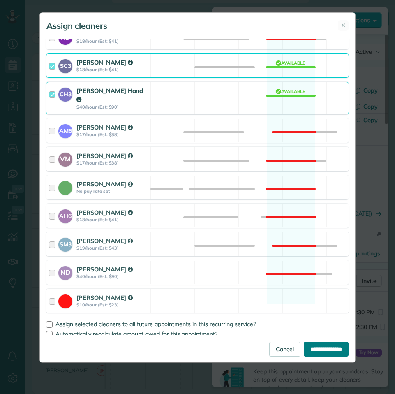
click at [315, 350] on input "**********" at bounding box center [326, 348] width 45 height 15
type input "**********"
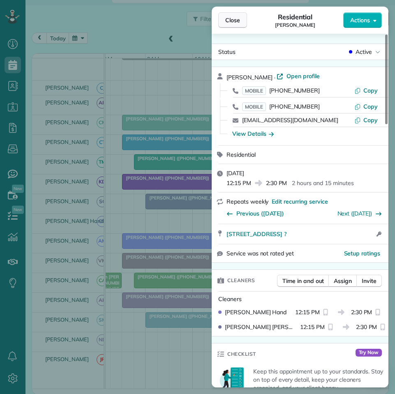
click at [231, 22] on span "Close" at bounding box center [232, 20] width 15 height 8
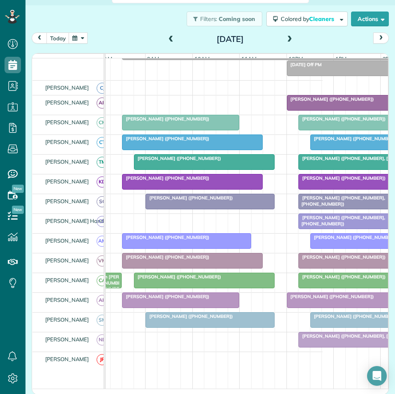
click at [78, 38] on button "button" at bounding box center [78, 37] width 19 height 11
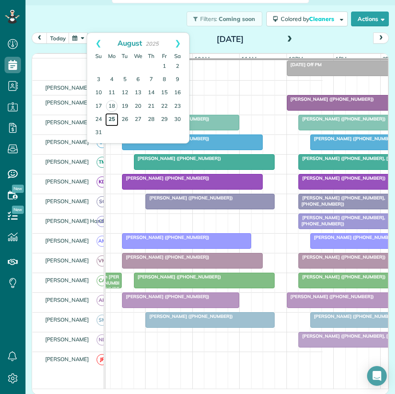
click at [114, 116] on link "25" at bounding box center [111, 119] width 13 height 13
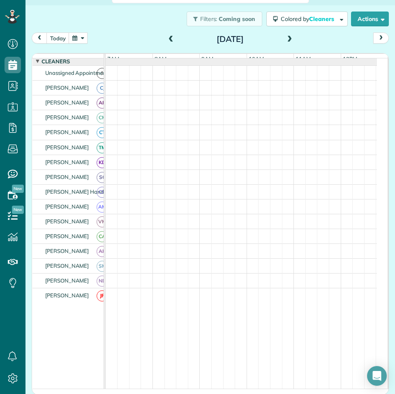
scroll to position [94, 0]
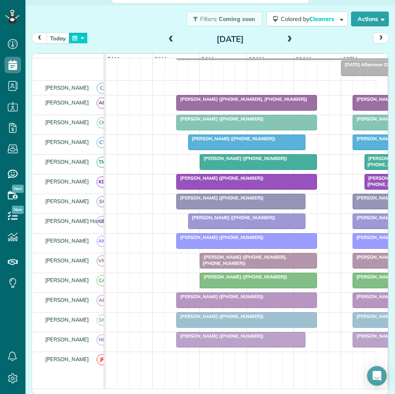
click at [84, 36] on button "button" at bounding box center [78, 37] width 19 height 11
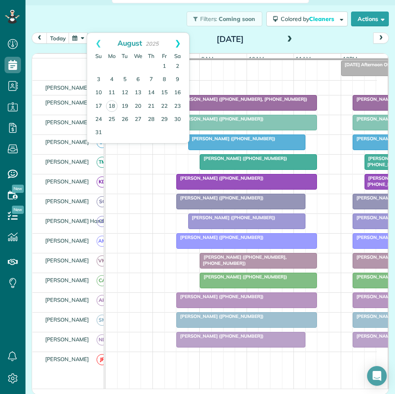
click at [177, 42] on link "Next" at bounding box center [177, 43] width 23 height 21
click at [152, 103] on link "25" at bounding box center [151, 105] width 13 height 13
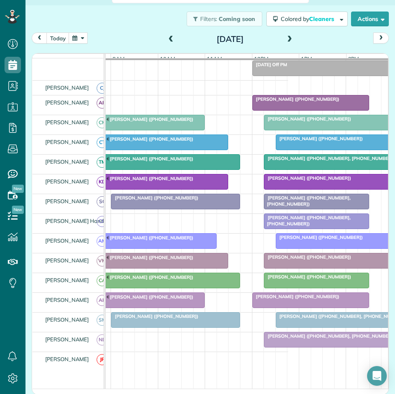
scroll to position [0, 90]
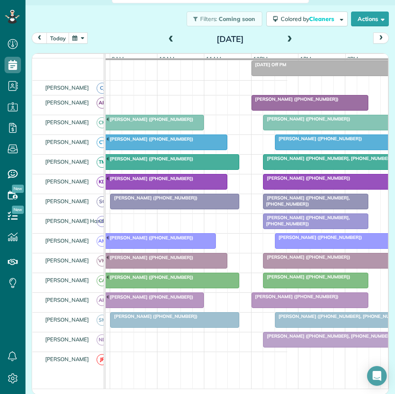
click at [286, 37] on span at bounding box center [289, 39] width 9 height 7
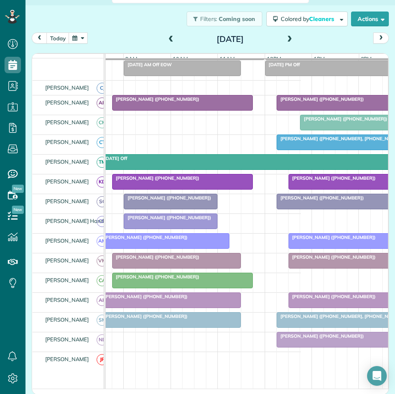
scroll to position [0, 91]
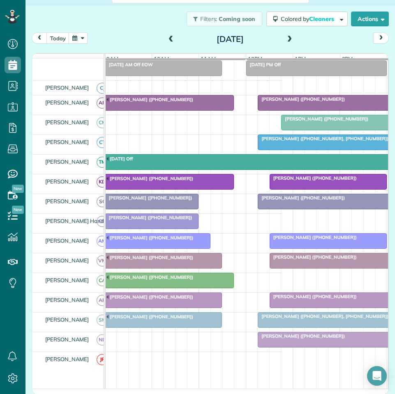
click at [79, 36] on button "button" at bounding box center [78, 37] width 19 height 11
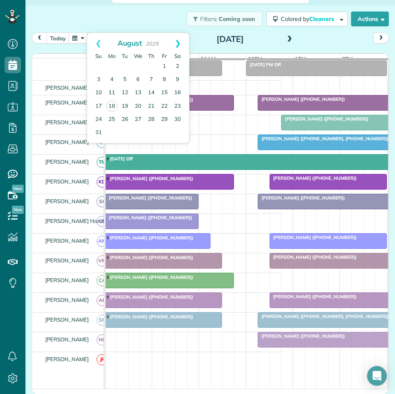
click at [180, 42] on link "Next" at bounding box center [177, 43] width 23 height 21
click at [113, 117] on link "29" at bounding box center [111, 119] width 13 height 13
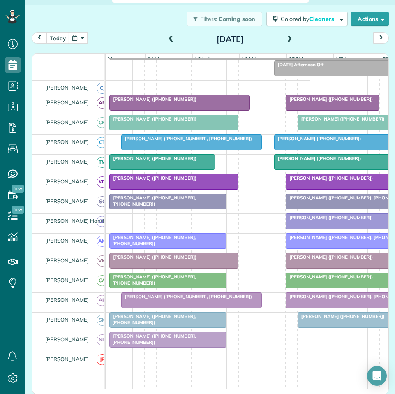
scroll to position [0, 67]
click at [285, 34] on span at bounding box center [289, 39] width 9 height 12
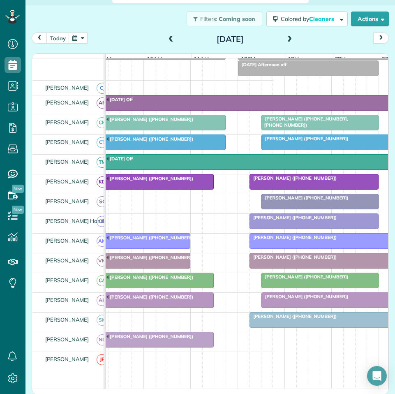
scroll to position [0, 103]
click at [288, 37] on span at bounding box center [289, 39] width 9 height 7
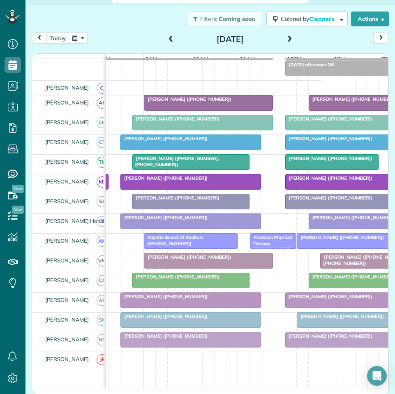
scroll to position [0, 78]
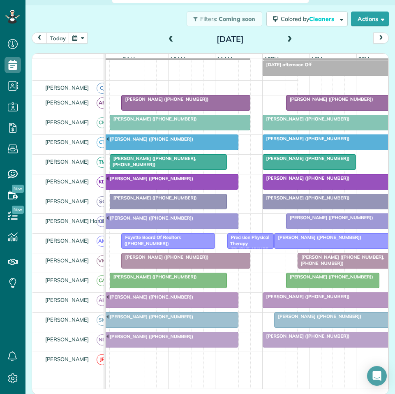
click at [285, 37] on span at bounding box center [289, 39] width 9 height 7
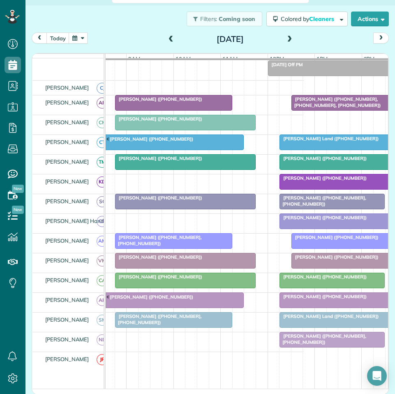
scroll to position [0, 81]
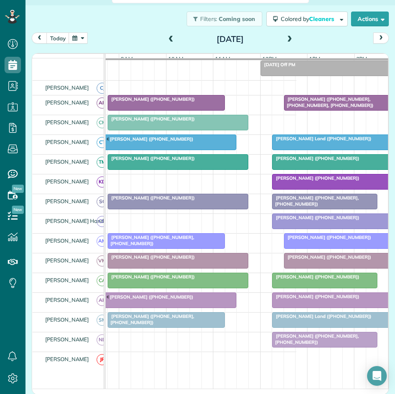
click at [288, 37] on span at bounding box center [289, 39] width 9 height 7
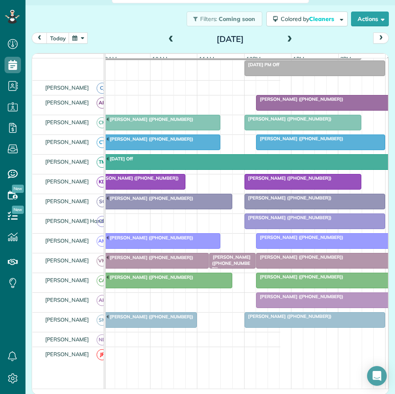
scroll to position [0, 117]
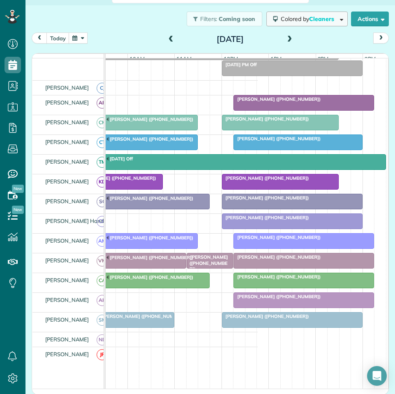
click at [309, 18] on span "Cleaners" at bounding box center [322, 18] width 26 height 7
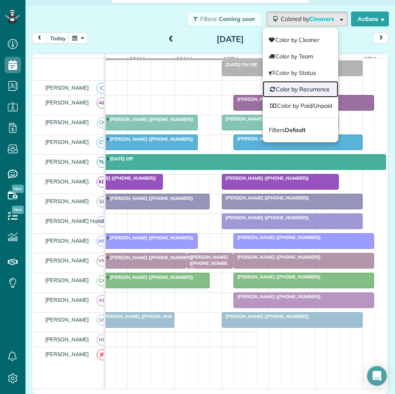
click at [291, 92] on link "Color by Recurrence" at bounding box center [301, 89] width 76 height 16
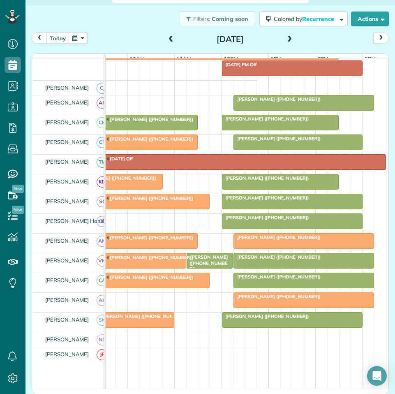
click at [81, 38] on button "button" at bounding box center [78, 37] width 19 height 11
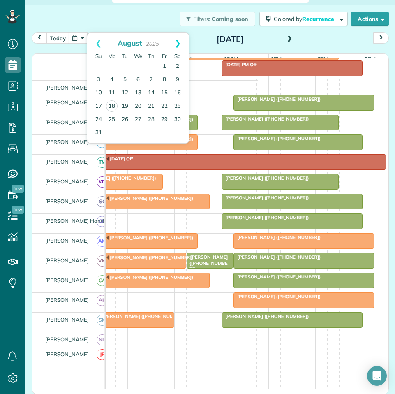
click at [180, 39] on link "Next" at bounding box center [177, 43] width 23 height 21
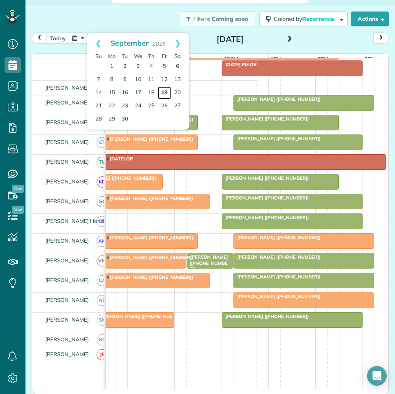
click at [164, 92] on link "19" at bounding box center [164, 92] width 13 height 13
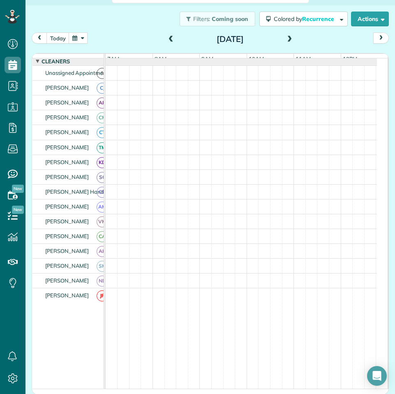
scroll to position [78, 0]
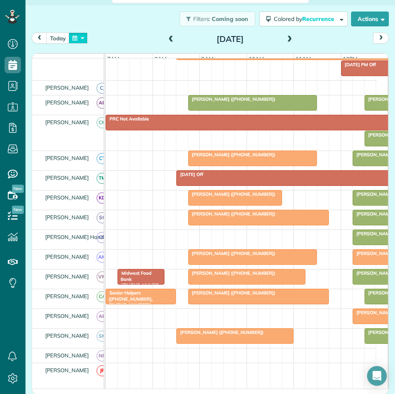
click at [79, 39] on button "button" at bounding box center [78, 37] width 19 height 11
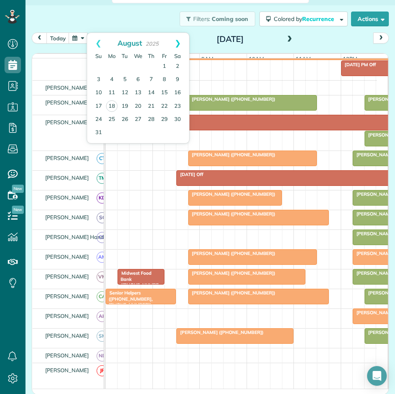
click at [178, 44] on link "Next" at bounding box center [177, 43] width 23 height 21
click at [179, 45] on link "Next" at bounding box center [177, 43] width 23 height 21
click at [166, 64] on link "3" at bounding box center [164, 66] width 13 height 13
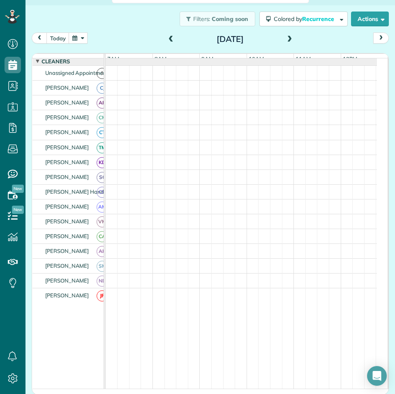
scroll to position [94, 0]
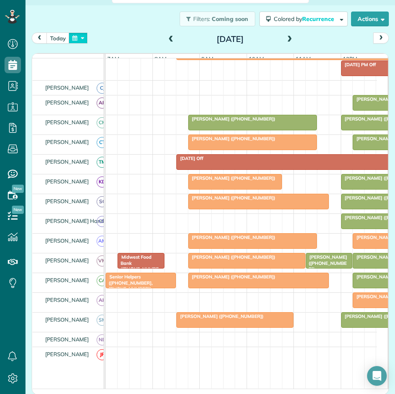
click at [82, 37] on button "button" at bounding box center [78, 37] width 19 height 11
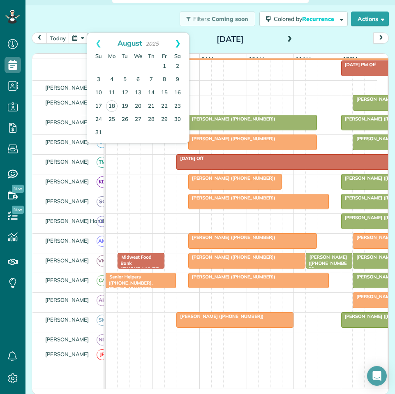
click at [180, 42] on link "Next" at bounding box center [177, 43] width 23 height 21
click at [181, 42] on link "Next" at bounding box center [177, 43] width 23 height 21
click at [109, 79] on link "6" at bounding box center [111, 79] width 13 height 13
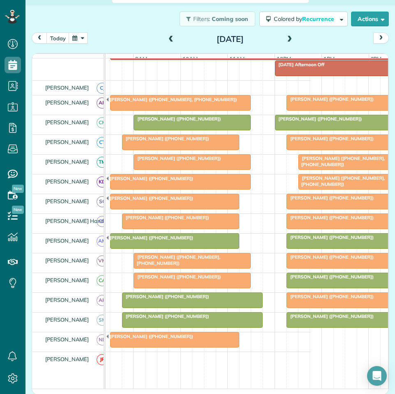
scroll to position [0, 97]
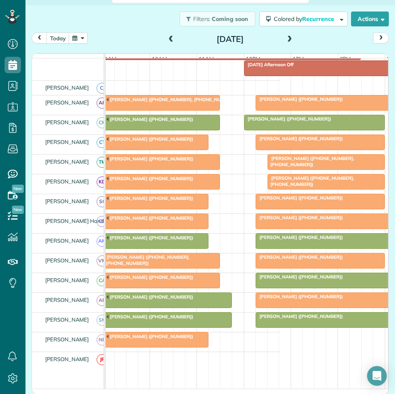
click at [288, 39] on span at bounding box center [289, 39] width 9 height 7
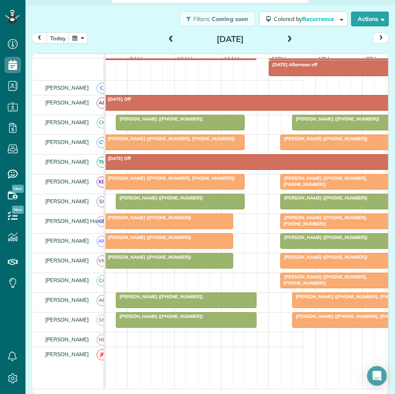
scroll to position [0, 72]
click at [287, 37] on span at bounding box center [289, 39] width 9 height 7
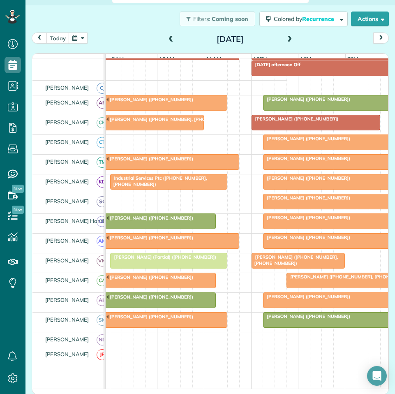
scroll to position [0, 91]
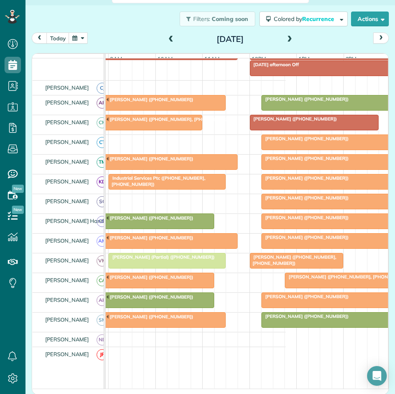
click at [286, 37] on span at bounding box center [289, 39] width 9 height 7
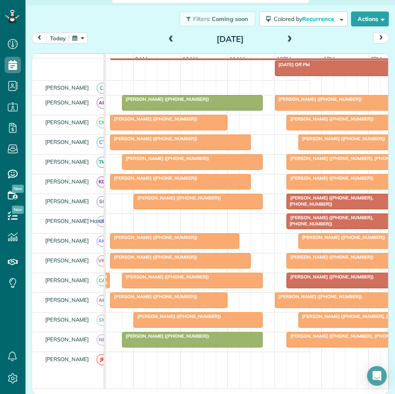
scroll to position [0, 76]
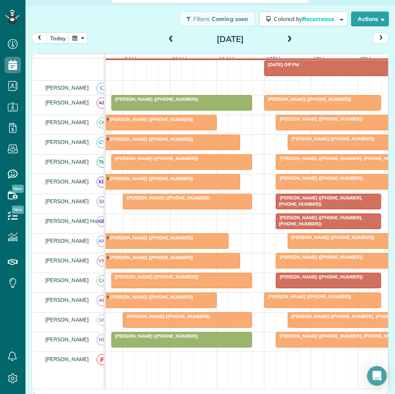
click at [285, 37] on span at bounding box center [289, 39] width 9 height 7
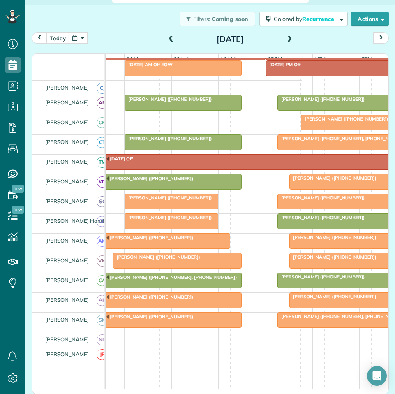
scroll to position [49, 0]
click at [83, 37] on button "button" at bounding box center [78, 37] width 19 height 11
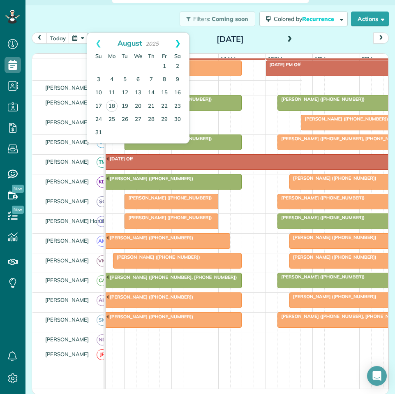
click at [180, 42] on link "Next" at bounding box center [177, 43] width 23 height 21
click at [113, 93] on link "13" at bounding box center [111, 92] width 13 height 13
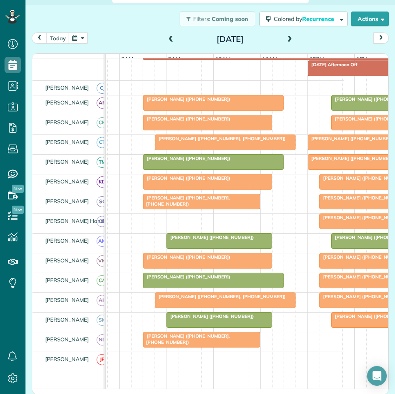
scroll to position [0, 52]
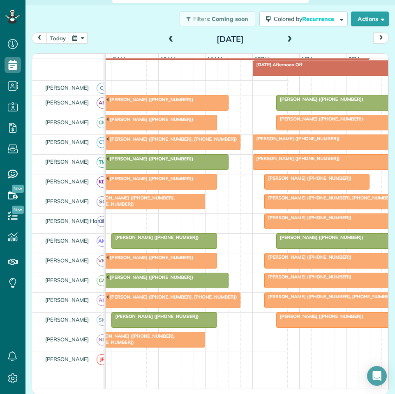
click at [288, 37] on span at bounding box center [289, 39] width 9 height 7
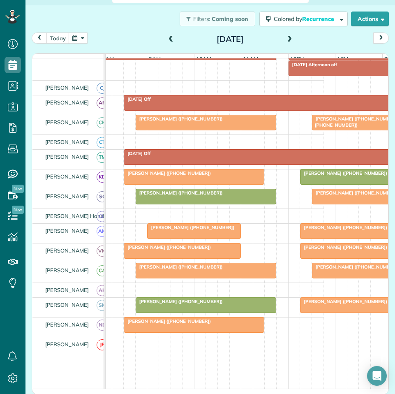
scroll to position [0, 84]
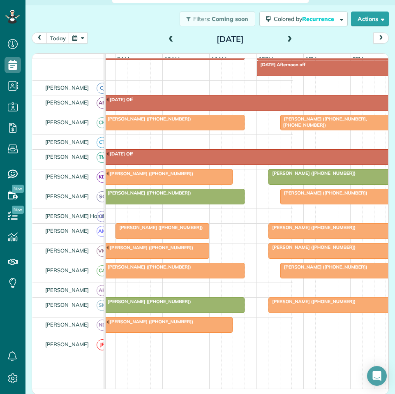
click at [286, 37] on span at bounding box center [289, 39] width 9 height 7
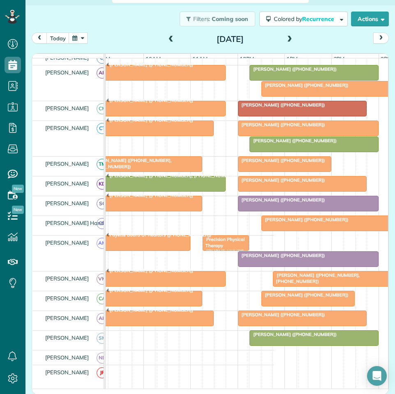
scroll to position [119, 0]
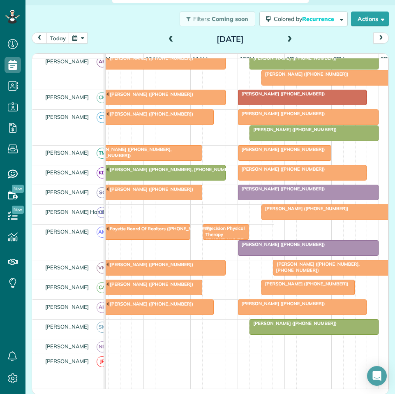
click at [288, 37] on span at bounding box center [289, 39] width 9 height 7
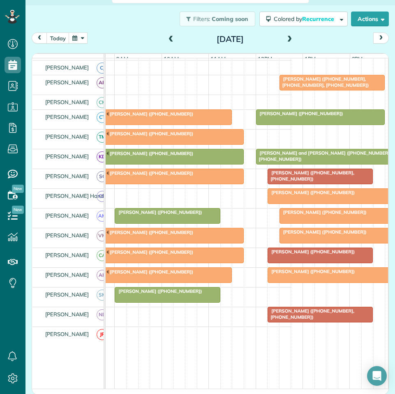
scroll to position [0, 95]
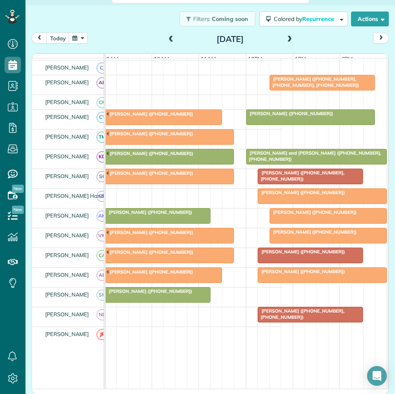
click at [285, 38] on span at bounding box center [289, 39] width 9 height 7
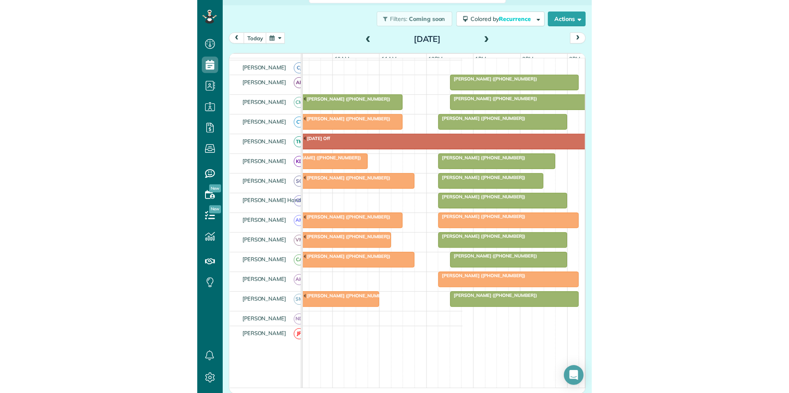
scroll to position [114, 0]
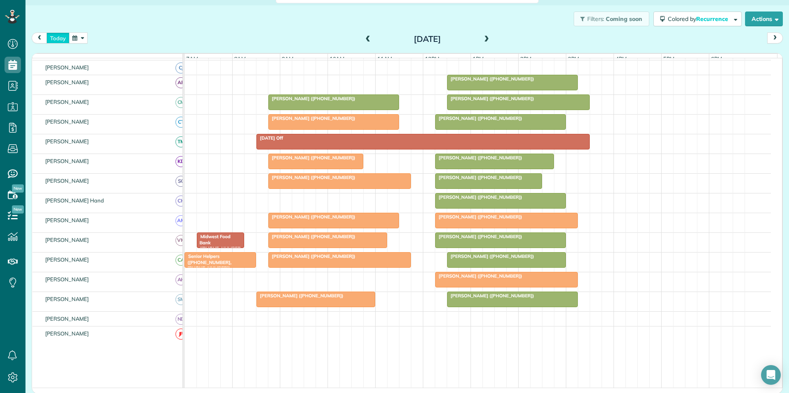
click at [57, 34] on button "today" at bounding box center [57, 37] width 23 height 11
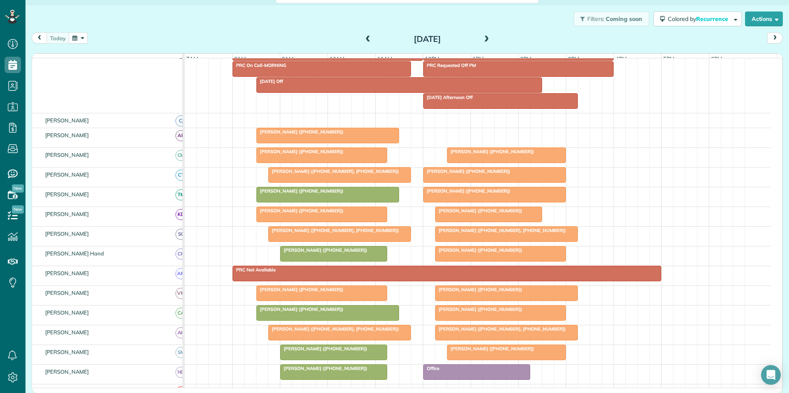
scroll to position [98, 0]
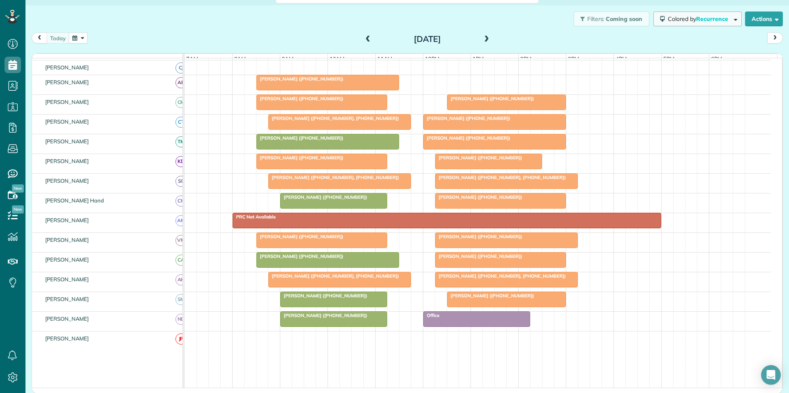
click at [702, 19] on span "Recurrence" at bounding box center [712, 18] width 33 height 7
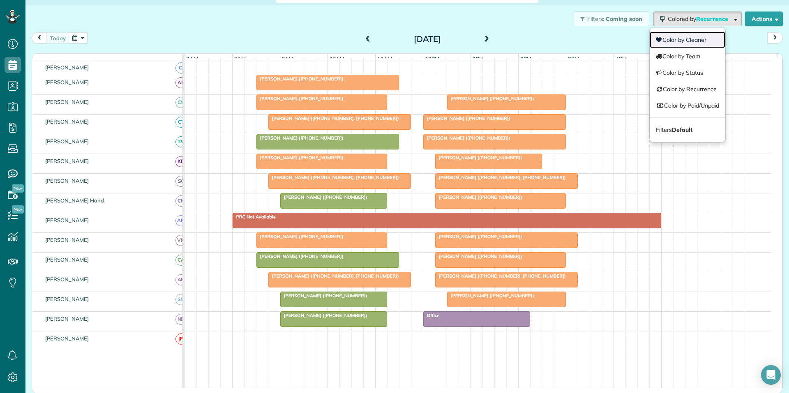
click at [670, 38] on link "Color by Cleaner" at bounding box center [688, 40] width 76 height 16
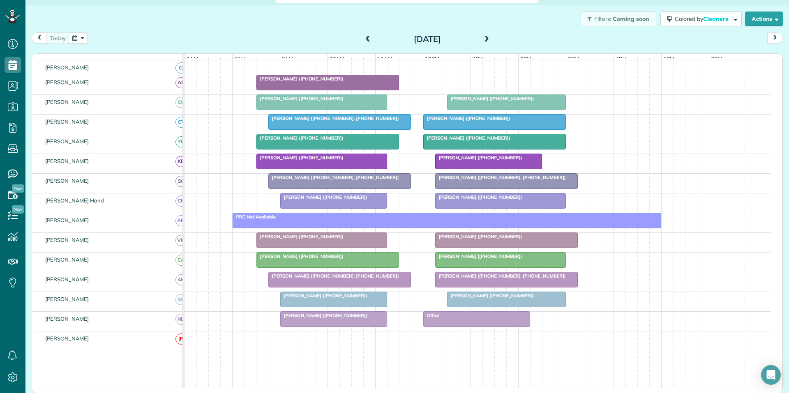
click at [83, 37] on button "button" at bounding box center [78, 37] width 19 height 11
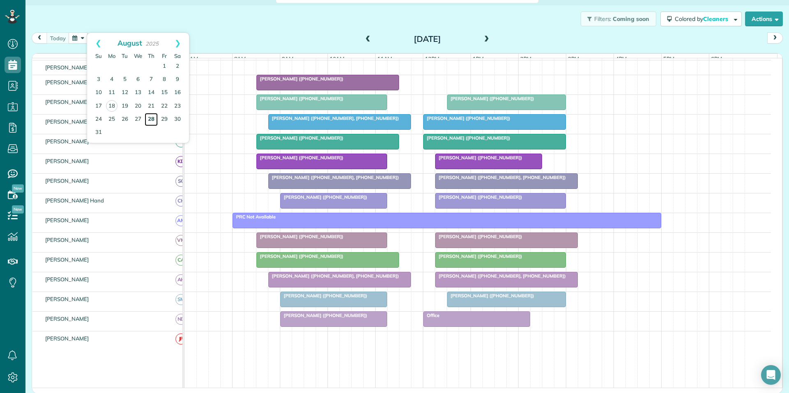
click at [154, 117] on link "28" at bounding box center [151, 119] width 13 height 13
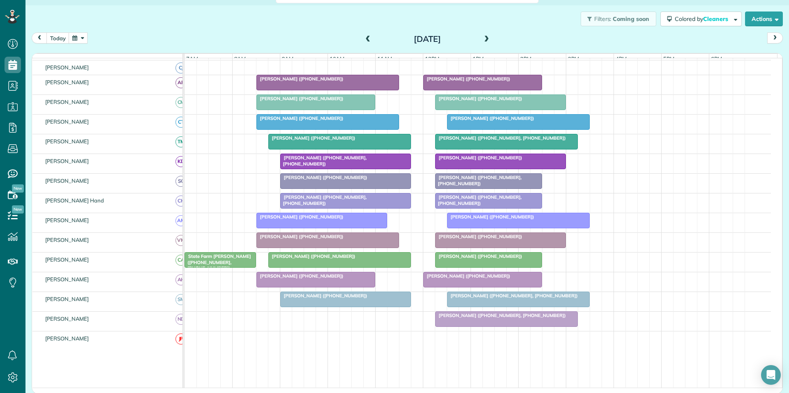
scroll to position [73, 0]
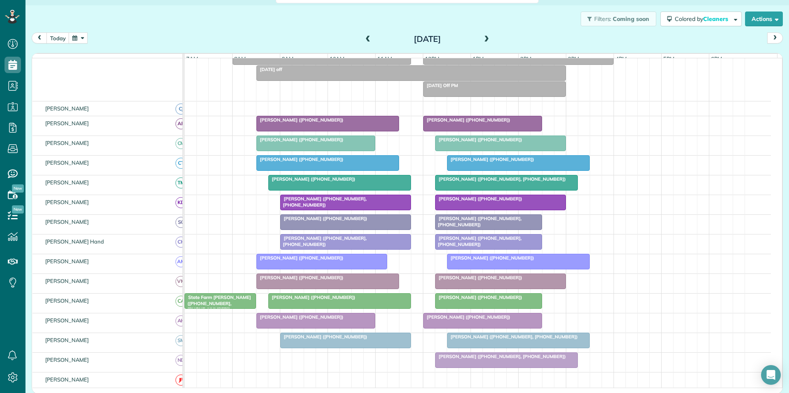
click at [484, 37] on span at bounding box center [486, 39] width 9 height 7
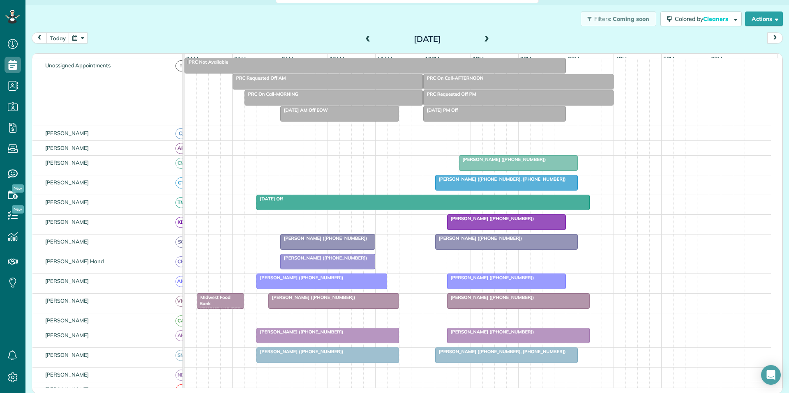
scroll to position [45, 0]
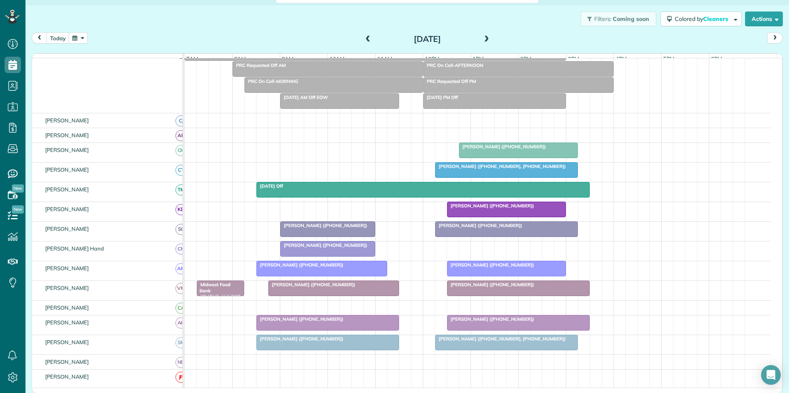
click at [83, 34] on button "button" at bounding box center [78, 37] width 19 height 11
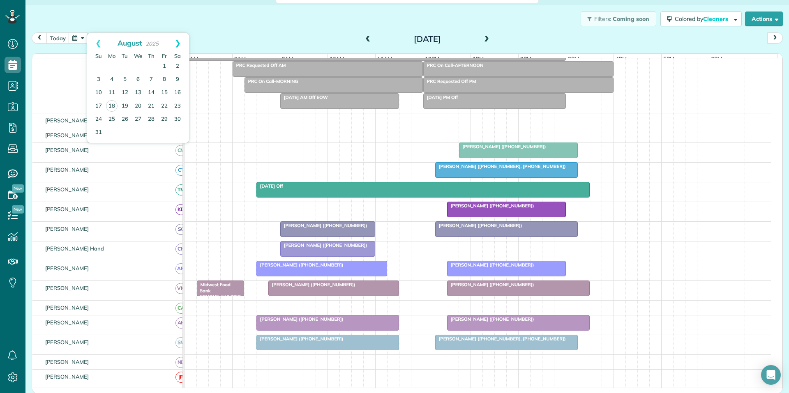
click at [182, 36] on link "Next" at bounding box center [177, 43] width 23 height 21
click at [152, 64] on link "4" at bounding box center [151, 66] width 13 height 13
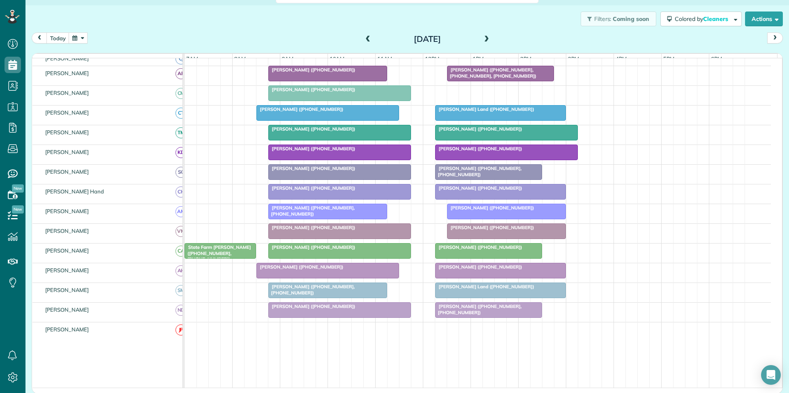
scroll to position [123, 0]
click at [79, 39] on button "button" at bounding box center [78, 37] width 19 height 11
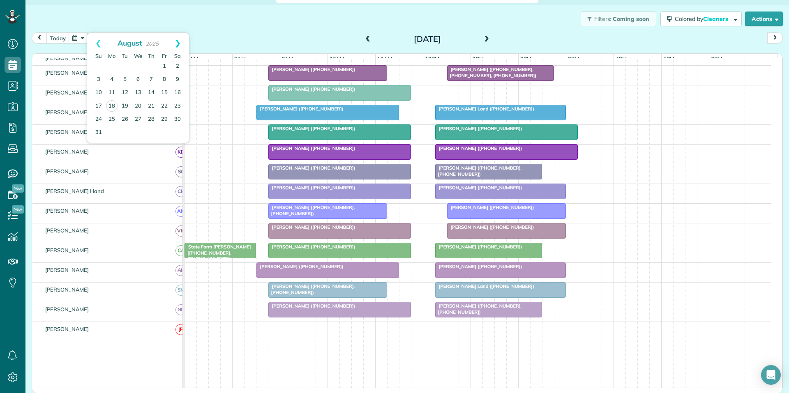
click at [180, 40] on link "Next" at bounding box center [177, 43] width 23 height 21
click at [113, 78] on link "8" at bounding box center [111, 79] width 13 height 13
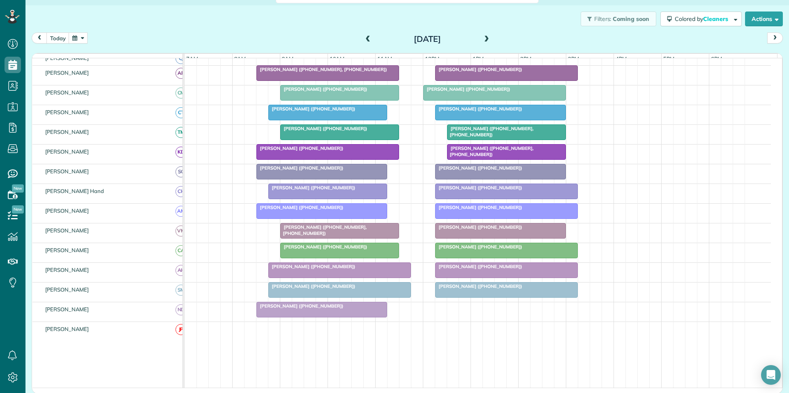
click at [78, 39] on button "button" at bounding box center [78, 37] width 19 height 11
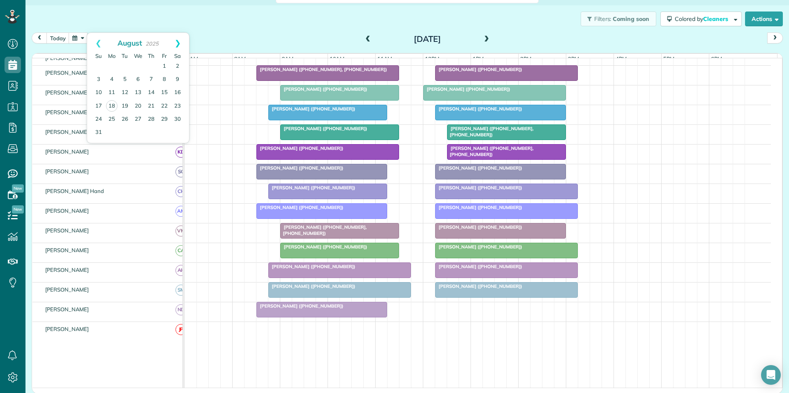
click at [179, 40] on link "Next" at bounding box center [177, 43] width 23 height 21
click at [152, 76] on link "11" at bounding box center [151, 79] width 13 height 13
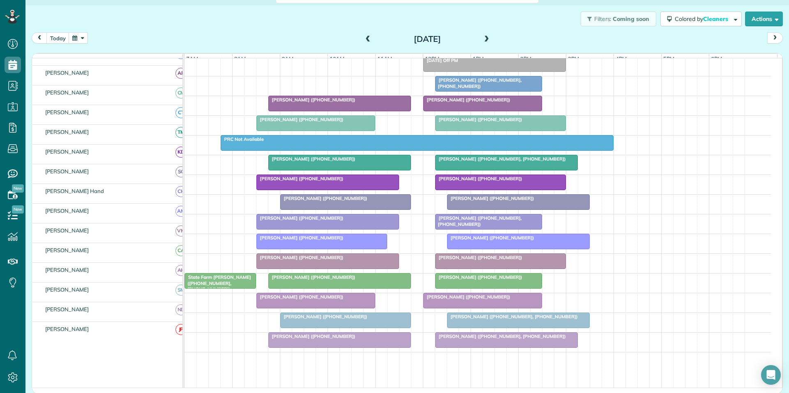
scroll to position [71, 0]
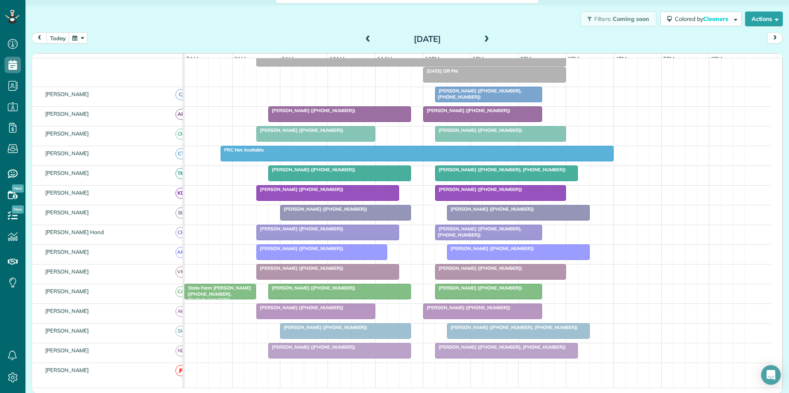
click at [80, 37] on button "button" at bounding box center [78, 37] width 19 height 11
click at [178, 40] on link "Next" at bounding box center [177, 43] width 23 height 21
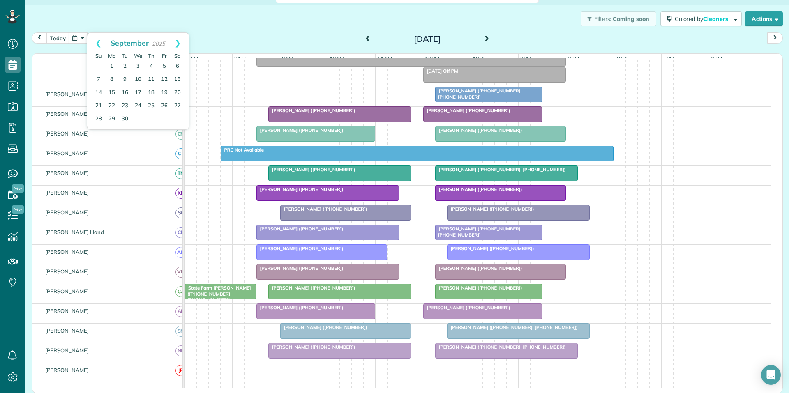
click at [178, 40] on link "Next" at bounding box center [177, 43] width 23 height 21
drag, startPoint x: 138, startPoint y: 90, endPoint x: 152, endPoint y: 91, distance: 13.6
click at [138, 90] on link "15" at bounding box center [137, 92] width 13 height 13
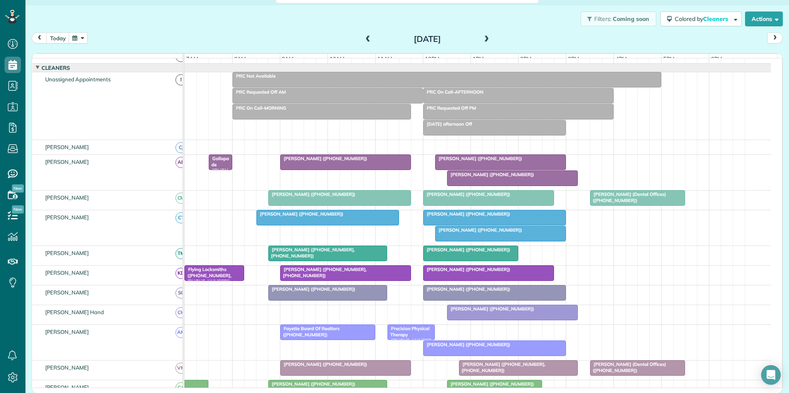
scroll to position [59, 0]
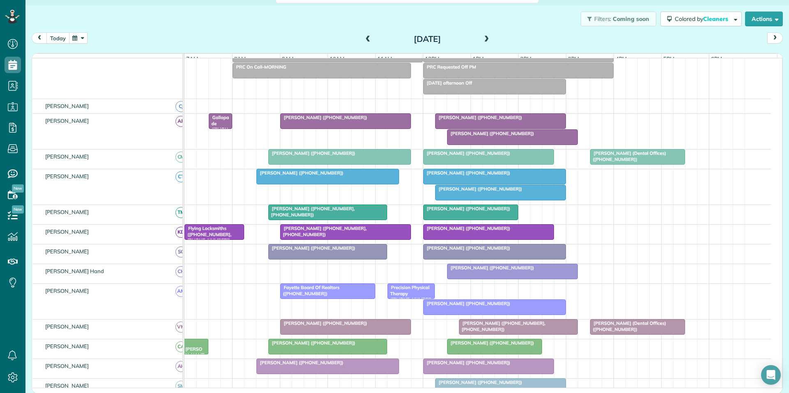
click at [62, 37] on button "today" at bounding box center [57, 37] width 23 height 11
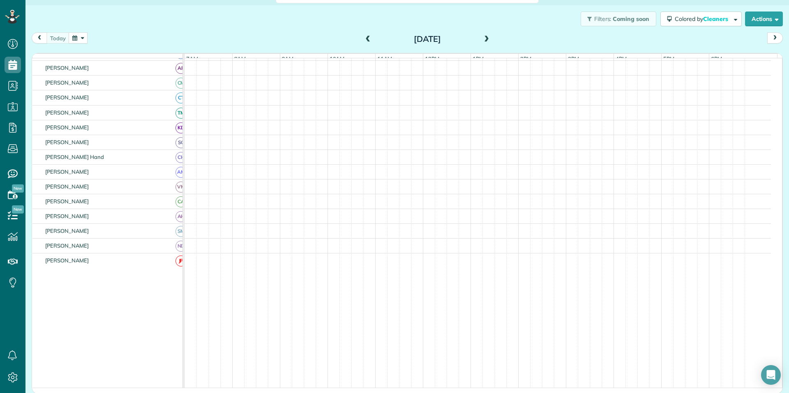
scroll to position [6, 0]
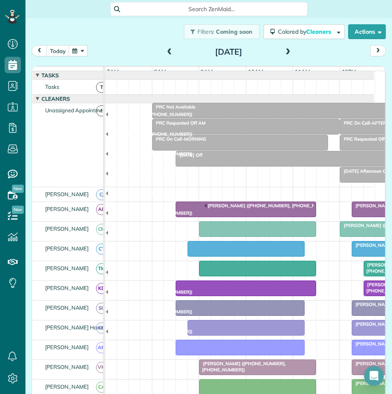
scroll to position [111, 108]
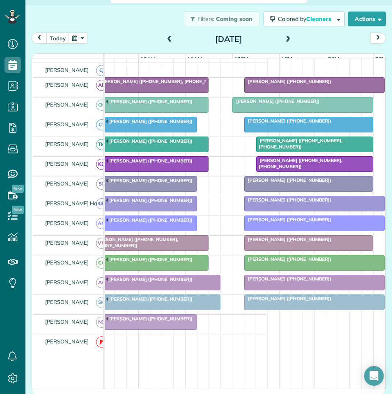
click at [284, 38] on span at bounding box center [288, 39] width 9 height 7
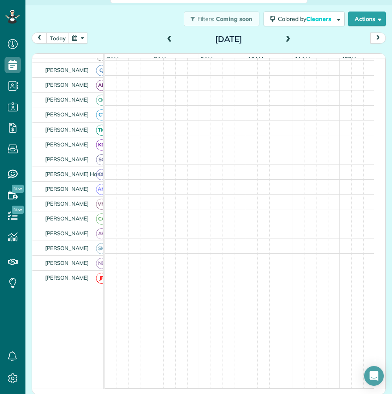
scroll to position [95, 0]
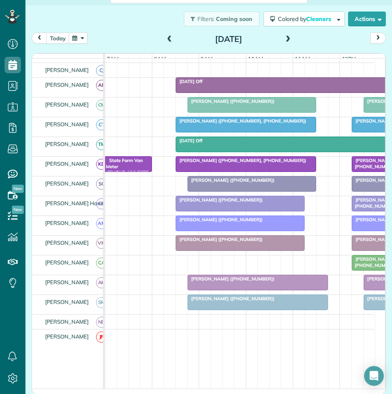
click at [284, 37] on span at bounding box center [288, 39] width 9 height 7
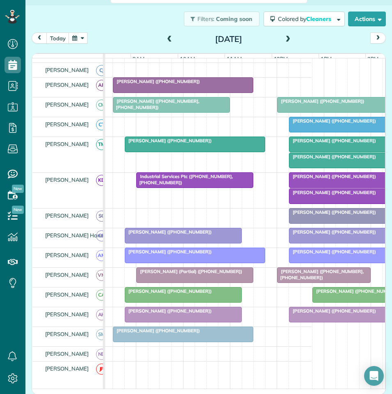
scroll to position [0, 63]
click at [330, 159] on span "[PERSON_NAME] ([PHONE_NUMBER])" at bounding box center [333, 157] width 88 height 6
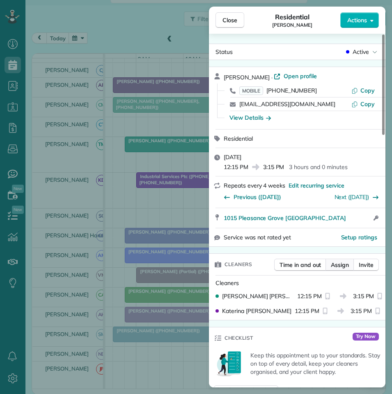
click at [344, 266] on span "Assign" at bounding box center [340, 265] width 18 height 8
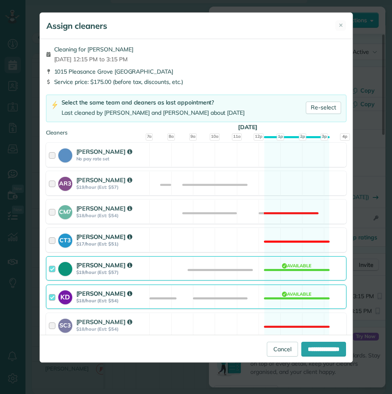
drag, startPoint x: 286, startPoint y: 189, endPoint x: 296, endPoint y: 249, distance: 61.2
click at [288, 194] on div "AR3 [PERSON_NAME] $19/hour (Est: $57) Available" at bounding box center [196, 183] width 301 height 24
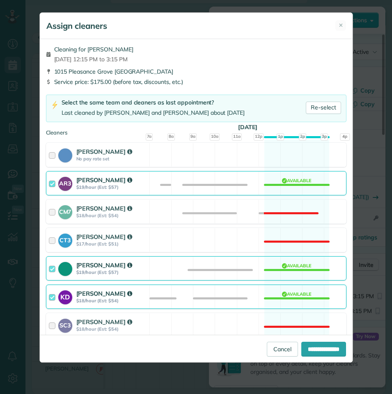
drag, startPoint x: 294, startPoint y: 265, endPoint x: 295, endPoint y: 272, distance: 7.5
click at [295, 272] on div "[PERSON_NAME] $19/hour (Est: $57) Available" at bounding box center [196, 268] width 301 height 24
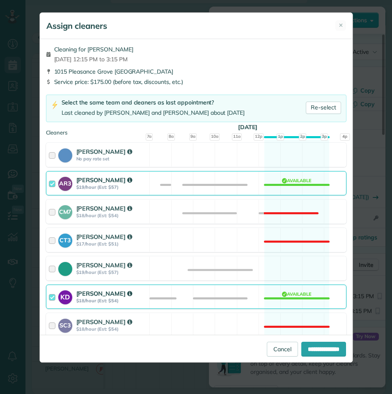
click at [287, 295] on div "KD [PERSON_NAME] $18/hour (Est: $54) Available" at bounding box center [196, 296] width 301 height 24
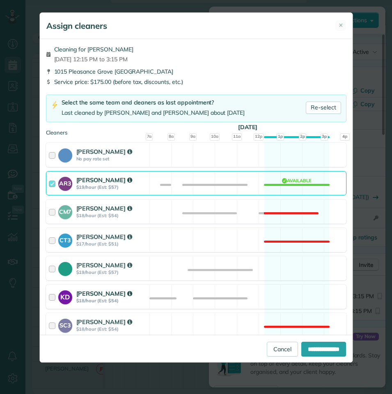
scroll to position [205, 0]
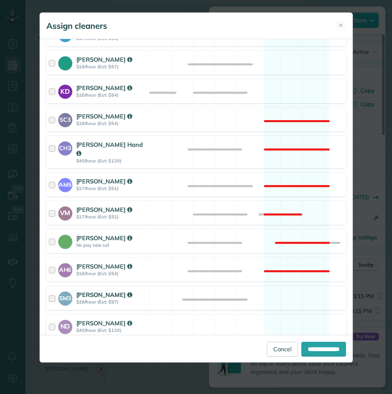
click at [292, 287] on div "SM3 [PERSON_NAME] $19/hour (Est: $57) Available" at bounding box center [196, 298] width 301 height 24
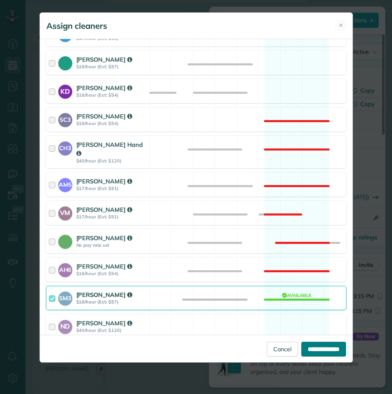
click at [319, 346] on input "**********" at bounding box center [324, 348] width 45 height 15
type input "**********"
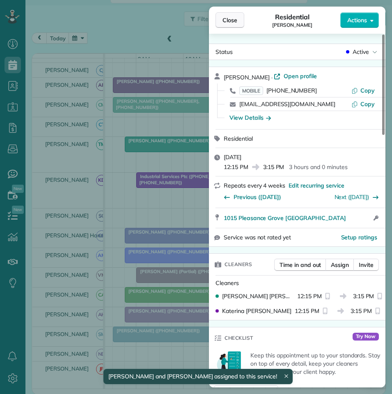
click at [226, 17] on span "Close" at bounding box center [230, 20] width 15 height 8
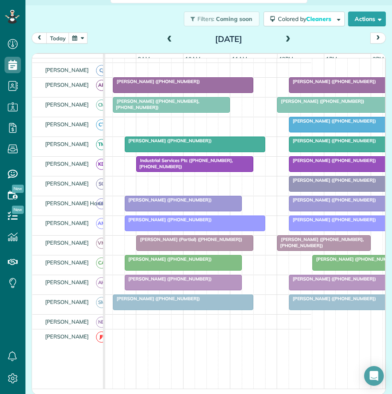
click at [286, 38] on span at bounding box center [288, 39] width 9 height 7
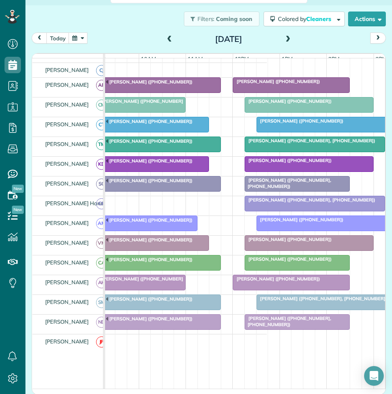
scroll to position [0, 109]
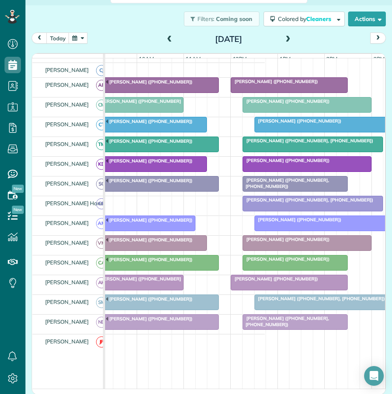
click at [163, 37] on div "[DATE]" at bounding box center [228, 38] width 131 height 13
click at [166, 37] on span at bounding box center [169, 39] width 9 height 7
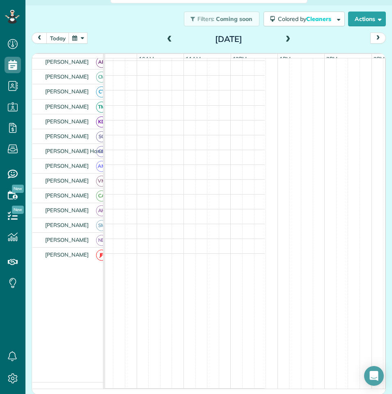
scroll to position [42, 0]
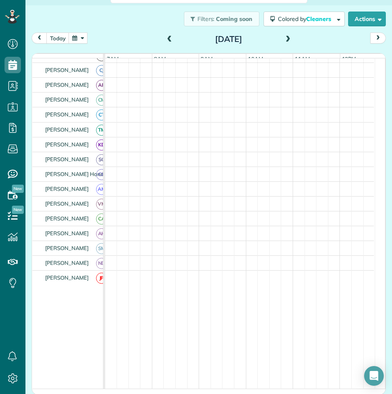
click at [286, 40] on span at bounding box center [288, 39] width 9 height 7
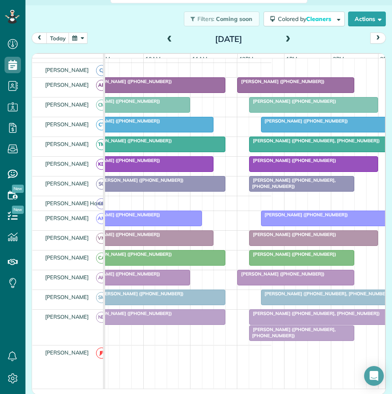
scroll to position [0, 148]
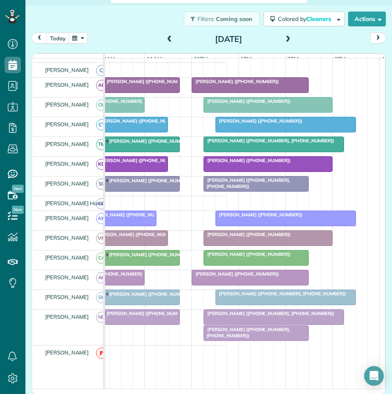
click at [250, 189] on div "[PERSON_NAME] ([PHONE_NUMBER], [PHONE_NUMBER])" at bounding box center [256, 183] width 100 height 12
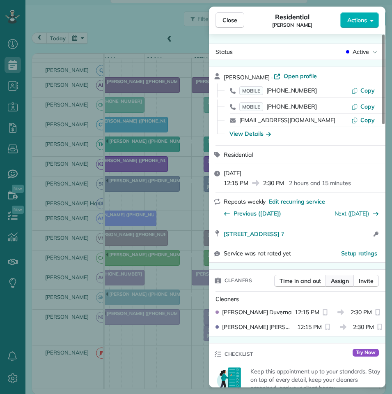
click at [341, 281] on span "Assign" at bounding box center [340, 281] width 18 height 8
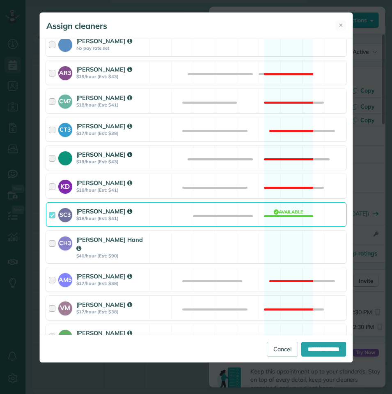
scroll to position [123, 0]
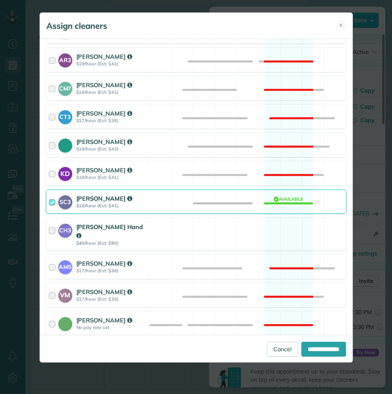
drag, startPoint x: 285, startPoint y: 224, endPoint x: 283, endPoint y: 228, distance: 5.0
click at [286, 225] on div "CH3 [PERSON_NAME] Hand $40/hour (Est: $90) Available" at bounding box center [196, 234] width 301 height 32
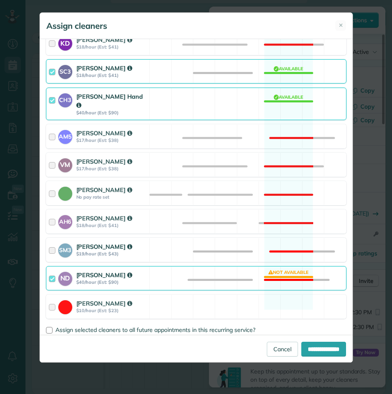
scroll to position [259, 0]
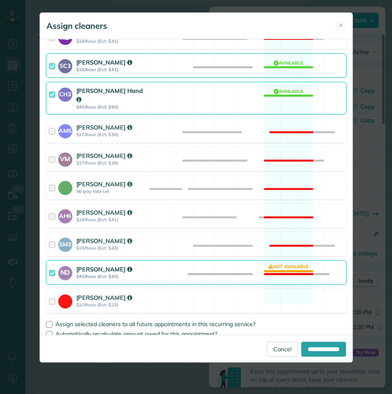
click at [294, 264] on div "ND [PERSON_NAME] $40/hour (Est: $90) Not available" at bounding box center [196, 272] width 301 height 24
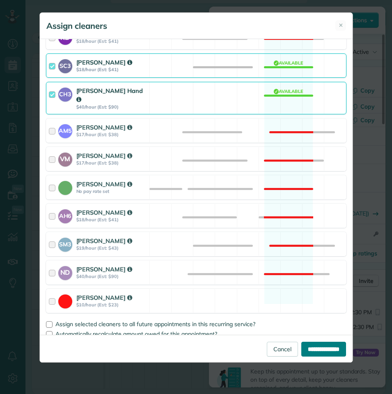
click at [324, 351] on input "**********" at bounding box center [324, 348] width 45 height 15
type input "**********"
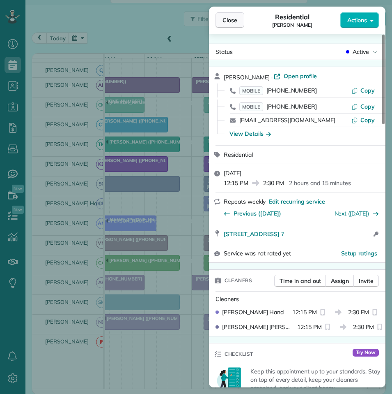
click at [235, 18] on span "Close" at bounding box center [230, 20] width 15 height 8
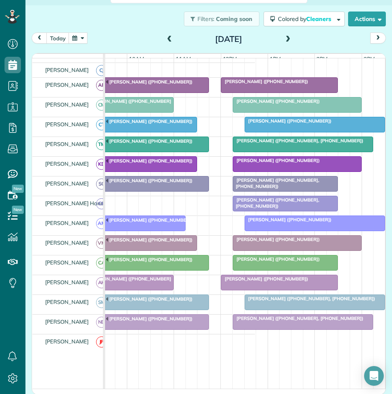
scroll to position [0, 106]
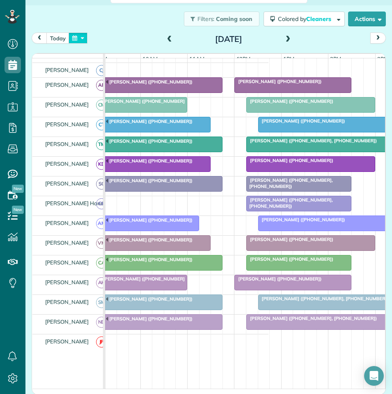
click at [81, 38] on button "button" at bounding box center [78, 37] width 19 height 11
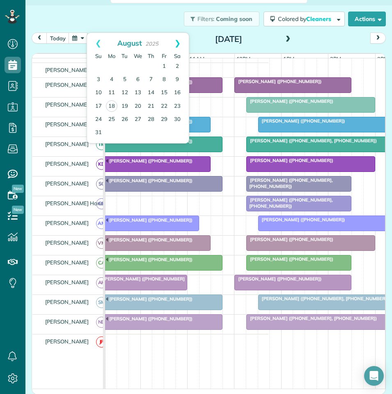
click at [180, 42] on link "Next" at bounding box center [177, 43] width 23 height 21
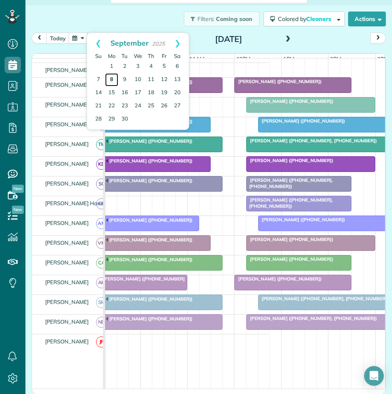
click at [111, 78] on link "8" at bounding box center [111, 79] width 13 height 13
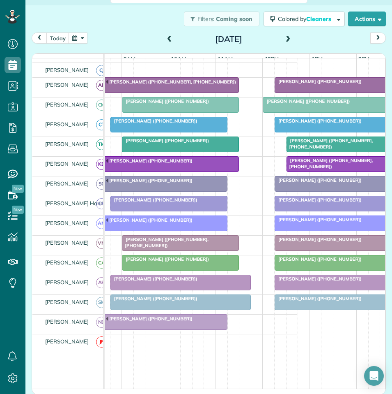
scroll to position [0, 89]
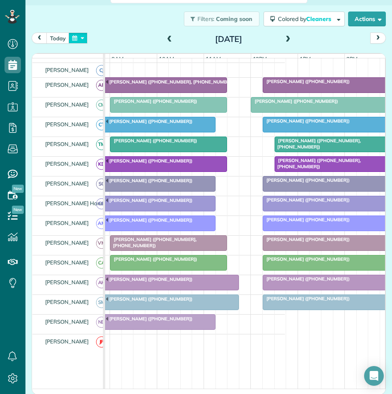
click at [73, 39] on button "button" at bounding box center [78, 37] width 19 height 11
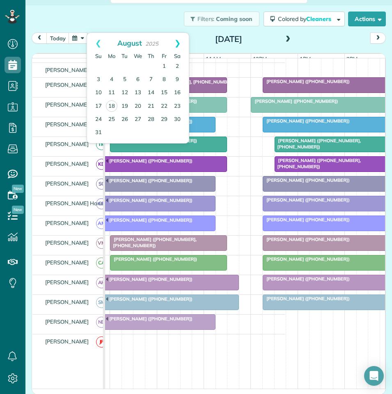
click at [180, 44] on link "Next" at bounding box center [177, 43] width 23 height 21
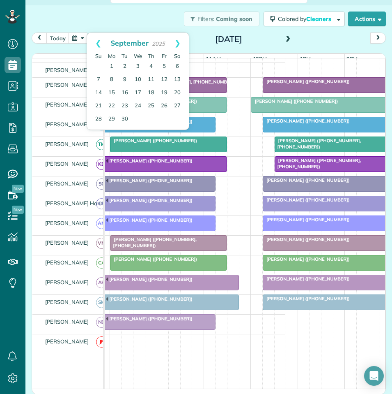
click at [180, 44] on link "Next" at bounding box center [177, 43] width 23 height 21
click at [150, 78] on link "9" at bounding box center [151, 79] width 13 height 13
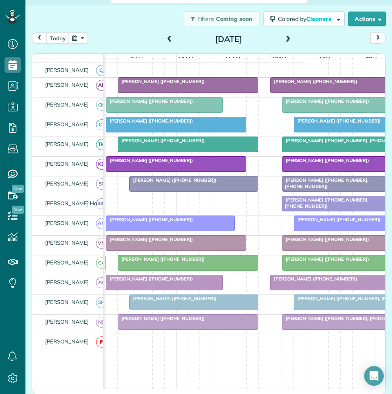
scroll to position [0, 82]
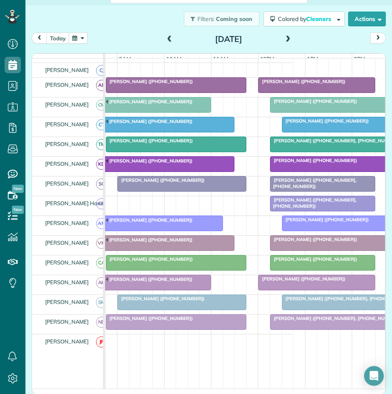
click at [284, 39] on span at bounding box center [288, 39] width 9 height 7
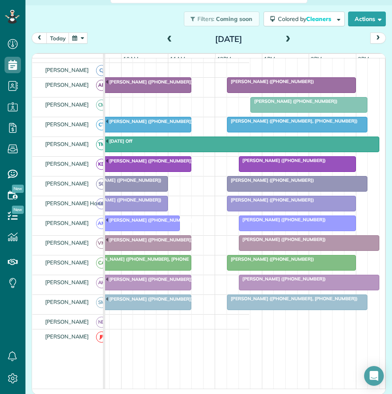
scroll to position [0, 0]
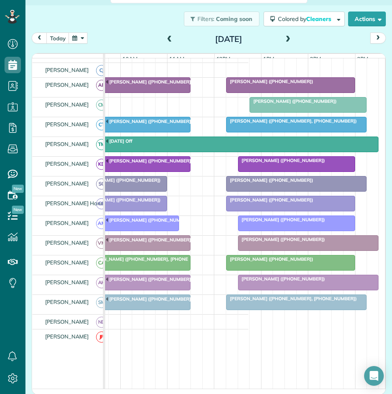
click at [80, 39] on button "button" at bounding box center [78, 37] width 19 height 11
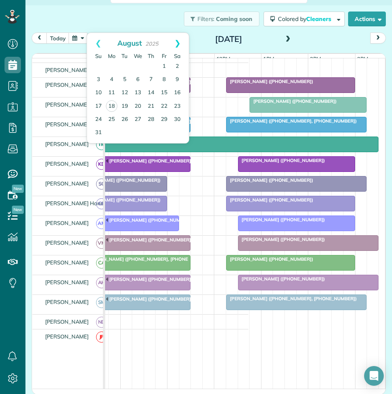
click at [178, 42] on link "Next" at bounding box center [177, 43] width 23 height 21
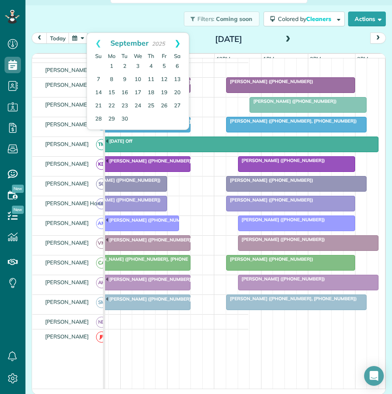
click at [179, 42] on link "Next" at bounding box center [177, 43] width 23 height 21
click at [111, 92] on link "13" at bounding box center [111, 92] width 13 height 13
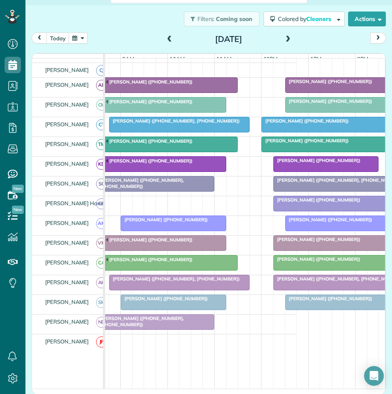
scroll to position [0, 82]
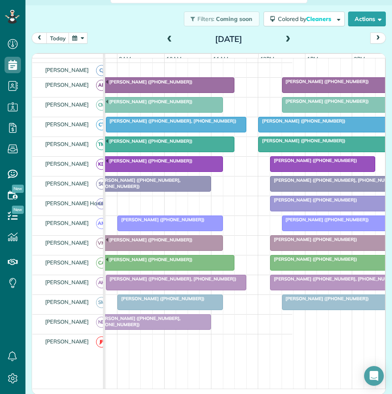
click at [286, 36] on span at bounding box center [288, 39] width 9 height 7
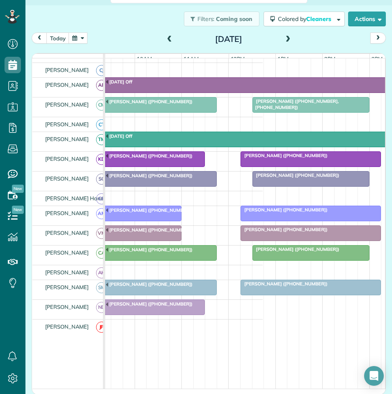
scroll to position [0, 106]
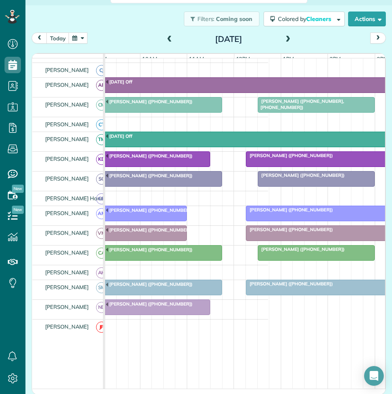
click at [287, 37] on span at bounding box center [288, 39] width 9 height 7
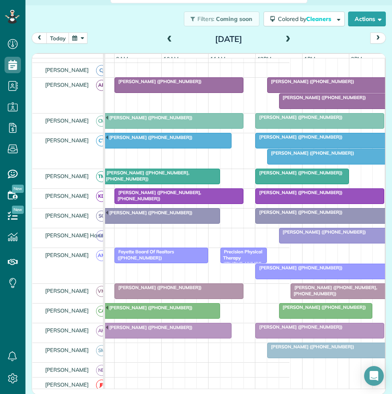
scroll to position [0, 95]
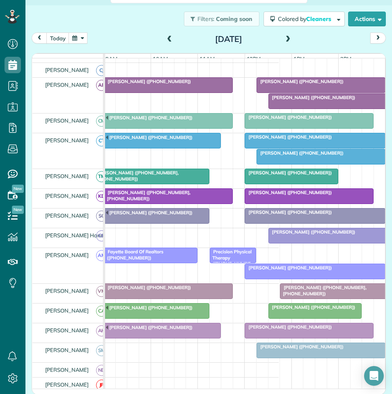
click at [286, 35] on span at bounding box center [288, 39] width 9 height 12
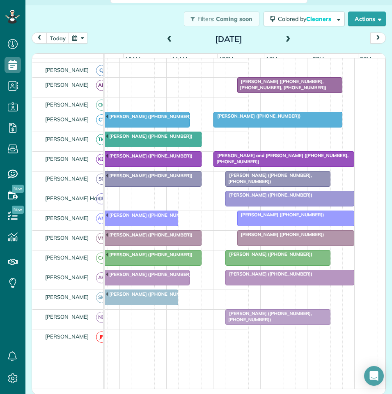
scroll to position [0, 127]
click at [285, 39] on span at bounding box center [288, 39] width 9 height 7
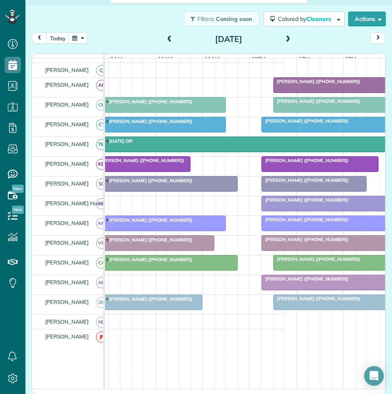
scroll to position [0, 108]
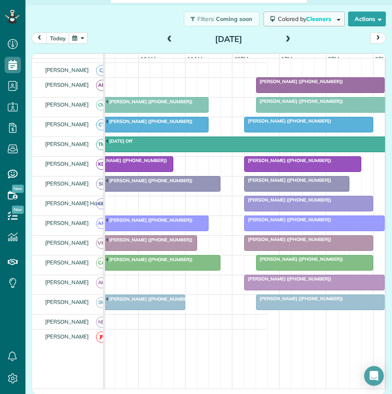
click at [298, 18] on span "Colored by Cleaners" at bounding box center [306, 18] width 56 height 7
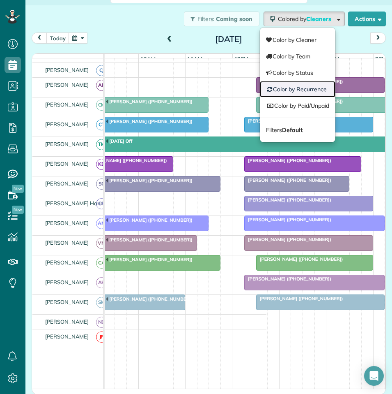
click at [295, 88] on link "Color by Recurrence" at bounding box center [298, 89] width 76 height 16
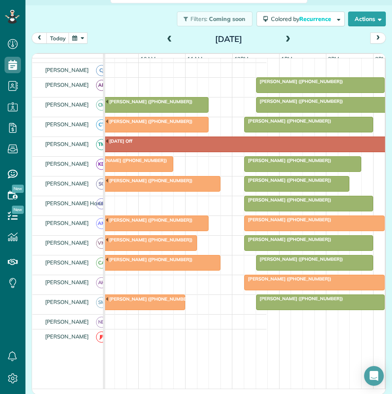
click at [81, 38] on button "button" at bounding box center [78, 37] width 19 height 11
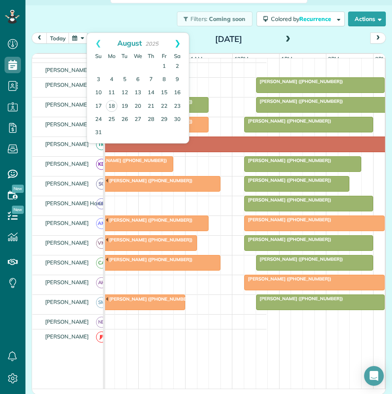
click at [180, 44] on link "Next" at bounding box center [177, 43] width 23 height 21
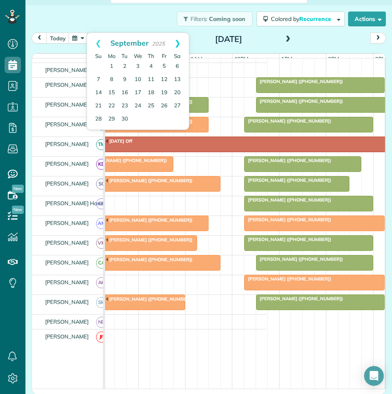
click at [179, 42] on link "Next" at bounding box center [177, 43] width 23 height 21
click at [111, 104] on link "20" at bounding box center [111, 105] width 13 height 13
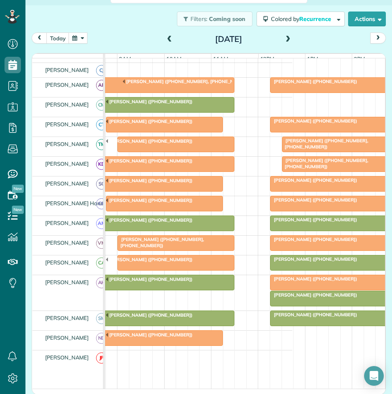
scroll to position [0, 166]
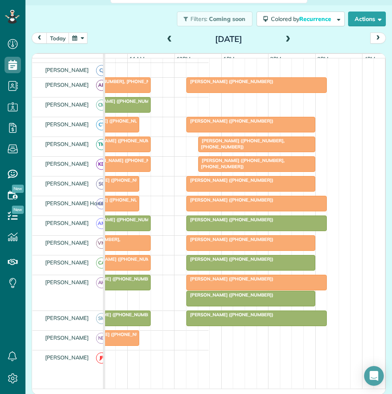
click at [286, 35] on span at bounding box center [288, 39] width 9 height 12
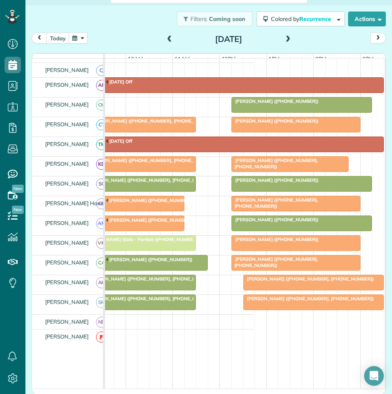
scroll to position [0, 122]
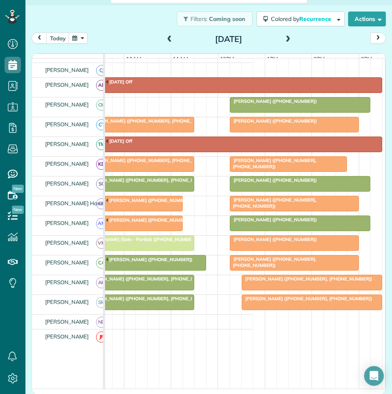
click at [284, 38] on span at bounding box center [288, 39] width 9 height 7
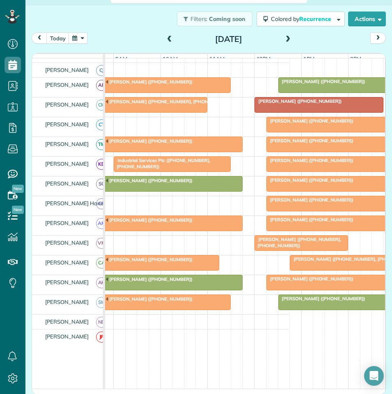
scroll to position [0, 87]
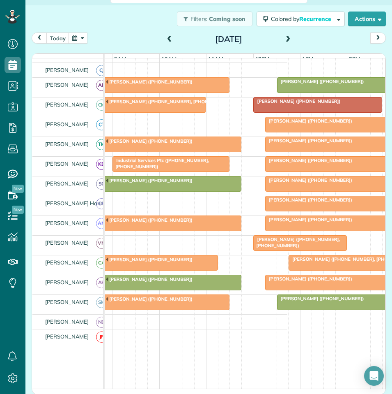
click at [286, 38] on span at bounding box center [288, 39] width 9 height 7
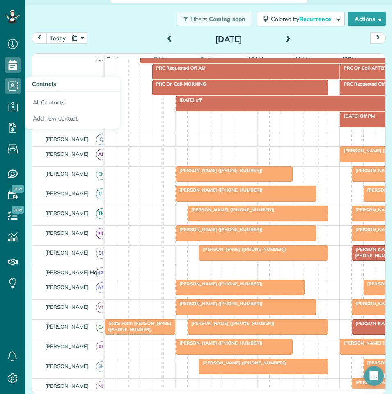
scroll to position [111, 0]
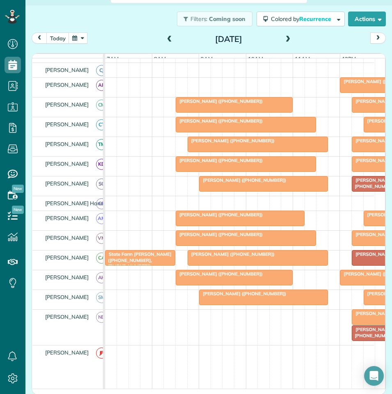
click at [287, 36] on span at bounding box center [288, 39] width 9 height 7
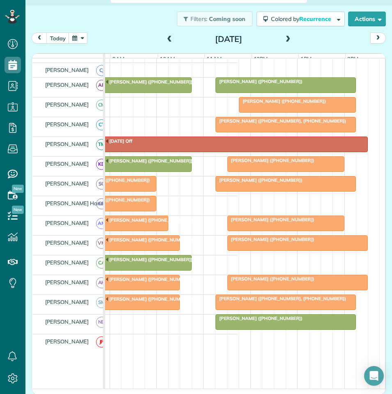
scroll to position [0, 140]
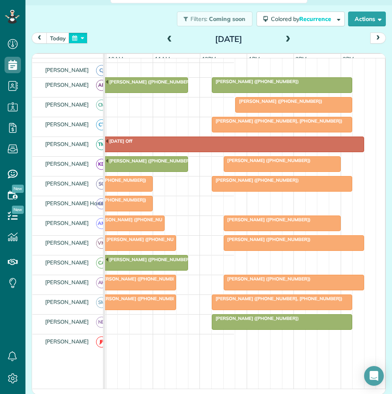
click at [78, 38] on button "button" at bounding box center [78, 37] width 19 height 11
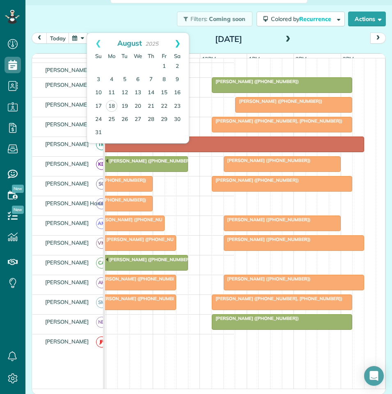
click at [176, 43] on link "Next" at bounding box center [177, 43] width 23 height 21
click at [112, 118] on link "27" at bounding box center [111, 119] width 13 height 13
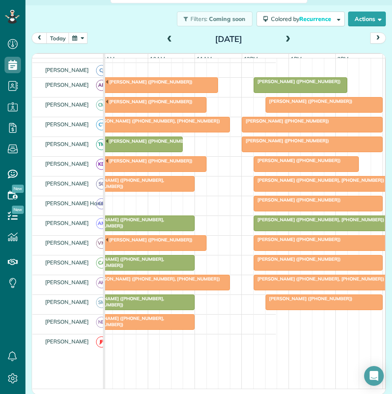
scroll to position [0, 103]
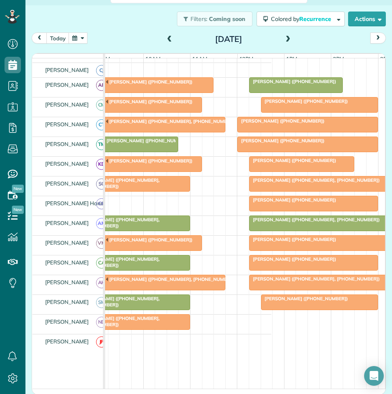
click at [288, 39] on span at bounding box center [288, 39] width 9 height 7
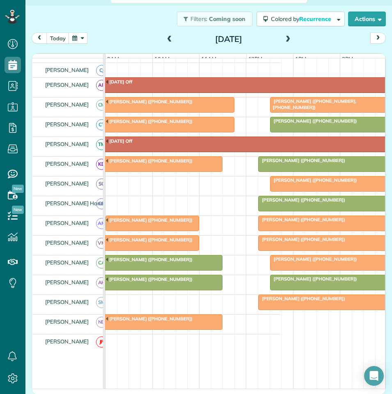
scroll to position [0, 101]
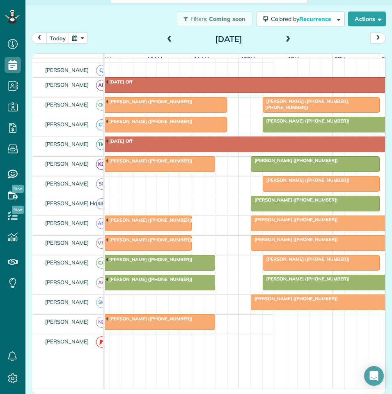
click at [285, 37] on span at bounding box center [288, 39] width 9 height 7
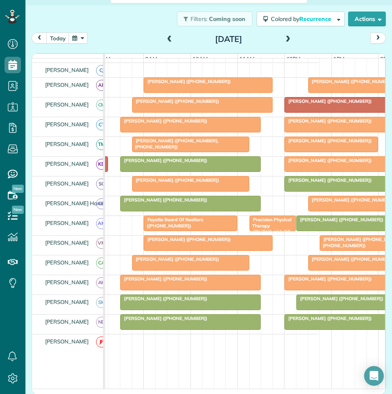
scroll to position [0, 74]
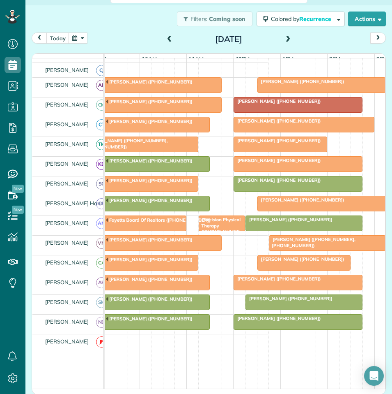
click at [286, 38] on span at bounding box center [288, 39] width 9 height 7
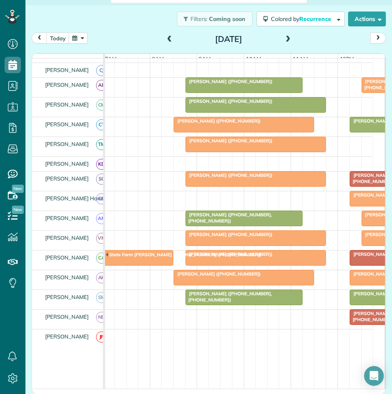
scroll to position [0, 7]
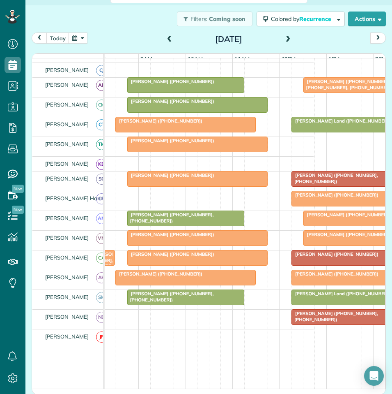
click at [285, 40] on span at bounding box center [288, 39] width 9 height 7
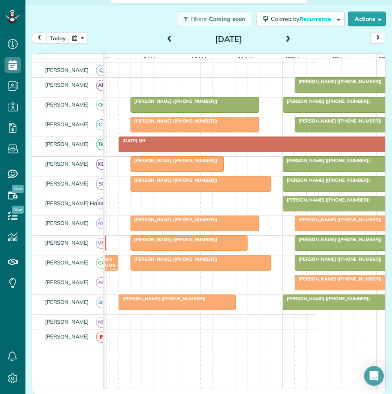
scroll to position [0, 85]
